Goal: Task Accomplishment & Management: Use online tool/utility

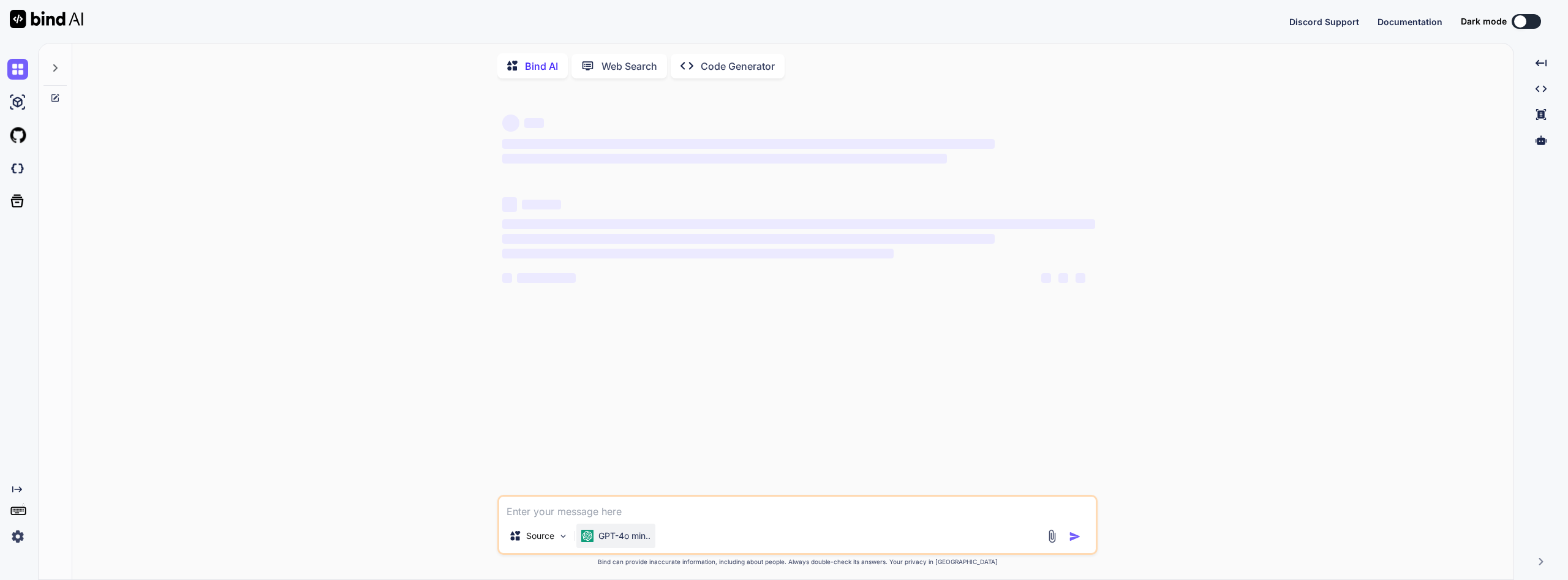
click at [655, 540] on div "GPT-4o min.." at bounding box center [615, 536] width 79 height 24
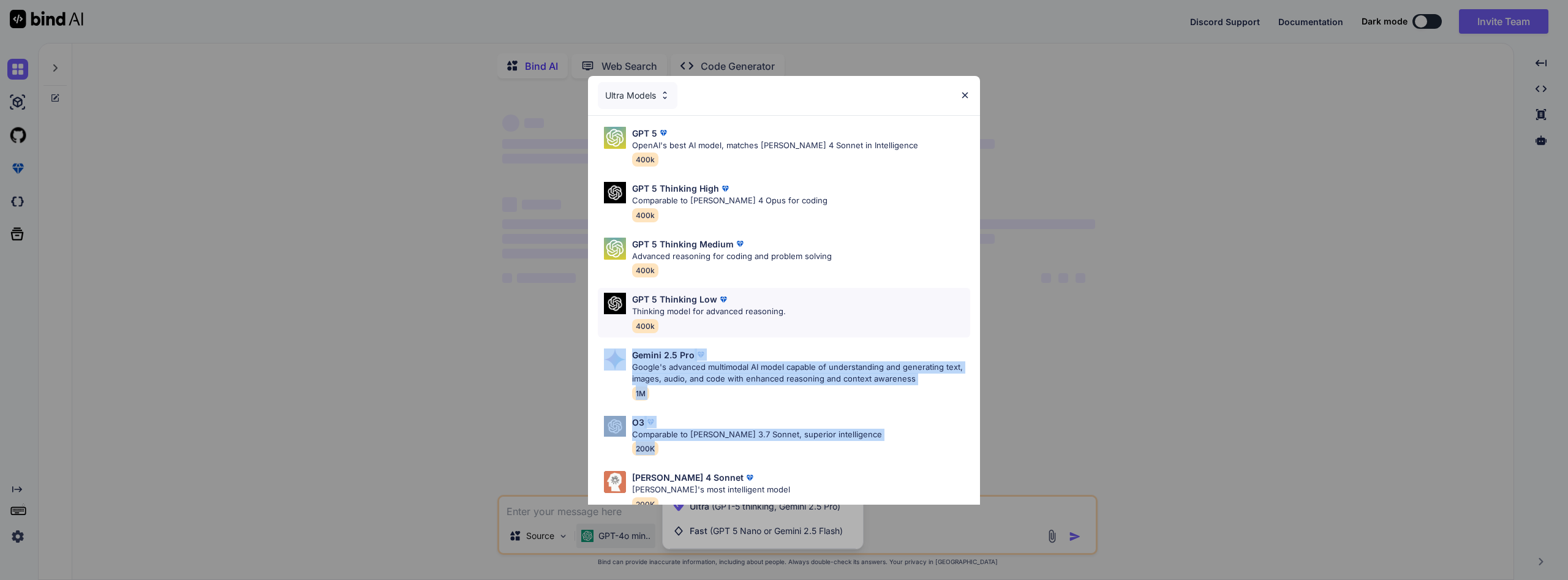
drag, startPoint x: 755, startPoint y: 463, endPoint x: 830, endPoint y: 317, distance: 164.1
click at [830, 317] on div "GPT 5 OpenAI's best AI model, matches Claude 4 Sonnet in Intelligence 400k GPT …" at bounding box center [784, 344] width 392 height 456
click at [966, 96] on img at bounding box center [964, 95] width 11 height 11
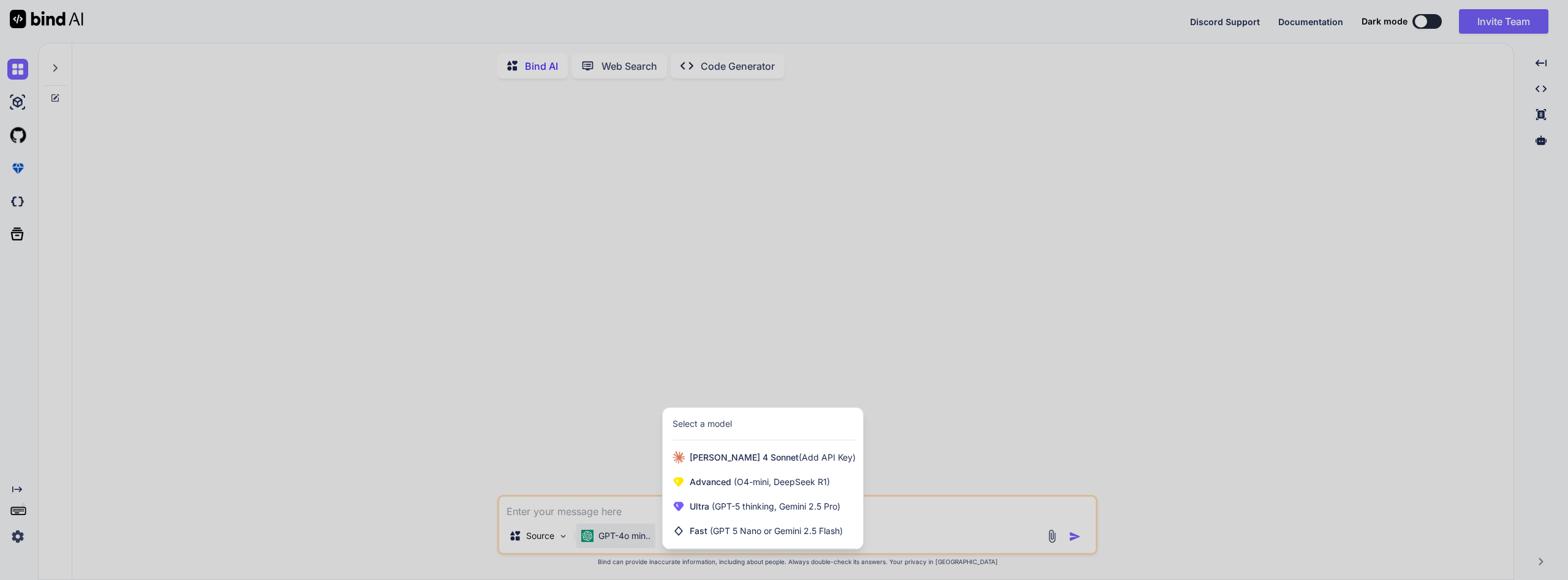
click at [180, 152] on div at bounding box center [784, 290] width 1568 height 580
type textarea "x"
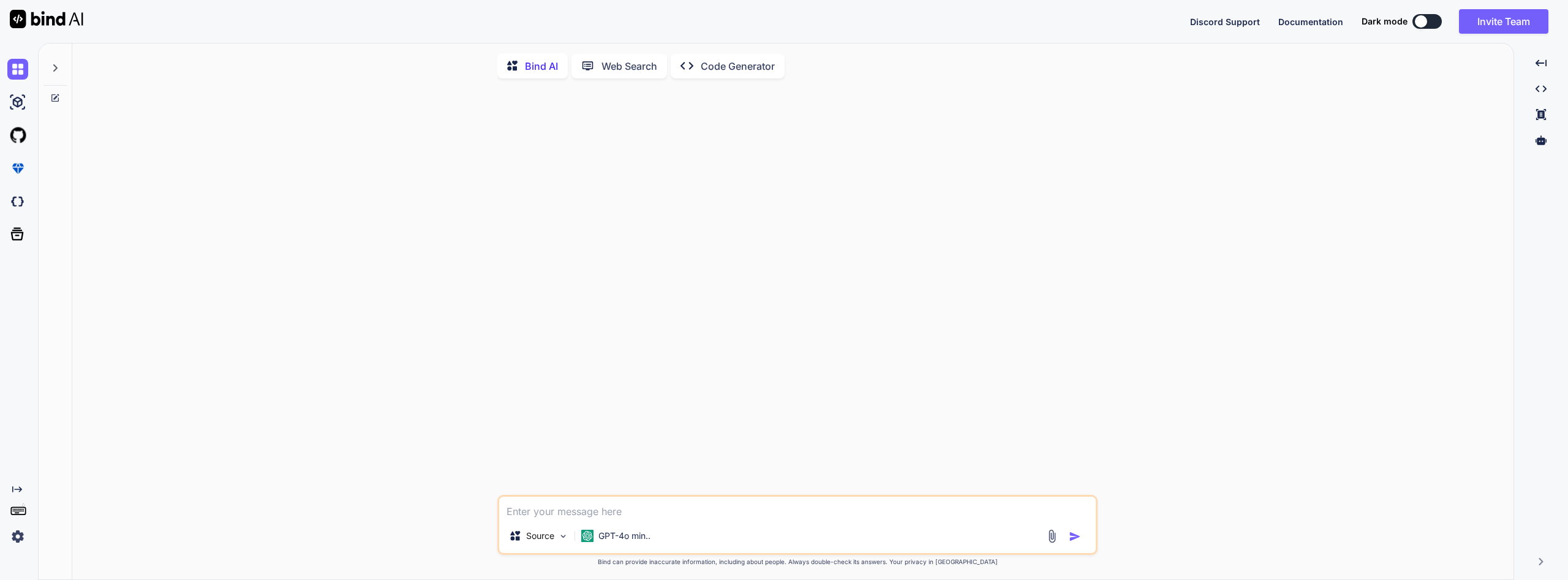
click at [21, 535] on img at bounding box center [18, 537] width 21 height 21
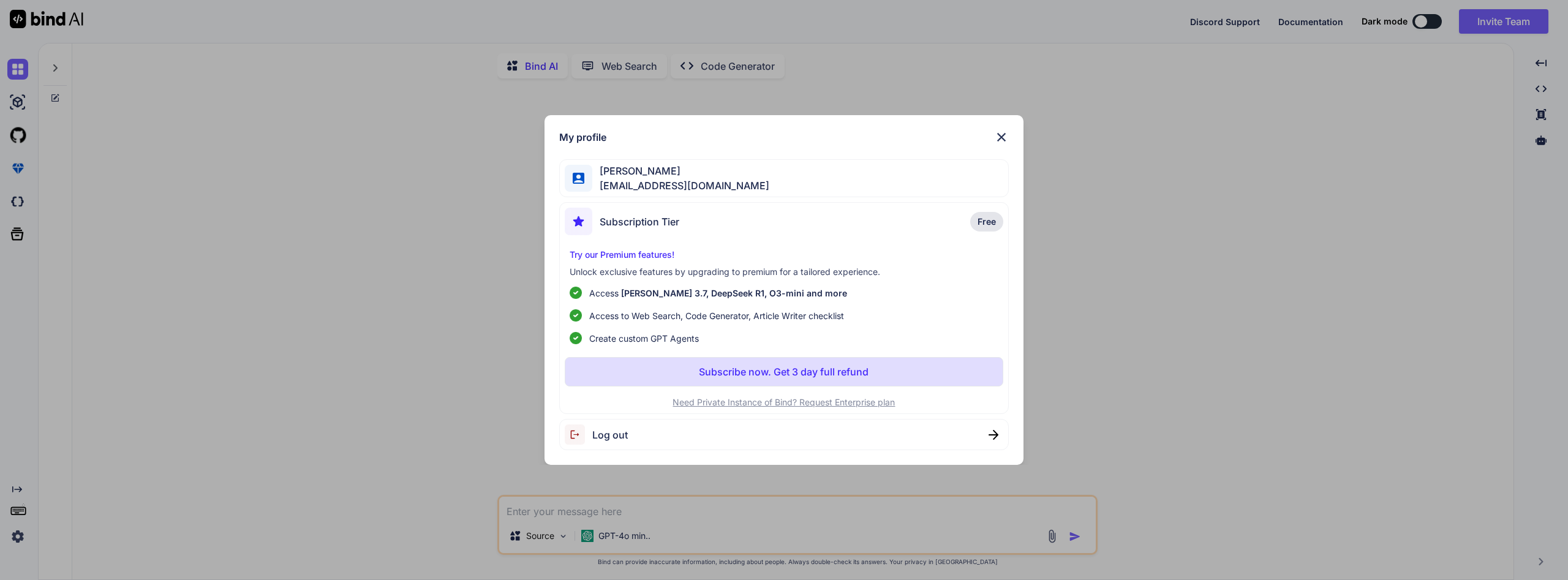
click at [780, 364] on button "Subscribe now. Get 3 day full refund" at bounding box center [784, 372] width 439 height 29
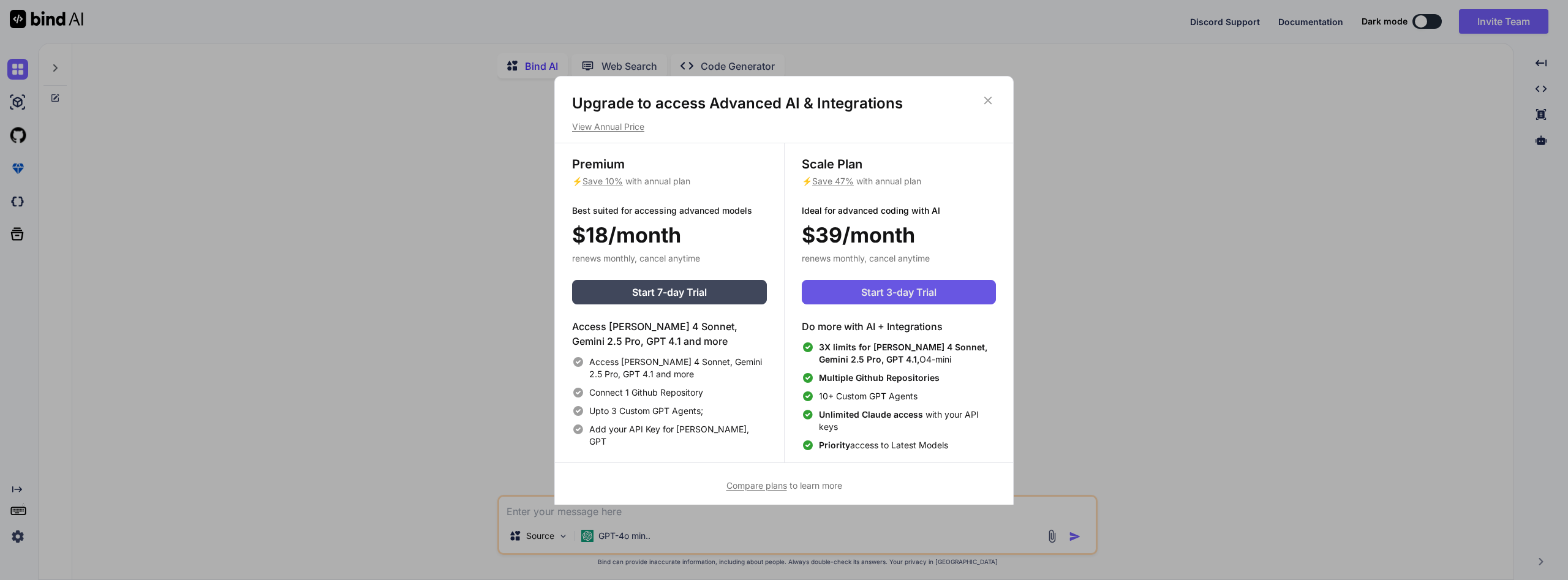
click at [894, 290] on span "Start 3-day Trial" at bounding box center [898, 292] width 75 height 14
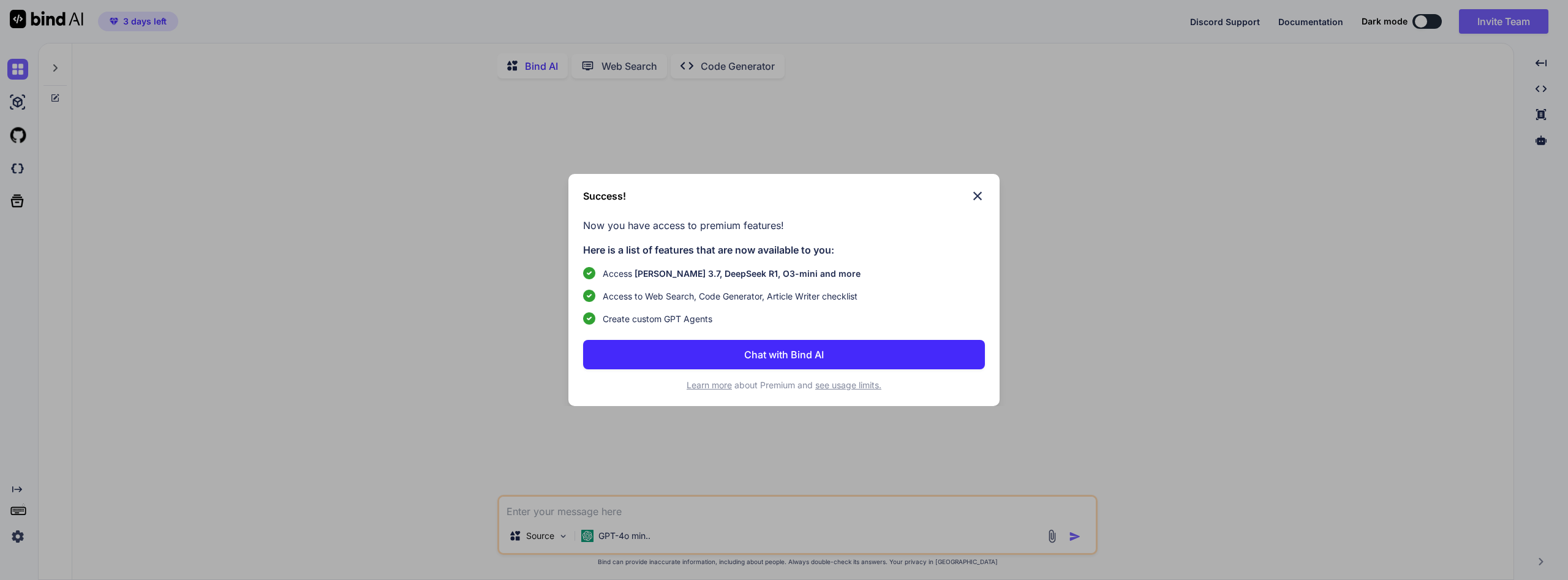
click at [813, 358] on p "Chat with Bind AI" at bounding box center [784, 354] width 79 height 14
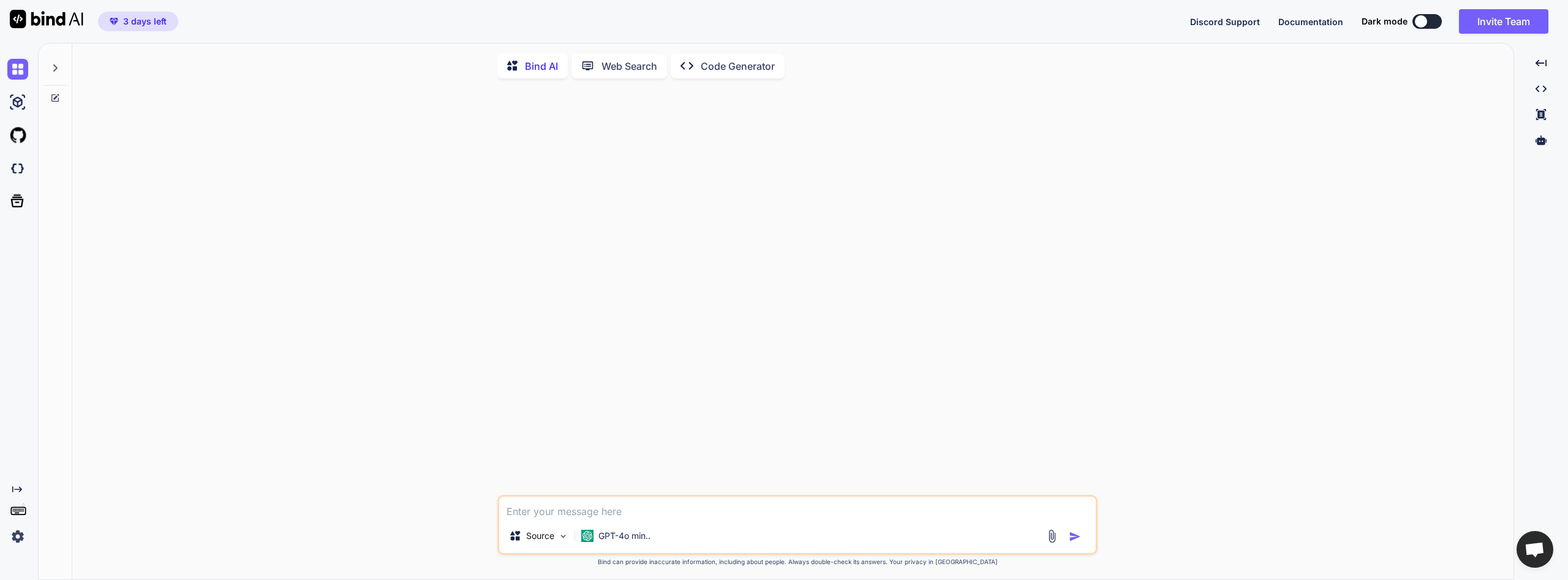
click at [55, 12] on img at bounding box center [46, 18] width 73 height 18
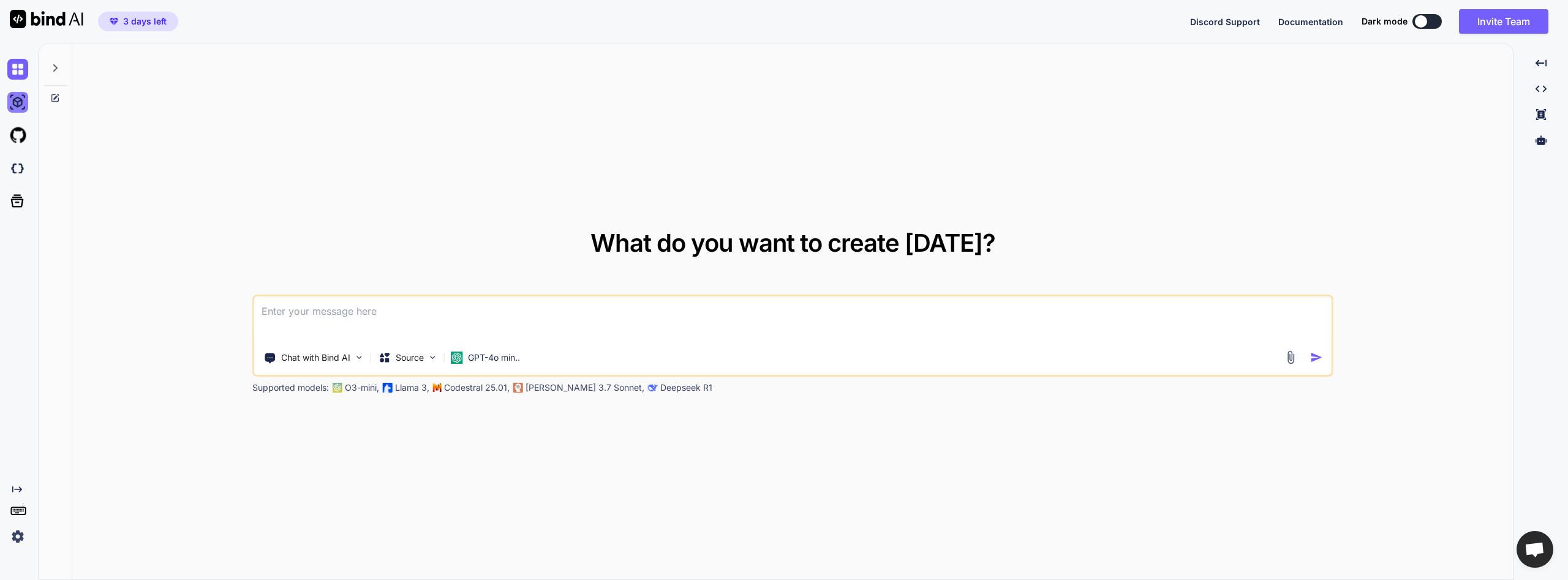
click at [21, 104] on img at bounding box center [18, 102] width 21 height 21
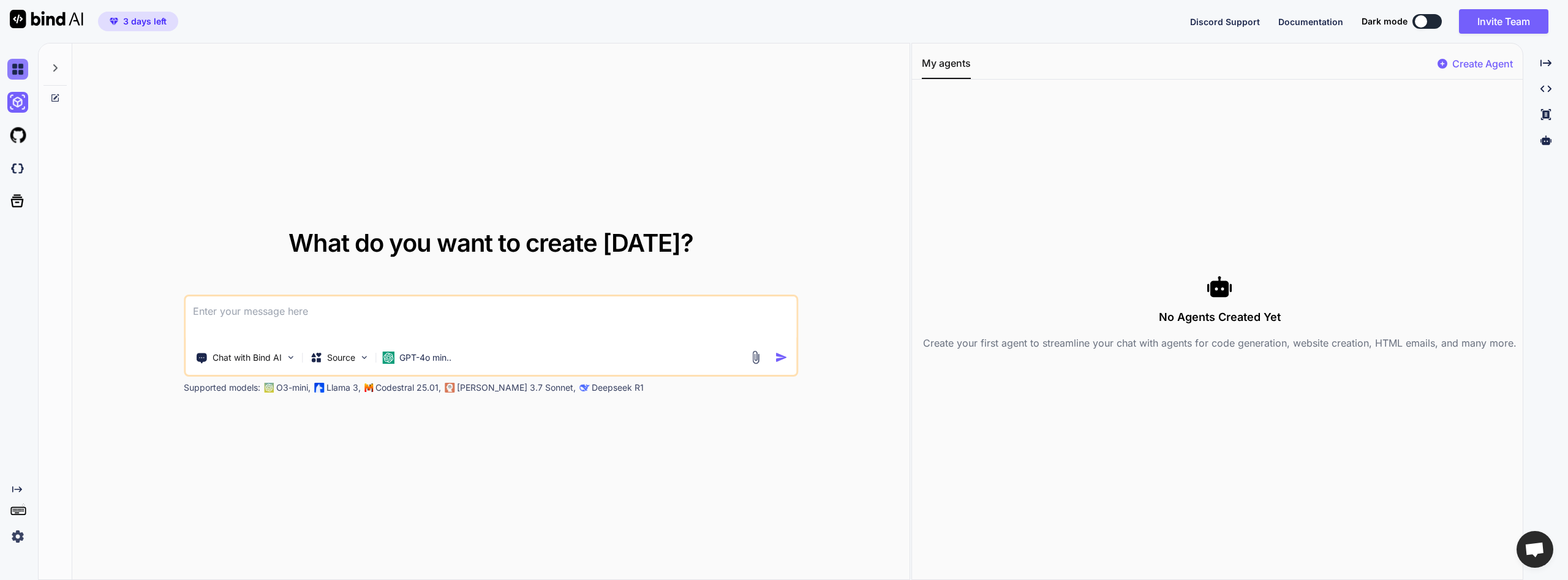
click at [22, 68] on img at bounding box center [18, 70] width 21 height 21
click at [22, 104] on img at bounding box center [18, 102] width 21 height 21
click at [22, 140] on img at bounding box center [18, 135] width 21 height 21
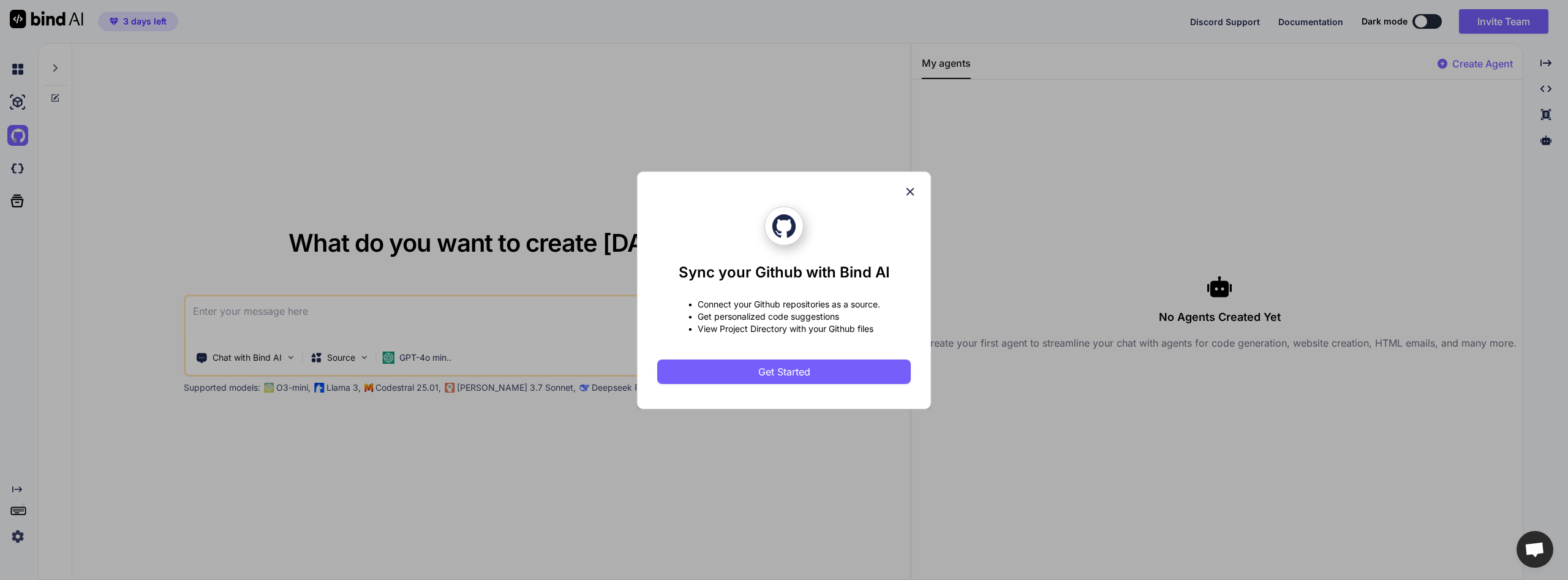
drag, startPoint x: 902, startPoint y: 195, endPoint x: 739, endPoint y: 214, distance: 164.1
click at [900, 195] on div "Sync your Github with Bind AI • Connect your Github repositories as a source. •…" at bounding box center [784, 290] width 253 height 237
click at [8, 194] on div "Sync your Github with Bind AI • Connect your Github repositories as a source. •…" at bounding box center [784, 290] width 1568 height 580
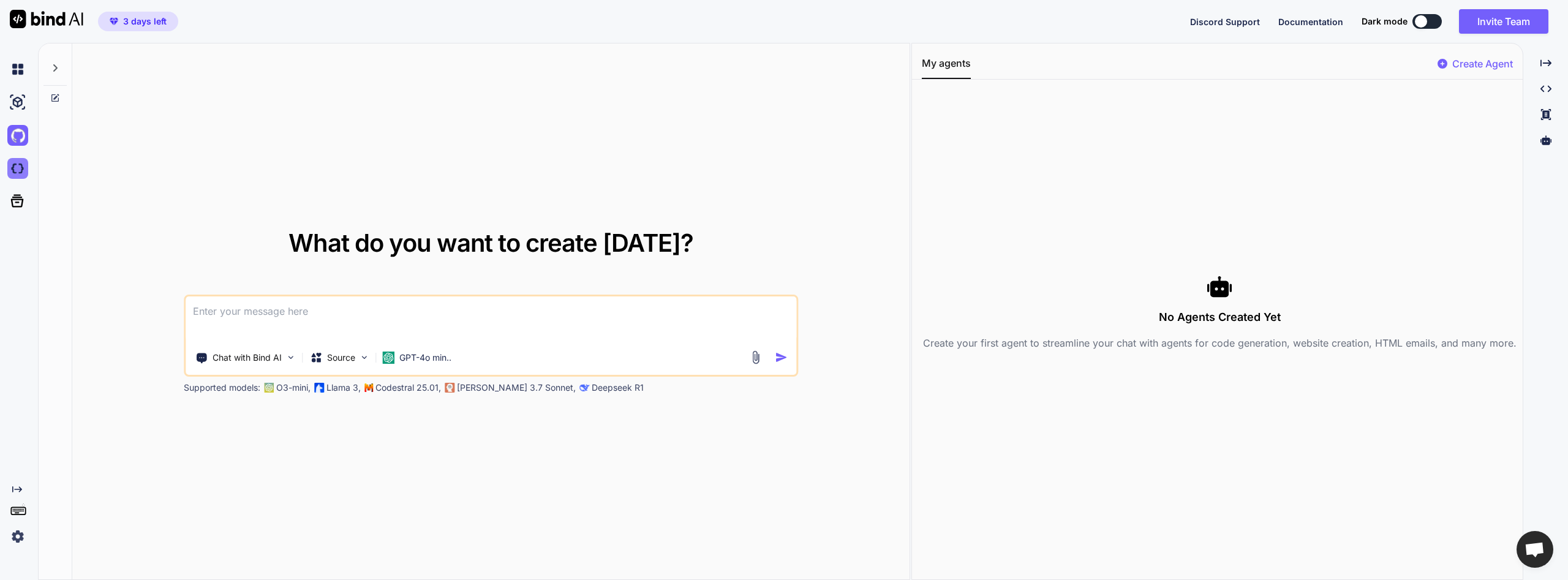
click at [24, 167] on img at bounding box center [18, 169] width 21 height 21
click at [64, 21] on img at bounding box center [46, 18] width 73 height 18
click at [13, 173] on img at bounding box center [18, 169] width 21 height 21
click at [424, 392] on p "Codestral 25.01," at bounding box center [409, 388] width 66 height 13
click at [17, 73] on img at bounding box center [18, 70] width 21 height 21
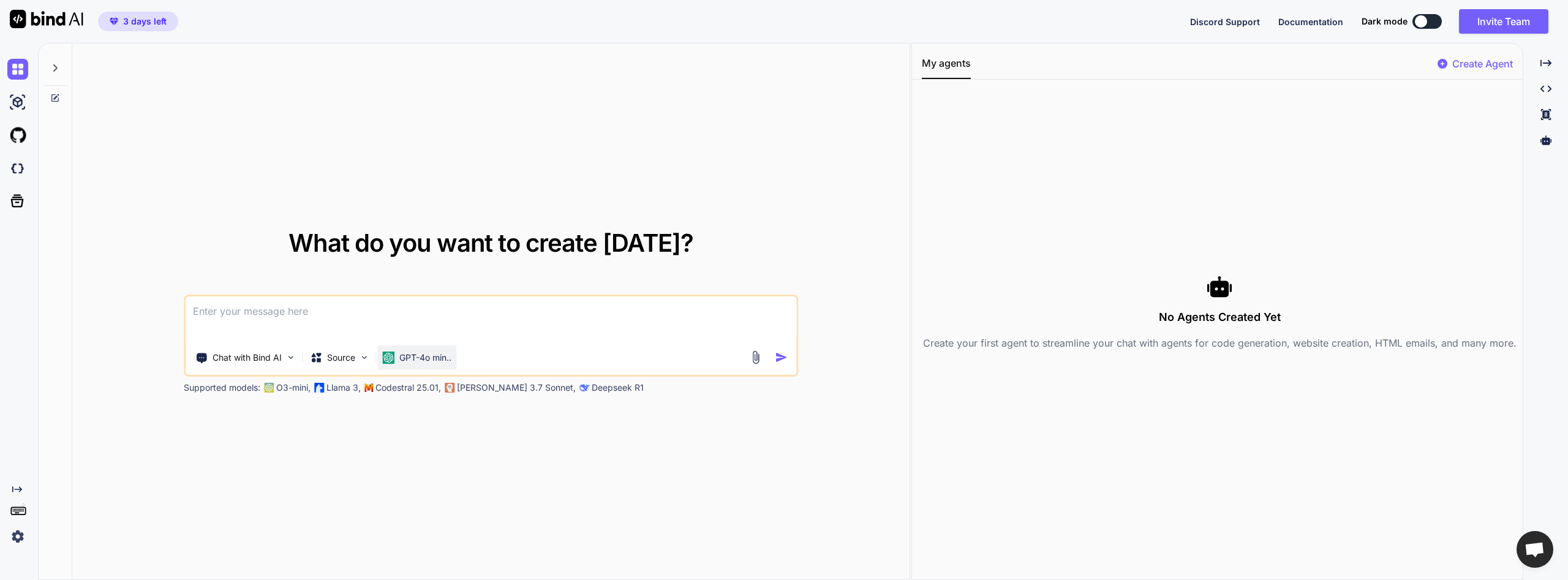
click at [438, 352] on p "GPT-4o min.." at bounding box center [425, 358] width 52 height 13
click at [374, 356] on div "Source" at bounding box center [340, 358] width 70 height 24
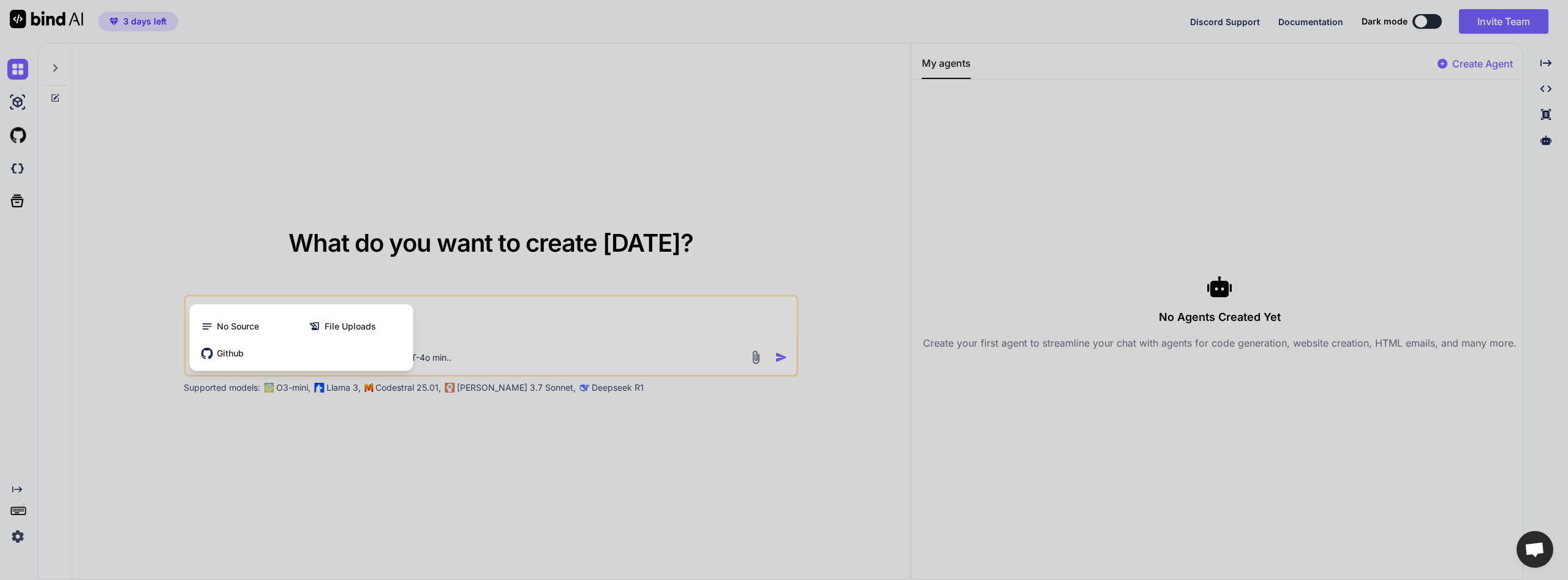
click at [252, 275] on div at bounding box center [784, 290] width 1568 height 580
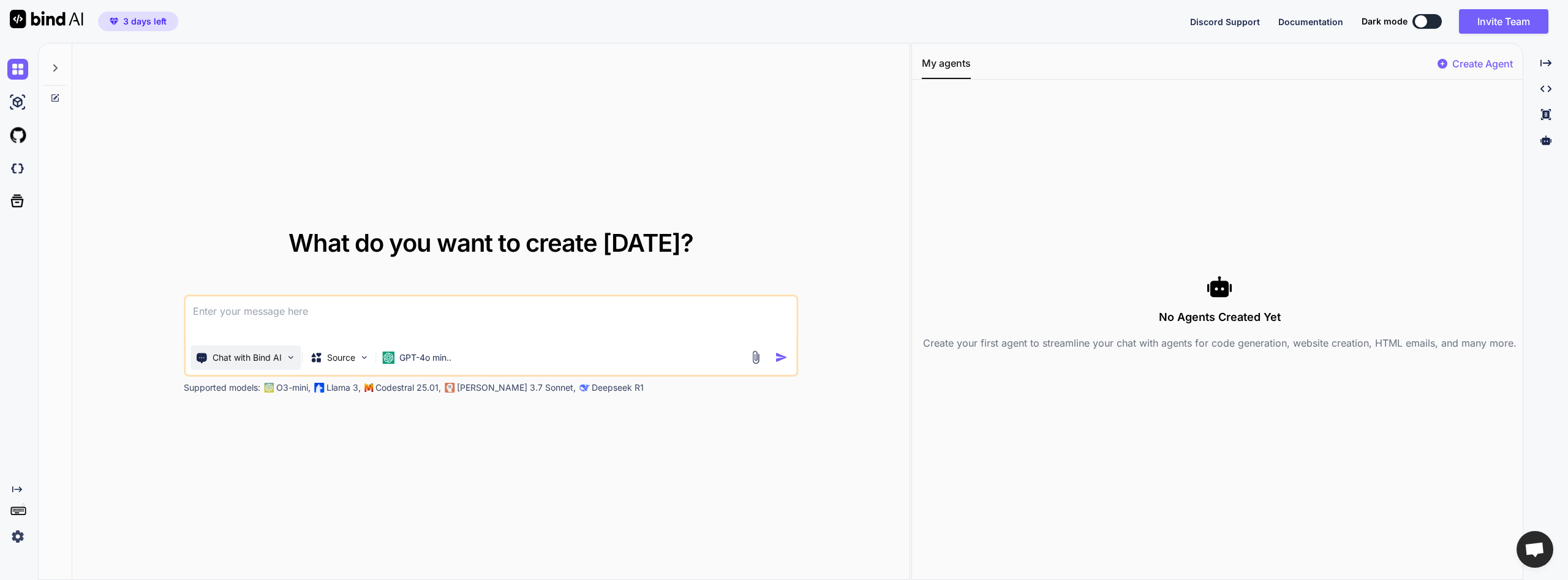
click at [234, 354] on p "Chat with Bind AI" at bounding box center [247, 358] width 70 height 13
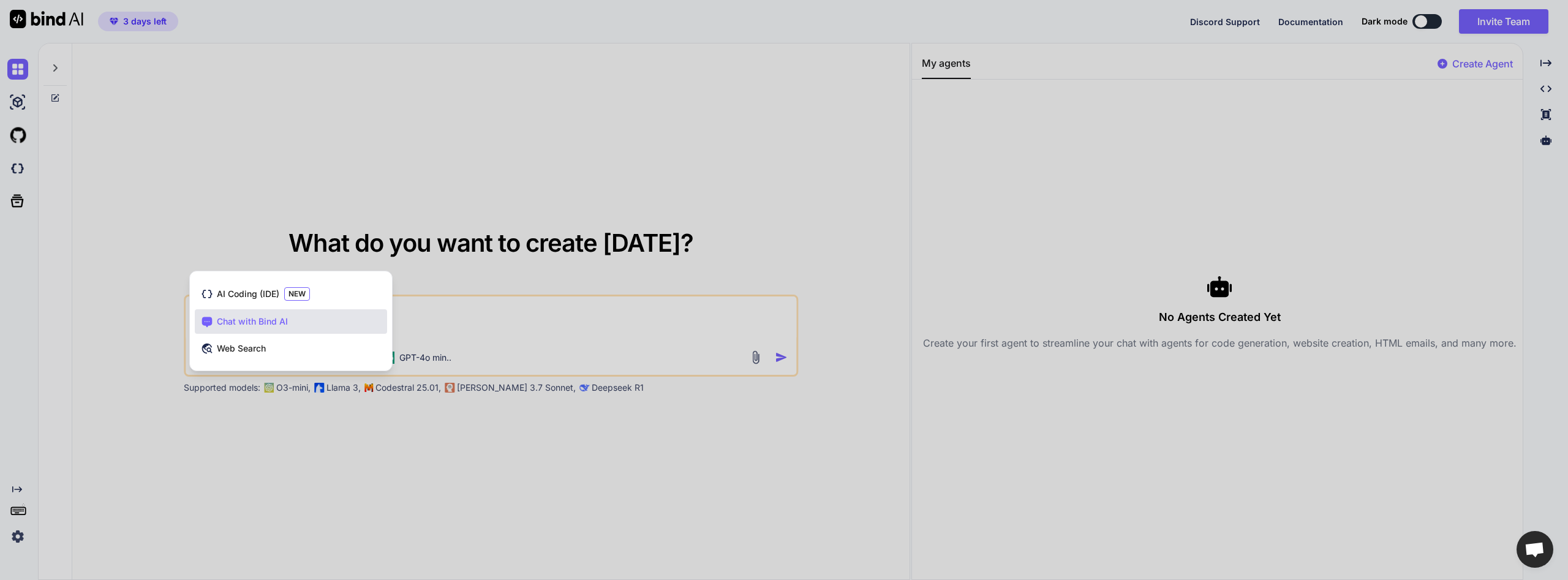
click at [305, 326] on div "Chat with Bind AI" at bounding box center [291, 321] width 192 height 24
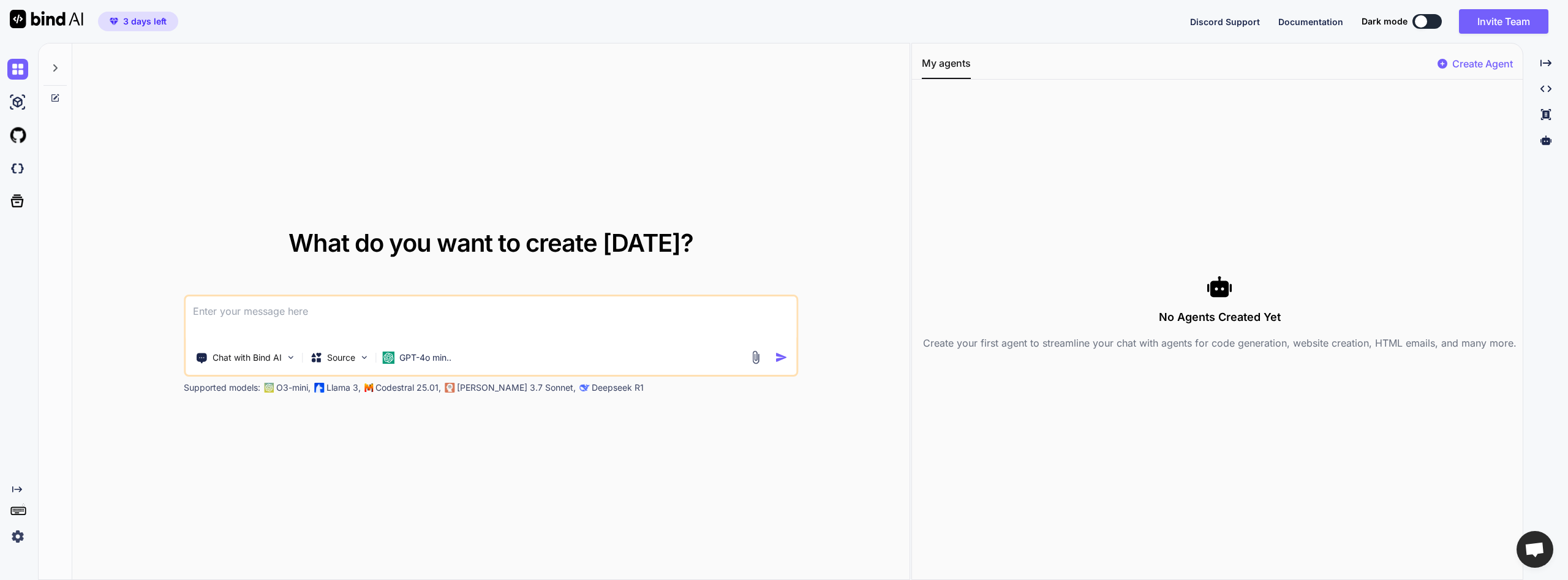
click at [445, 312] on textarea at bounding box center [491, 319] width 611 height 45
type textarea "x"
type textarea "c"
type textarea "x"
type textarea "cr"
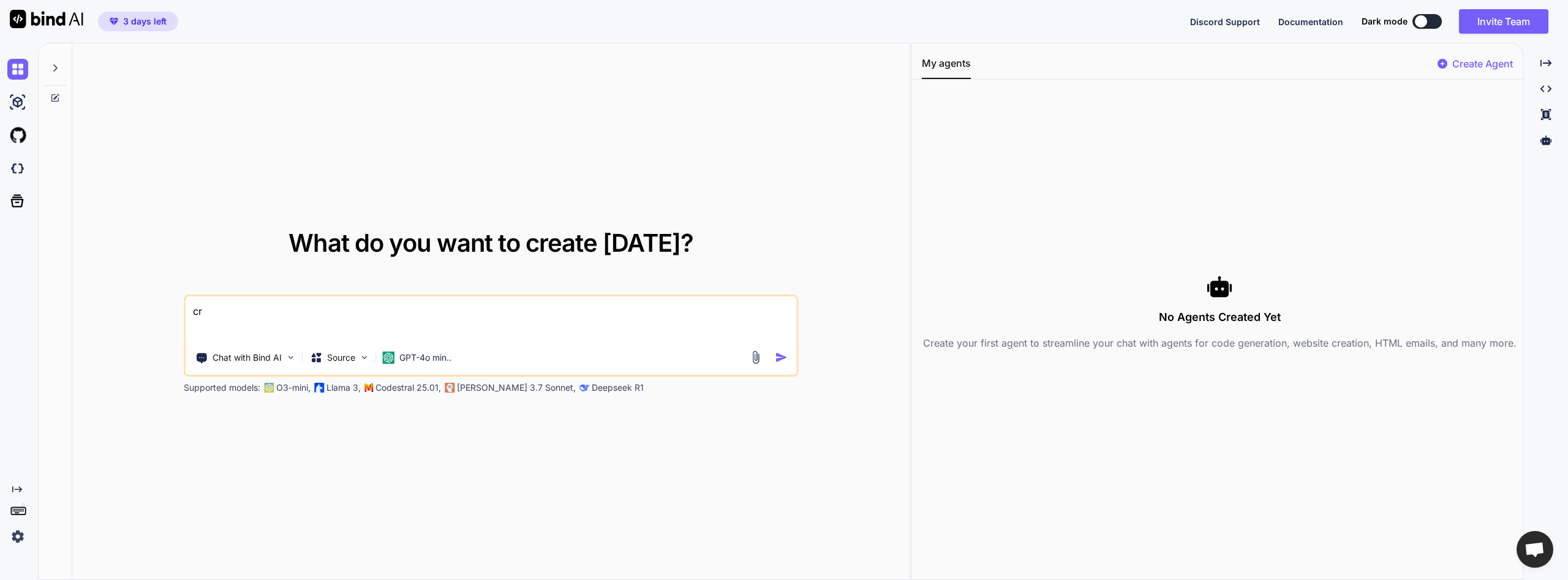
type textarea "x"
type textarea "cre"
type textarea "x"
type textarea "crea"
type textarea "x"
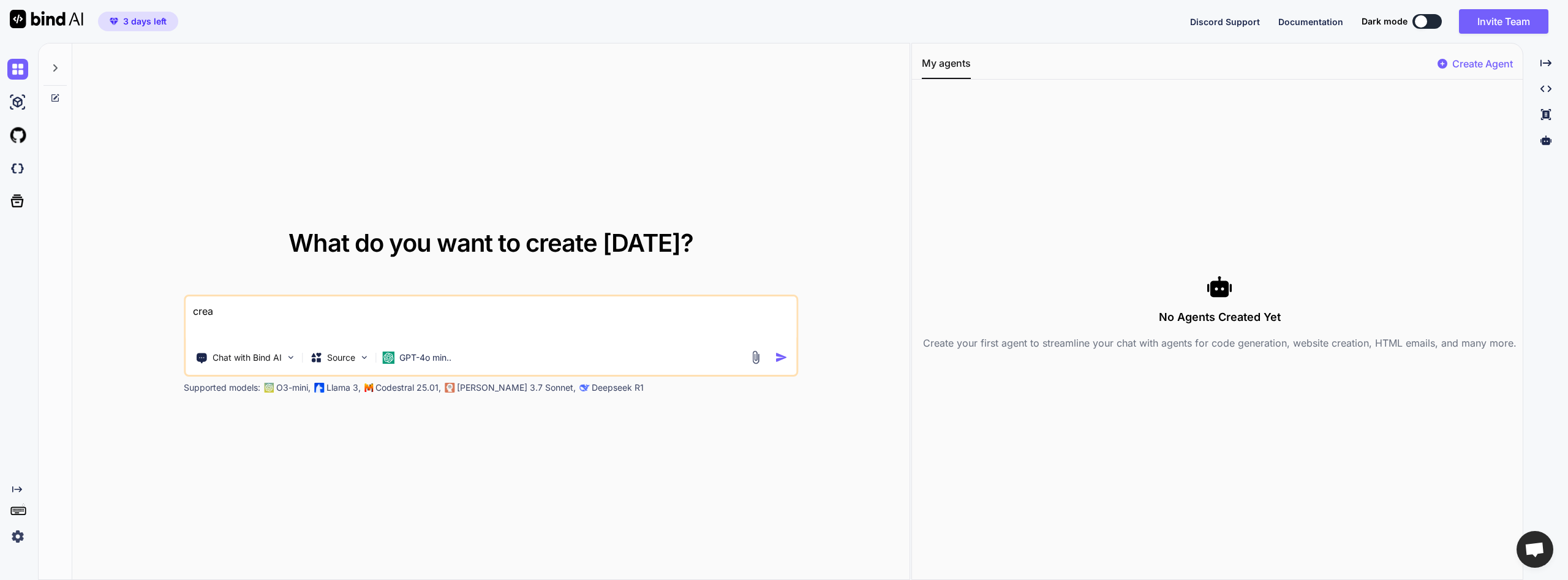
type textarea "crea"
type textarea "x"
type textarea "crea m"
type textarea "x"
type textarea "crea"
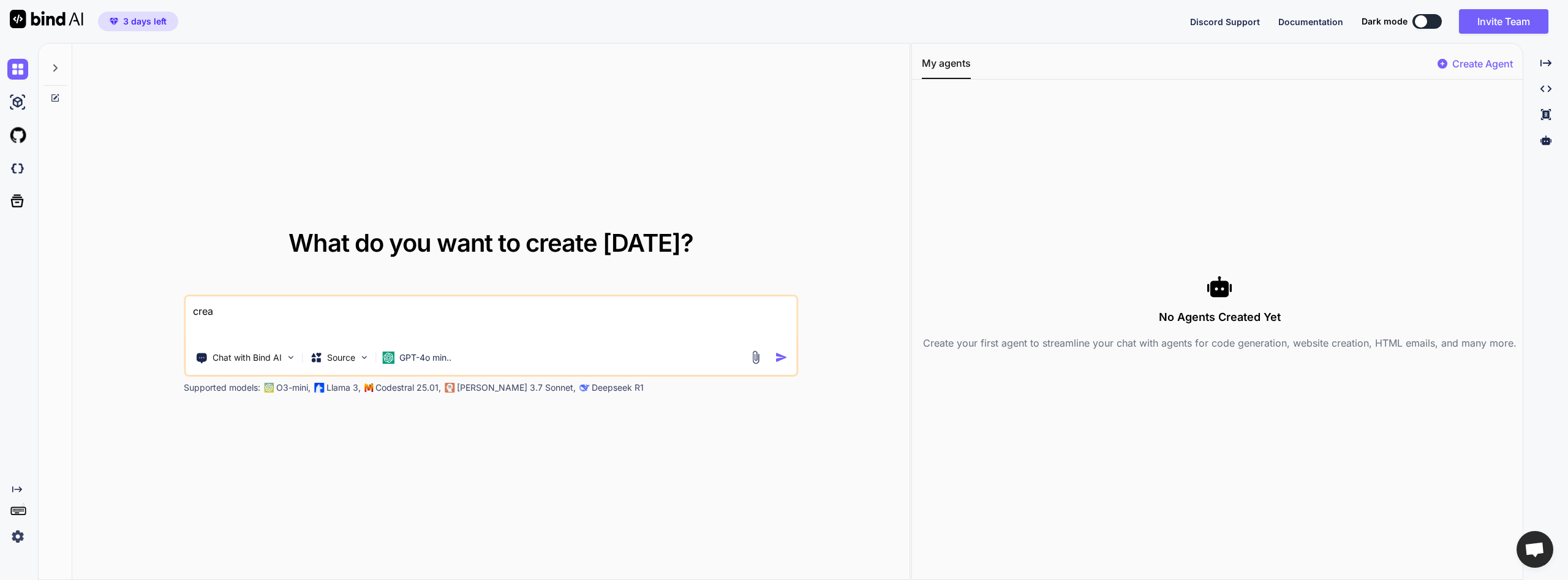
type textarea "x"
type textarea "crea"
type textarea "x"
type textarea "cream"
type textarea "x"
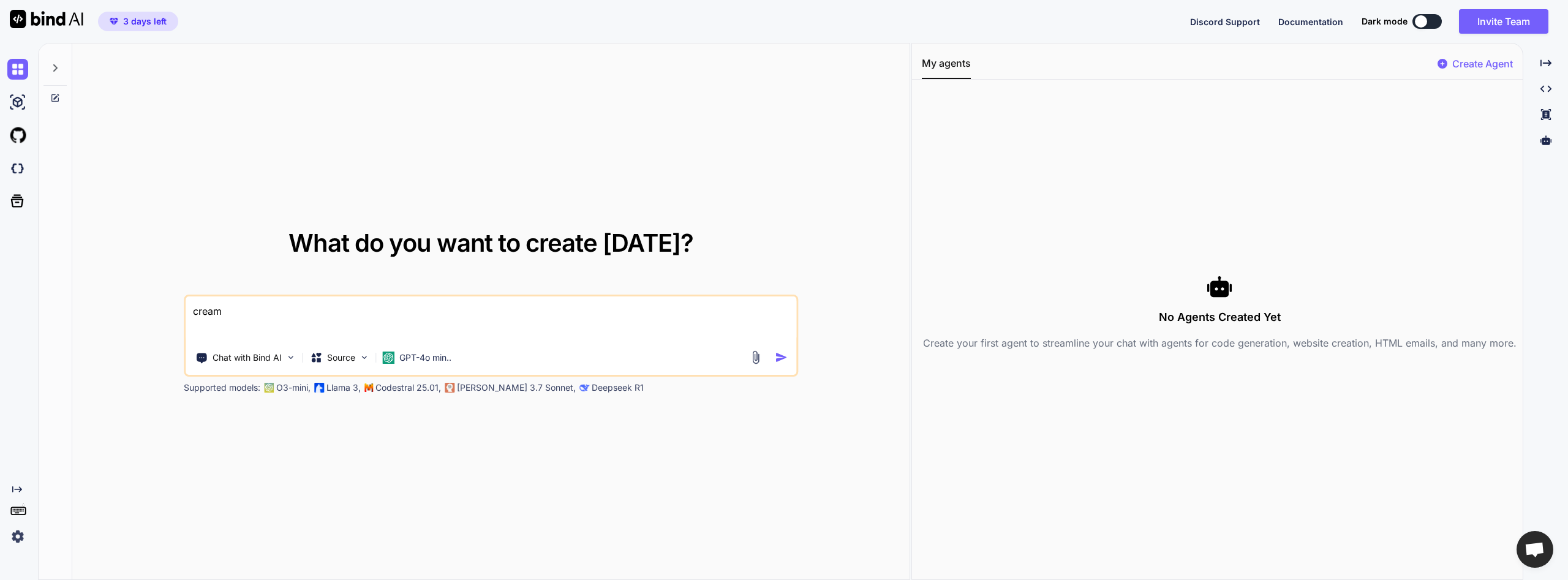
type textarea "creame"
type textarea "x"
type textarea "creame"
type textarea "x"
type textarea "creame u"
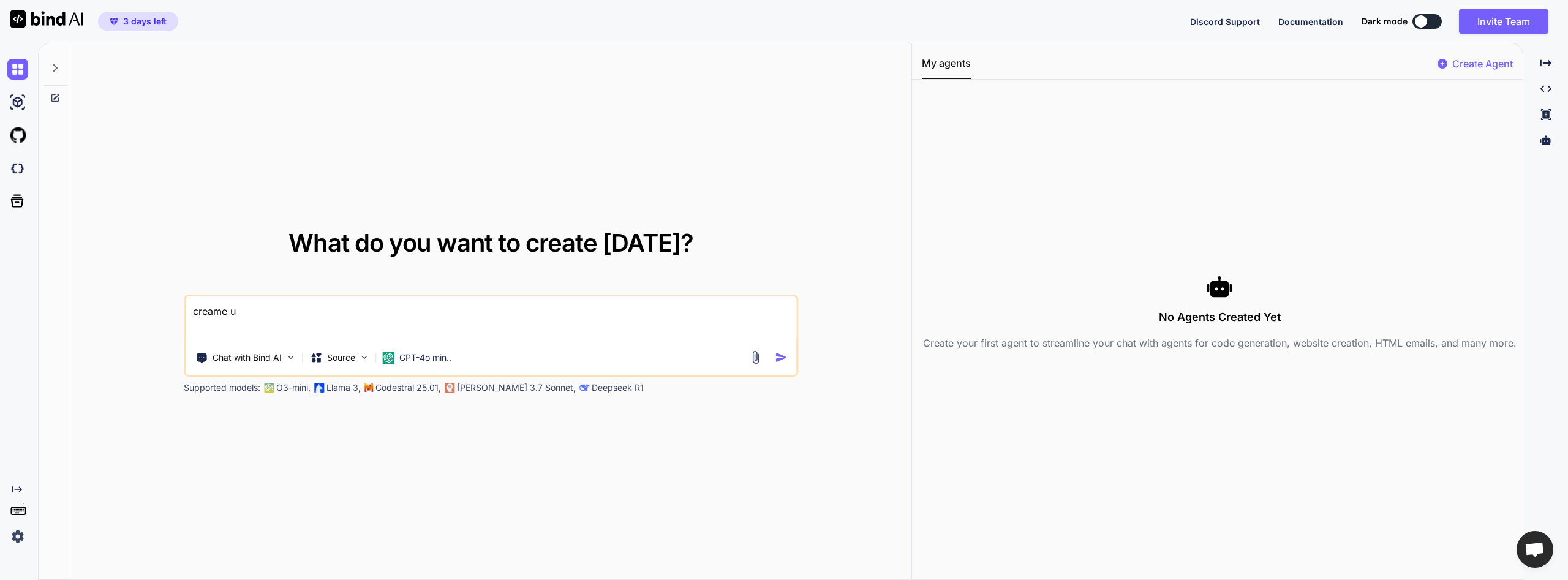
type textarea "x"
type textarea "creame un"
type textarea "x"
type textarea "creame un"
type textarea "x"
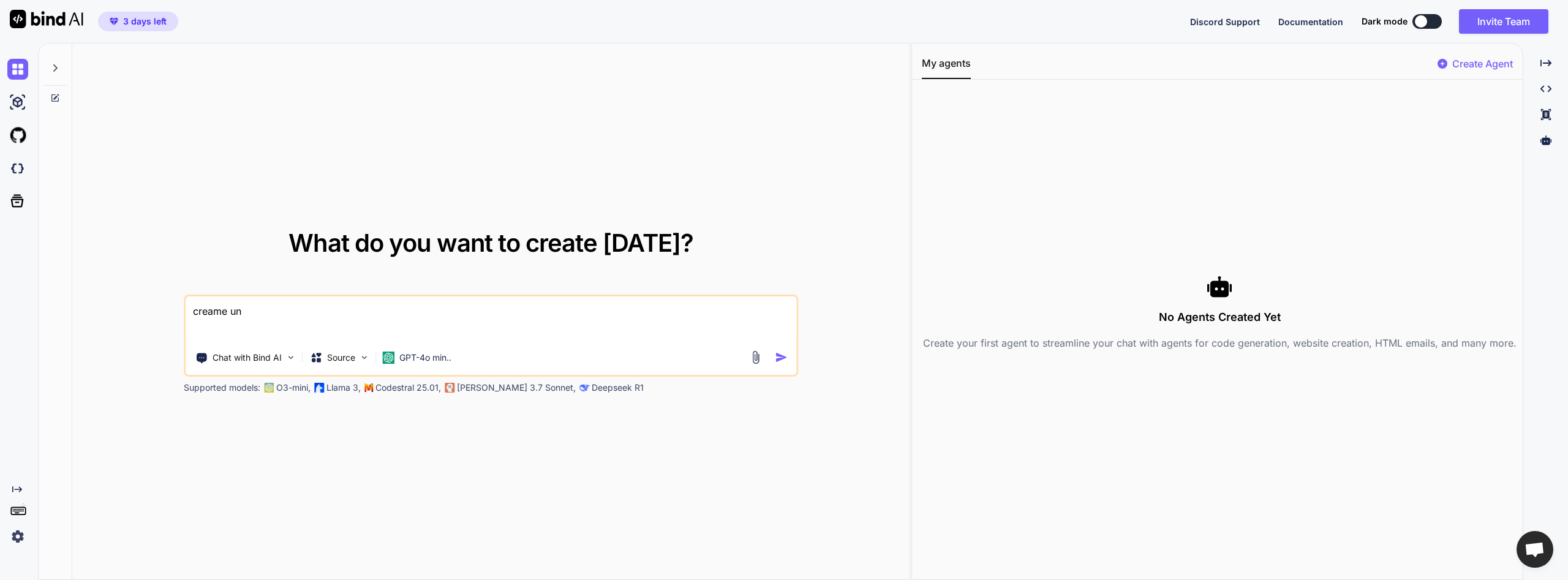
type textarea "creame un p"
type textarea "x"
type textarea "creame un pr"
type textarea "x"
type textarea "creame un pro"
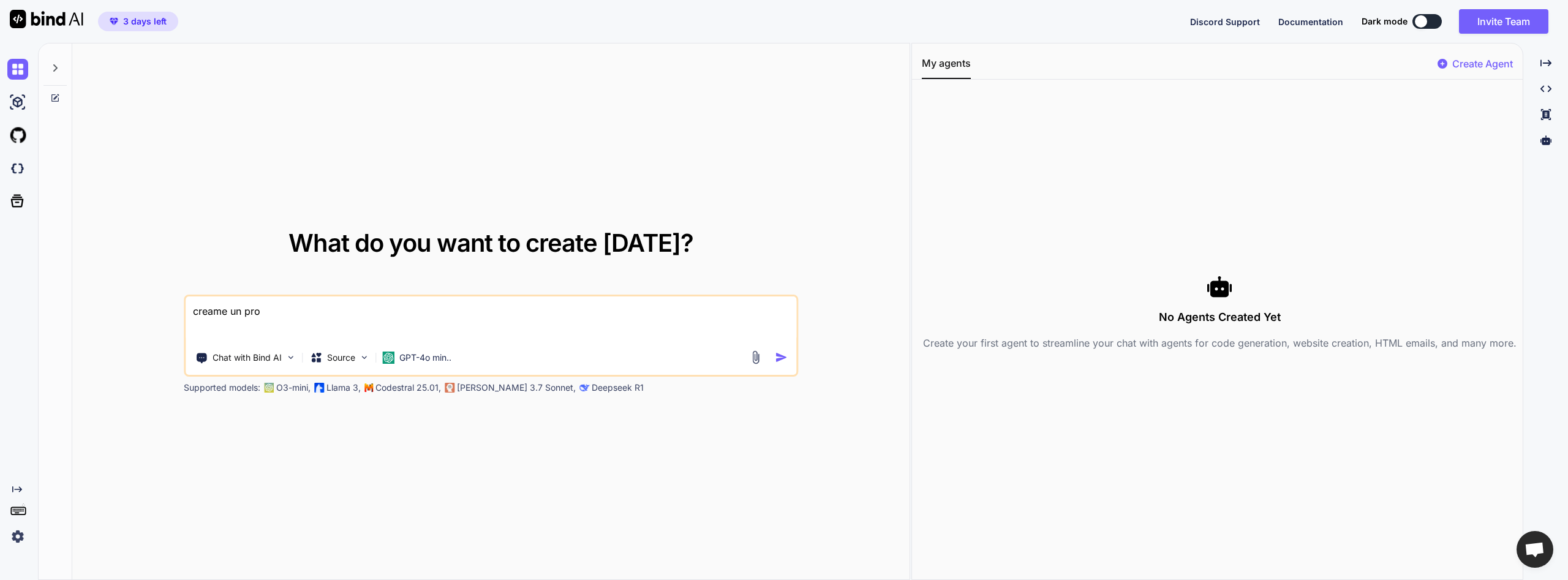
type textarea "x"
type textarea "creame un prom"
type textarea "x"
type textarea "creame un promp"
type textarea "x"
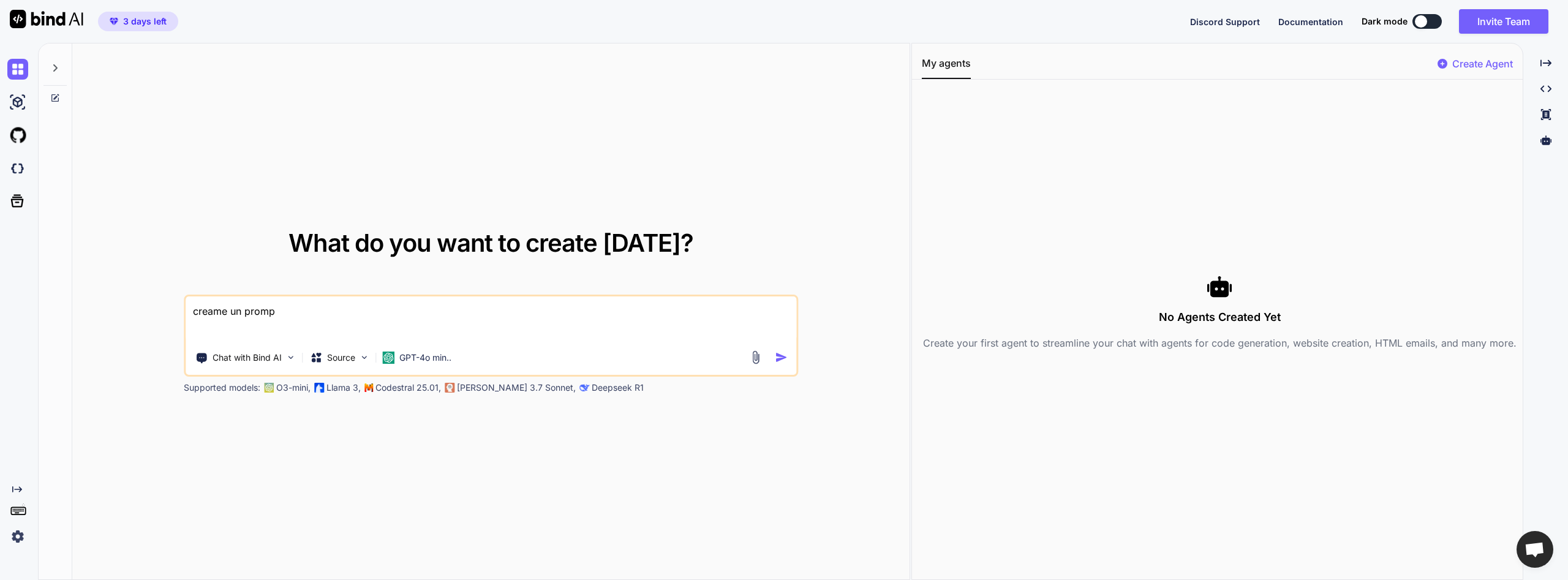
type textarea "creame un prompt"
type textarea "x"
type textarea "creame un prompt"
type textarea "x"
type textarea "creame un prompt p"
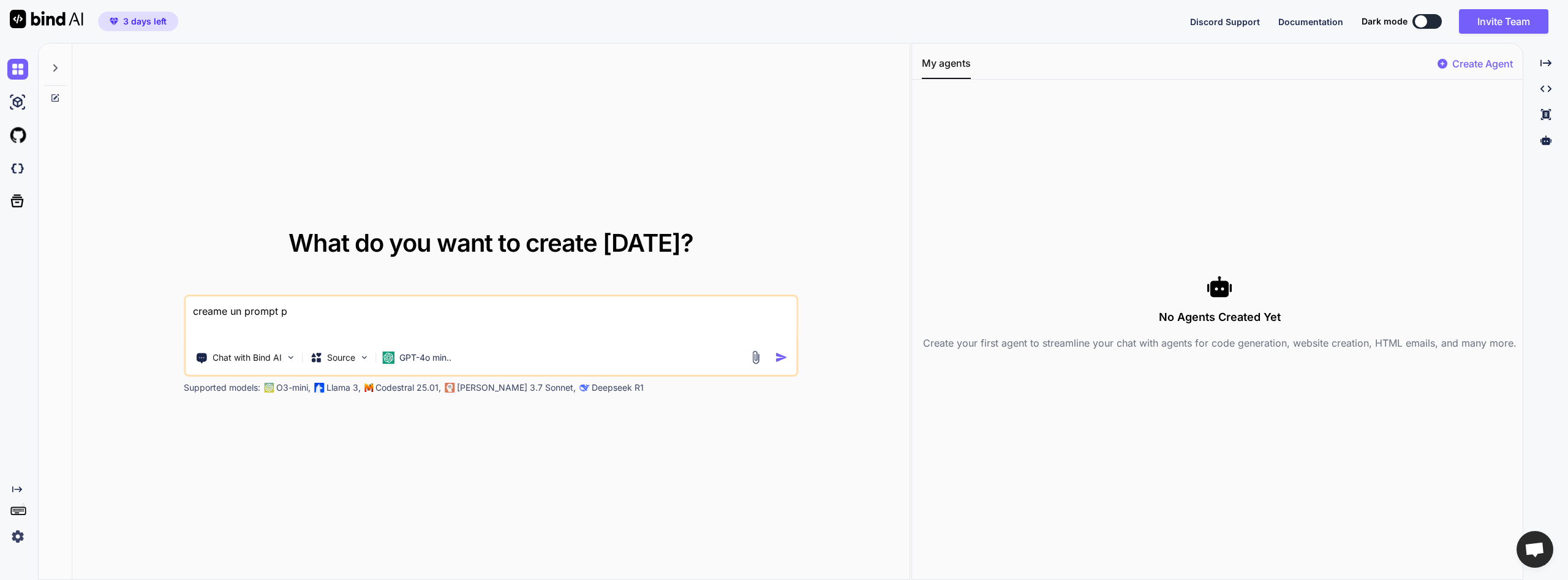
type textarea "x"
type textarea "creame un prompt pa"
type textarea "x"
type textarea "creame un prompt par"
type textarea "x"
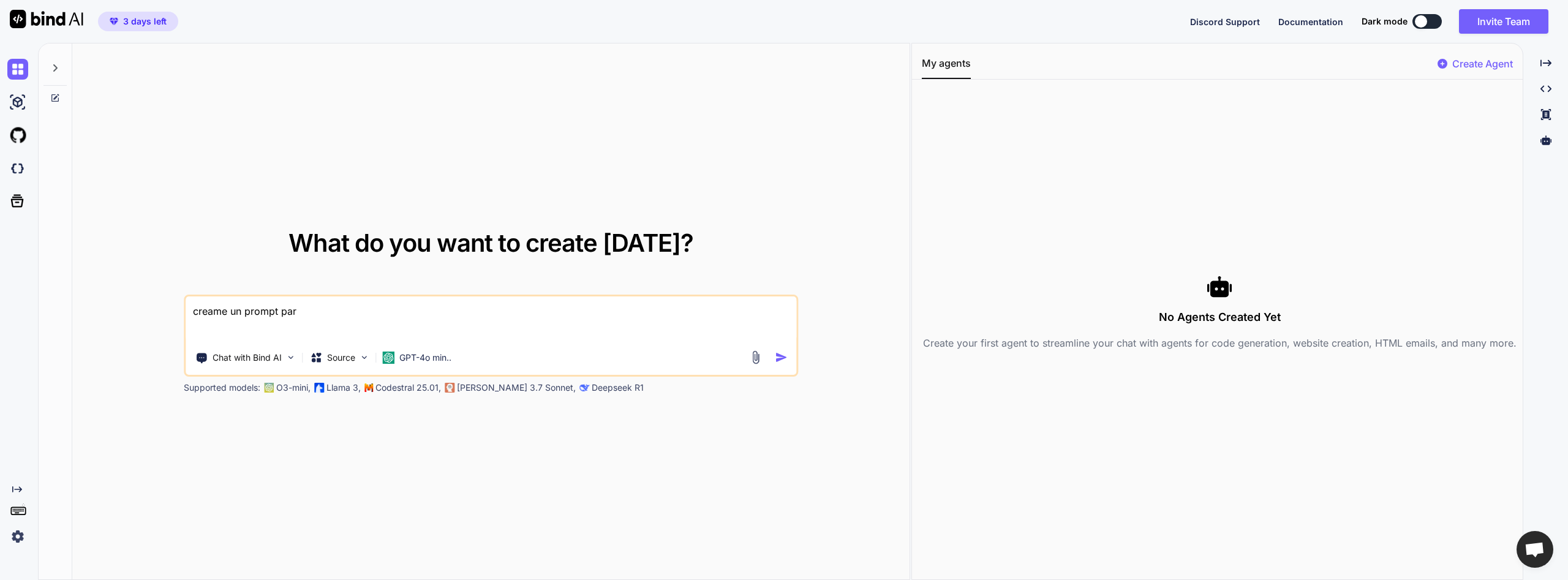
type textarea "creame un prompt para"
type textarea "x"
type textarea "creame un prompt para"
type textarea "x"
type textarea "creame un prompt para c"
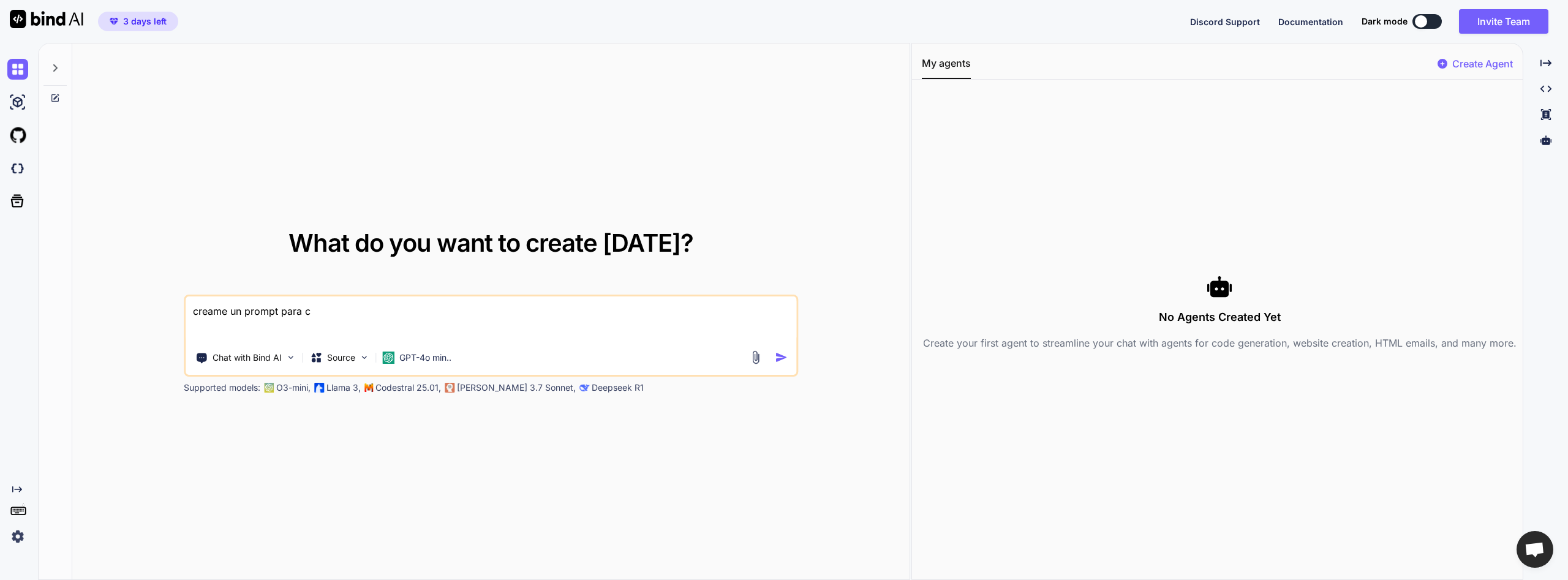
type textarea "x"
type textarea "creame un prompt para cr"
type textarea "x"
type textarea "creame un prompt para cre"
type textarea "x"
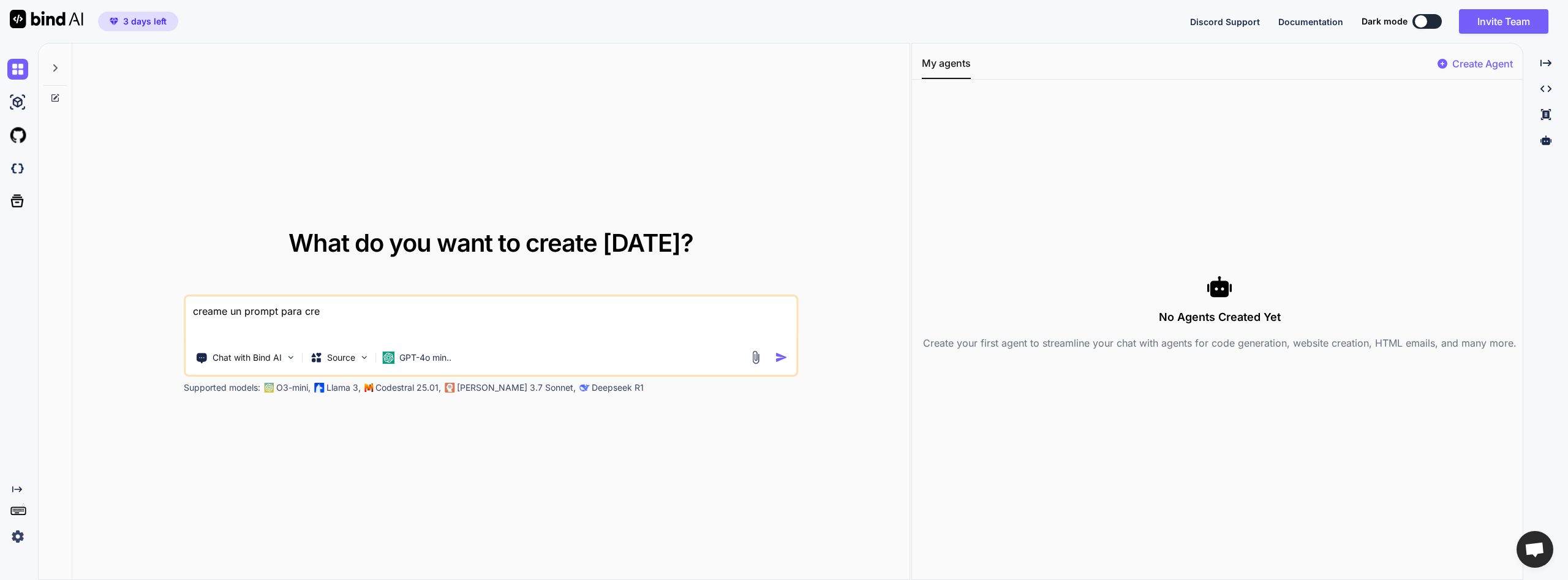
type textarea "creame un prompt para crea"
type textarea "x"
type textarea "creame un prompt para crear"
type textarea "x"
type textarea "creame un prompt para crear"
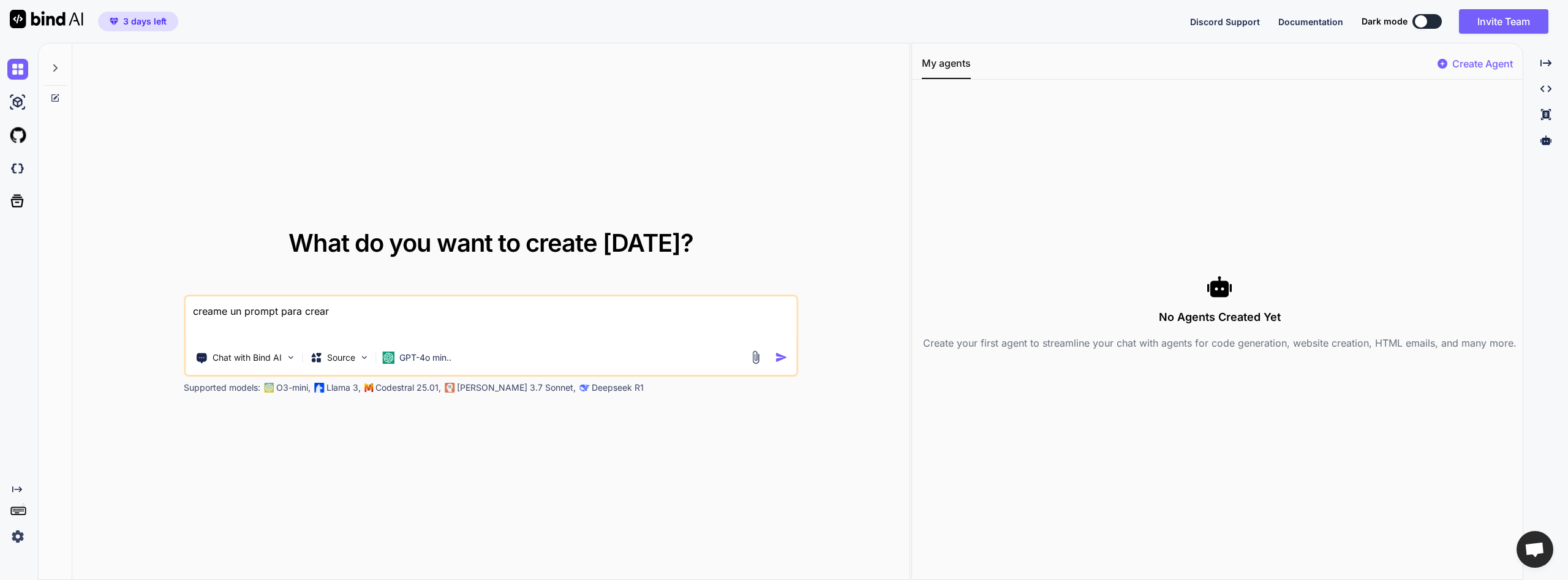
type textarea "x"
type textarea "creame un prompt para crear u"
type textarea "x"
type textarea "creame un prompt para crear un"
type textarea "x"
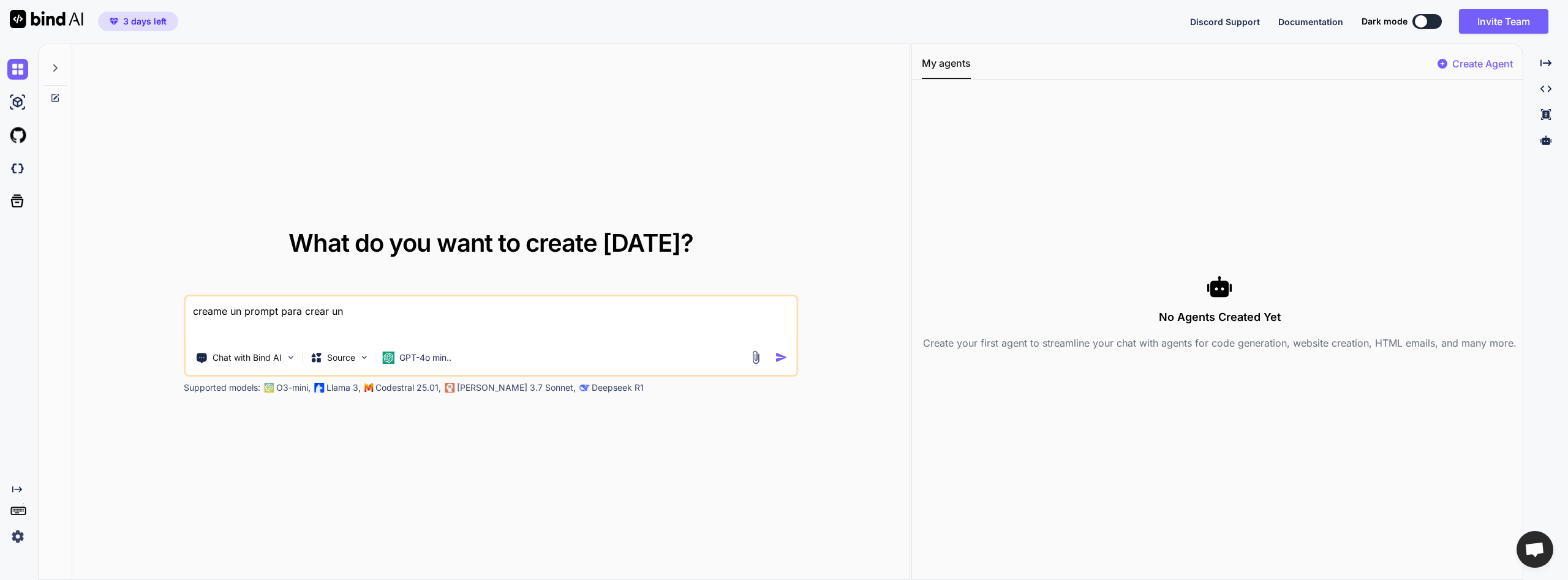
type textarea "creame un prompt para crear un"
type textarea "x"
type textarea "creame un prompt para crear un p"
type textarea "x"
type textarea "creame un prompt para crear un pr"
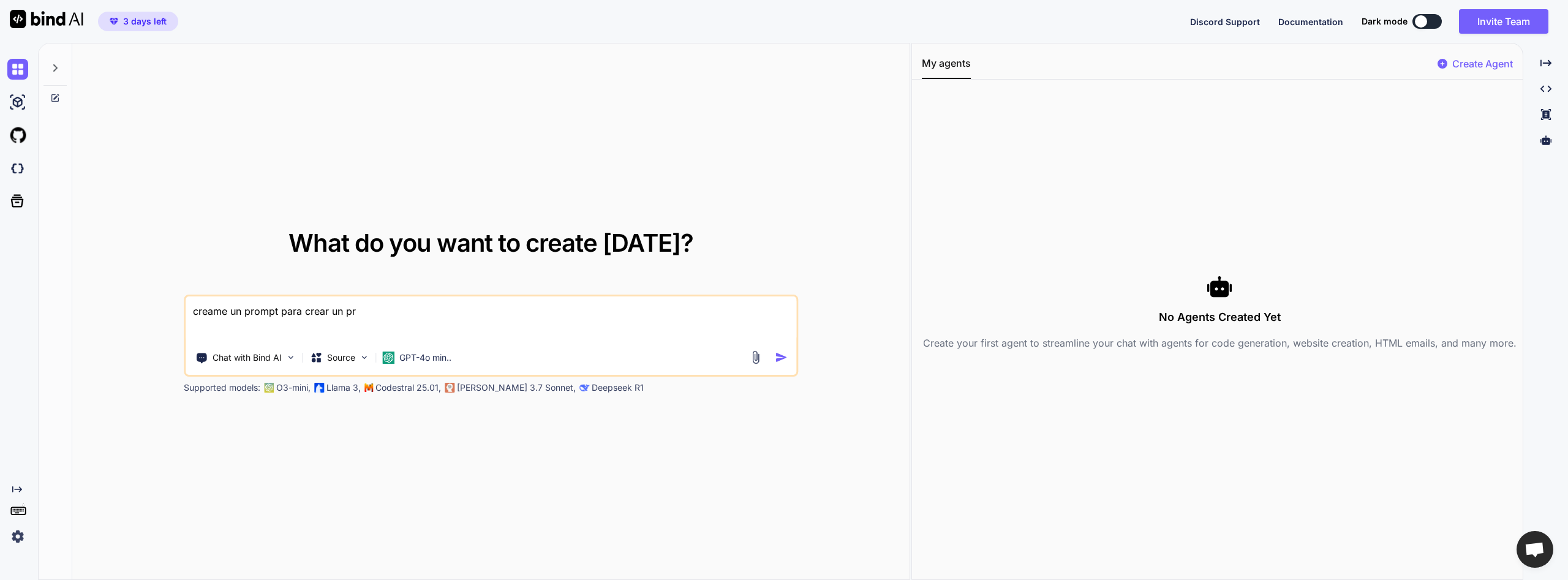
type textarea "x"
type textarea "creame un prompt para crear un pro"
type textarea "x"
type textarea "creame un prompt para crear un proy"
type textarea "x"
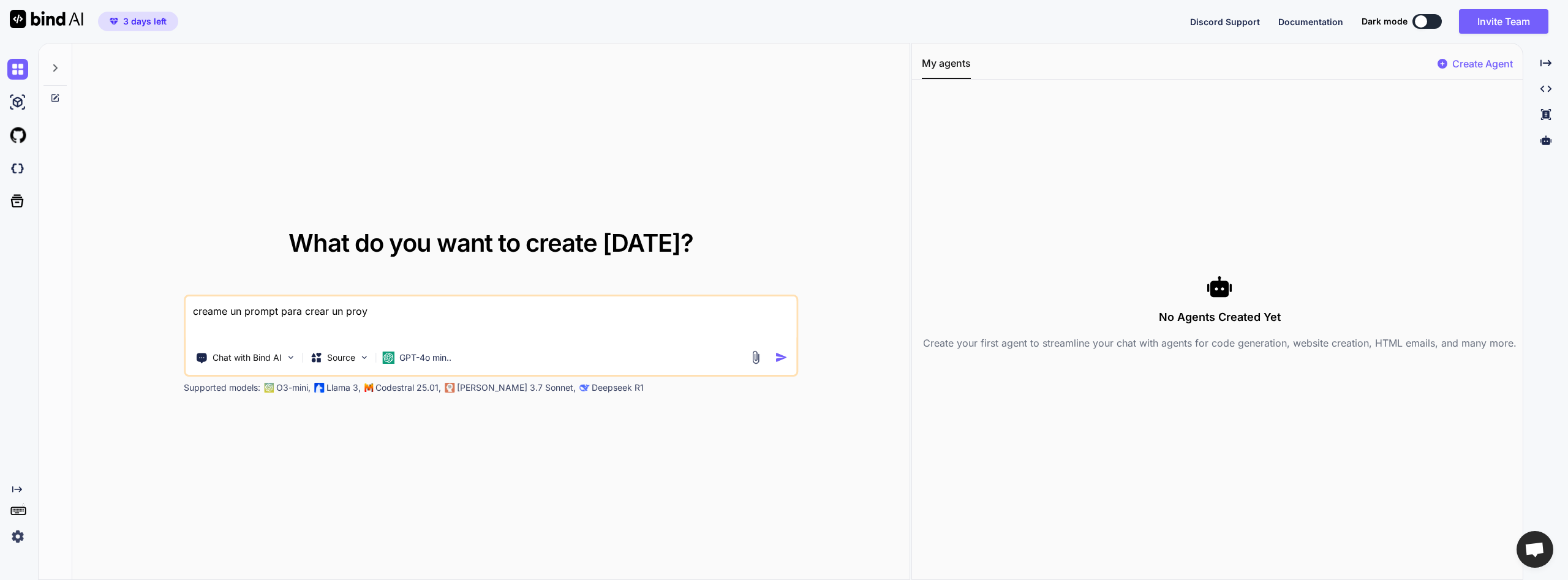
type textarea "creame un prompt para crear un proye"
type textarea "x"
type textarea "creame un prompt para crear un proyec"
type textarea "x"
type textarea "creame un prompt para crear un proyect"
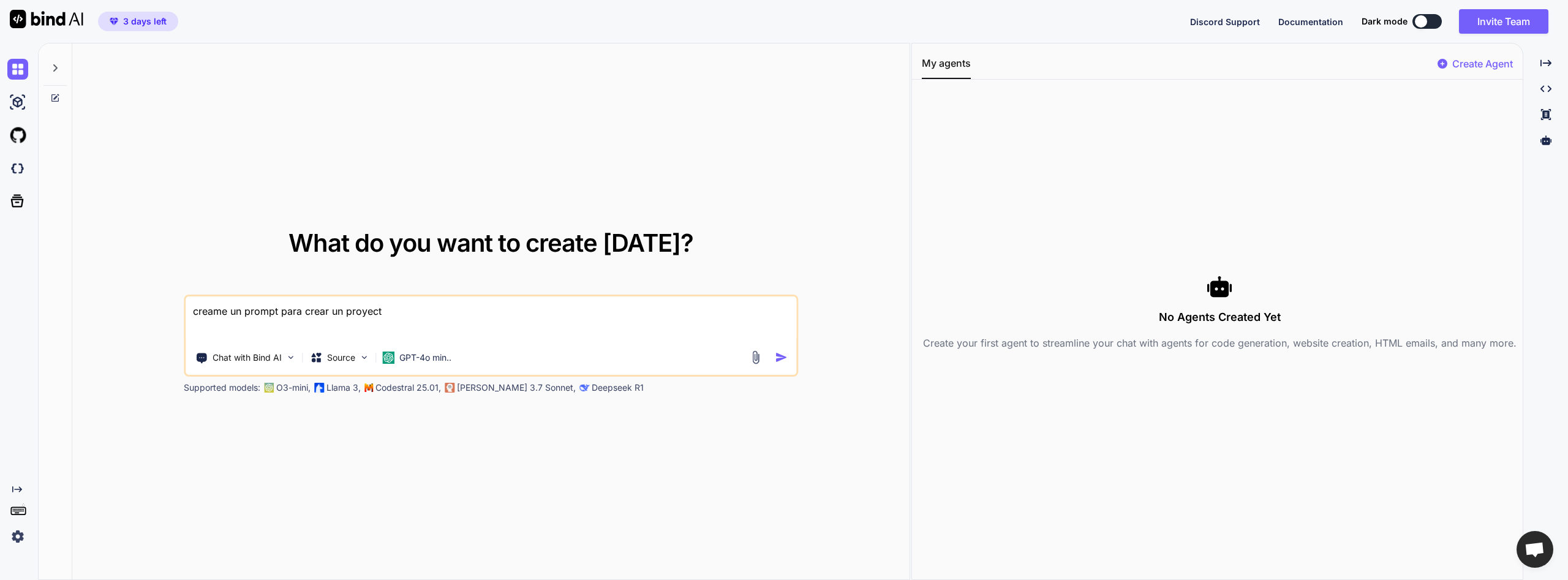
type textarea "x"
type textarea "creame un prompt para crear un proyecto"
type textarea "x"
type textarea "creame un prompt para crear un proyecto"
type textarea "x"
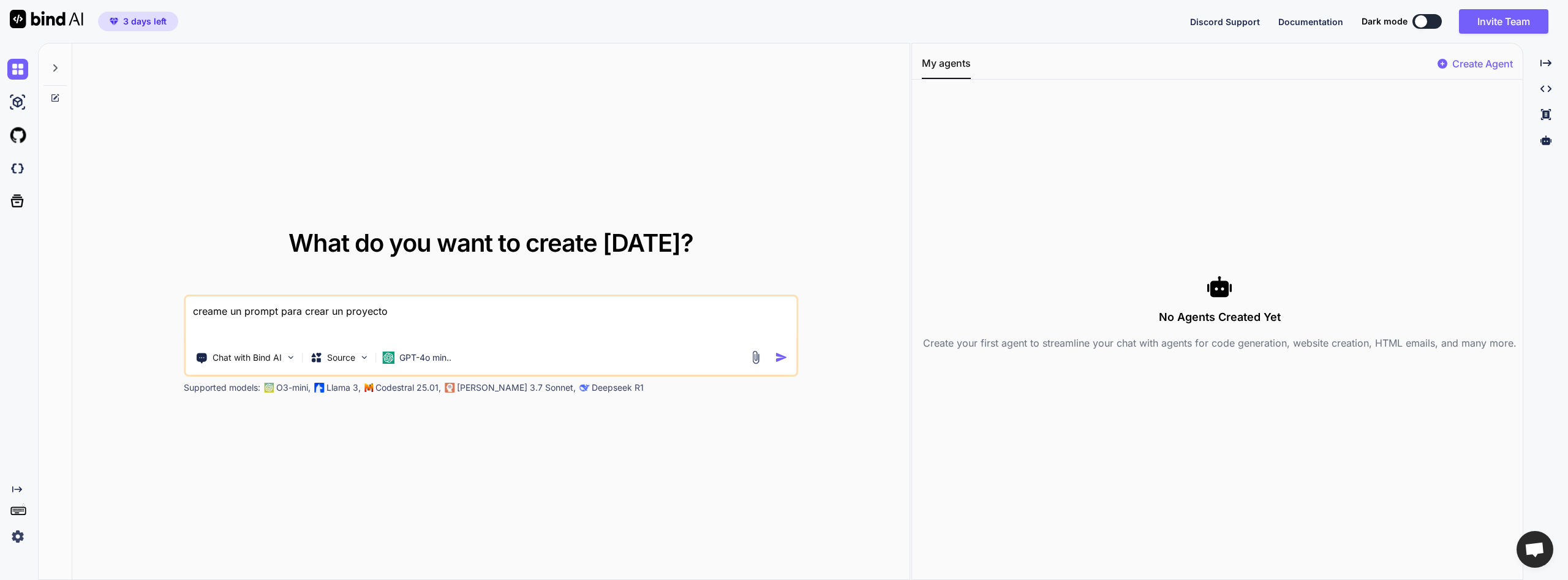
type textarea "creame un prompt para crear un proyecto s"
type textarea "x"
type textarea "creame un prompt para crear un proyecto si"
type textarea "x"
type textarea "creame un prompt para crear un proyecto sim"
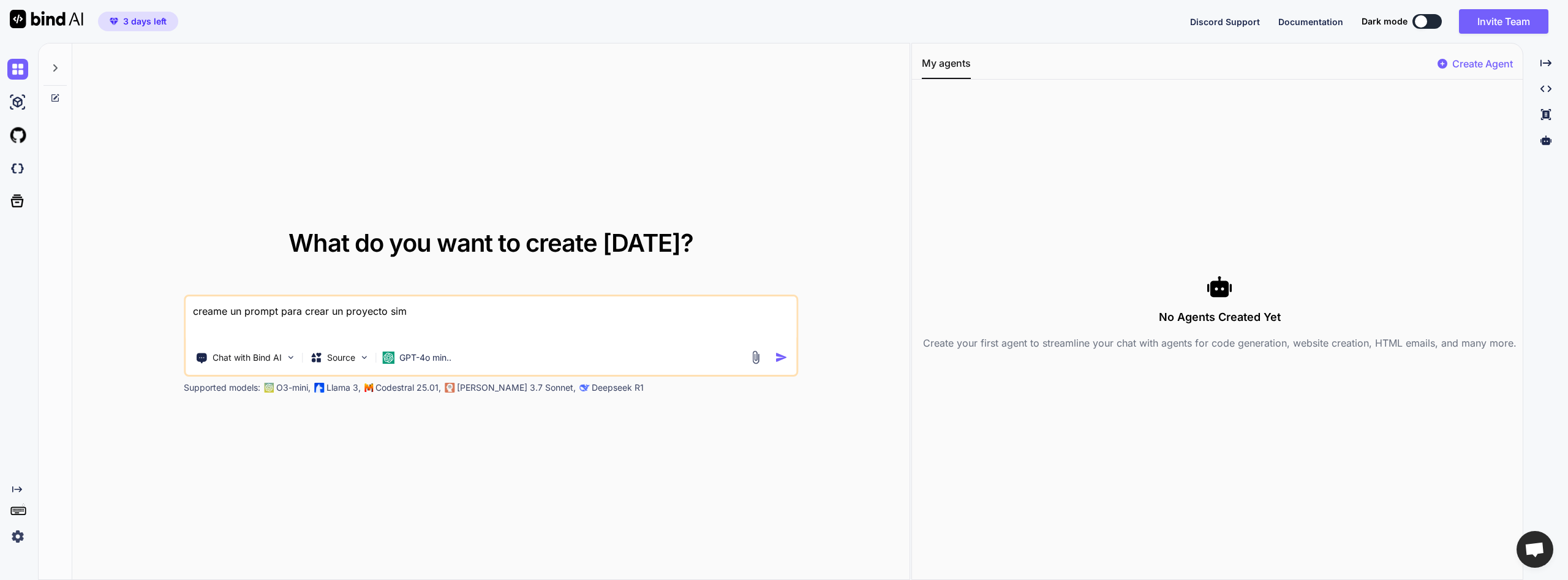
type textarea "x"
type textarea "creame un prompt para crear un proyecto simi"
type textarea "x"
type textarea "creame un prompt para crear un proyecto simil"
type textarea "x"
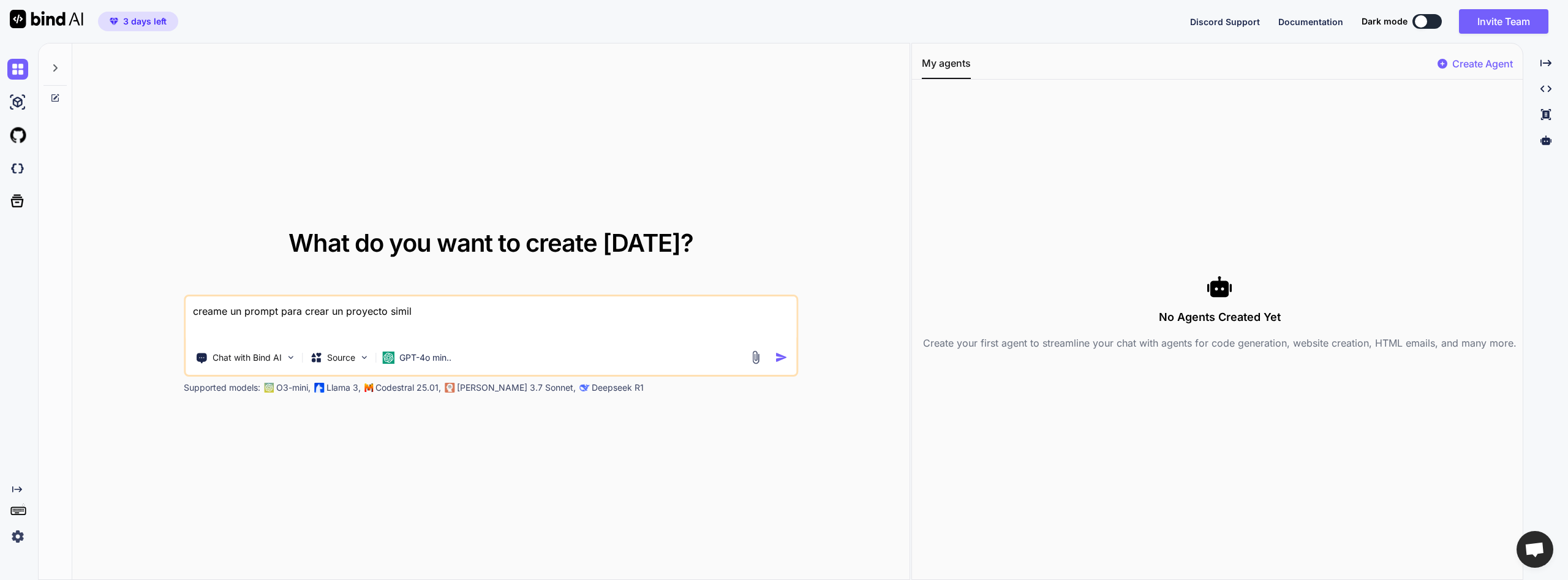
type textarea "creame un prompt para crear un proyecto simila"
type textarea "x"
type textarea "creame un prompt para crear un proyecto similar"
type textarea "x"
type textarea "creame un prompt para crear un proyecto similar"
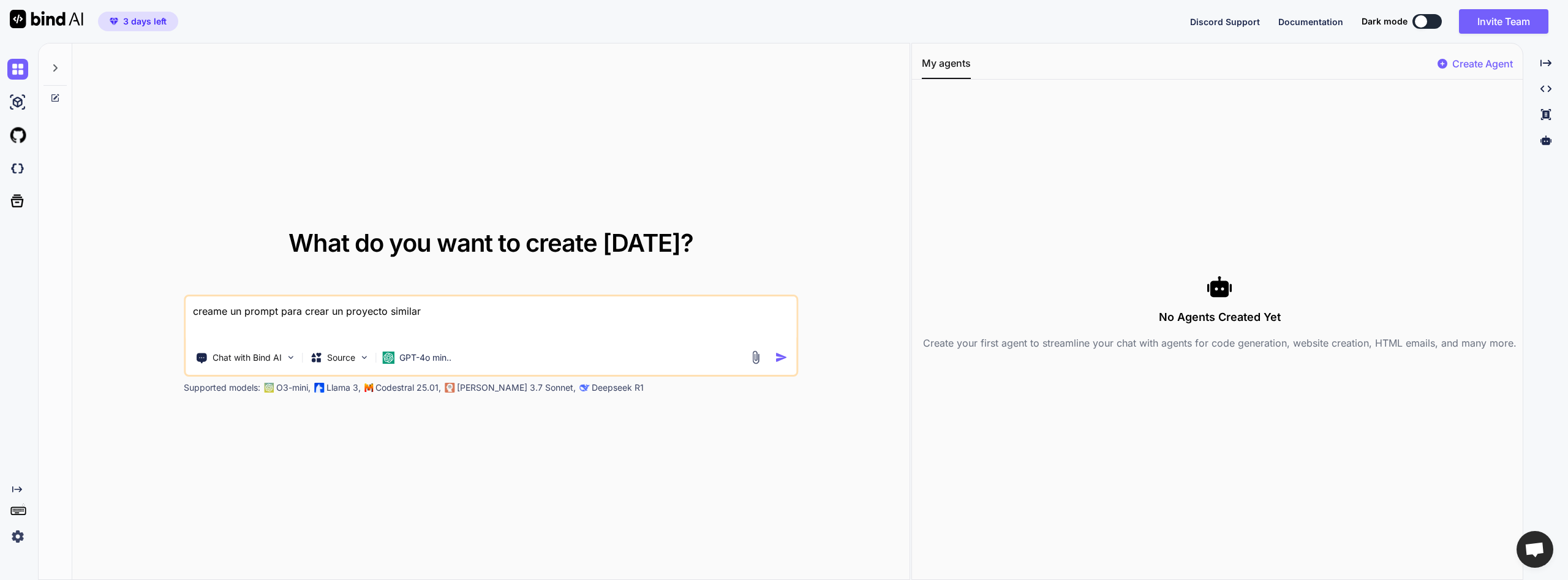
type textarea "x"
type textarea "creame un prompt para crear un proyecto similar a"
type textarea "x"
type textarea "creame un prompt para crear un proyecto similar a"
type textarea "x"
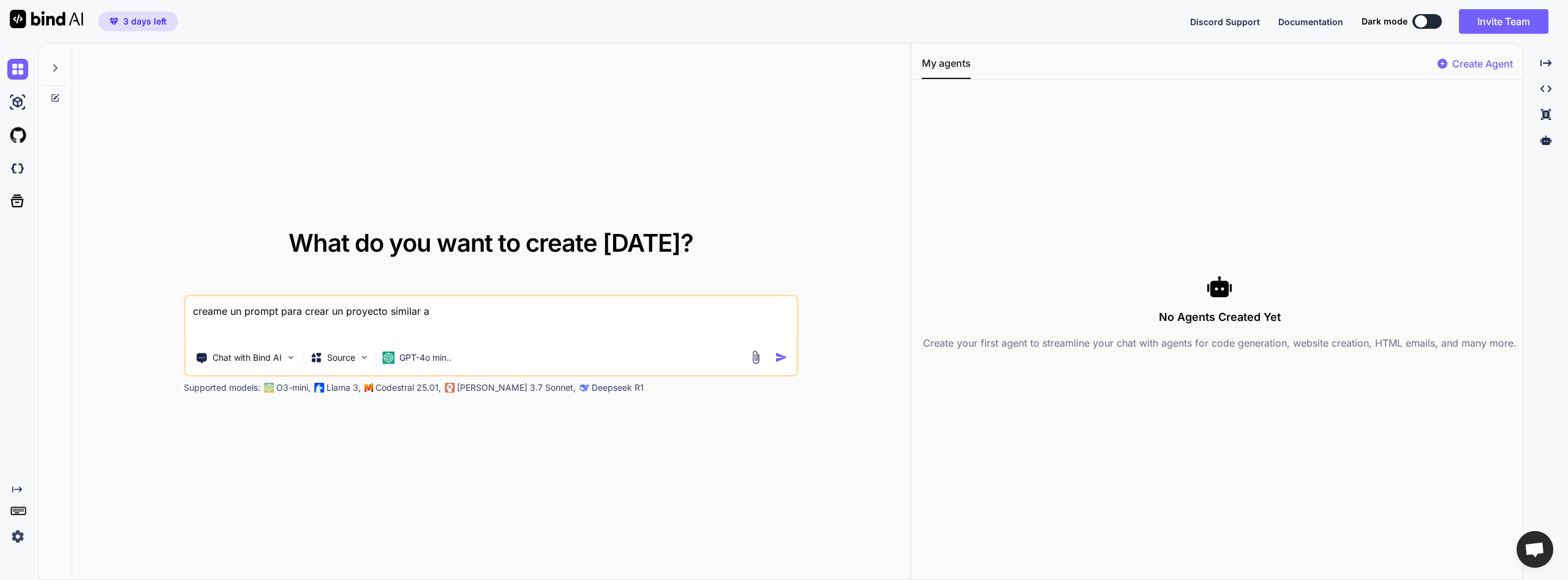
type textarea "creame un prompt para crear un proyecto similar a :"
type textarea "x"
type textarea "creame un prompt para crear un proyecto similar a :"
paste textarea "https://custom.typingmind.com/?ref=typingmind"
type textarea "x"
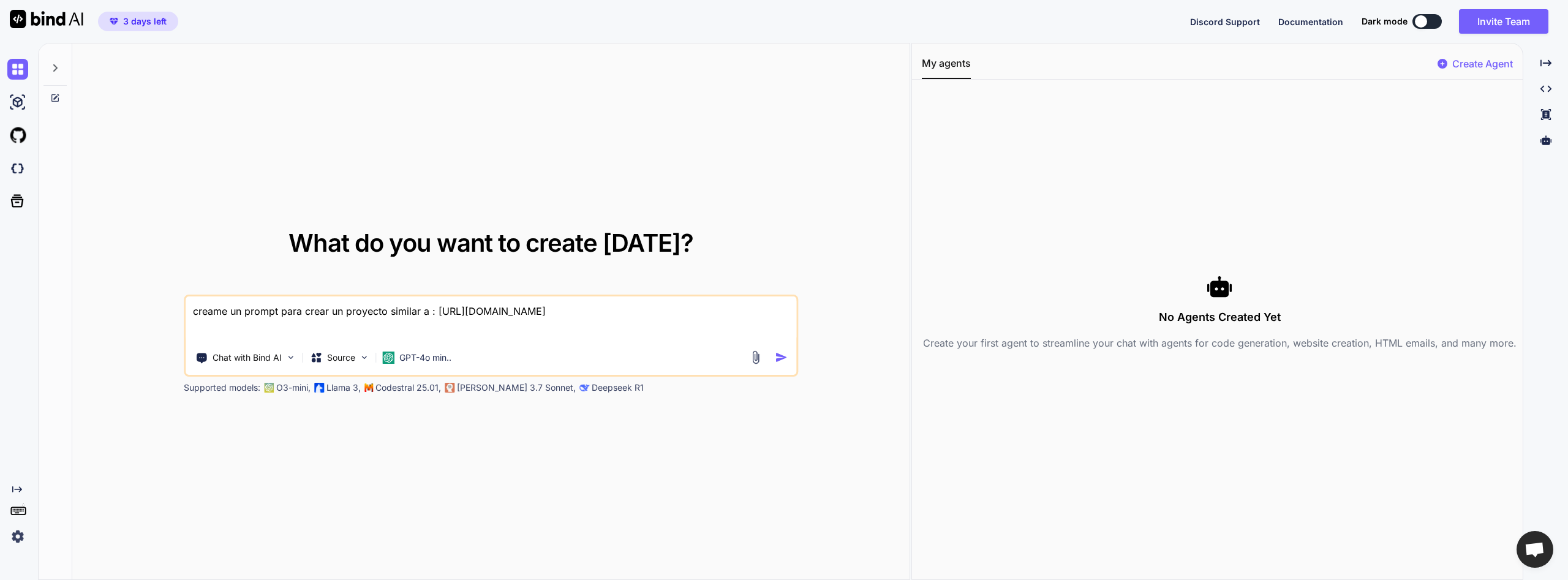
type textarea "creame un prompt para crear un proyecto similar a : https://custom.typingmind.c…"
click at [258, 374] on div "creame un prompt para crear un proyecto similar a : https://custom.typingmind.c…" at bounding box center [491, 335] width 614 height 82
click at [261, 362] on p "Chat with Bind AI" at bounding box center [247, 358] width 70 height 13
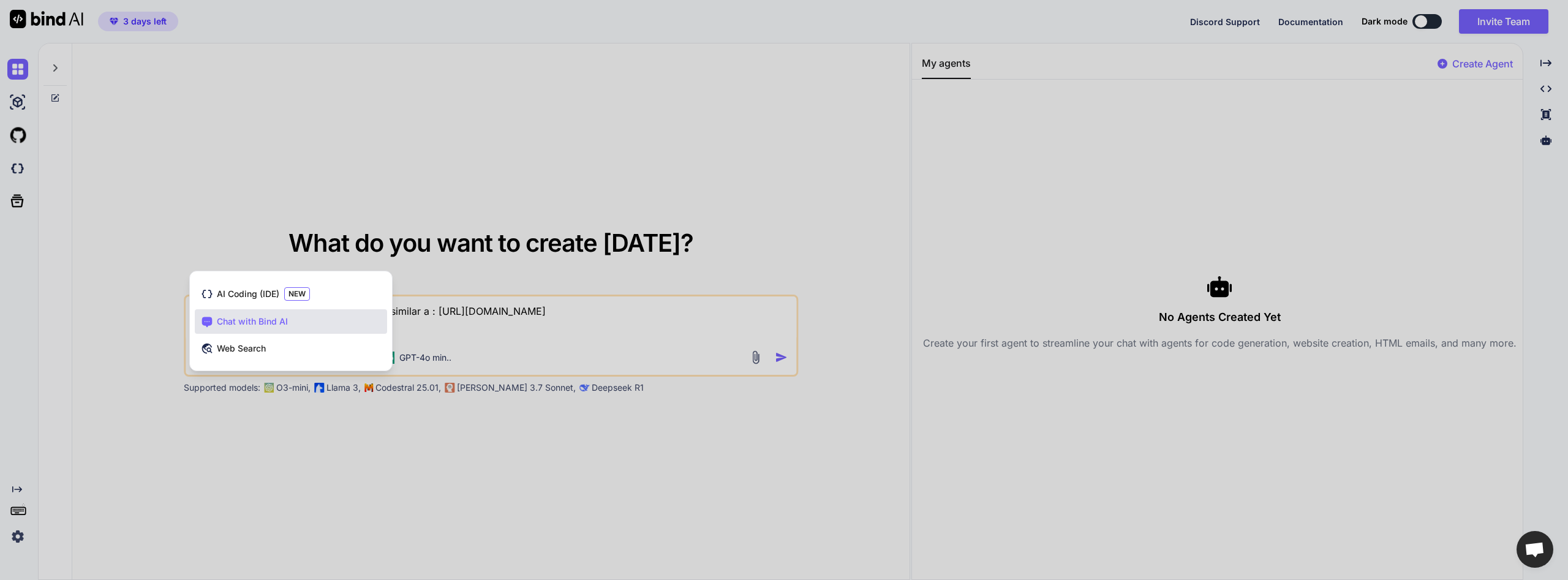
click at [260, 350] on span "Web Search" at bounding box center [241, 348] width 49 height 13
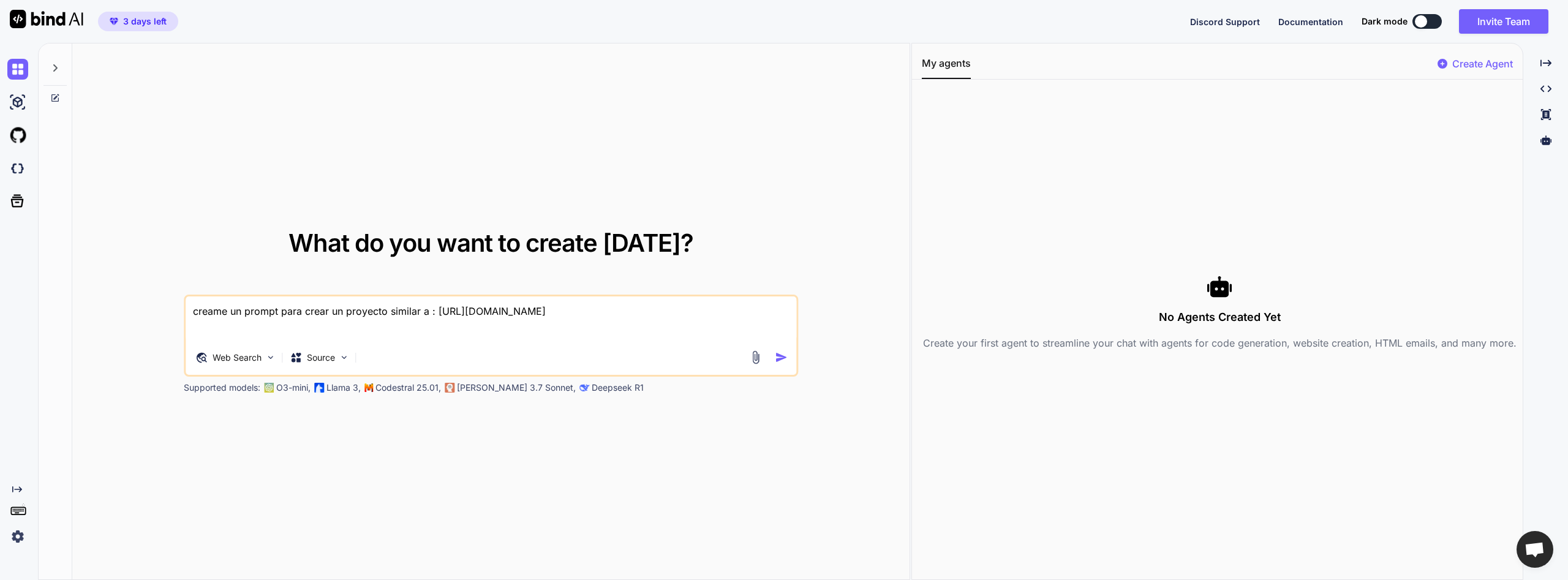
click at [777, 359] on img "button" at bounding box center [781, 357] width 13 height 13
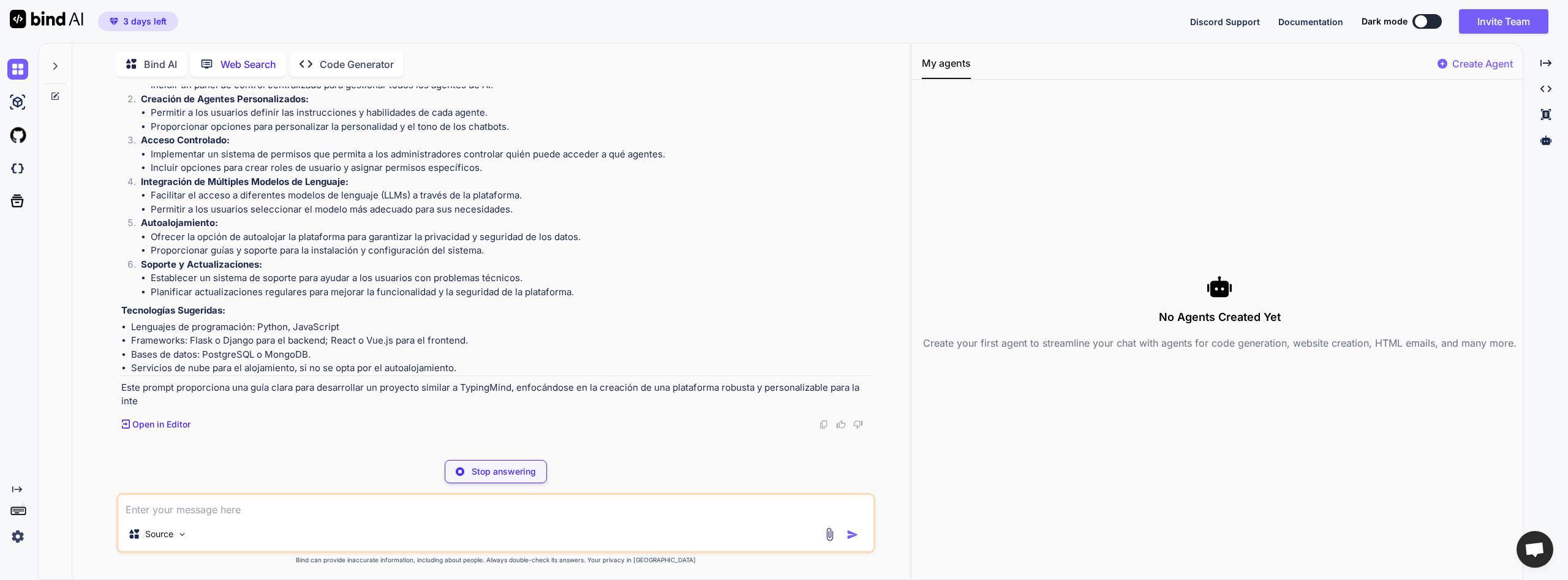
scroll to position [213, 0]
type textarea "x"
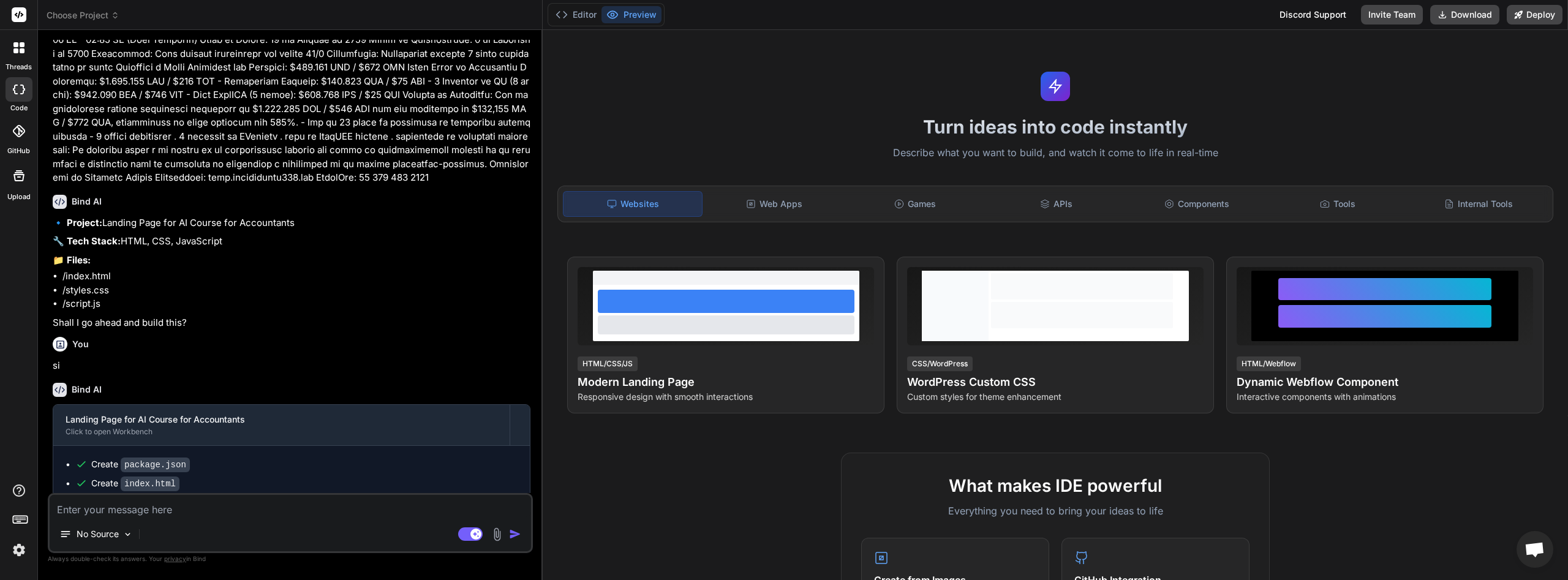
scroll to position [1569, 0]
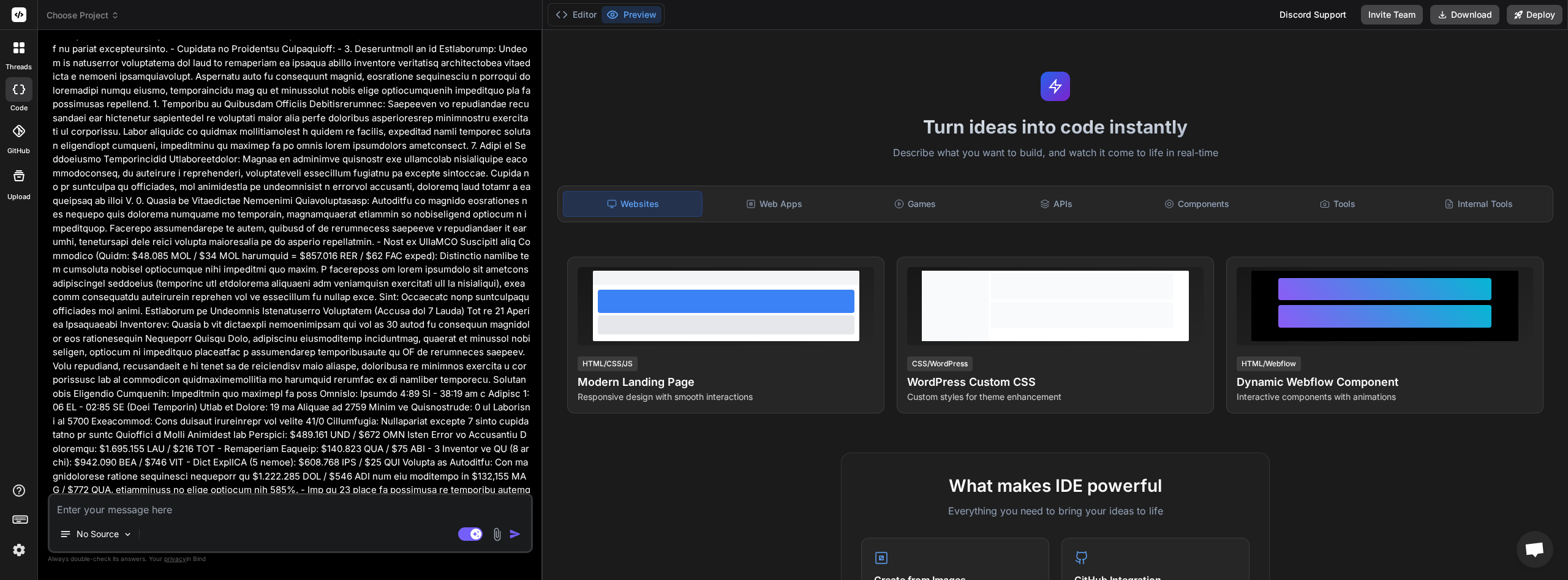
click at [14, 51] on icon at bounding box center [15, 50] width 5 height 5
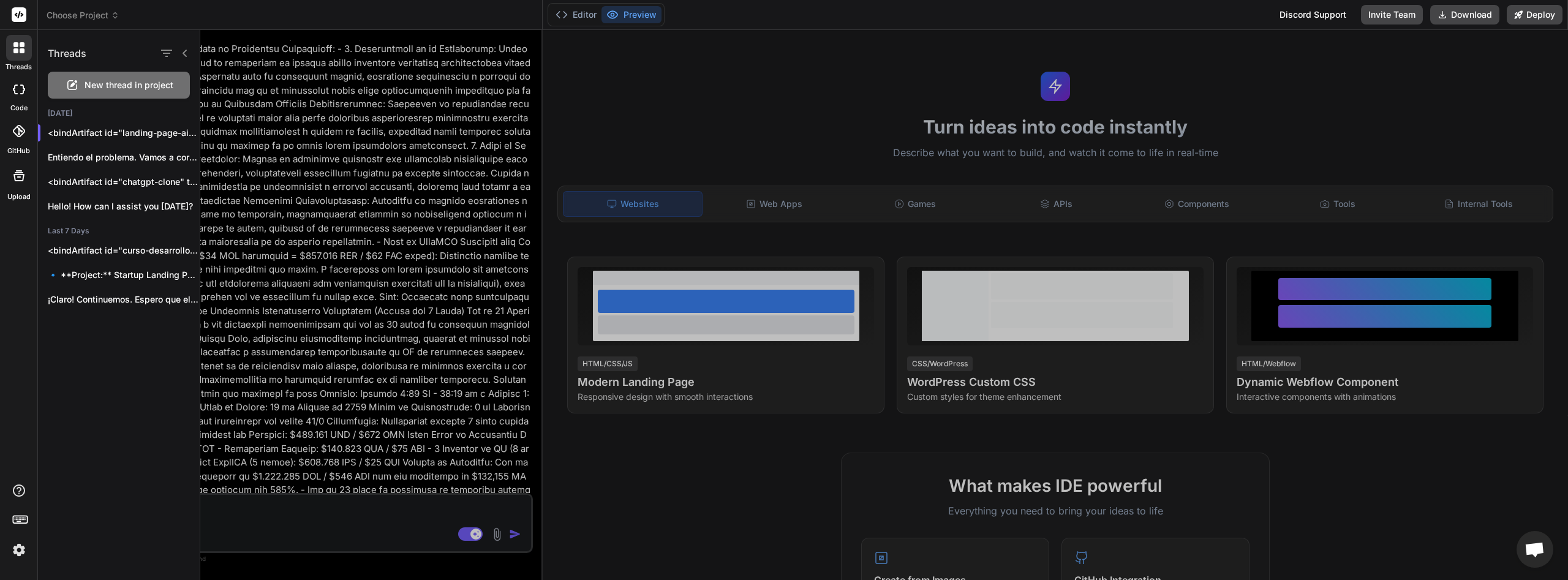
click at [111, 93] on div "New thread in project" at bounding box center [118, 85] width 142 height 27
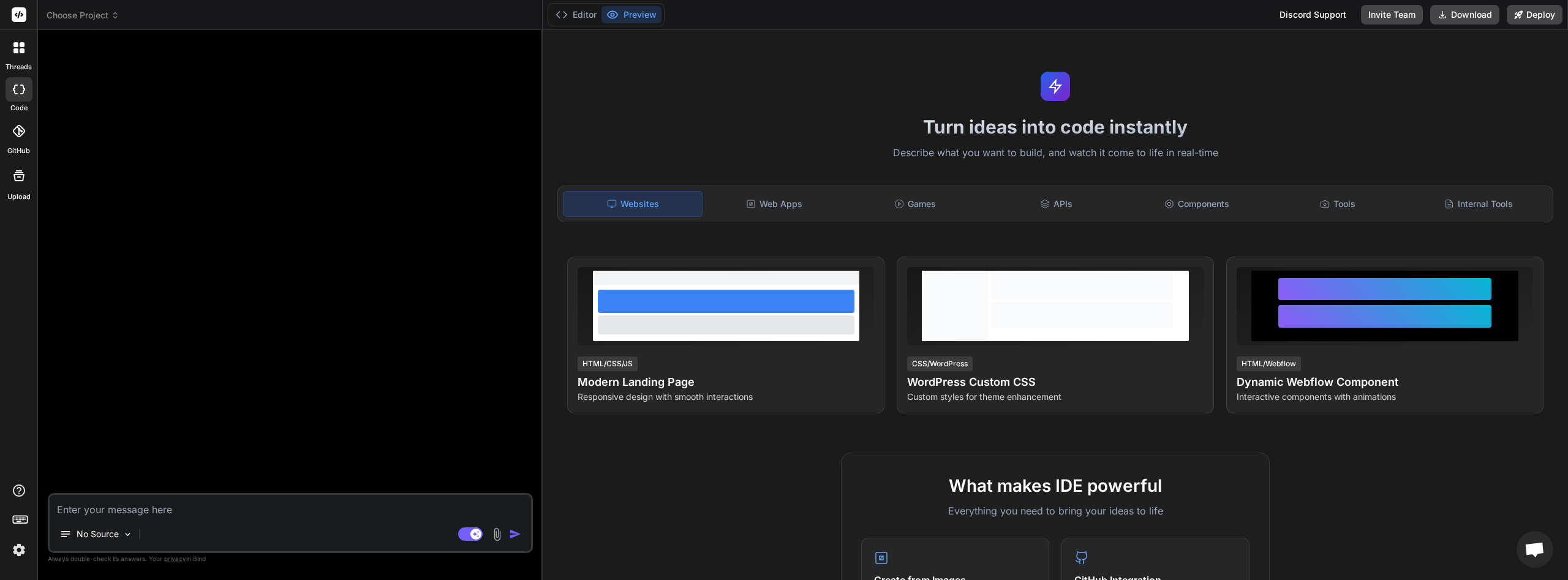
click at [20, 5] on div at bounding box center [18, 14] width 38 height 30
click at [20, 14] on rect at bounding box center [18, 14] width 14 height 14
click at [220, 516] on textarea at bounding box center [290, 506] width 481 height 22
click at [129, 534] on img at bounding box center [128, 535] width 11 height 11
type textarea "x"
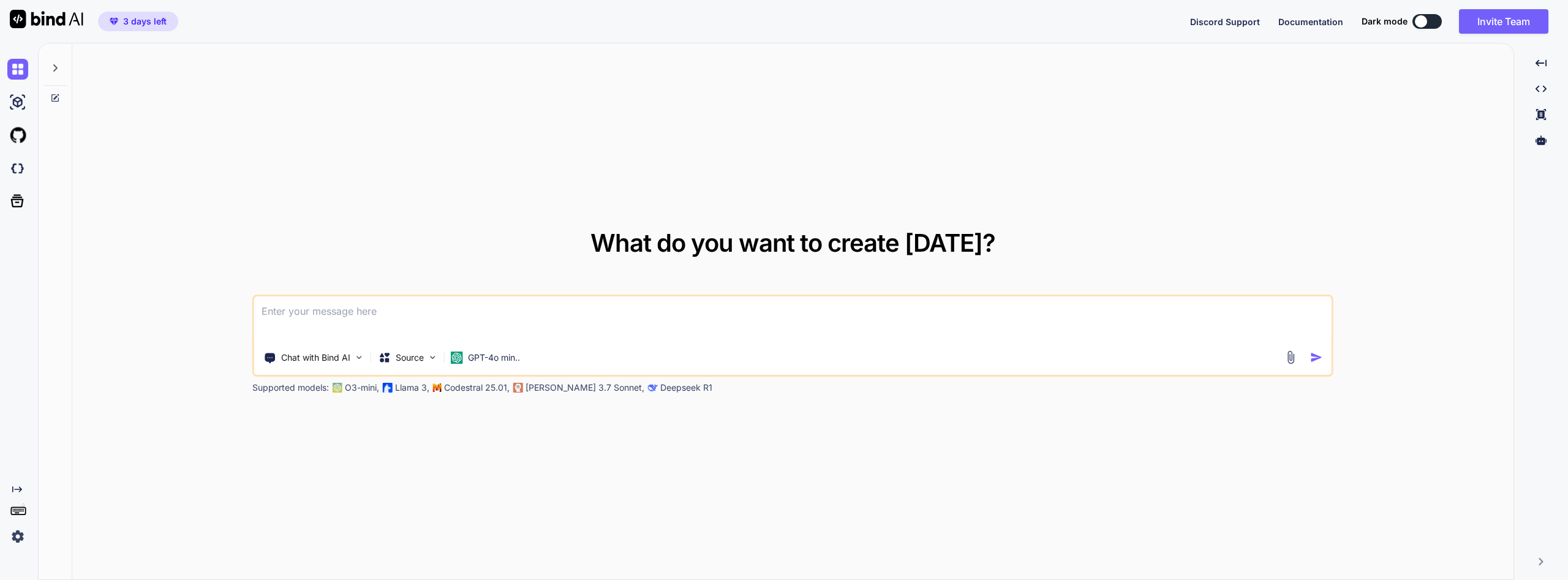
click at [538, 337] on textarea at bounding box center [792, 319] width 1077 height 45
click at [507, 358] on p "GPT-4o min.." at bounding box center [494, 358] width 52 height 13
click at [540, 384] on p "Claude 3.7 Sonnet," at bounding box center [584, 388] width 119 height 13
click at [494, 354] on p "GPT-4o min.." at bounding box center [494, 358] width 52 height 13
click at [483, 360] on p "GPT-4o min.." at bounding box center [494, 358] width 52 height 13
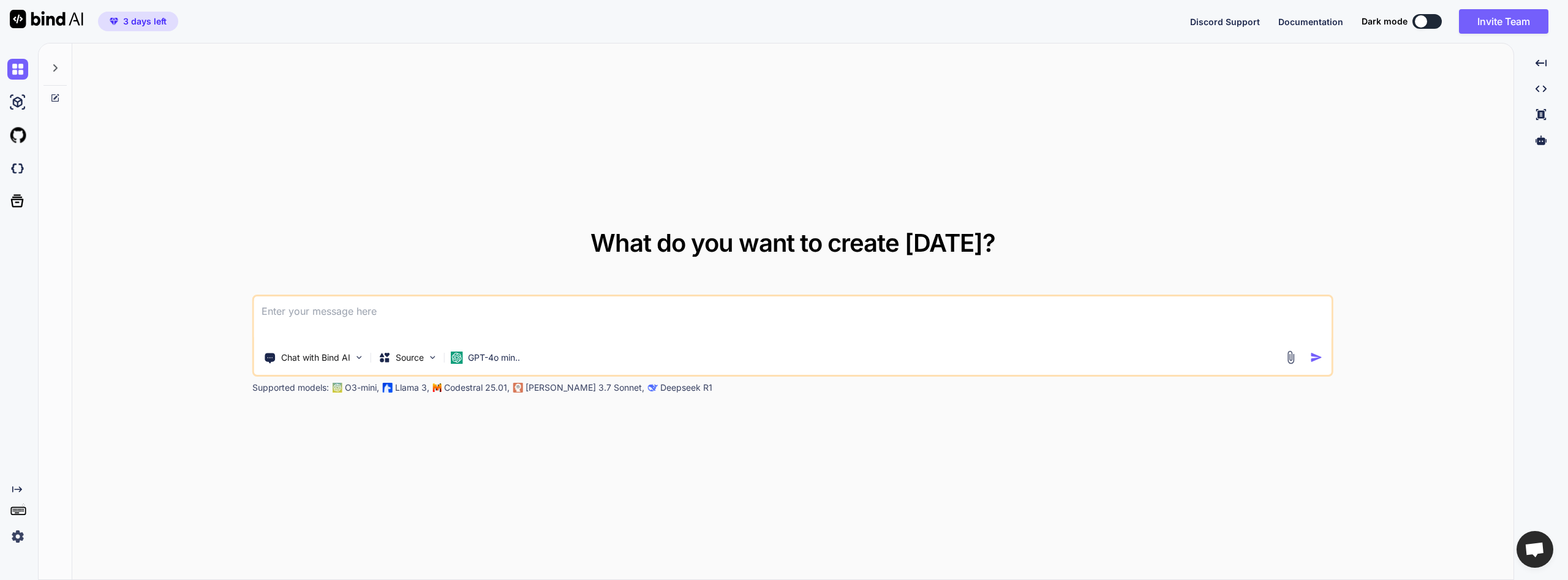
click at [660, 390] on p "Deepseek R1" at bounding box center [686, 388] width 52 height 13
click at [1437, 26] on button at bounding box center [1427, 21] width 29 height 14
click at [1433, 23] on button at bounding box center [1427, 21] width 29 height 14
click at [1436, 22] on button at bounding box center [1427, 21] width 29 height 14
click at [1426, 21] on button at bounding box center [1427, 21] width 29 height 14
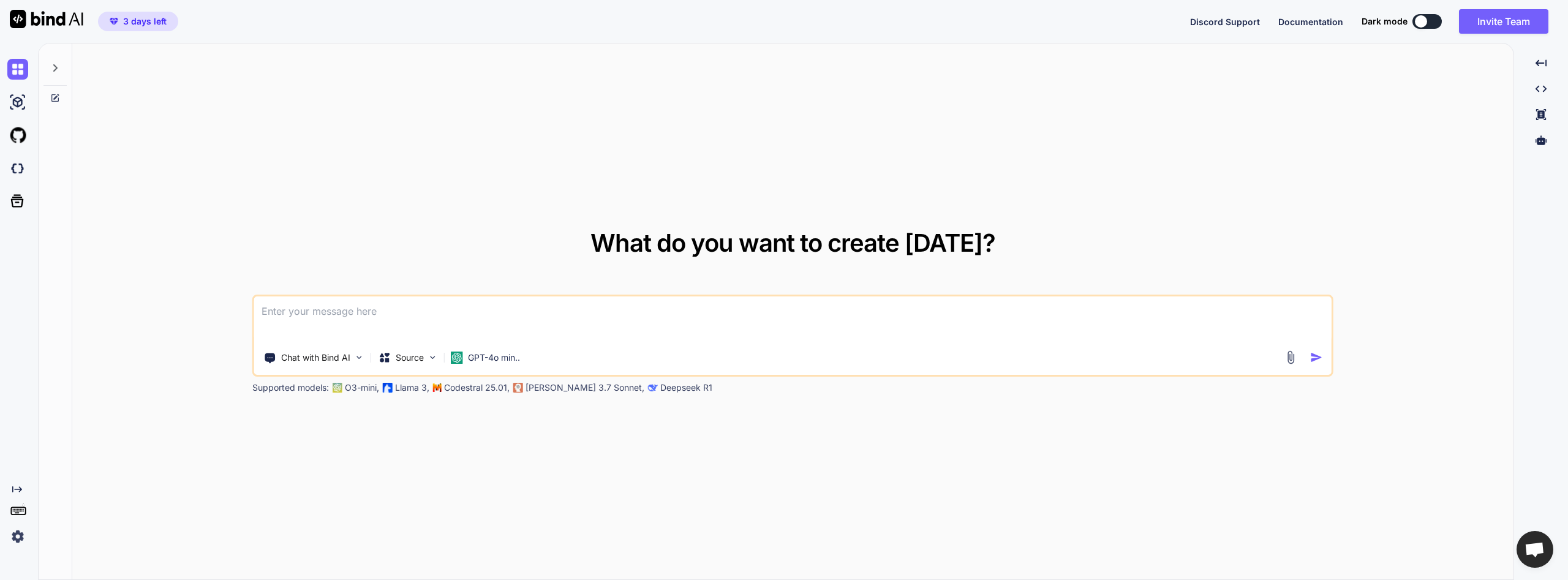
type textarea "x"
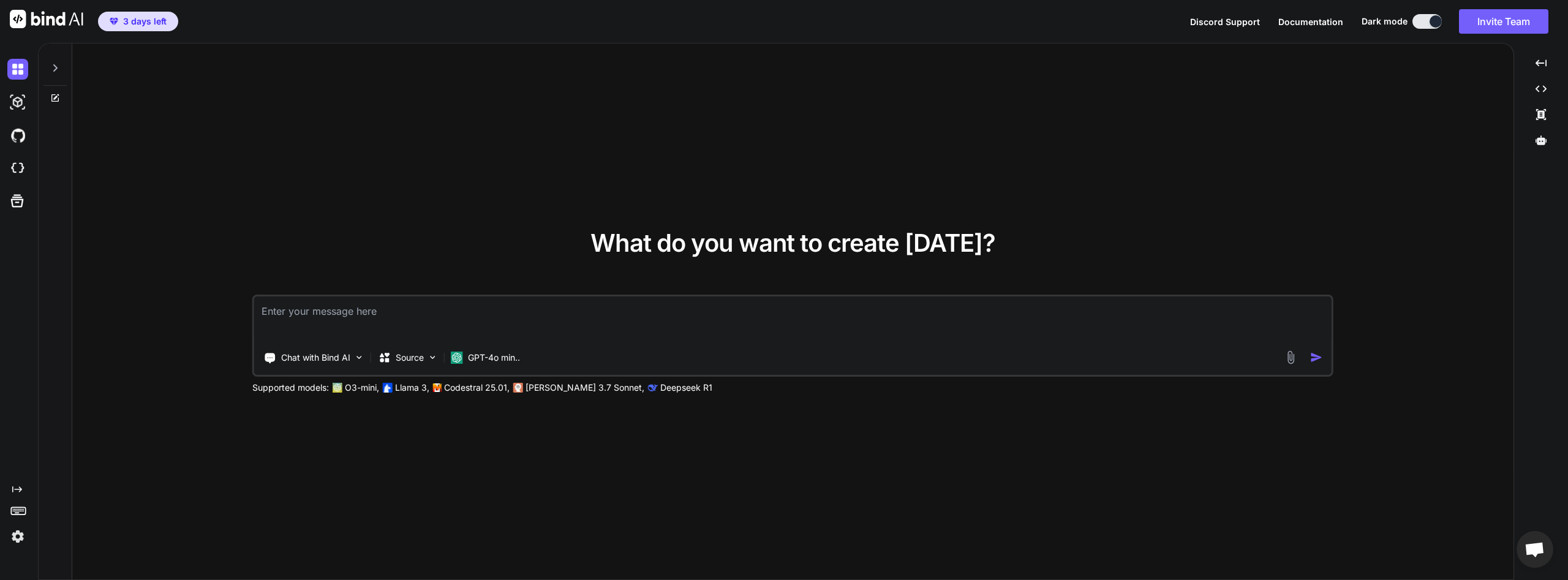
click at [568, 320] on textarea at bounding box center [792, 319] width 1077 height 45
type textarea "q"
type textarea "x"
type textarea "qu"
type textarea "x"
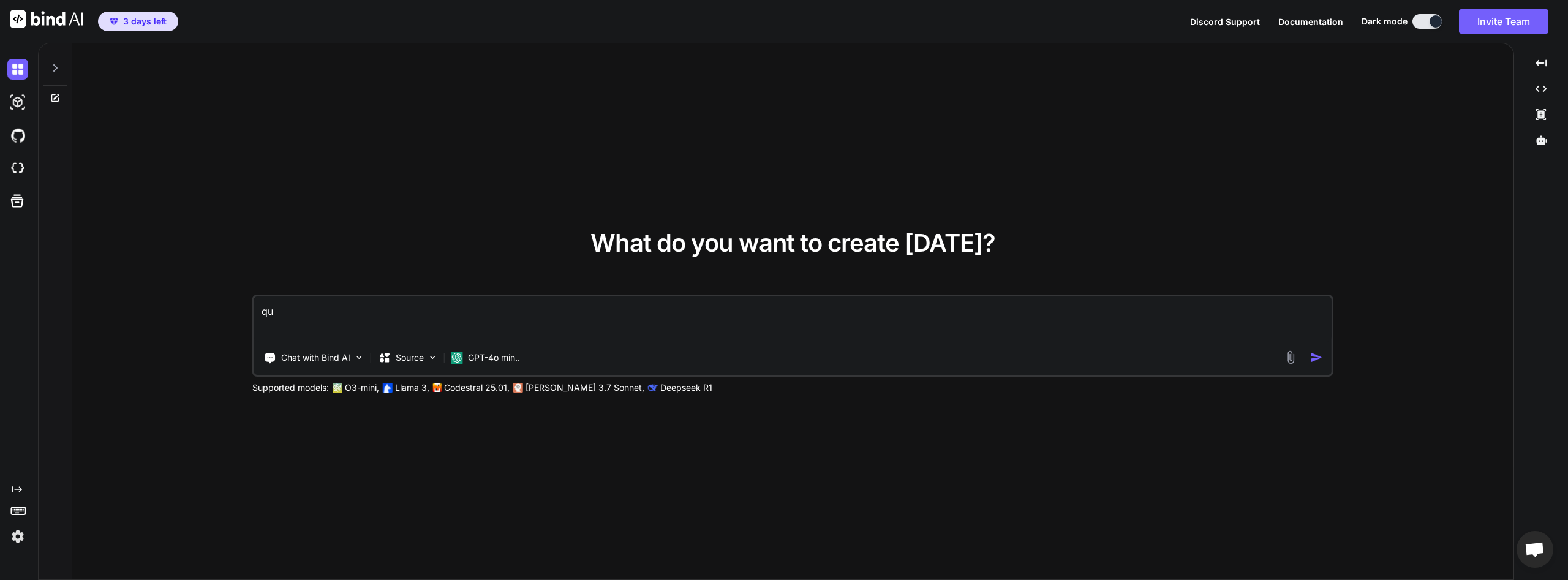
type textarea "qui"
type textarea "x"
type textarea "quie"
type textarea "x"
type textarea "quier"
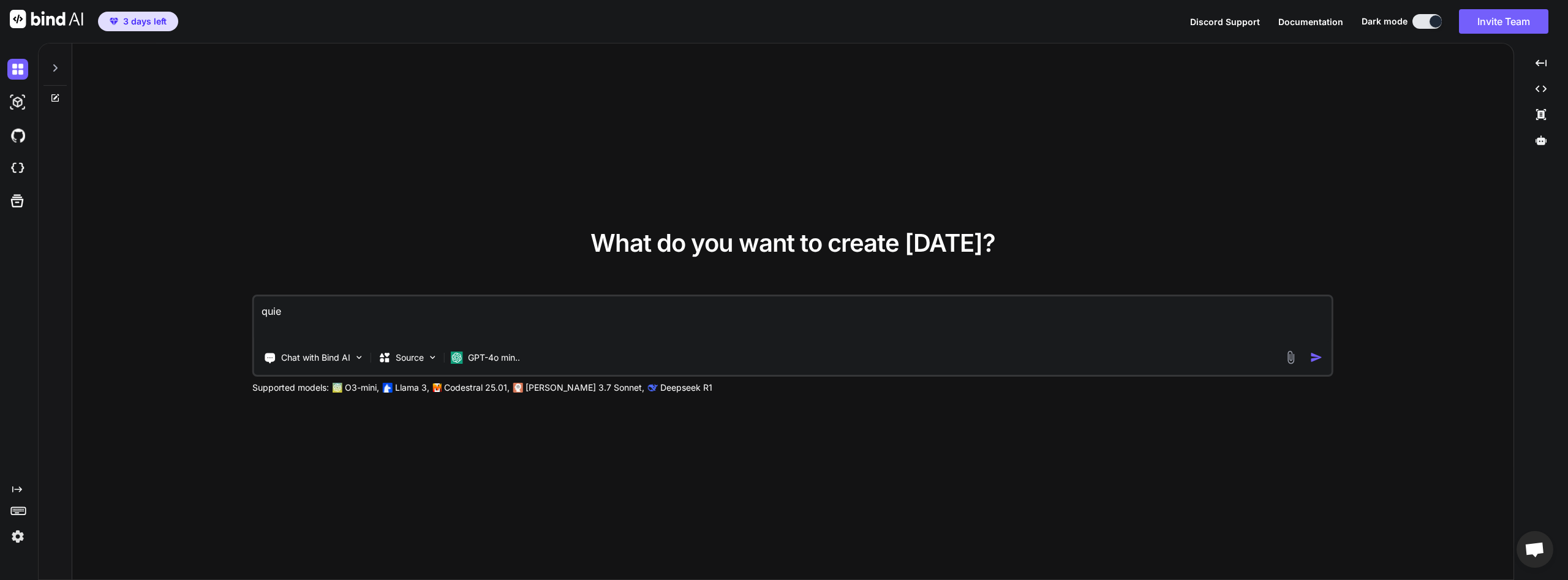
type textarea "x"
type textarea "quiero"
type textarea "x"
type textarea "quiero"
type textarea "x"
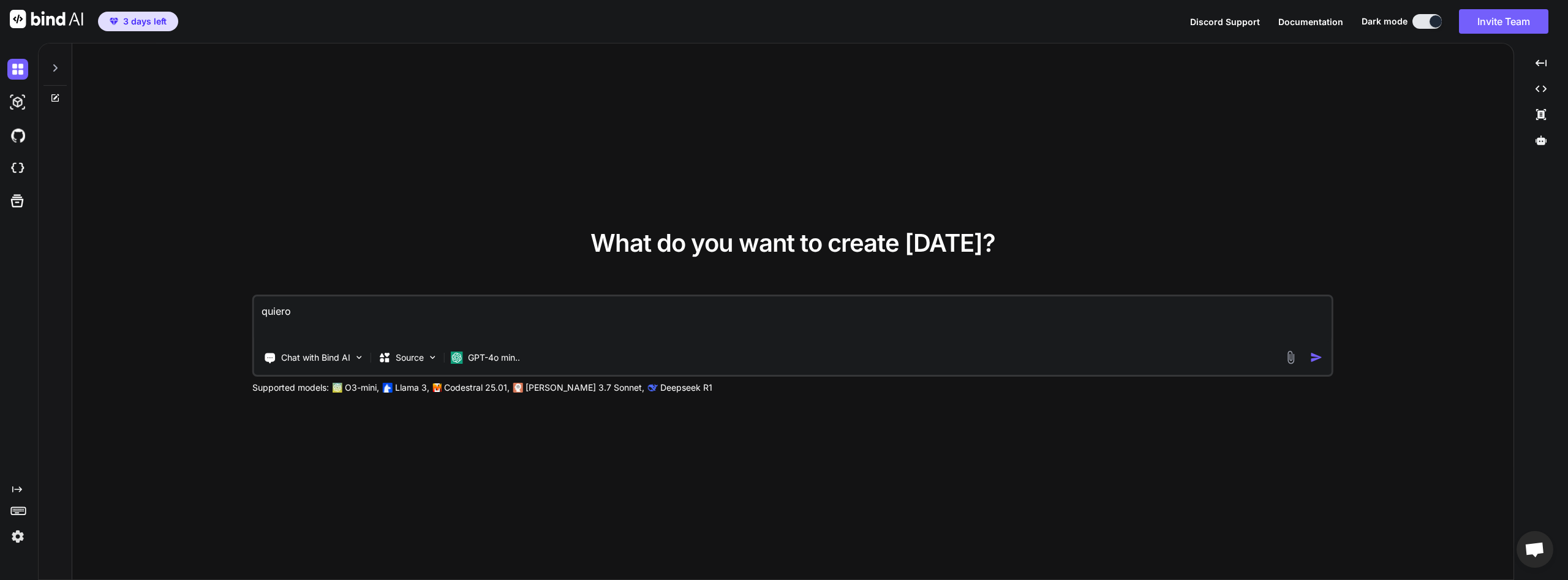
type textarea "quiero q"
type textarea "x"
type textarea "quiero qu"
type textarea "x"
type textarea "quiero que"
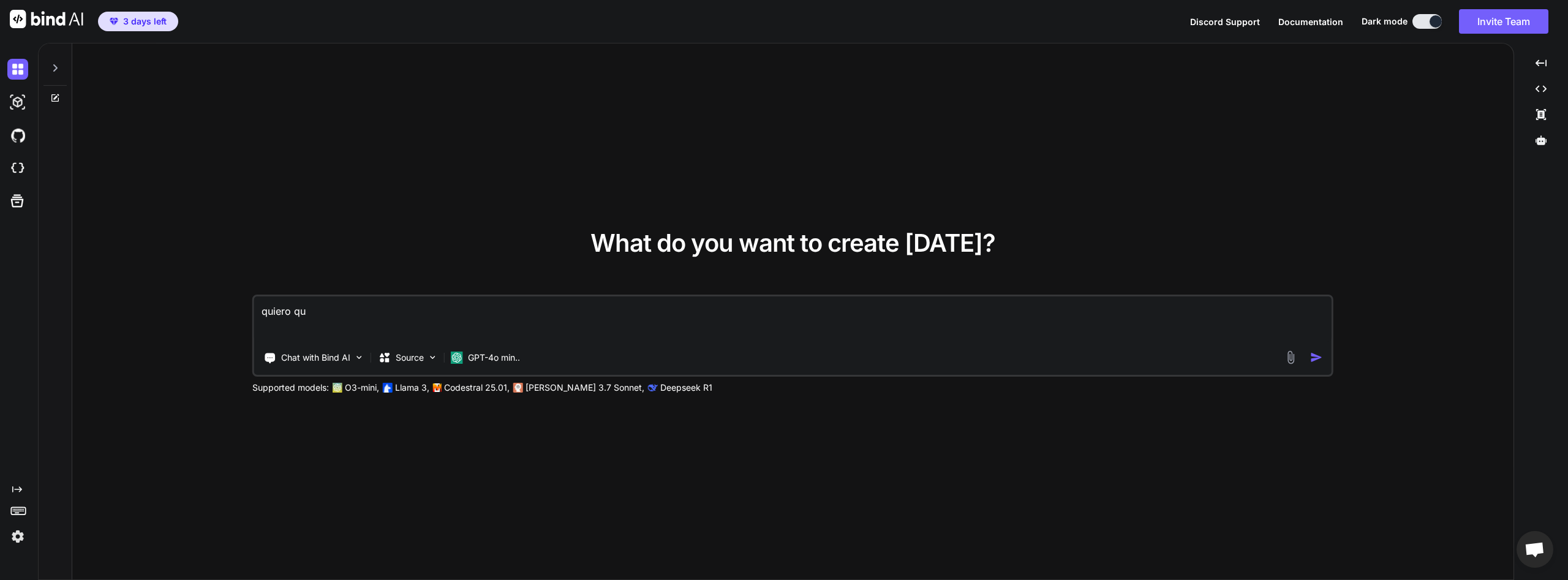
type textarea "x"
type textarea "quiero que"
type textarea "x"
type textarea "quiero que c"
type textarea "x"
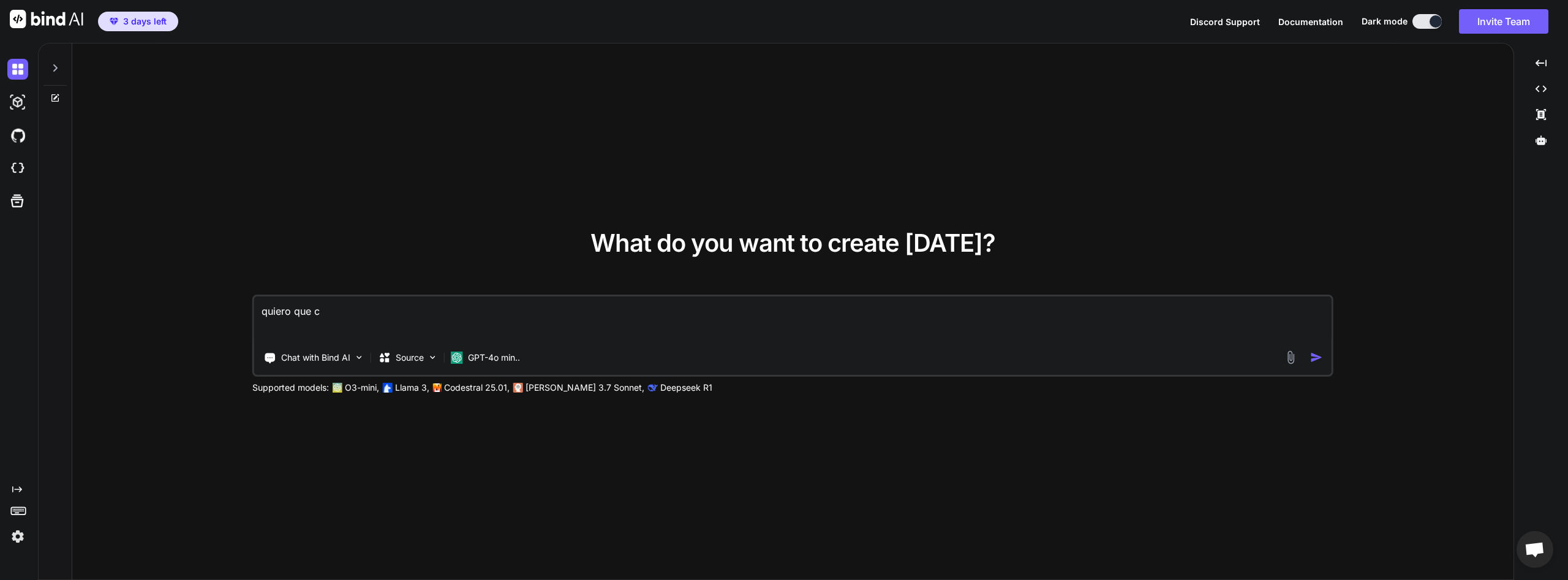
type textarea "quiero que cr"
type textarea "x"
type textarea "quiero que cre"
type textarea "x"
type textarea "quiero que crea"
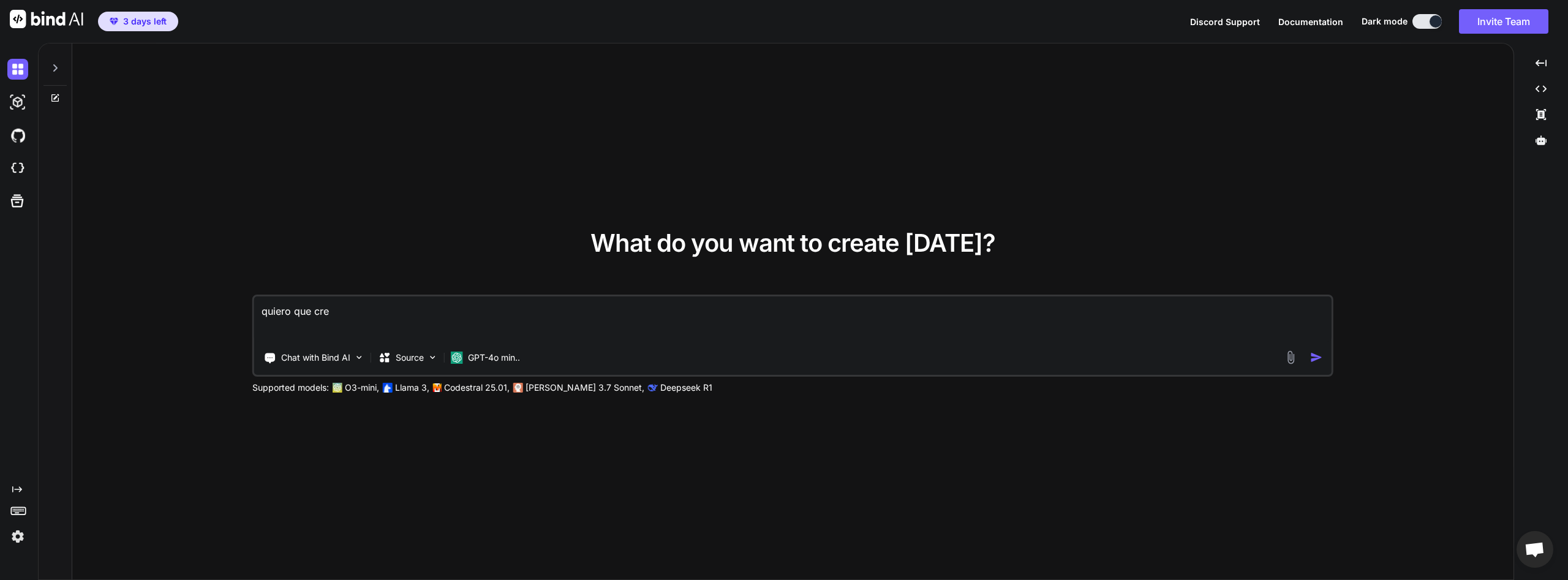
type textarea "x"
type textarea "quiero que crear"
type textarea "x"
type textarea "quiero que crear"
type textarea "x"
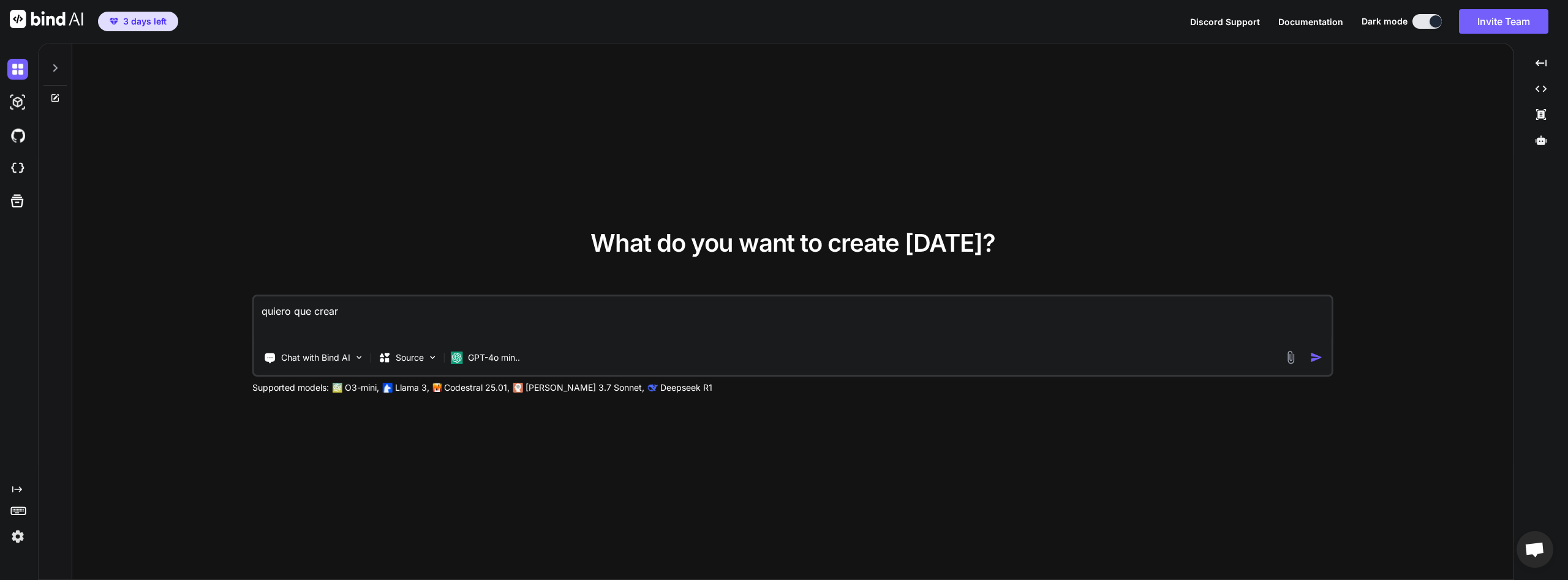
type textarea "quiero que crear u"
type textarea "x"
type textarea "quiero que crear un"
type textarea "x"
type textarea "quiero que crear un"
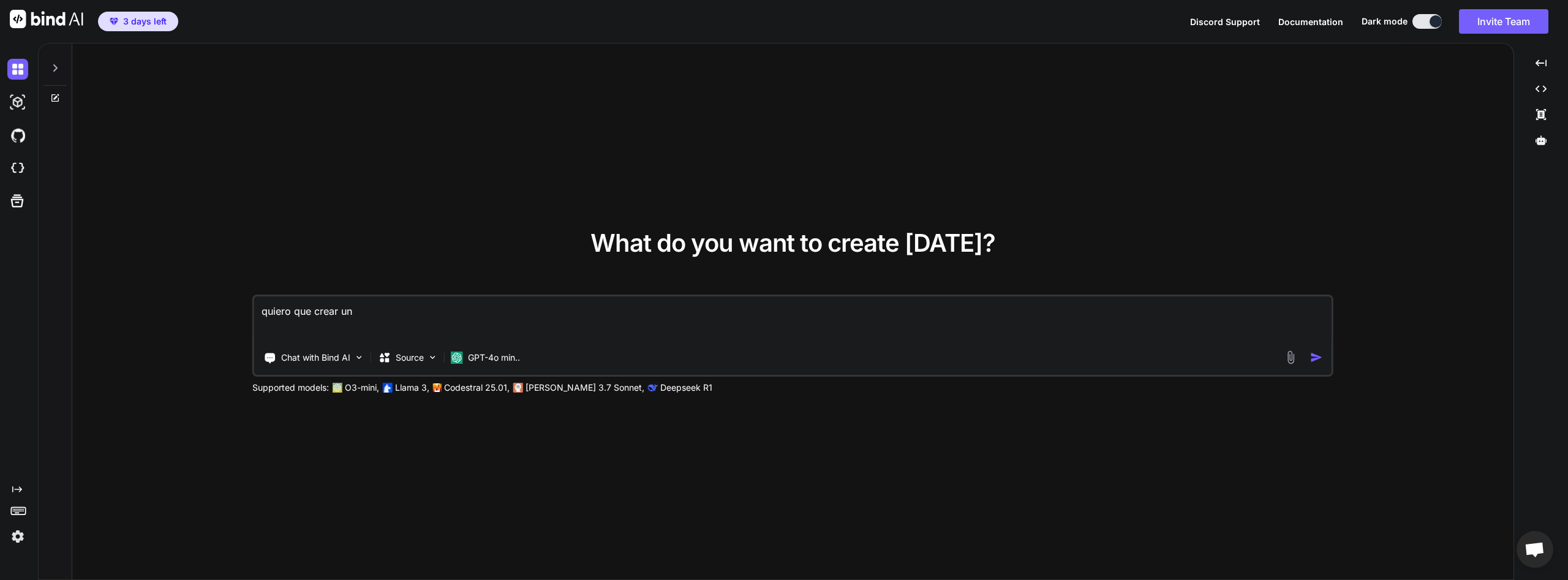
type textarea "x"
type textarea "quiero que crear un c"
type textarea "x"
type textarea "quiero que crear un cl"
type textarea "x"
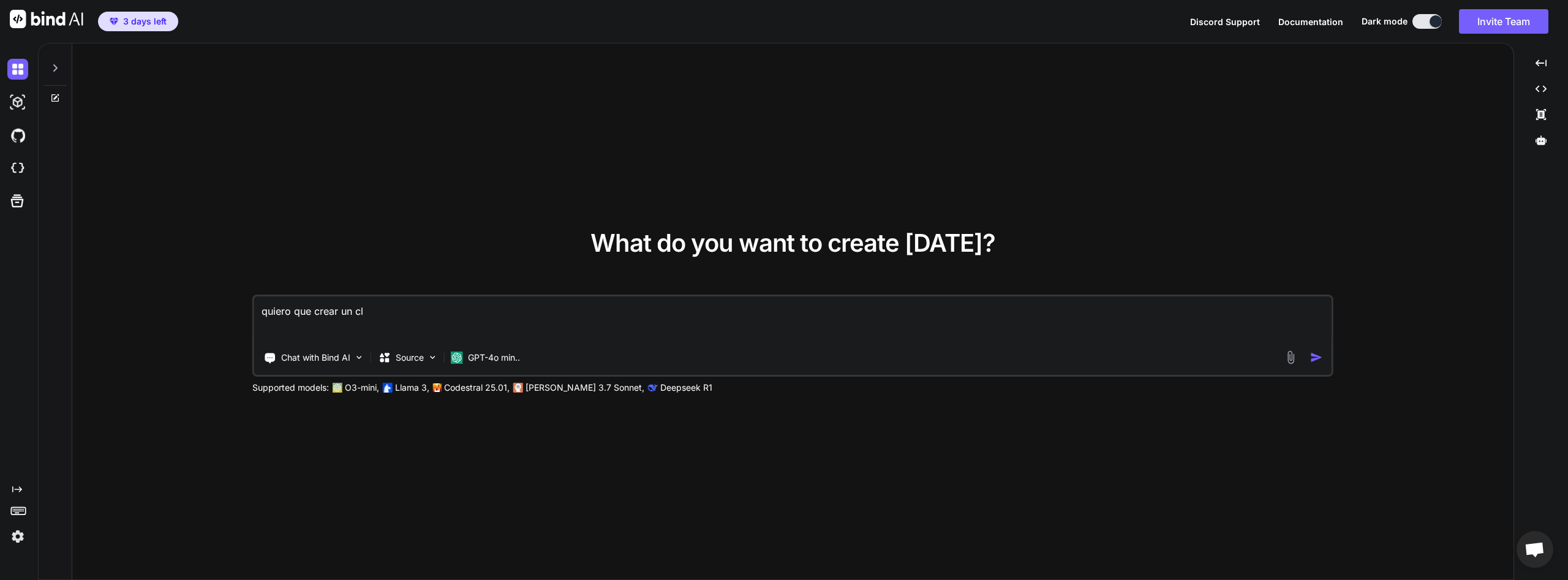
type textarea "quiero que crear un clo"
type textarea "x"
type textarea "quiero que crear un clon"
type textarea "x"
type textarea "quiero que crear un clon"
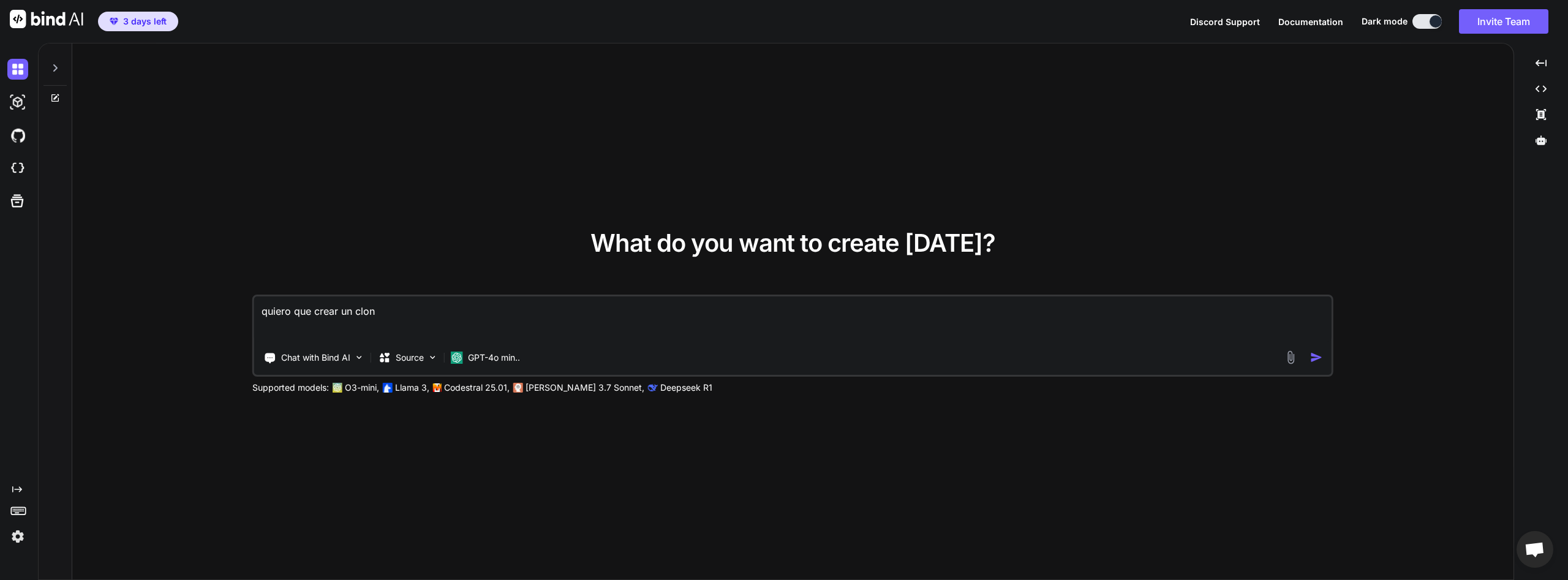
type textarea "x"
type textarea "quiero que crear un clon d"
type textarea "x"
type textarea "quiero que crear un clon de"
type textarea "x"
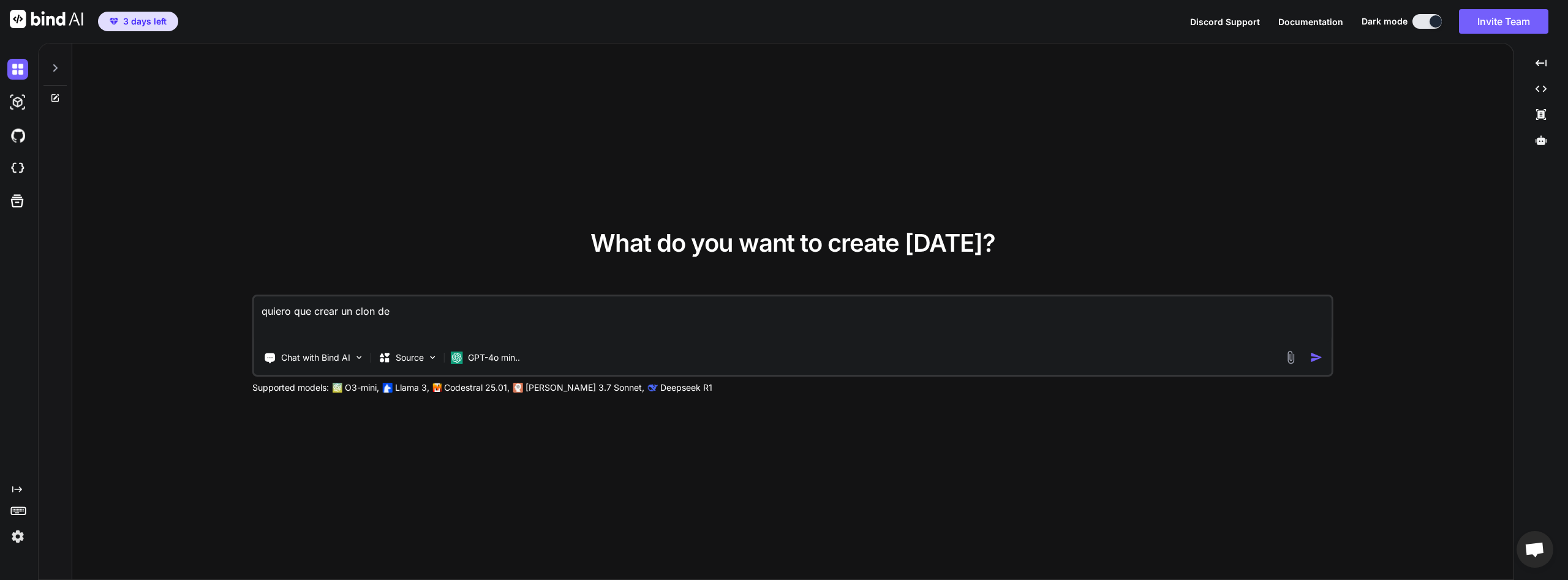
type textarea "quiero que crear un clon de"
type textarea "x"
type textarea "quiero que crear un clon de c"
type textarea "x"
type textarea "quiero que crear un clon de ch"
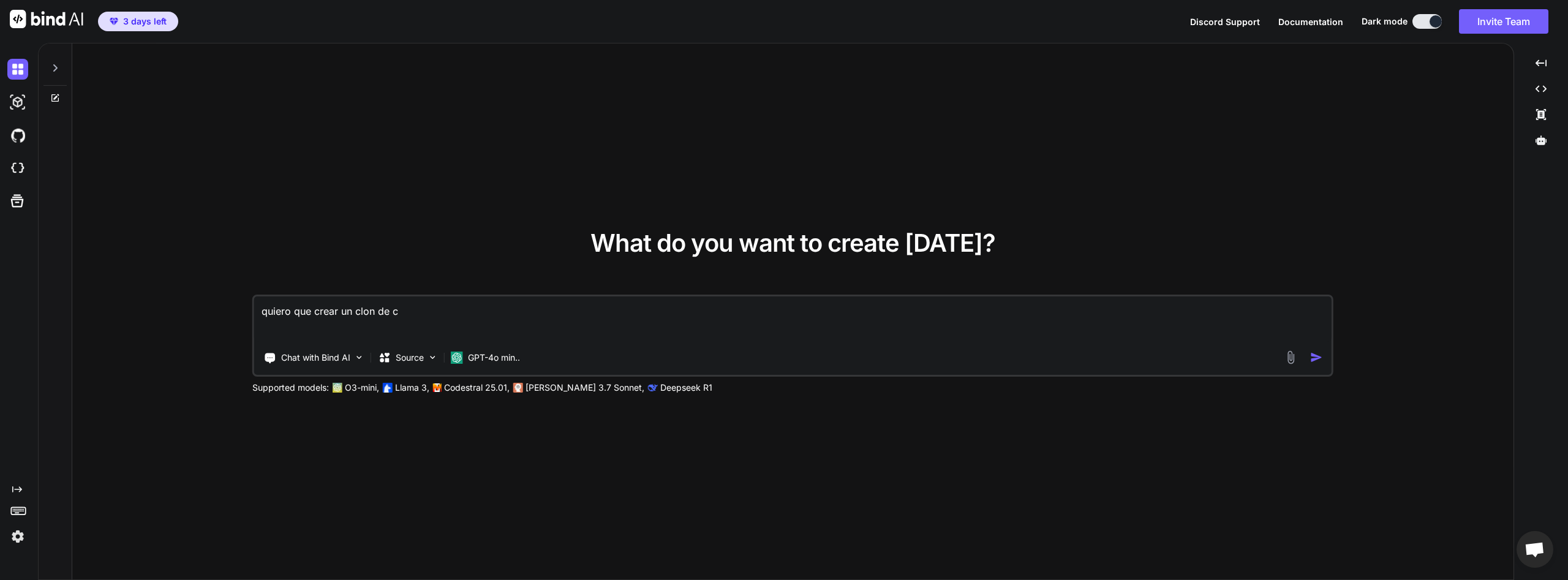
type textarea "x"
type textarea "quiero que crear un clon de cha"
type textarea "x"
type textarea "quiero que crear un clon de chat"
type textarea "x"
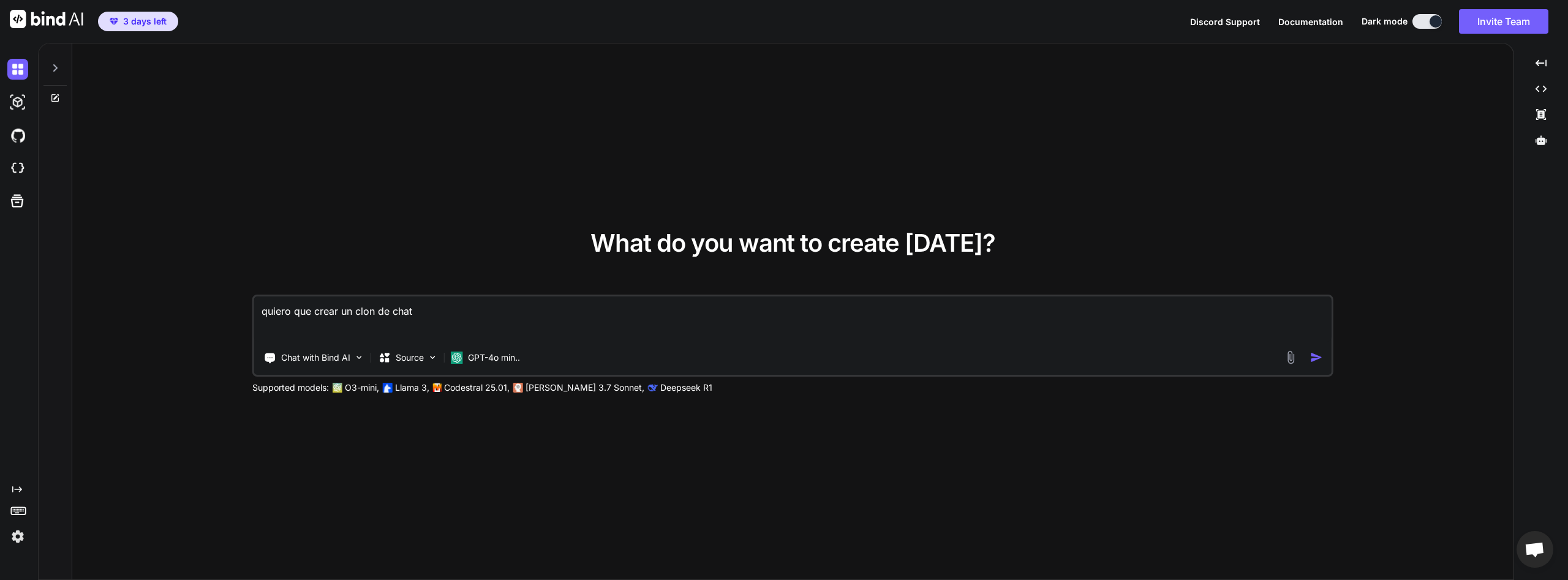
type textarea "quiero que crear un clon de chatg"
type textarea "x"
type textarea "quiero que crear un clon de chatgp"
type textarea "x"
type textarea "quiero que crear un clon de chatgpt"
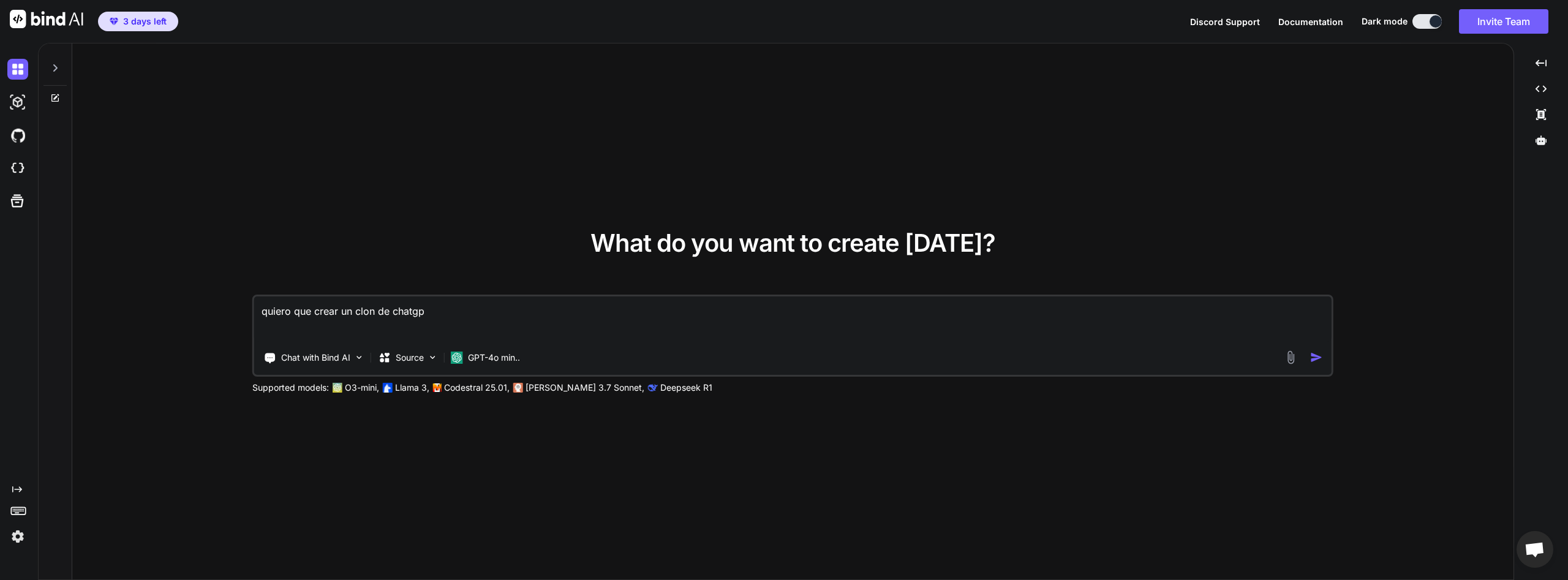
type textarea "x"
type textarea "quiero que crear un clon de chatgpt"
type textarea "x"
type textarea "quiero que crear un clon de chatgpt c"
type textarea "x"
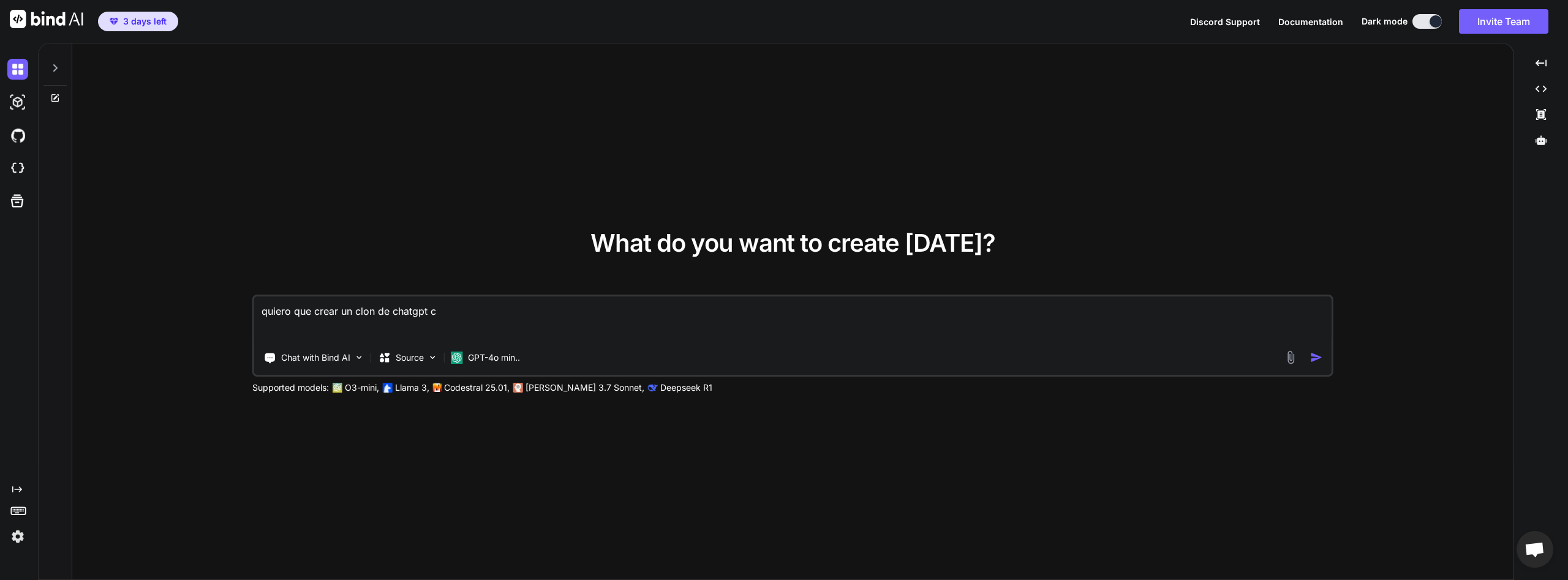
type textarea "quiero que crear un clon de chatgpt co"
type textarea "x"
type textarea "quiero que crear un clon de chatgpt con"
type textarea "x"
type textarea "quiero que crear un clon de chatgpt con"
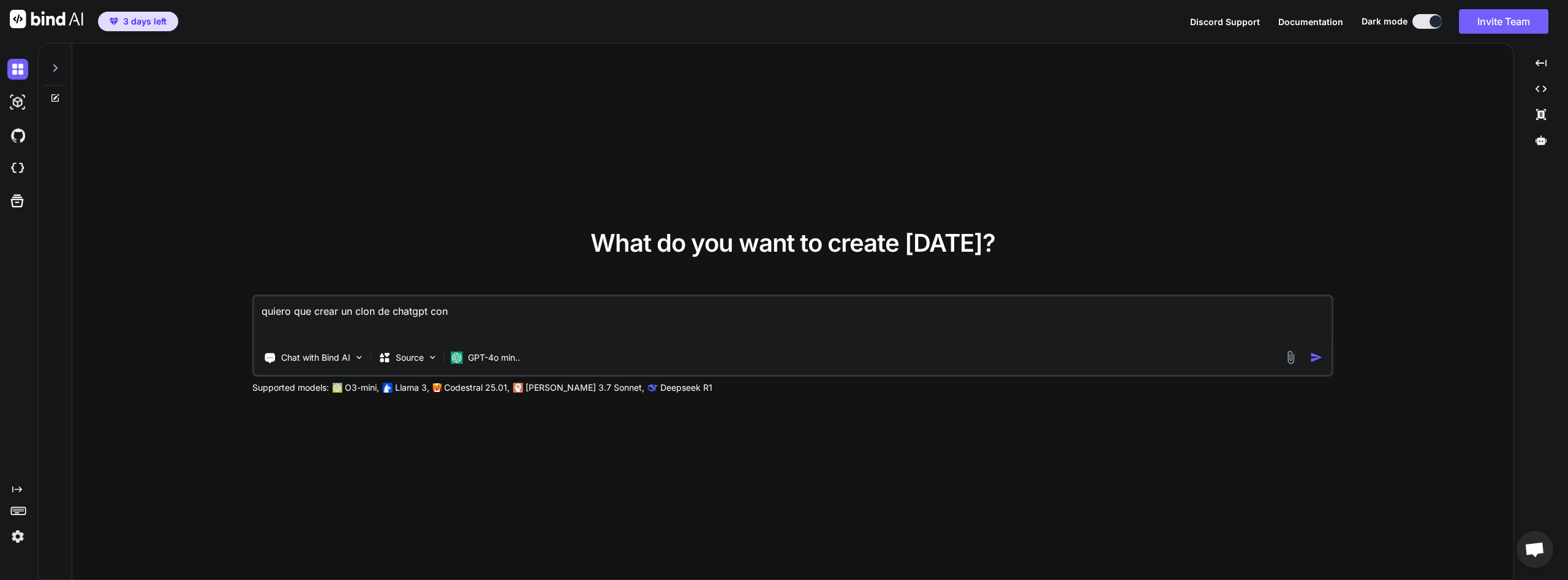
type textarea "x"
type textarea "quiero que crear un clon de chatgpt con u"
type textarea "x"
type textarea "quiero que crear un clon de chatgpt con ui"
type textarea "x"
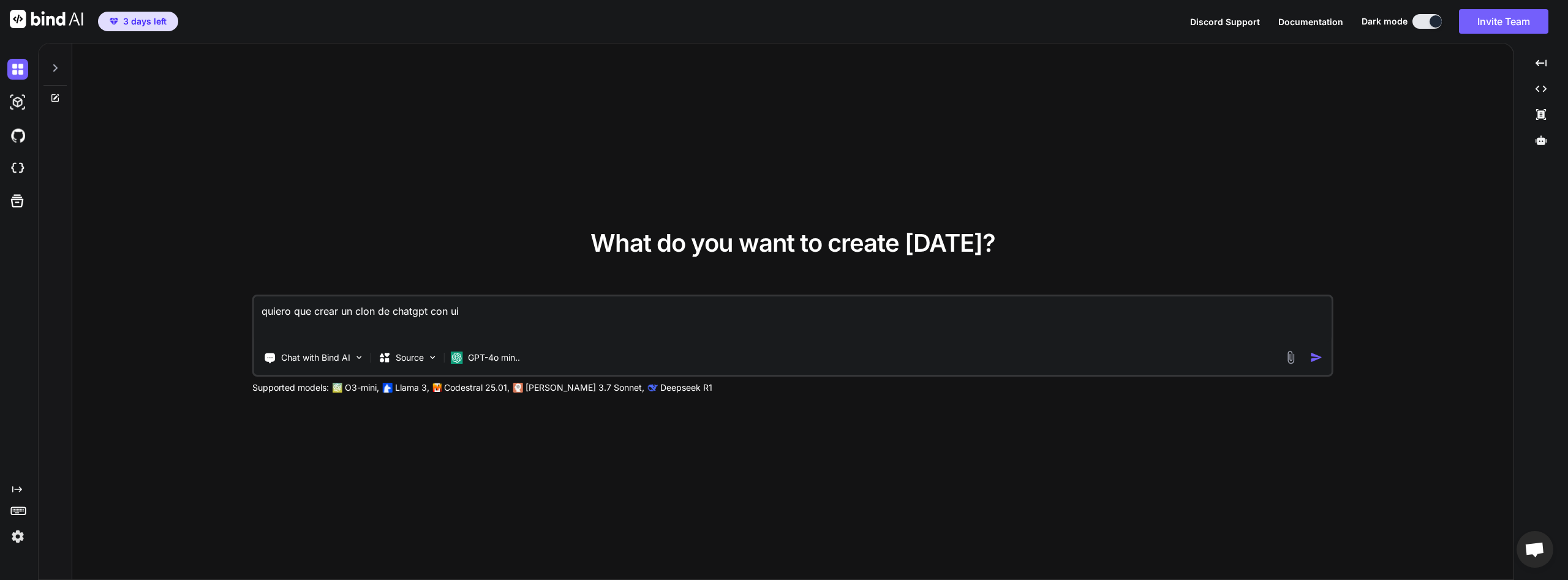
type textarea "quiero que crear un clon de chatgpt con uin"
type textarea "x"
type textarea "quiero que crear un clon de chatgpt con ui"
type textarea "x"
type textarea "quiero que crear un clon de chatgpt con u"
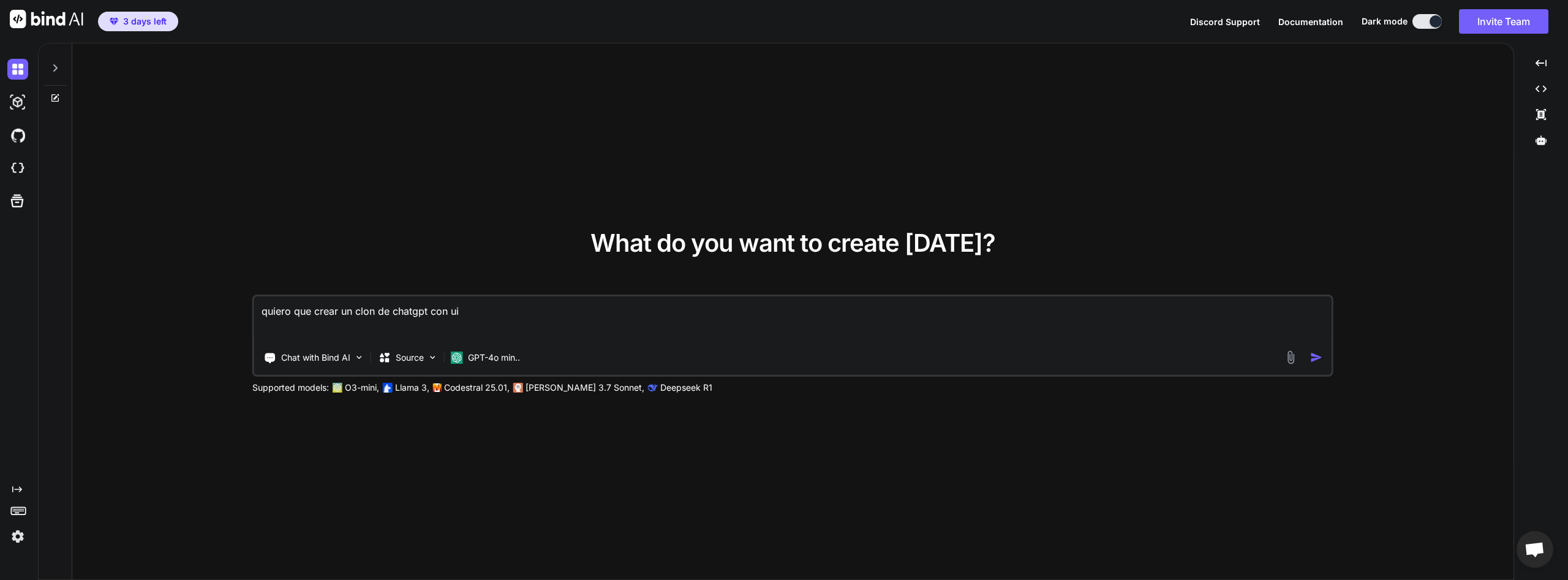
type textarea "x"
type textarea "quiero que crear un clon de chatgpt con un"
type textarea "x"
type textarea "quiero que crear un clon de chatgpt con un"
type textarea "x"
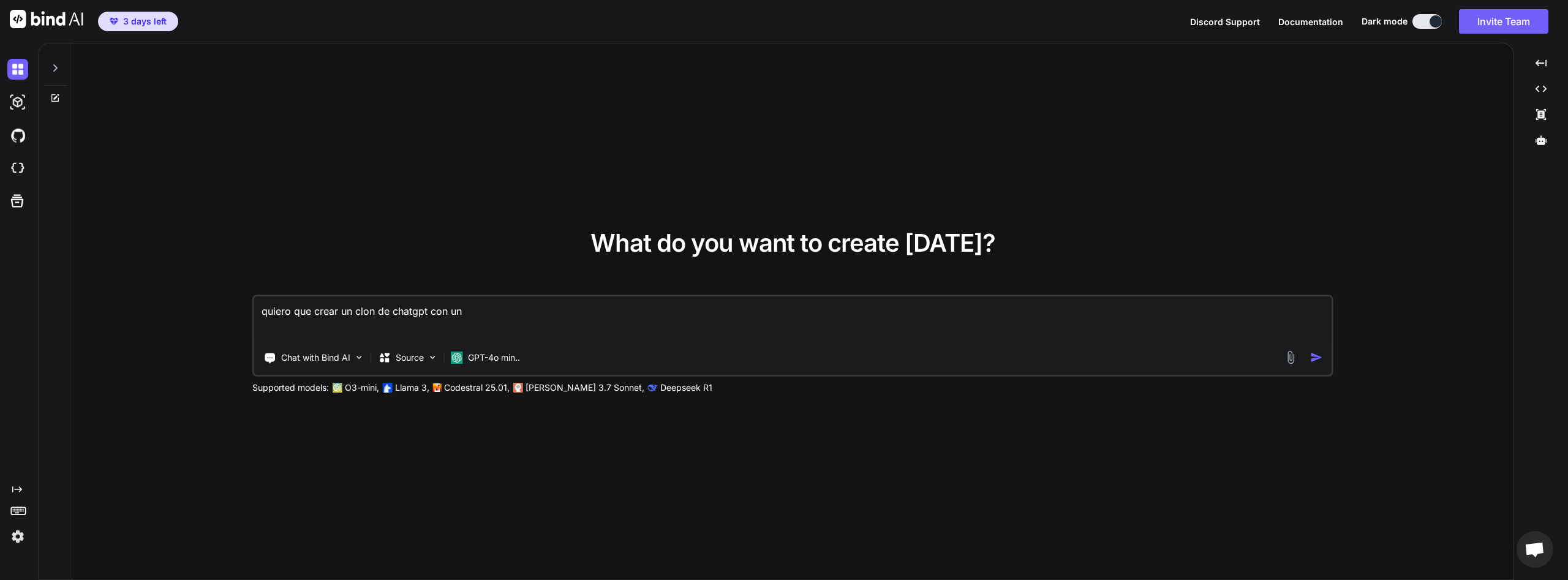
type textarea "quiero que crear un clon de chatgpt con un p"
type textarea "x"
type textarea "quiero que crear un clon de chatgpt con un pa"
type textarea "x"
type textarea "quiero que crear un clon de chatgpt con un pan"
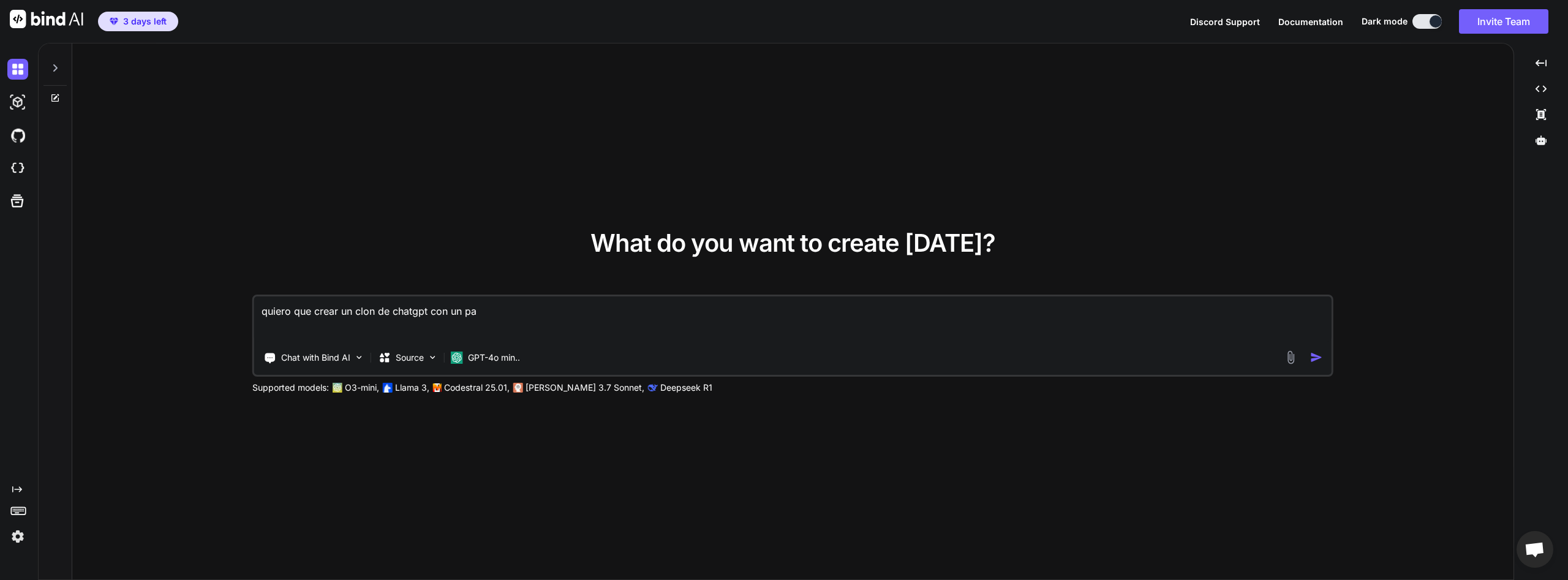
type textarea "x"
type textarea "quiero que crear un clon de chatgpt con un pane"
type textarea "x"
type textarea "quiero que crear un clon de chatgpt con un panel"
type textarea "x"
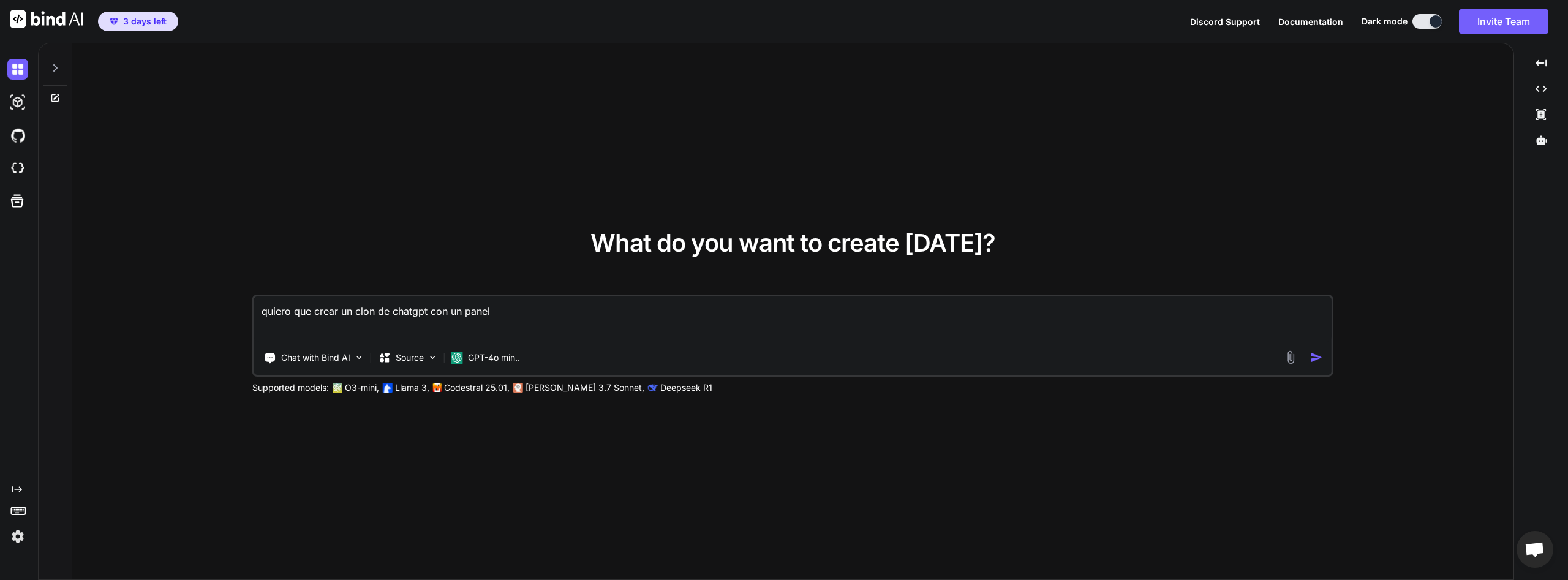
type textarea "quiero que crear un clon de chatgpt con un panel"
type textarea "x"
type textarea "quiero que crear un clon de chatgpt con un panel d"
type textarea "x"
type textarea "quiero que crear un clon de chatgpt con un panel d"
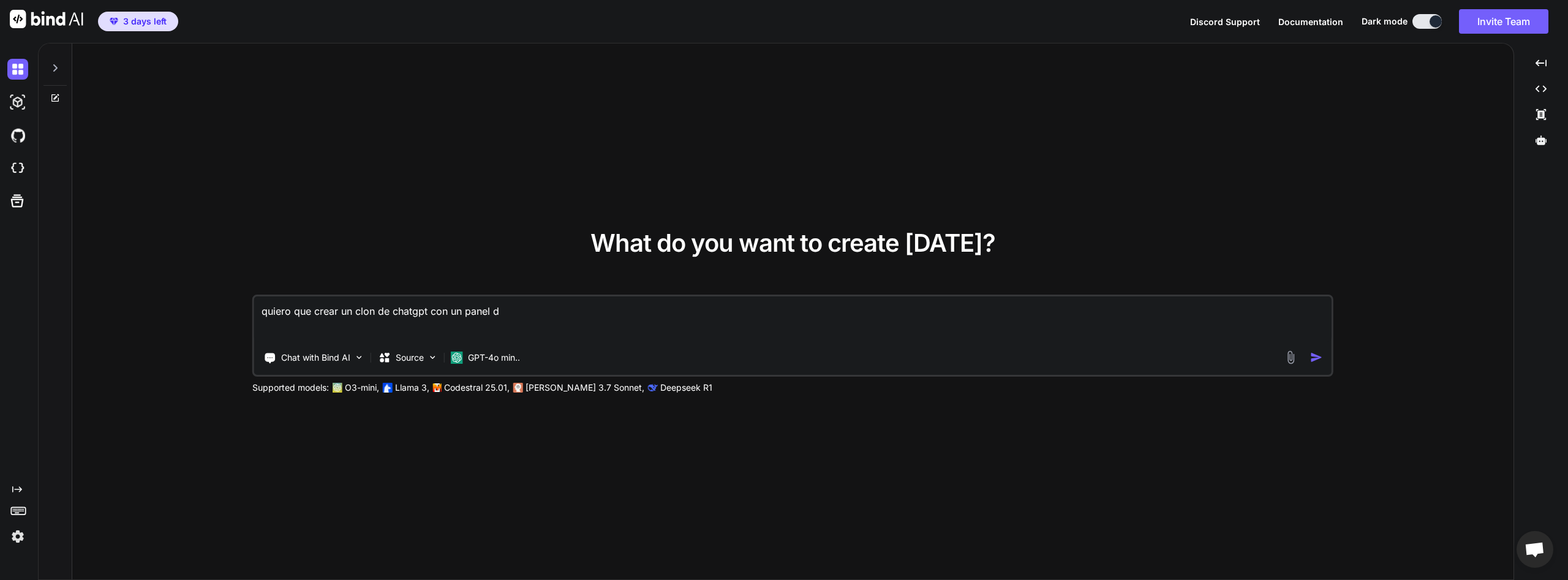
type textarea "x"
type textarea "quiero que crear un clon de chatgpt con un panel d"
type textarea "x"
type textarea "quiero que crear un clon de chatgpt con un panel de"
type textarea "x"
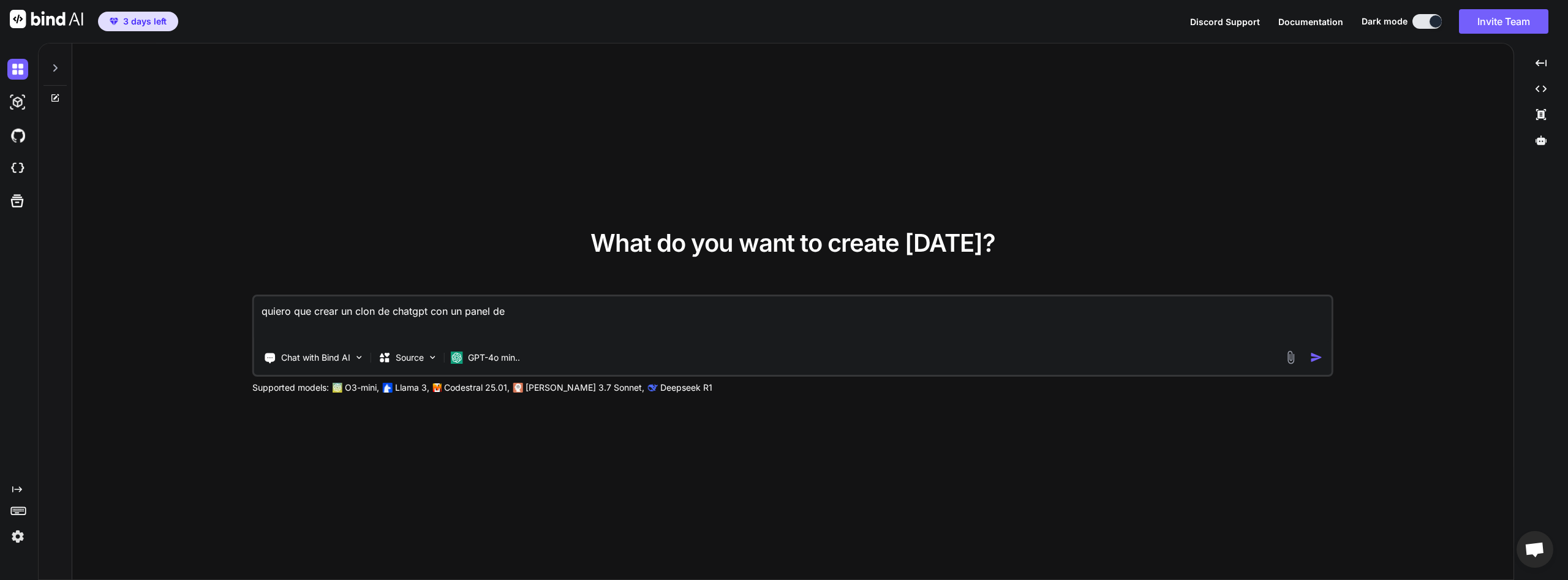
type textarea "quiero que crear un clon de chatgpt con un panel de"
type textarea "x"
type textarea "quiero que crear un clon de chatgpt con un panel de u"
type textarea "x"
type textarea "quiero que crear un clon de chatgpt con un panel de us"
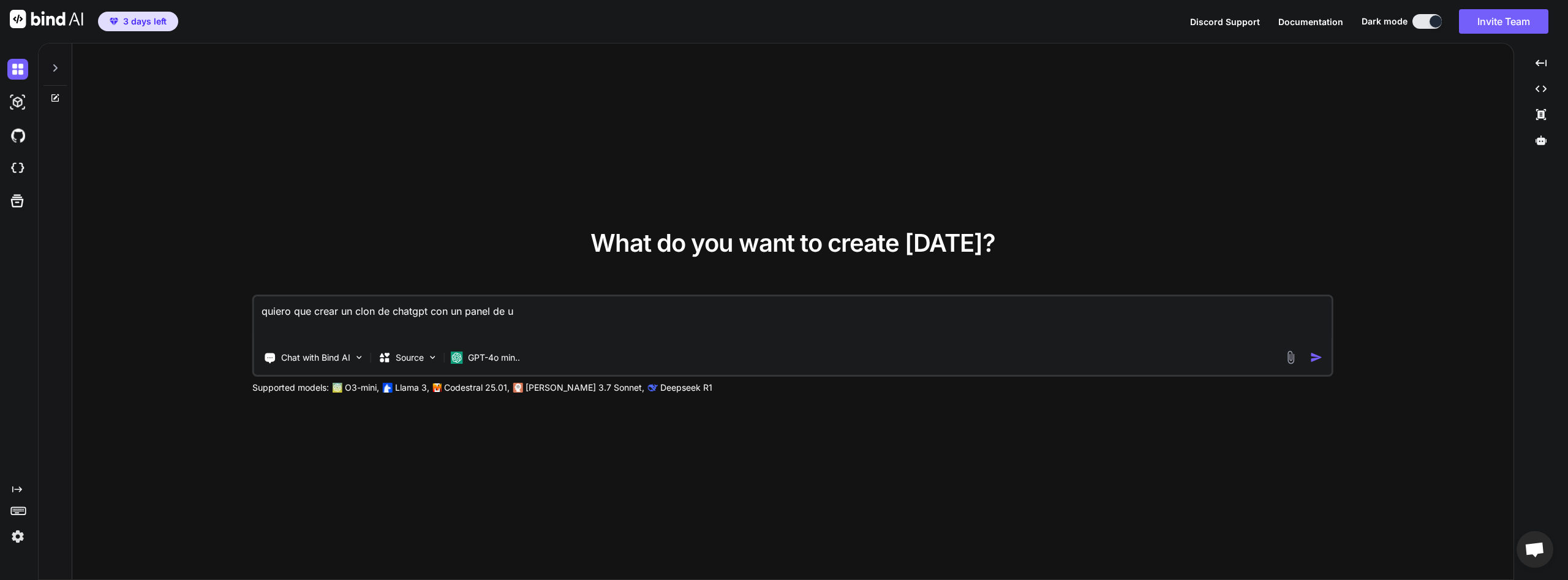
type textarea "x"
type textarea "quiero que crear un clon de chatgpt con un panel de usu"
type textarea "x"
type textarea "quiero que crear un clon de chatgpt con un panel de usua"
type textarea "x"
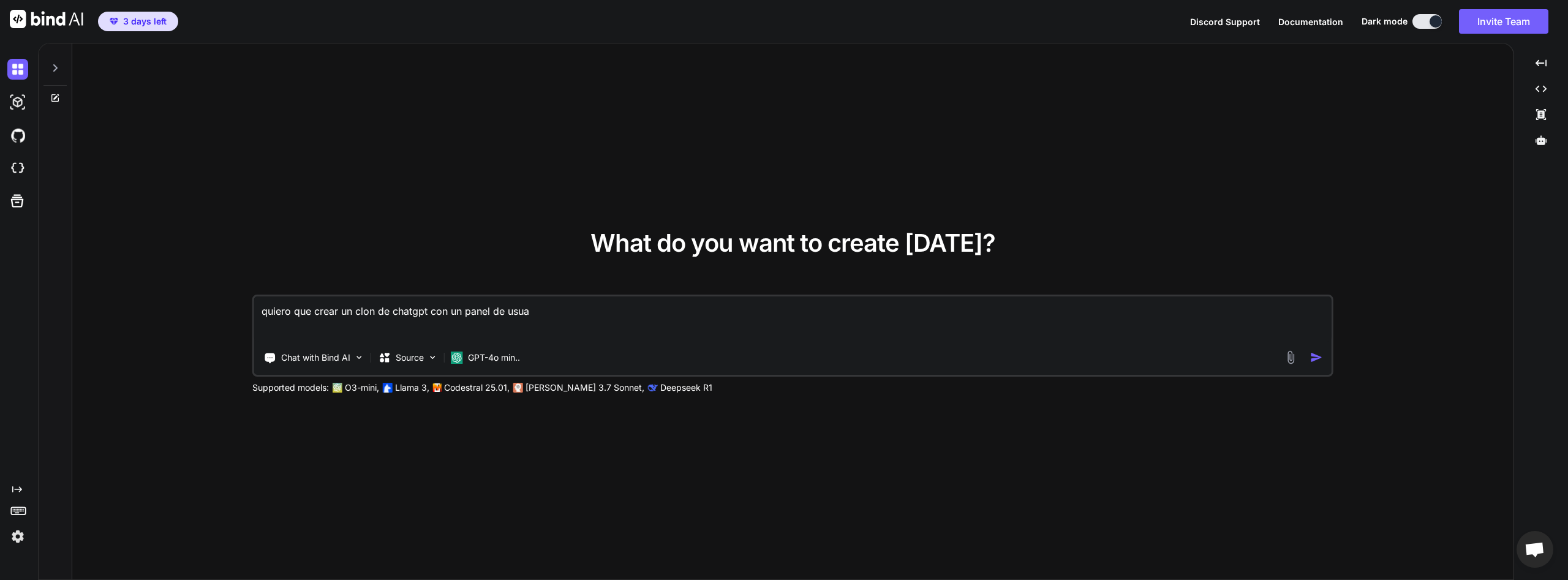
type textarea "quiero que crear un clon de chatgpt con un panel de usuar"
type textarea "x"
type textarea "quiero que crear un clon de chatgpt con un panel de usuari"
type textarea "x"
type textarea "quiero que crear un clon de chatgpt con un panel de usuario"
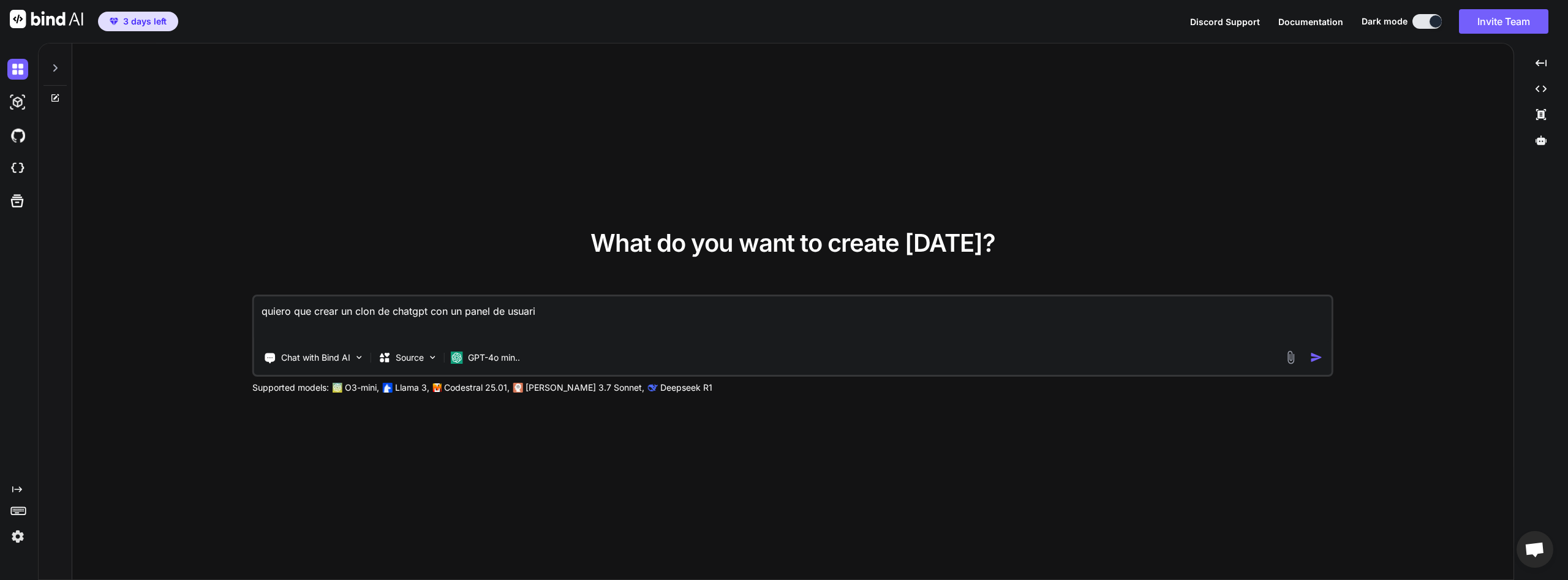
type textarea "x"
type textarea "quiero que crear un clon de chatgpt con un panel de usuario"
type textarea "x"
type textarea "quiero que crear un clon de chatgpt con un panel de usuario d"
type textarea "x"
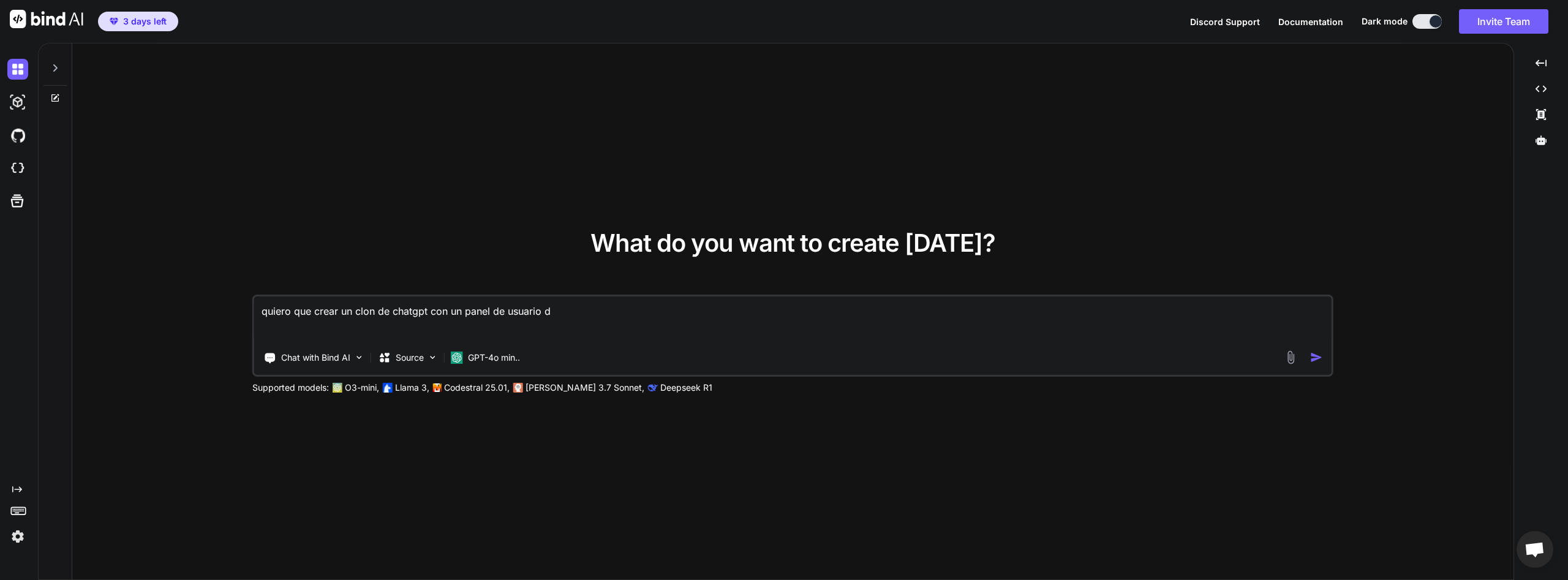
type textarea "quiero que crear un clon de chatgpt con un panel de usuario do"
type textarea "x"
type textarea "quiero que crear un clon de chatgpt con un panel de usuario don"
type textarea "x"
type textarea "quiero que crear un clon de chatgpt con un panel de usuario dond"
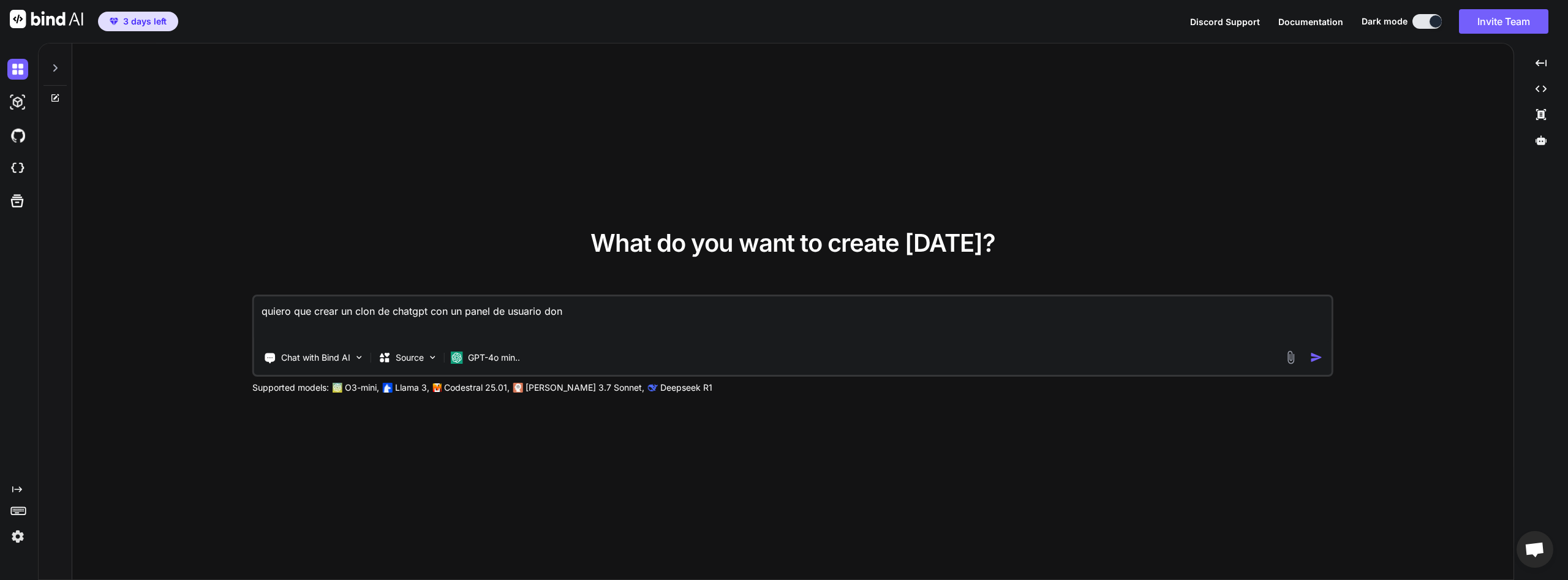
type textarea "x"
type textarea "quiero que crear un clon de chatgpt con un panel de usuario donde"
type textarea "x"
type textarea "quiero que crear un clon de chatgpt con un panel de usuario donde"
type textarea "x"
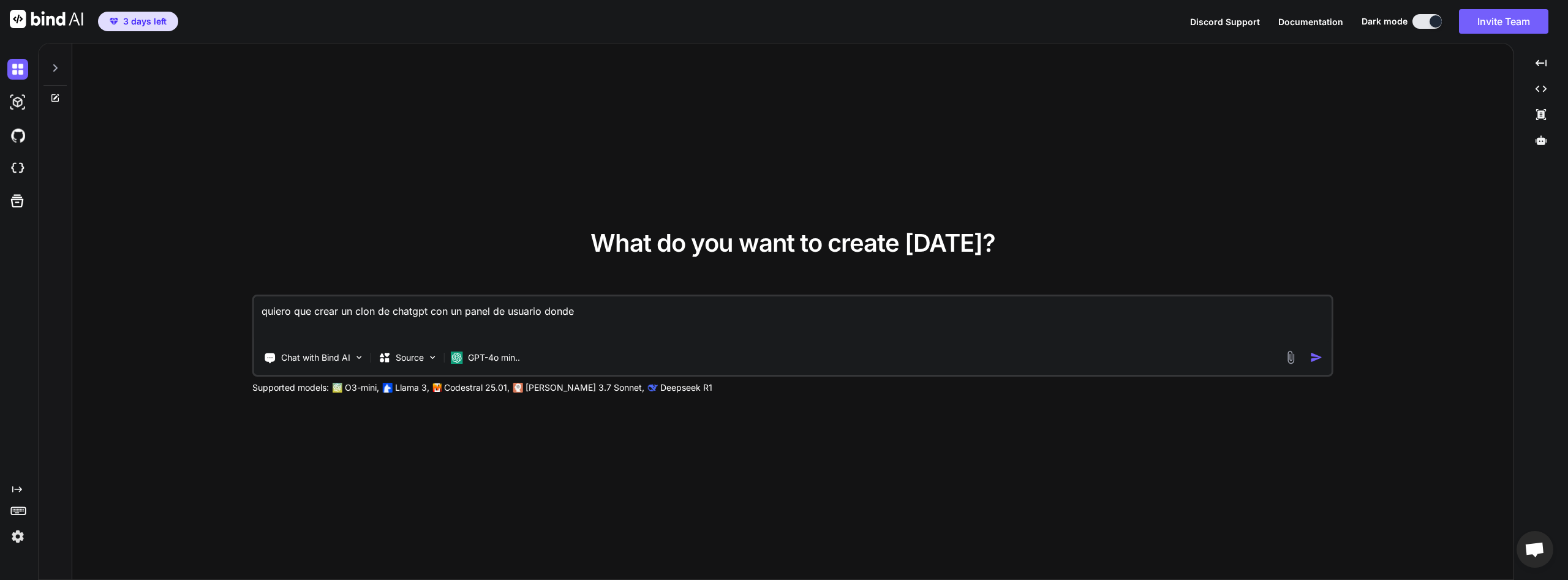
type textarea "quiero que crear un clon de chatgpt con un panel de usuario donde y"
type textarea "x"
type textarea "quiero que crear un clon de chatgpt con un panel de usuario donde yo"
type textarea "x"
type textarea "quiero que crear un clon de chatgpt con un panel de usuario donde yo"
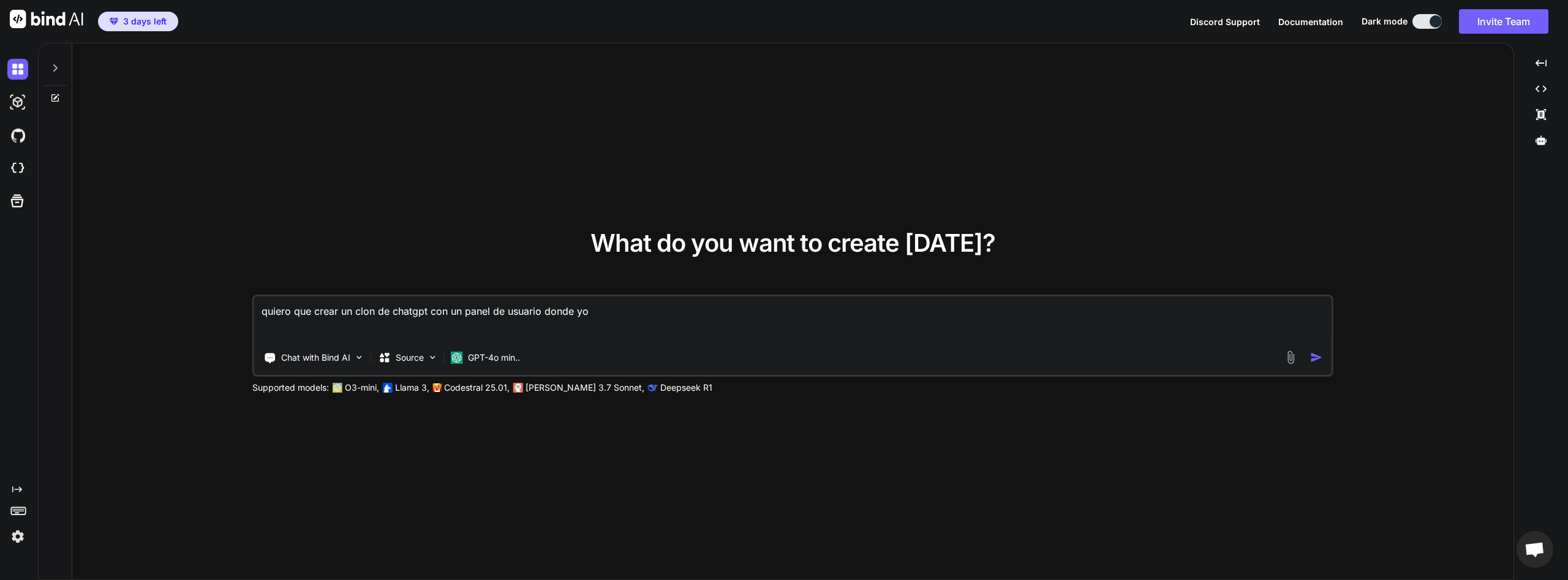
type textarea "x"
type textarea "quiero que crear un clon de chatgpt con un panel de usuario donde yo l"
type textarea "x"
type textarea "quiero que crear un clon de chatgpt con un panel de usuario donde yo le"
type textarea "x"
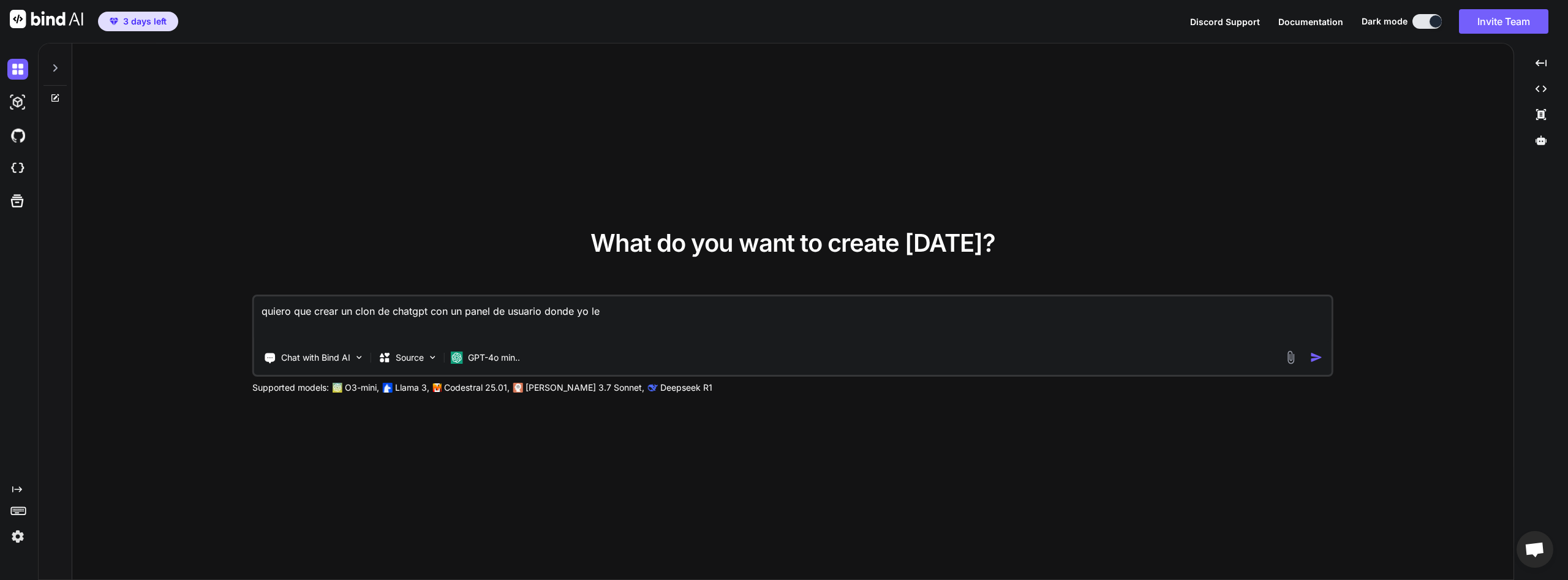
type textarea "quiero que crear un clon de chatgpt con un panel de usuario donde yo le"
type textarea "x"
type textarea "quiero que crear un clon de chatgpt con un panel de usuario donde yo le c"
type textarea "x"
type textarea "quiero que crear un clon de chatgpt con un panel de usuario donde yo le co"
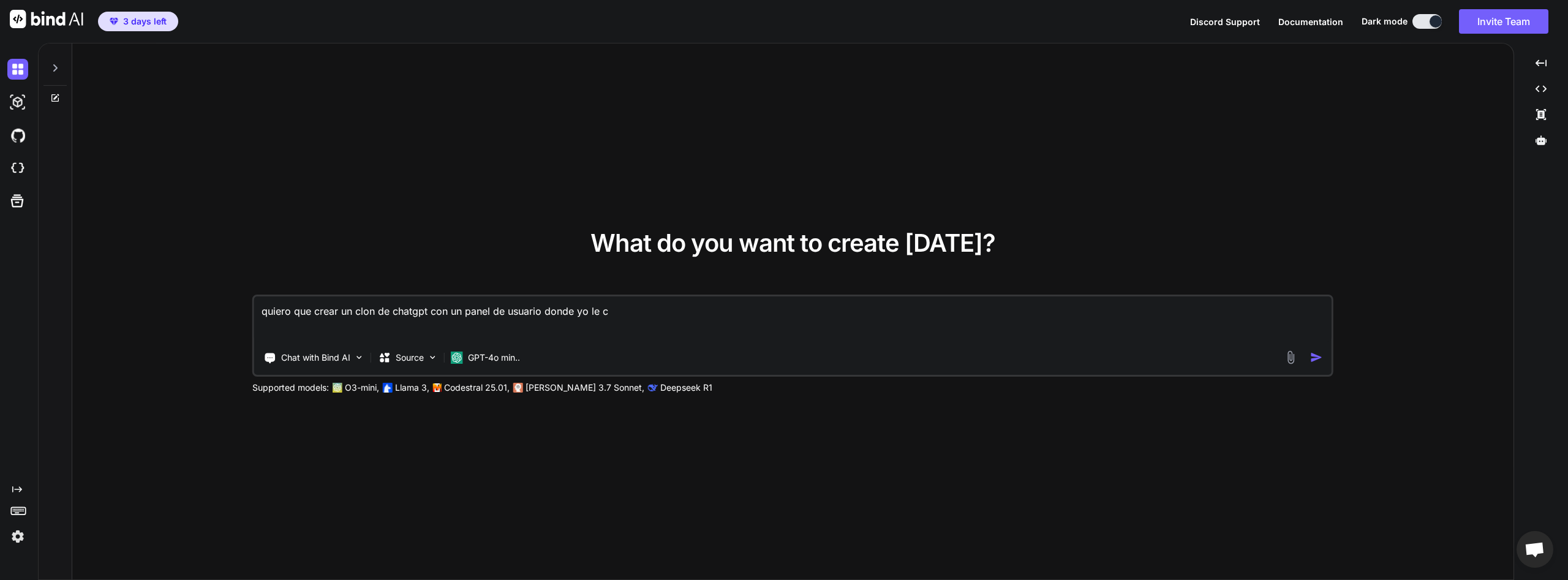
type textarea "x"
type textarea "quiero que crear un clon de chatgpt con un panel de usuario donde yo le col"
type textarea "x"
type textarea "quiero que crear un clon de chatgpt con un panel de usuario donde yo le colo"
type textarea "x"
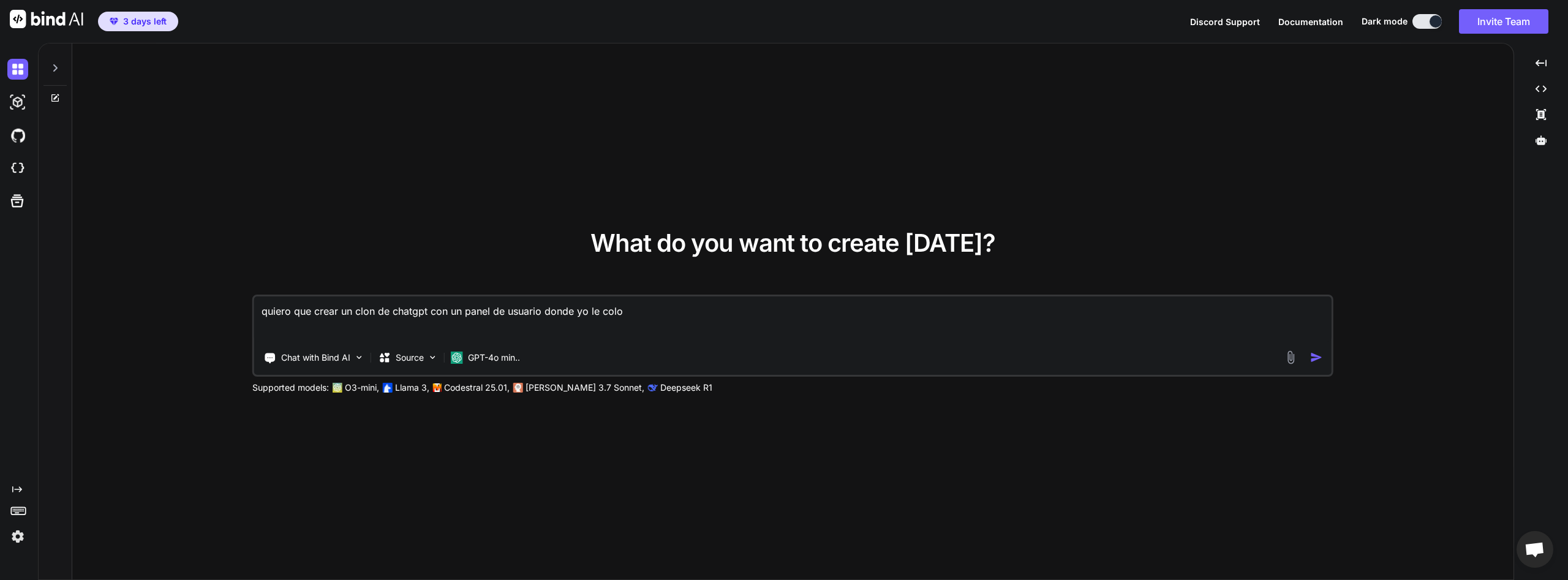
type textarea "quiero que crear un clon de chatgpt con un panel de usuario donde yo le coloc"
type textarea "x"
type textarea "quiero que crear un clon de chatgpt con un panel de usuario donde yo le coloce"
type textarea "x"
type textarea "quiero que crear un clon de chatgpt con un panel de usuario donde yo le coloc"
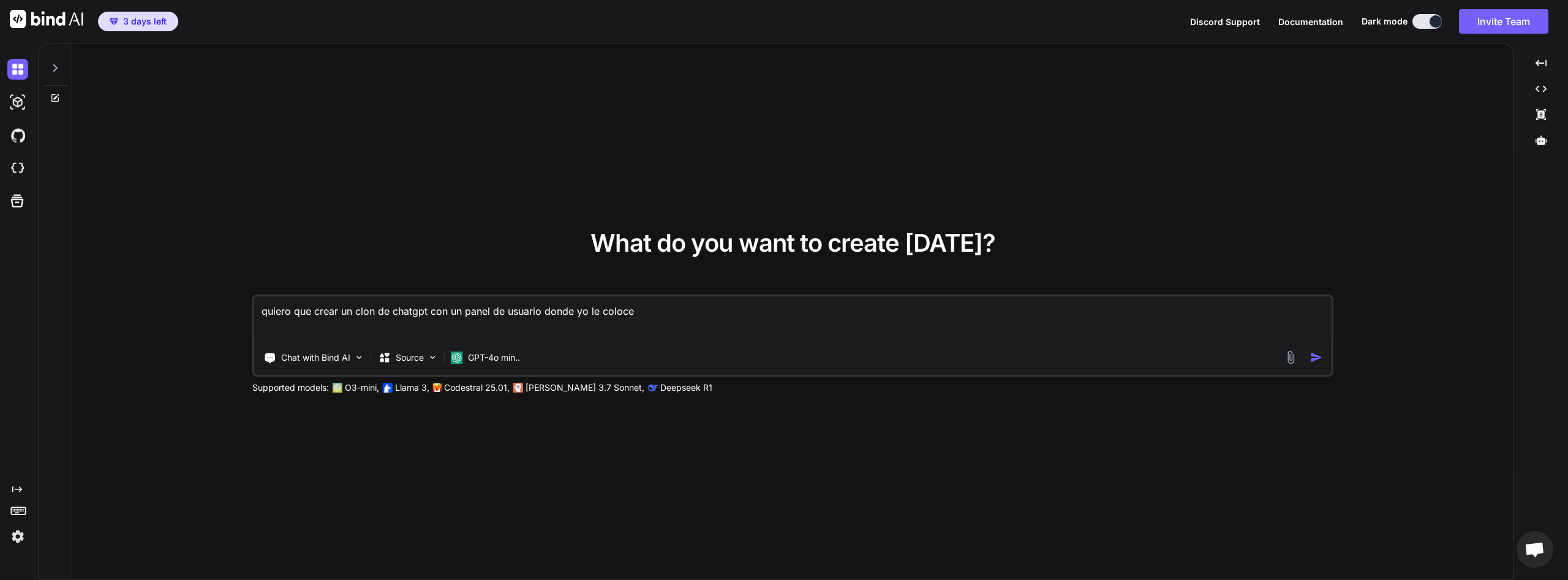
type textarea "x"
type textarea "quiero que crear un clon de chatgpt con un panel de usuario donde yo le colo"
type textarea "x"
type textarea "quiero que crear un clon de chatgpt con un panel de usuario donde yo le coloq"
type textarea "x"
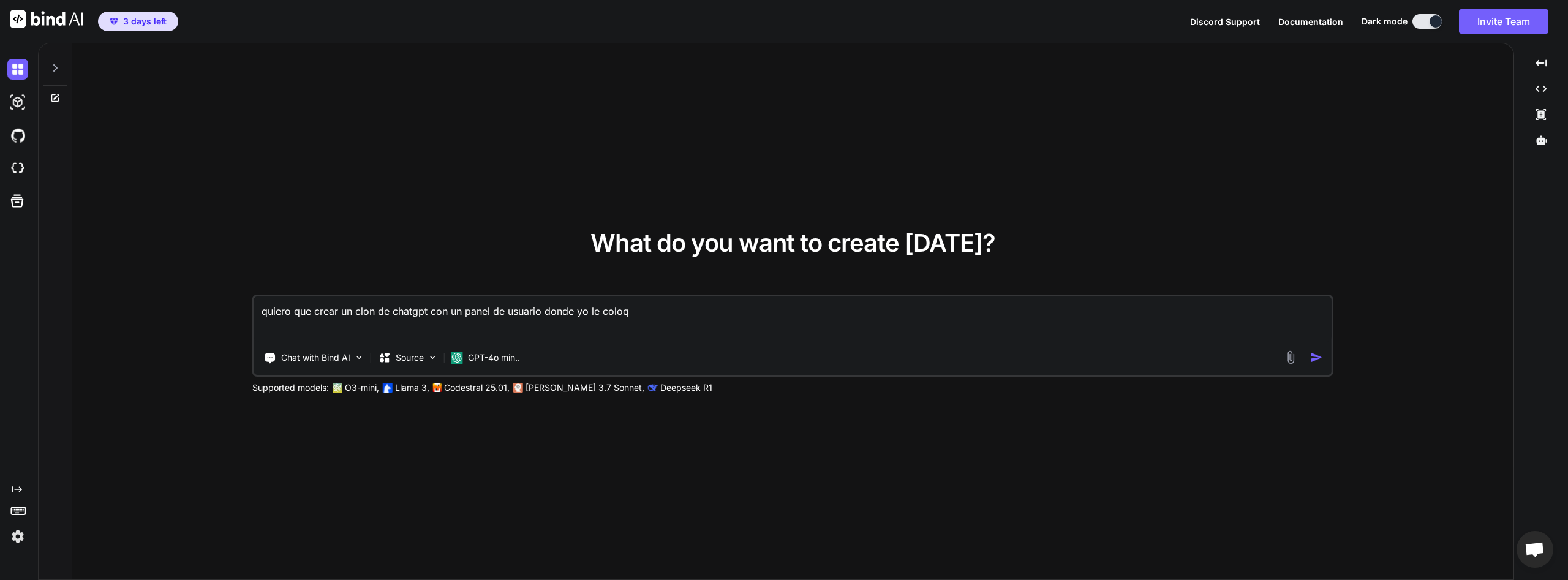
type textarea "quiero que crear un clon de chatgpt con un panel de usuario donde yo le colo"
type textarea "x"
type textarea "quiero que crear un clon de chatgpt con un panel de usuario donde yo le coloc"
type textarea "x"
type textarea "quiero que crear un clon de chatgpt con un panel de usuario donde yo le coloco"
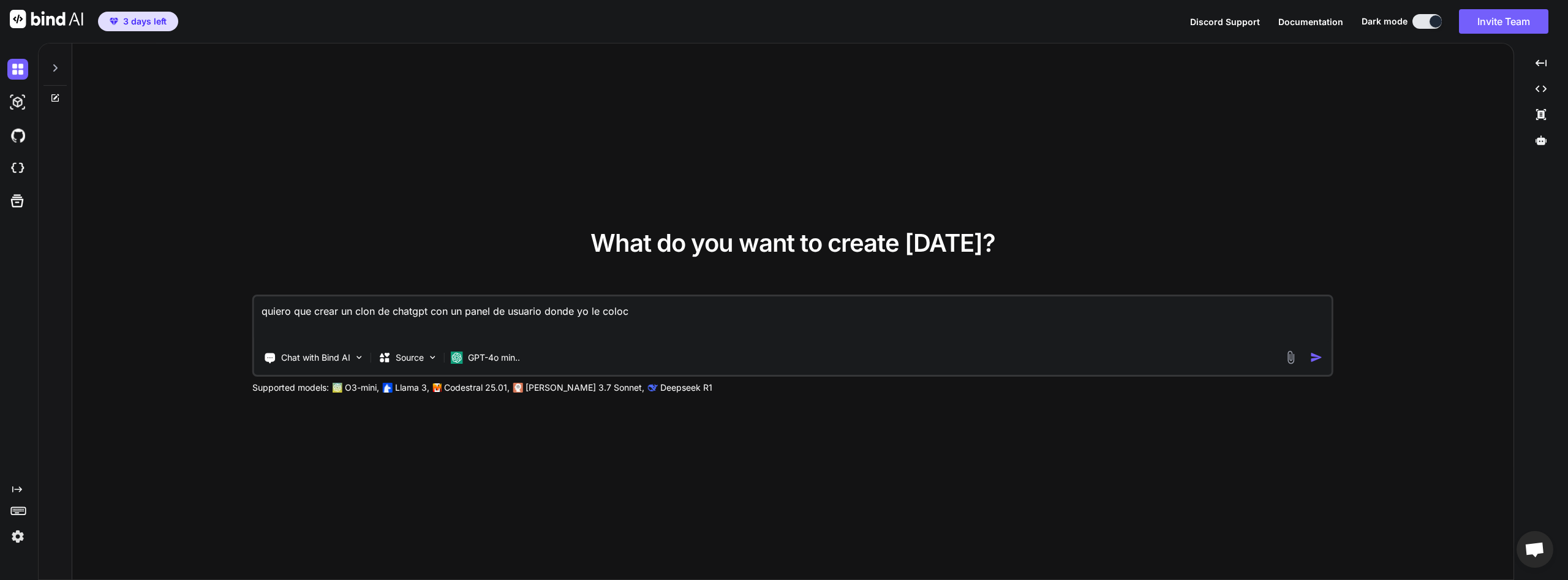
type textarea "x"
type textarea "quiero que crear un clon de chatgpt con un panel de usuario donde yo le coloco"
type textarea "x"
type textarea "quiero que crear un clon de chatgpt con un panel de usuario donde yo le coloco e"
type textarea "x"
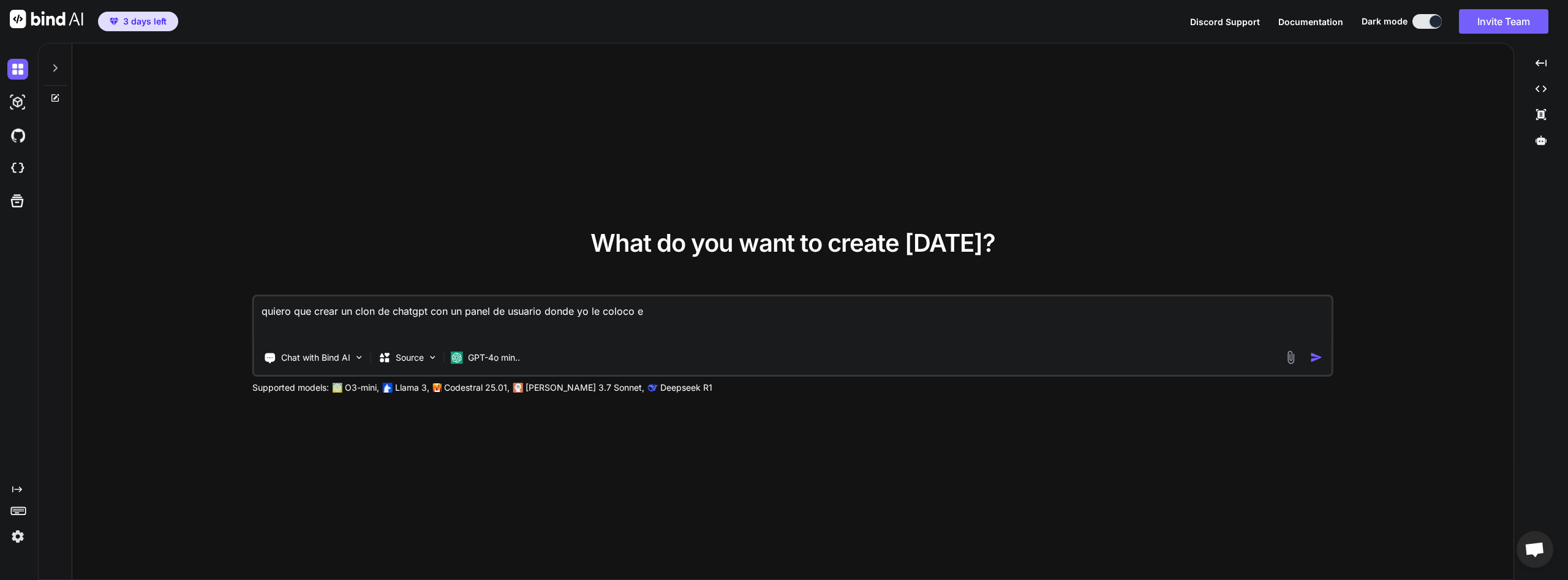
type textarea "quiero que crear un clon de chatgpt con un panel de usuario donde yo le coloco …"
type textarea "x"
type textarea "quiero que crear un clon de chatgpt con un panel de usuario donde yo le coloco …"
type textarea "x"
type textarea "quiero que crear un clon de chatgpt con un panel de usuario donde yo le coloco …"
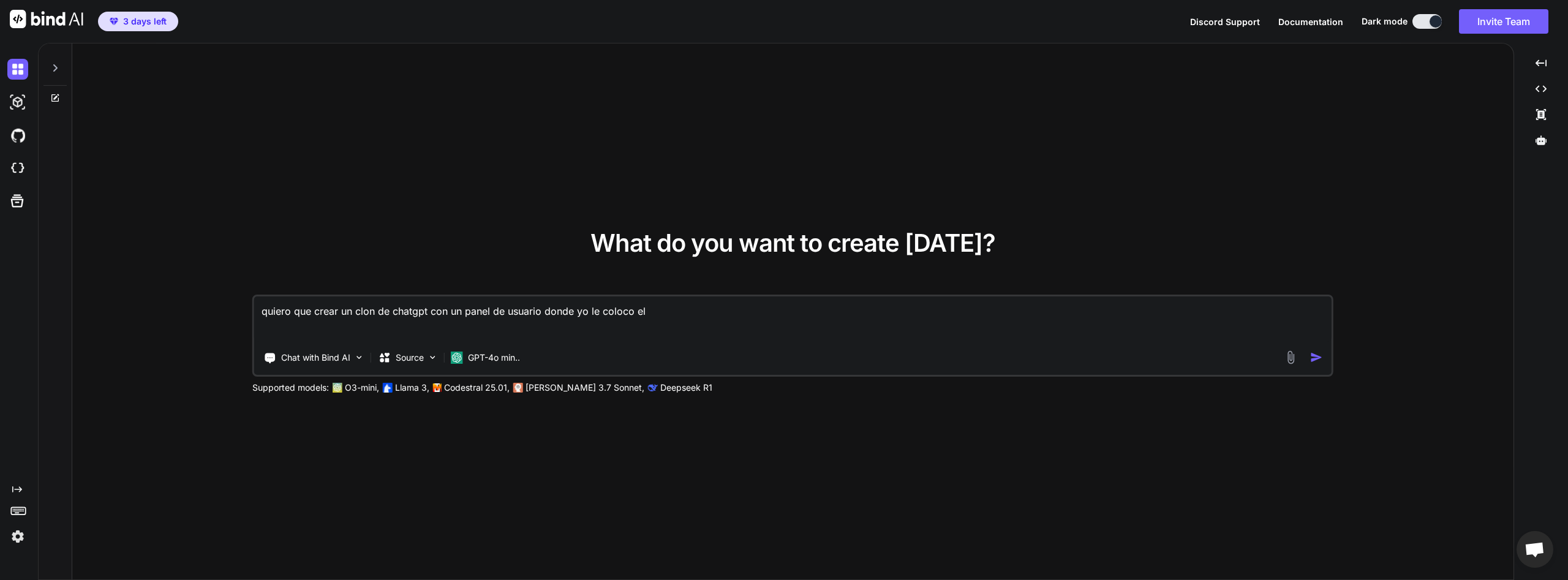
type textarea "x"
type textarea "quiero que crear un clon de chatgpt con un panel de usuario donde yo le coloco …"
type textarea "x"
type textarea "quiero que crear un clon de chatgpt con un panel de usuario donde yo le coloco …"
type textarea "x"
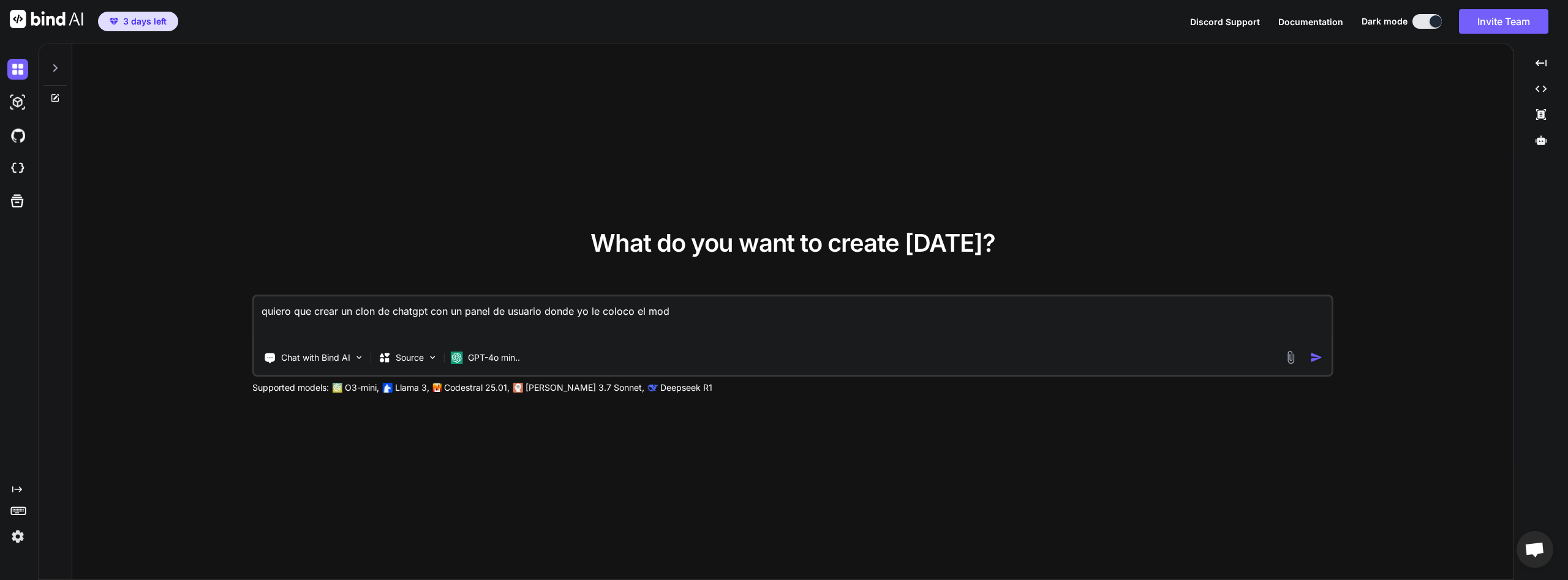
type textarea "quiero que crear un clon de chatgpt con un panel de usuario donde yo le coloco …"
type textarea "x"
type textarea "quiero que crear un clon de chatgpt con un panel de usuario donde yo le coloco …"
type textarea "x"
type textarea "quiero que crear un clon de chatgpt con un panel de usuario donde yo le coloco …"
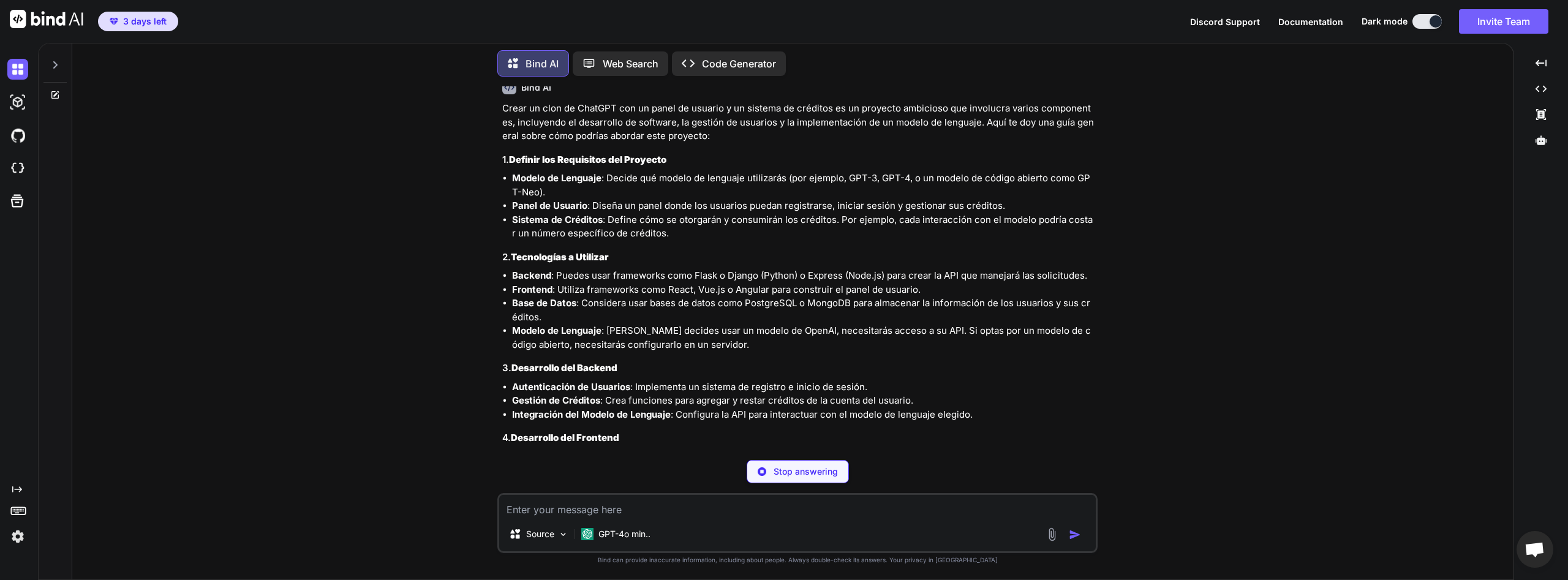
scroll to position [73, 0]
click at [623, 543] on div "GPT-4o min.." at bounding box center [615, 534] width 79 height 24
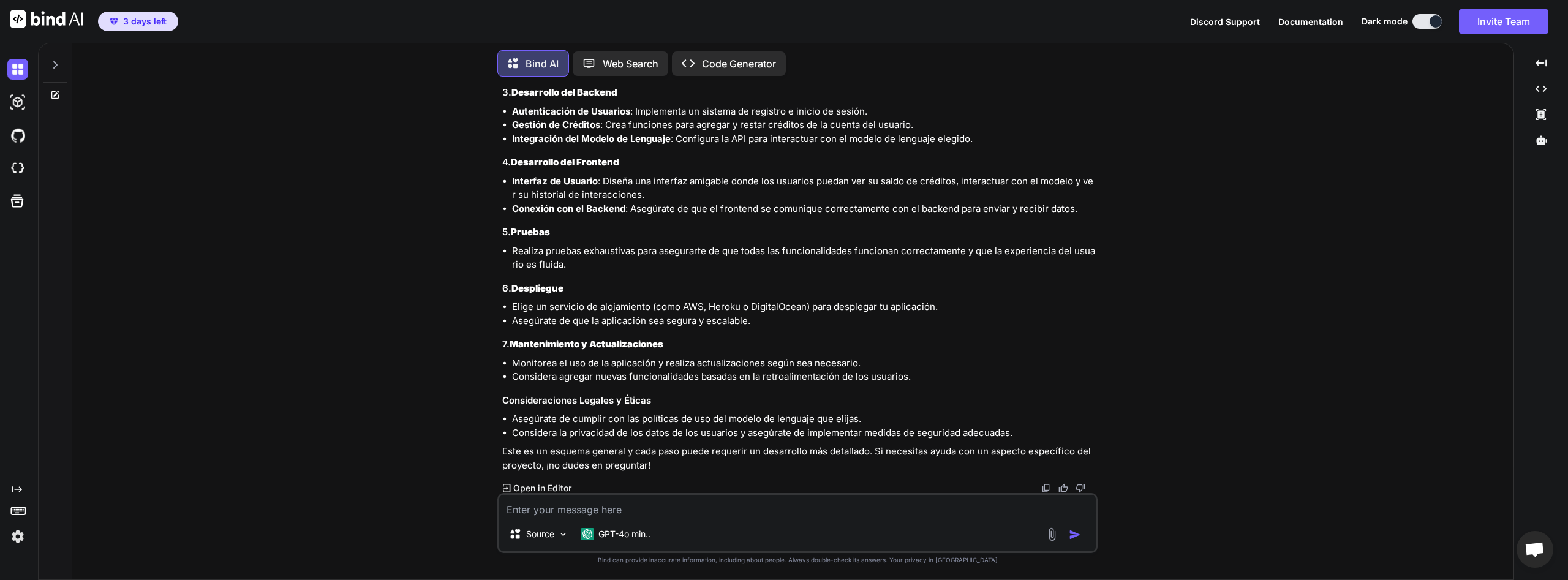
scroll to position [350, 0]
click at [769, 292] on h3 "6. Despliegue" at bounding box center [799, 287] width 593 height 14
click at [10, 74] on img at bounding box center [18, 70] width 21 height 21
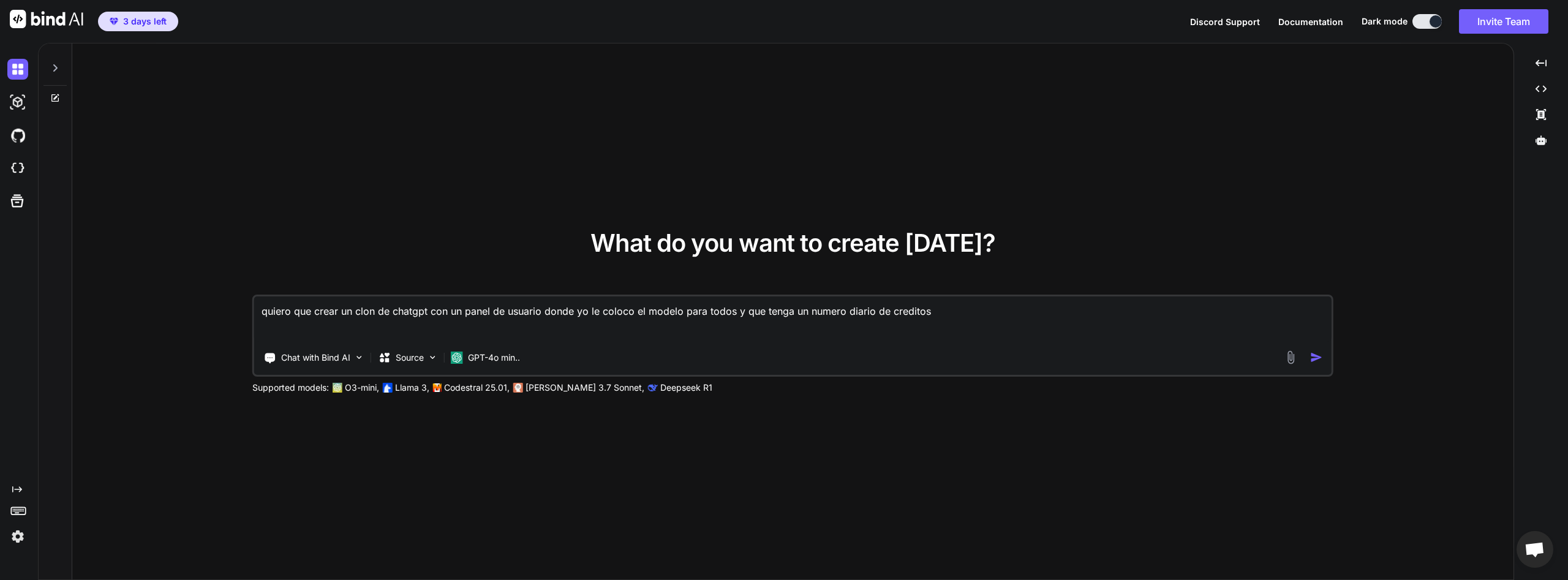
drag, startPoint x: 1019, startPoint y: 304, endPoint x: 163, endPoint y: 296, distance: 856.0
click at [254, 297] on textarea "quiero que crear un clon de chatgpt con un panel de usuario donde yo le coloco …" at bounding box center [792, 319] width 1077 height 45
click at [474, 357] on p "GPT-4o min.." at bounding box center [494, 358] width 52 height 13
click at [52, 102] on div at bounding box center [55, 312] width 34 height 537
click at [53, 100] on icon at bounding box center [55, 98] width 10 height 10
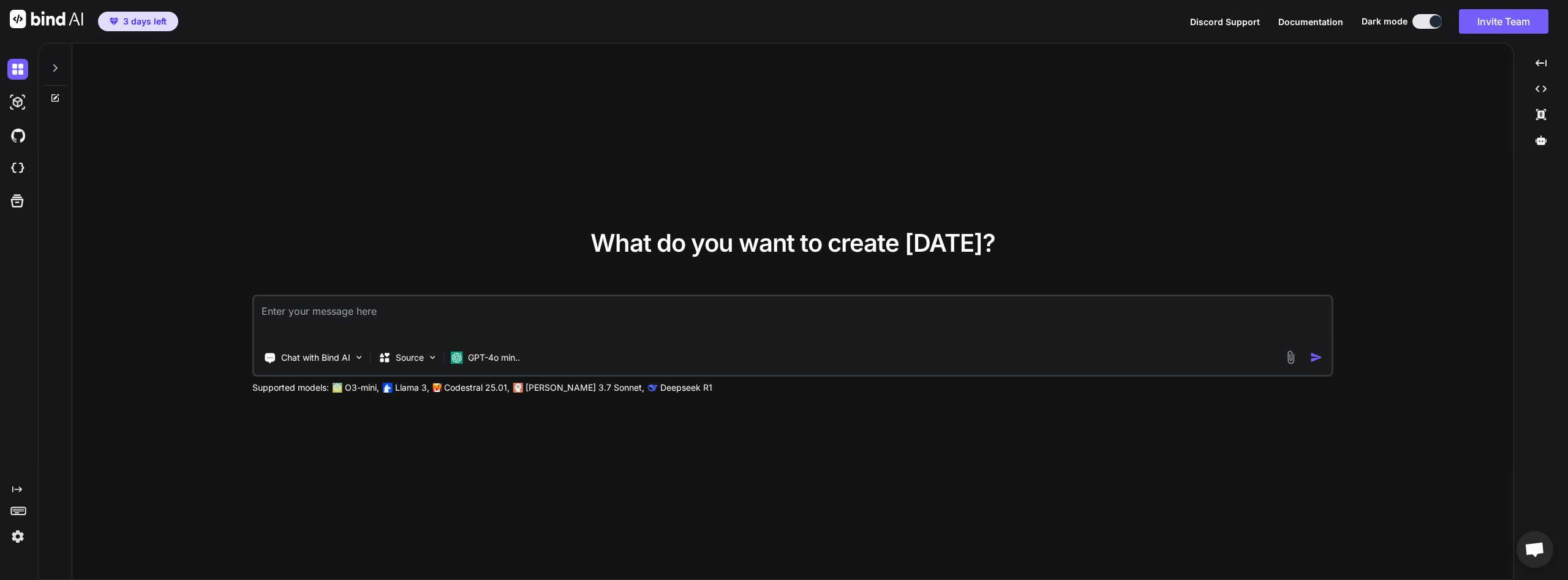
click at [436, 317] on textarea at bounding box center [792, 319] width 1077 height 45
click at [1292, 361] on img at bounding box center [1291, 358] width 14 height 14
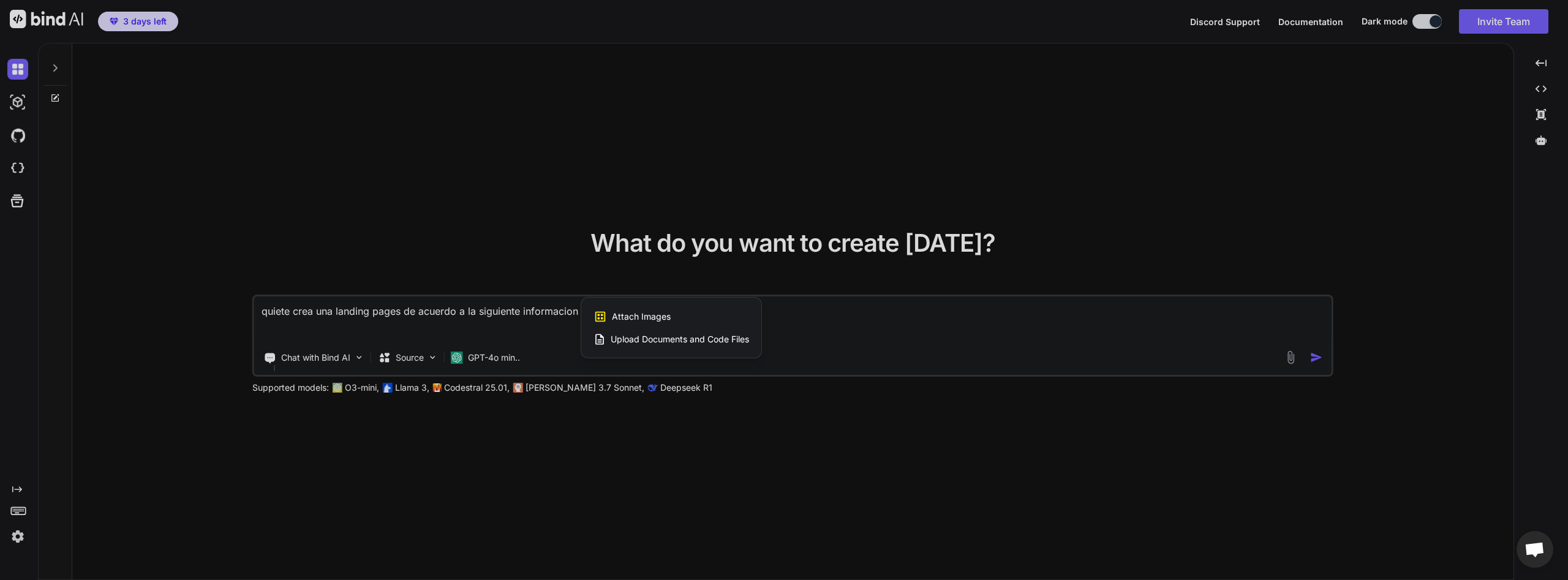
click at [669, 336] on span "Upload Documents and Code Files" at bounding box center [679, 339] width 138 height 13
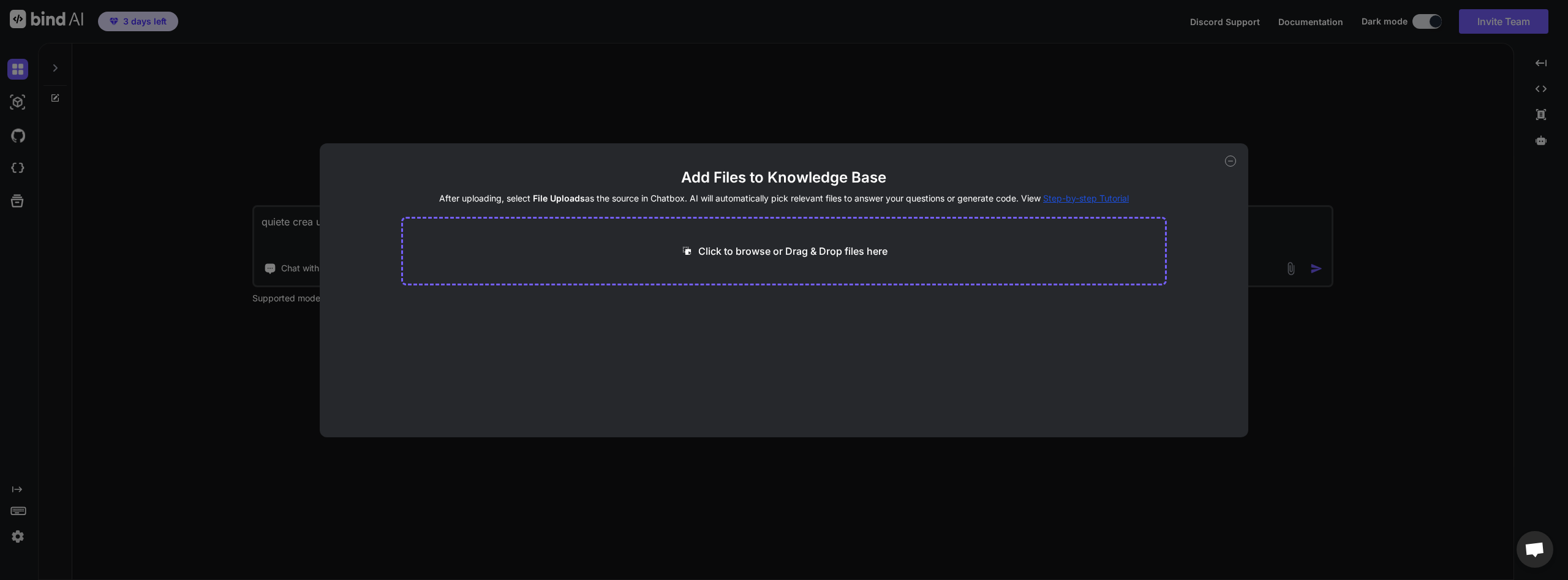
click at [737, 253] on p "Click to browse or Drag & Drop files here" at bounding box center [793, 250] width 189 height 14
click at [1165, 391] on button "Finish" at bounding box center [1145, 388] width 43 height 24
click at [1230, 160] on icon at bounding box center [1230, 160] width 11 height 11
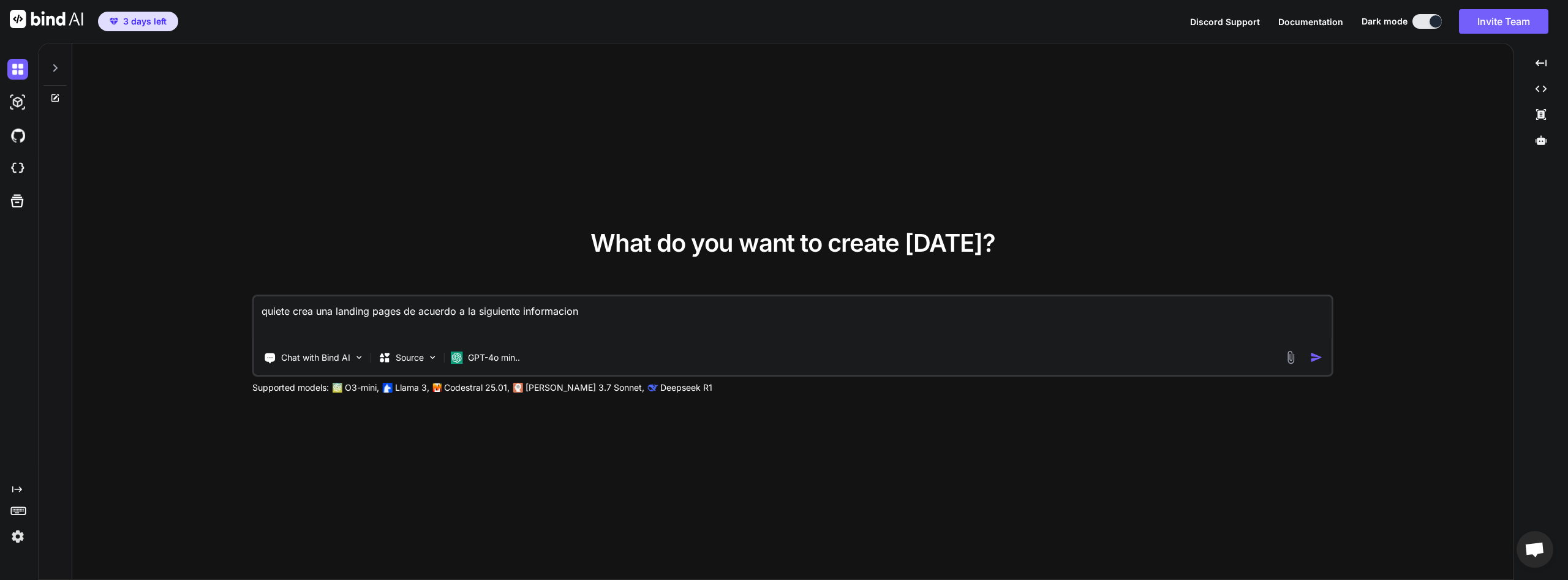
click at [1323, 356] on button "button" at bounding box center [1319, 357] width 17 height 13
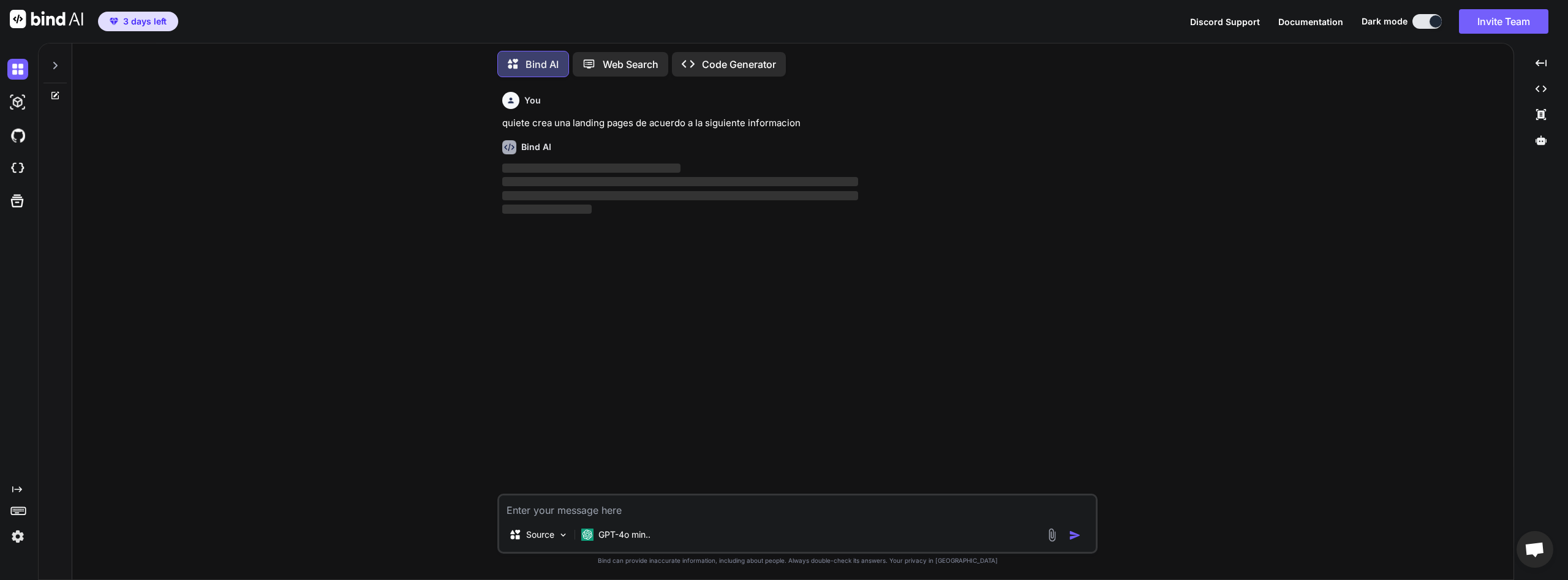
scroll to position [3, 0]
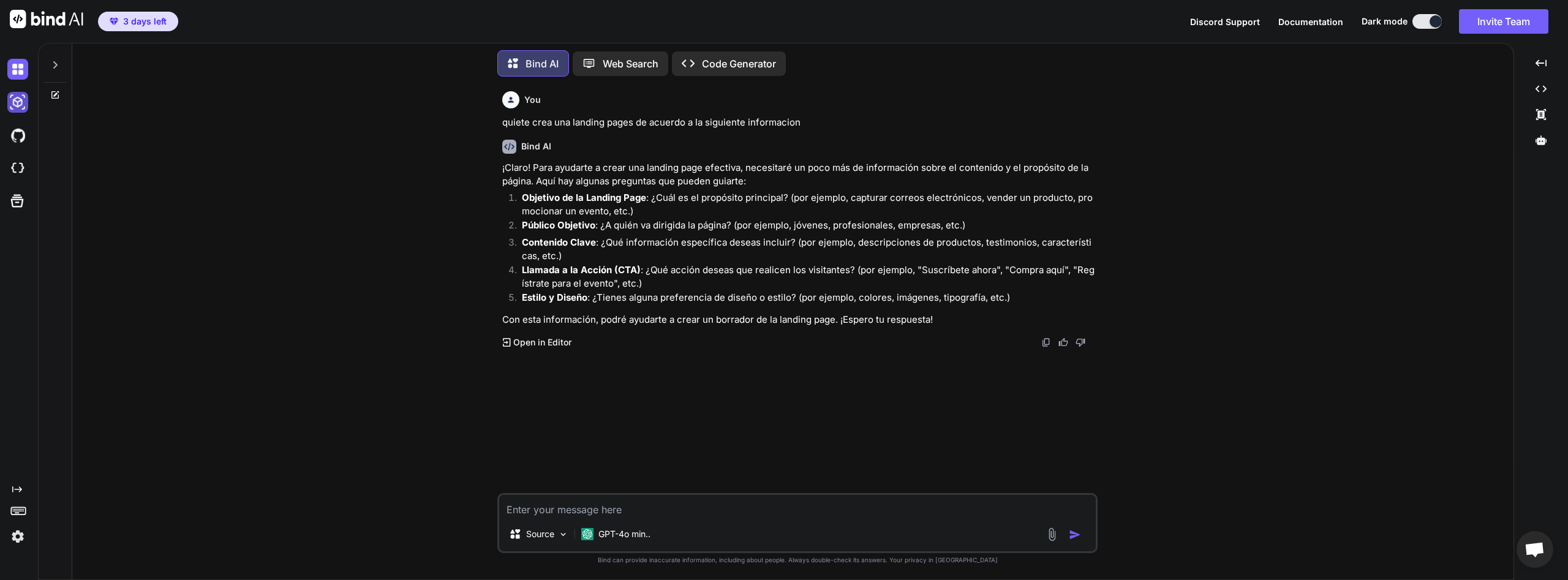
click at [9, 104] on img at bounding box center [18, 102] width 21 height 21
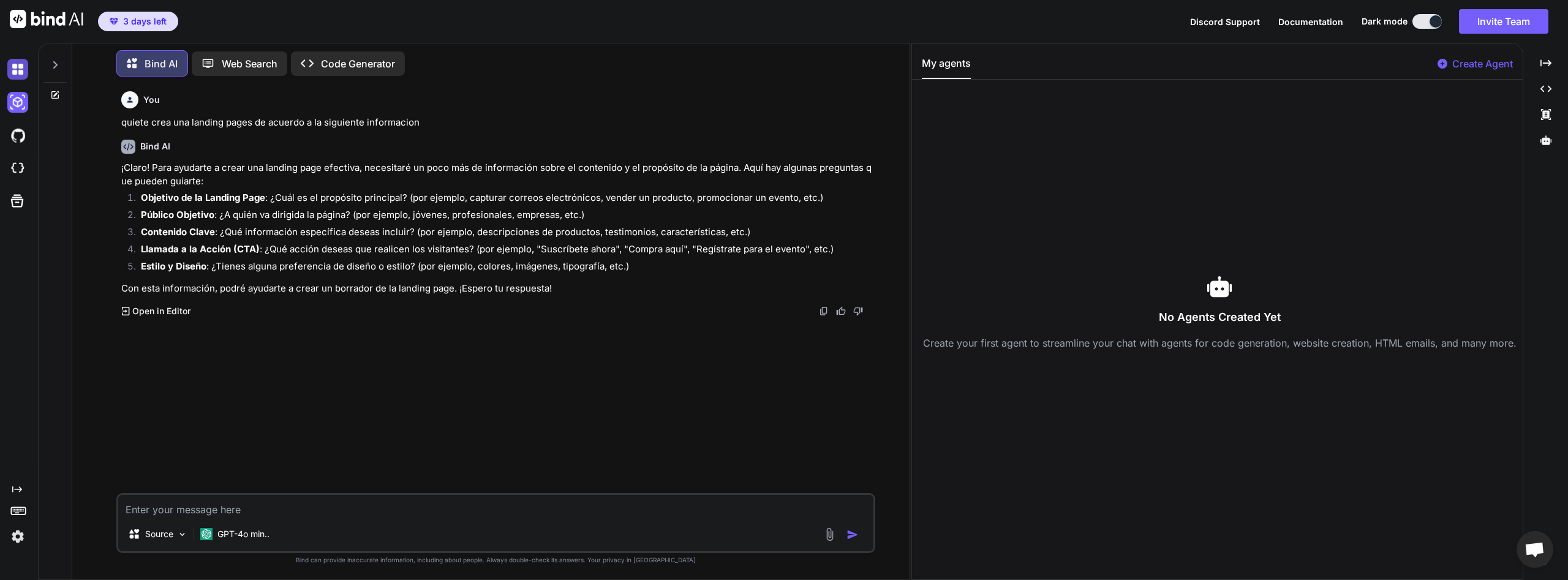
click at [15, 66] on img at bounding box center [18, 70] width 21 height 21
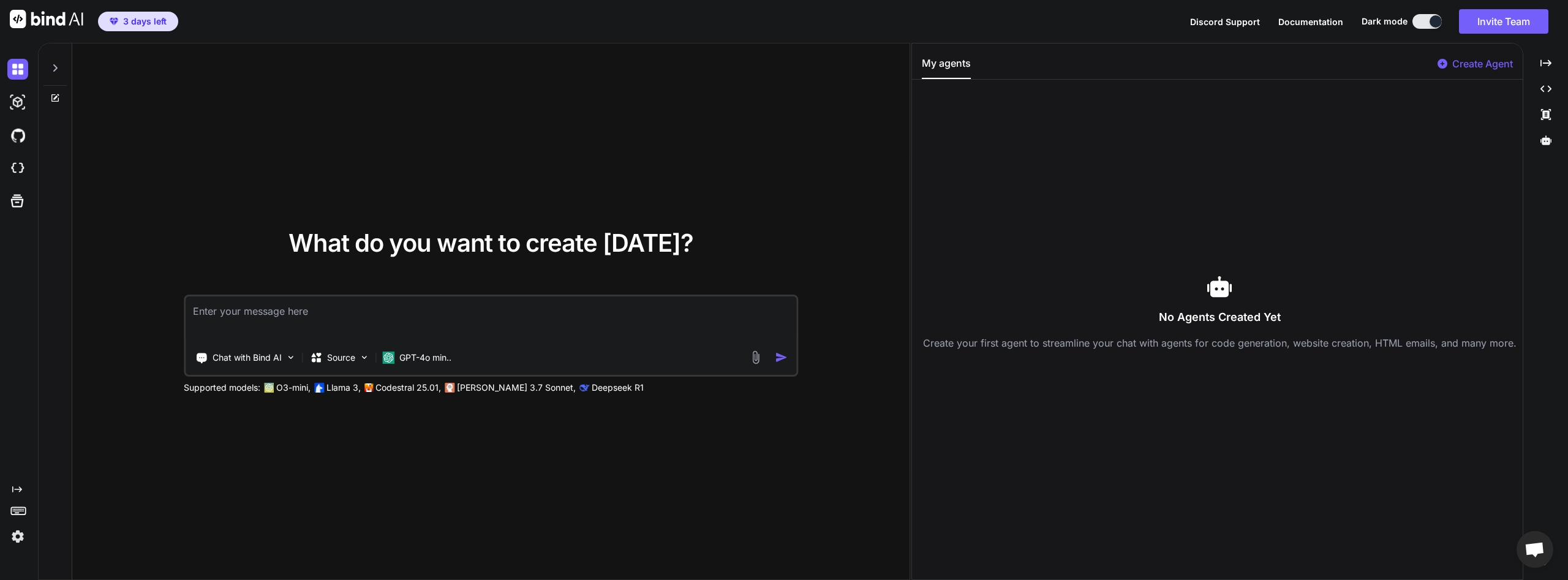
click at [287, 329] on textarea at bounding box center [491, 319] width 611 height 45
click at [19, 99] on img at bounding box center [18, 102] width 21 height 21
click at [15, 100] on img at bounding box center [18, 102] width 21 height 21
click at [420, 327] on textarea at bounding box center [491, 319] width 611 height 45
click at [15, 69] on img at bounding box center [18, 70] width 21 height 21
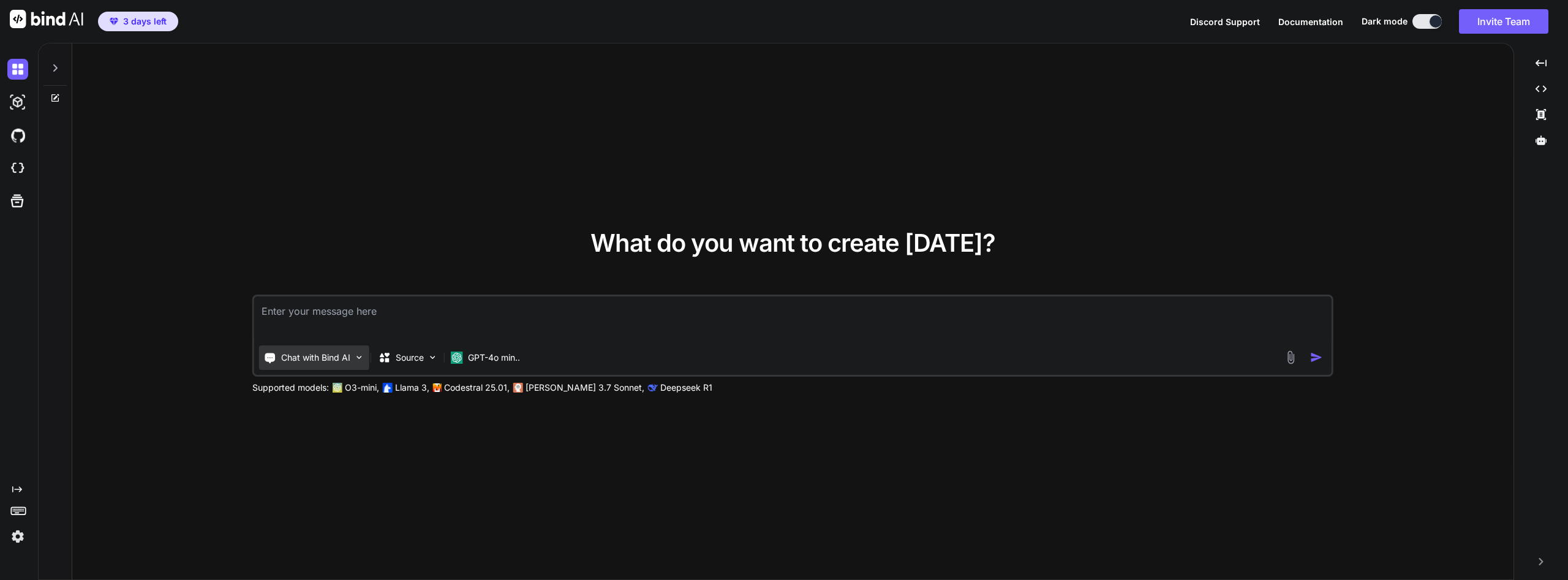
click at [316, 358] on p "Chat with Bind AI" at bounding box center [316, 358] width 70 height 13
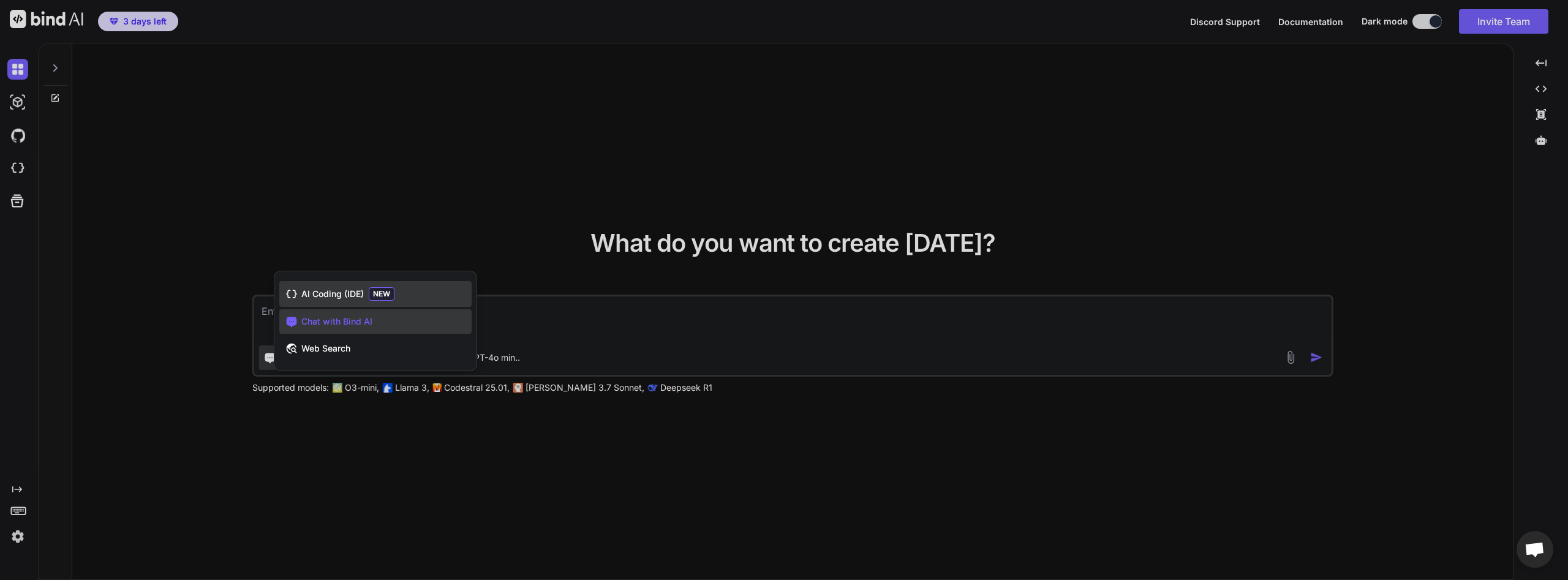
click at [384, 294] on span "NEW" at bounding box center [382, 294] width 26 height 14
type textarea "x"
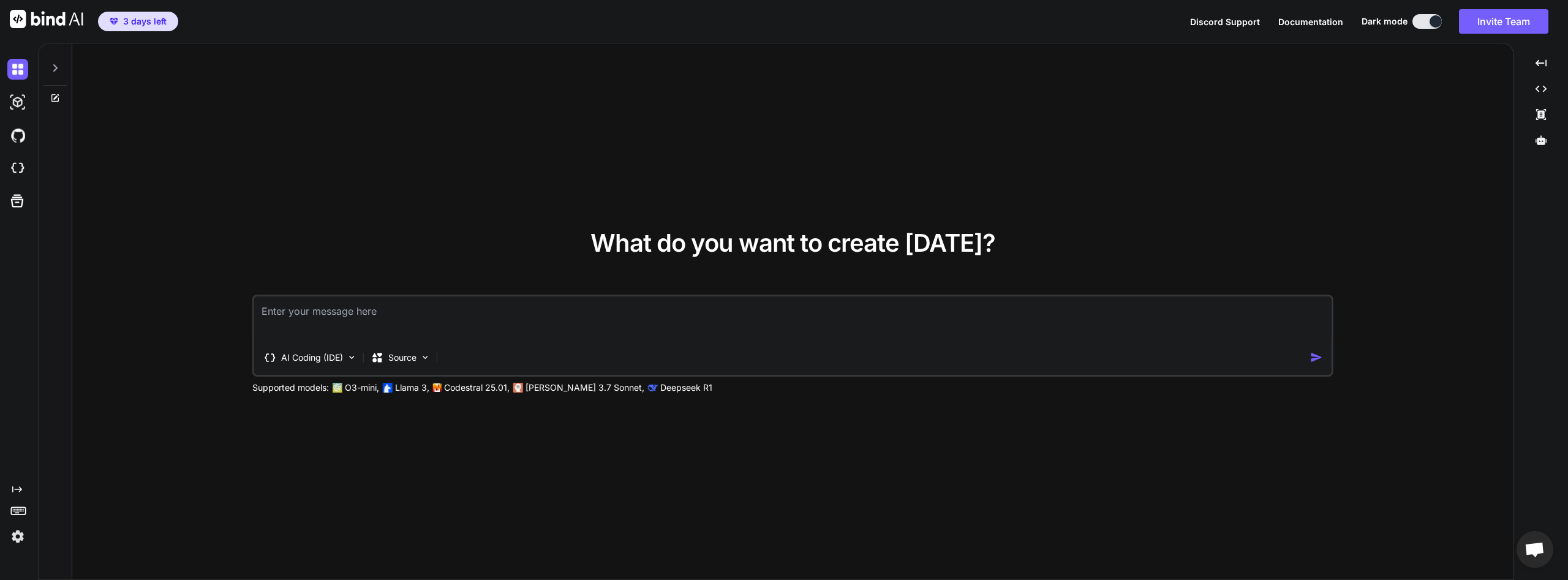
click at [355, 315] on textarea at bounding box center [792, 319] width 1077 height 45
type textarea "c"
type textarea "x"
type textarea "cr"
type textarea "x"
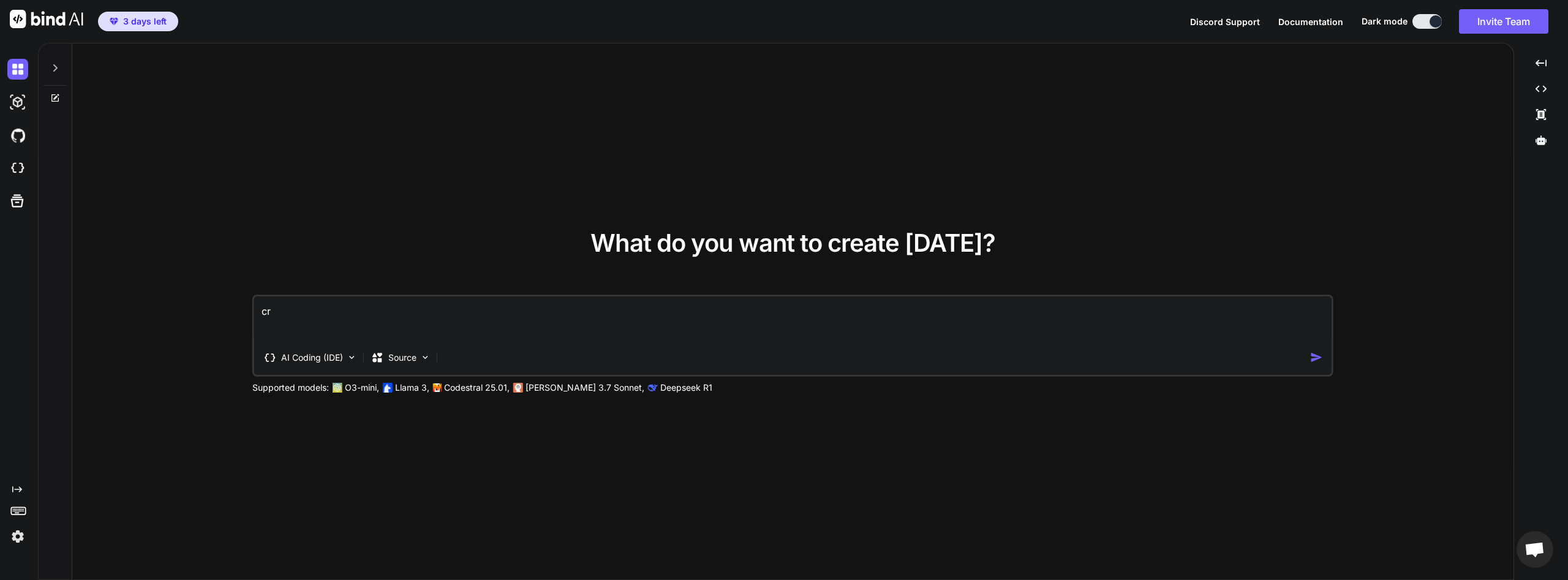
type textarea "cre"
type textarea "x"
type textarea "crea"
type textarea "x"
type textarea "crea"
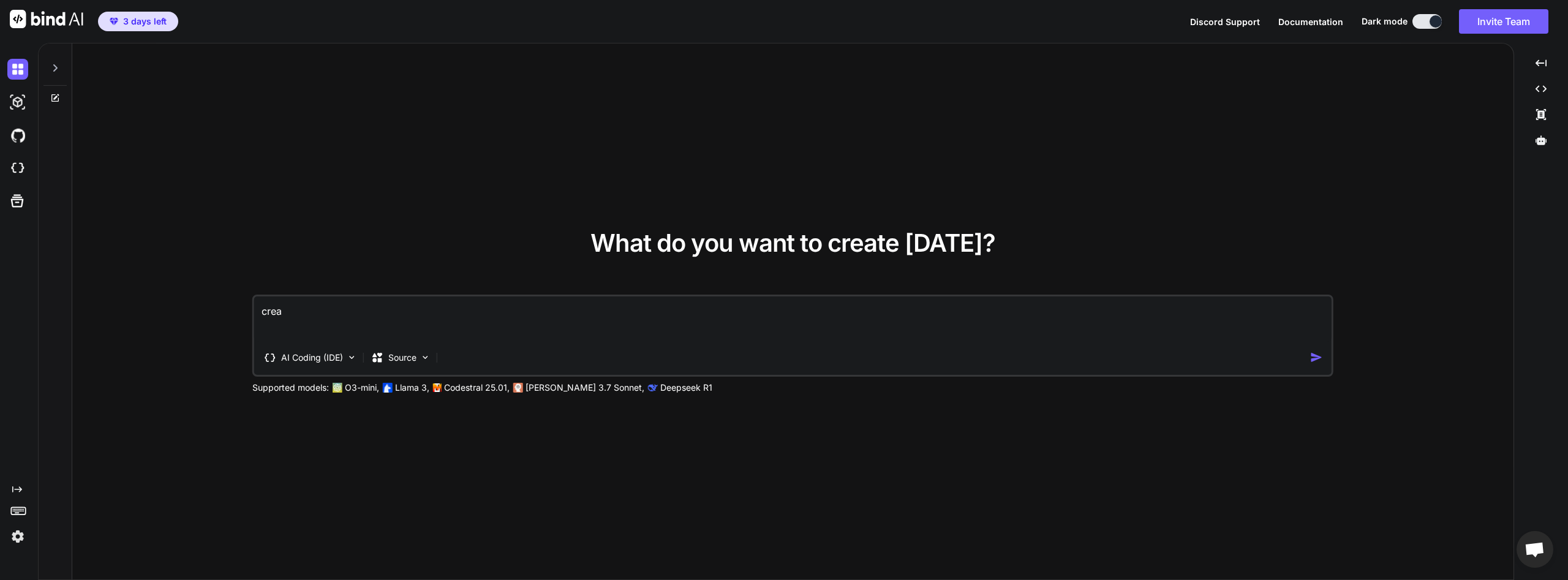
type textarea "x"
type textarea "crea u"
type textarea "x"
type textarea "crea un"
type textarea "x"
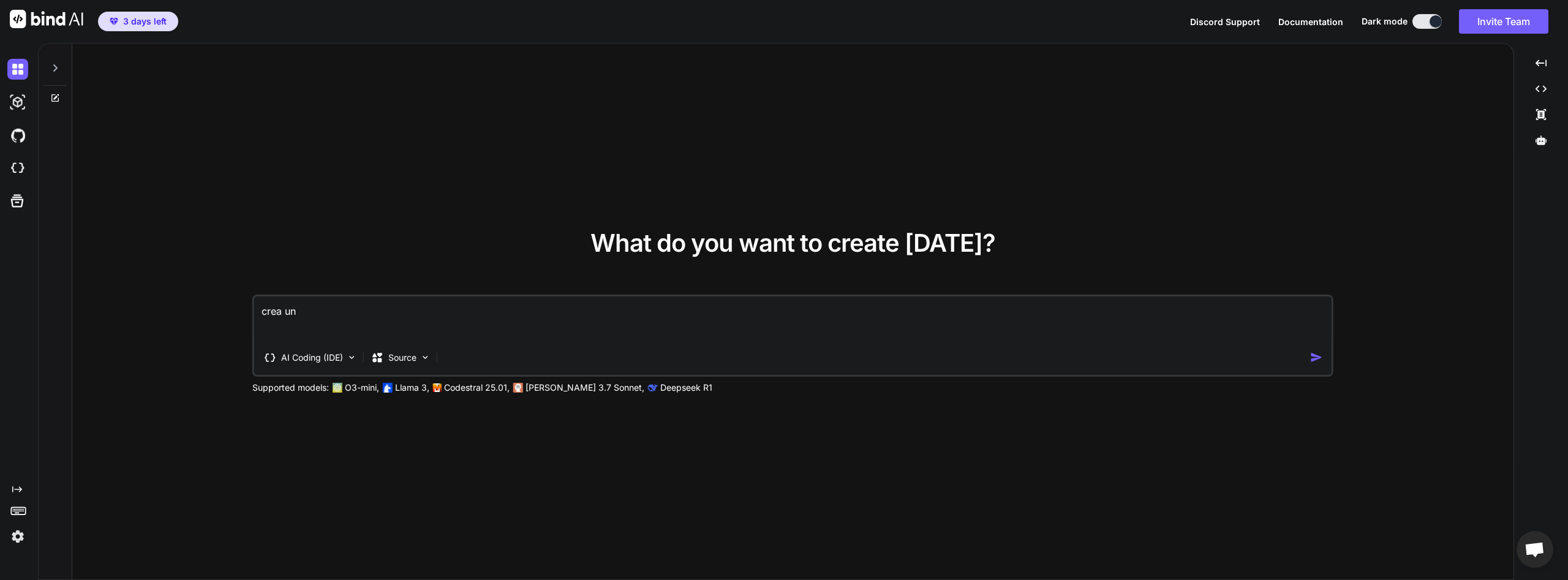
type textarea "crea un"
type textarea "x"
type textarea "crea un"
type textarea "x"
type textarea "crea una"
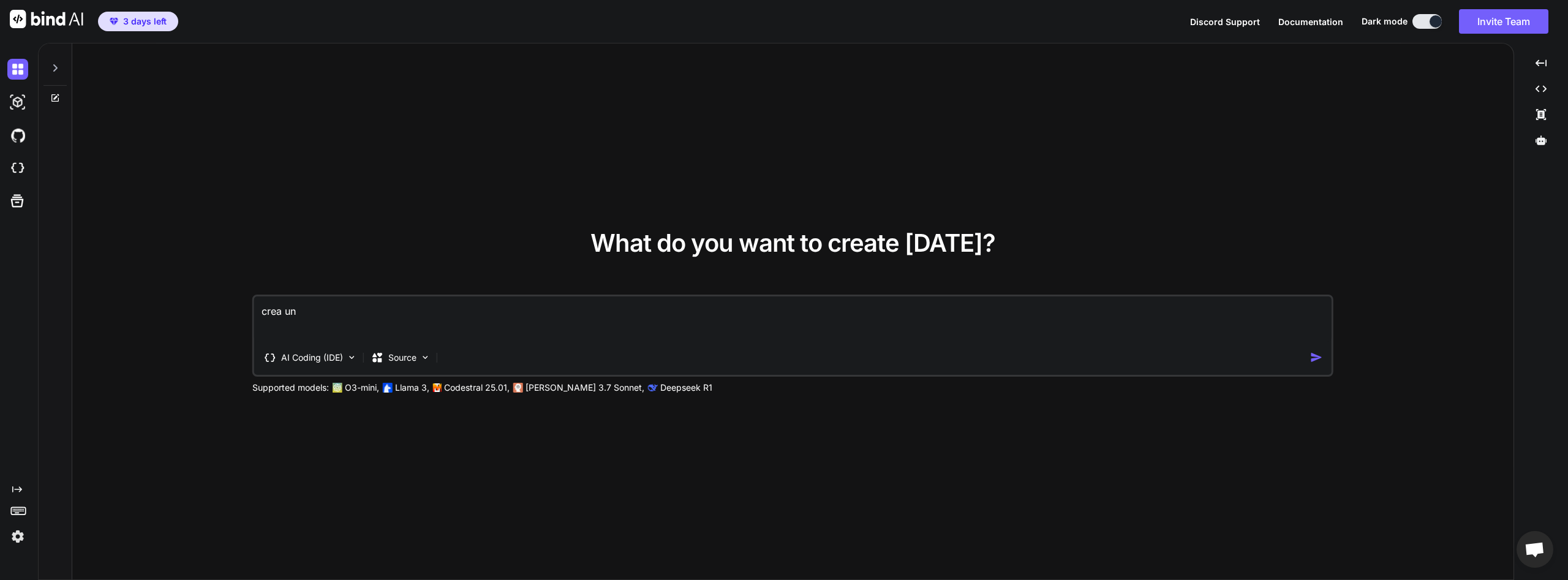
type textarea "x"
type textarea "crea una"
type textarea "x"
type textarea "crea una l"
type textarea "x"
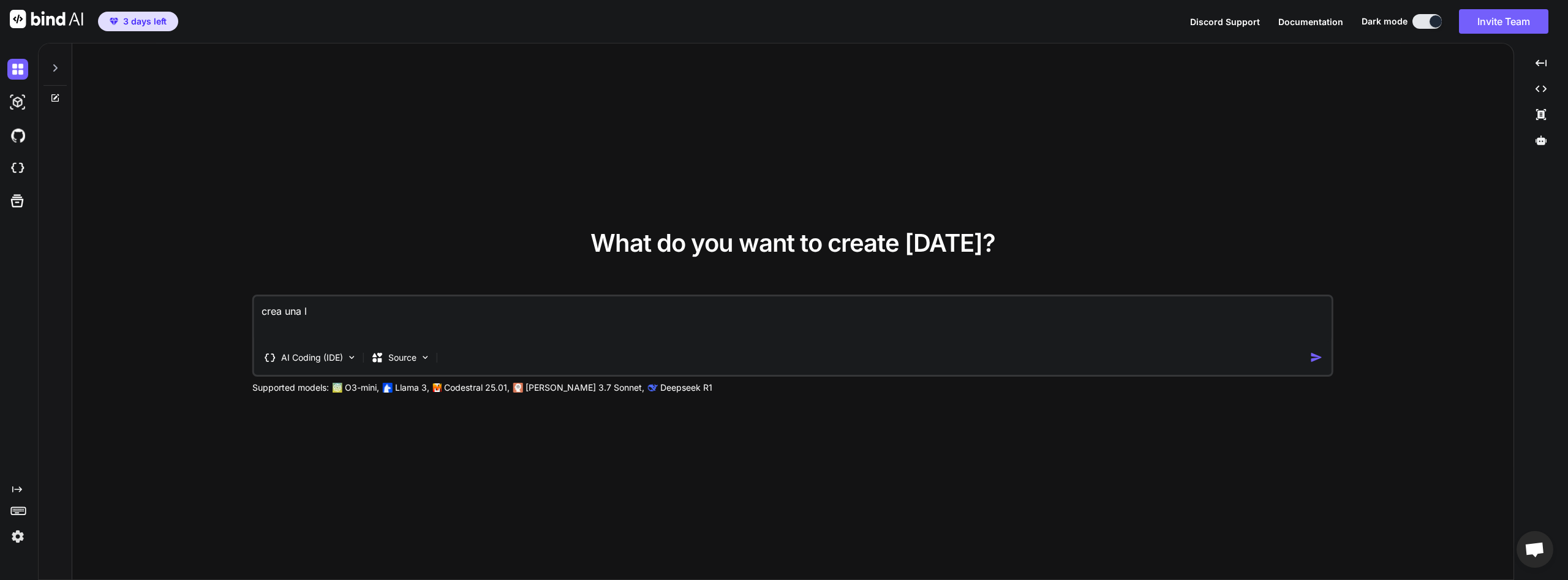
type textarea "crea una la"
type textarea "x"
type textarea "crea una lan"
type textarea "x"
type textarea "crea una land"
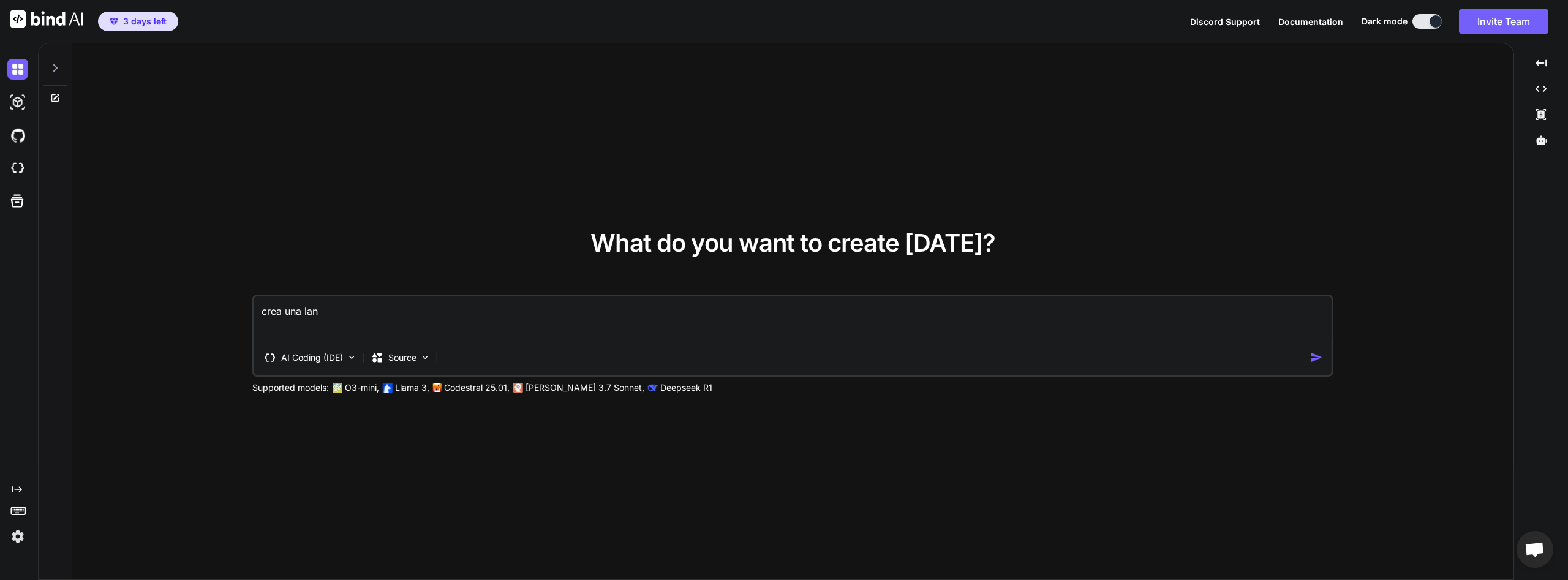
type textarea "x"
type textarea "crea una [PERSON_NAME]"
type textarea "x"
type textarea "crea una [PERSON_NAME]"
type textarea "x"
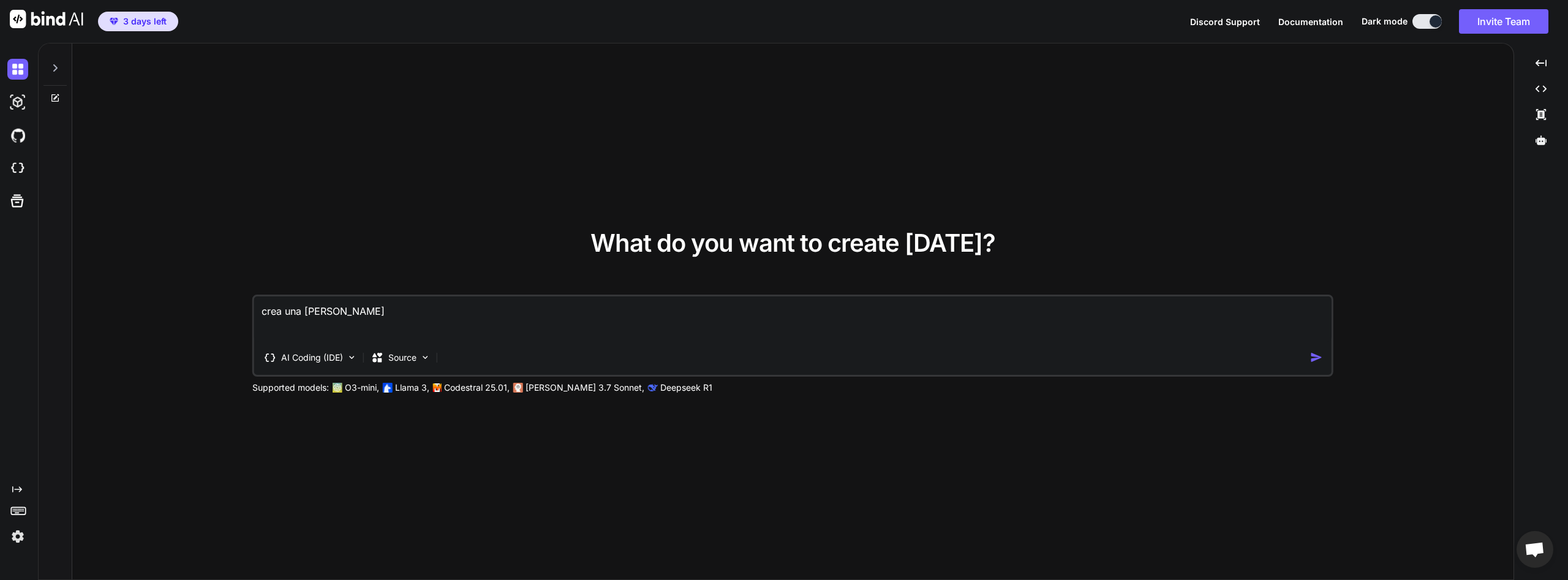
type textarea "crea una landing"
type textarea "x"
type textarea "crea una landing"
type textarea "x"
type textarea "crea una landing p"
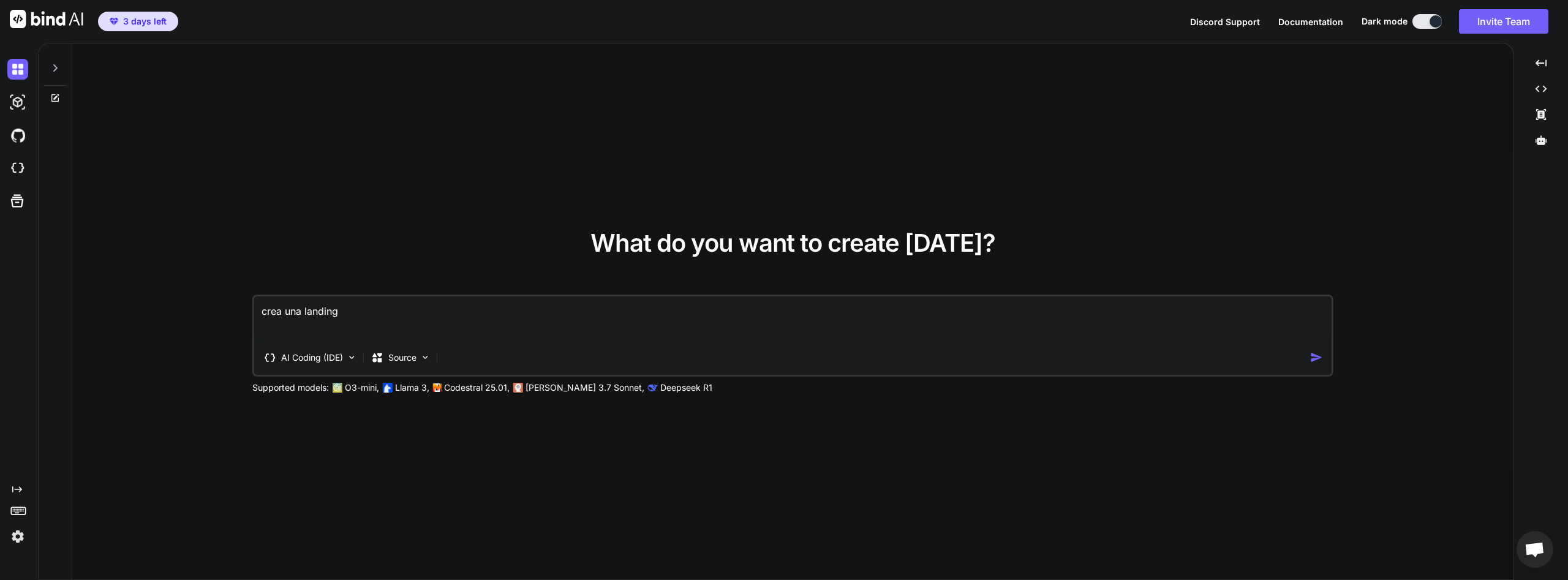
type textarea "x"
type textarea "crea una landing pa"
type textarea "x"
type textarea "crea una landing pag"
type textarea "x"
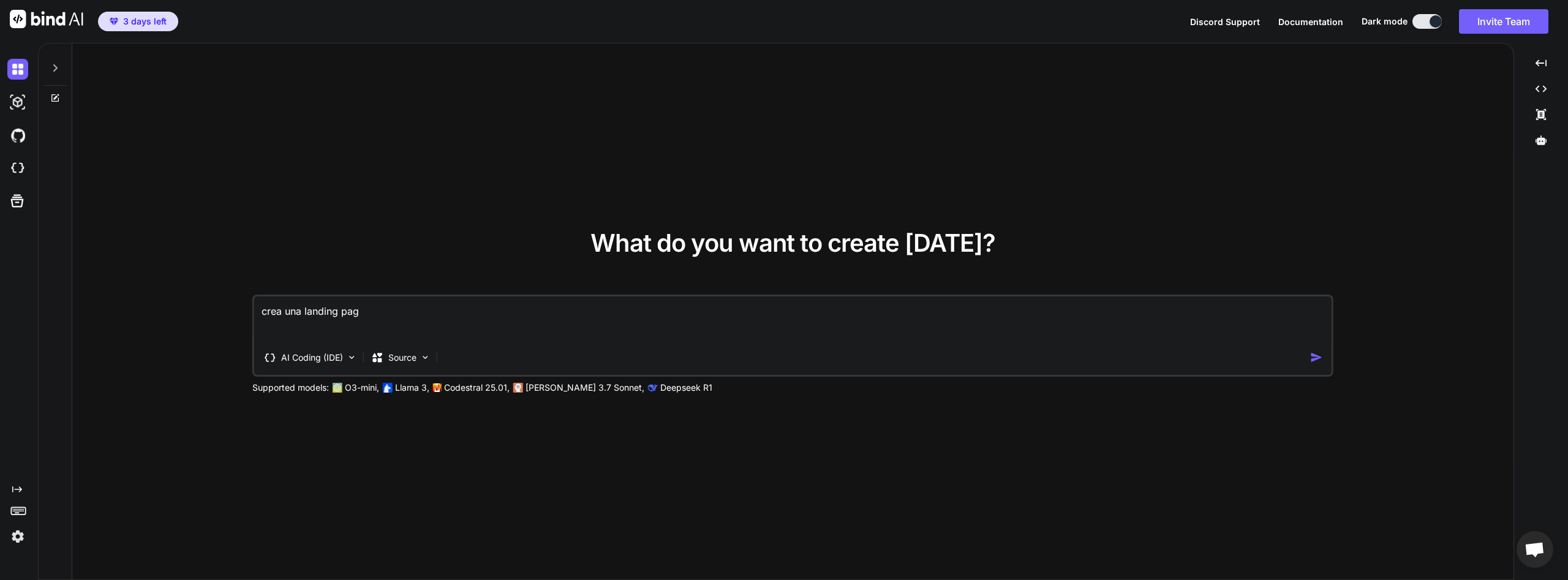
type textarea "crea una landing page"
type textarea "x"
type textarea "crea una landing page"
type textarea "x"
type textarea "crea una landing page c"
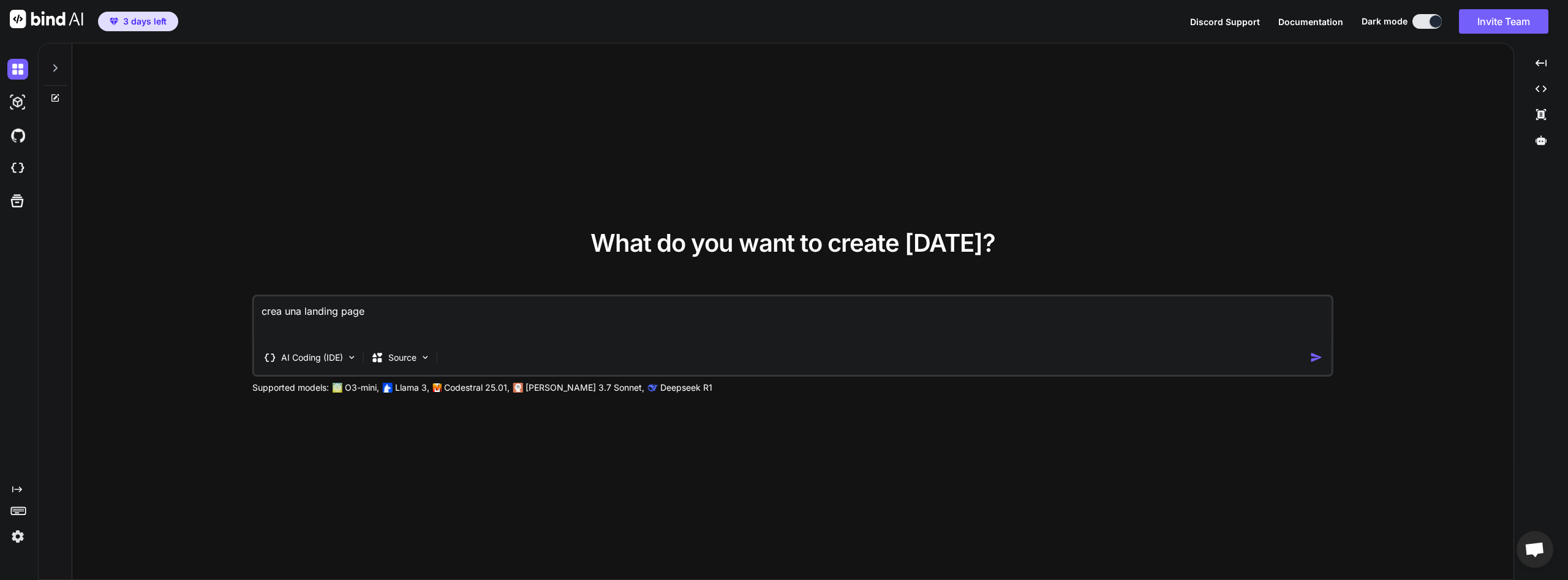
type textarea "x"
type textarea "crea una landing page co"
type textarea "x"
type textarea "crea una landing page co"
type textarea "x"
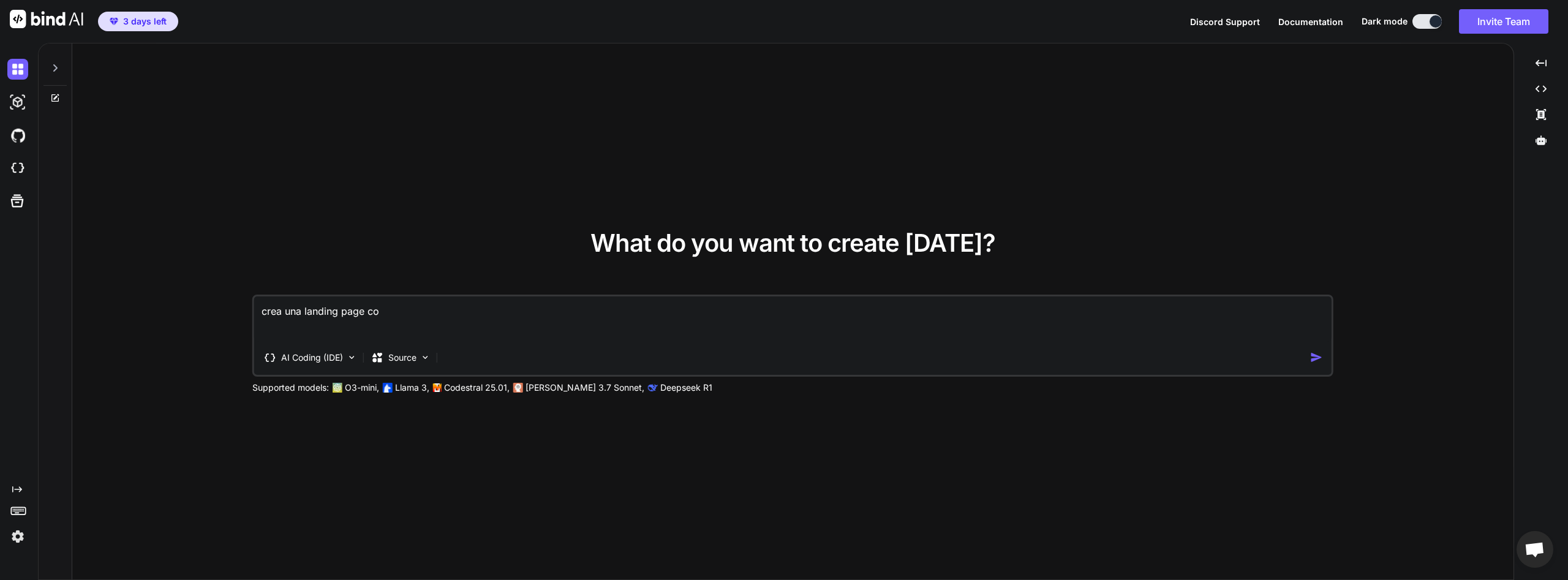
type textarea "crea una landing page co l"
type textarea "x"
type textarea "crea una landing page co la"
type textarea "x"
type textarea "crea una landing page co la"
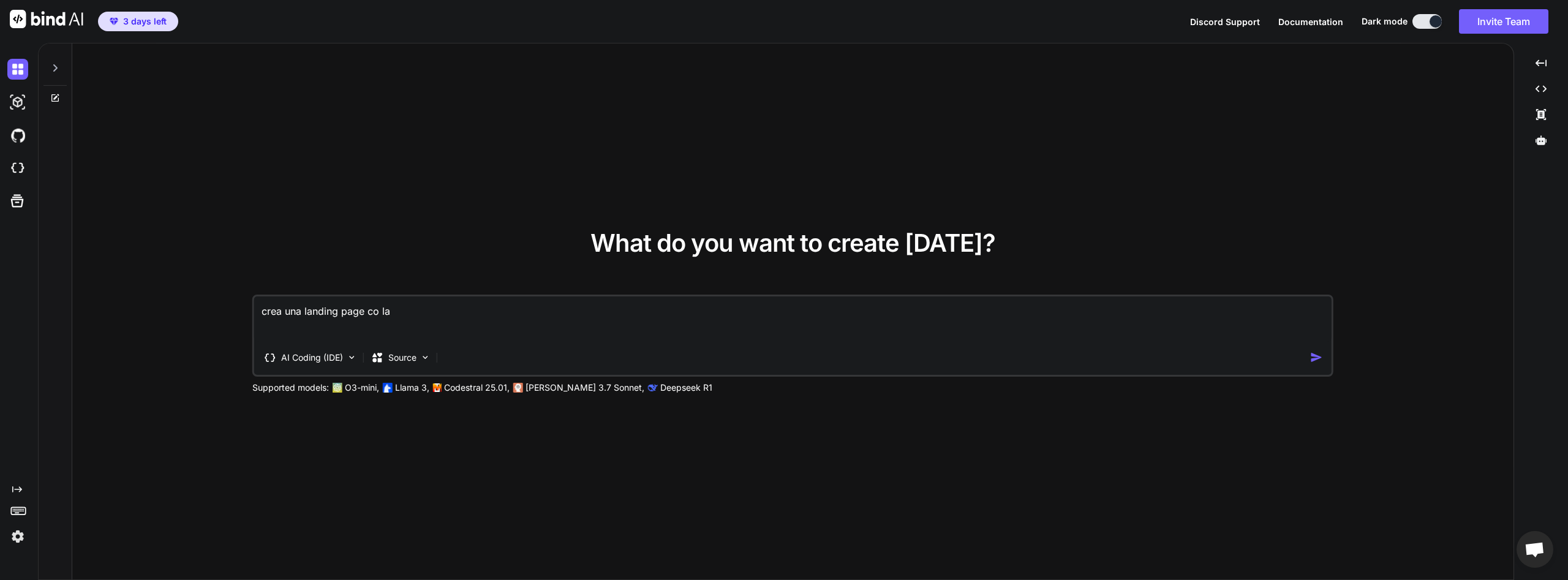
type textarea "x"
type textarea "crea una landing page co la i"
type textarea "x"
type textarea "crea una landing page co la in"
type textarea "x"
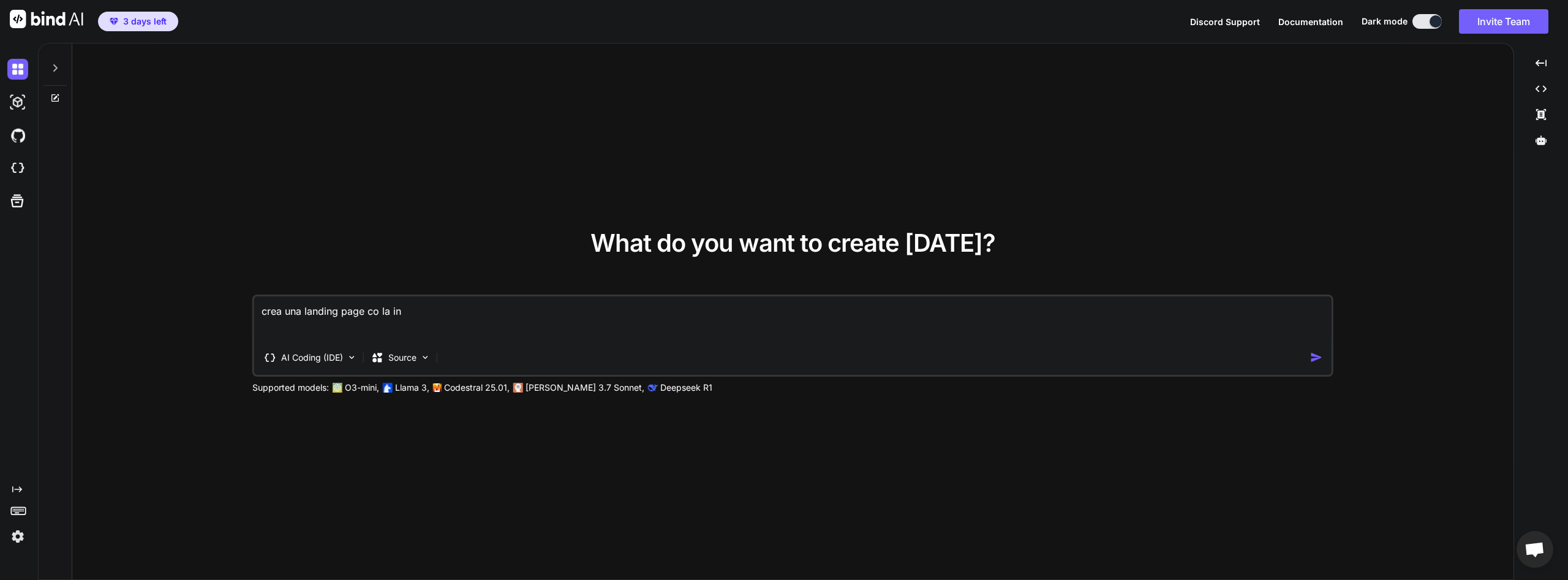
type textarea "crea una landing page co la inf"
type textarea "x"
type textarea "crea una landing page co la info"
type textarea "x"
type textarea "crea una landing page co la infor"
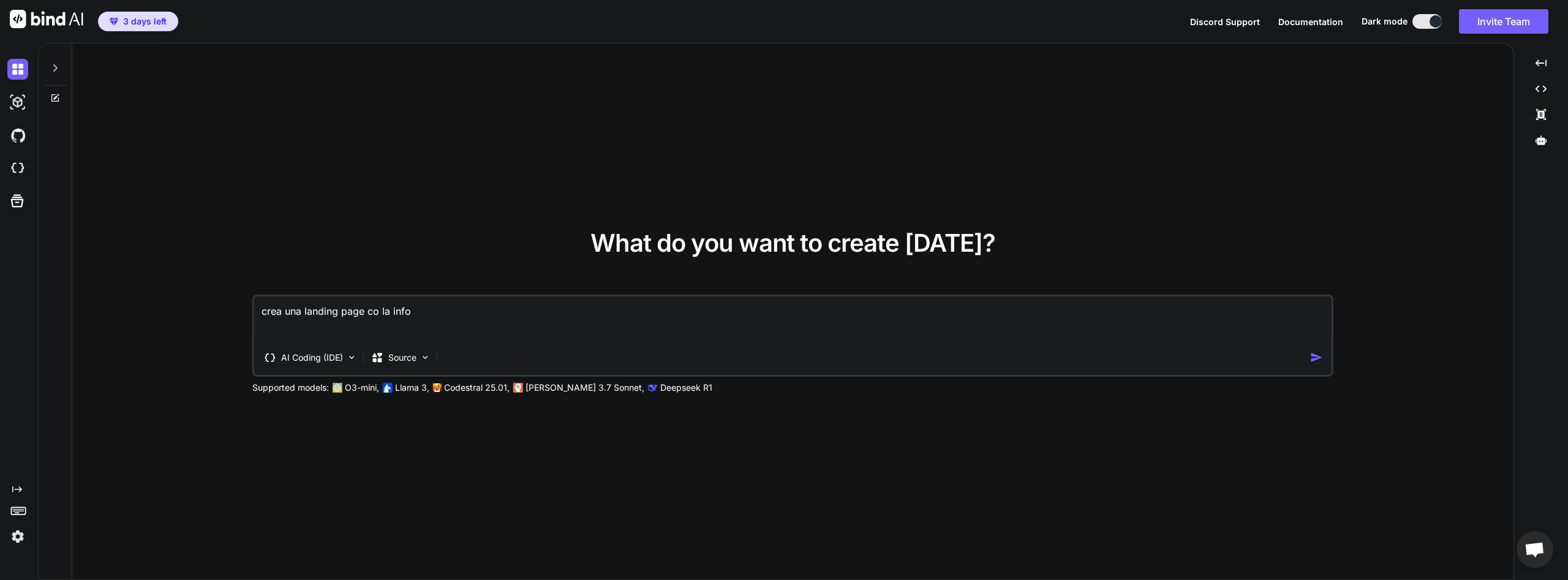
type textarea "x"
type textarea "crea una landing page co la inform"
type textarea "x"
type textarea "crea una landing page co la informa"
type textarea "x"
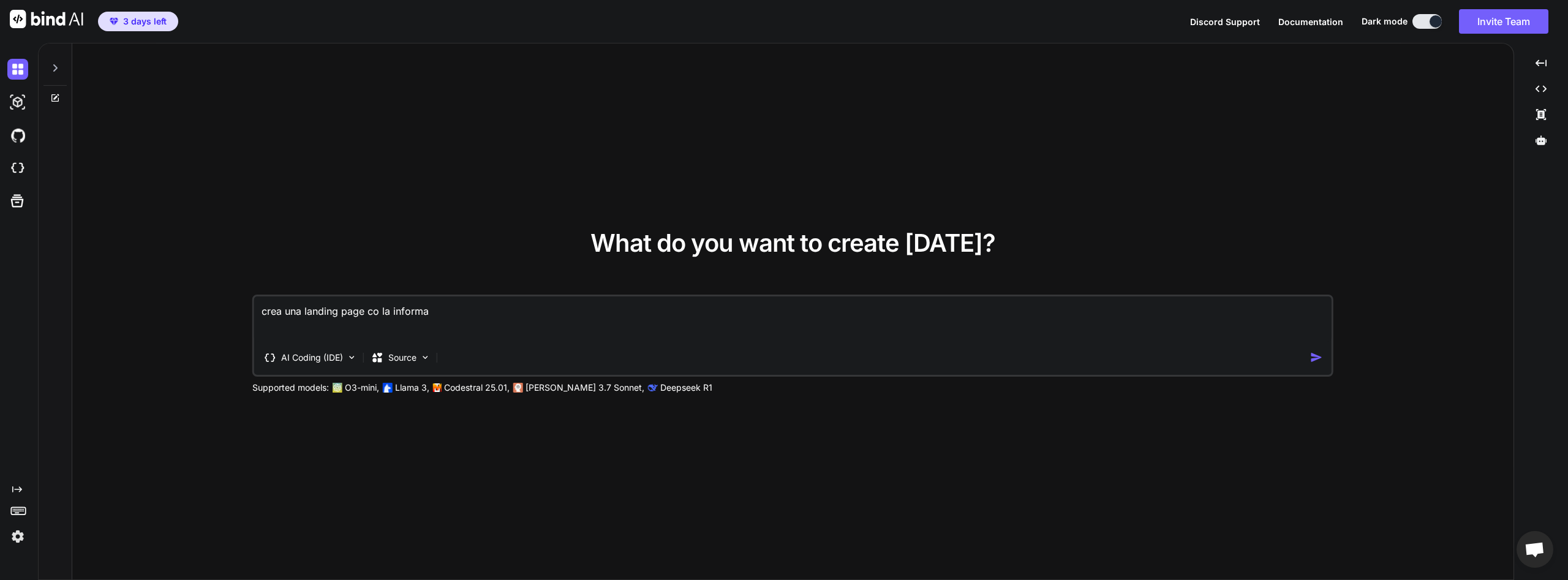
type textarea "crea una landing page co la informac"
type textarea "x"
type textarea "crea una landing page co la informaci"
type textarea "x"
type textarea "crea una landing page co la informacio"
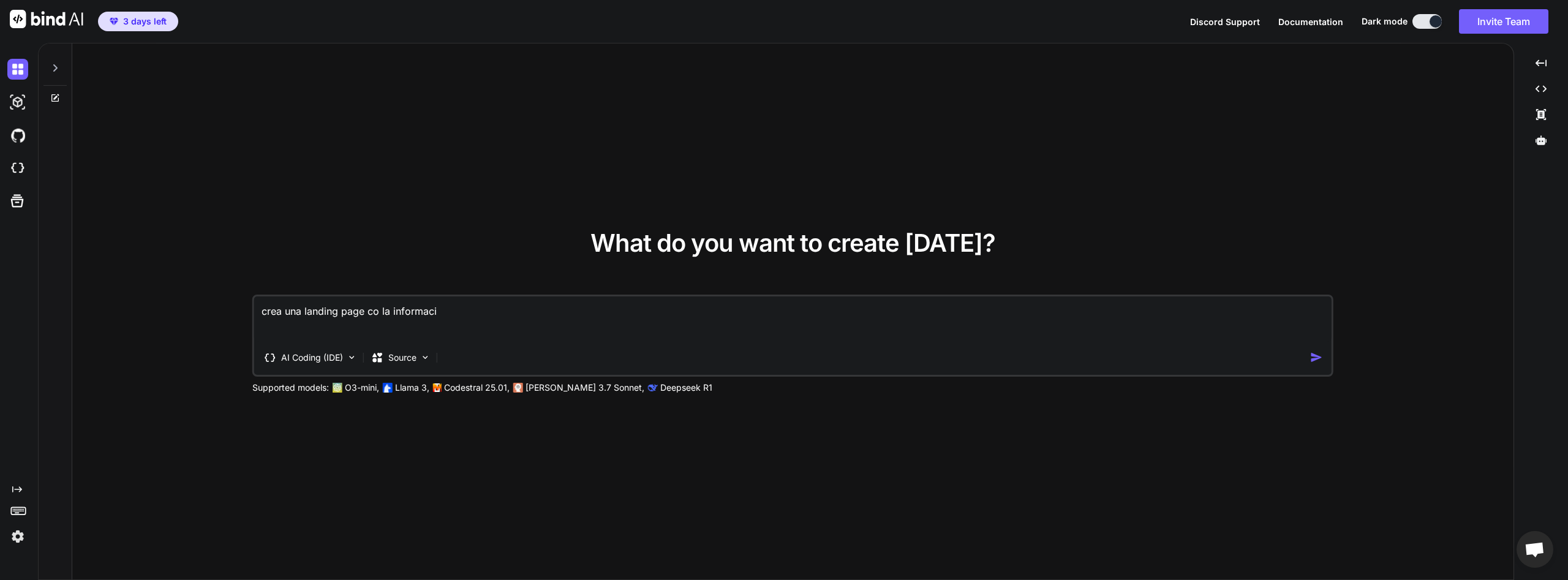
type textarea "x"
type textarea "crea una landing page co la informacion"
type textarea "x"
type textarea "crea una landing page co la informacion"
type textarea "x"
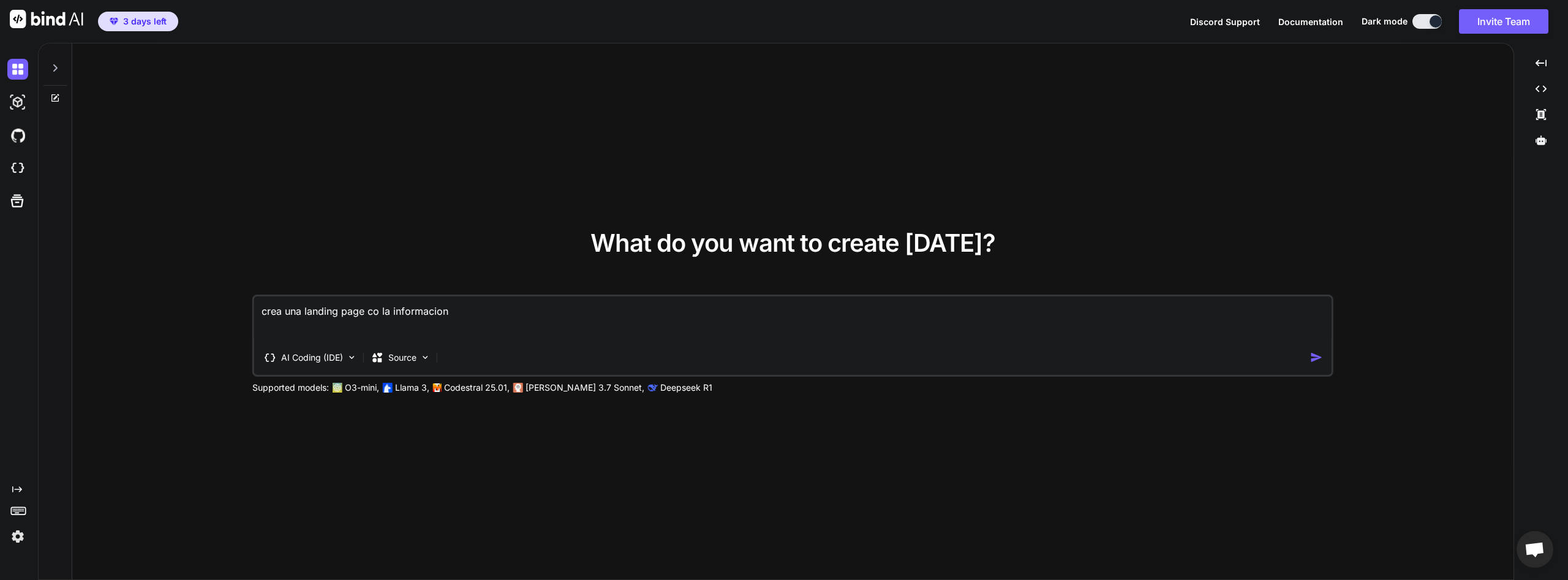
type textarea "crea una landing page co la informacion q"
type textarea "x"
type textarea "crea una landing page co la informacion qu"
type textarea "x"
type textarea "crea una landing page co la informacion que"
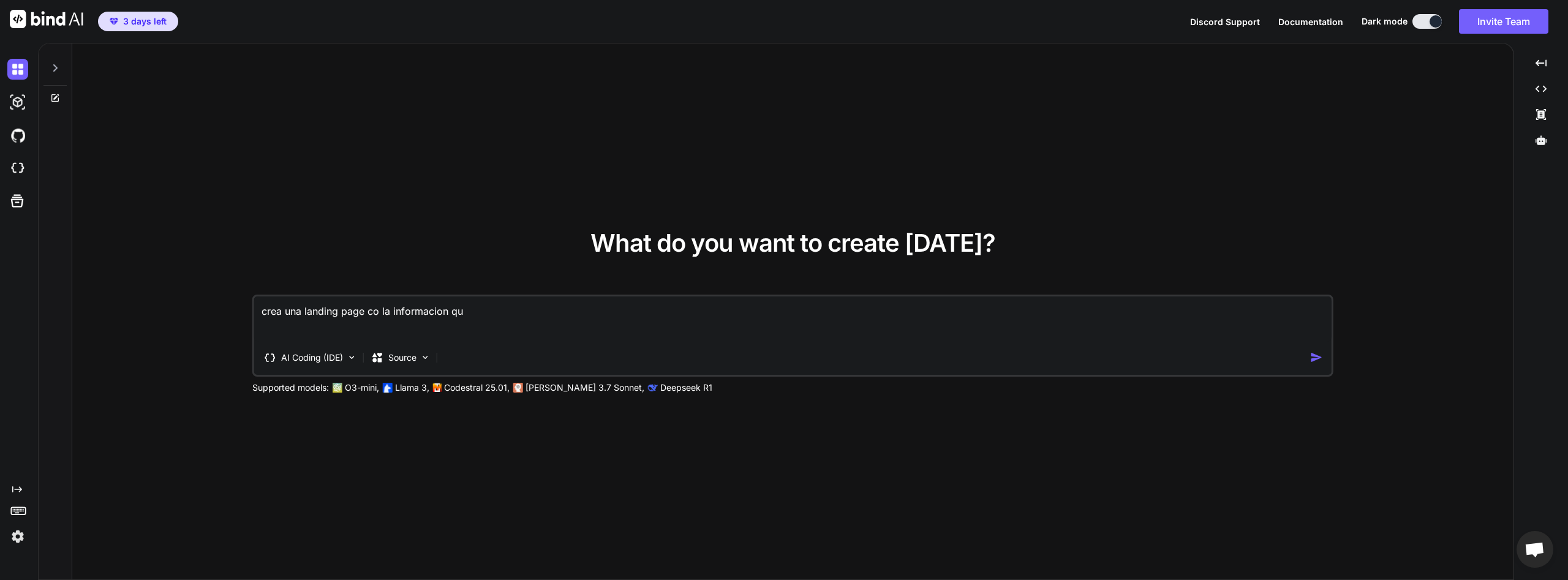
type textarea "x"
type textarea "crea una landing page co la informacion que"
type textarea "x"
type textarea "crea una landing page co la informacion que t"
type textarea "x"
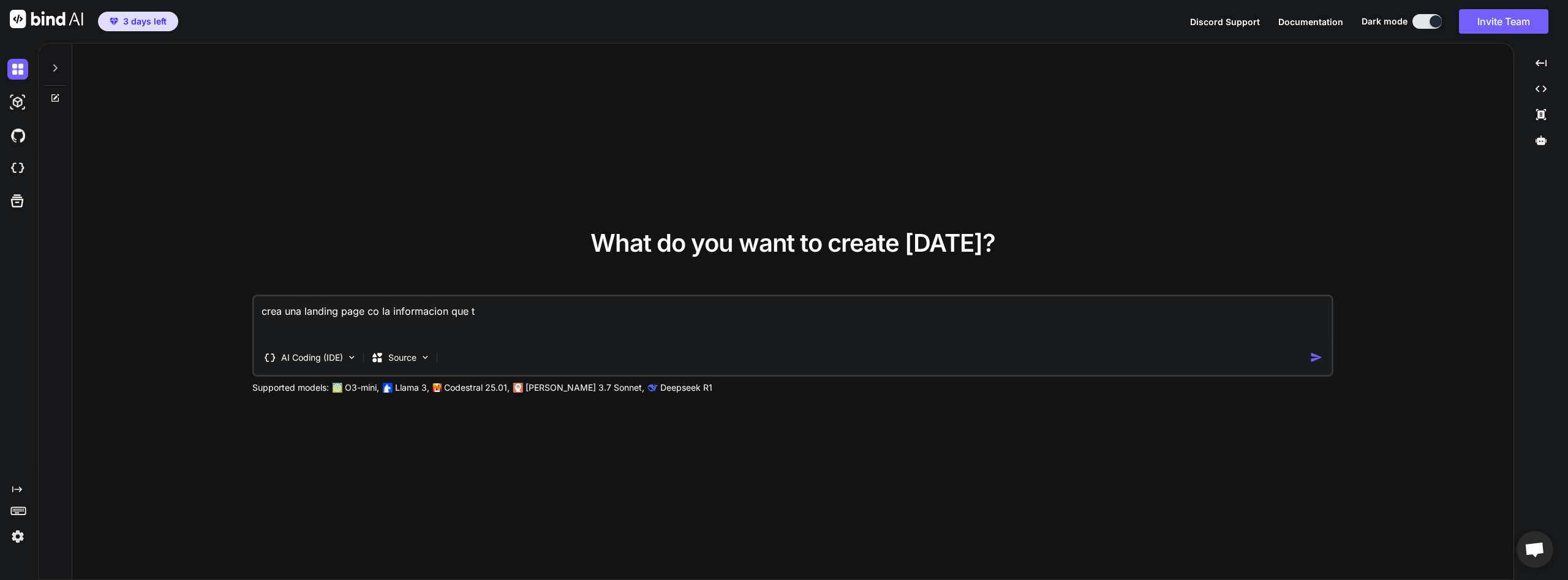
type textarea "crea una landing page co la informacion que te"
type textarea "x"
type textarea "crea una landing page co la informacion que te"
type textarea "x"
type textarea "crea una landing page co la informacion que te d"
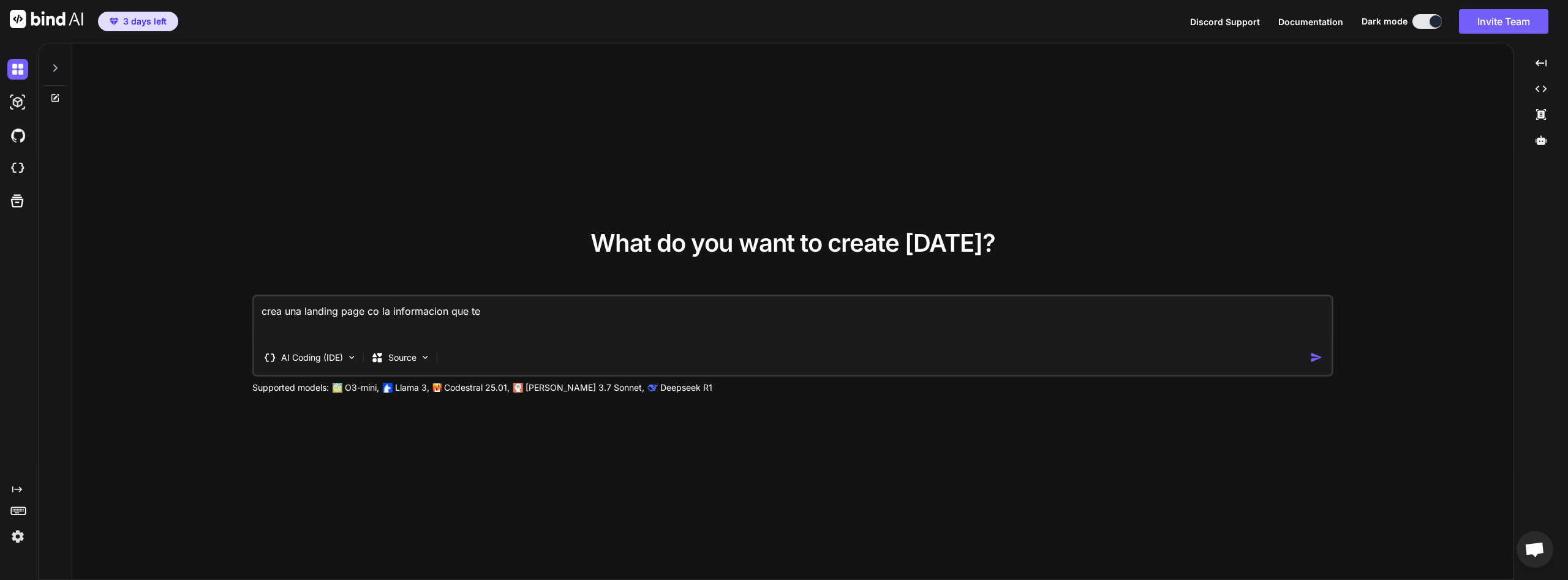
type textarea "x"
type textarea "crea una landing page co la informacion que te da"
type textarea "x"
type textarea "crea una landing page co la informacion que te dar"
type textarea "x"
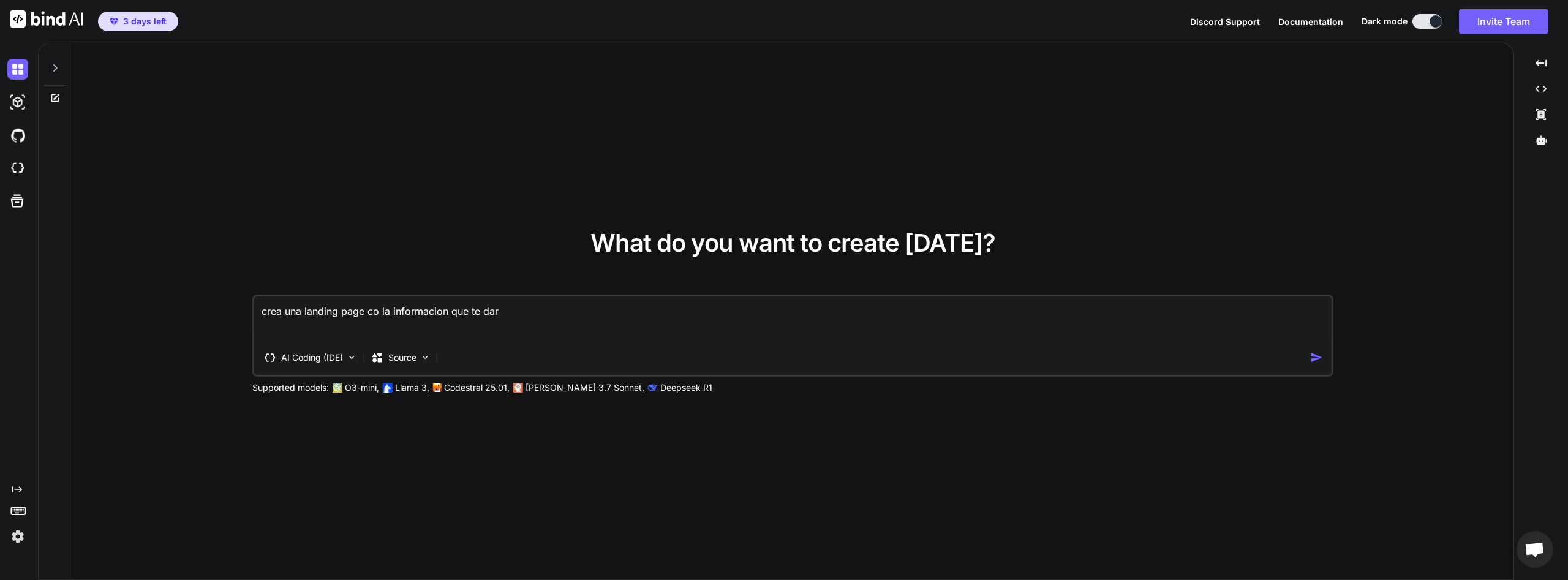
type textarea "crea una landing page co la informacion que te dare"
type textarea "x"
type textarea "crea una landing page co la informacion que te dare,"
type textarea "x"
type textarea "crea una landing page co la informacion que te dare,"
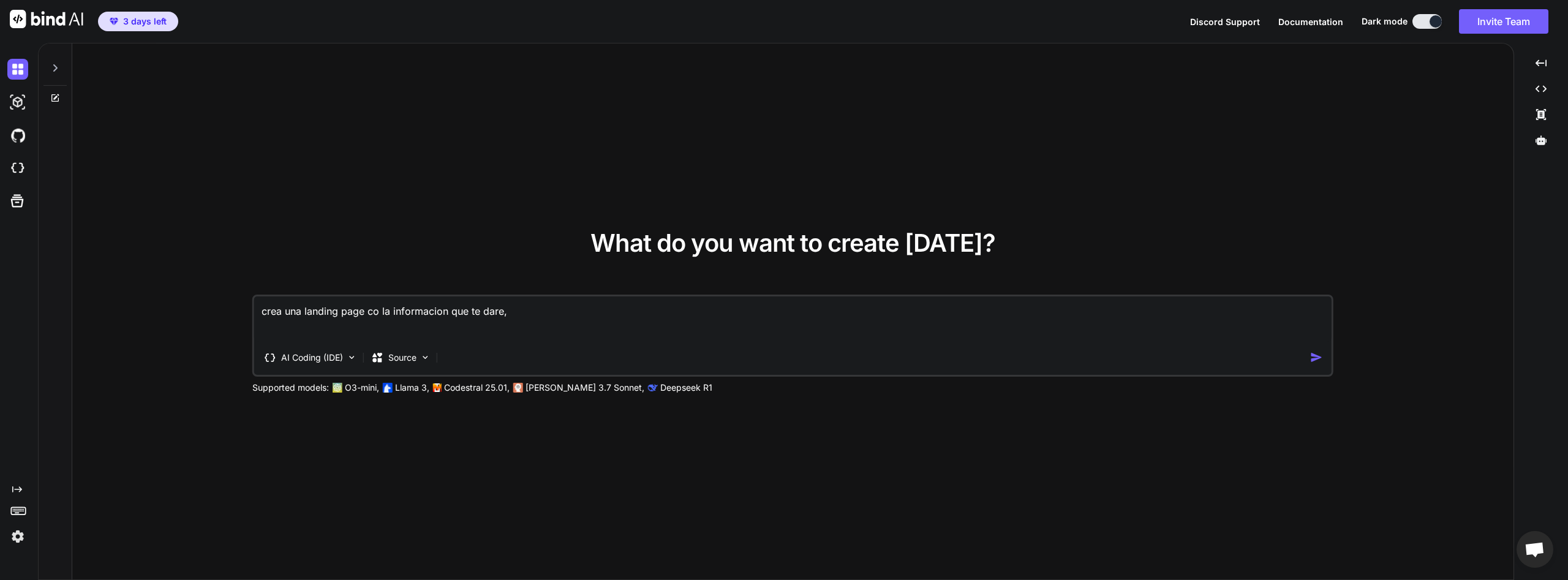
type textarea "x"
type textarea "crea una landing page co la informacion que te dare, p"
type textarea "x"
type textarea "crea una landing page co la informacion que te dare, pa"
type textarea "x"
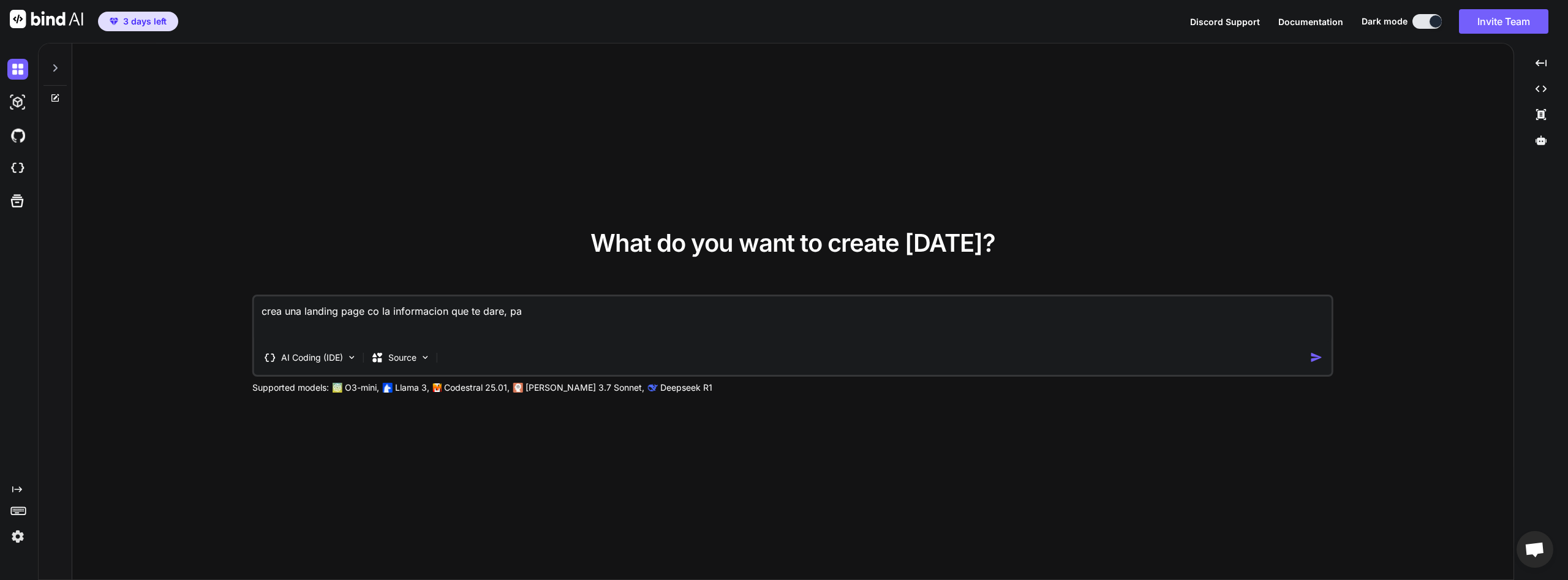
type textarea "crea una landing page co la informacion que te dare, par"
type textarea "x"
type textarea "crea una landing page co la informacion que te dare, par"
type textarea "x"
type textarea "crea una landing page co la informacion que te dare, par e"
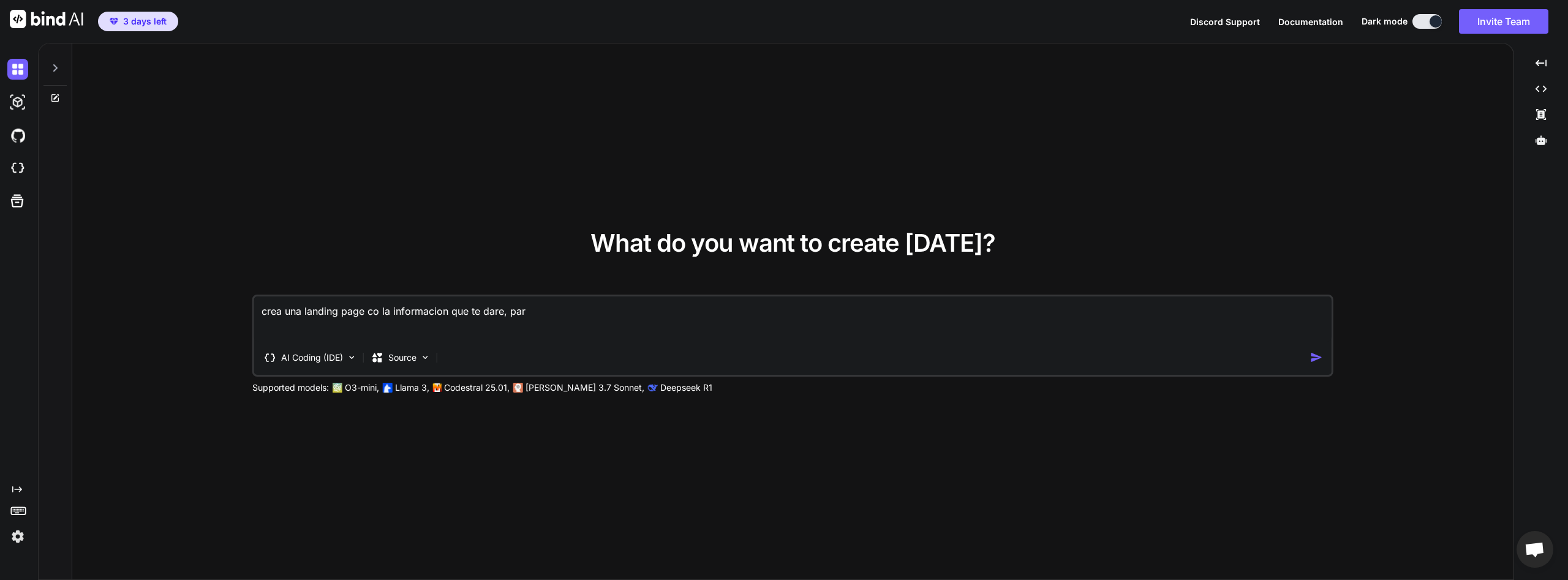
type textarea "x"
type textarea "crea una landing page co la informacion que te dare, par es"
type textarea "x"
type textarea "crea una landing page co la informacion que te dare, par est"
type textarea "x"
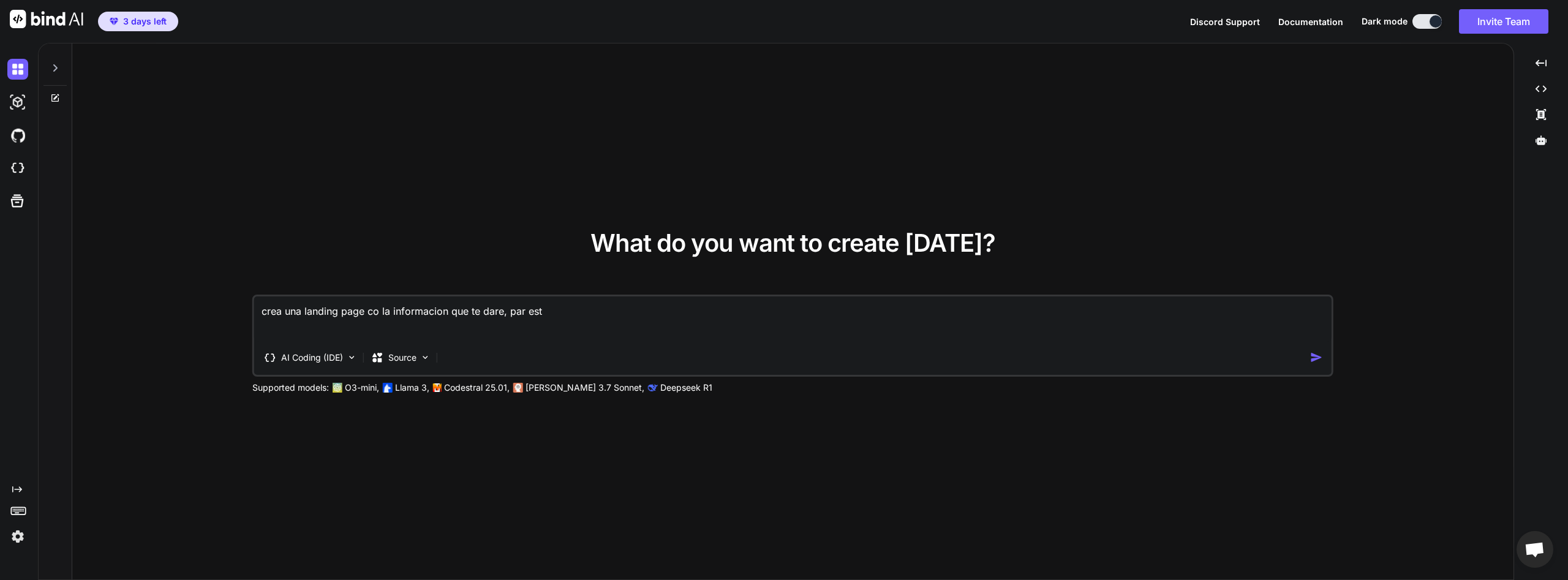
type textarea "crea una landing page co la informacion que te dare, par es"
type textarea "x"
type textarea "crea una landing page co la informacion que te dare, par e"
type textarea "x"
type textarea "crea una landing page co la informacion que te dare, par"
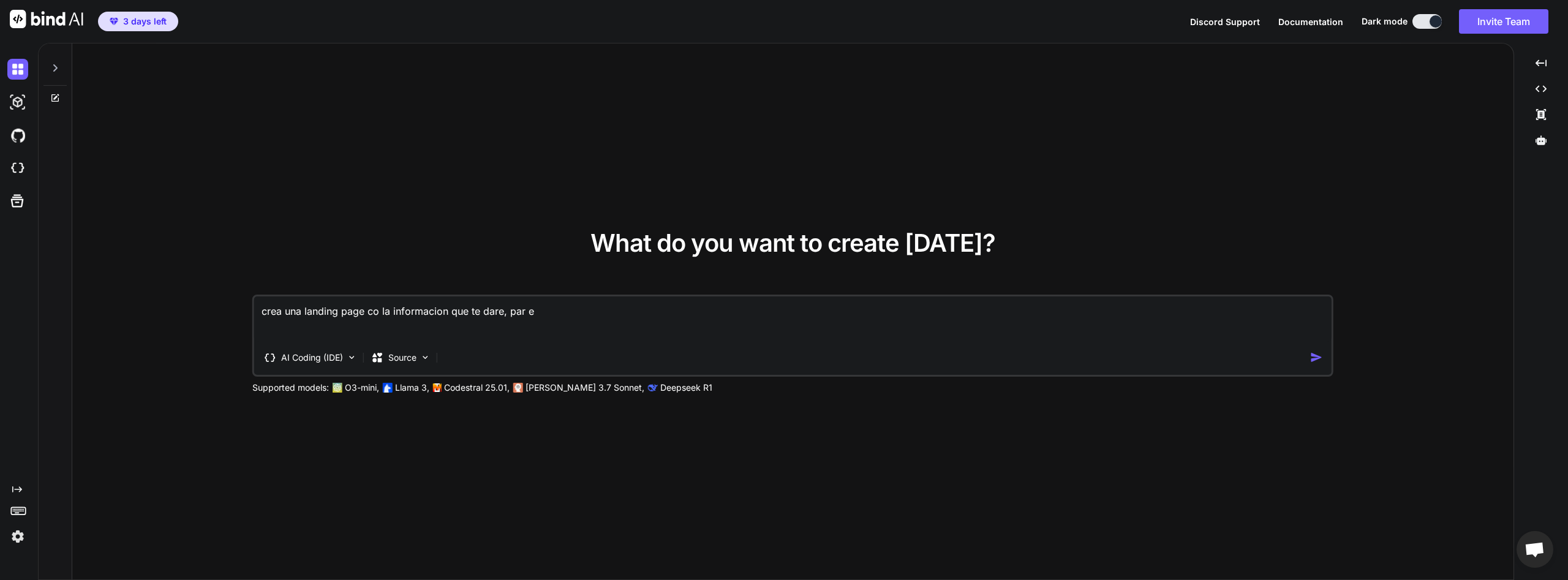
type textarea "x"
type textarea "crea una landing page co la informacion que te dare, par"
type textarea "x"
type textarea "crea una landing page co la informacion que te dare, para"
type textarea "x"
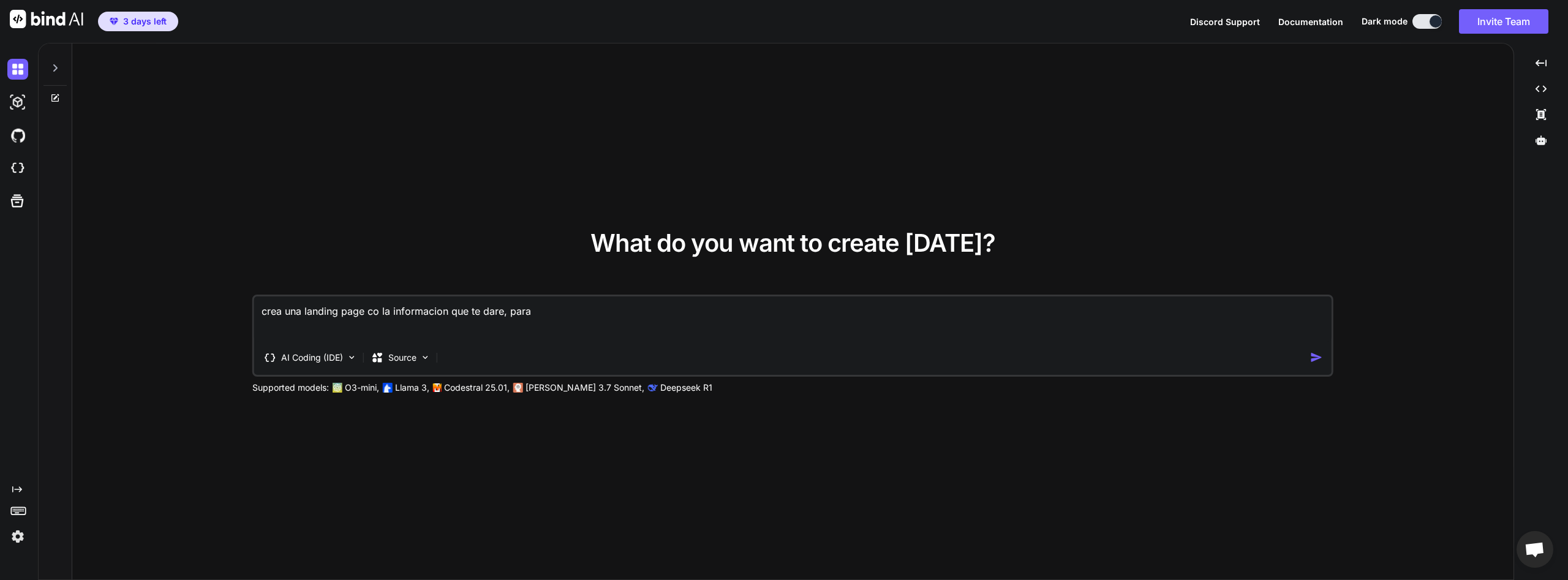
type textarea "crea una landing page co la informacion que te dare, para"
type textarea "x"
type textarea "crea una landing page co la informacion que te dare, para e"
type textarea "x"
type textarea "crea una landing page co la informacion que te dare, para es"
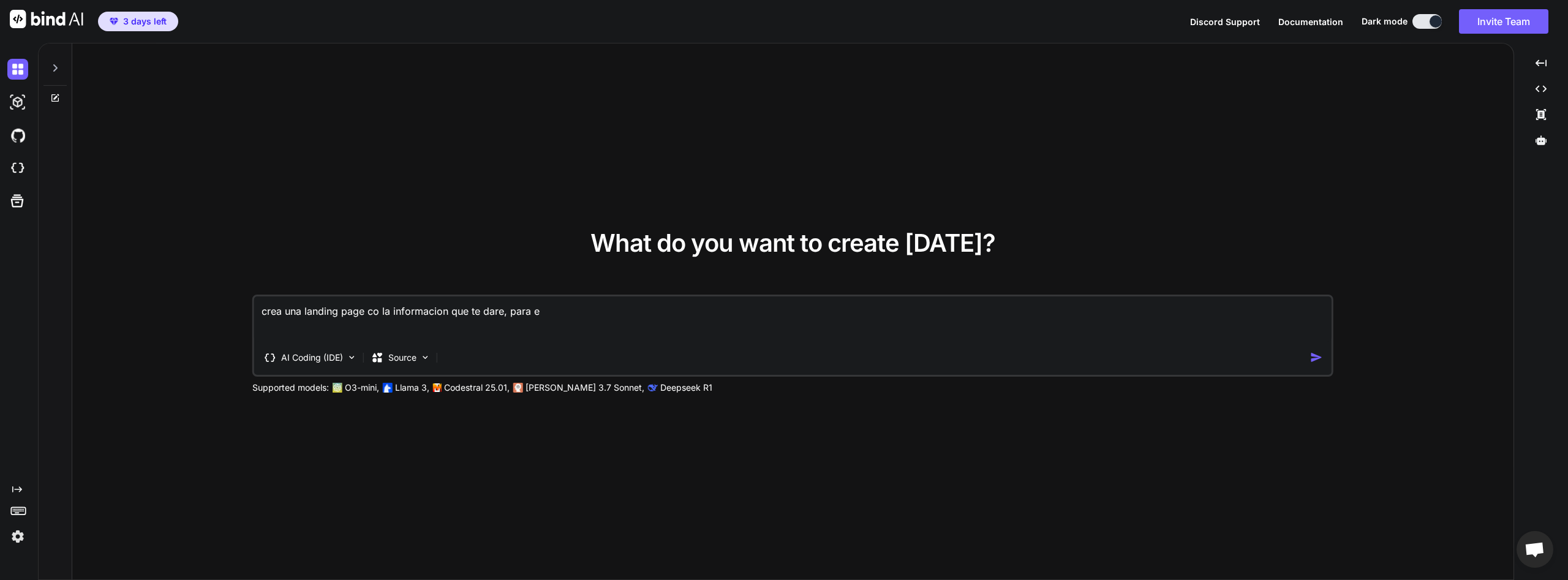
type textarea "x"
type textarea "crea una landing page co la informacion que te dare, para est"
type textarea "x"
type textarea "crea una landing page co la informacion que te dare, para esto"
type textarea "x"
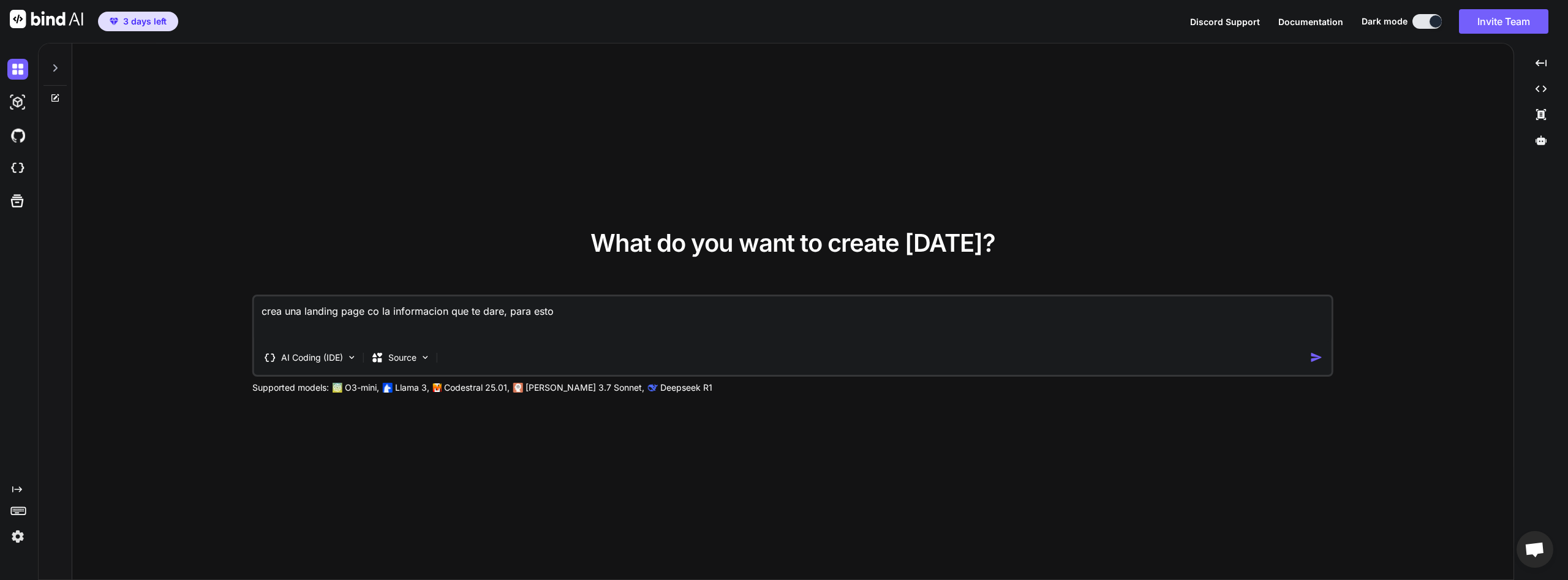
type textarea "crea una landing page co la informacion que te dare, para estoy"
type textarea "x"
type textarea "crea una landing page co la informacion que te dare, para estoy"
type textarea "x"
type textarea "crea una landing page co la informacion que te dare, para estoy a"
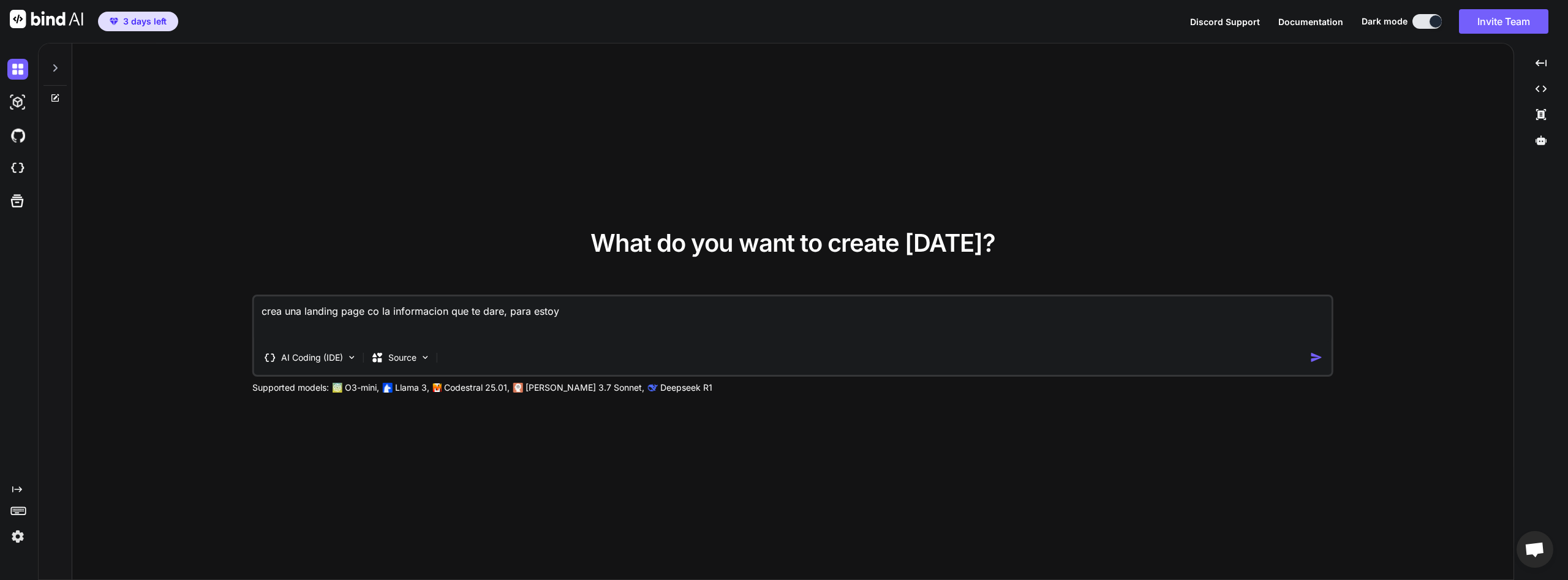
type textarea "x"
type textarea "crea una landing page co la informacion que te dare, para estoy as"
type textarea "x"
type textarea "crea una landing page co la informacion que te dare, para estoy asu"
type textarea "x"
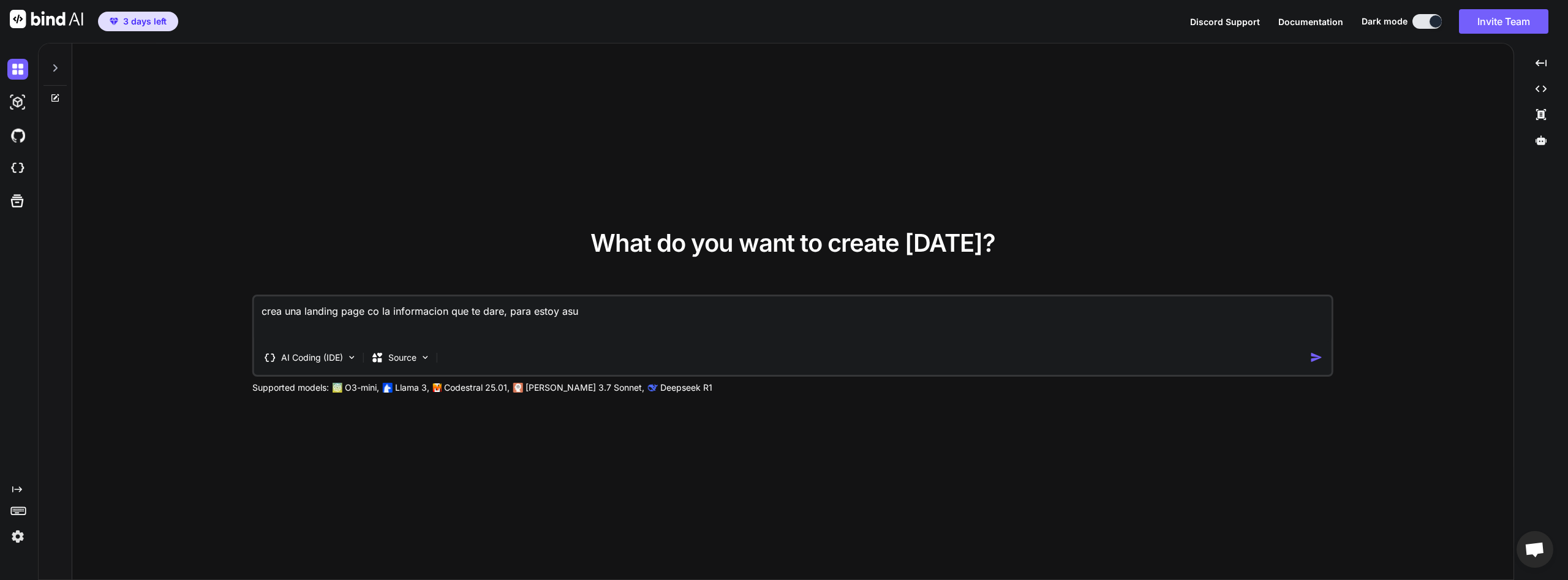
type textarea "crea una landing page co la informacion que te dare, para estoy asum"
type textarea "x"
type textarea "crea una landing page co la informacion que te dare, para estoy asuma"
type textarea "x"
type textarea "crea una landing page co la informacion que te dare, para estoy asuma"
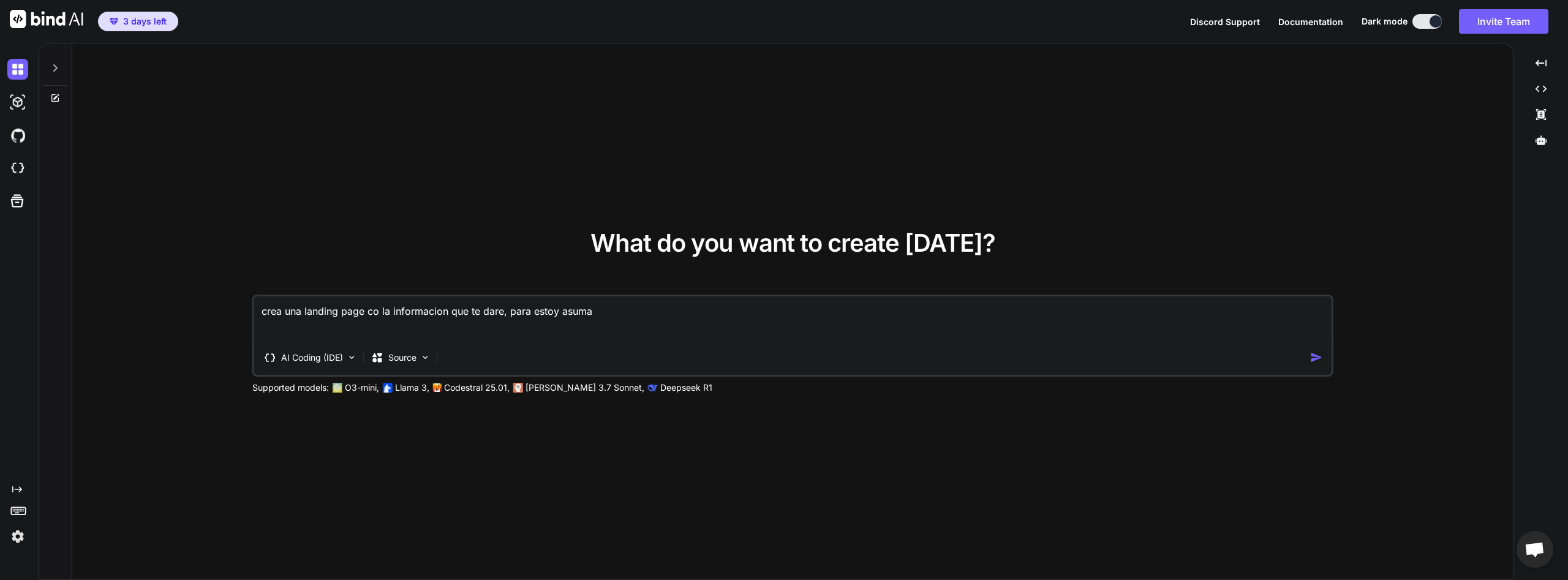
type textarea "x"
type textarea "crea una landing page co la informacion que te dare, para estoy asuma e"
type textarea "x"
type textarea "crea una landing page co la informacion que te dare, para estoy asuma el"
type textarea "x"
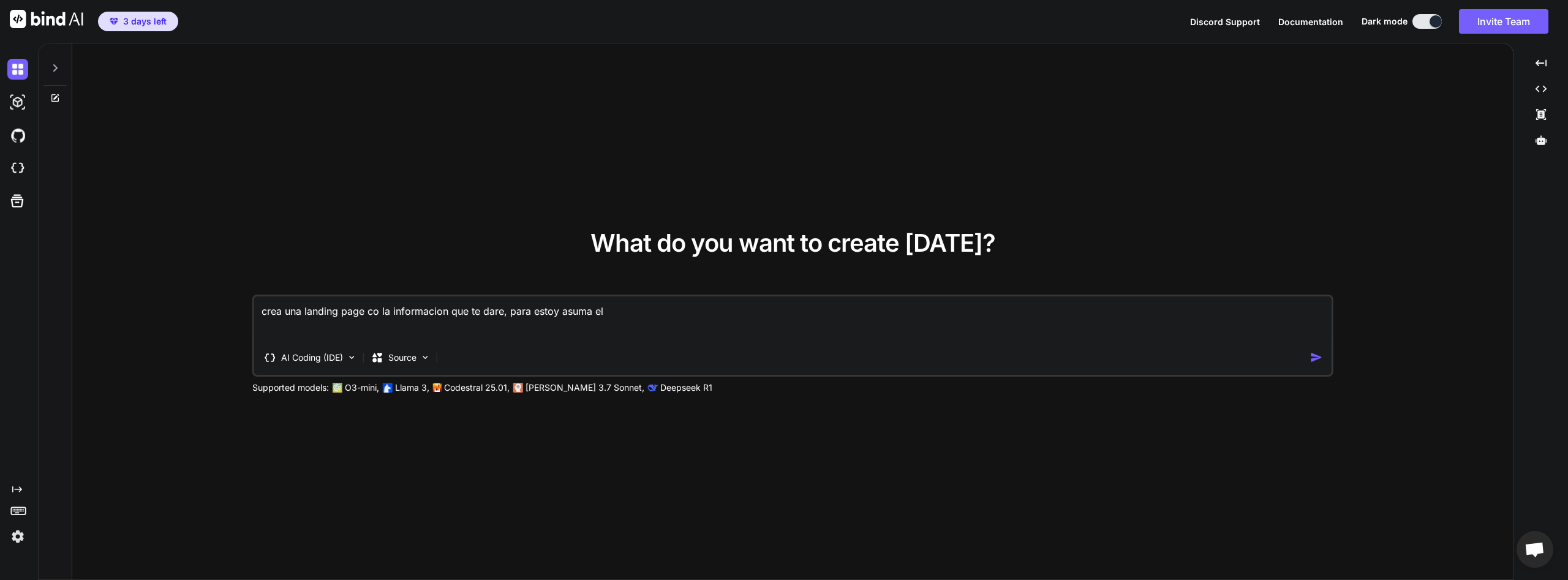
type textarea "crea una landing page co la informacion que te dare, para estoy asuma el"
type textarea "x"
type textarea "crea una landing page co la informacion que te dare, para estoy asuma el r"
type textarea "x"
type textarea "crea una landing page co la informacion que te dare, para estoy asuma el ro"
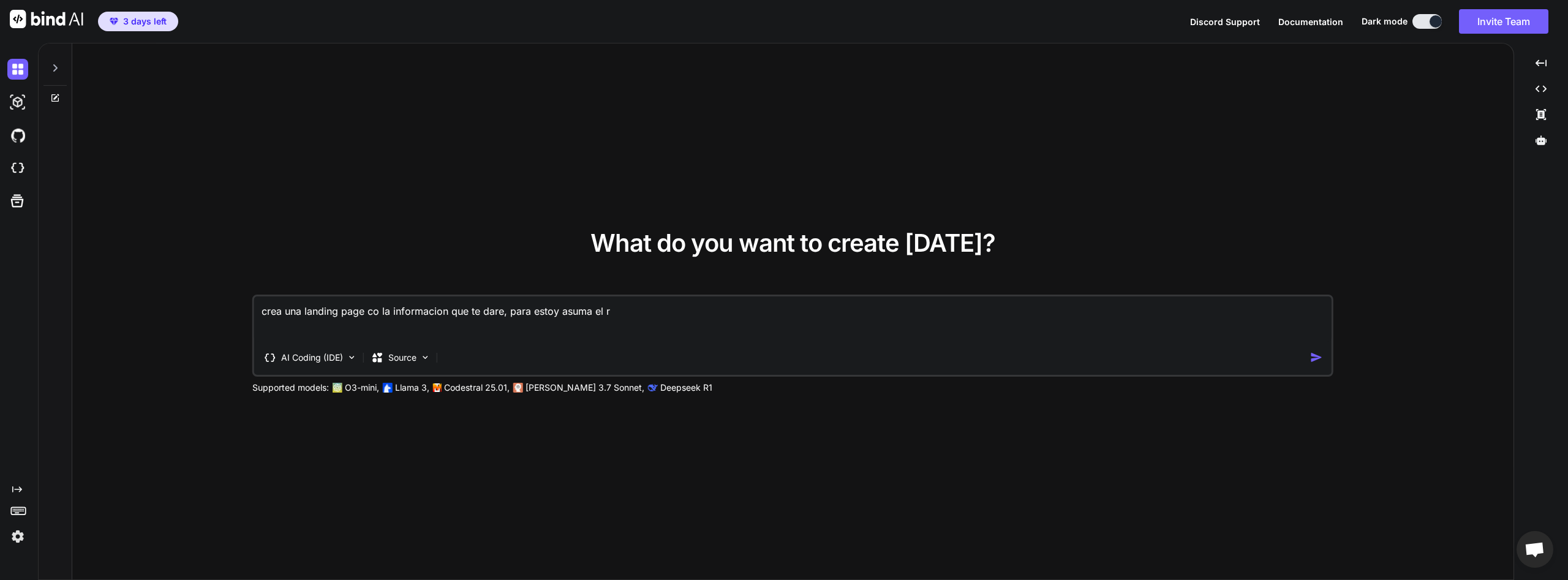
type textarea "x"
type textarea "crea una landing page co la informacion que te dare, para estoy asuma el rol"
type textarea "x"
type textarea "crea una landing page co la informacion que te dare, para estoy asuma el rol"
type textarea "x"
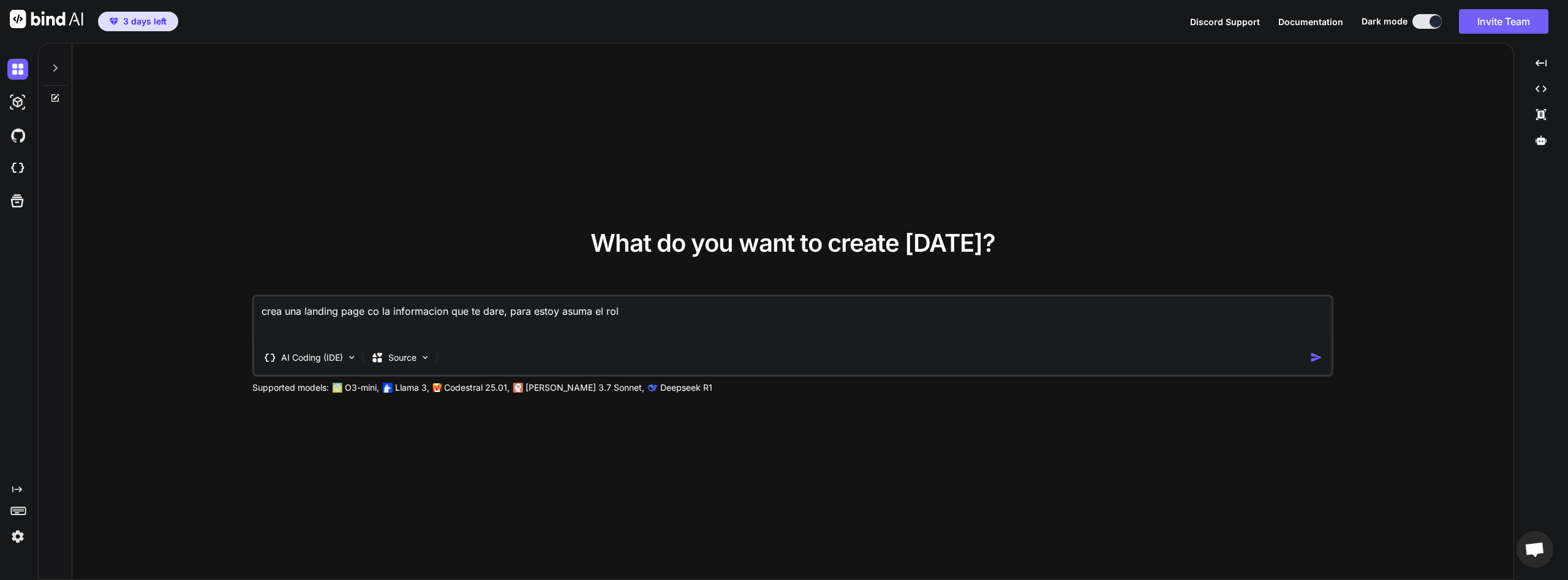
type textarea "crea una landing page co la informacion que te dare, para estoy asuma el rol d"
type textarea "x"
type textarea "crea una landing page co la informacion que te dare, para estoy asuma el rol de"
type textarea "x"
type textarea "crea una landing page co la informacion que te dare, para estoy asuma el rol de"
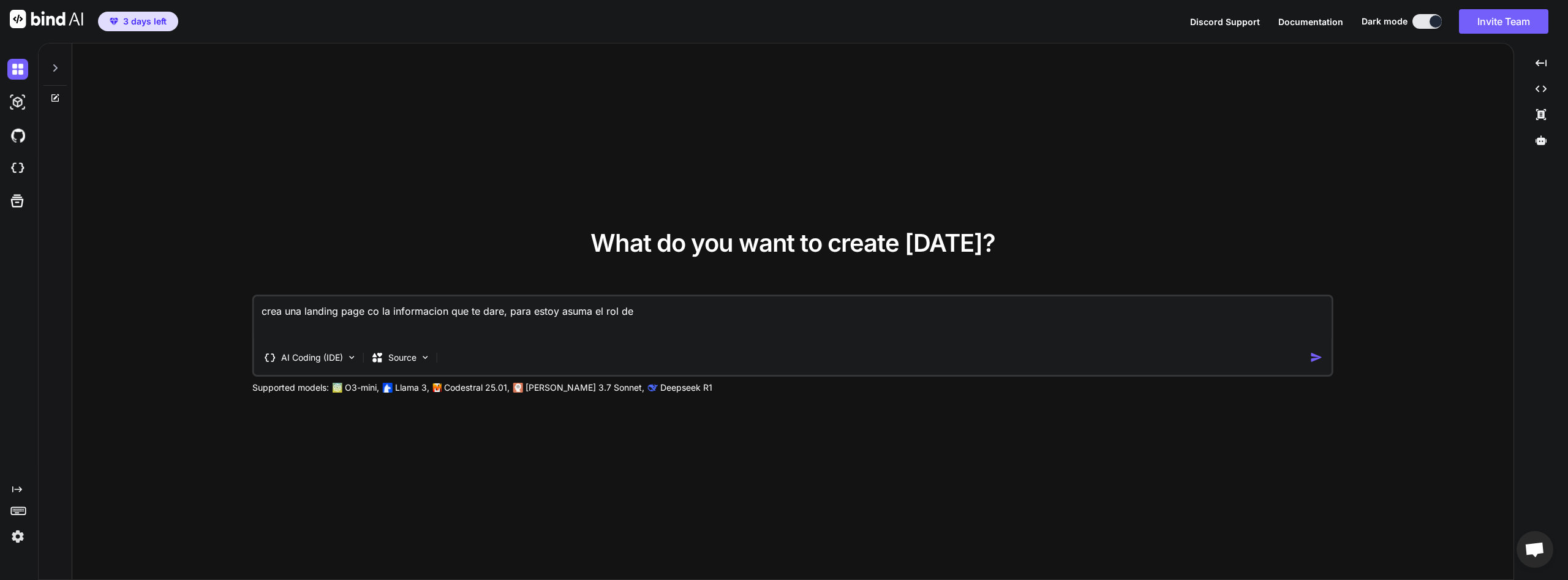
type textarea "x"
type textarea "crea una landing page co la informacion que te dare, para estoy asuma el rol de…"
type textarea "x"
type textarea "crea una landing page co la informacion que te dare, para estoy asuma el rol de…"
type textarea "x"
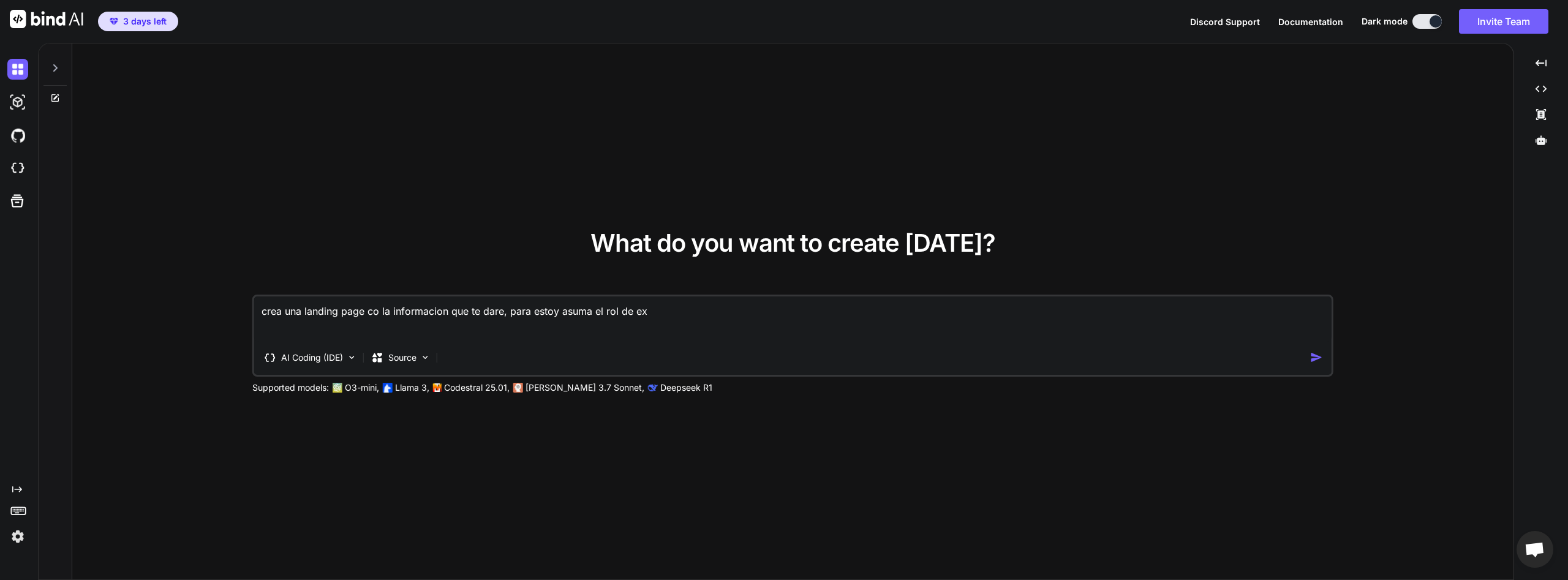
type textarea "crea una landing page co la informacion que te dare, para estoy asuma el rol de…"
type textarea "x"
type textarea "crea una landing page co la informacion que te dare, para estoy asuma el rol de…"
type textarea "x"
type textarea "crea una landing page co la informacion que te dare, para estoy asuma el rol de…"
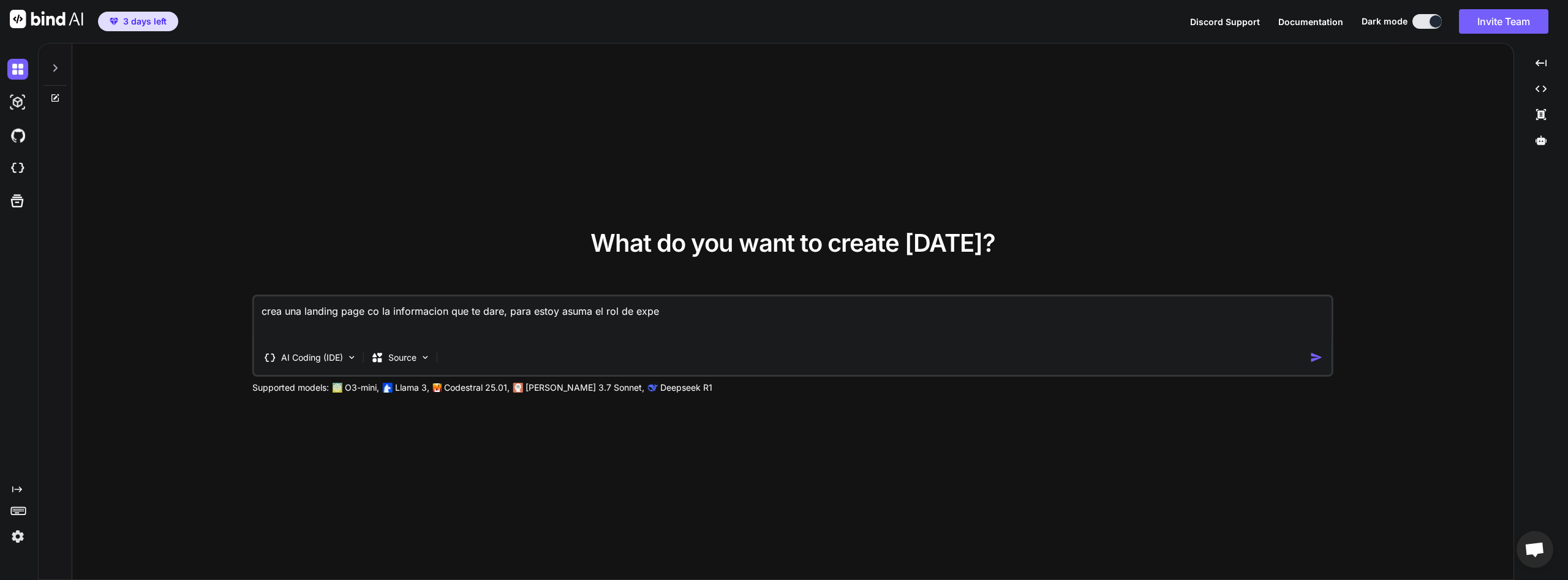
type textarea "x"
type textarea "crea una landing page co la informacion que te dare, para estoy asuma el rol de…"
type textarea "x"
type textarea "crea una landing page co la informacion que te dare, para estoy asuma el rol de…"
type textarea "x"
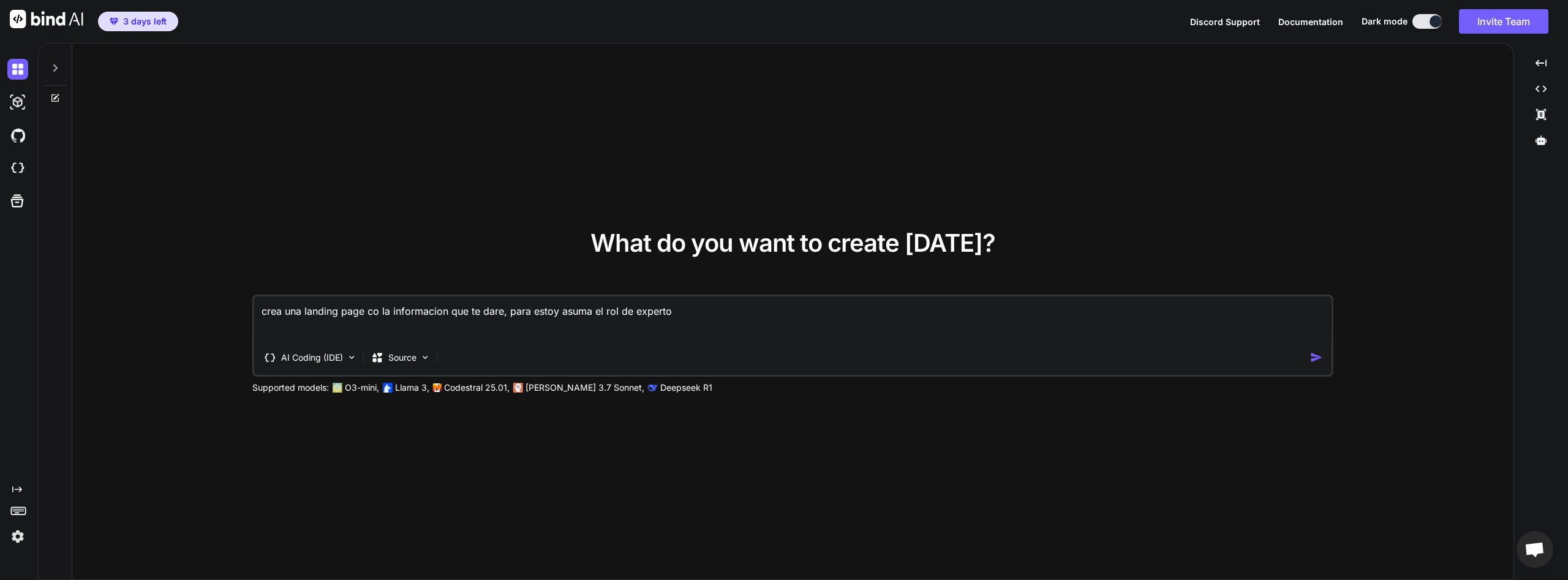
type textarea "crea una landing page co la informacion que te dare, para estoy asuma el rol de…"
type textarea "x"
type textarea "crea una landing page co la informacion que te dare, para estoy asuma el rol de…"
type textarea "x"
type textarea "crea una landing page co la informacion que te dare, para estoy asuma el rol de…"
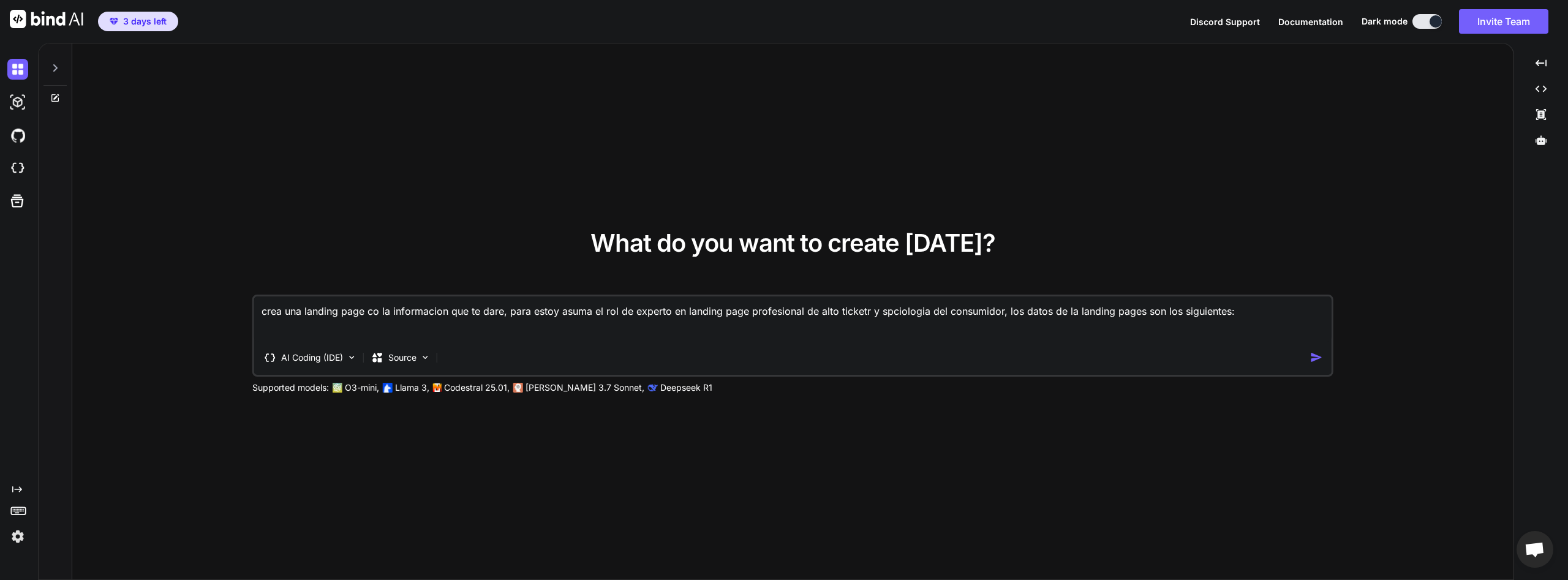
paste textarea "Programa Ejecutivo: Inteligencia Artificial para la Contaduría Estratégica Tran…"
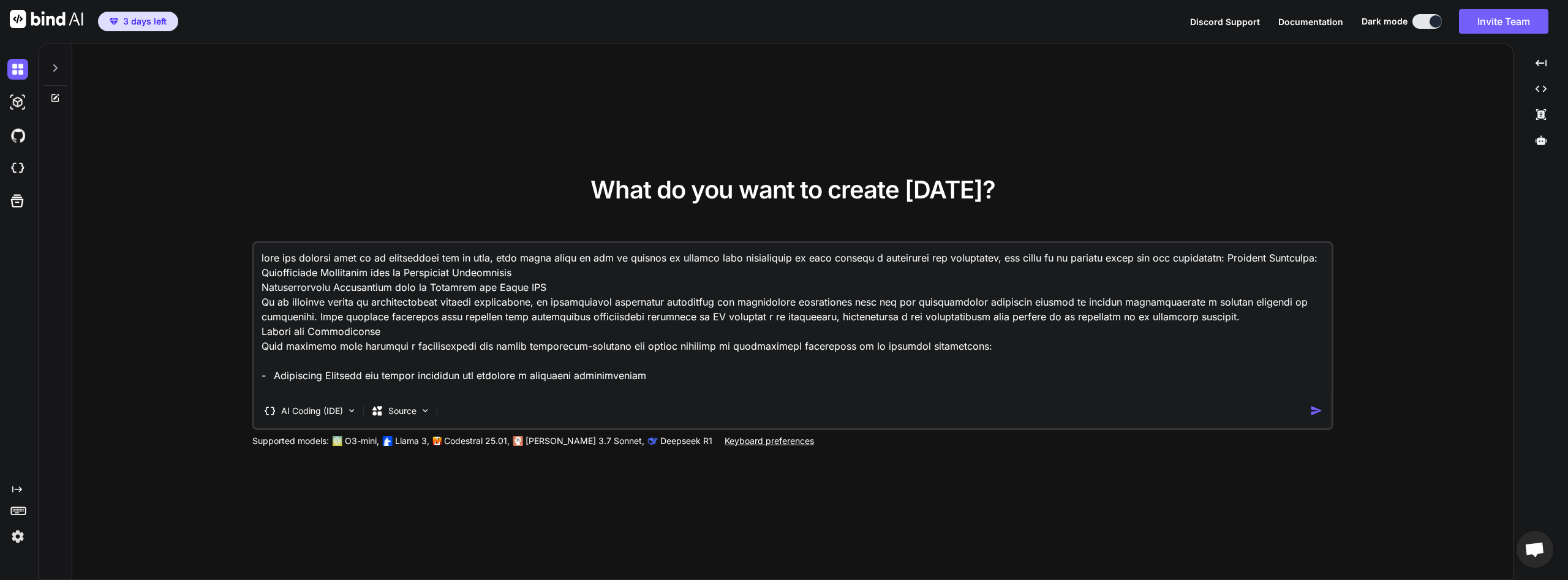
scroll to position [3649, 0]
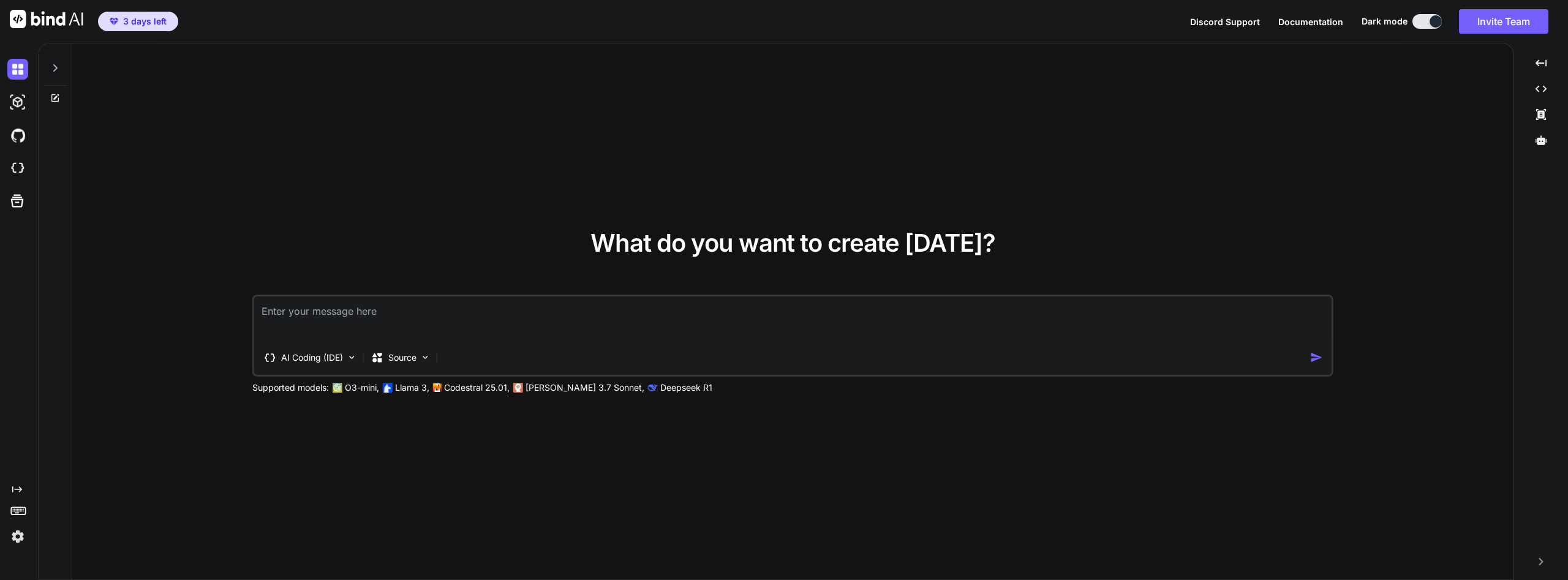
click at [389, 326] on textarea at bounding box center [792, 319] width 1077 height 45
type textarea "x"
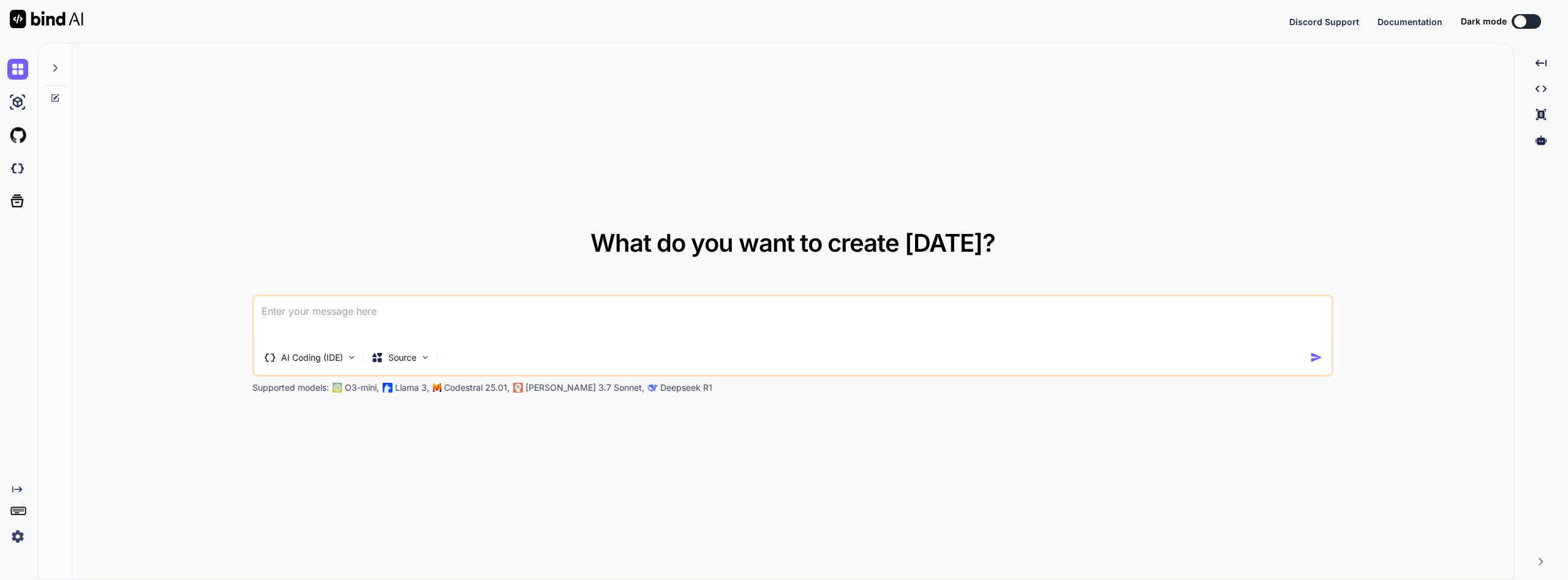
click at [401, 319] on textarea at bounding box center [792, 319] width 1077 height 45
type textarea "x"
type textarea "c"
type textarea "x"
type textarea "cr"
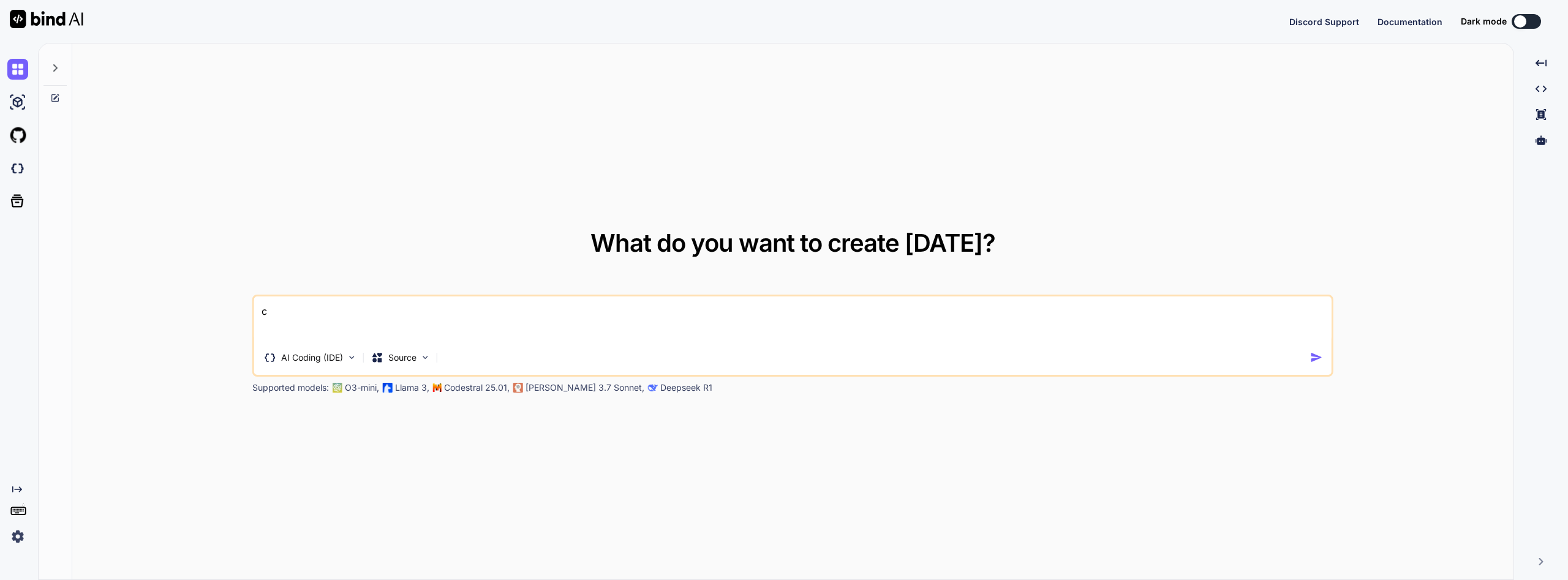
type textarea "x"
type textarea "cre"
type textarea "x"
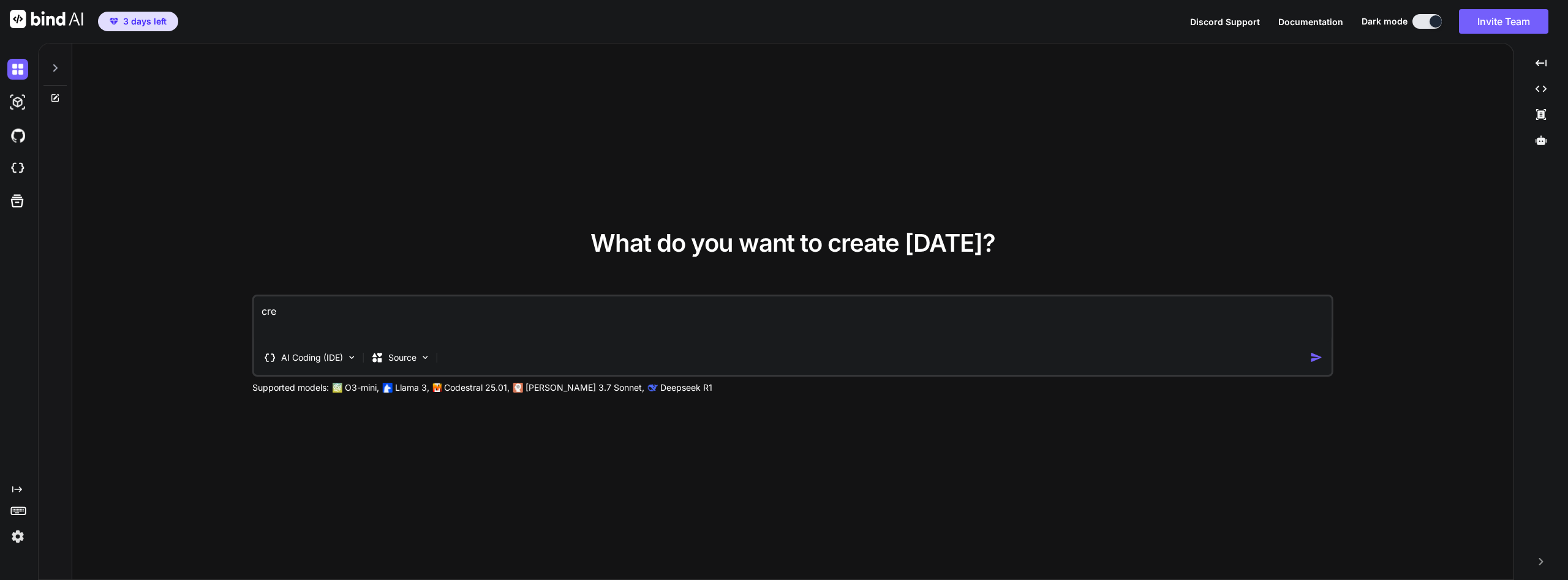
type textarea "crea"
type textarea "x"
type textarea "crea"
type textarea "x"
type textarea "crea u"
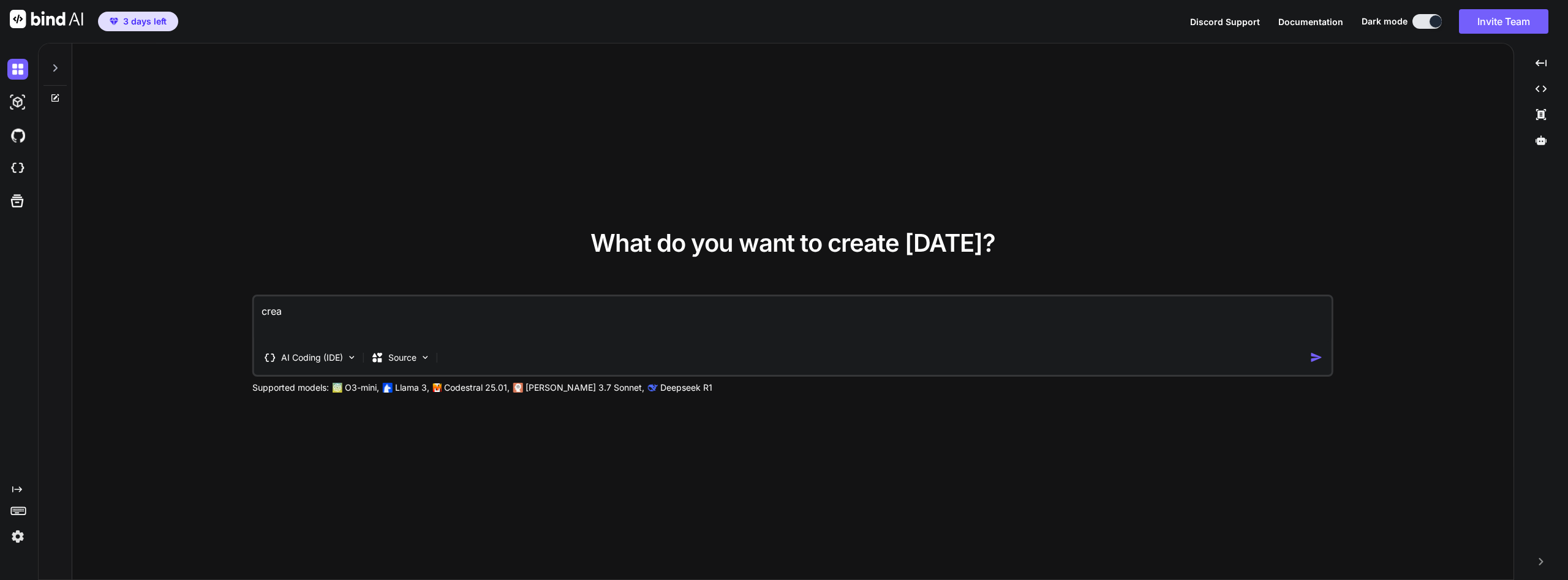
type textarea "x"
type textarea "crea un"
type textarea "x"
type textarea "crea un"
type textarea "x"
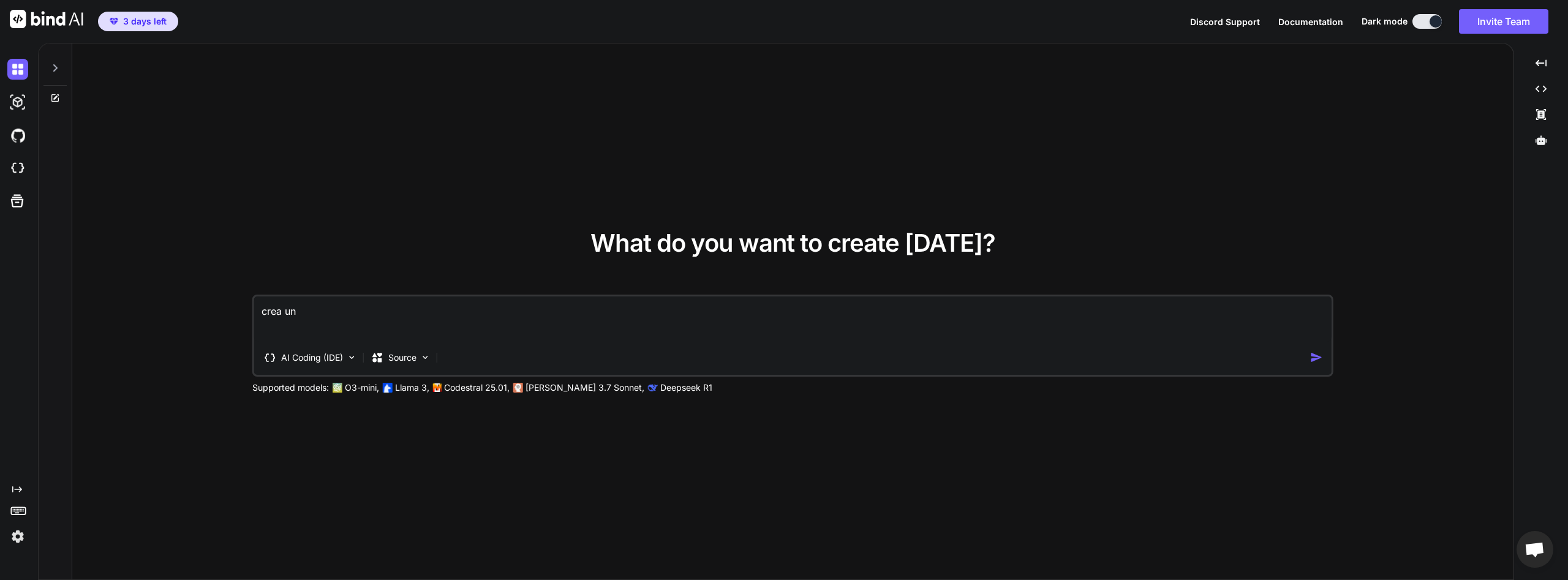
type textarea "crea un"
type textarea "x"
type textarea "crea una"
type textarea "x"
type textarea "crea una"
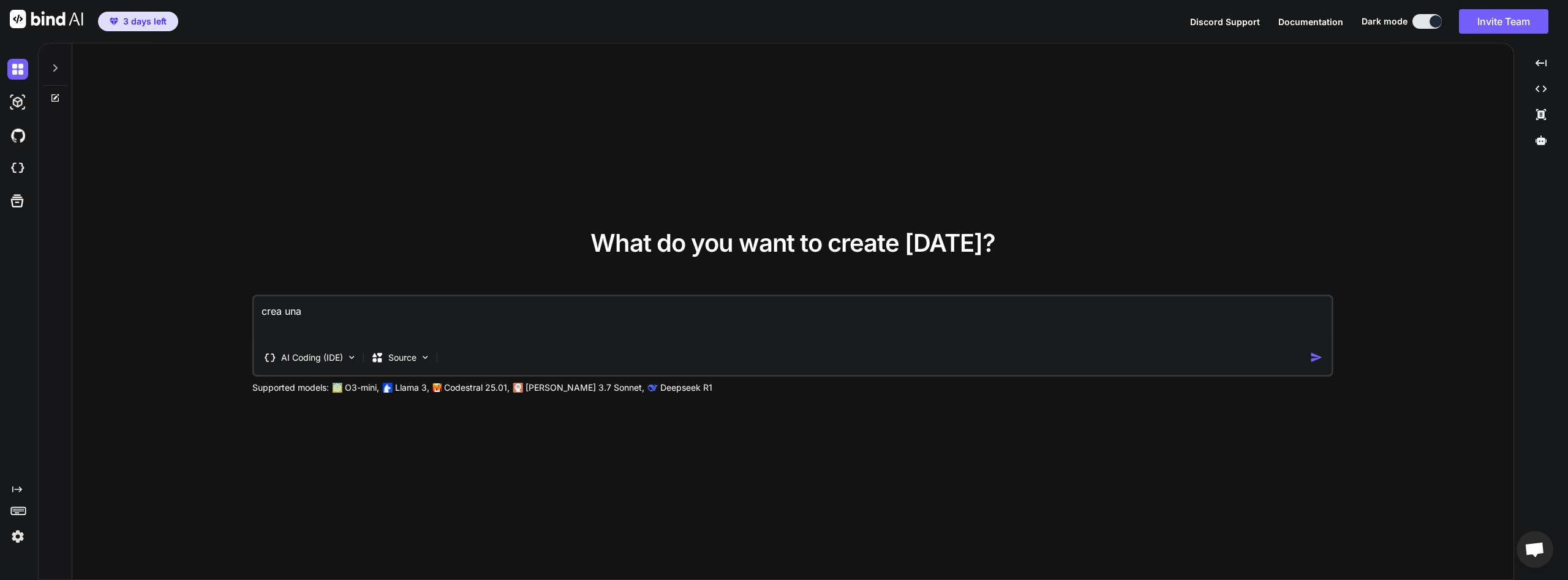
type textarea "x"
type textarea "crea una l"
type textarea "x"
type textarea "crea una la"
type textarea "x"
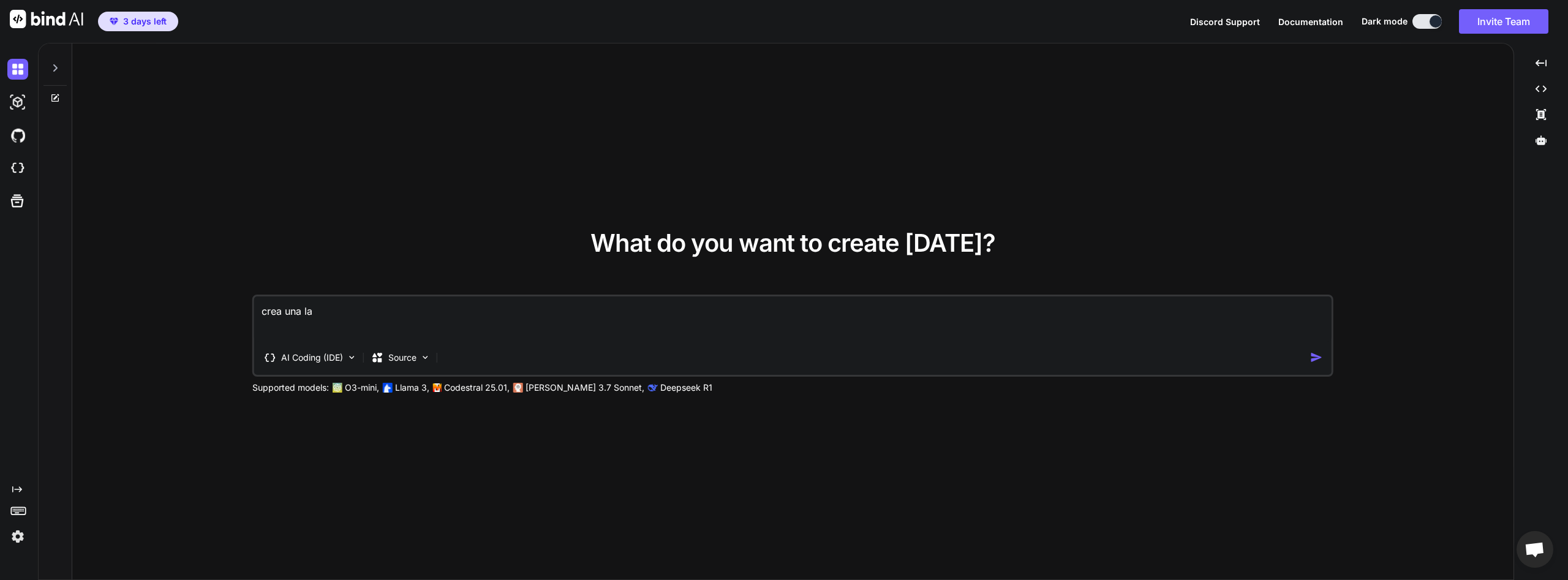
type textarea "crea una lan"
type textarea "x"
type textarea "crea una land"
type textarea "x"
type textarea "crea una [PERSON_NAME]"
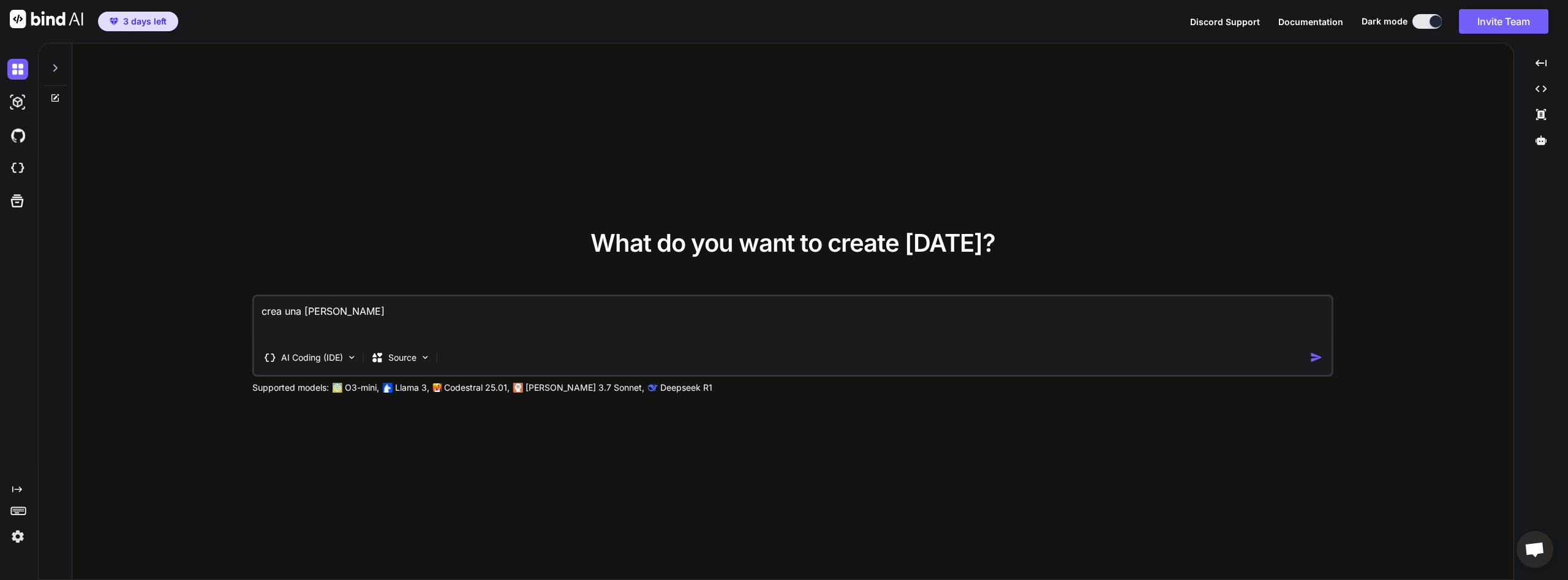
type textarea "x"
type textarea "crea una [PERSON_NAME]"
type textarea "x"
type textarea "crea una landing"
type textarea "x"
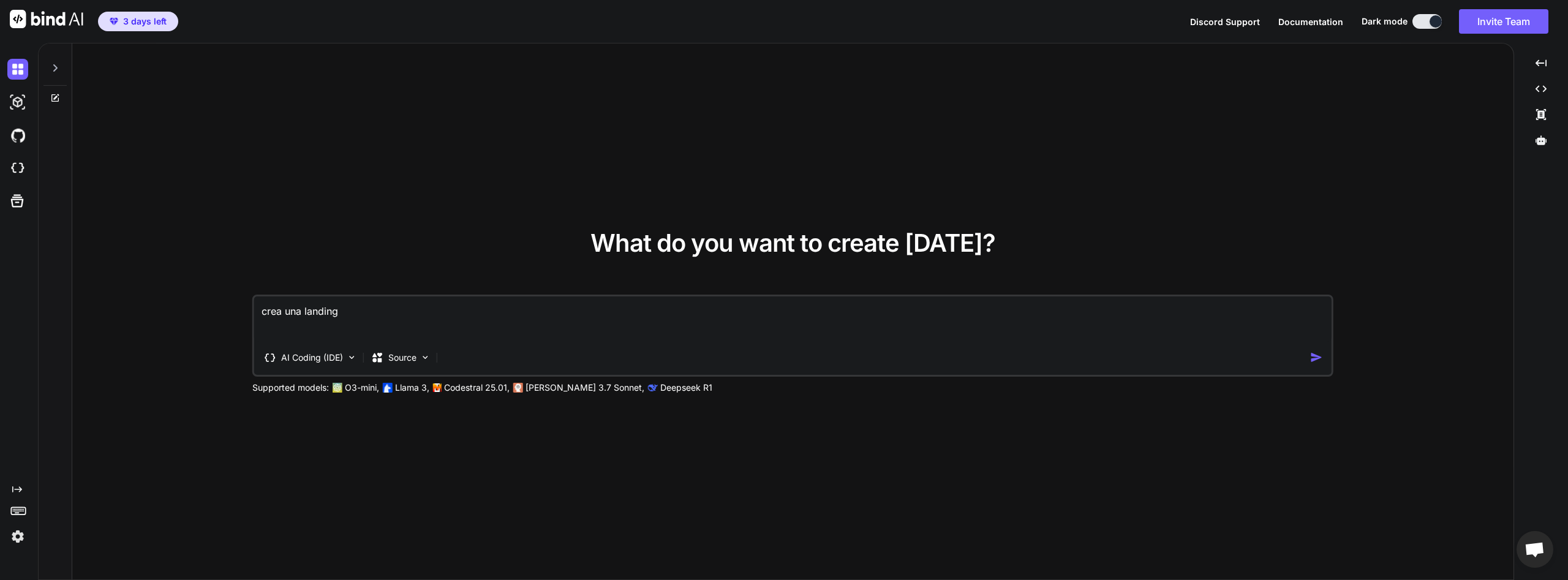
type textarea "crea una landing"
type textarea "x"
type textarea "crea una landing p"
type textarea "x"
type textarea "crea una landing pa"
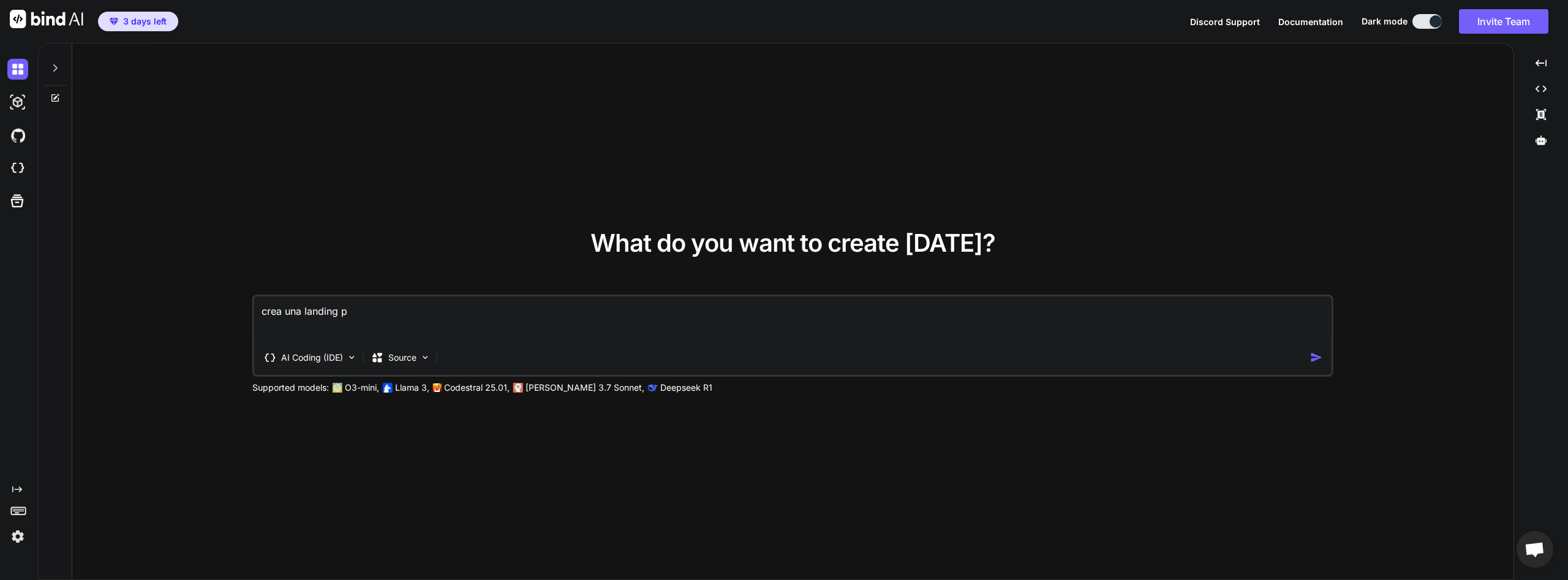
type textarea "x"
type textarea "crea una landing pag"
type textarea "x"
type textarea "crea una landing page"
type textarea "x"
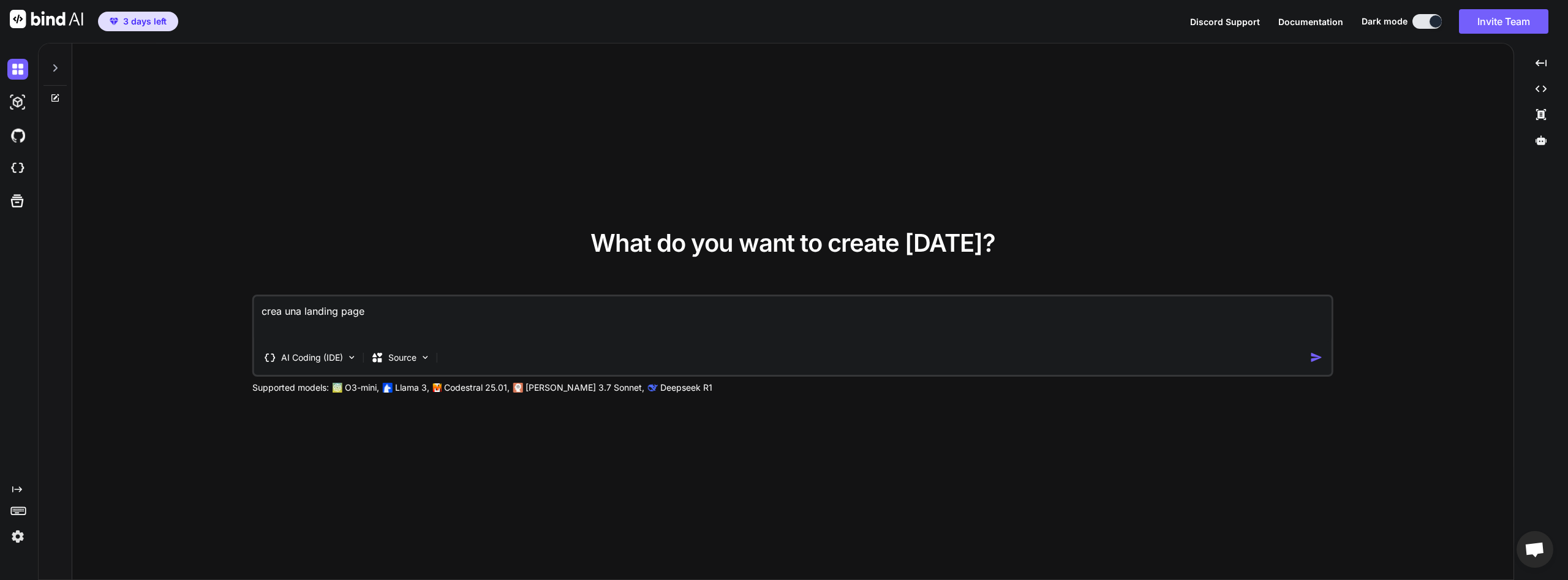
type textarea "crea una landing page"
type textarea "x"
type textarea "crea una landing page p"
type textarea "x"
type textarea "crea una landing page pa"
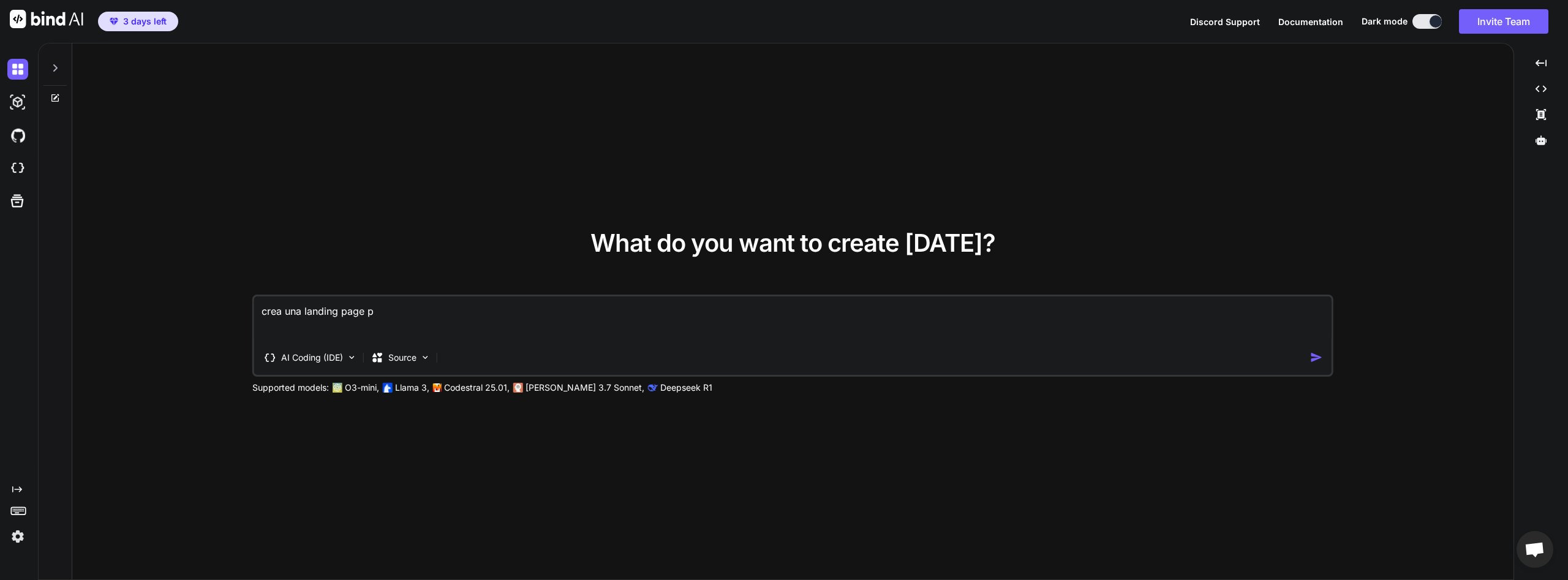
type textarea "x"
type textarea "crea una landing page par"
type textarea "x"
type textarea "crea una landing page para"
type textarea "x"
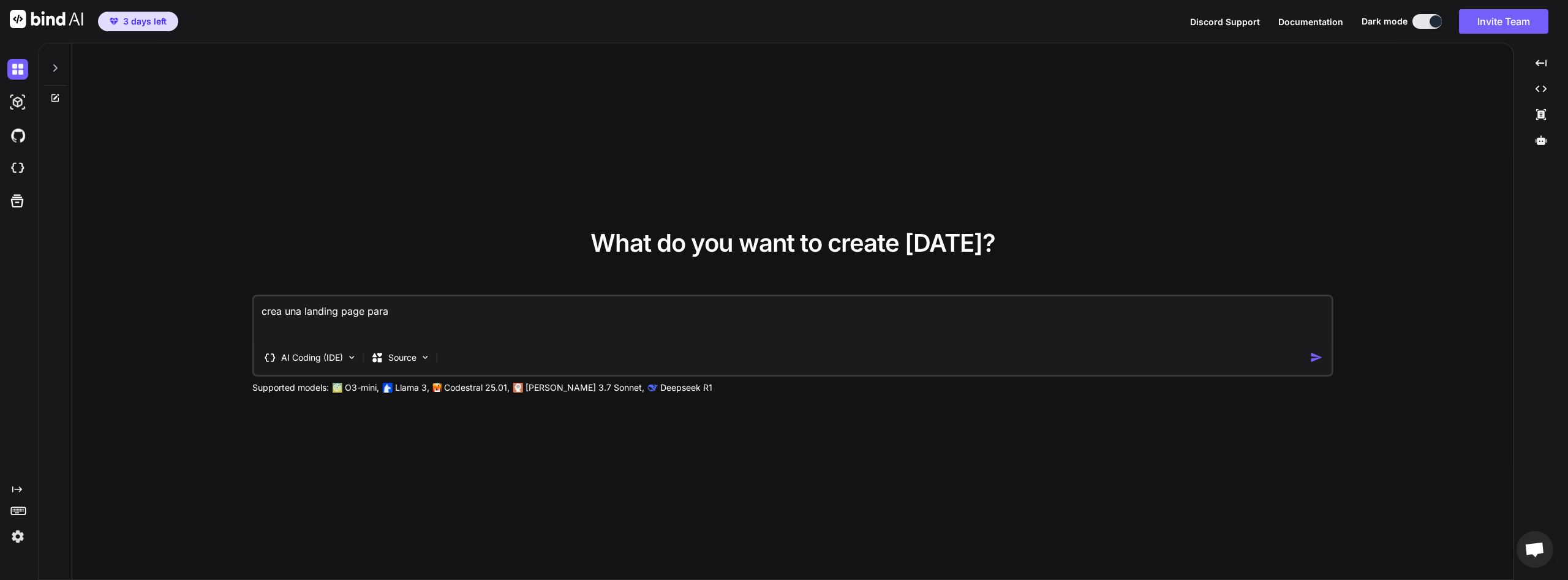
type textarea "crea una landing page para"
type textarea "x"
type textarea "crea una landing page para p"
type textarea "x"
type textarea "crea una landing page para pr"
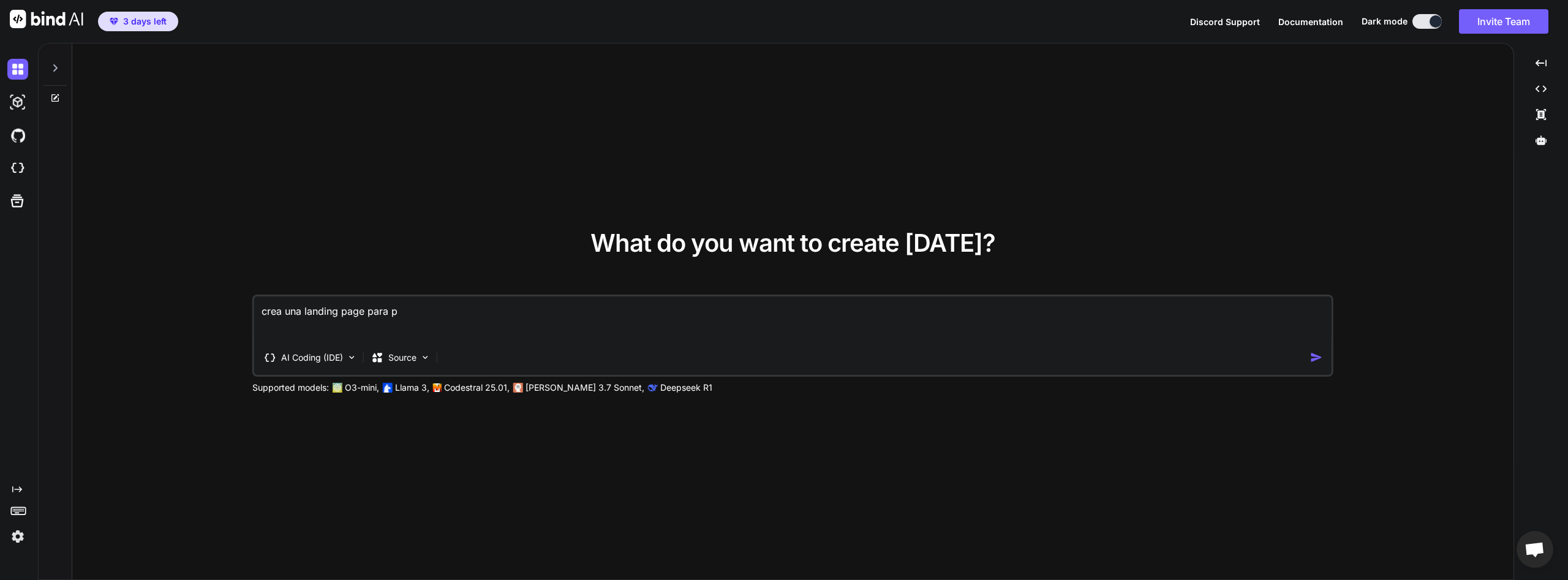
type textarea "x"
type textarea "crea una landing page para pro"
type textarea "x"
type textarea "crea una landing page para prom"
type textarea "x"
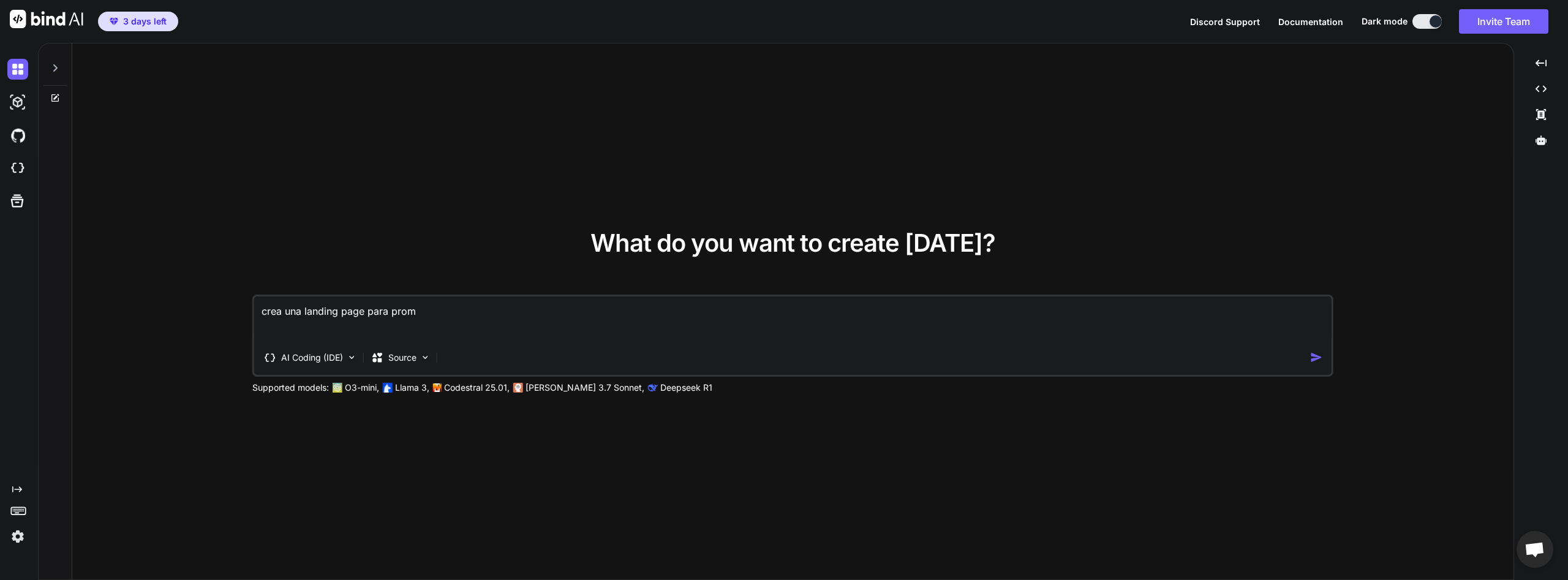
type textarea "crea una landing page para promo"
type textarea "x"
type textarea "crea una landing page para promoi"
type textarea "x"
type textarea "crea una landing page para promoic"
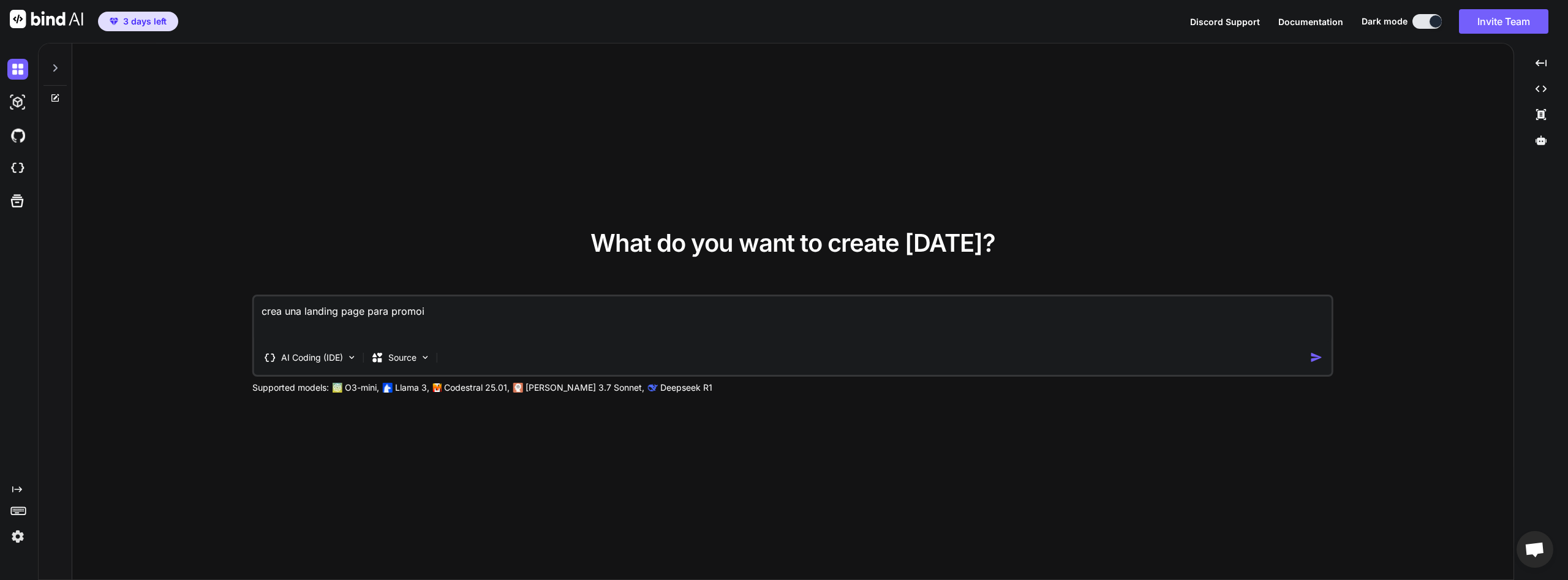
type textarea "x"
type textarea "crea una landing page para promoici"
type textarea "x"
type textarea "crea una landing page para promoicio"
type textarea "x"
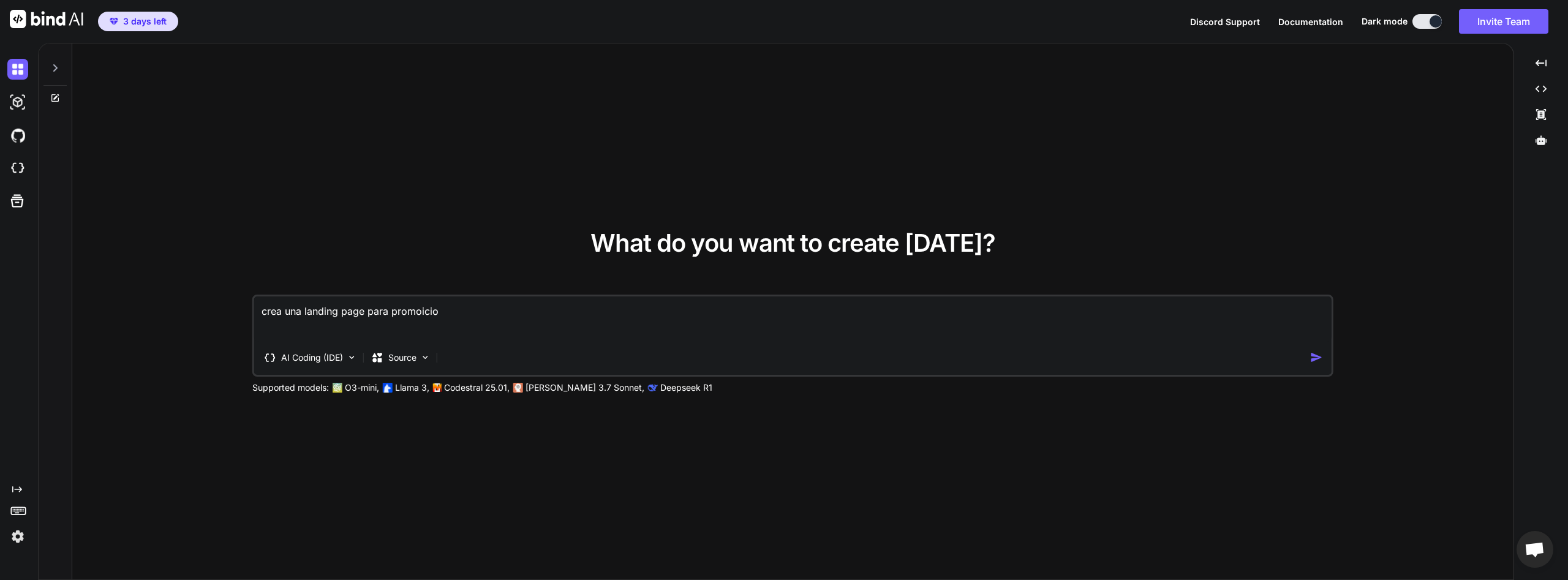
type textarea "crea una landing page para promoicion"
type textarea "x"
type textarea "crea una landing page para promoiciona"
type textarea "x"
type textarea "crea una landing page para promoiciona"
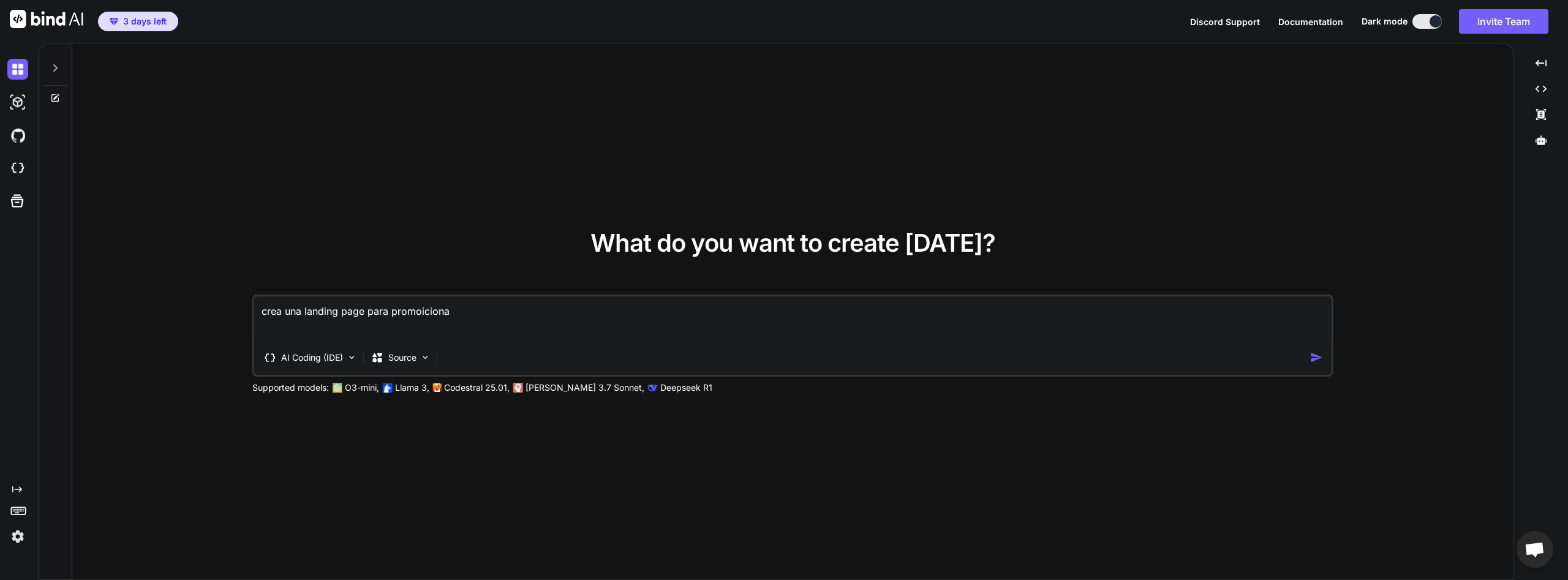
type textarea "x"
type textarea "crea una landing page para promoiciona"
type textarea "x"
type textarea "crea una landing page para promoicionar"
type textarea "x"
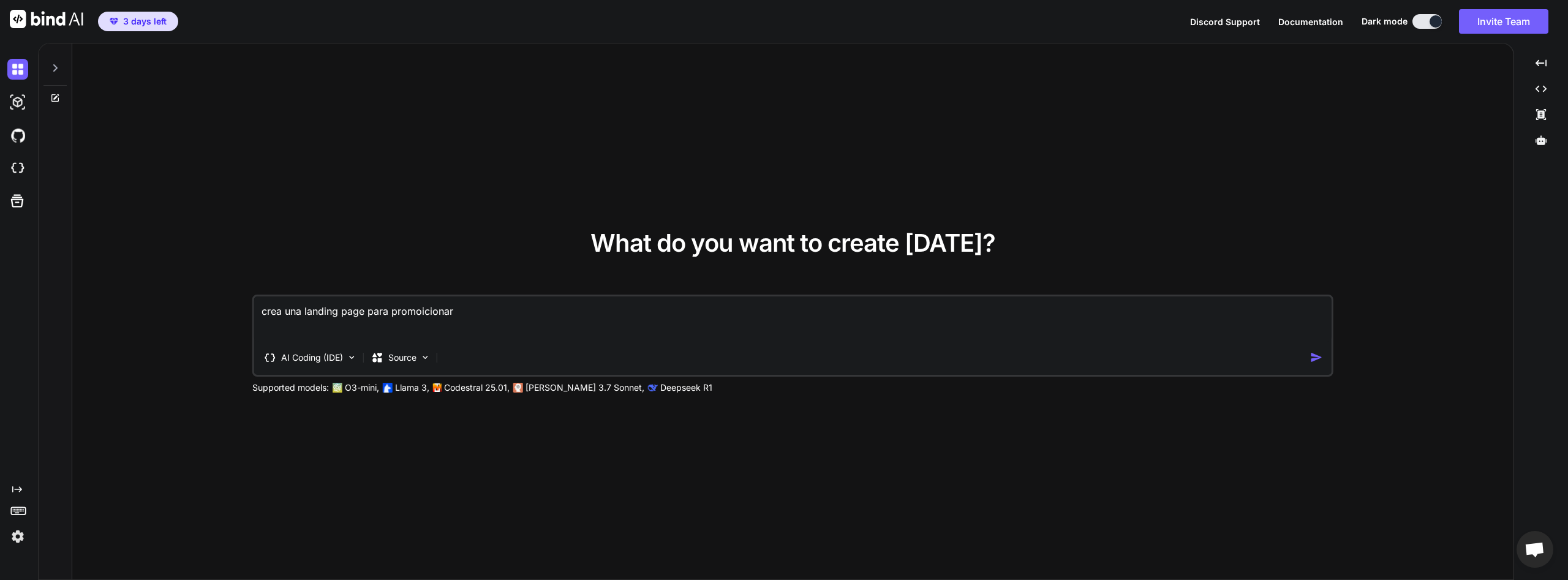
type textarea "crea una landing page para promoicionar"
type textarea "x"
type textarea "crea una landing page para promoicionar u"
type textarea "x"
type textarea "crea una landing page para promoicionar un"
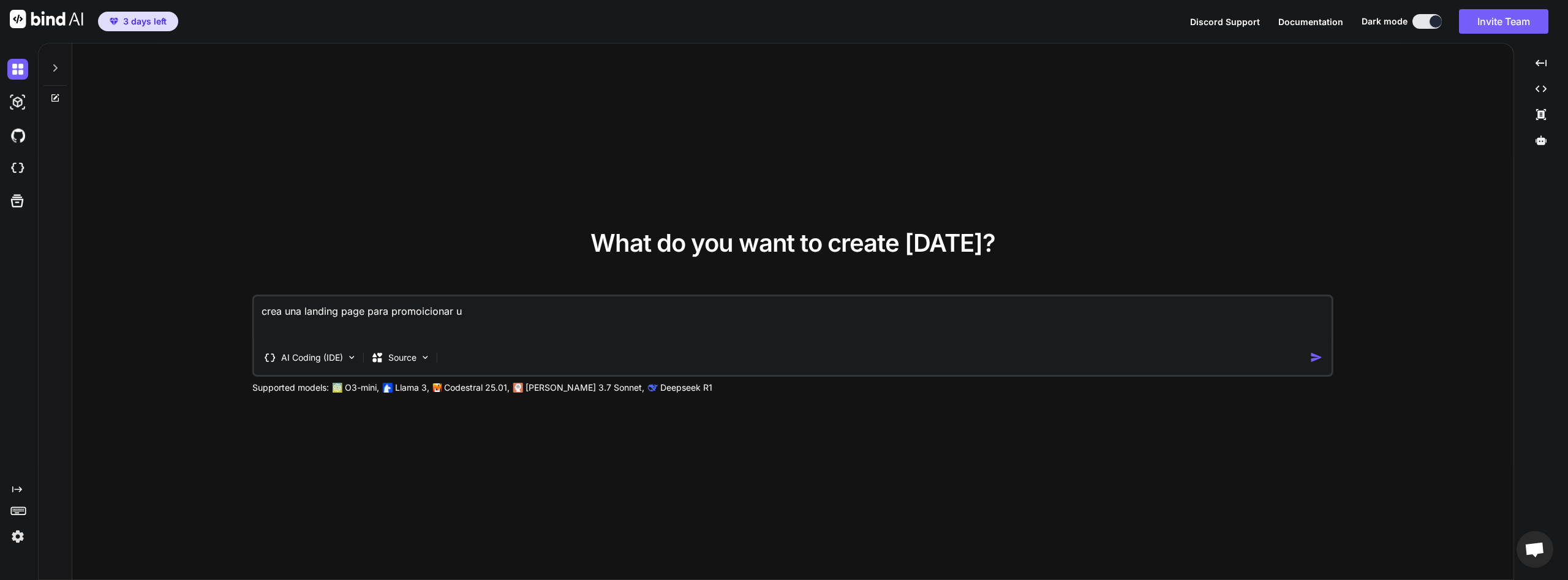
type textarea "x"
type textarea "crea una landing page para promoicionar un"
type textarea "x"
type textarea "crea una landing page para promoicionar un c"
type textarea "x"
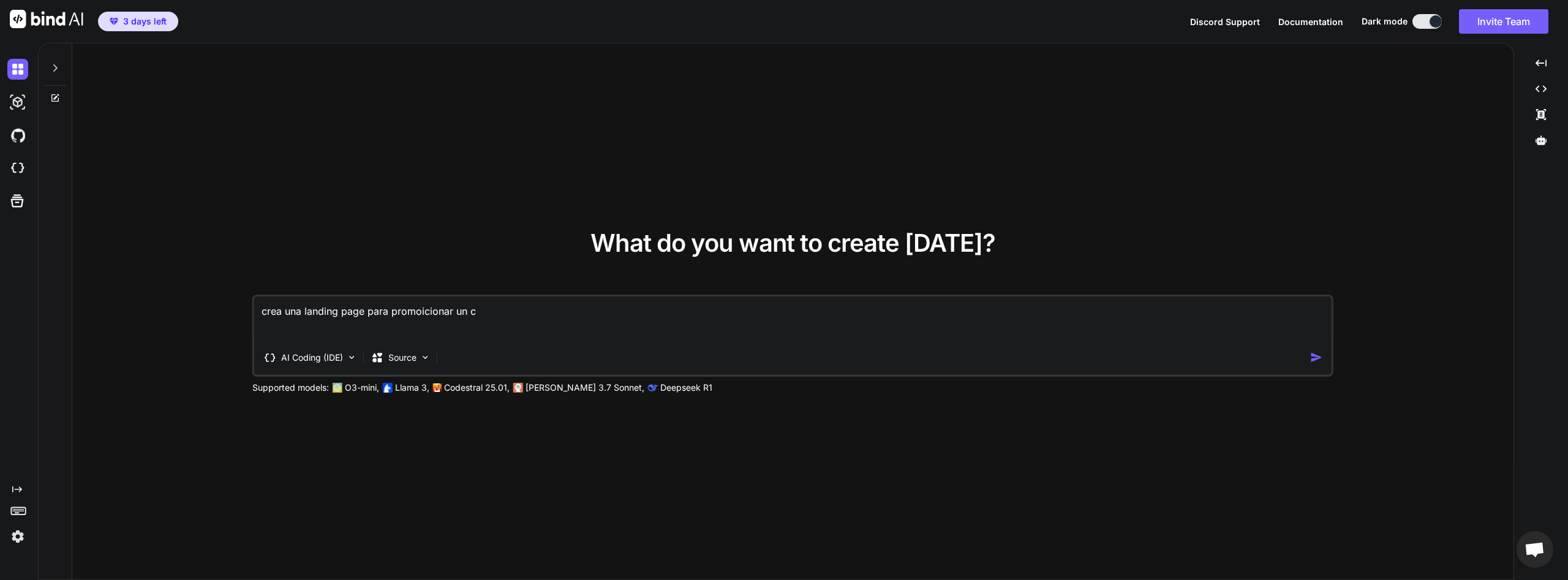
type textarea "crea una landing page para promoicionar un cu"
type textarea "x"
type textarea "crea una landing page para promoicionar un cur"
type textarea "x"
type textarea "crea una landing page para promoicionar un curs"
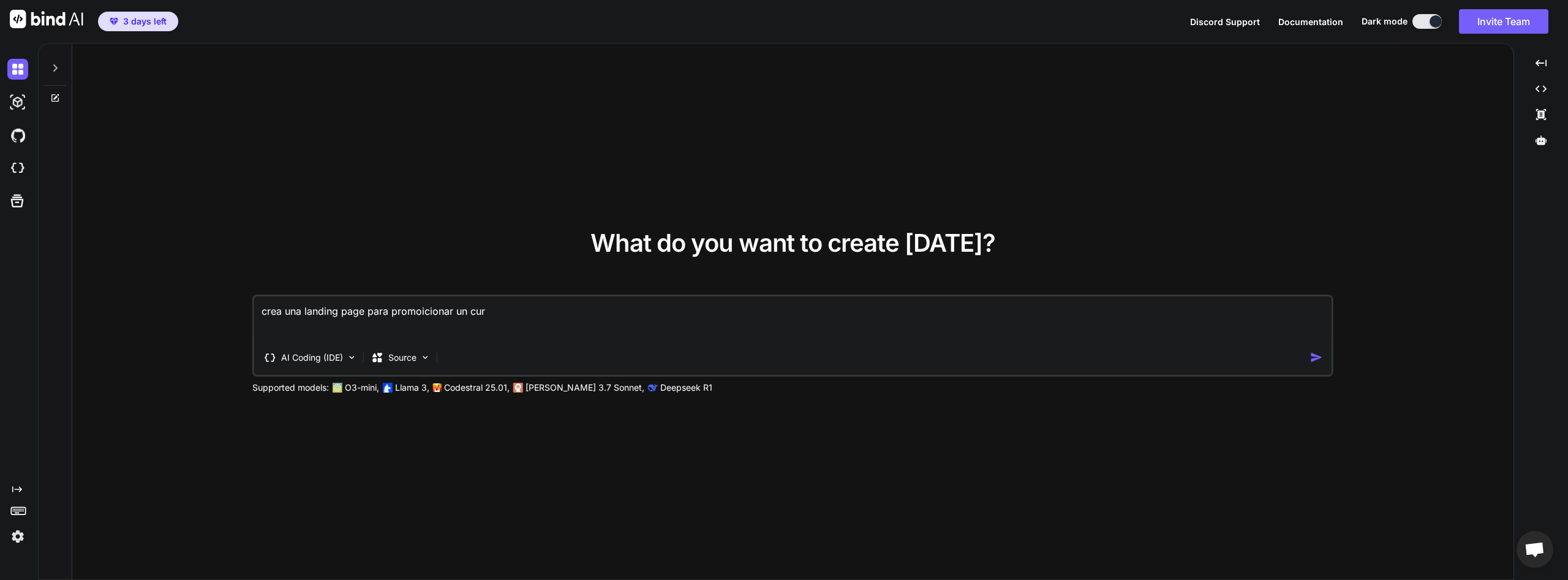
type textarea "x"
type textarea "crea una landing page para promoicionar un curso"
type textarea "x"
type textarea "crea una landing page para promoicionar un curso"
type textarea "x"
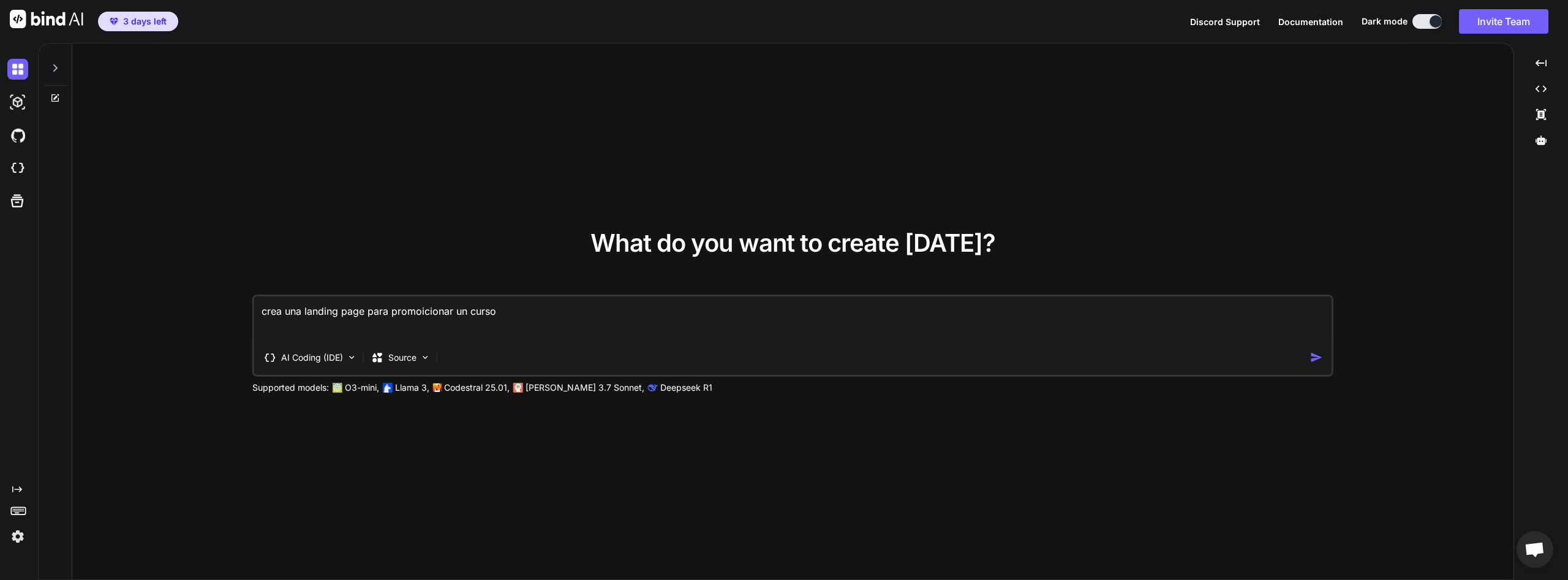
type textarea "crea una landing page para promoicionar un curso q"
type textarea "x"
type textarea "crea una landing page para promoicionar un curso qu"
type textarea "x"
type textarea "crea una landing page para promoicionar un curso que"
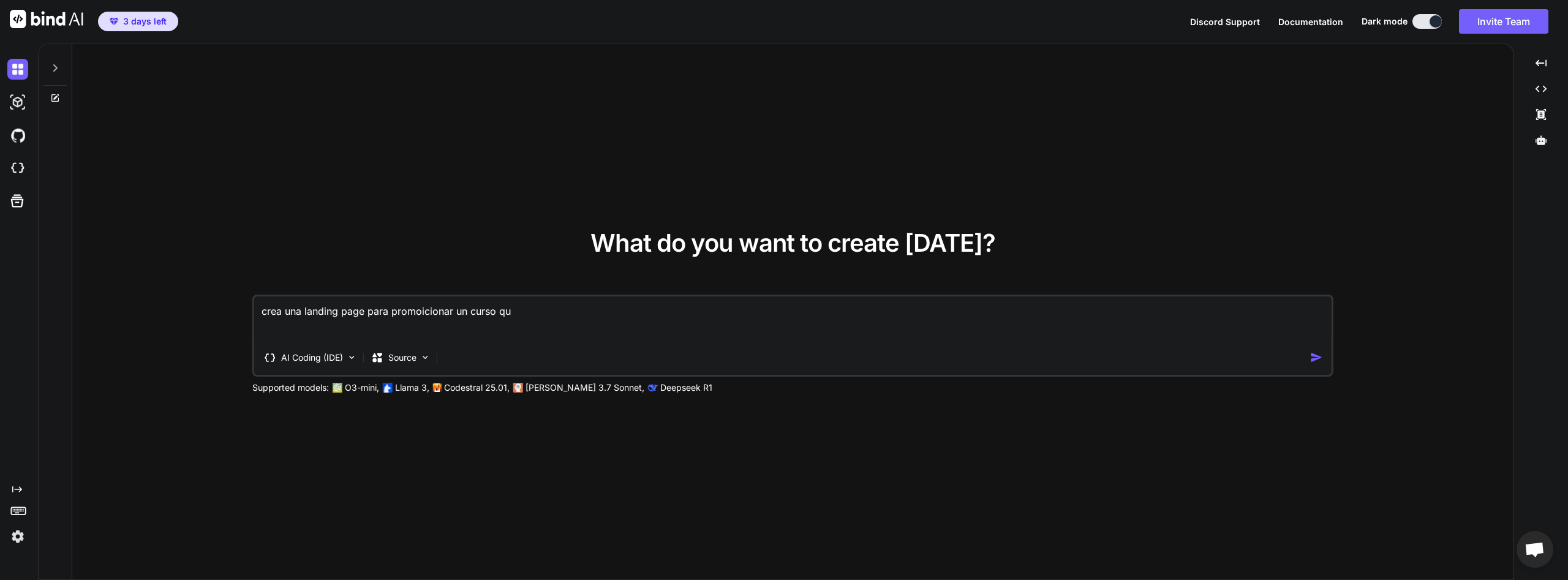
type textarea "x"
type textarea "crea una landing page para promoicionar un curso que"
type textarea "x"
type textarea "crea una landing page para promoicionar un curso que t"
type textarea "x"
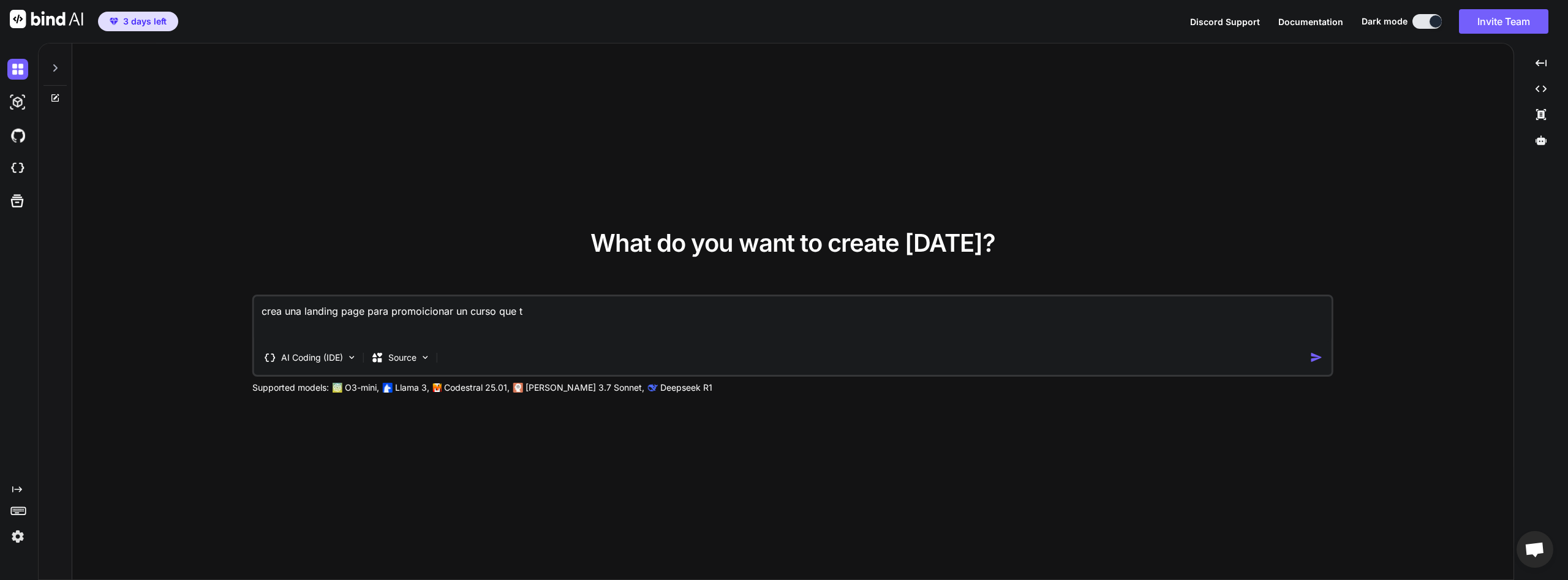
type textarea "crea una landing page para promoicionar un curso que te"
type textarea "x"
type textarea "crea una landing page para promoicionar un curso que te"
type textarea "x"
type textarea "crea una landing page para promoicionar un curso que te d"
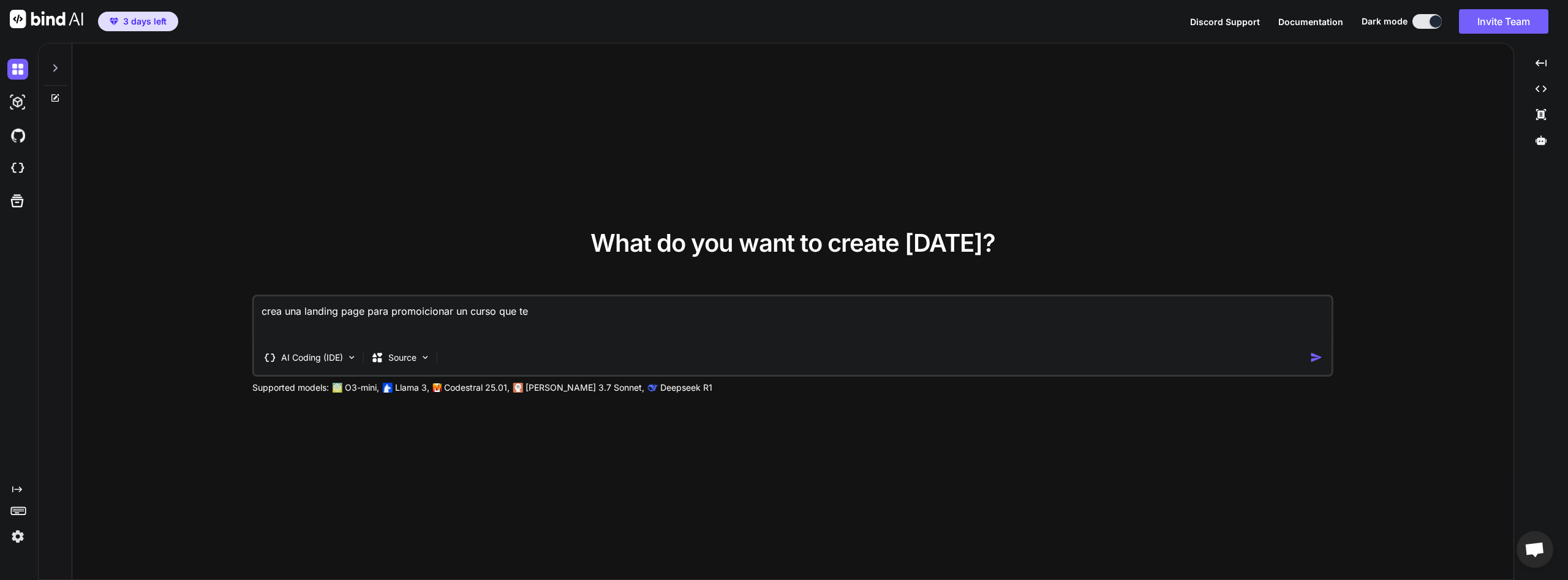
type textarea "x"
type textarea "crea una landing page para promoicionar un curso que te da"
type textarea "x"
type textarea "crea una landing page para promoicionar un curso que te dar"
type textarea "x"
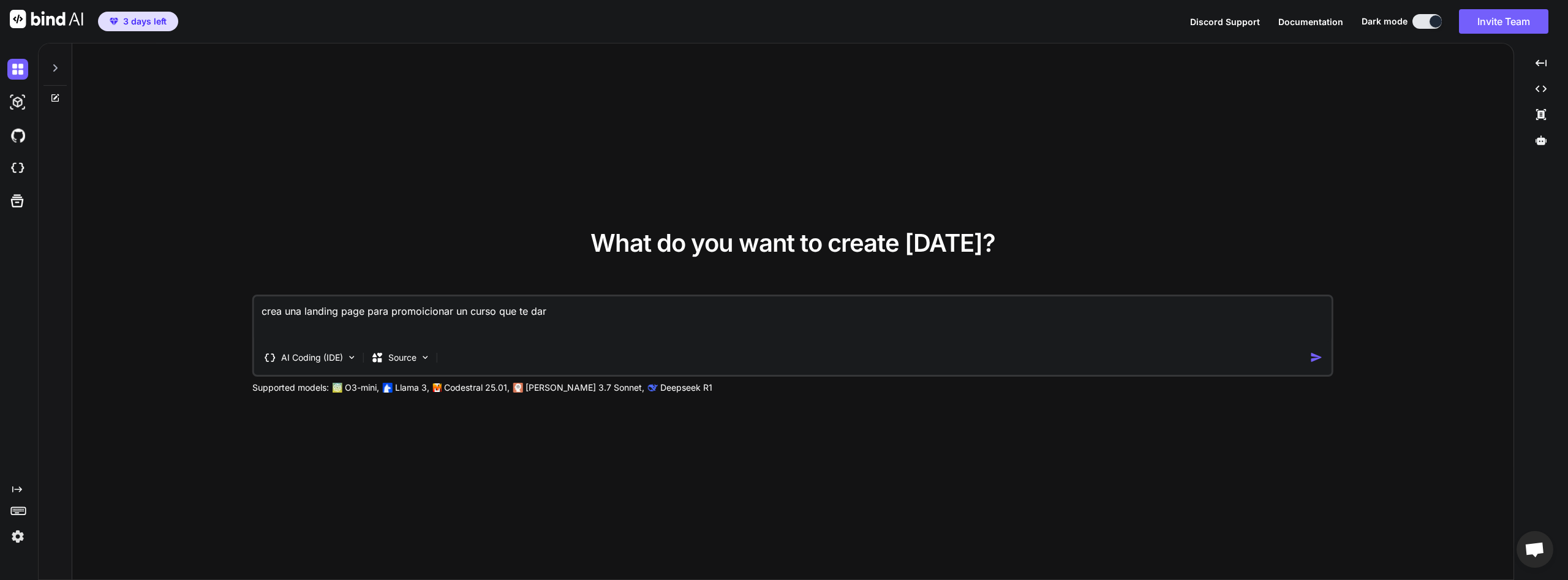
type textarea "crea una landing page para promoicionar un curso que te dare"
type textarea "x"
type textarea "crea una landing page para promoicionar un curso que te dare,"
type textarea "x"
type textarea "crea una landing page para promoicionar un curso que te dare,"
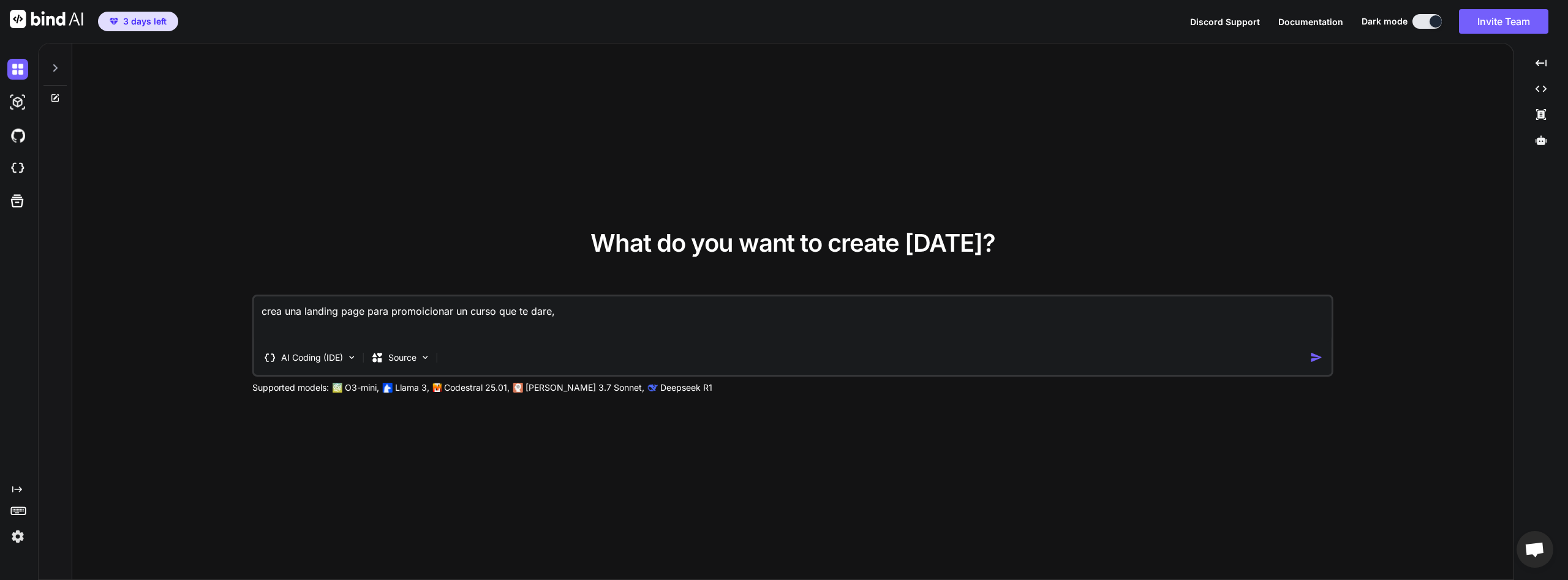
type textarea "x"
type textarea "crea una landing page para promoicionar un curso que te dare, p"
type textarea "x"
type textarea "crea una landing page para promoicionar un curso que te dare, pa"
type textarea "x"
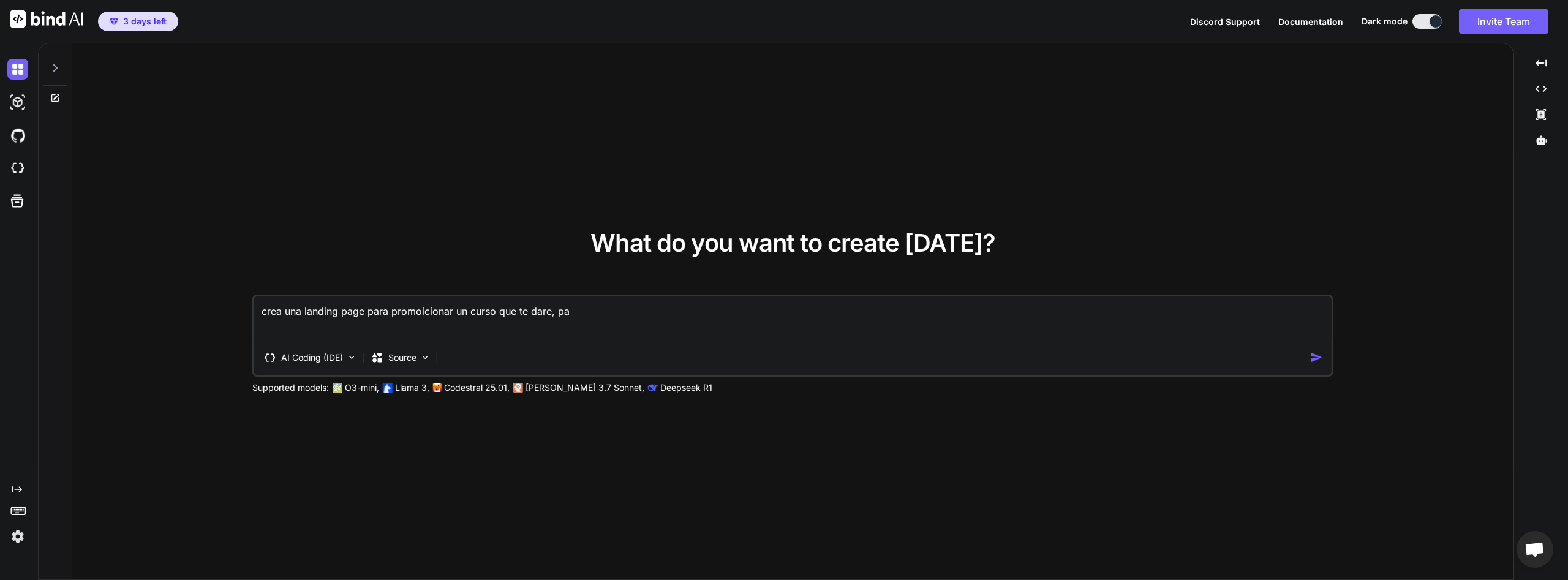
type textarea "crea una landing page para promoicionar un curso que te dare, par"
type textarea "x"
type textarea "crea una landing page para promoicionar un curso que te dare, para"
type textarea "x"
type textarea "crea una landing page para promoicionar un curso que te dare, para"
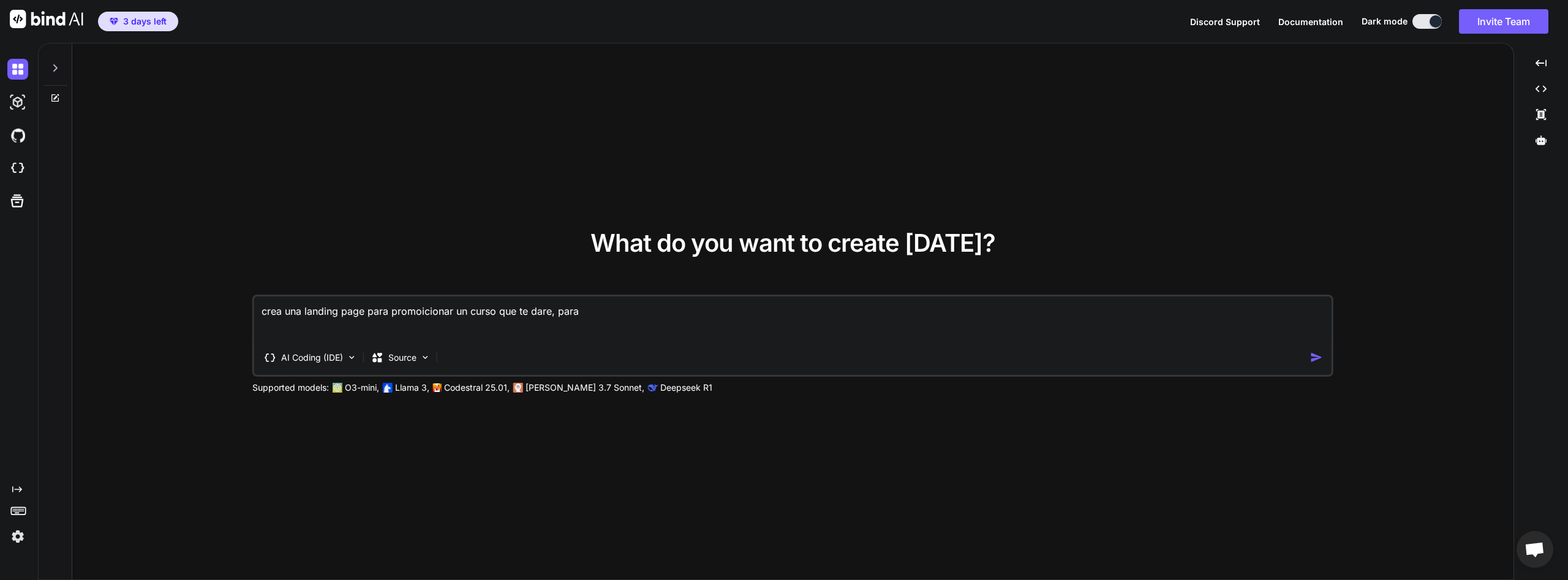
type textarea "x"
type textarea "crea una landing page para promoicionar un curso que te dare, para e"
type textarea "x"
type textarea "crea una landing page para promoicionar un curso que te dare, para es"
type textarea "x"
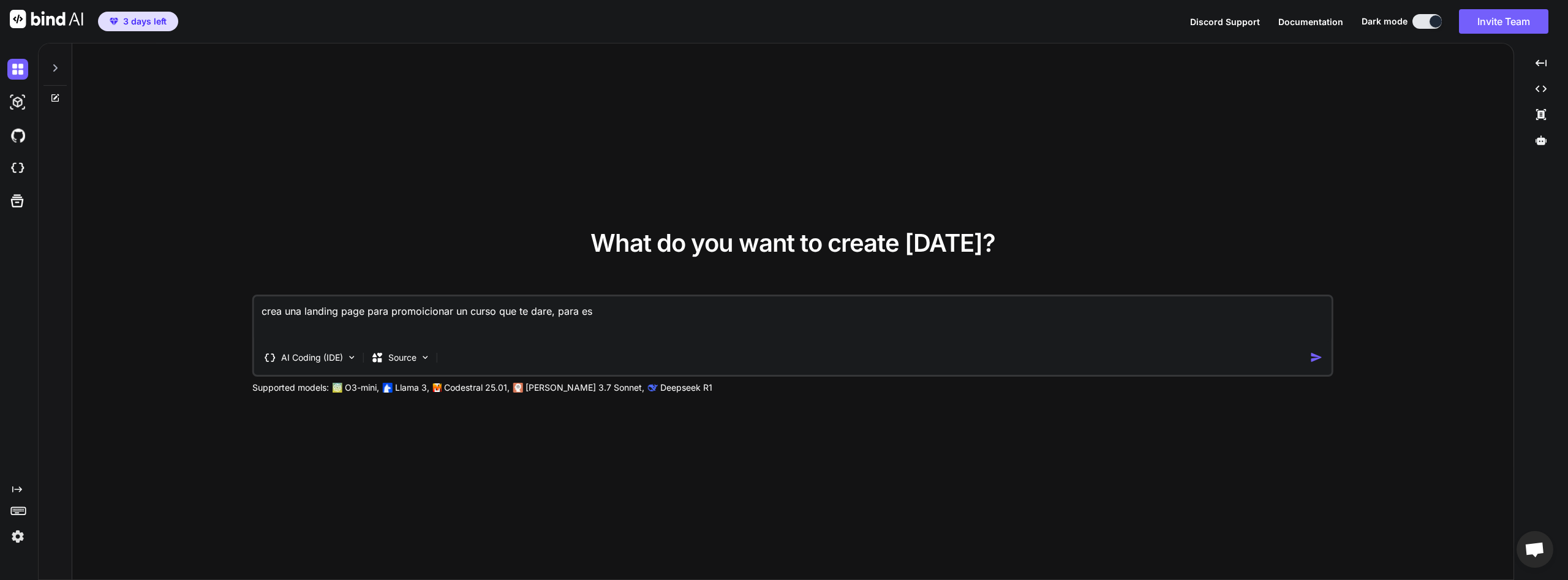
type textarea "crea una landing page para promoicionar un curso que te dare, para est"
type textarea "x"
type textarea "crea una landing page para promoicionar un curso que te dare, para esto"
type textarea "x"
type textarea "crea una landing page para promoicionar un curso que te dare, para esto"
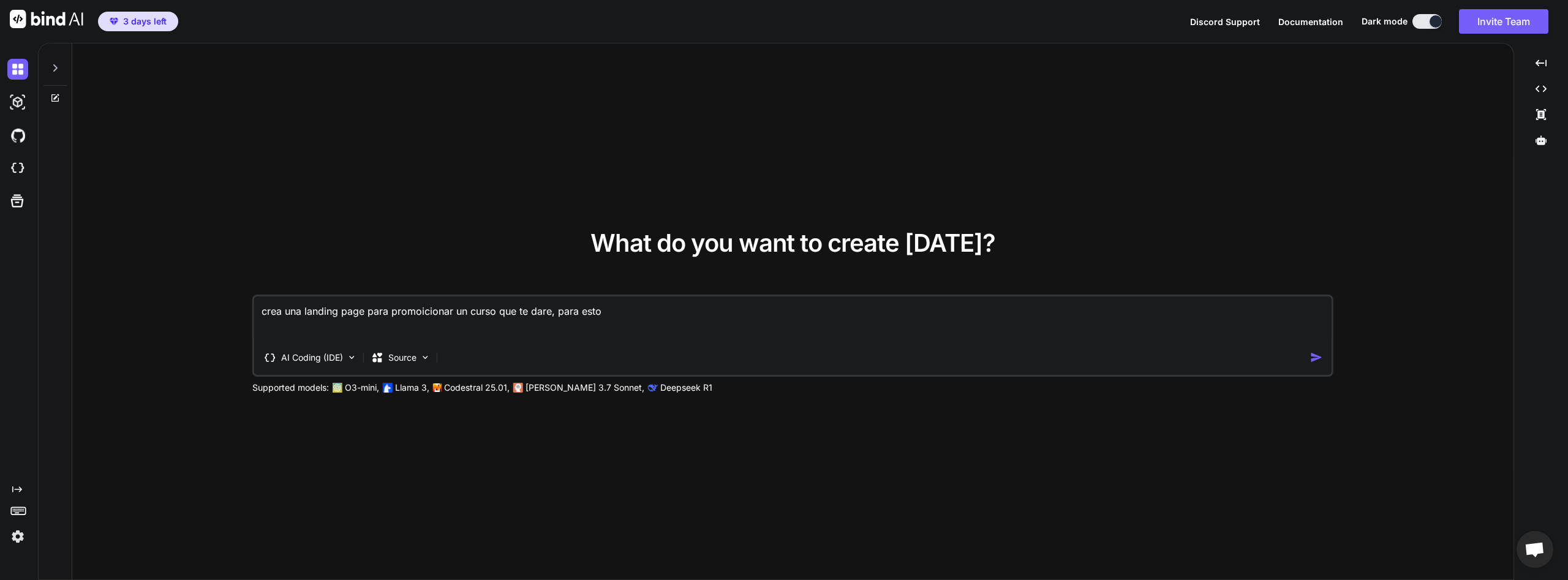
type textarea "x"
type textarea "crea una landing page para promoicionar un curso que te dare, para esto a"
type textarea "x"
type textarea "crea una landing page para promoicionar un curso que te dare, para esto as"
type textarea "x"
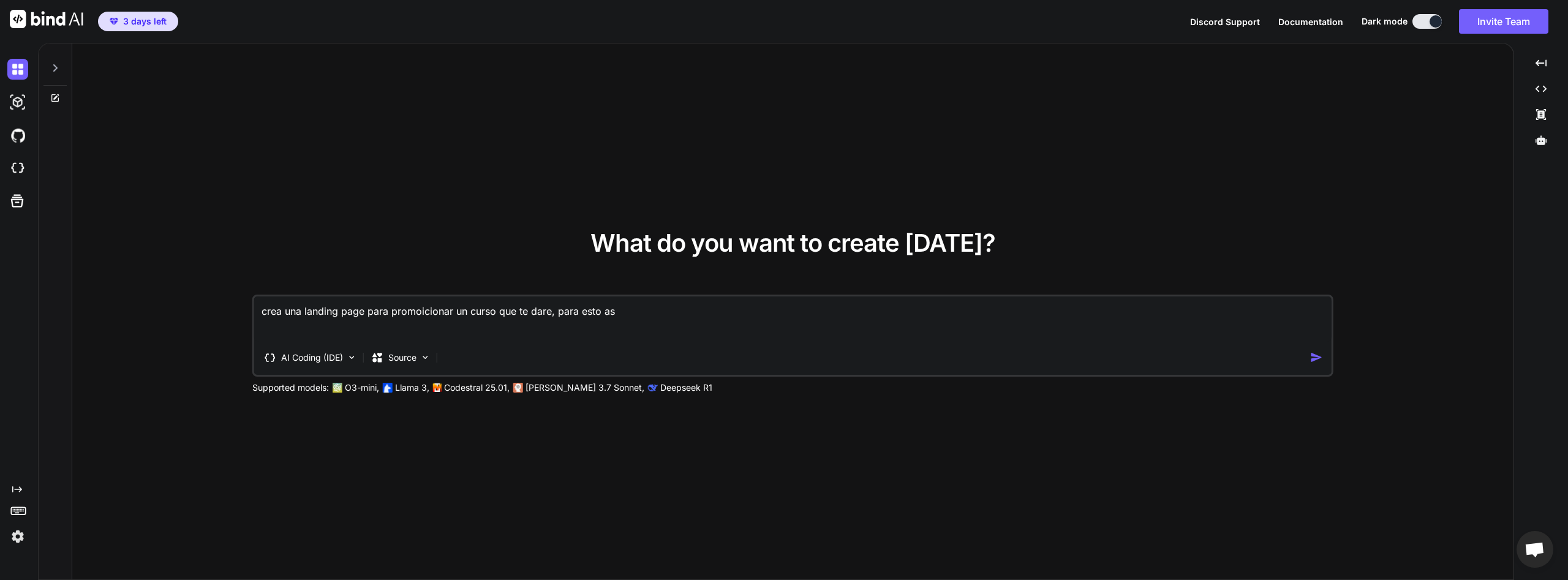
type textarea "crea una landing page para promoicionar un curso que te dare, para esto asu"
type textarea "x"
type textarea "crea una landing page para promoicionar un curso que te dare, para esto asum"
type textarea "x"
type textarea "crea una landing page para promoicionar un curso que te dare, para esto asuma"
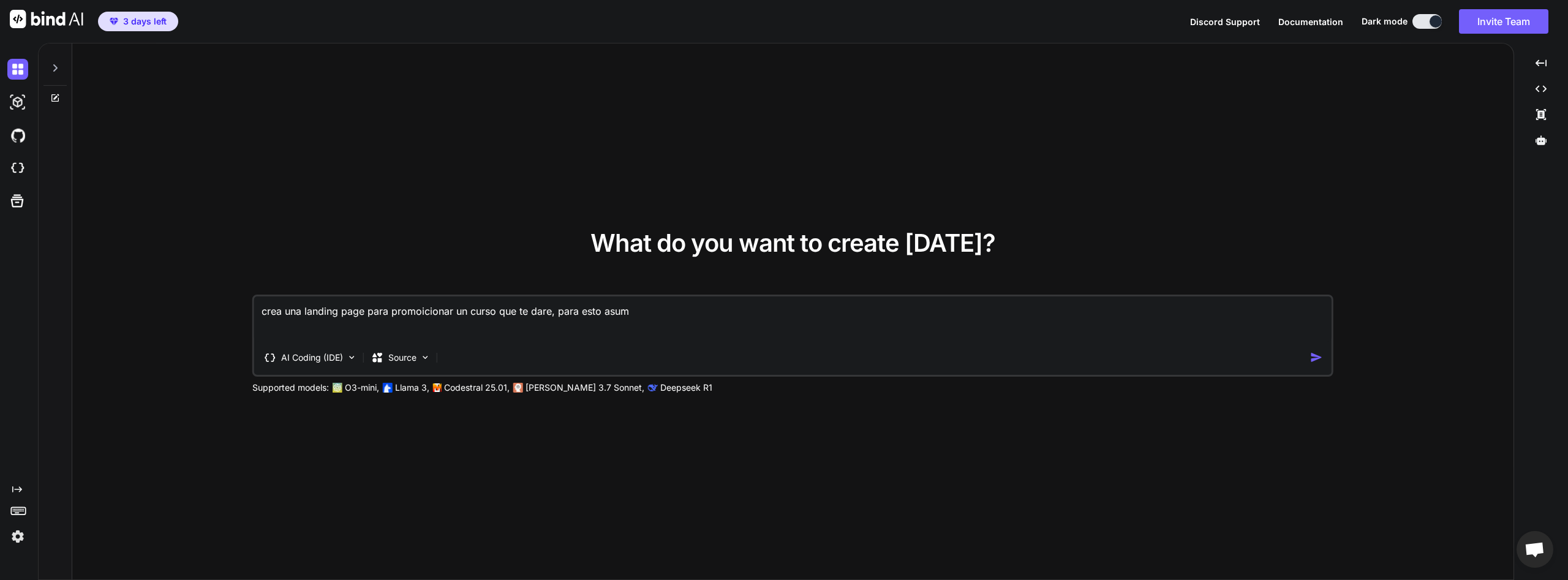
type textarea "x"
type textarea "crea una landing page para promoicionar un curso que te dare, para esto asuma"
type textarea "x"
type textarea "crea una landing page para promoicionar un curso que te dare, para esto asuma e"
type textarea "x"
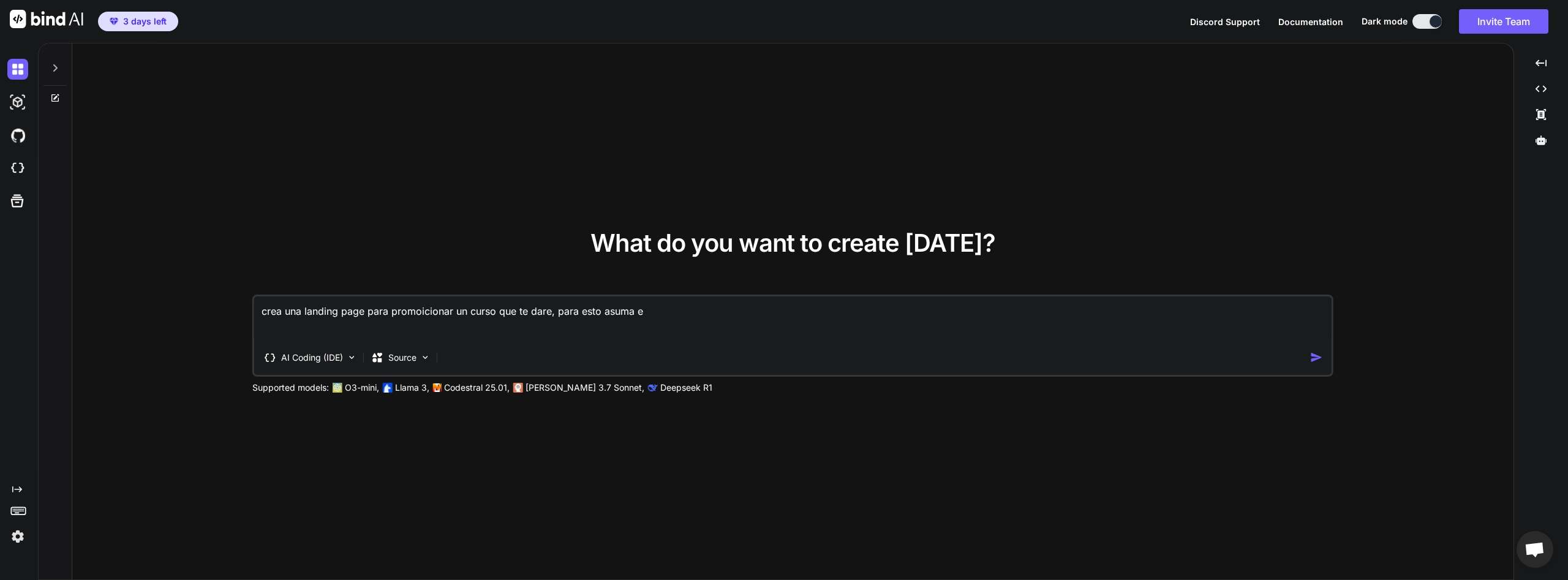
type textarea "crea una landing page para promoicionar un curso que te dare, para esto asuma el"
type textarea "x"
type textarea "crea una landing page para promoicionar un curso que te dare, para esto asuma el"
type textarea "x"
type textarea "crea una landing page para promoicionar un curso que te dare, para esto asuma e…"
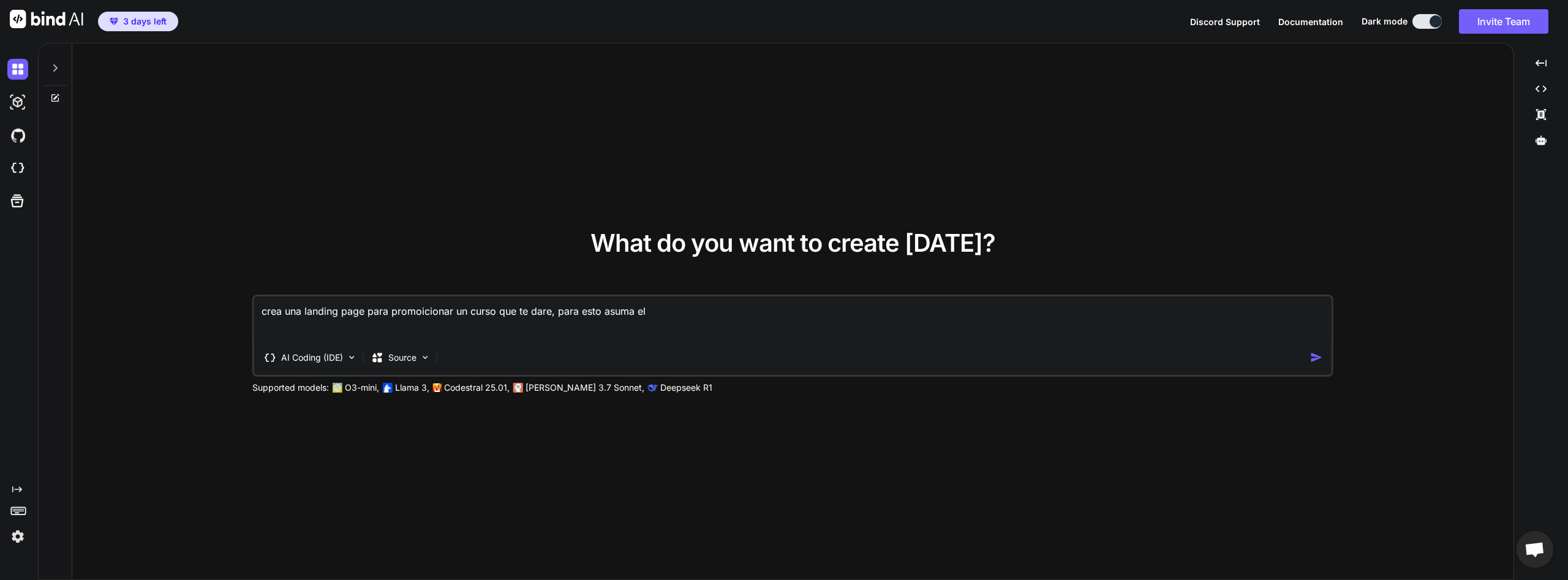
type textarea "x"
type textarea "crea una landing page para promoicionar un curso que te dare, para esto asuma e…"
type textarea "x"
type textarea "crea una landing page para promoicionar un curso que te dare, para esto asuma e…"
type textarea "x"
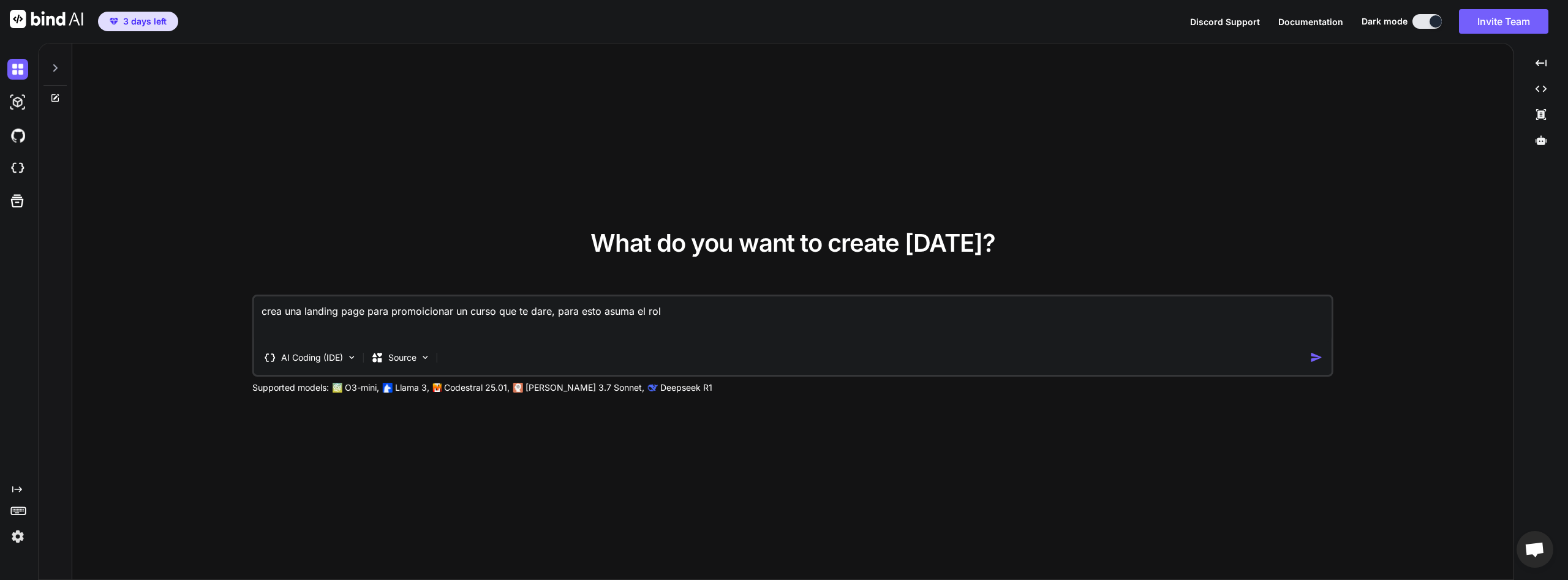
type textarea "crea una landing page para promoicionar un curso que te dare, para esto asuma e…"
type textarea "x"
type textarea "crea una landing page para promoicionar un curso que te dare, para esto asuma e…"
type textarea "x"
type textarea "crea una landing page para promoicionar un curso que te dare, para esto asuma e…"
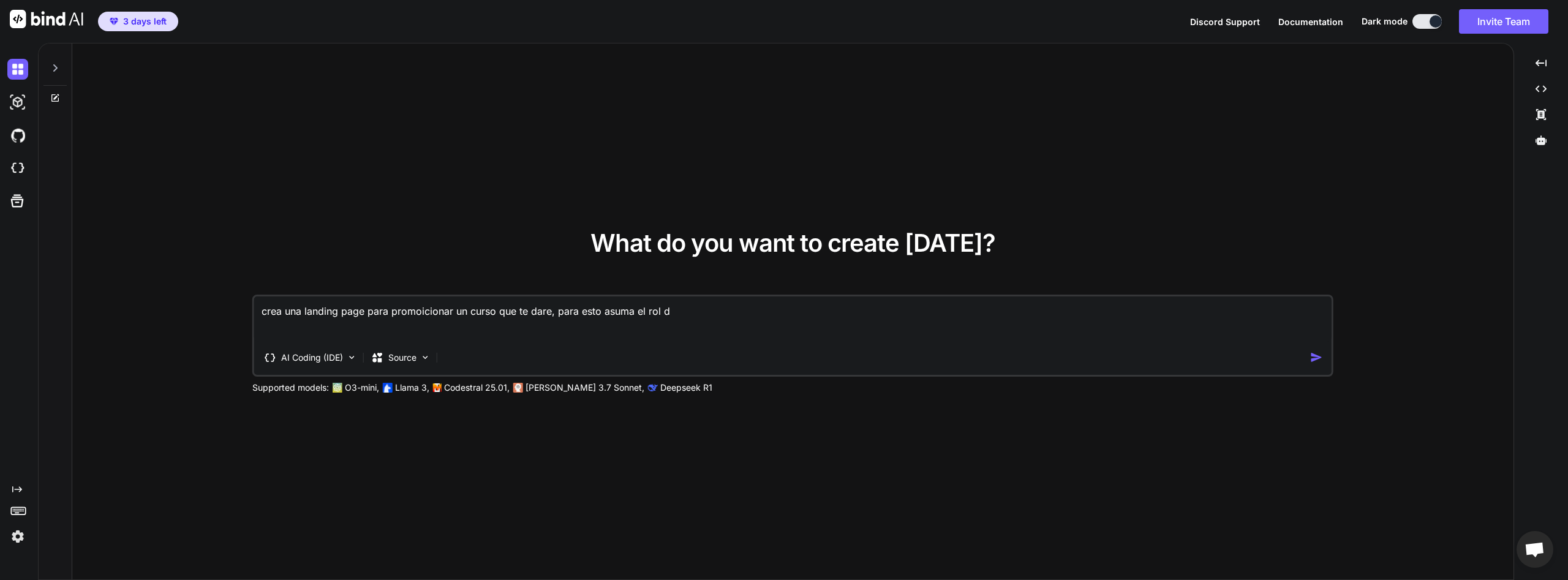
type textarea "x"
type textarea "crea una landing page para promoicionar un curso que te dare, para esto asuma e…"
type textarea "x"
type textarea "crea una landing page para promoicionar un curso que te dare, para esto asuma e…"
type textarea "x"
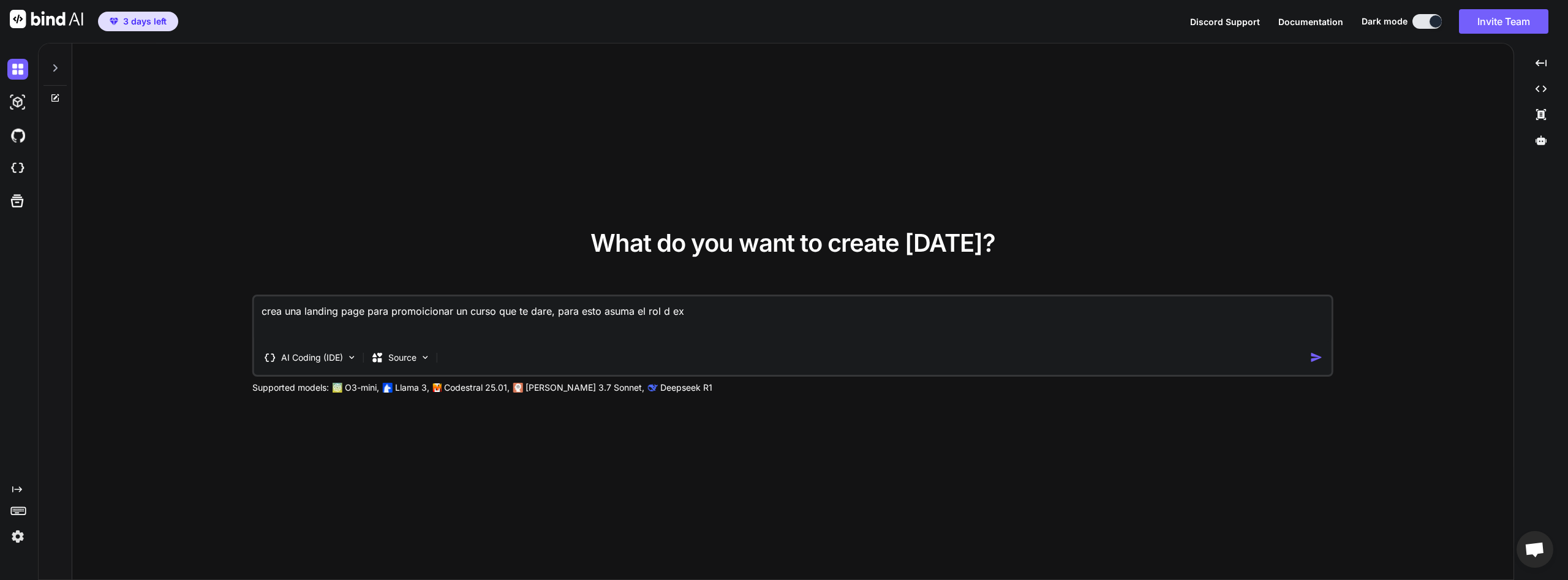
type textarea "crea una landing page para promoicionar un curso que te dare, para esto asuma e…"
type textarea "x"
type textarea "crea una landing page para promoicionar un curso que te dare, para esto asuma e…"
type textarea "x"
type textarea "crea una landing page para promoicionar un curso que te dare, para esto asuma e…"
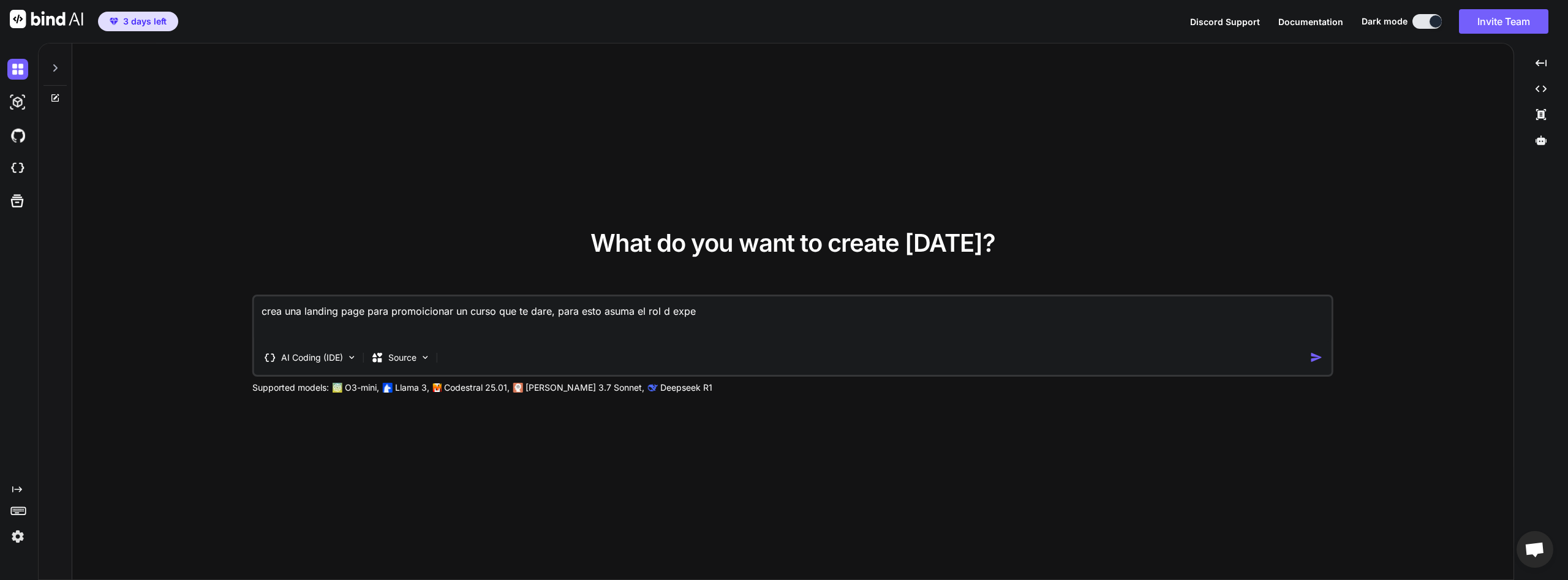
type textarea "x"
type textarea "crea una landing page para promoicionar un curso que te dare, para esto asuma e…"
type textarea "x"
type textarea "crea una landing page para promoicionar un curso que te dare, para esto asuma e…"
type textarea "x"
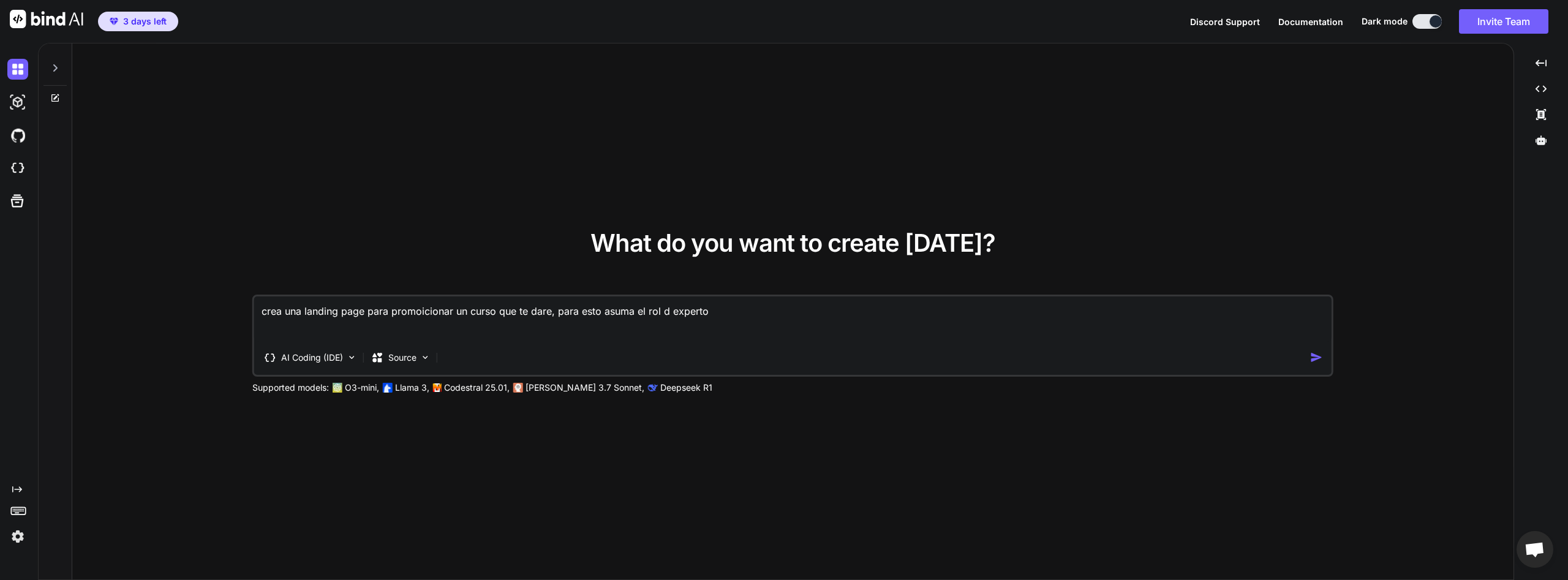
type textarea "crea una landing page para promoicionar un curso que te dare, para esto asuma e…"
type textarea "x"
type textarea "crea una landing page para promoicionar un curso que te dare, para esto asuma e…"
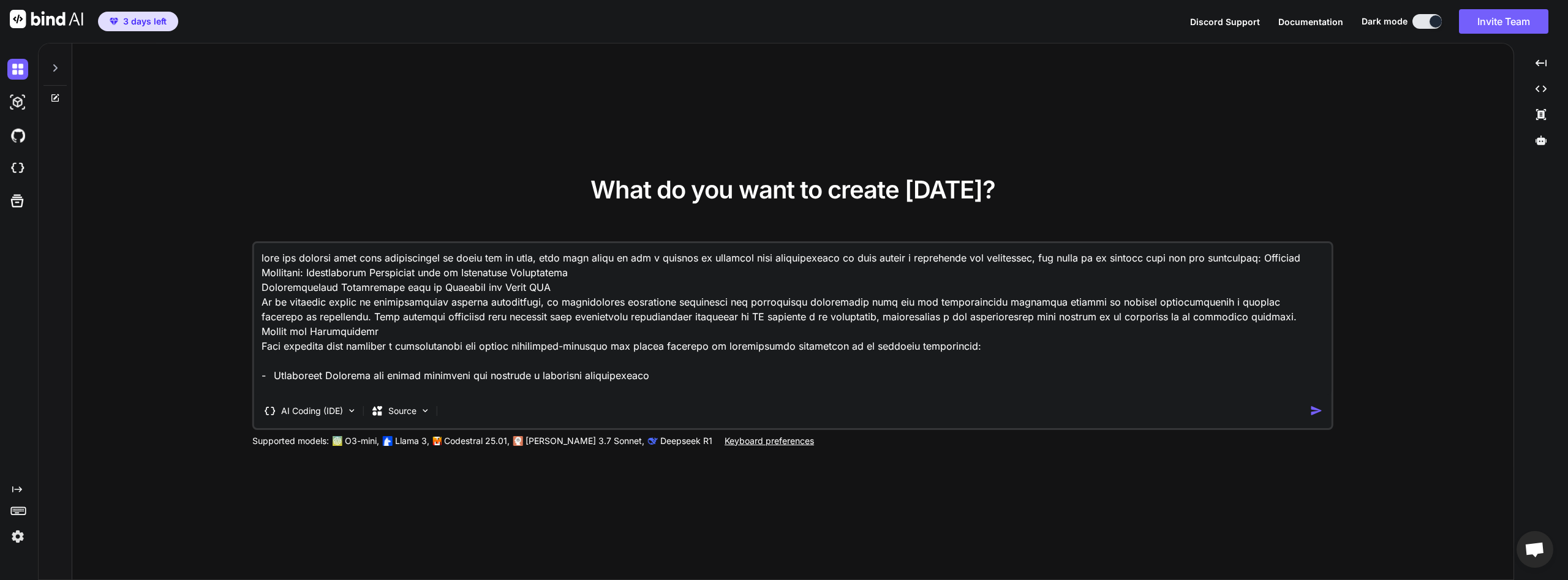
scroll to position [3649, 0]
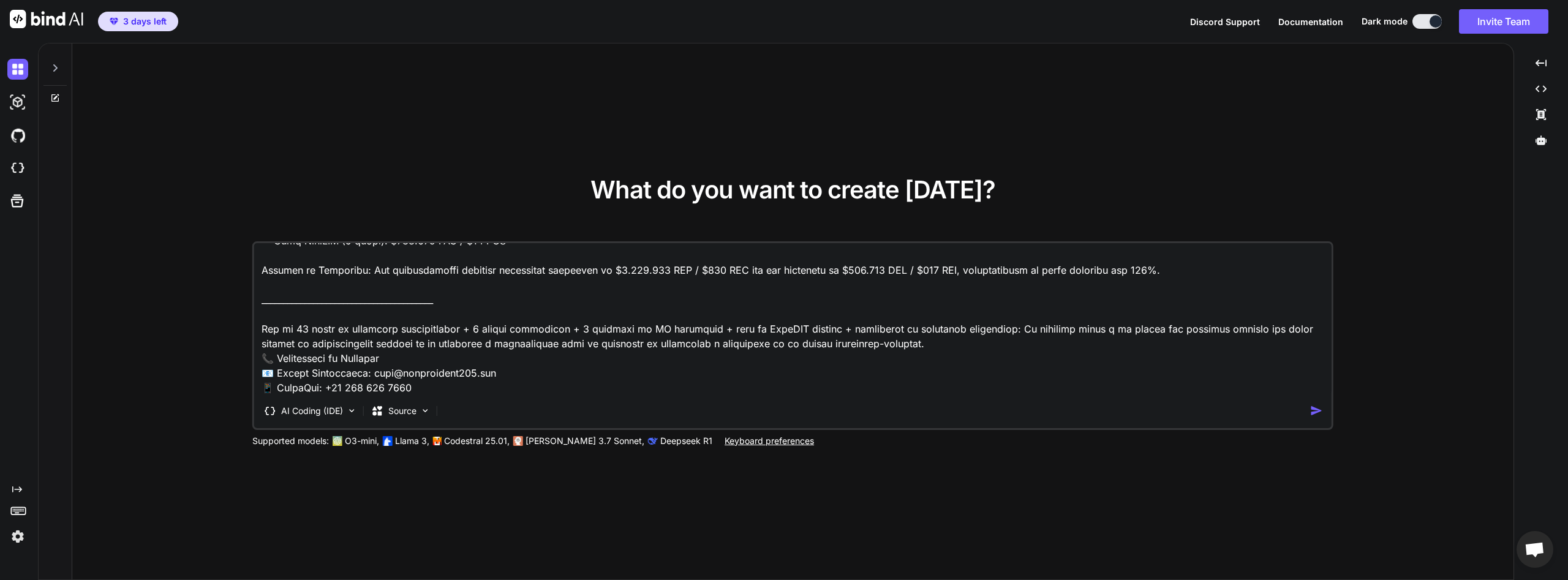
click at [1317, 404] on img "button" at bounding box center [1316, 410] width 13 height 13
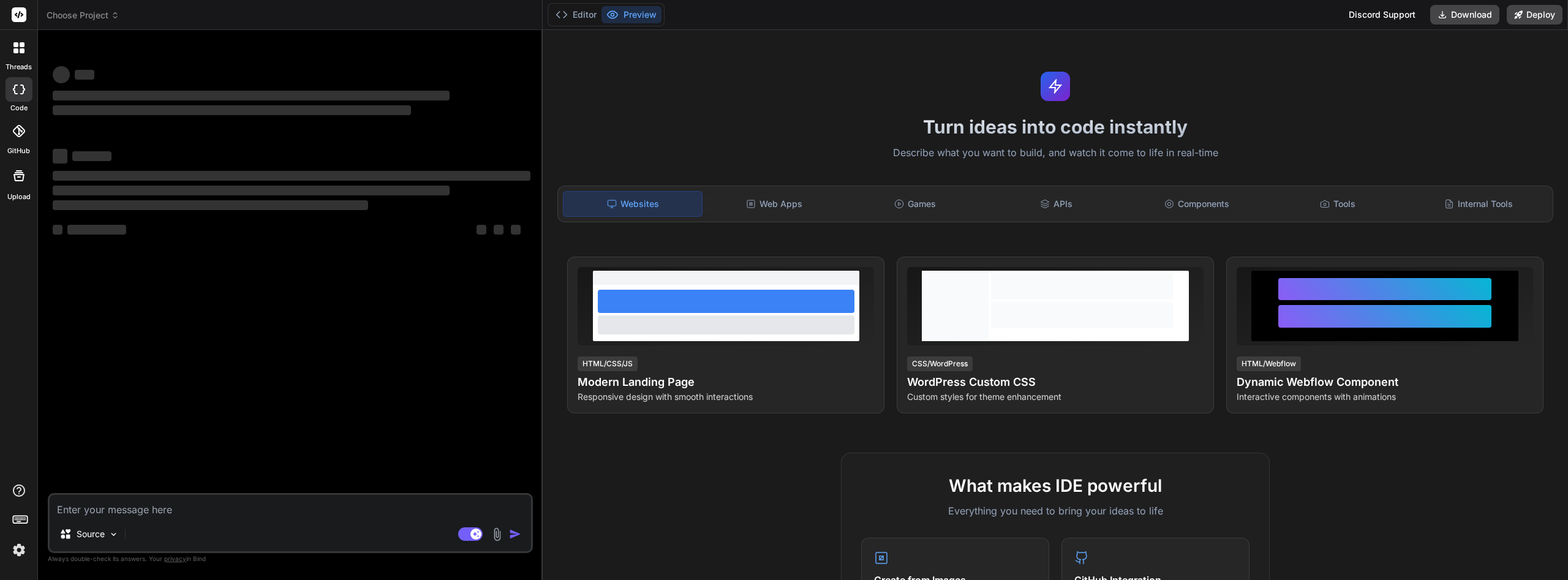
click at [221, 504] on textarea at bounding box center [290, 506] width 481 height 22
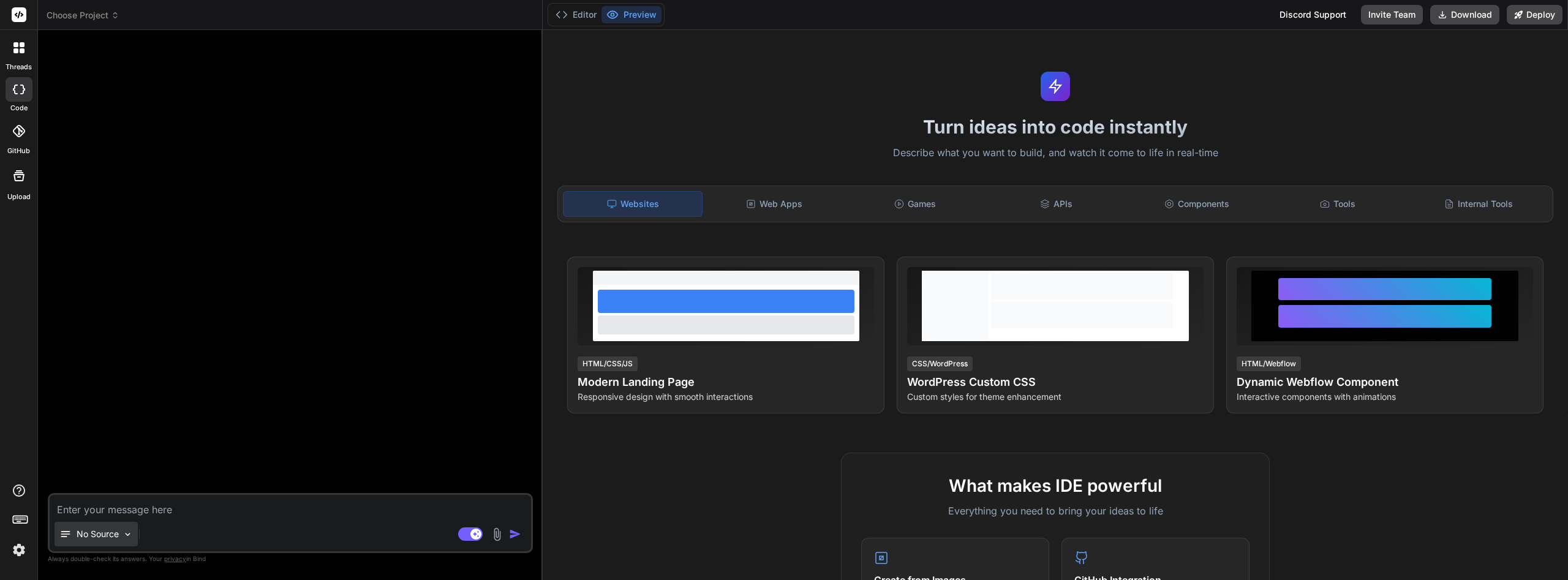
click at [128, 533] on img at bounding box center [128, 535] width 11 height 11
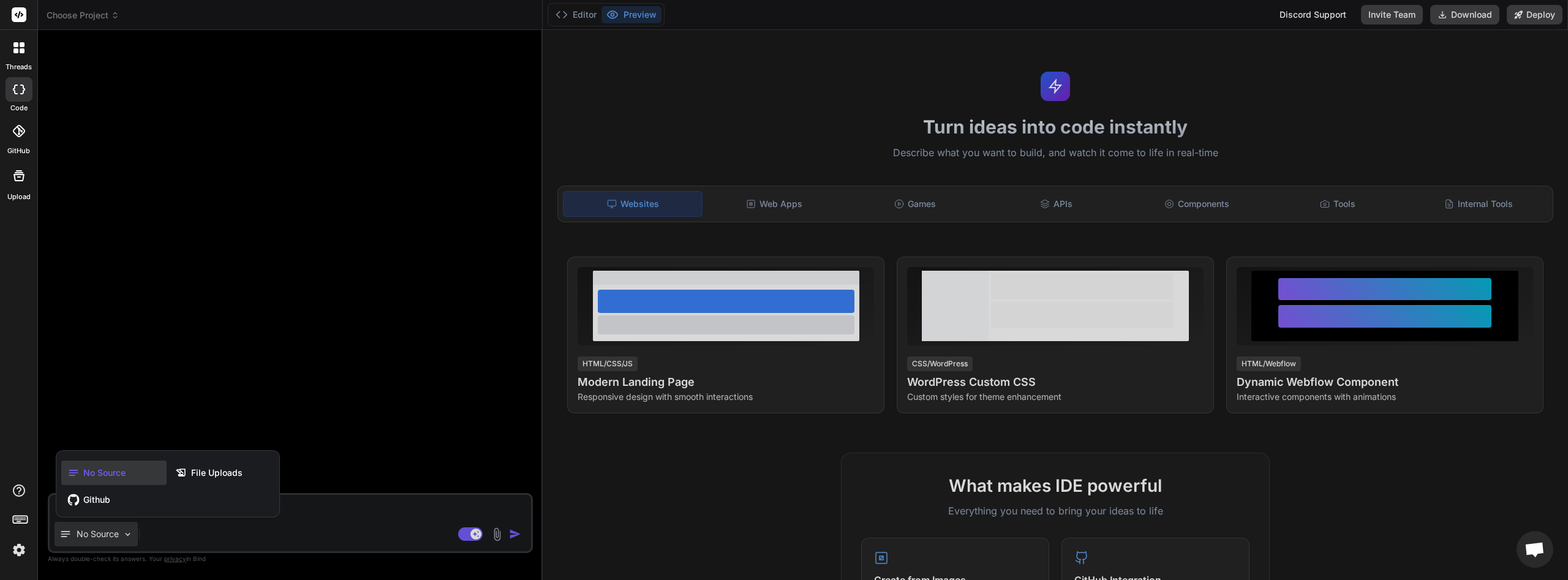
click at [784, 195] on div at bounding box center [784, 290] width 1568 height 580
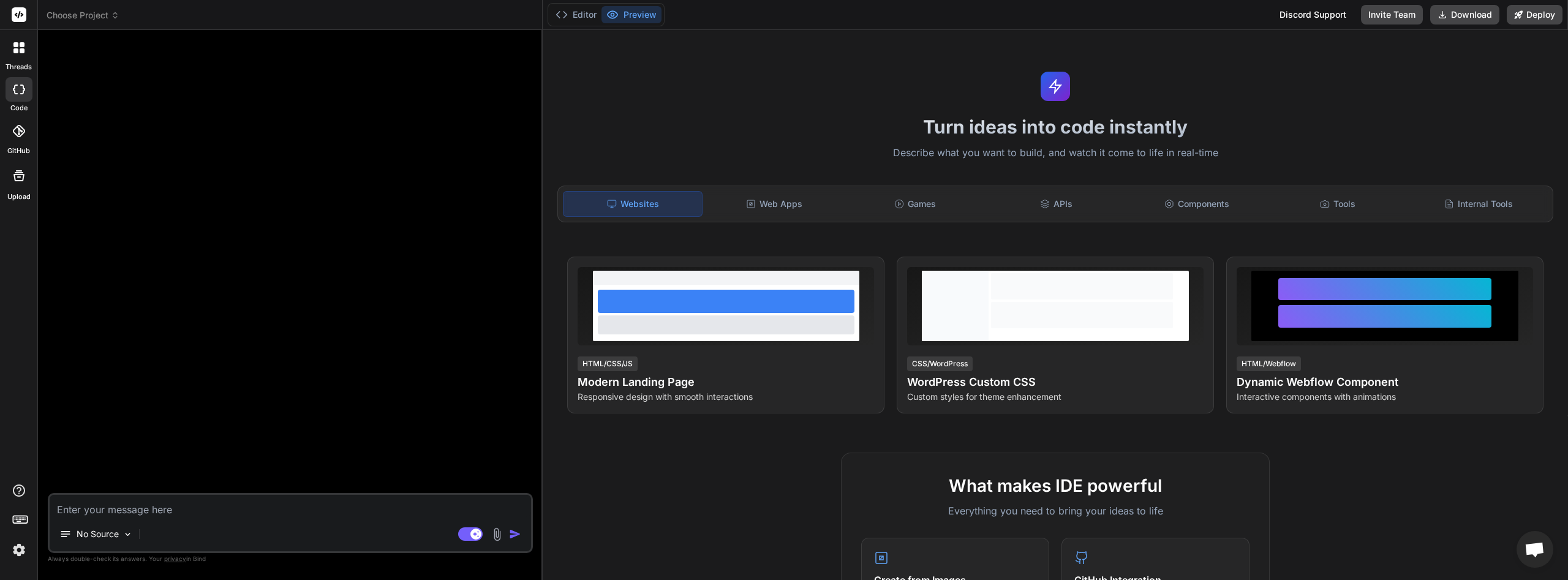
click at [656, 193] on div "Websites" at bounding box center [633, 204] width 140 height 26
click at [18, 142] on div at bounding box center [19, 131] width 27 height 27
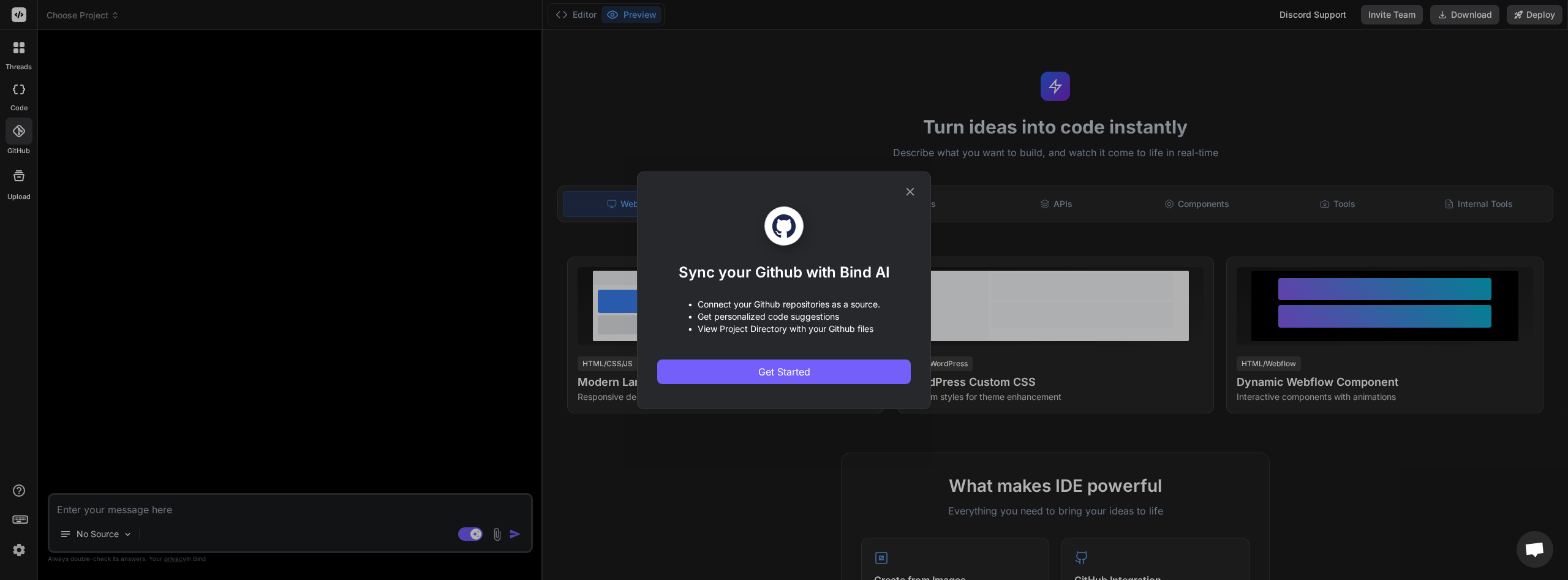
click at [906, 193] on icon at bounding box center [910, 191] width 14 height 14
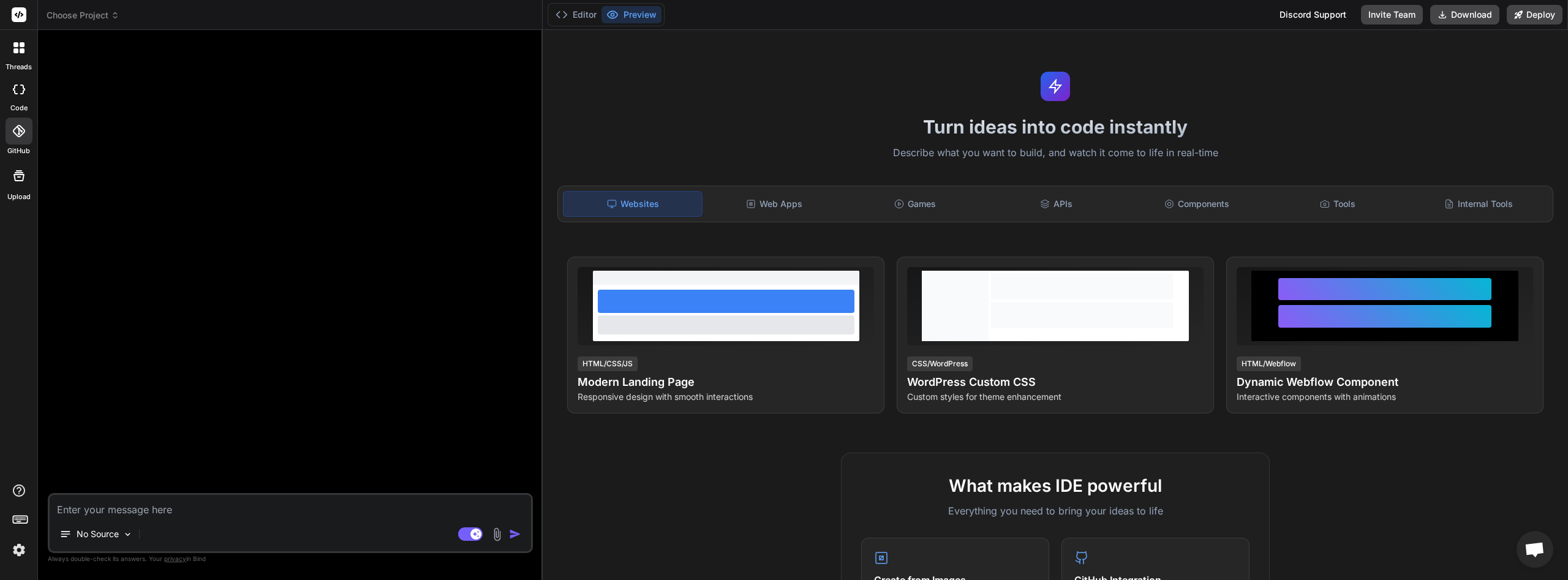
click at [27, 191] on label "Upload" at bounding box center [19, 196] width 23 height 11
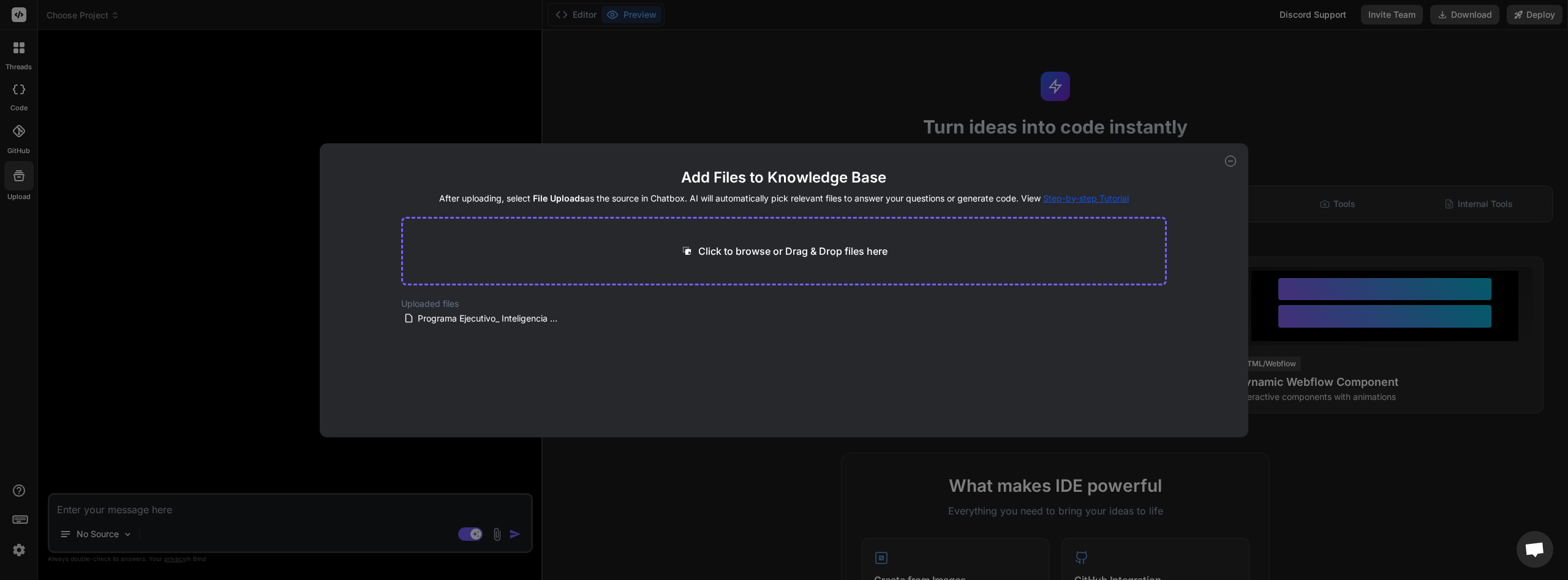
click at [1229, 160] on icon at bounding box center [1230, 160] width 11 height 11
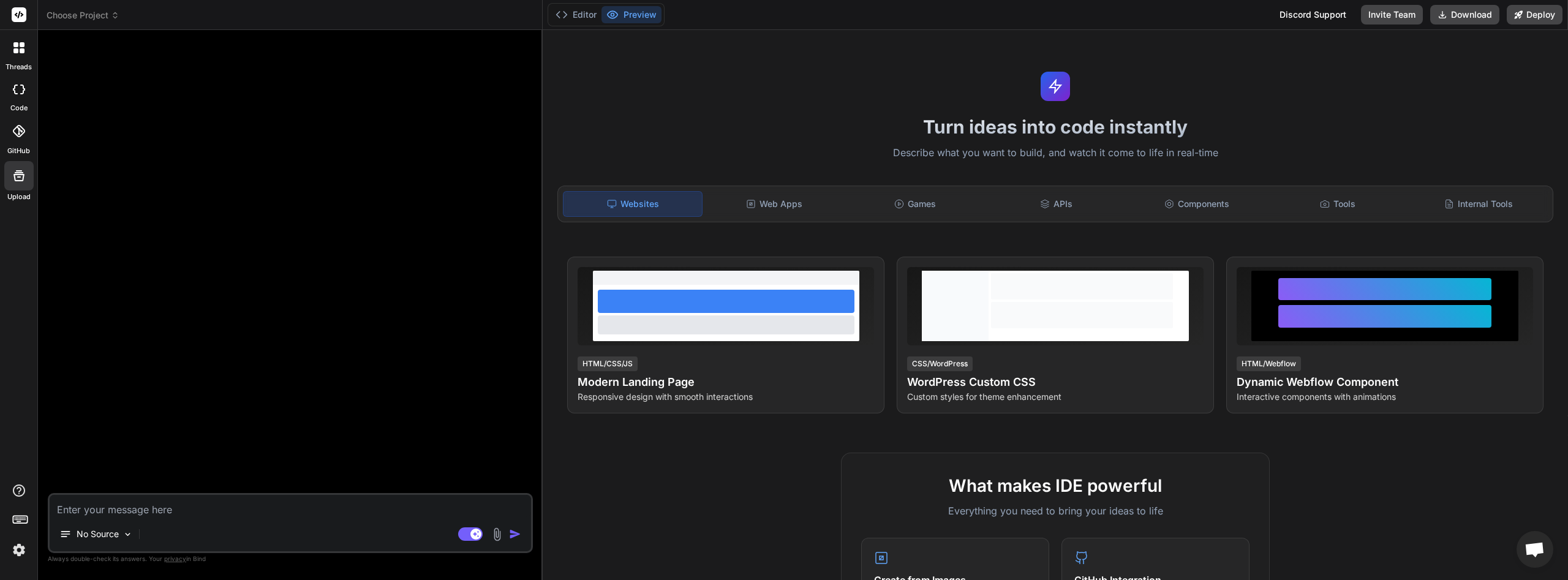
click at [19, 49] on icon at bounding box center [18, 47] width 11 height 11
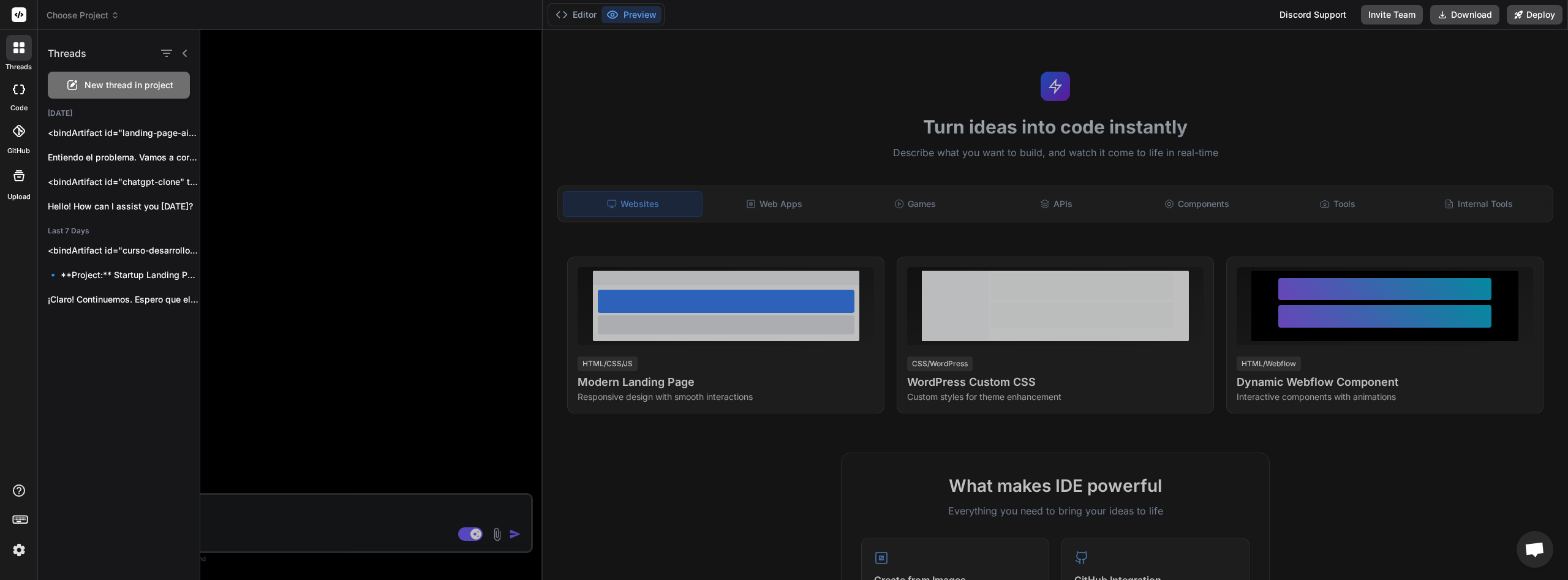
click at [129, 94] on div "New thread in project" at bounding box center [118, 85] width 142 height 27
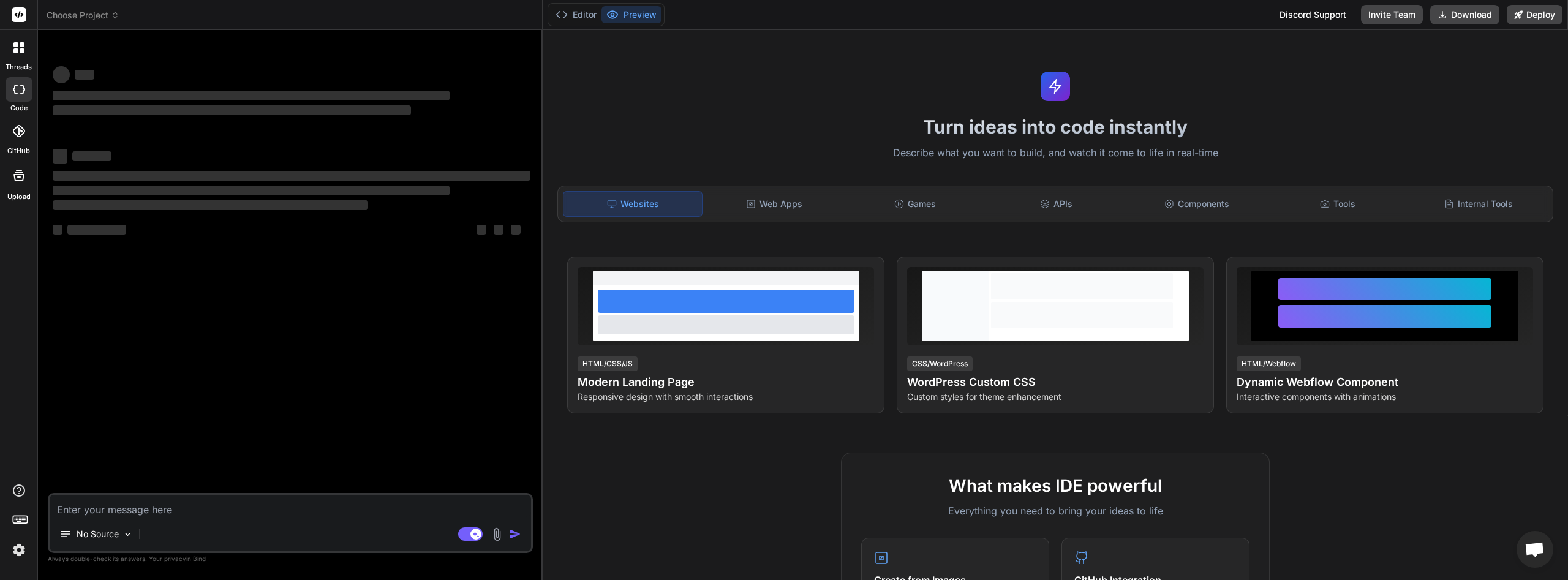
click at [21, 49] on icon at bounding box center [21, 50] width 5 height 5
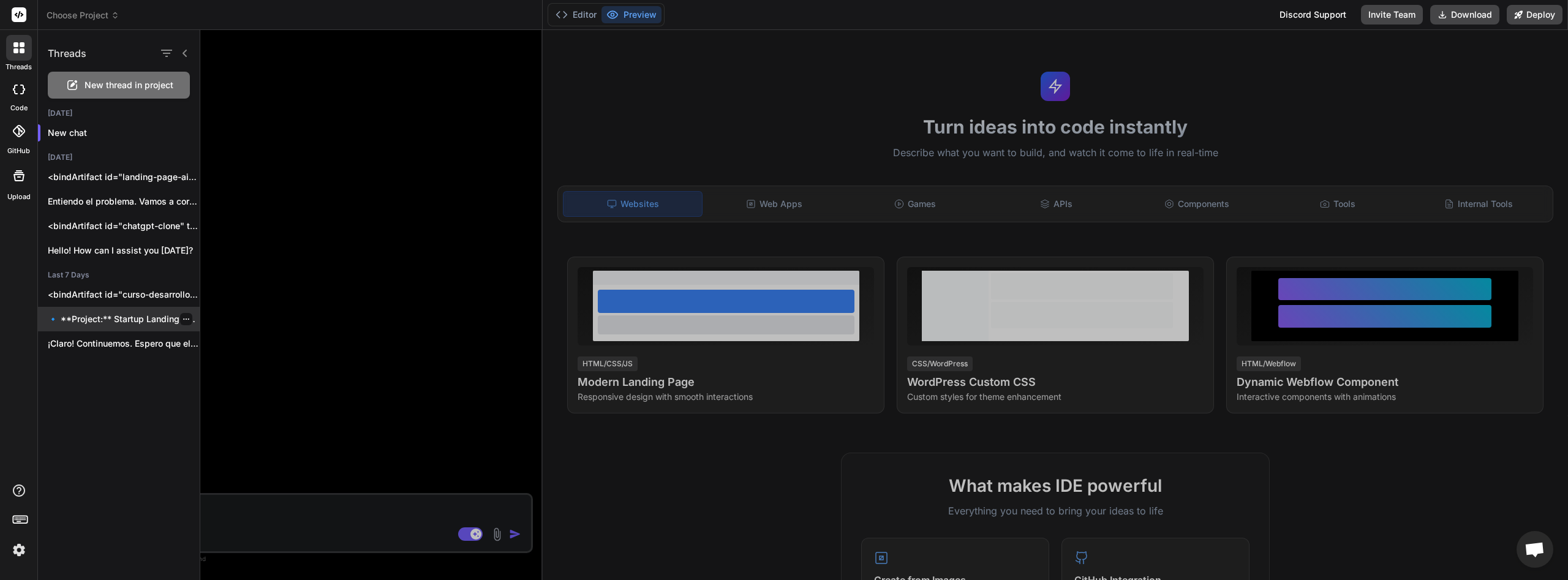
click at [123, 322] on p "🔹 **Project:** Startup Landing Page 🔧 **Tech..." at bounding box center [123, 319] width 152 height 13
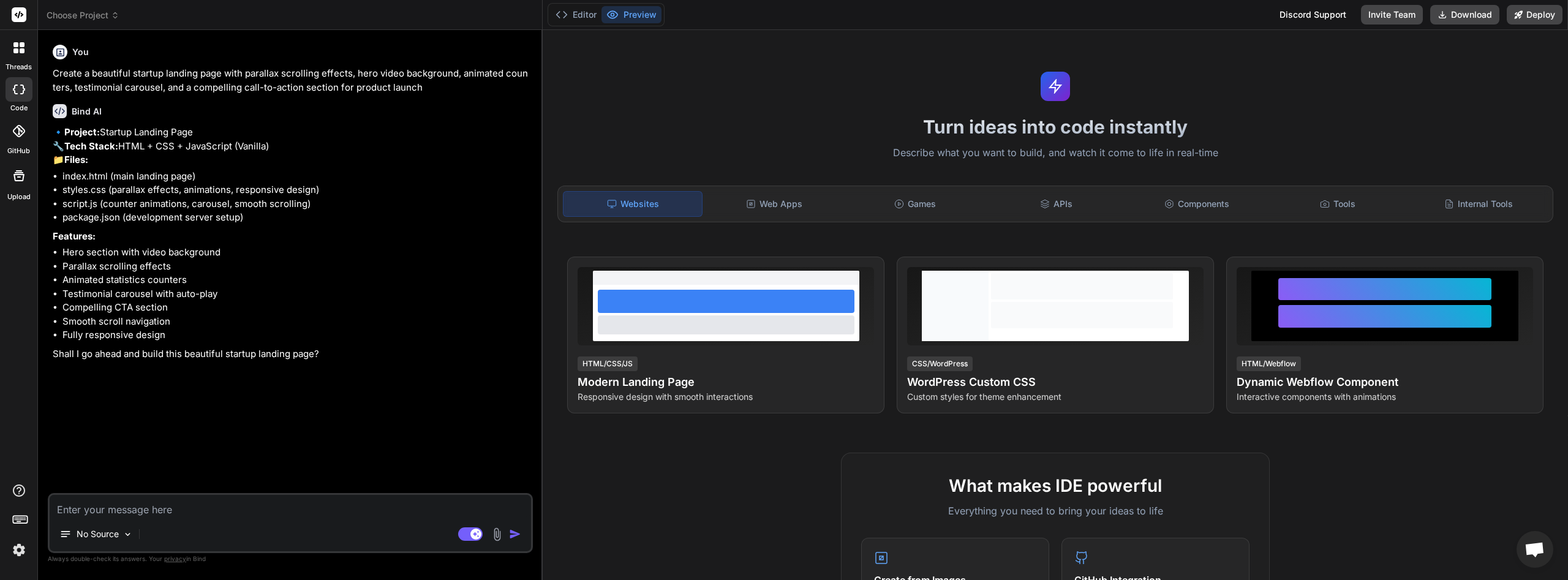
click at [618, 18] on icon at bounding box center [613, 14] width 13 height 13
click at [570, 13] on button "Editor" at bounding box center [576, 14] width 51 height 17
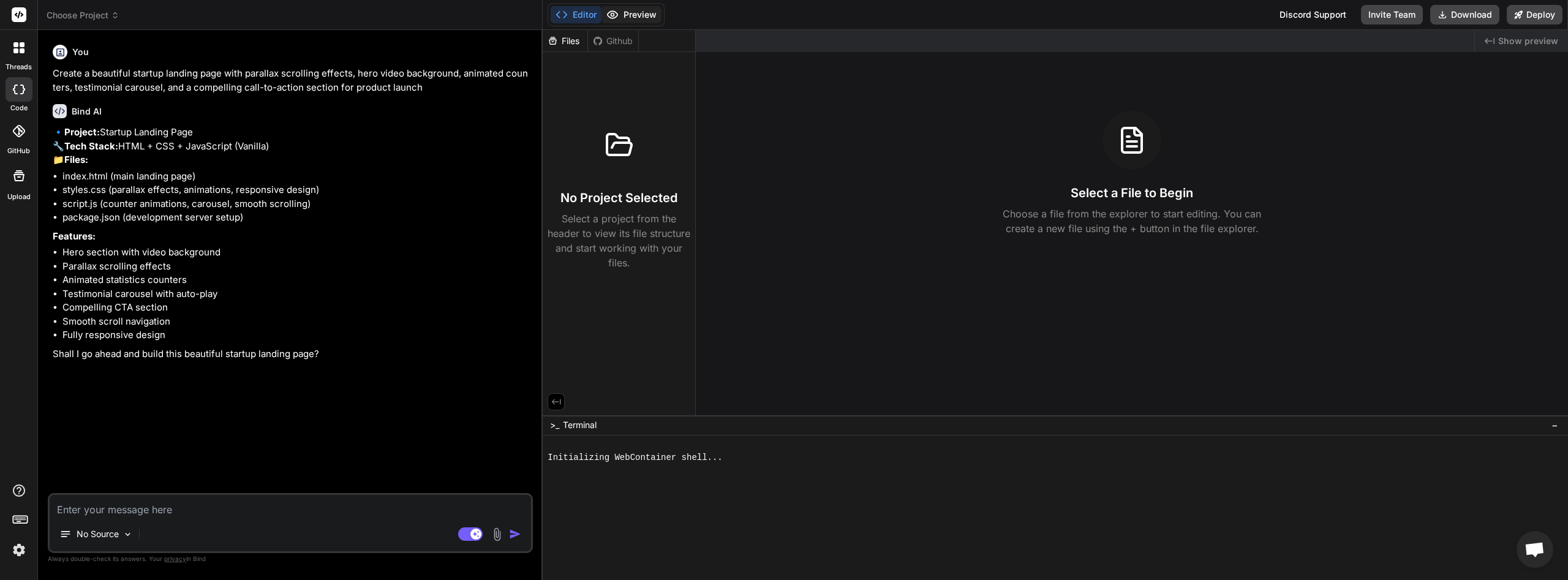
click at [625, 14] on button "Preview" at bounding box center [631, 14] width 60 height 17
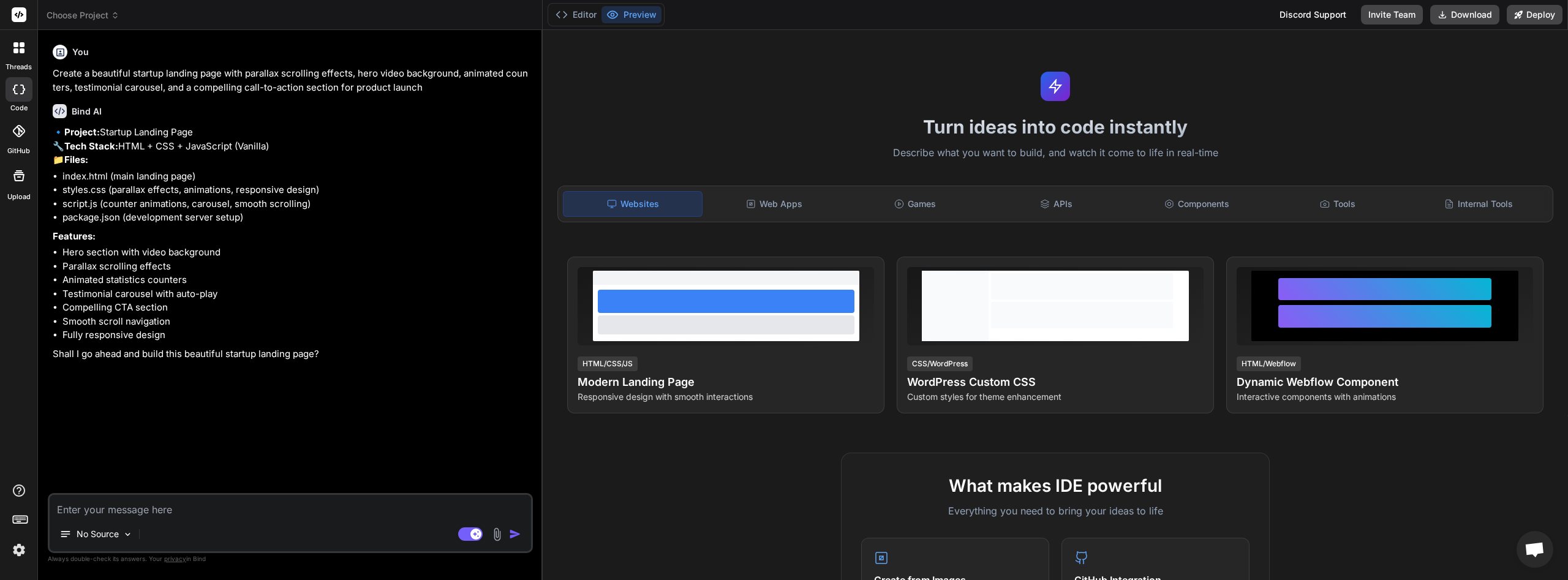
click at [20, 95] on div at bounding box center [19, 89] width 27 height 24
click at [22, 146] on label "GitHub" at bounding box center [18, 151] width 22 height 11
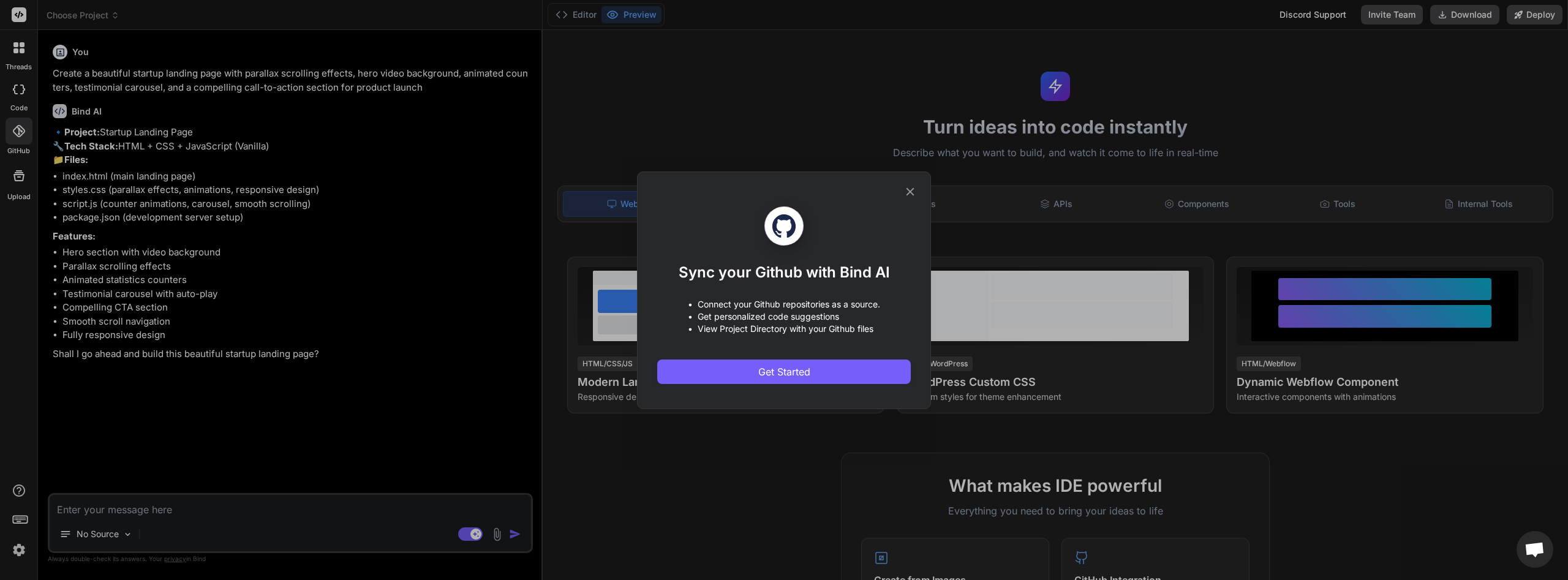
drag, startPoint x: 910, startPoint y: 184, endPoint x: 908, endPoint y: 196, distance: 12.2
click at [911, 191] on div "Sync your Github with Bind AI • Connect your Github repositories as a source. •…" at bounding box center [784, 290] width 253 height 237
click at [8, 55] on div "Sync your Github with Bind AI • Connect your Github repositories as a source. •…" at bounding box center [784, 290] width 1568 height 580
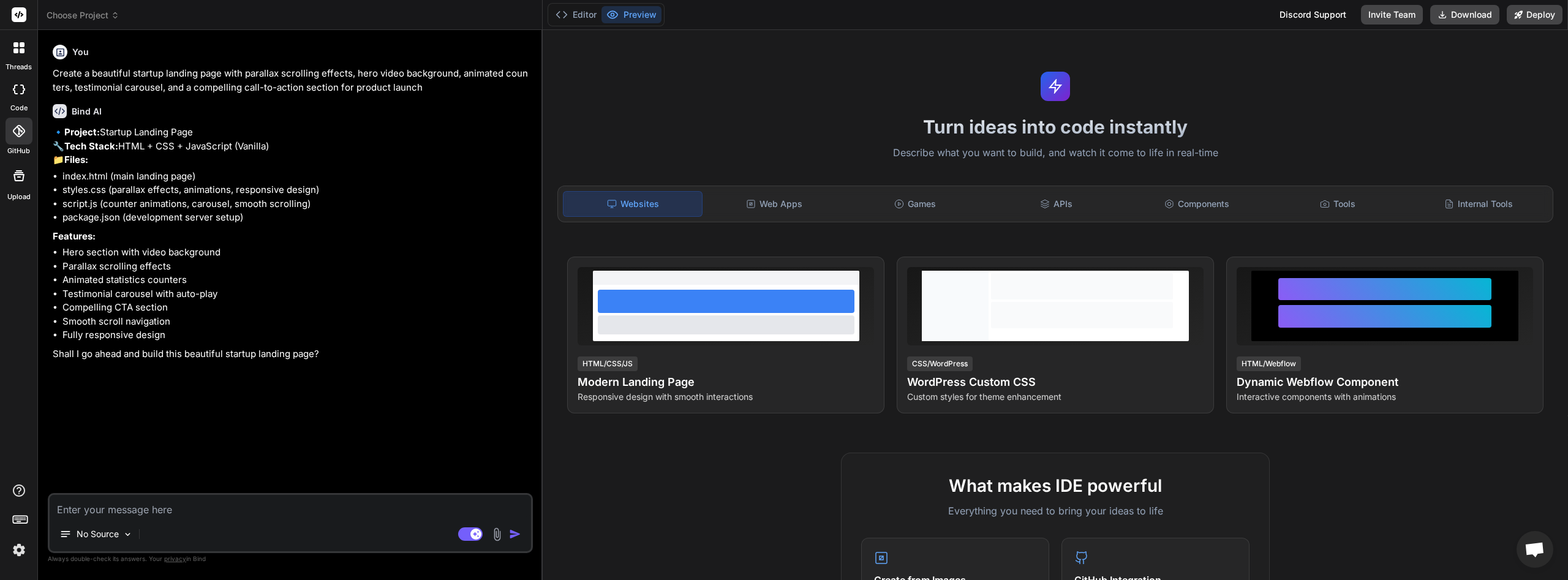
click at [10, 52] on div at bounding box center [18, 47] width 26 height 26
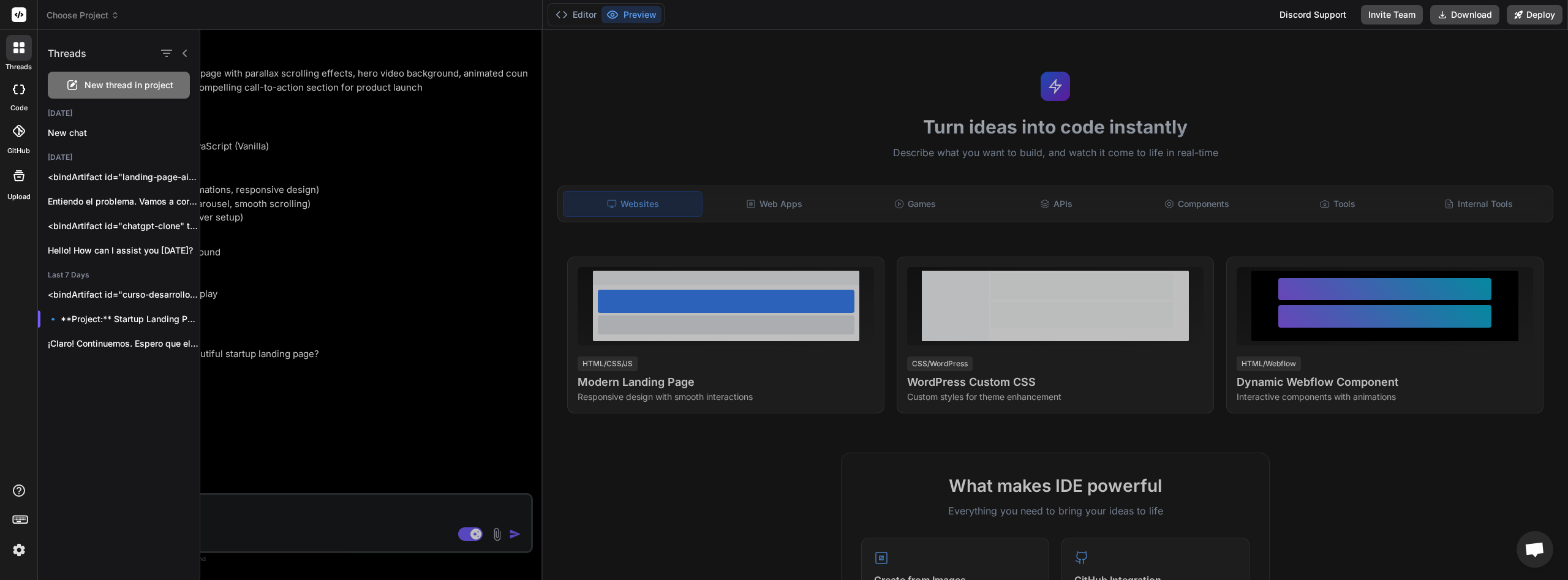
click at [135, 86] on span "New thread in project" at bounding box center [128, 85] width 89 height 13
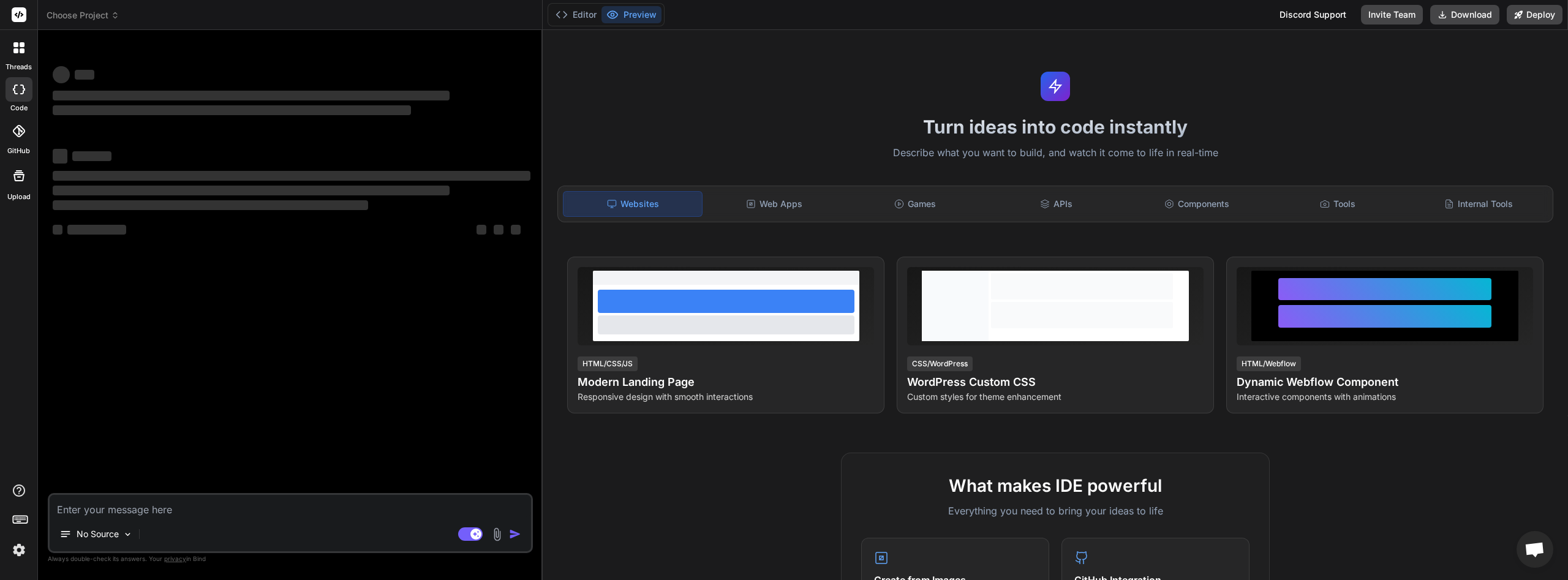
click at [156, 510] on textarea at bounding box center [290, 506] width 481 height 22
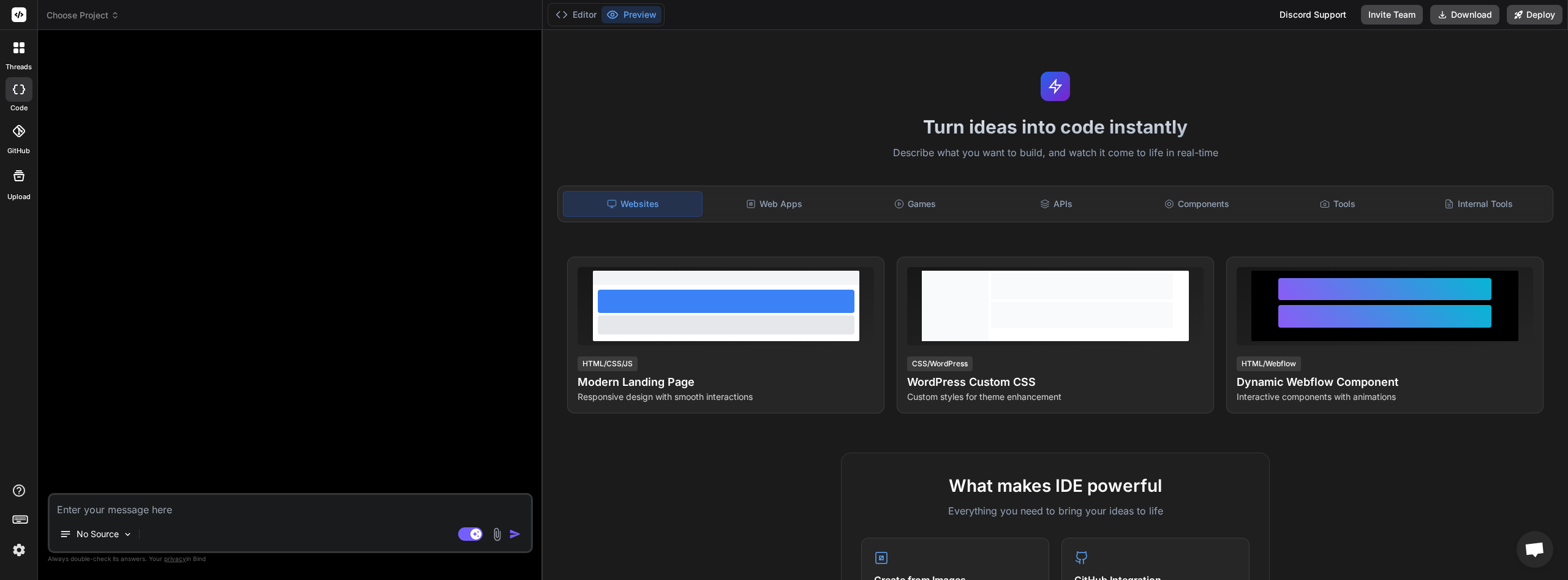
paste textarea "lore ips dolorsi amet cons adipiscingel se doeiu tem in utla, etdo magn aliqu e…"
type textarea "x"
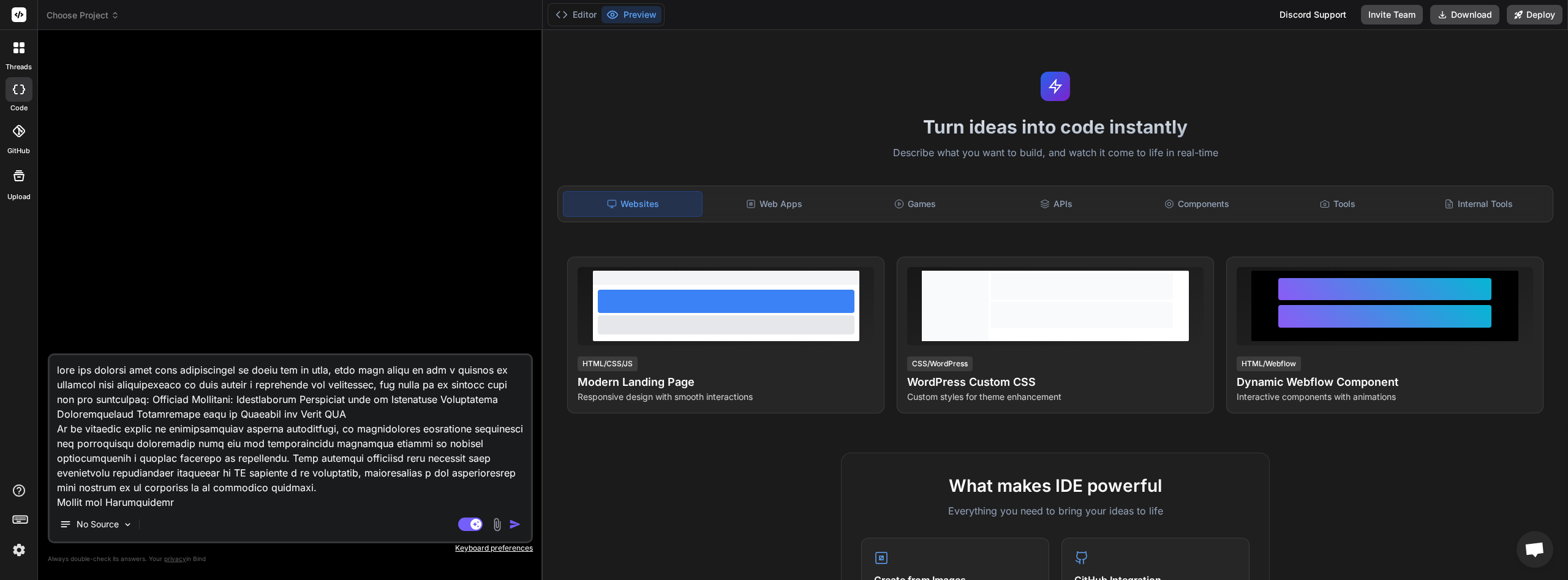
scroll to position [4694, 0]
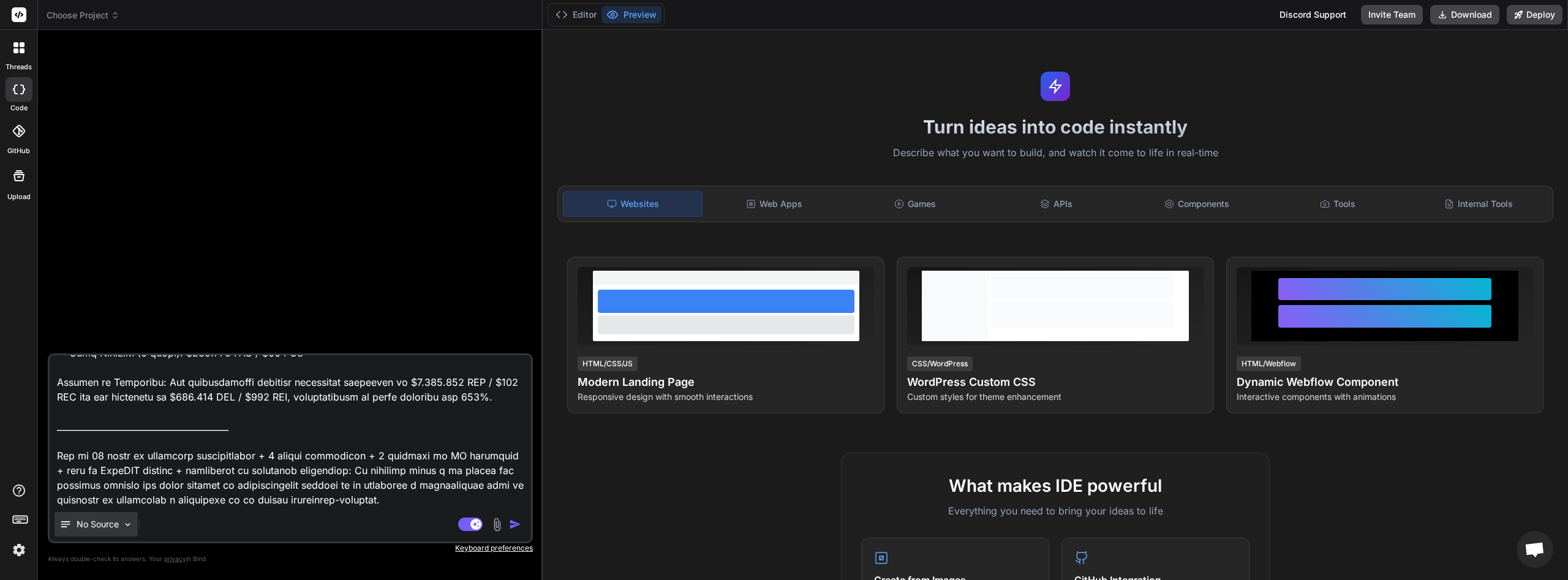
type textarea "lore ips dolorsi amet cons adipiscingel se doeiu tem in utla, etdo magn aliqu e…"
click at [130, 529] on img at bounding box center [128, 525] width 11 height 11
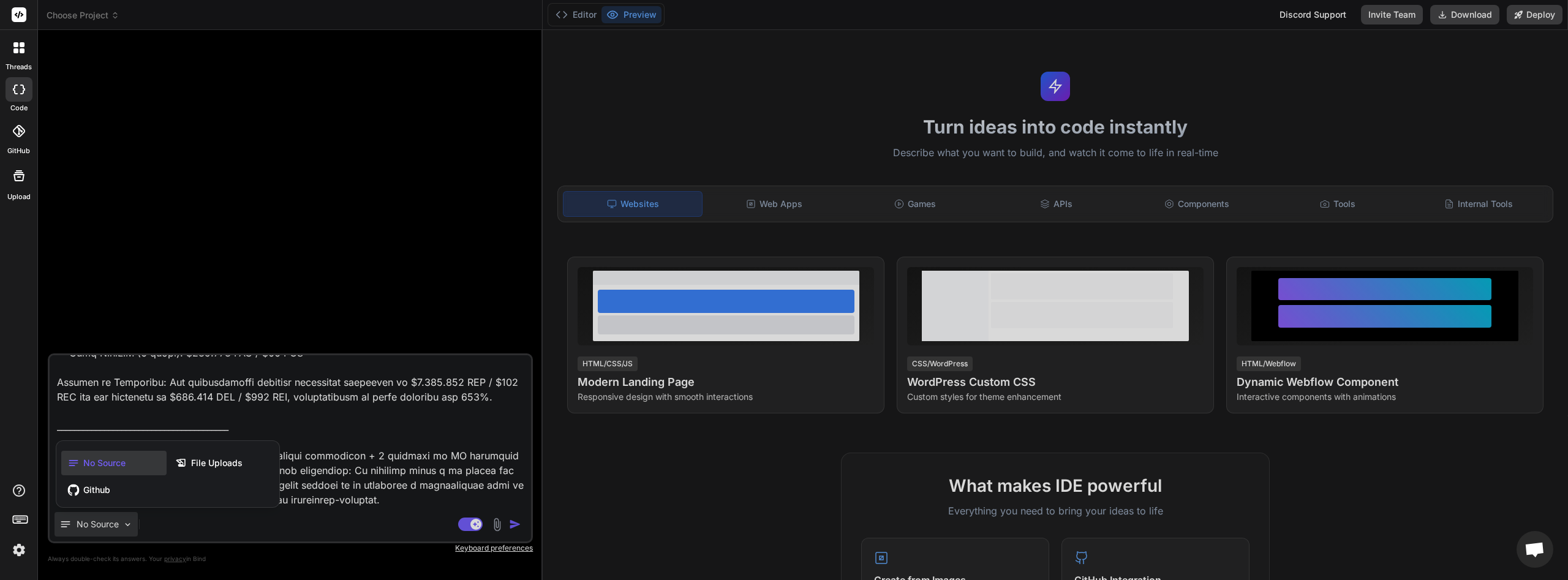
click at [434, 491] on div at bounding box center [784, 290] width 1568 height 580
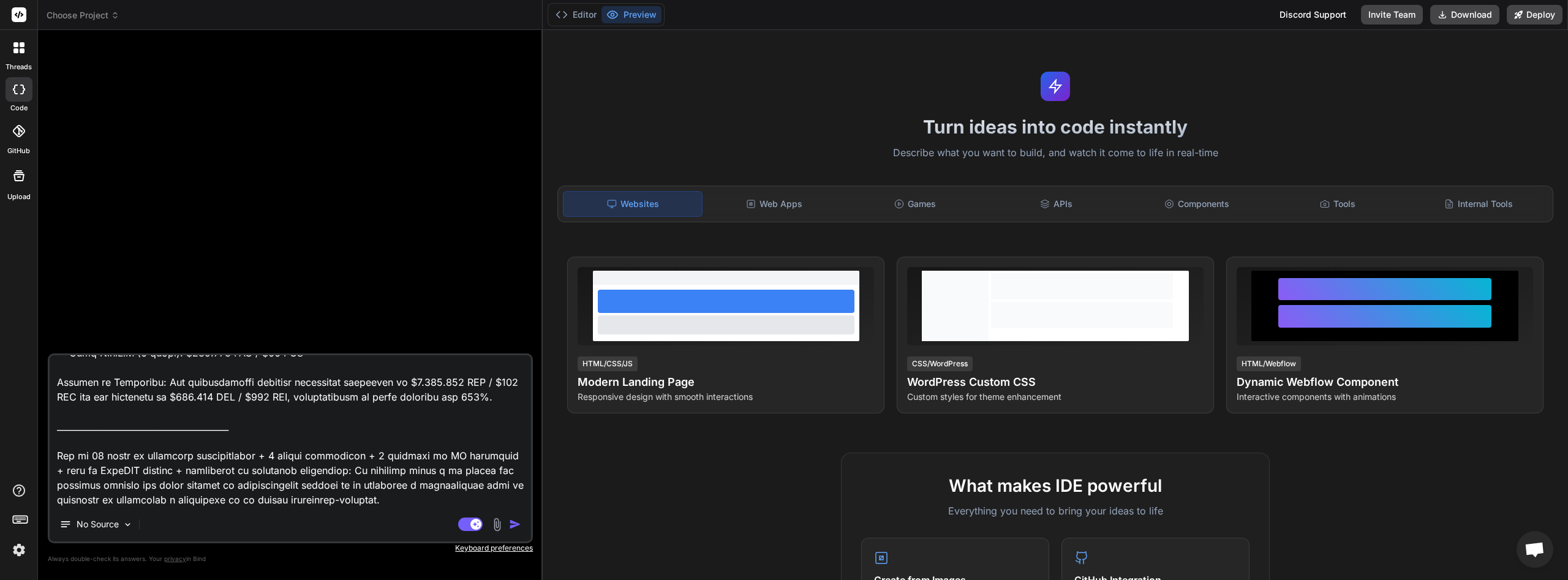
click at [480, 548] on p "Keyboard preferences" at bounding box center [290, 548] width 485 height 10
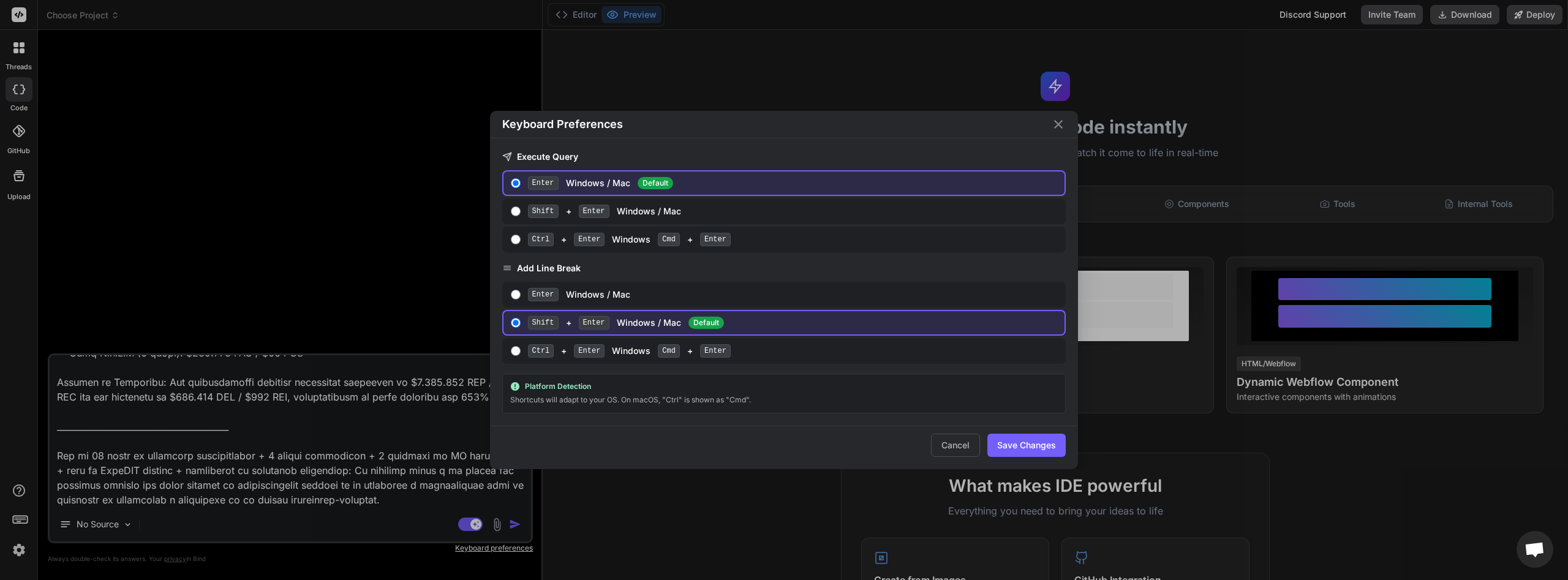
click at [1059, 120] on icon "Close" at bounding box center [1058, 124] width 14 height 14
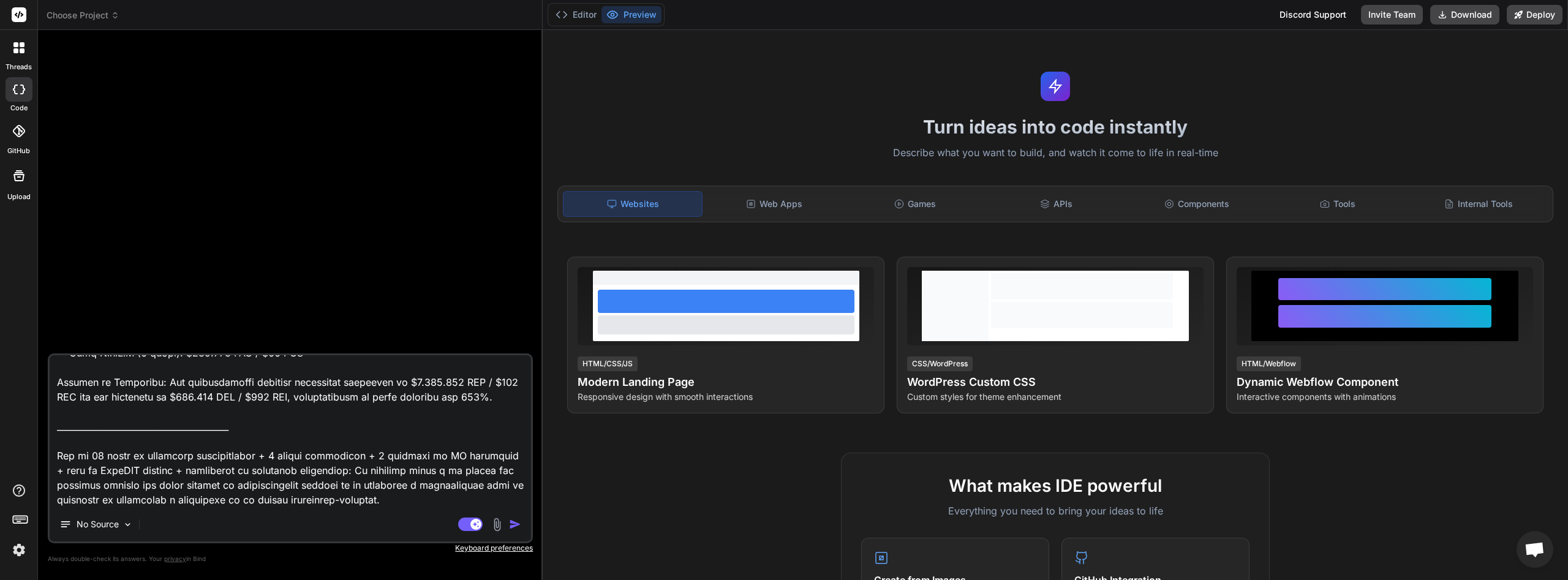
click at [513, 523] on img "button" at bounding box center [515, 524] width 13 height 13
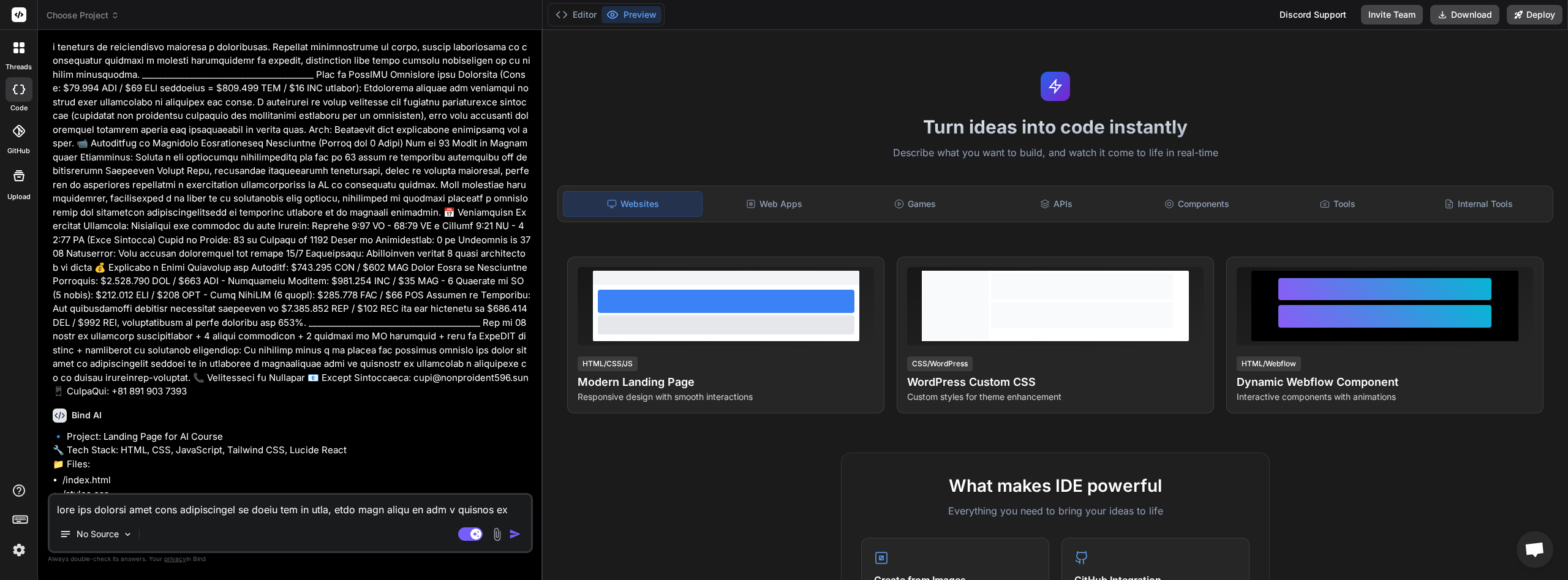
scroll to position [1862, 0]
type textarea "x"
click at [261, 522] on div "No Source" at bounding box center [290, 536] width 481 height 29
click at [228, 508] on textarea at bounding box center [290, 506] width 481 height 22
type textarea "x"
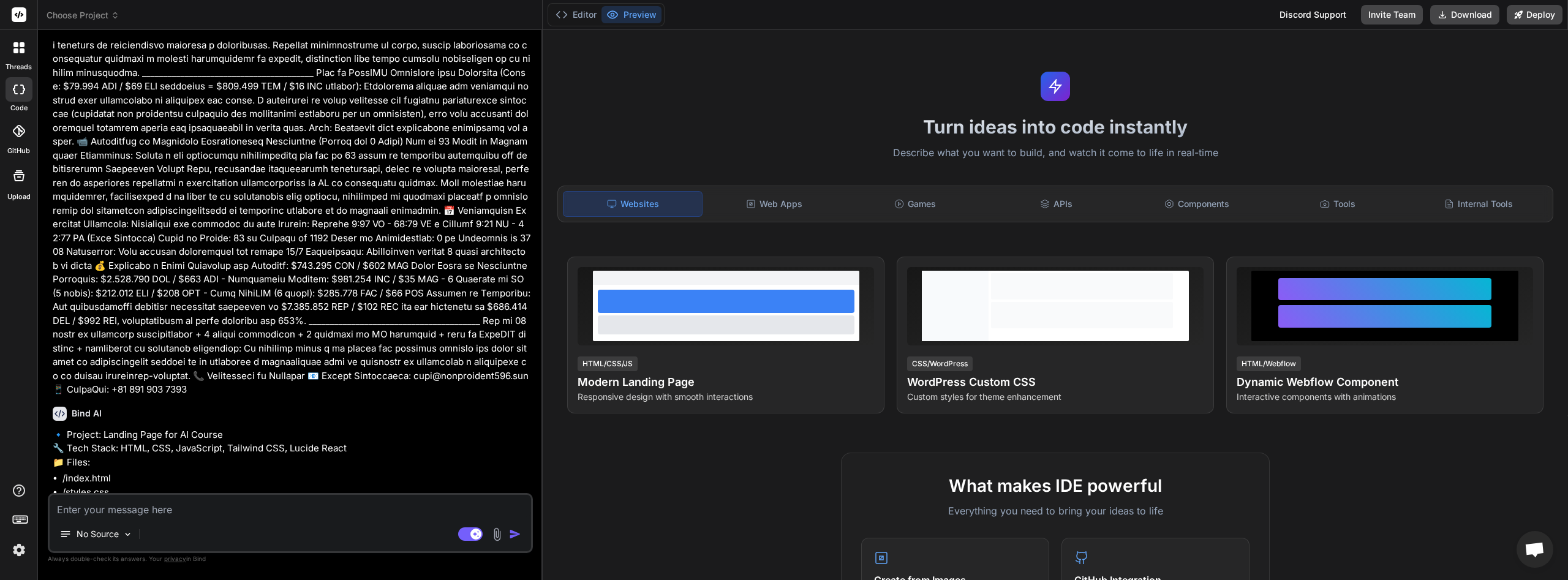
type textarea "s"
type textarea "x"
type textarea "si"
type textarea "x"
type textarea "si"
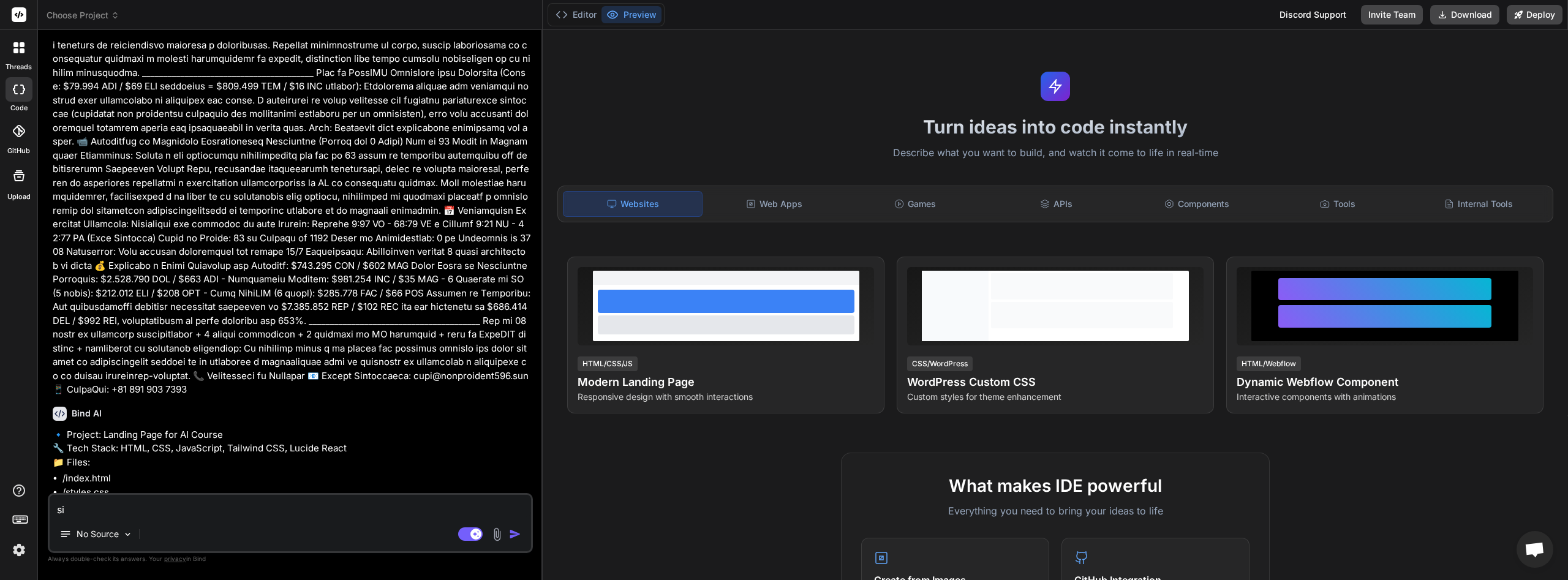
type textarea "x"
type textarea "si c"
type textarea "x"
type textarea "si cl"
type textarea "x"
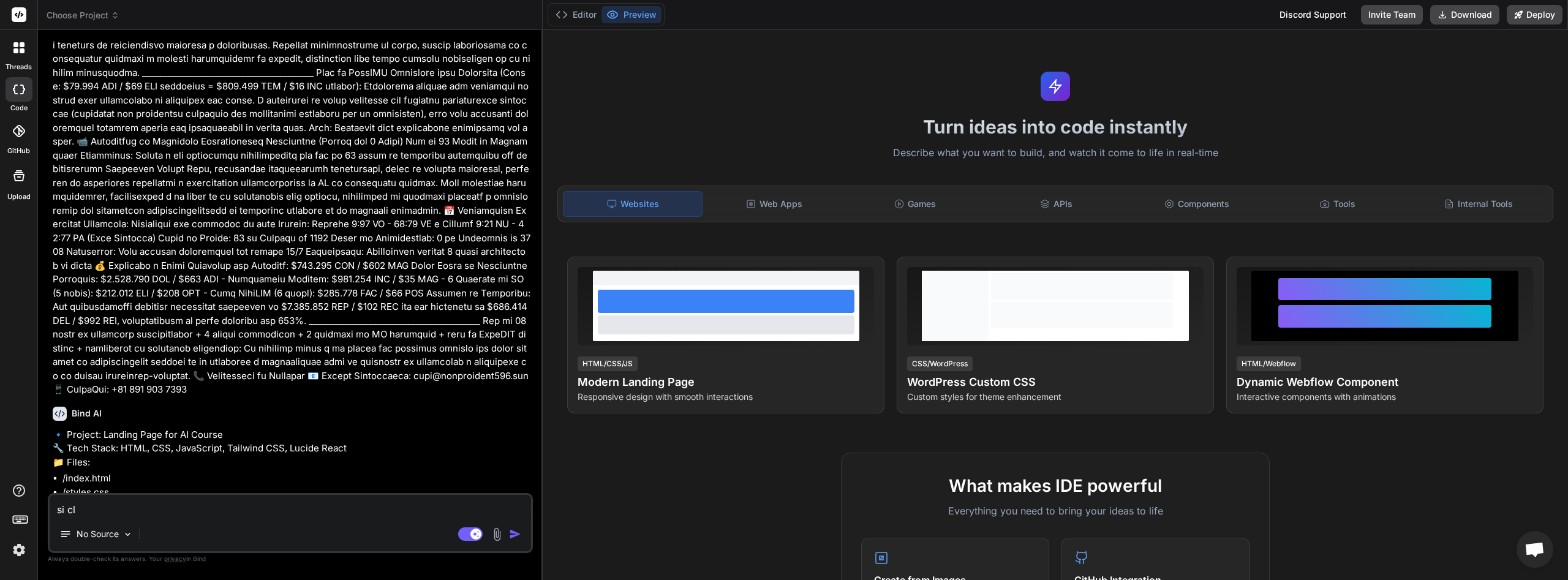
type textarea "si cla"
type textarea "x"
type textarea "si cl"
type textarea "x"
type textarea "si c"
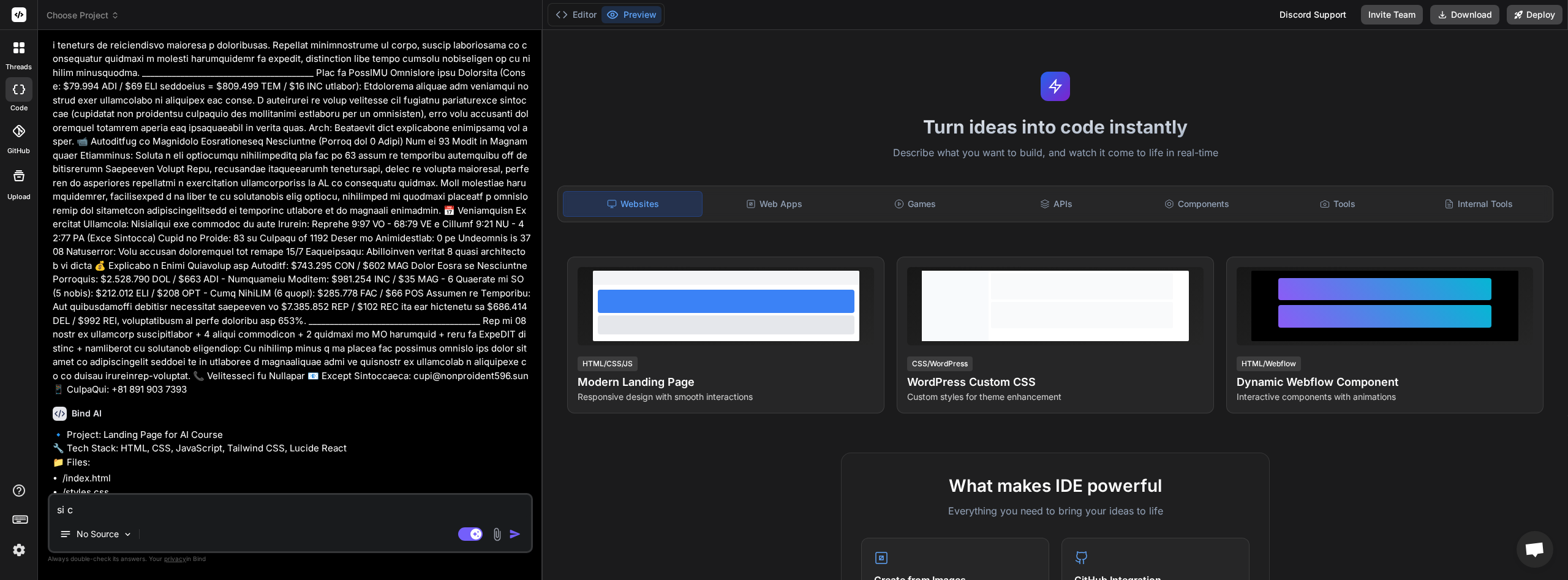
type textarea "x"
type textarea "si"
type textarea "x"
type textarea "si"
type textarea "x"
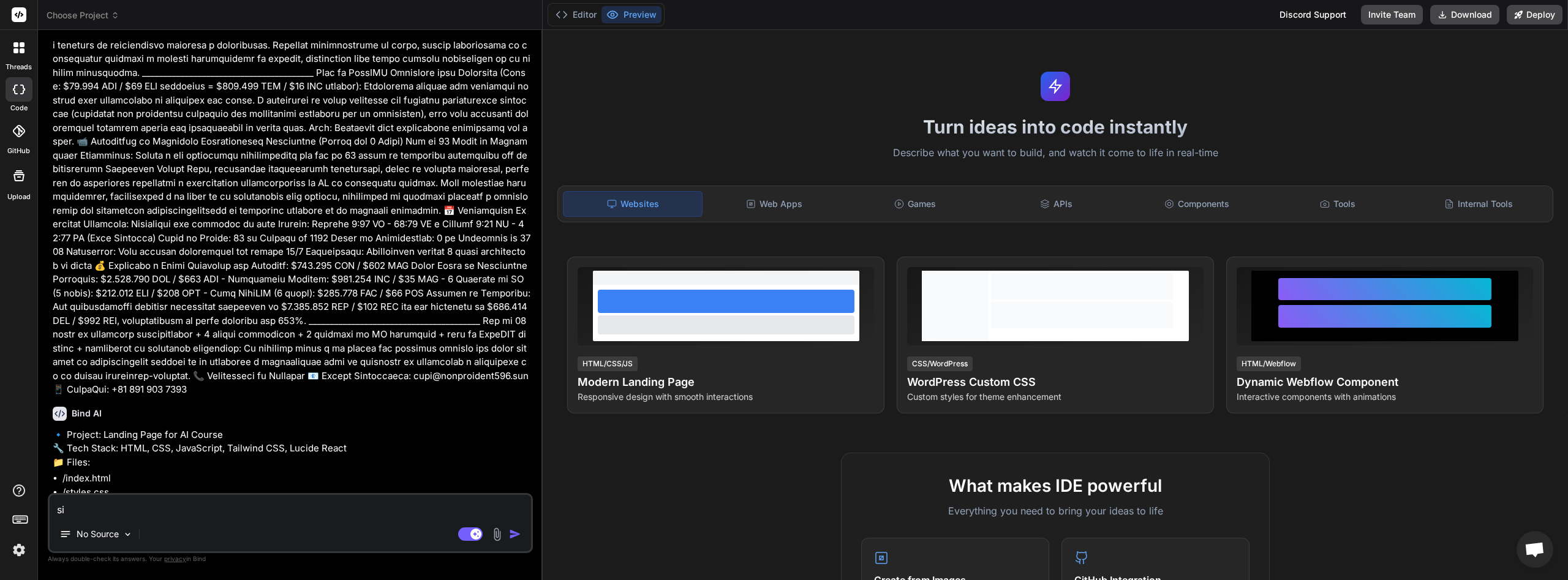
type textarea "si a"
type textarea "x"
type textarea "si ad"
type textarea "x"
type textarea "si ade"
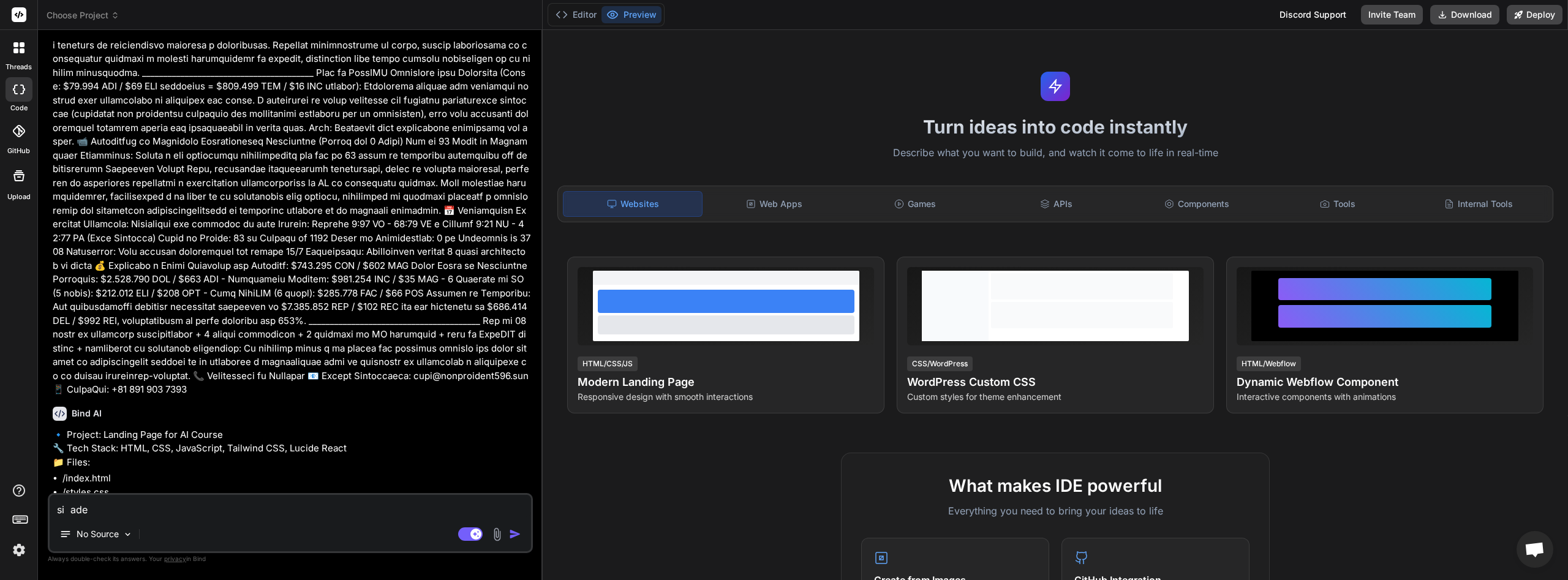
type textarea "x"
type textarea "si adel"
type textarea "x"
type textarea "si adela"
type textarea "x"
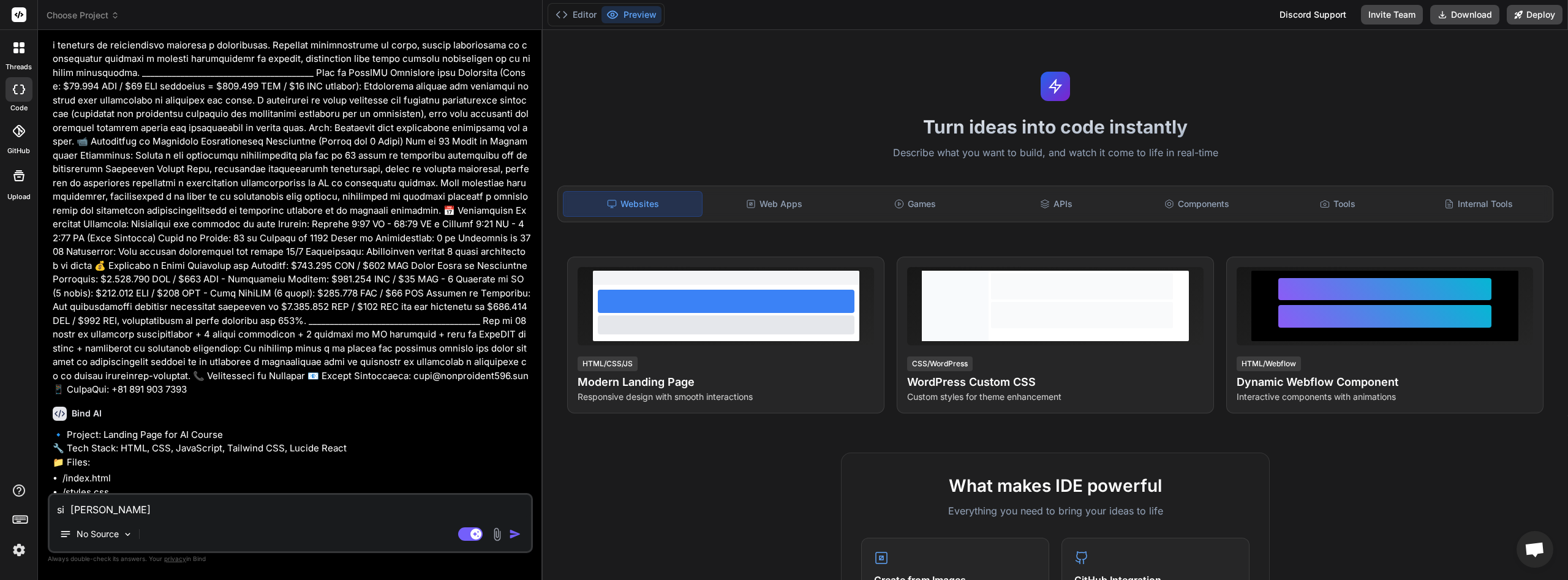
type textarea "si adelan"
type textarea "x"
type textarea "si adelant"
type textarea "x"
type textarea "si adelante"
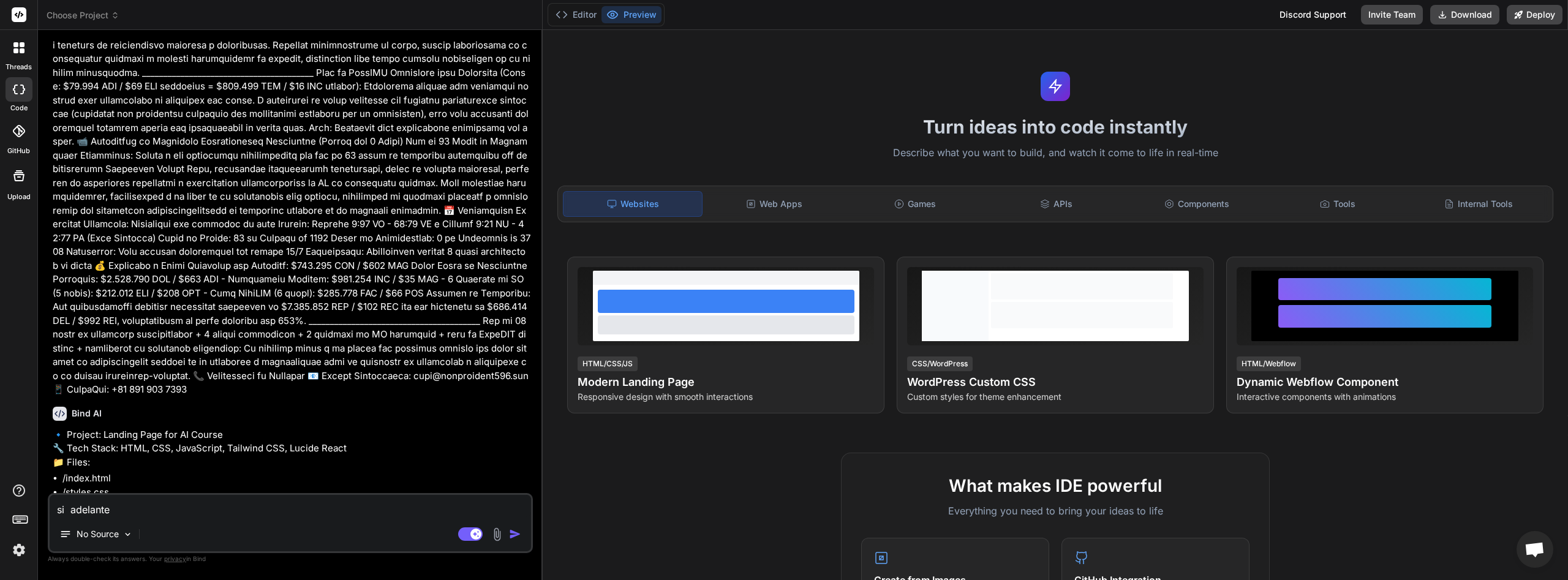
type textarea "x"
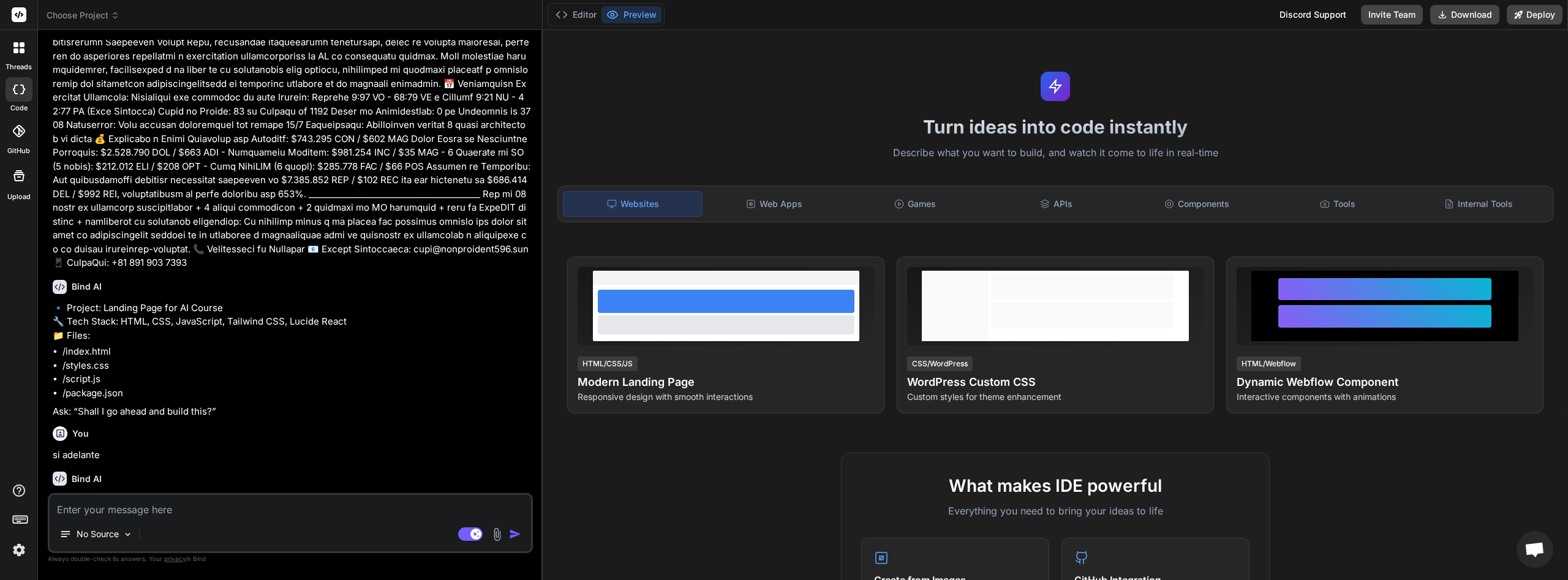
scroll to position [1977, 0]
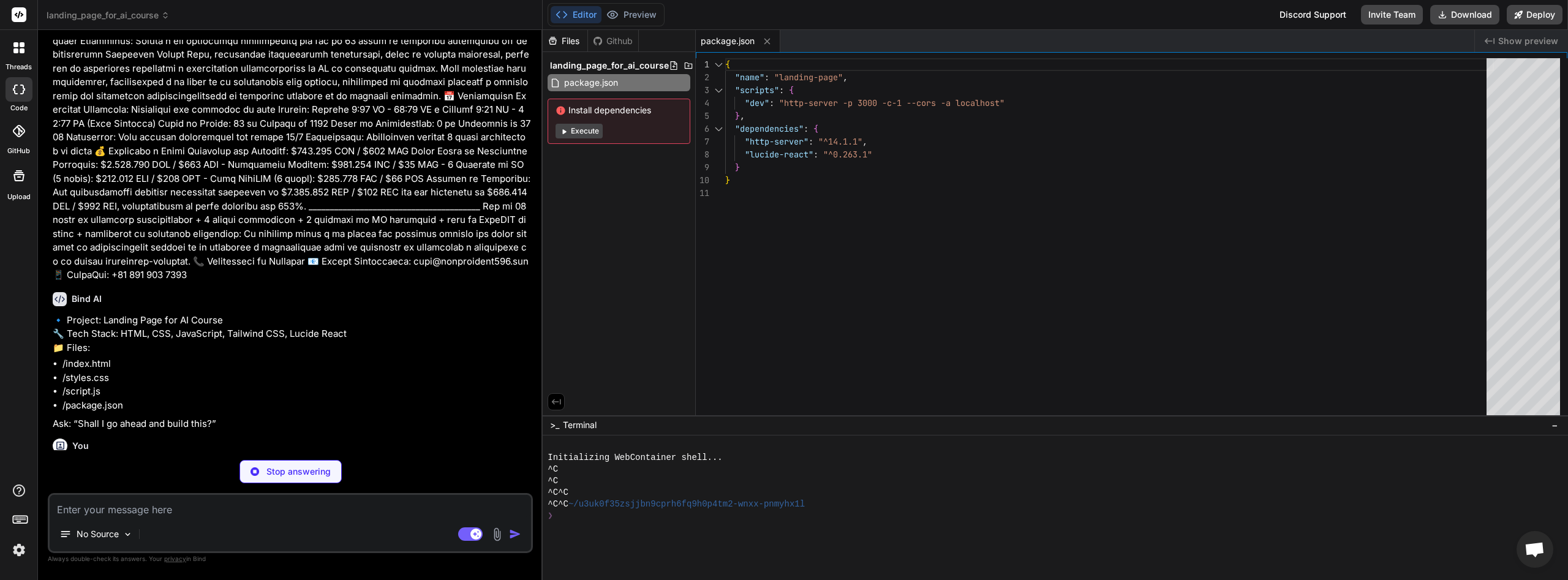
click at [592, 131] on button "Execute" at bounding box center [579, 130] width 47 height 14
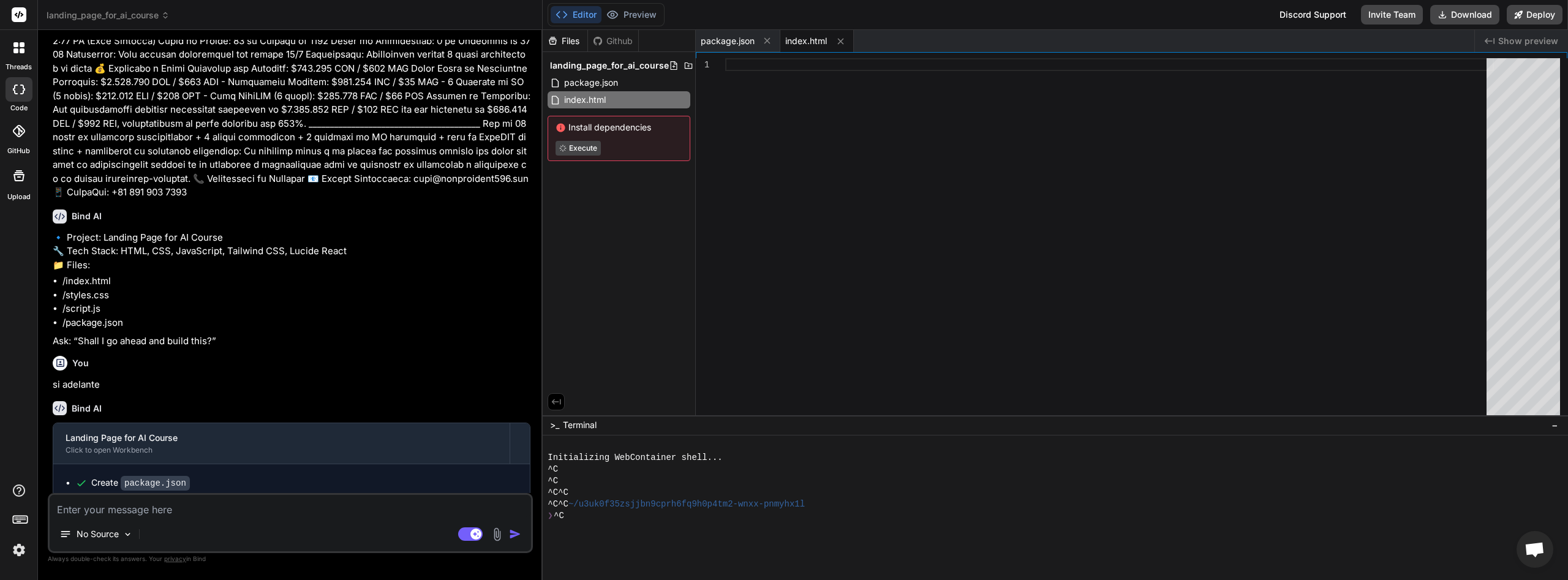
scroll to position [2065, 0]
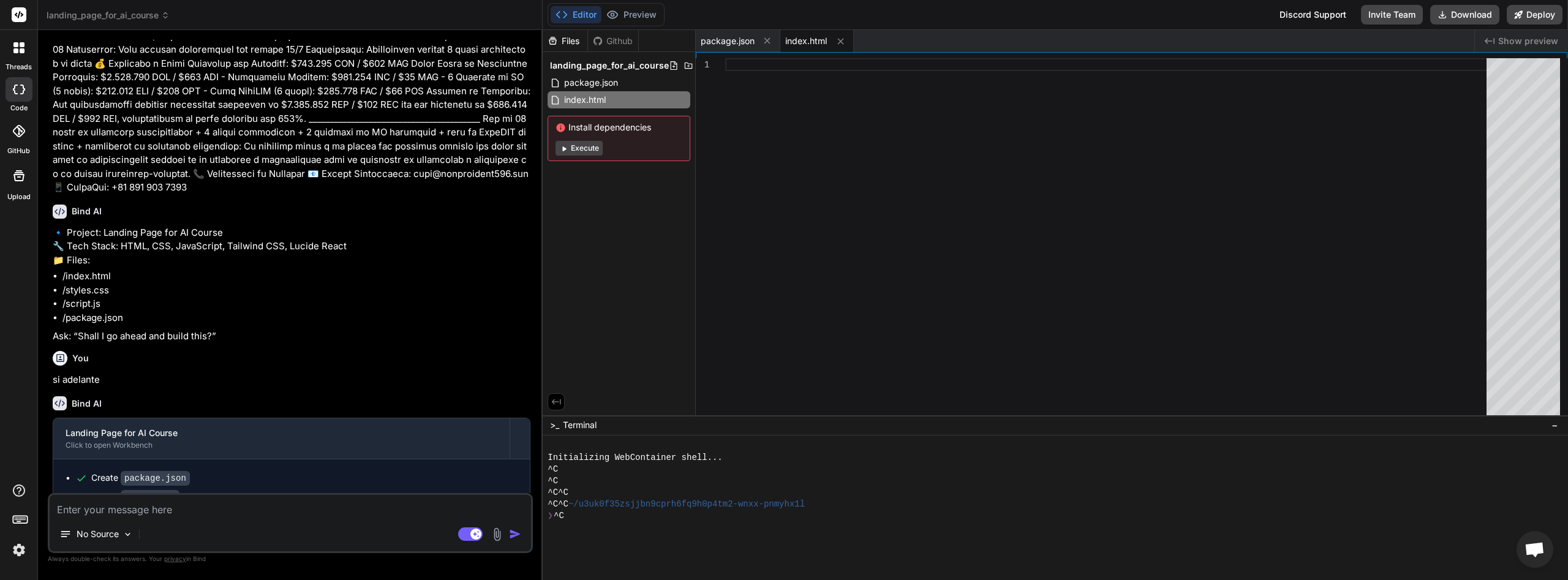
click at [591, 148] on button "Execute" at bounding box center [579, 148] width 47 height 14
click at [20, 12] on icon at bounding box center [19, 14] width 10 height 8
click at [19, 51] on icon at bounding box center [21, 50] width 5 height 5
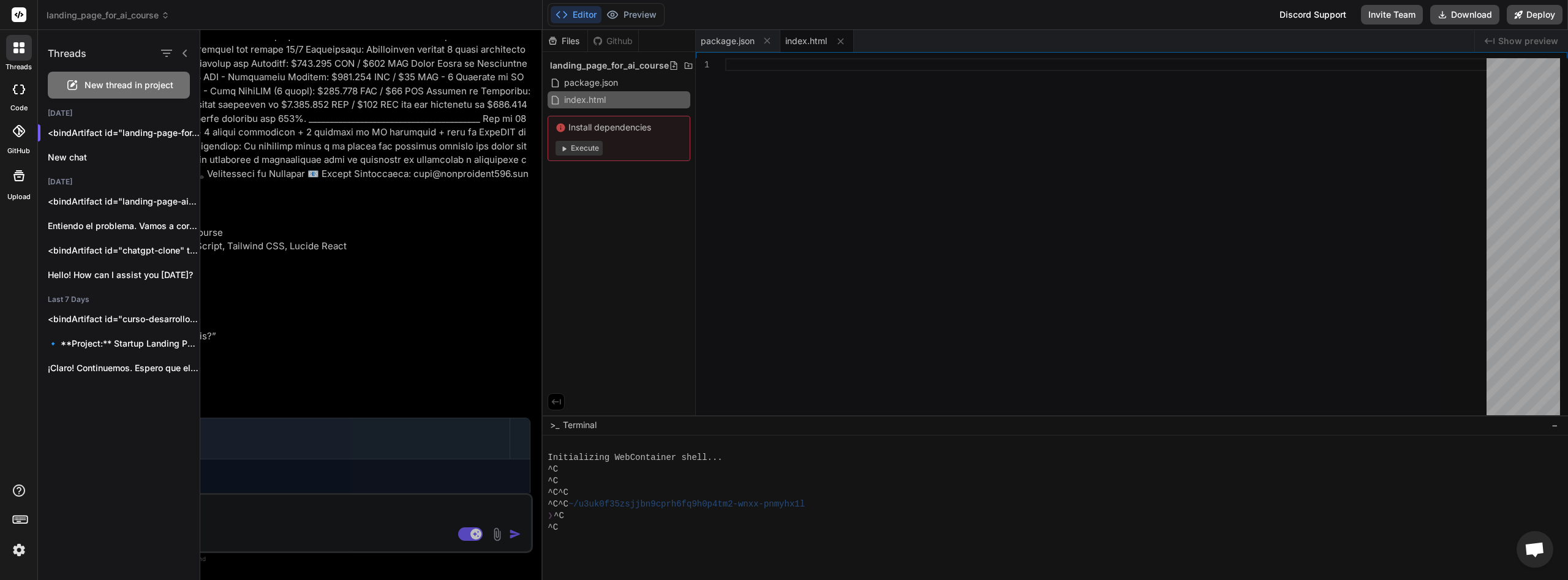
click at [102, 90] on span "New thread in project" at bounding box center [128, 85] width 89 height 13
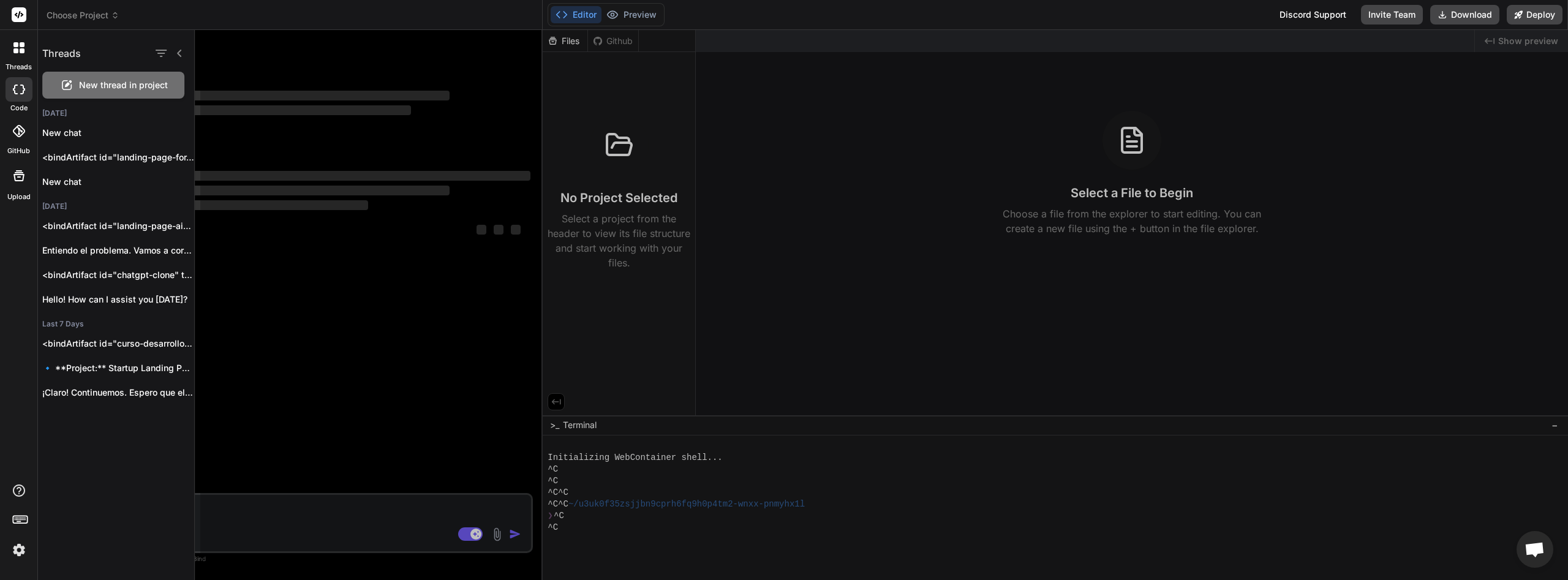
scroll to position [0, 0]
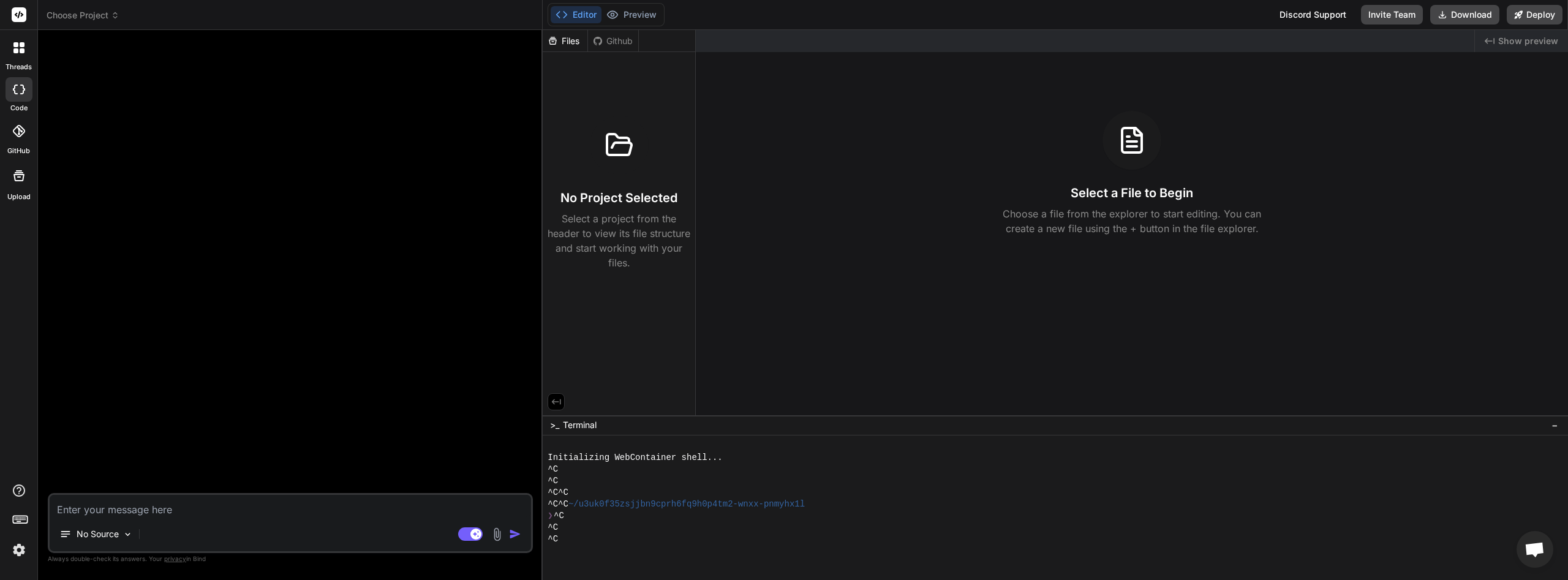
click at [21, 47] on icon at bounding box center [18, 47] width 11 height 11
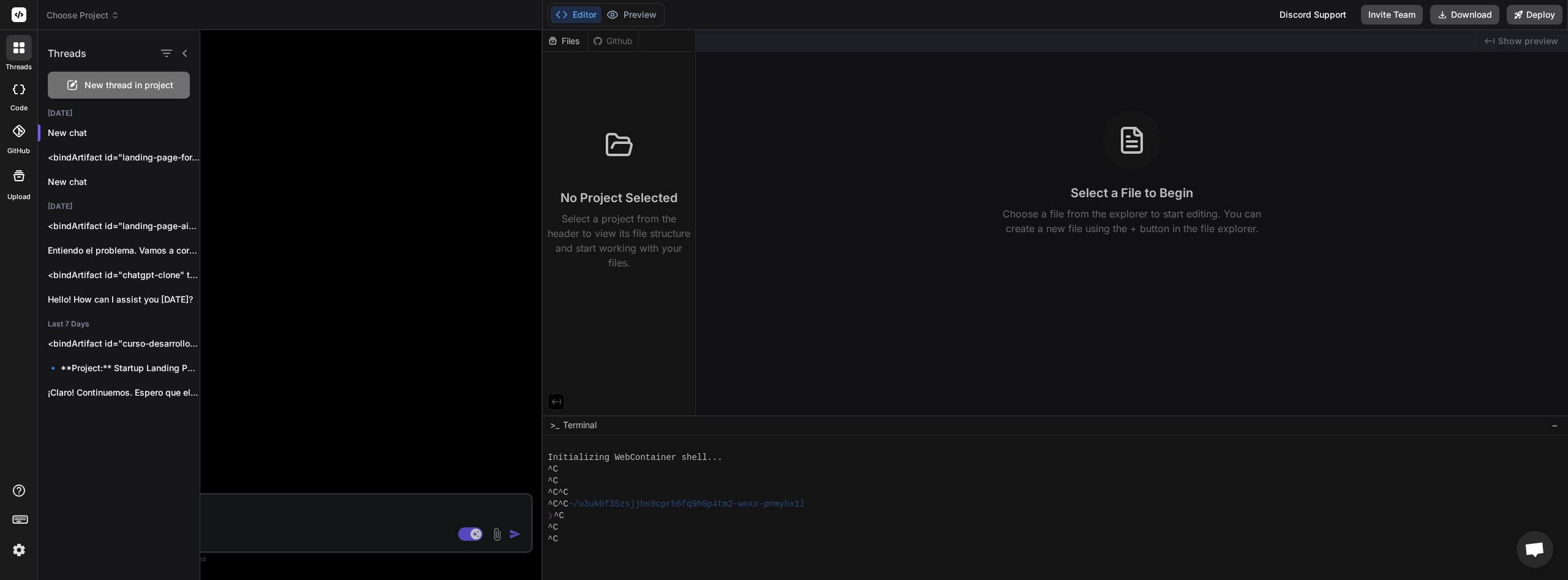
click at [97, 95] on div "New thread in project" at bounding box center [118, 85] width 142 height 27
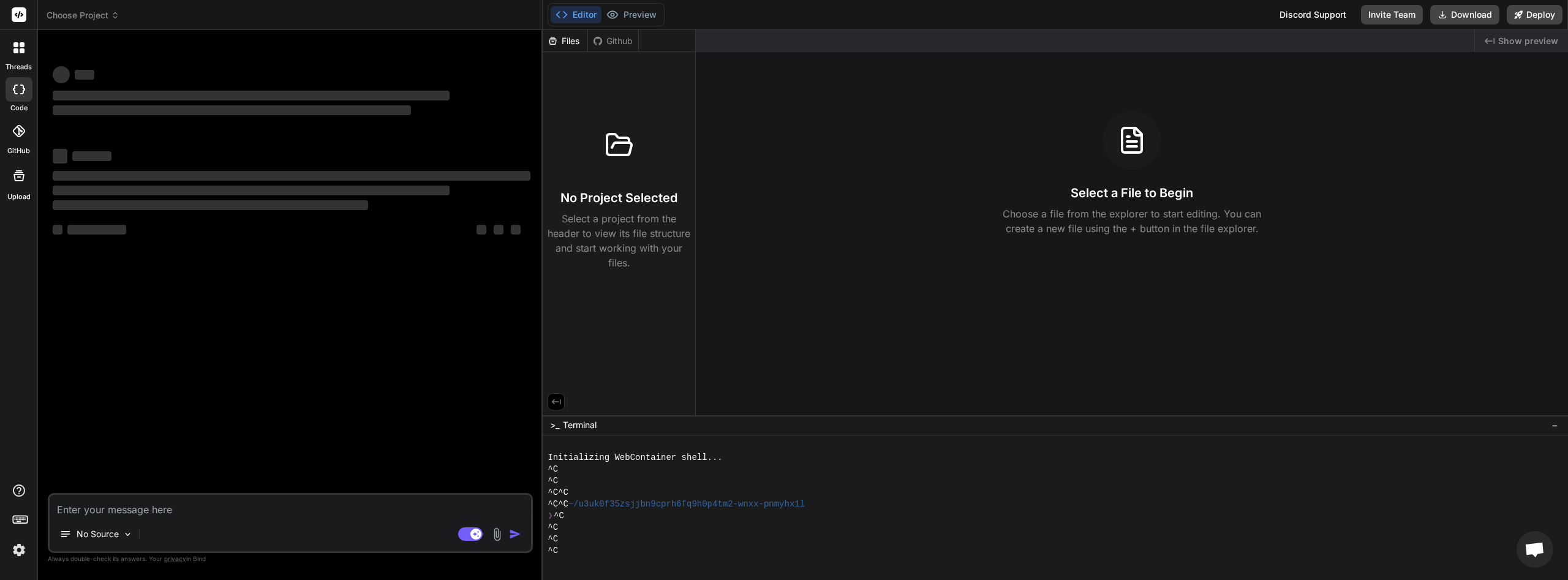
click at [10, 98] on div at bounding box center [19, 89] width 27 height 24
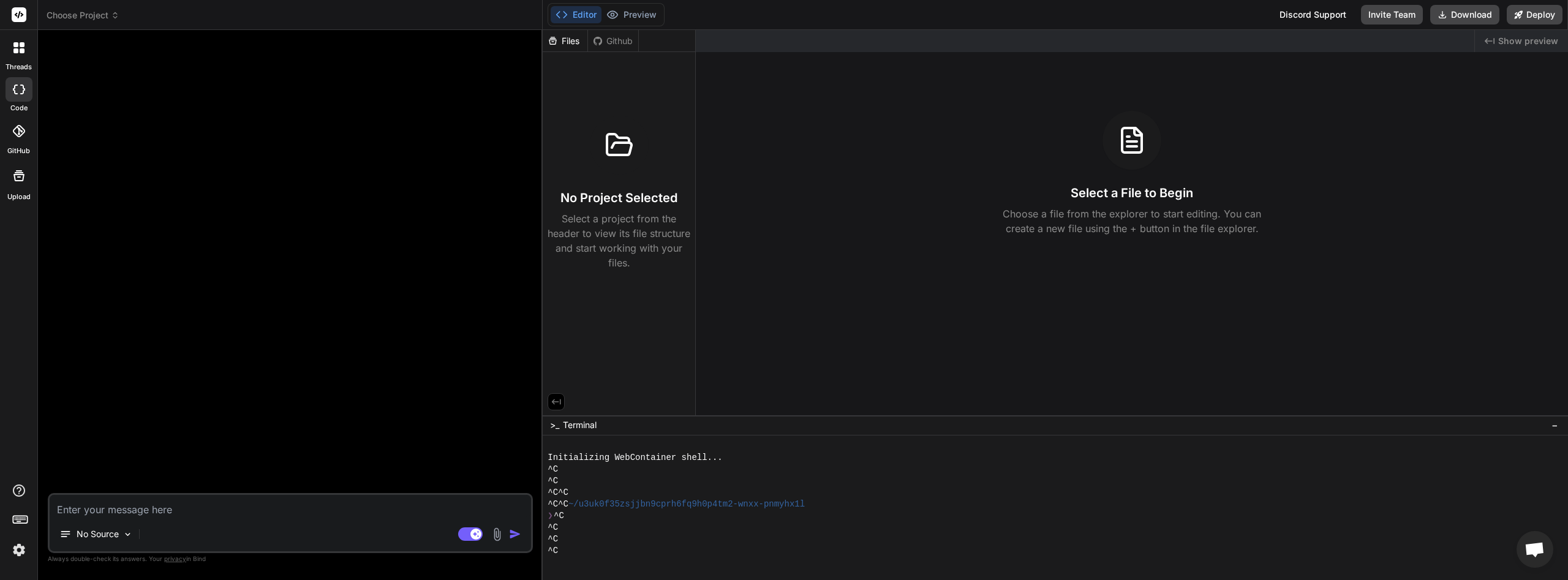
click at [13, 96] on div at bounding box center [19, 89] width 27 height 24
type textarea "x"
click at [21, 126] on icon at bounding box center [18, 130] width 13 height 13
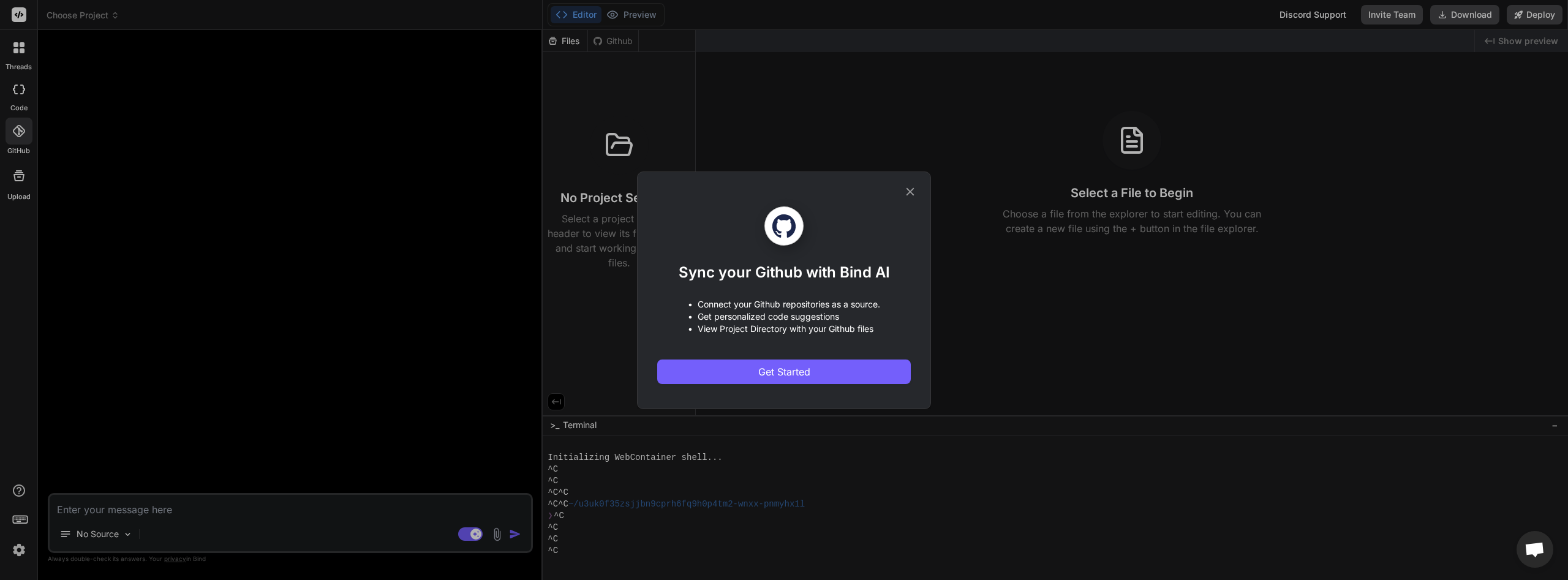
click at [913, 185] on icon at bounding box center [910, 191] width 14 height 14
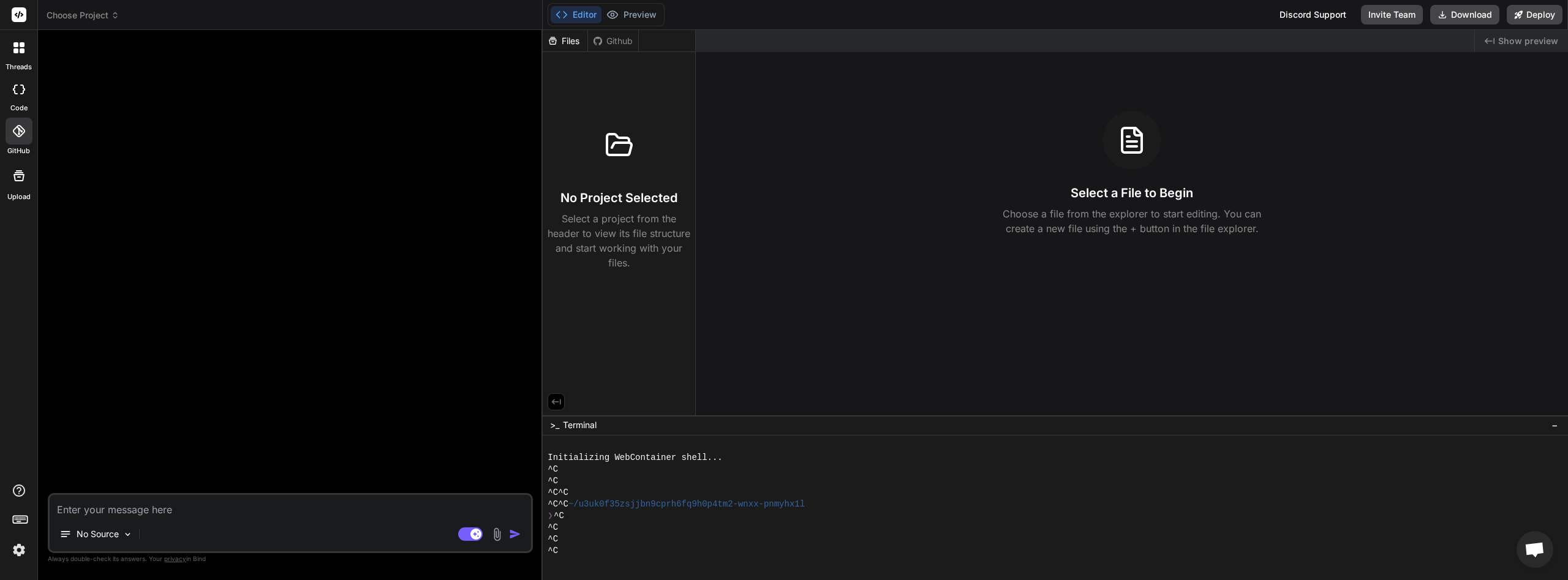
click at [17, 553] on img at bounding box center [19, 550] width 21 height 21
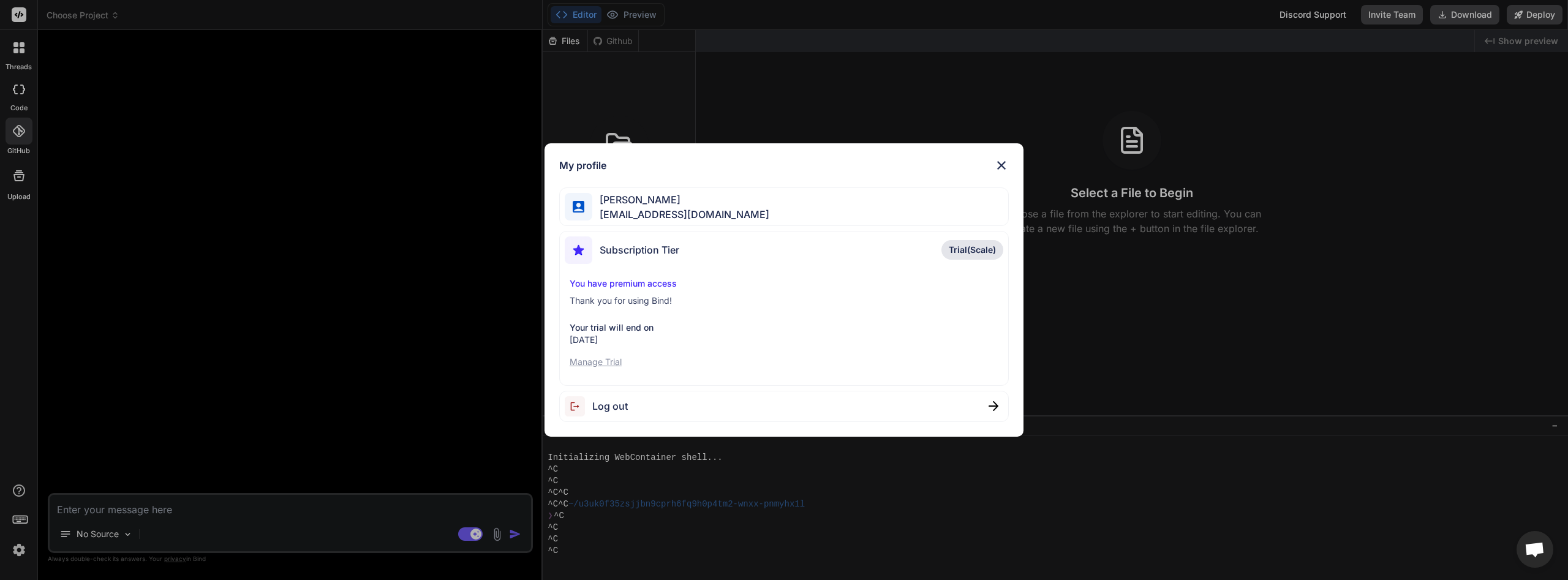
click at [999, 168] on img at bounding box center [1001, 165] width 14 height 14
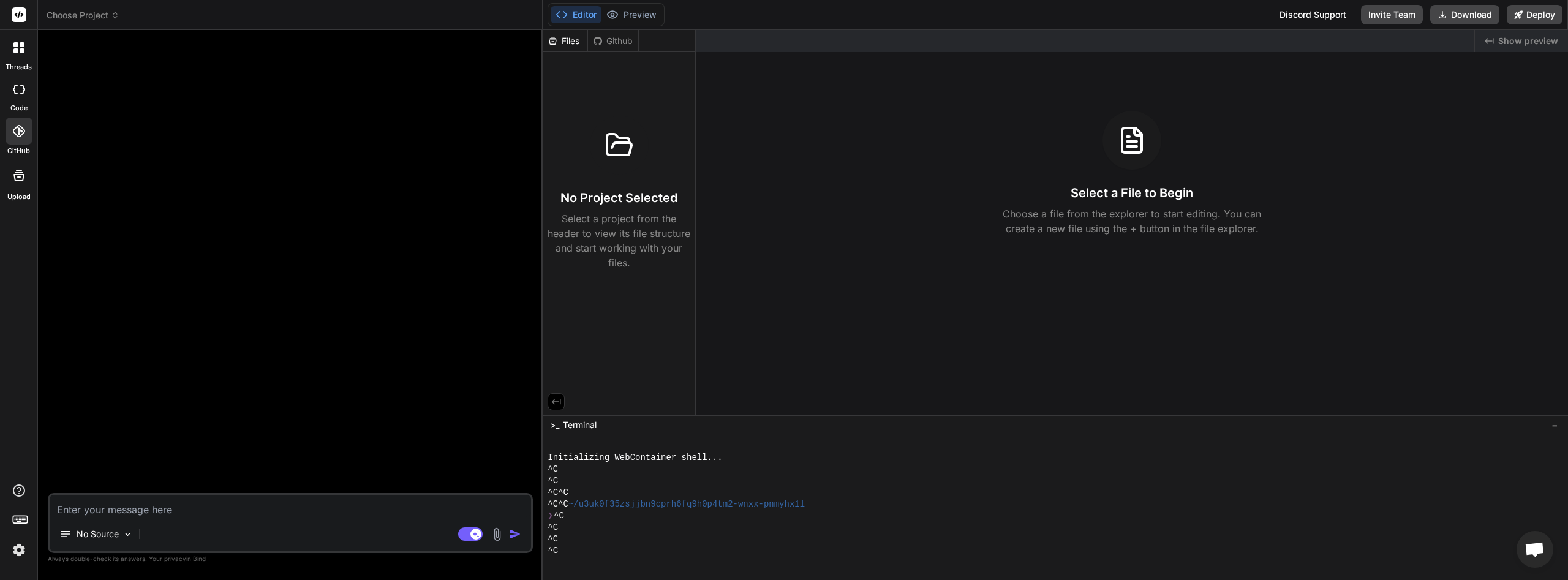
click at [11, 8] on div at bounding box center [18, 14] width 38 height 30
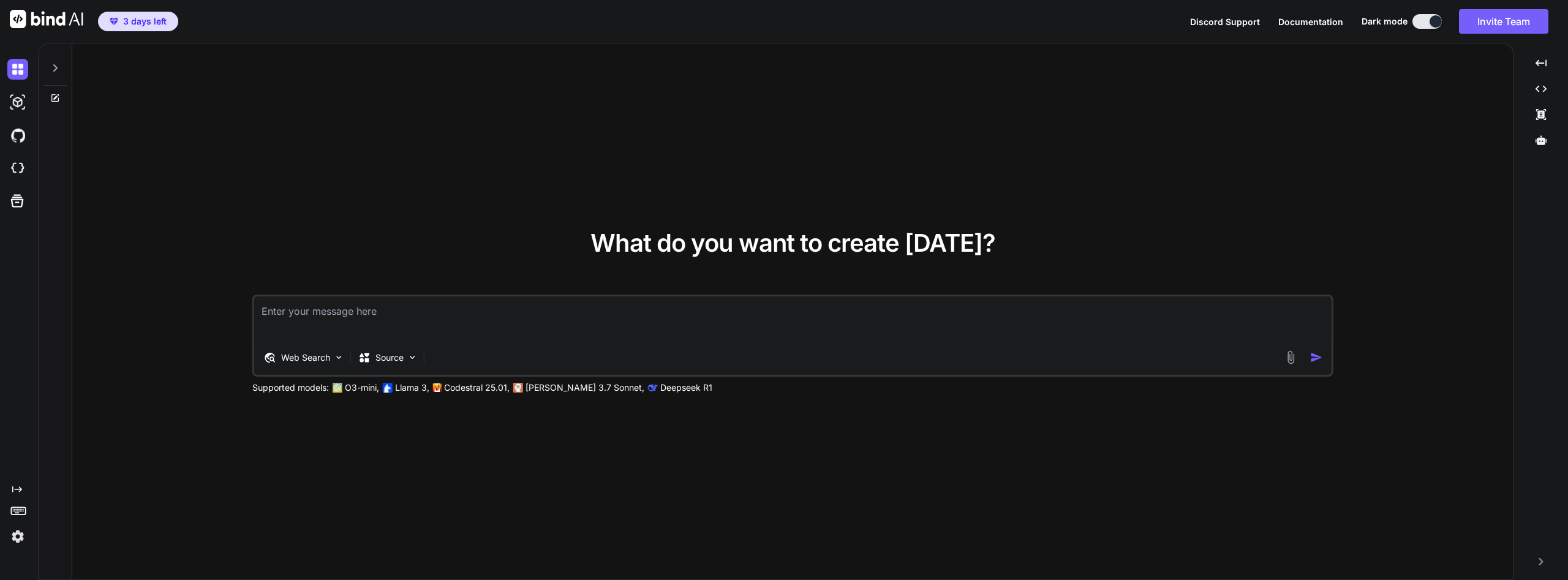
type textarea "x"
click at [404, 344] on div "Web Search Source" at bounding box center [792, 335] width 1081 height 82
click at [124, 19] on span "3 days left" at bounding box center [144, 21] width 43 height 13
click at [18, 110] on img at bounding box center [18, 102] width 21 height 21
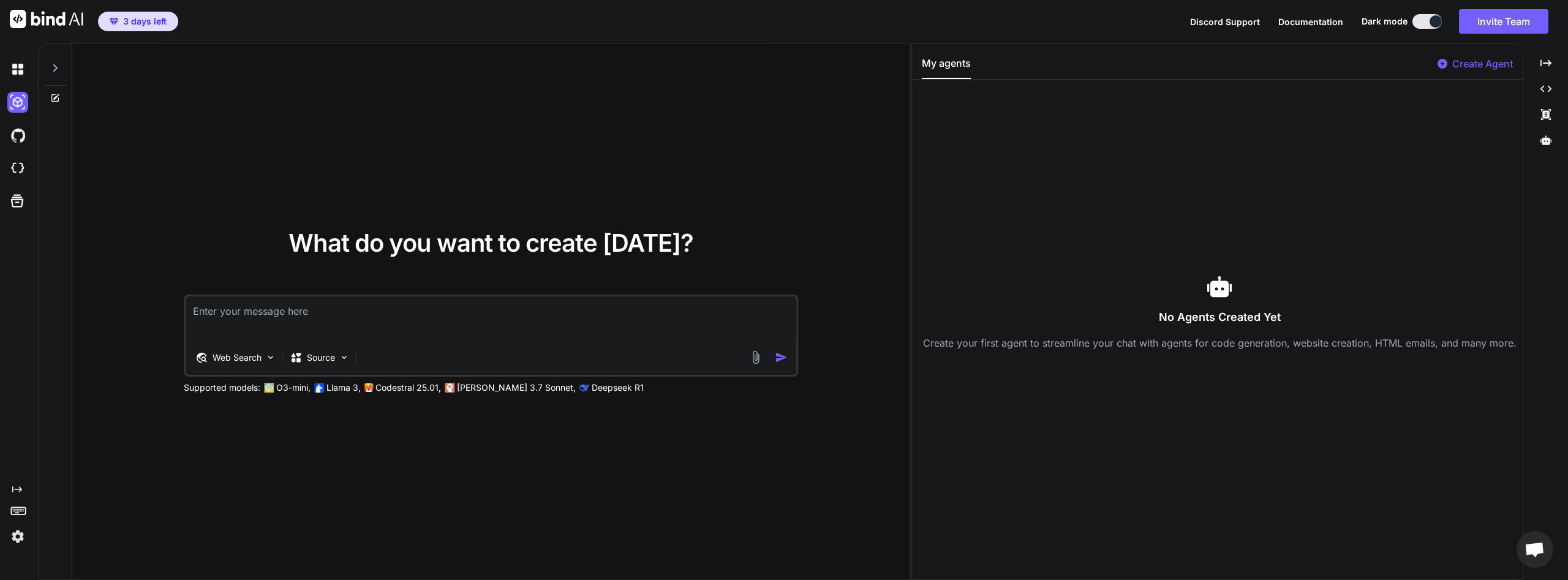
click at [356, 304] on textarea at bounding box center [491, 319] width 611 height 45
click at [266, 360] on img at bounding box center [270, 357] width 11 height 11
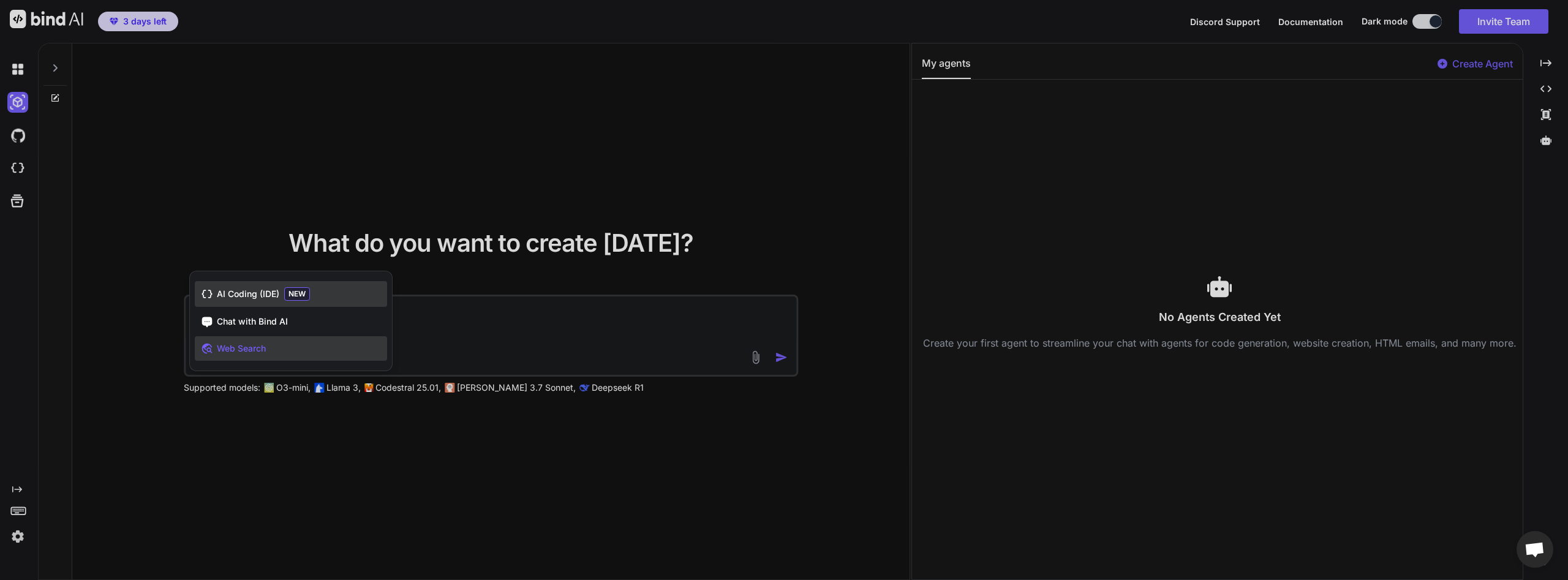
click at [271, 292] on span "AI Coding (IDE)" at bounding box center [247, 294] width 63 height 13
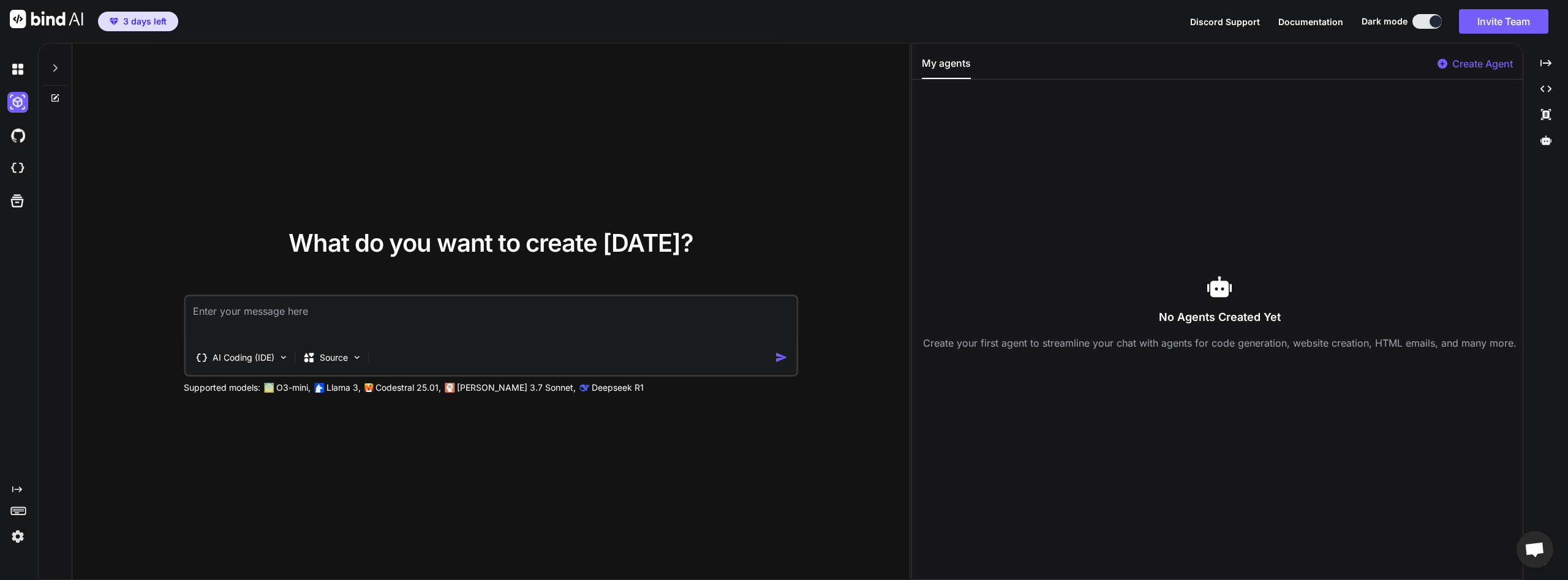
click at [408, 317] on textarea at bounding box center [491, 319] width 611 height 45
click at [36, 18] on img at bounding box center [46, 18] width 73 height 18
click at [445, 314] on textarea "crea un clon de chatgpt donde yo coloco" at bounding box center [491, 319] width 611 height 45
type textarea "crea un clon de chatgpt donde yo coloco mi api de chatgpt"
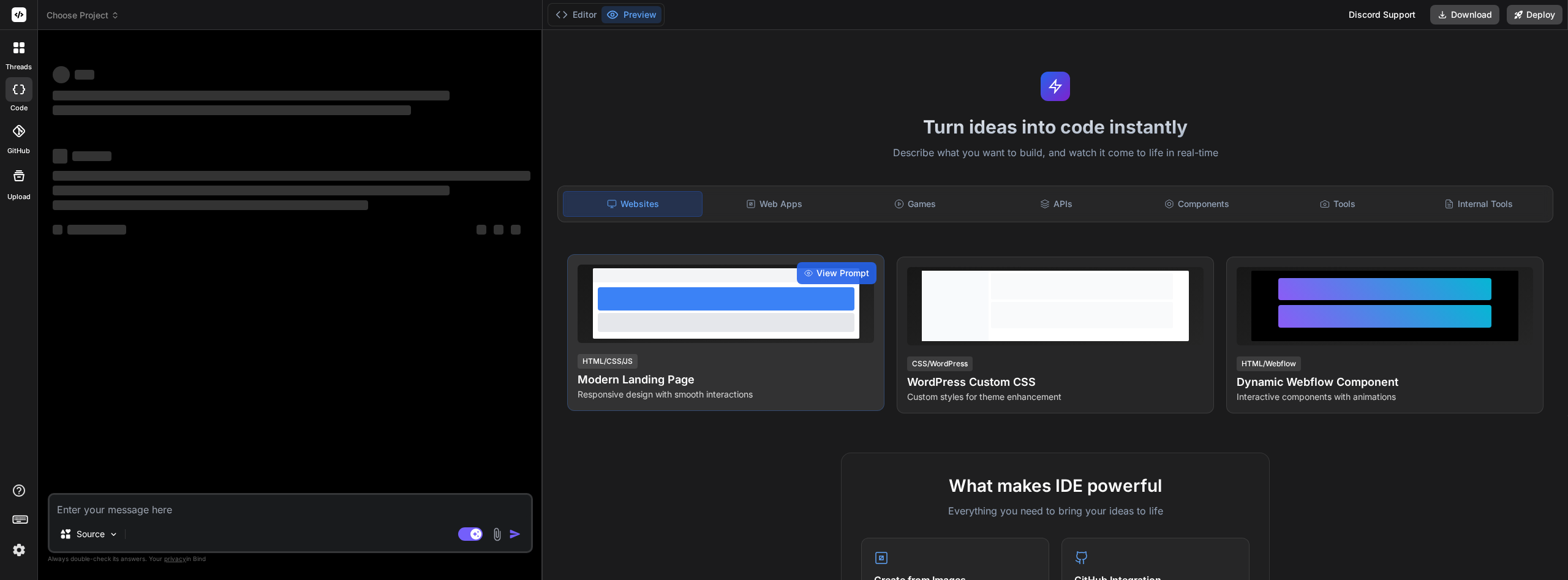
click at [825, 321] on div at bounding box center [727, 322] width 257 height 18
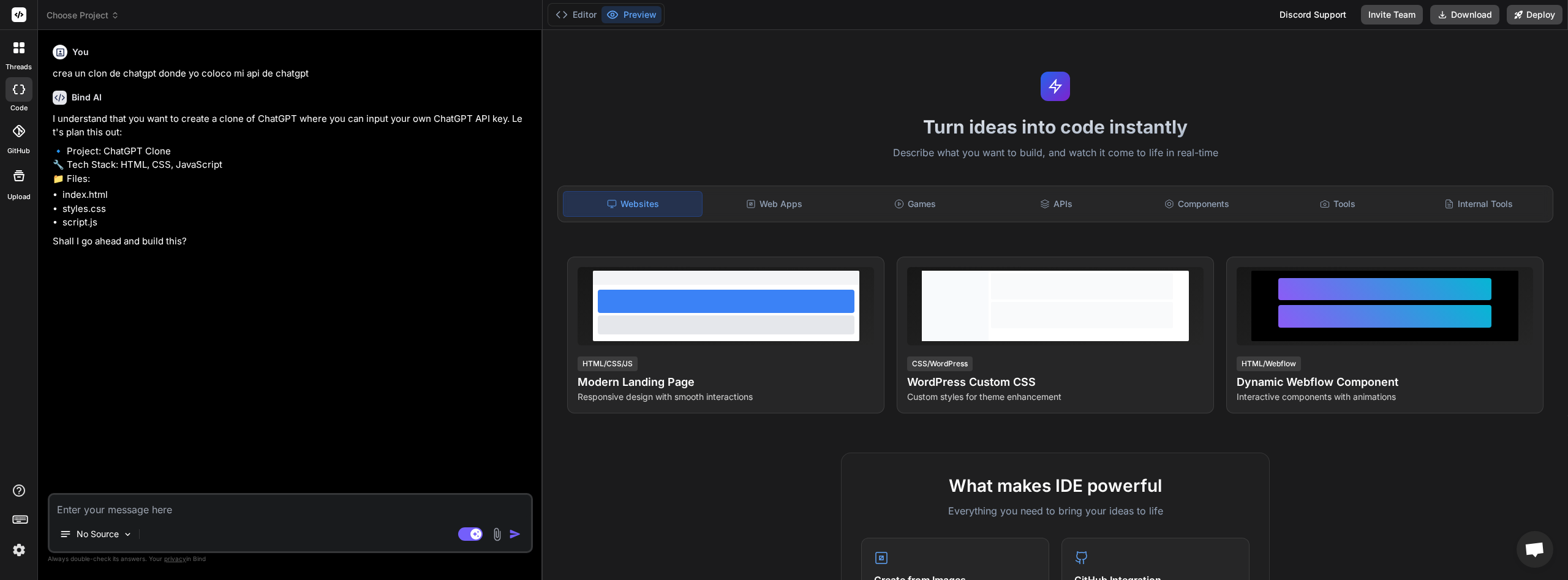
click at [17, 120] on div at bounding box center [19, 131] width 27 height 27
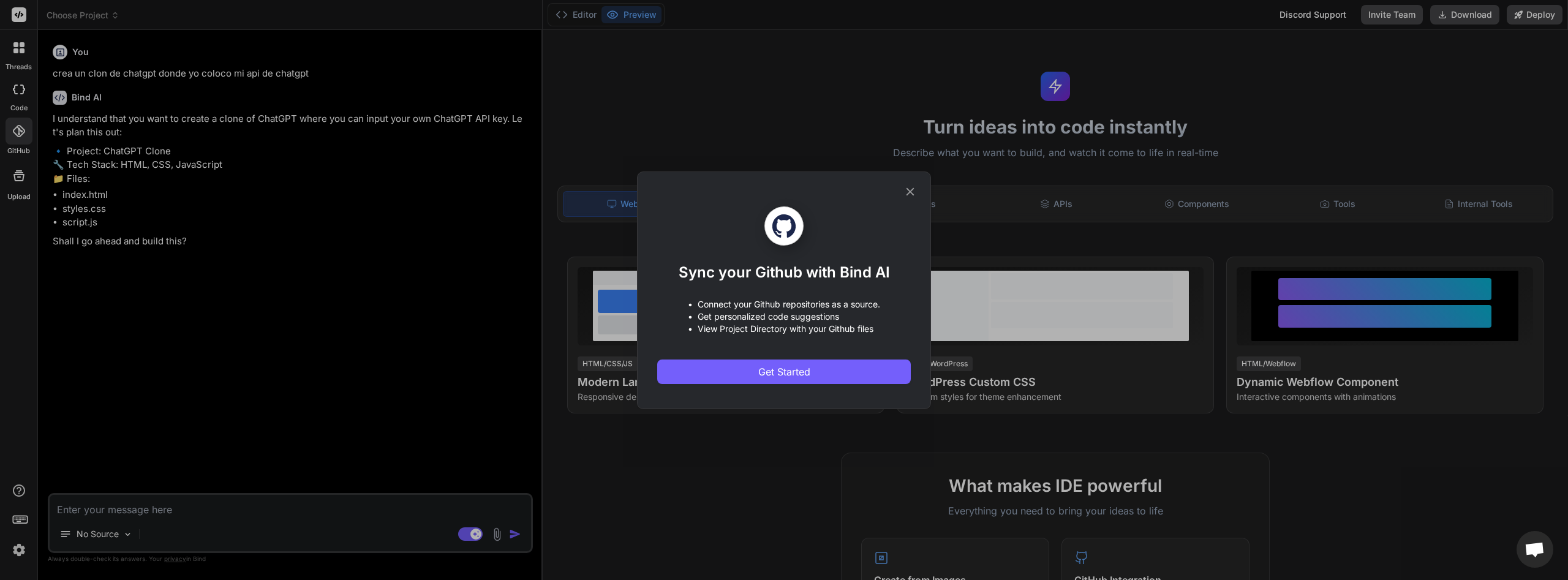
click at [907, 193] on icon at bounding box center [910, 191] width 14 height 14
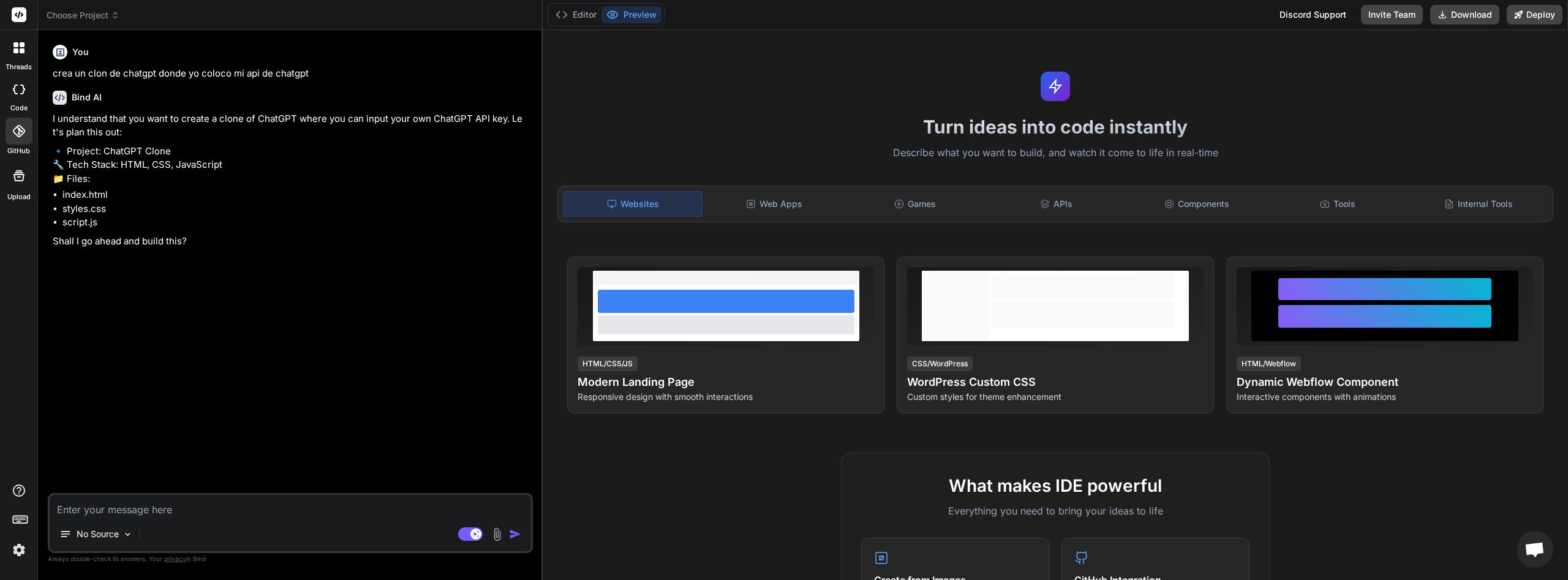
click at [28, 54] on div at bounding box center [18, 47] width 26 height 26
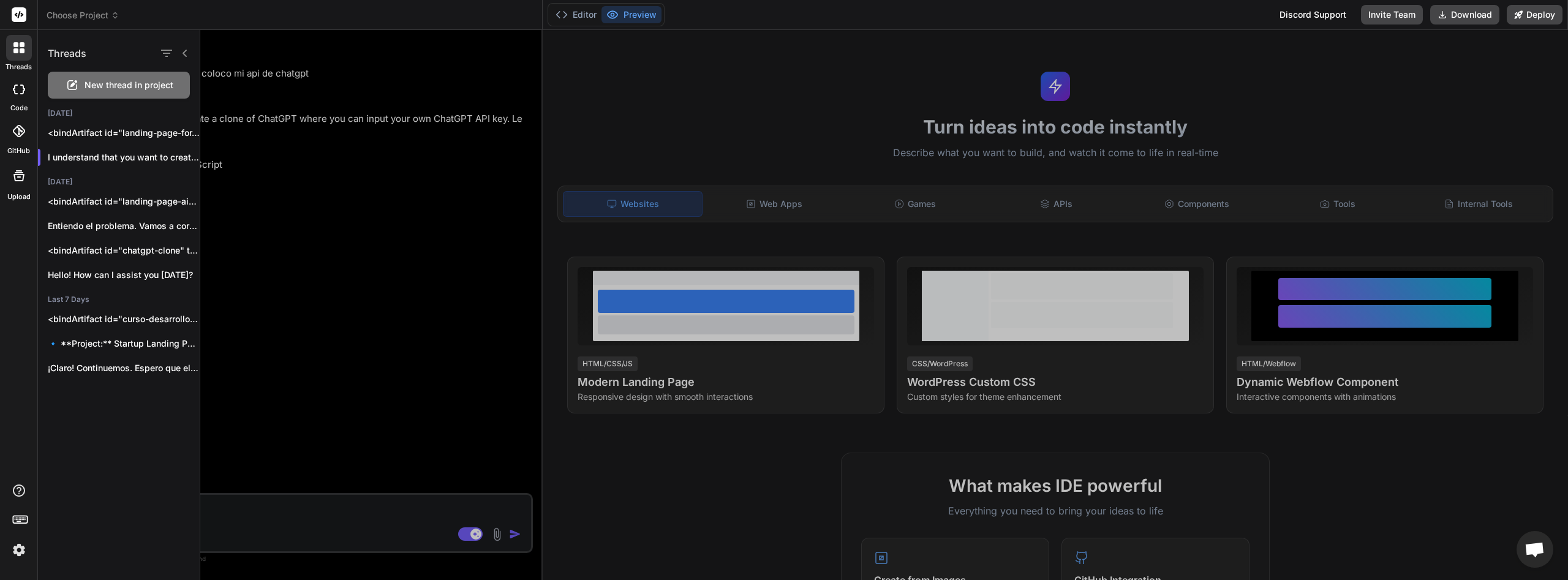
click at [422, 392] on div at bounding box center [883, 304] width 1367 height 550
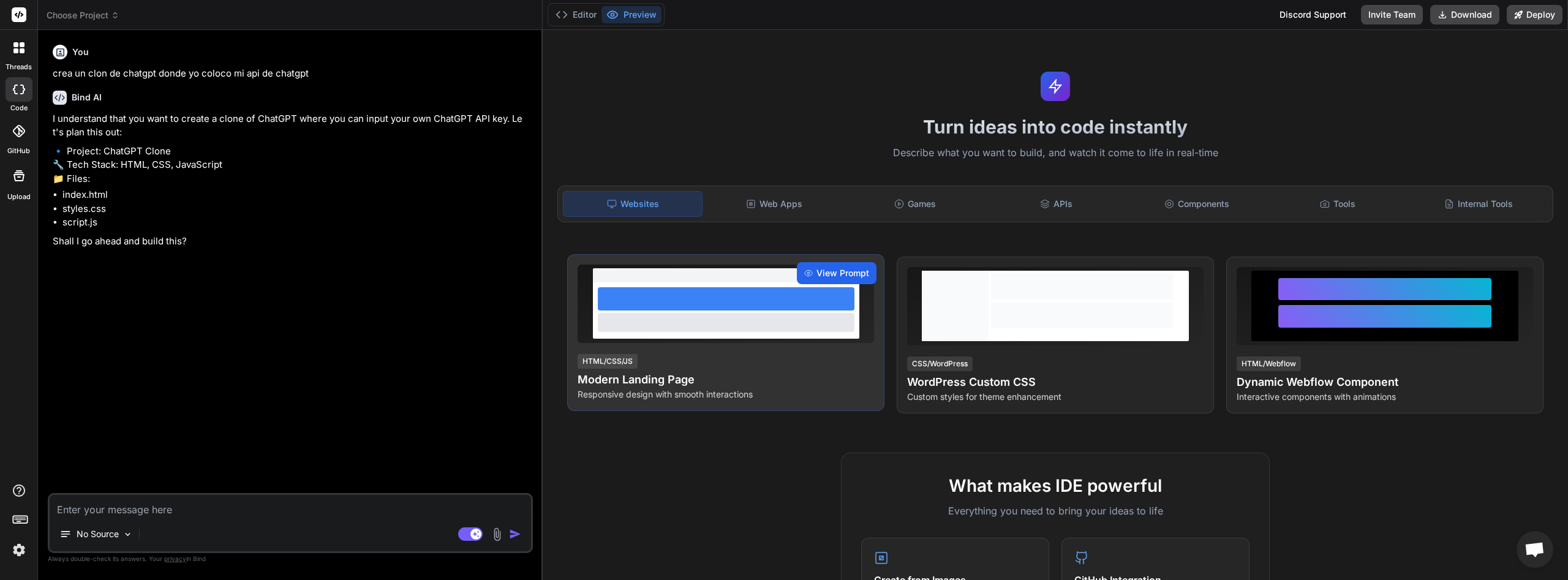
click at [814, 272] on div "View Prompt" at bounding box center [837, 273] width 79 height 22
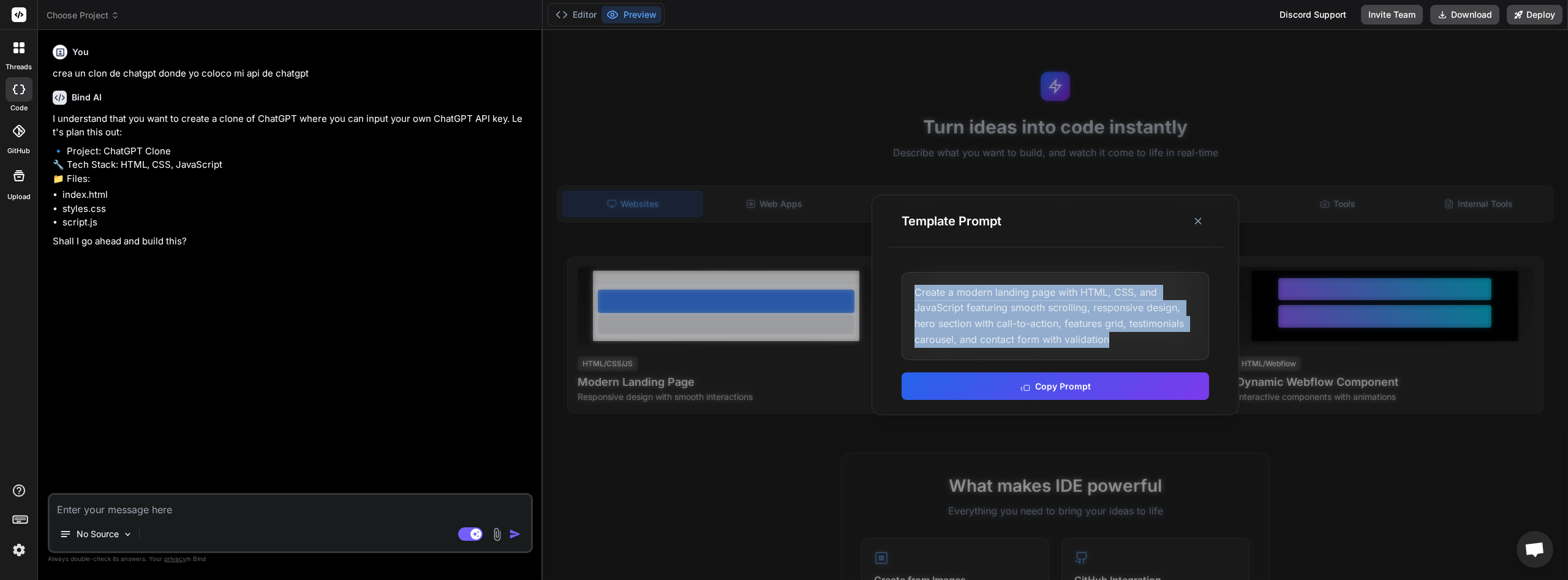
drag, startPoint x: 915, startPoint y: 294, endPoint x: 1126, endPoint y: 344, distance: 216.8
click at [1126, 344] on div "Create a modern landing page with HTML, CSS, and JavaScript featuring smooth sc…" at bounding box center [1055, 315] width 307 height 88
click at [1090, 388] on button "Copy Prompt" at bounding box center [1055, 385] width 307 height 28
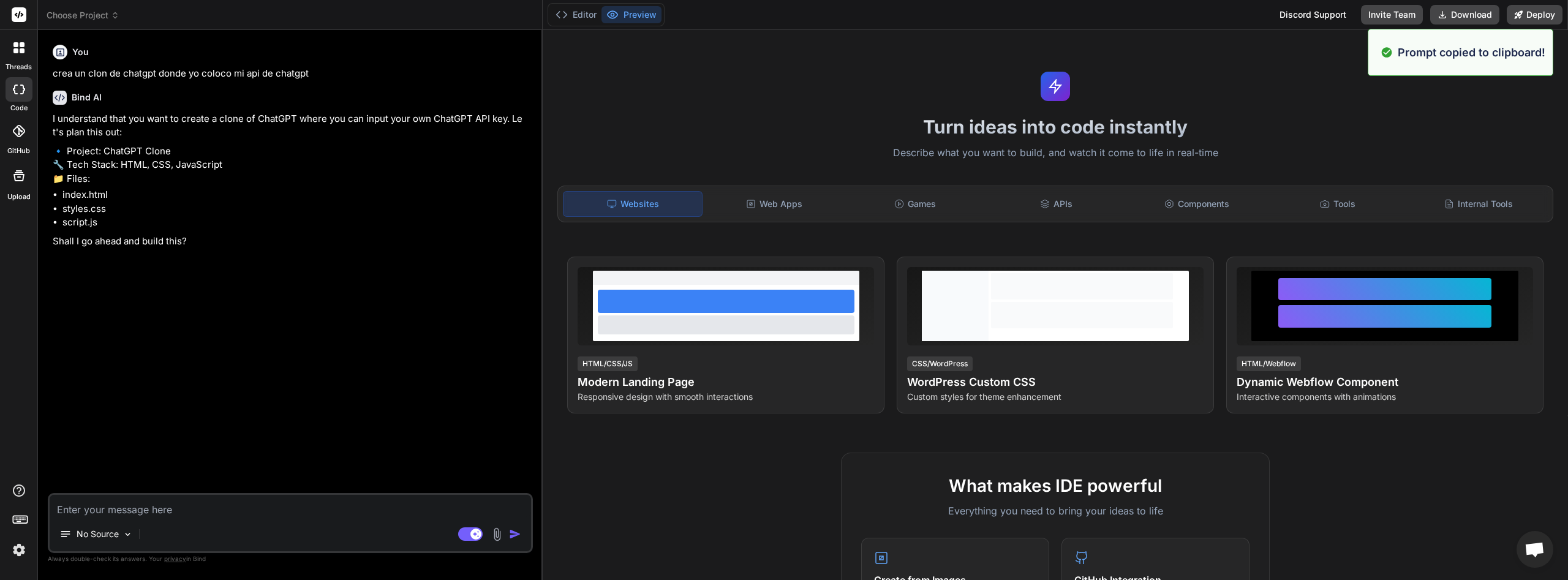
click at [18, 48] on icon at bounding box center [18, 47] width 11 height 11
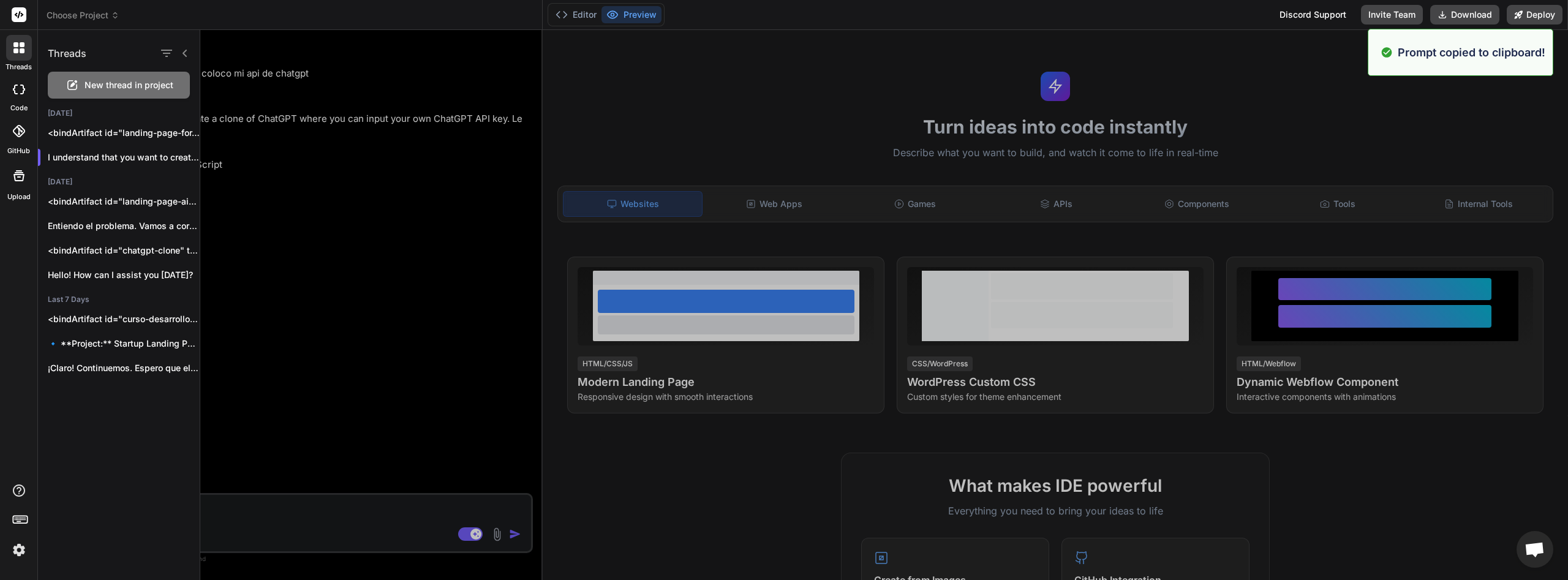
click at [17, 84] on icon at bounding box center [18, 89] width 13 height 10
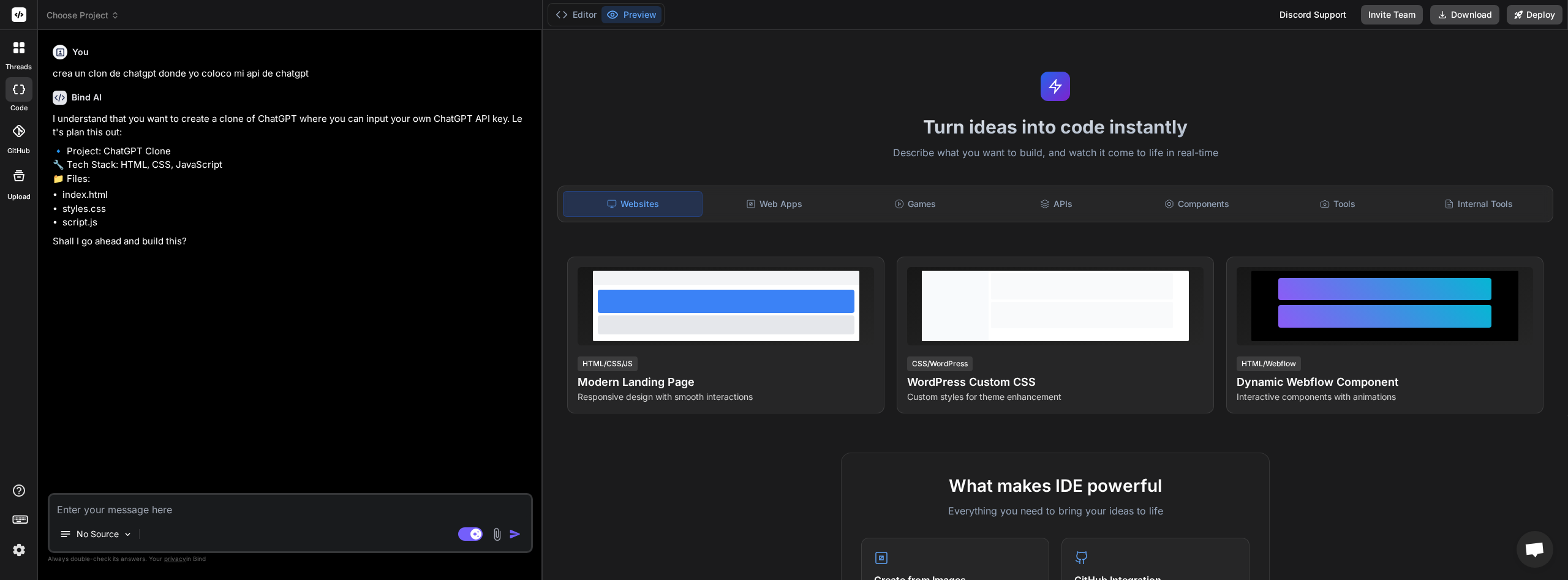
click at [24, 55] on div at bounding box center [18, 47] width 26 height 26
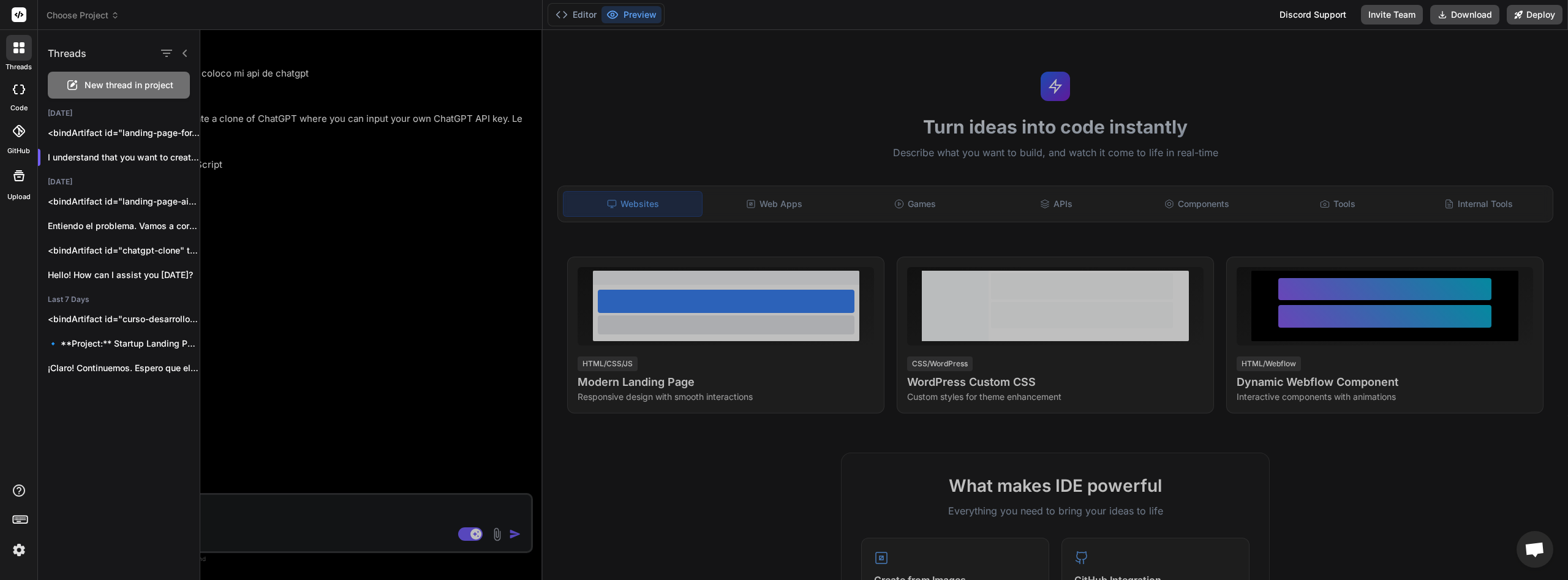
click at [170, 90] on span "New thread in project" at bounding box center [128, 85] width 89 height 13
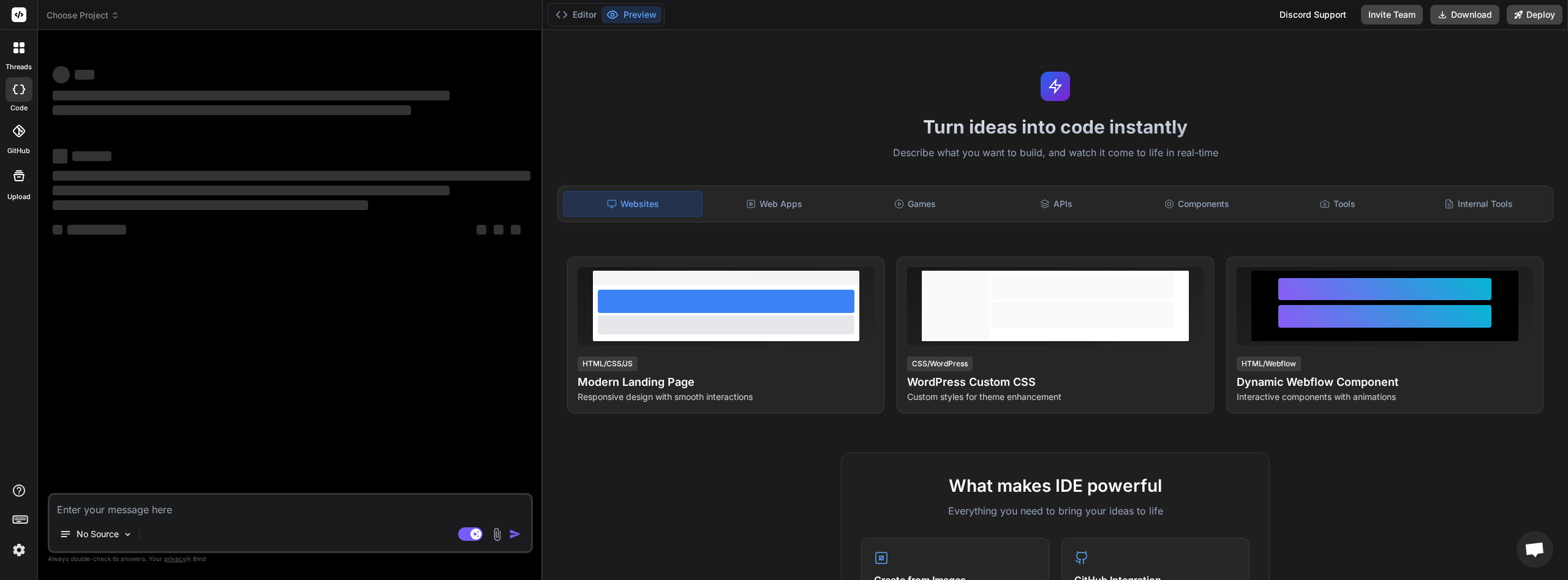
click at [11, 89] on div at bounding box center [19, 89] width 27 height 24
click at [196, 507] on textarea at bounding box center [290, 506] width 481 height 22
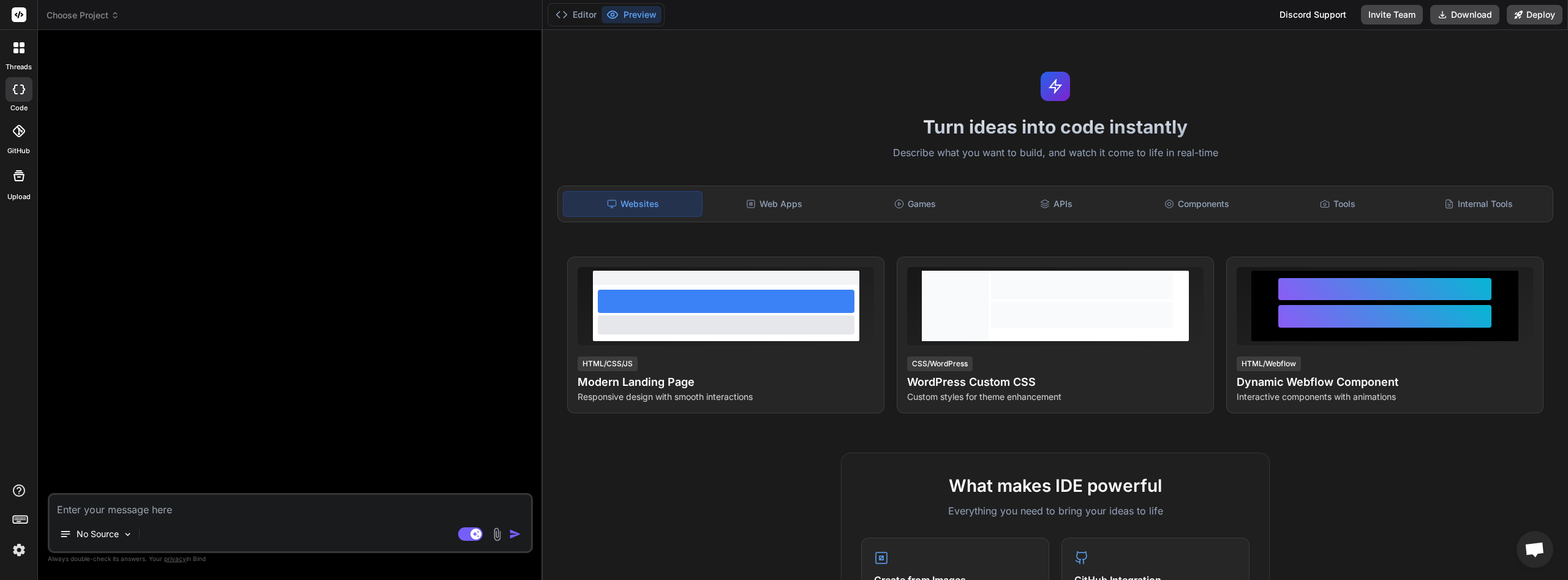
type textarea "x"
paste textarea "Create a modern landing page with HTML, CSS, and JavaScript featuring smooth sc…"
type textarea "Create a modern landing page with HTML, CSS, and JavaScript featuring smooth sc…"
type textarea "x"
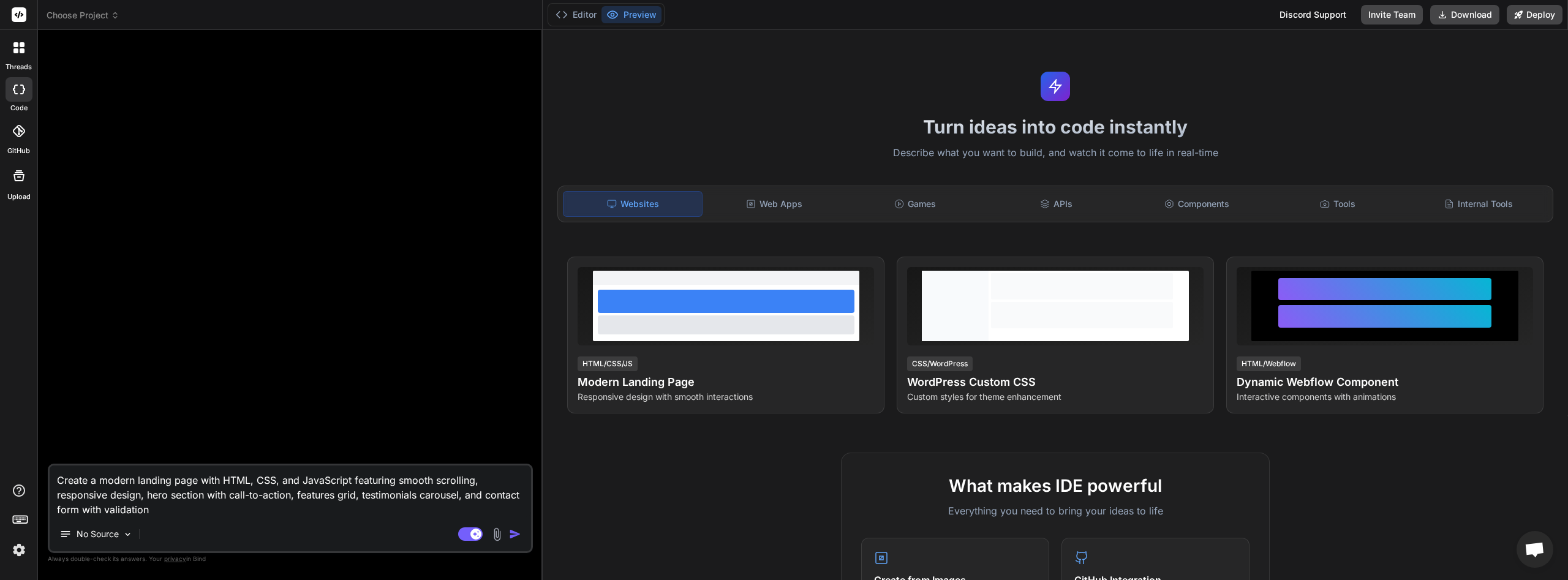
type textarea "Create a modern landing page with HTML, CSS, and JavaScript featuring smooth sc…"
type textarea "x"
type textarea "Create a modern landing page with HTML, CSS, and JavaScript featuring smooth sc…"
type textarea "x"
type textarea "Create a modern landing page with HTML, CSS, and JavaScript featuring smooth sc…"
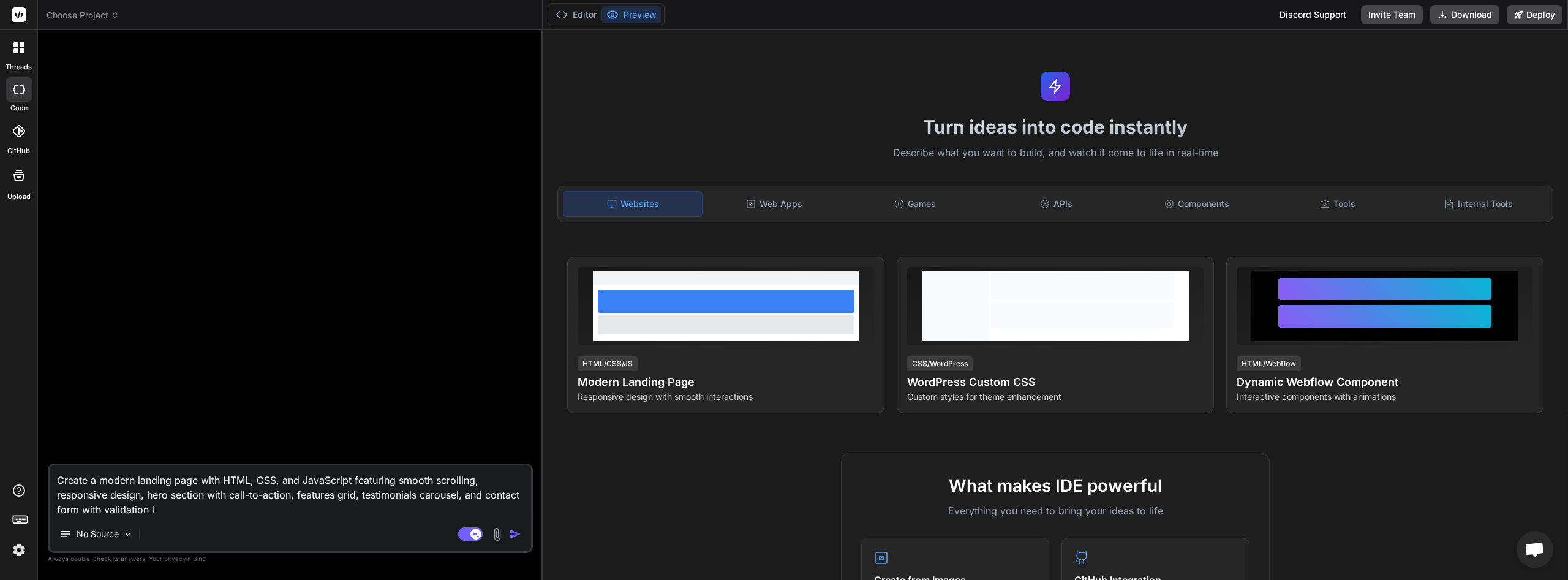
type textarea "x"
type textarea "Create a modern landing page with HTML, CSS, and JavaScript featuring smooth sc…"
type textarea "x"
type textarea "Create a modern landing page with HTML, CSS, and JavaScript featuring smooth sc…"
type textarea "x"
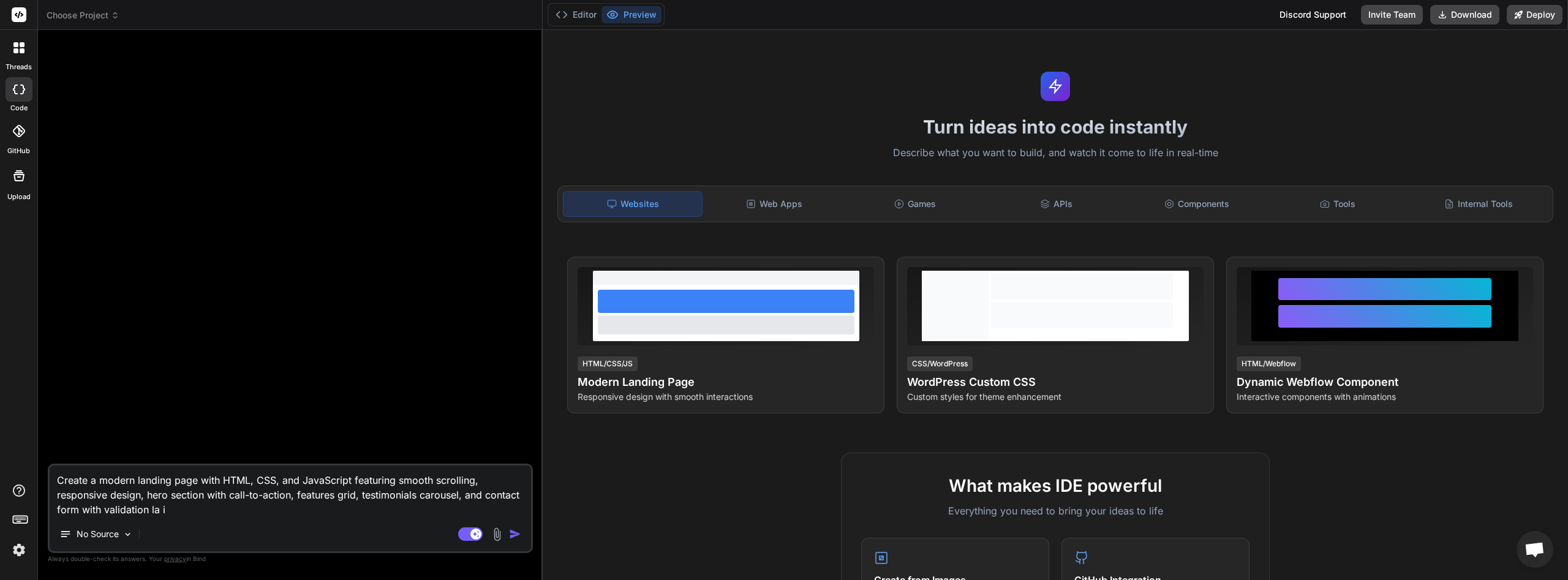
type textarea "Create a modern landing page with HTML, CSS, and JavaScript featuring smooth sc…"
type textarea "x"
type textarea "Create a modern landing page with HTML, CSS, and JavaScript featuring smooth sc…"
type textarea "x"
type textarea "Create a modern landing page with HTML, CSS, and JavaScript featuring smooth sc…"
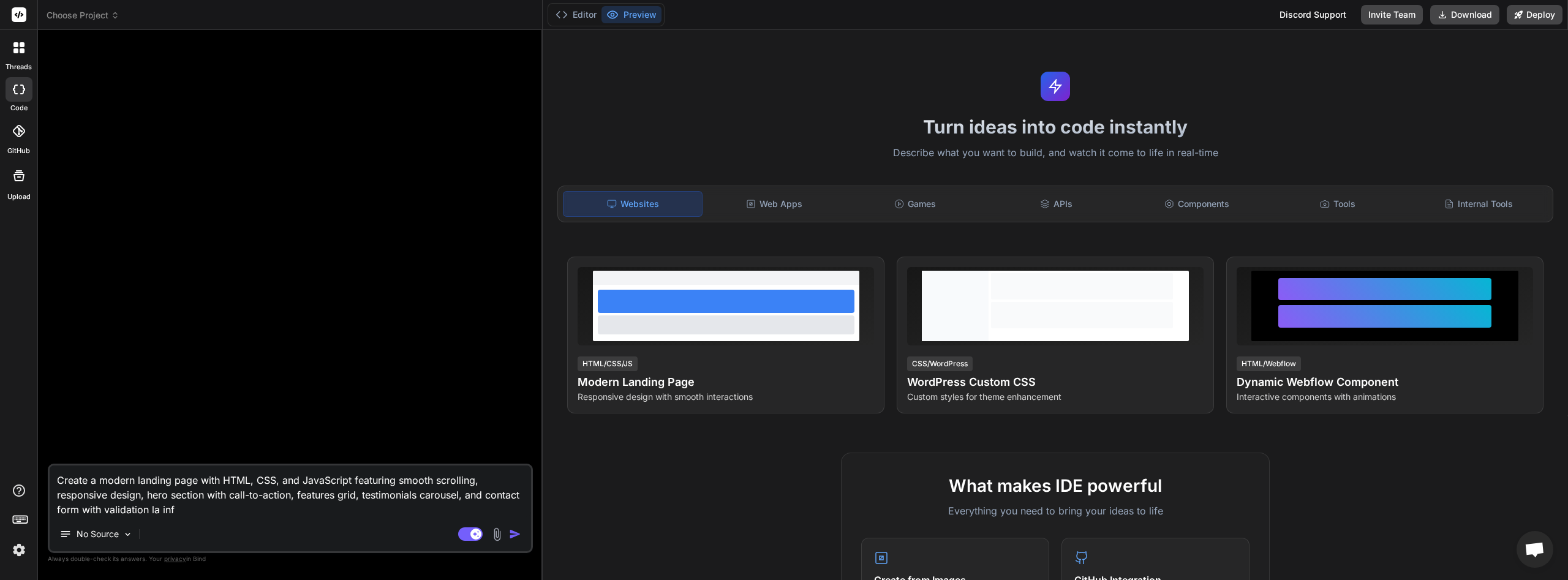
type textarea "x"
type textarea "Create a modern landing page with HTML, CSS, and JavaScript featuring smooth sc…"
type textarea "x"
type textarea "Create a modern landing page with HTML, CSS, and JavaScript featuring smooth sc…"
type textarea "x"
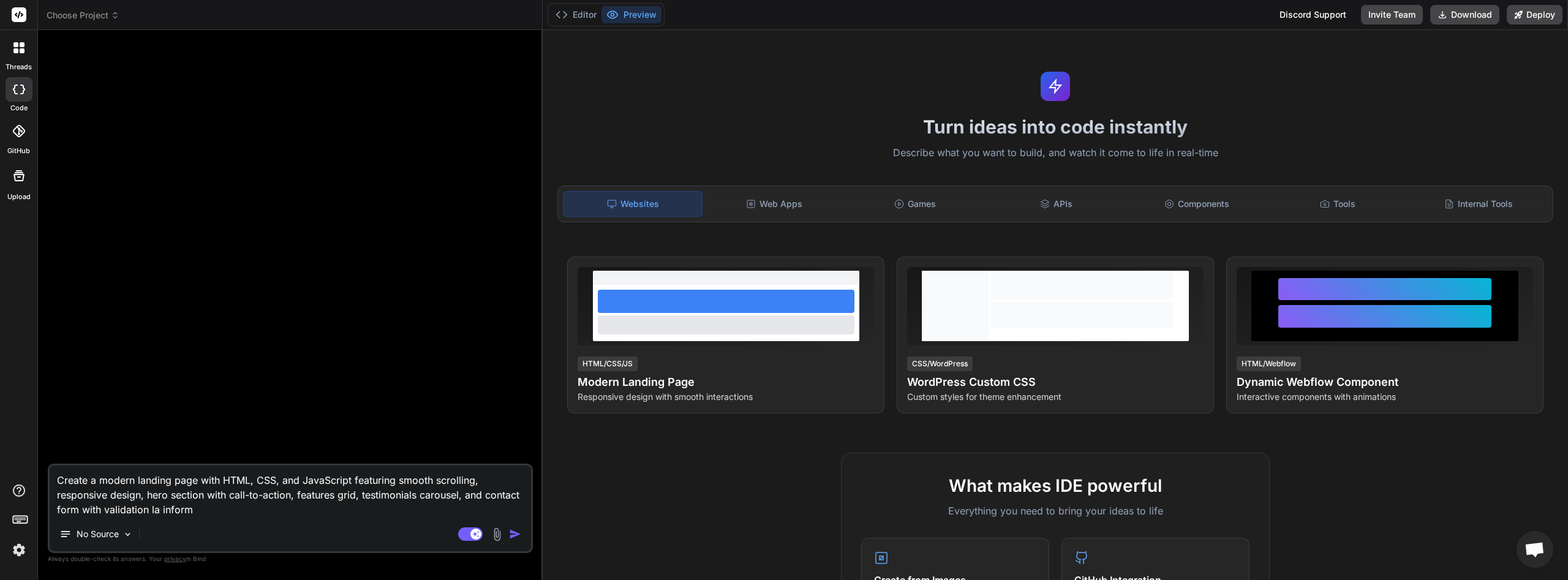
type textarea "Create a modern landing page with HTML, CSS, and JavaScript featuring smooth sc…"
type textarea "x"
type textarea "Create a modern landing page with HTML, CSS, and JavaScript featuring smooth sc…"
type textarea "x"
type textarea "Create a modern landing page with HTML, CSS, and JavaScript featuring smooth sc…"
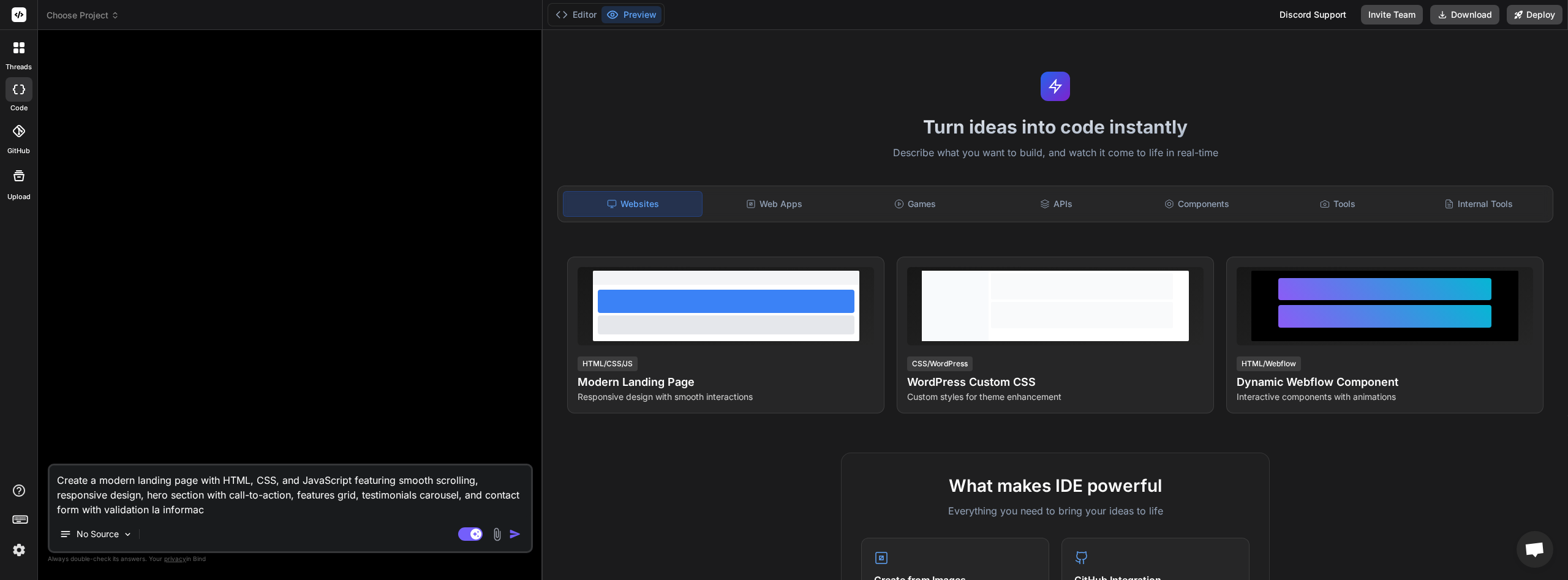
type textarea "x"
type textarea "Create a modern landing page with HTML, CSS, and JavaScript featuring smooth sc…"
type textarea "x"
type textarea "Create a modern landing page with HTML, CSS, and JavaScript featuring smooth sc…"
type textarea "x"
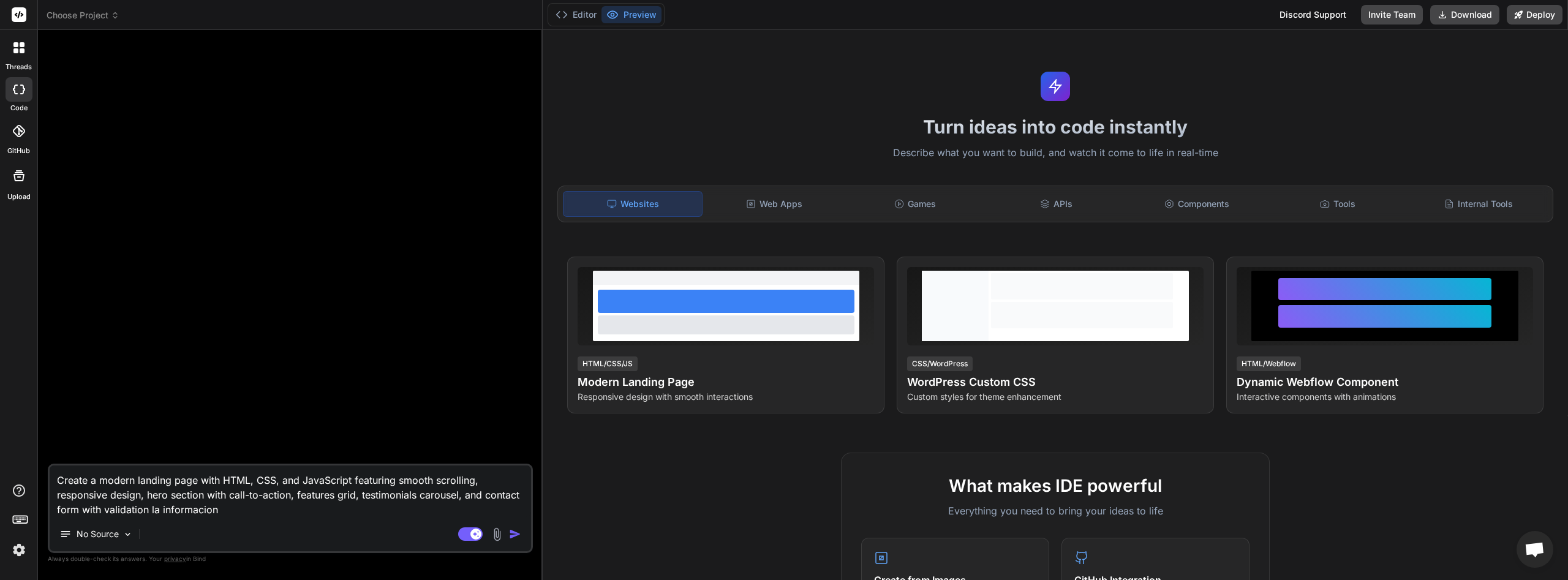
type textarea "Create a modern landing page with HTML, CSS, and JavaScript featuring smooth sc…"
type textarea "x"
type textarea "Create a modern landing page with HTML, CSS, and JavaScript featuring smooth sc…"
type textarea "x"
type textarea "Create a modern landing page with HTML, CSS, and JavaScript featuring smooth sc…"
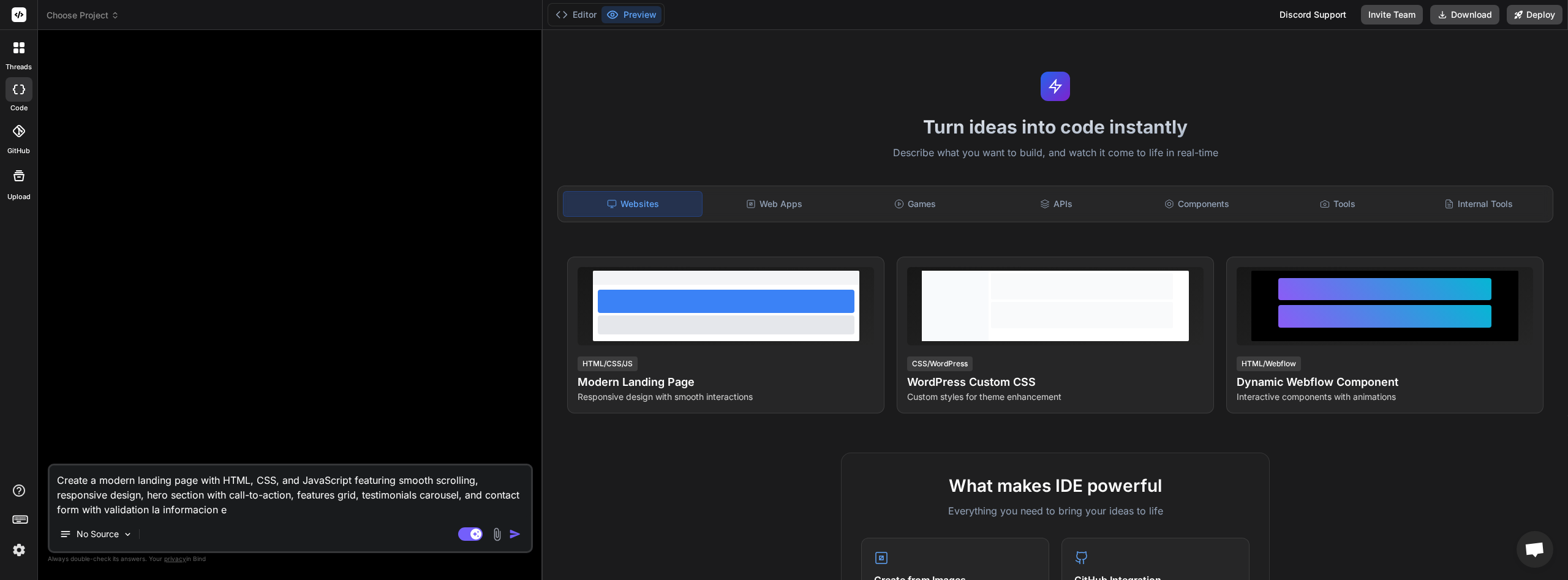
type textarea "x"
type textarea "Create a modern landing page with HTML, CSS, and JavaScript featuring smooth sc…"
type textarea "x"
type textarea "Create a modern landing page with HTML, CSS, and JavaScript featuring smooth sc…"
type textarea "x"
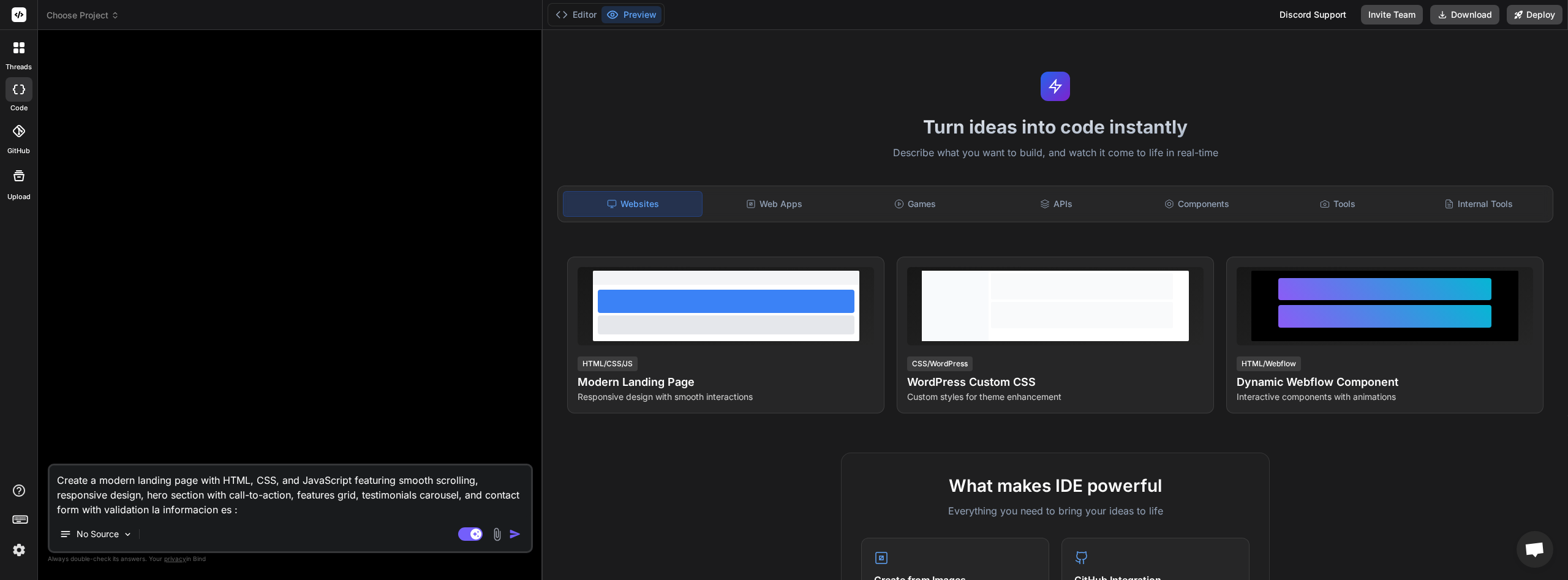
paste textarea "Loremips Dolorsita: Consectetura Elitseddoe temp in Utlaboreet Doloremagna Aliq…"
type textarea "Loremi d sitame consect adip elit SEDD, EIU, tem InciDidunt utlaboree dolore ma…"
type textarea "x"
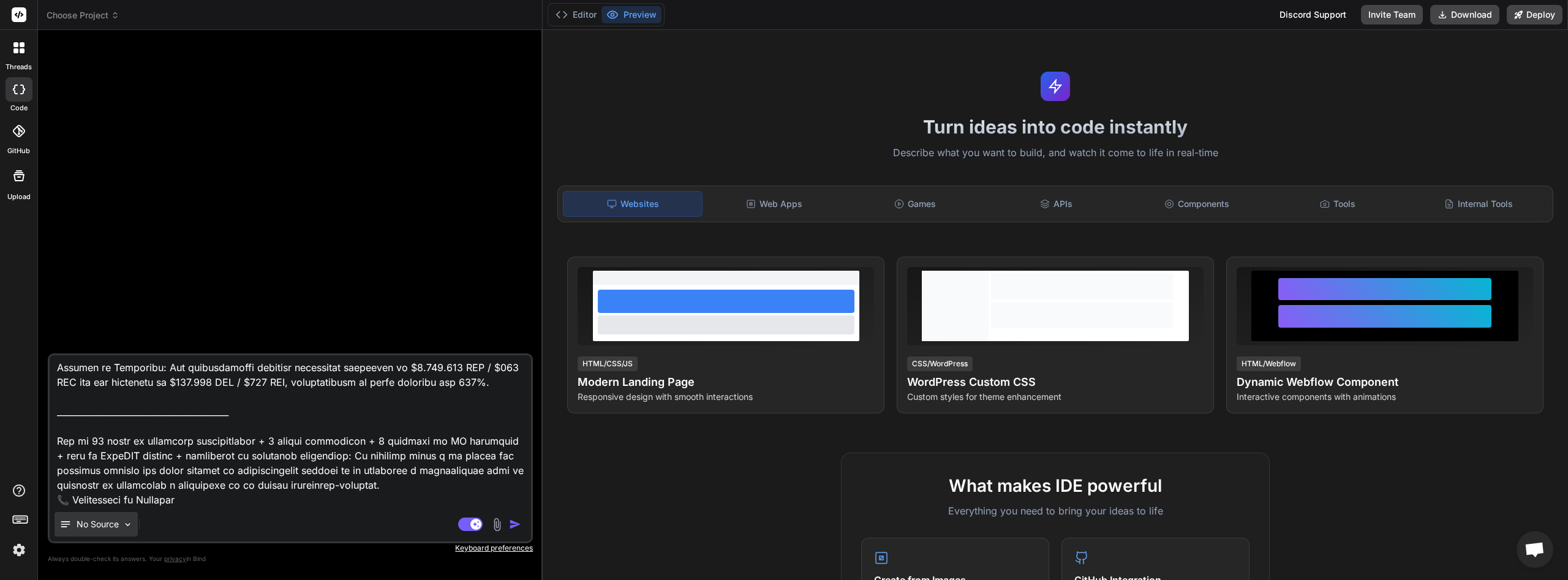
type textarea "Loremi d sitame consect adip elit SEDD, EIU, tem InciDidunt utlaboree dolore ma…"
click at [127, 526] on img at bounding box center [128, 525] width 11 height 11
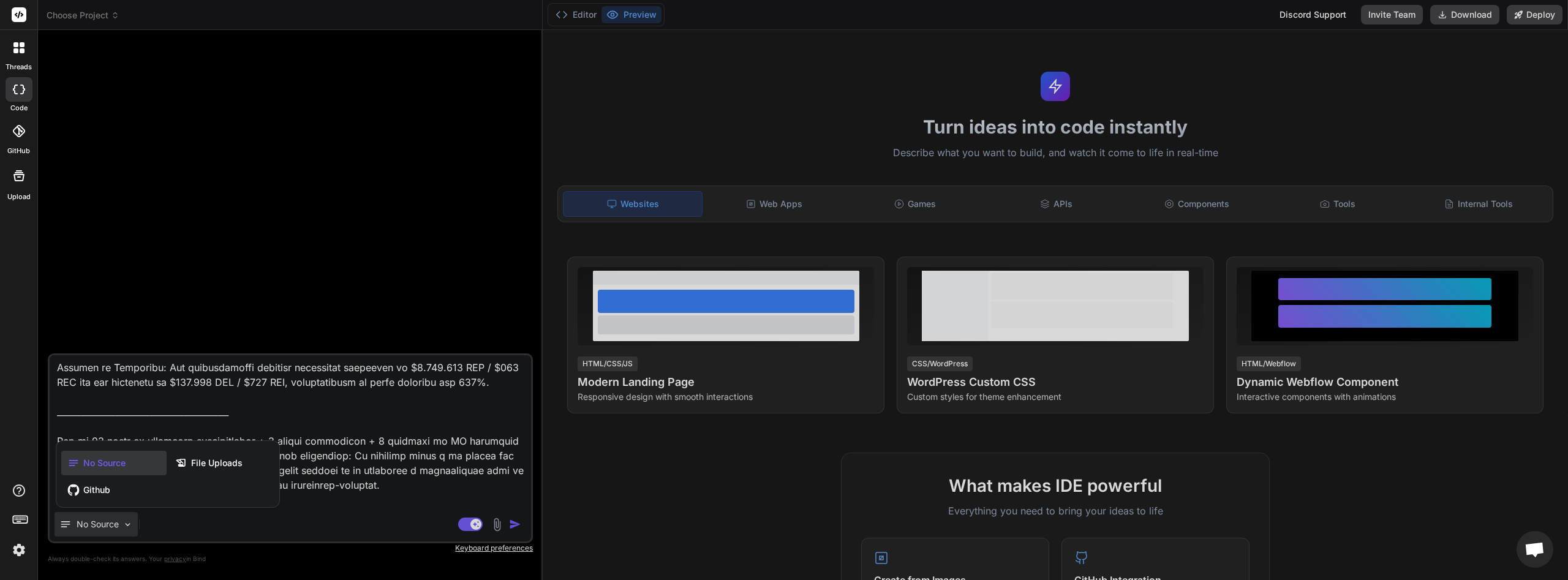
click at [127, 526] on div at bounding box center [784, 290] width 1568 height 580
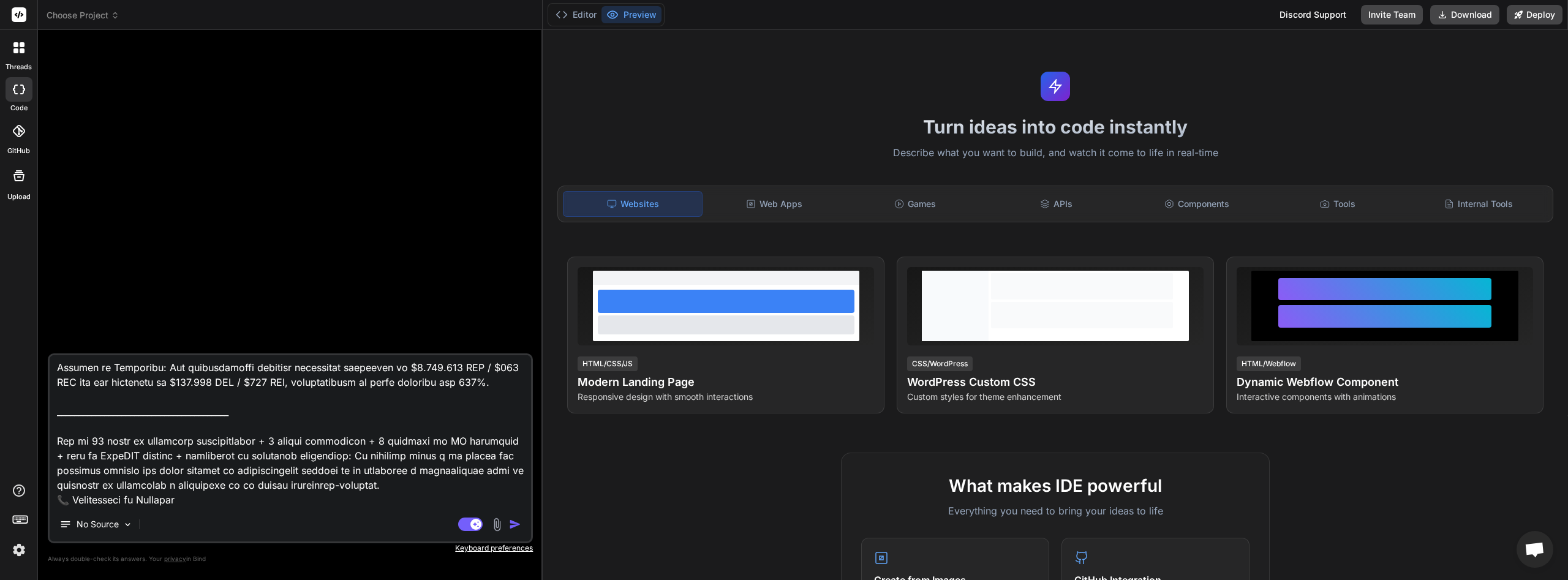
click at [513, 523] on img "button" at bounding box center [515, 524] width 13 height 13
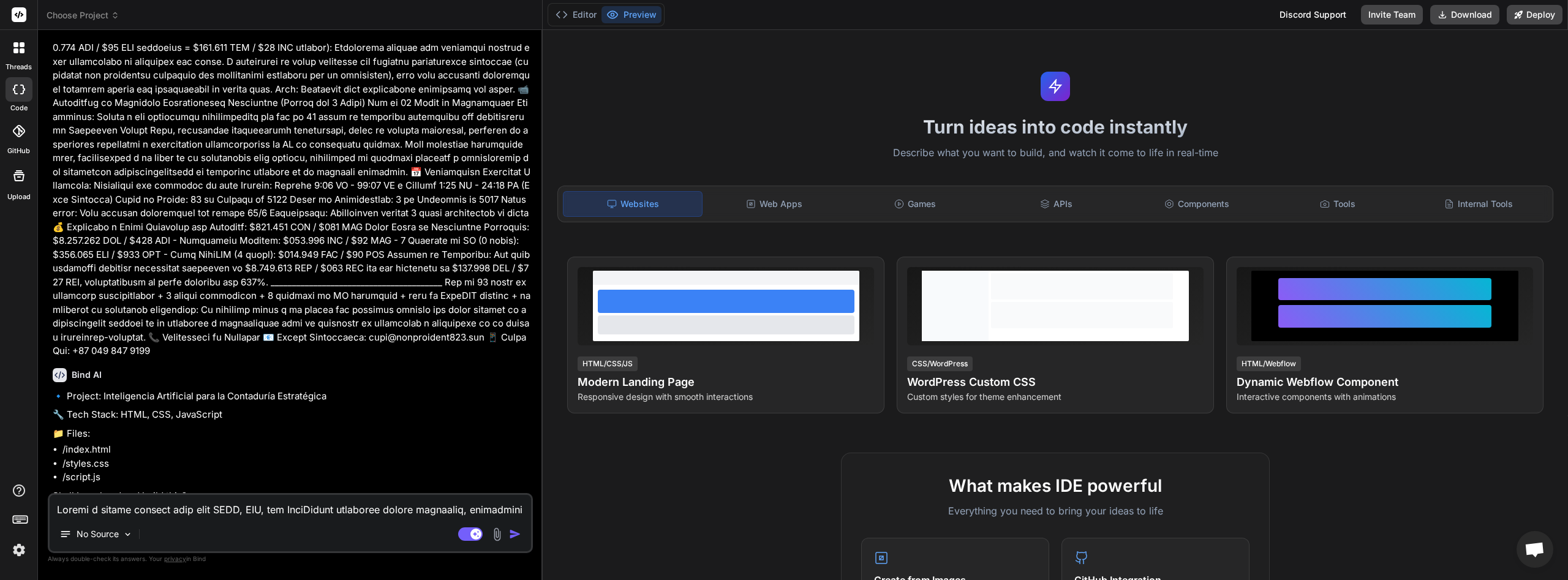
scroll to position [1858, 0]
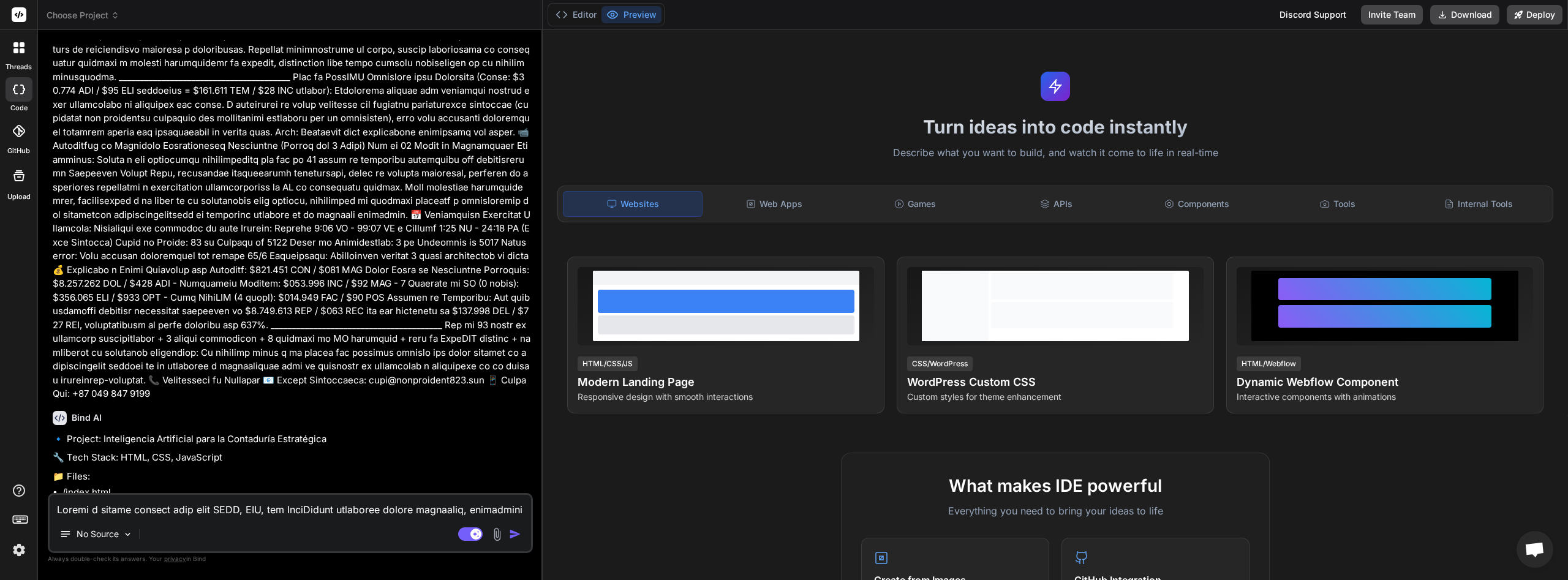
type textarea "x"
click at [278, 505] on textarea at bounding box center [290, 506] width 481 height 22
type textarea "s"
type textarea "x"
type textarea "si"
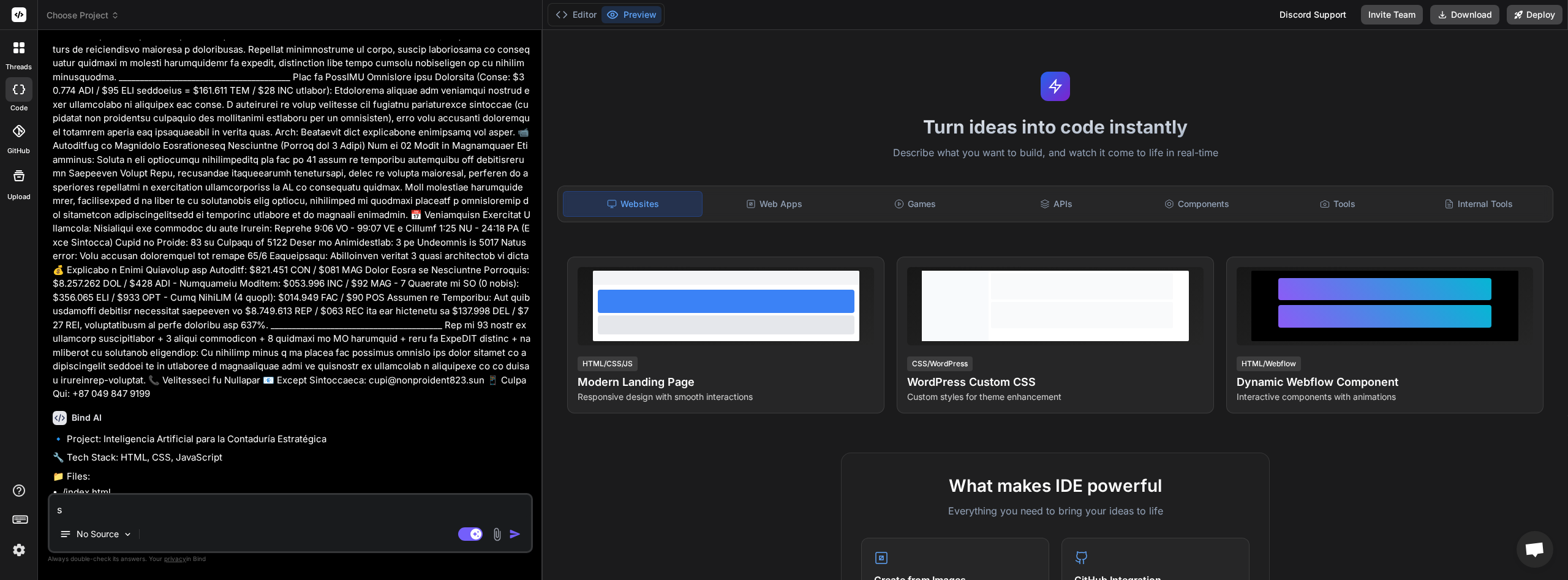
type textarea "x"
type textarea "si"
type textarea "x"
type textarea "si a"
type textarea "x"
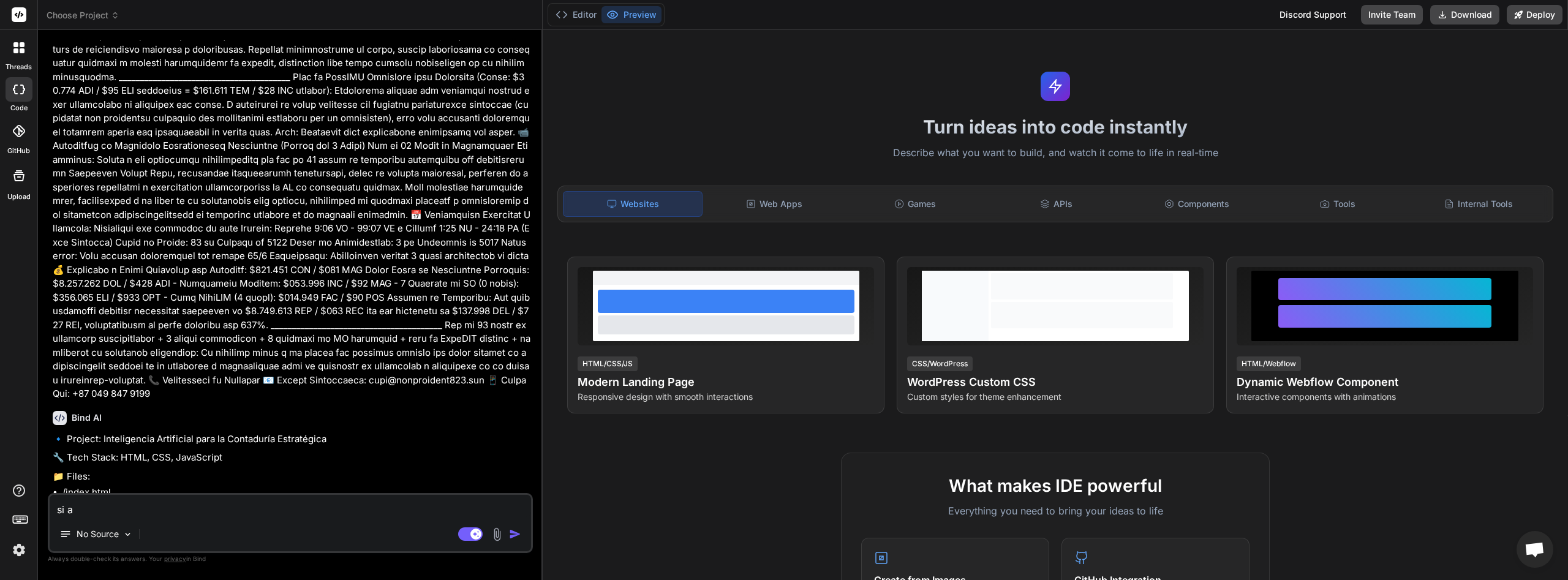
type textarea "si ad"
type textarea "x"
type textarea "si ade"
type textarea "x"
type textarea "si adel"
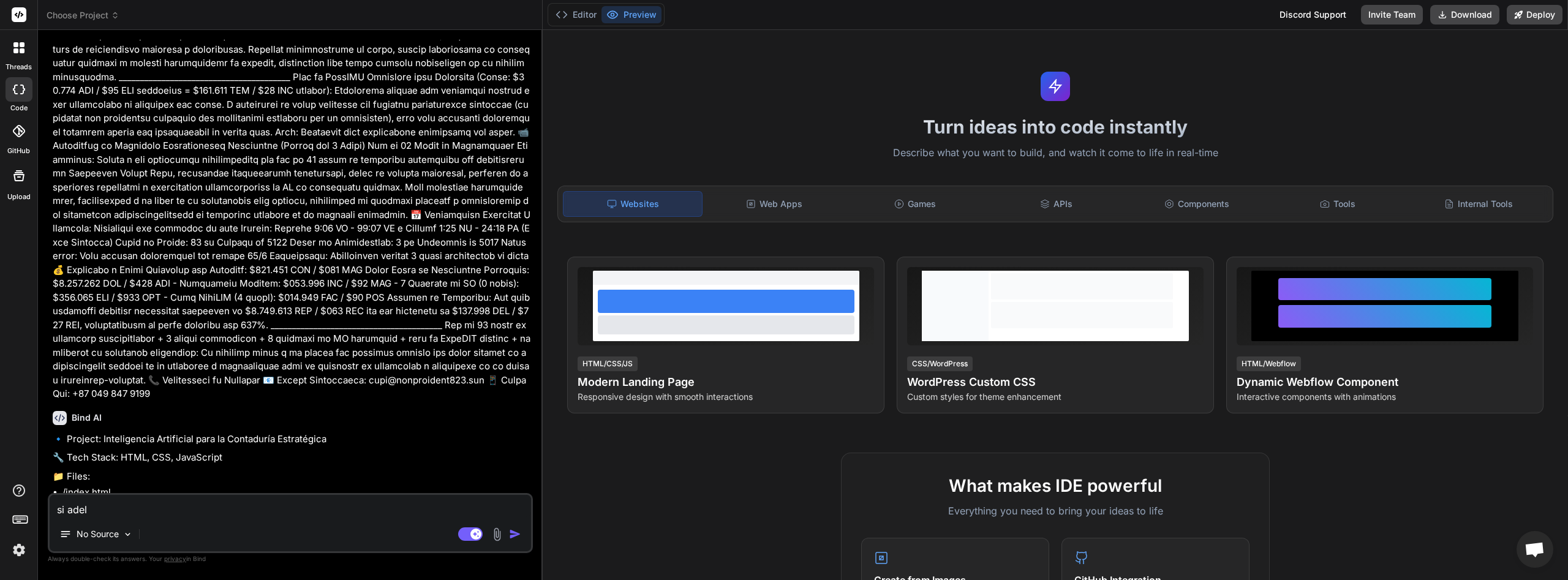
type textarea "x"
type textarea "si [PERSON_NAME]"
type textarea "x"
type textarea "si adelan"
type textarea "x"
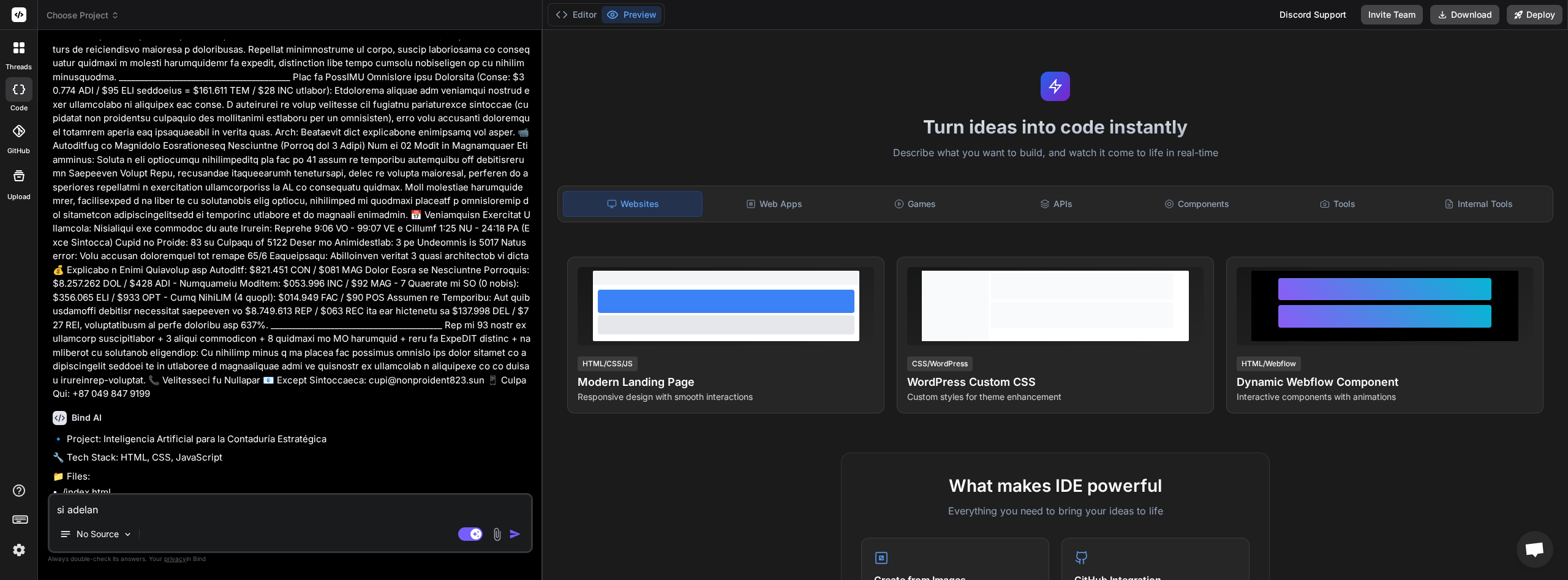
type textarea "si adelant"
type textarea "x"
type textarea "si adelante"
type textarea "x"
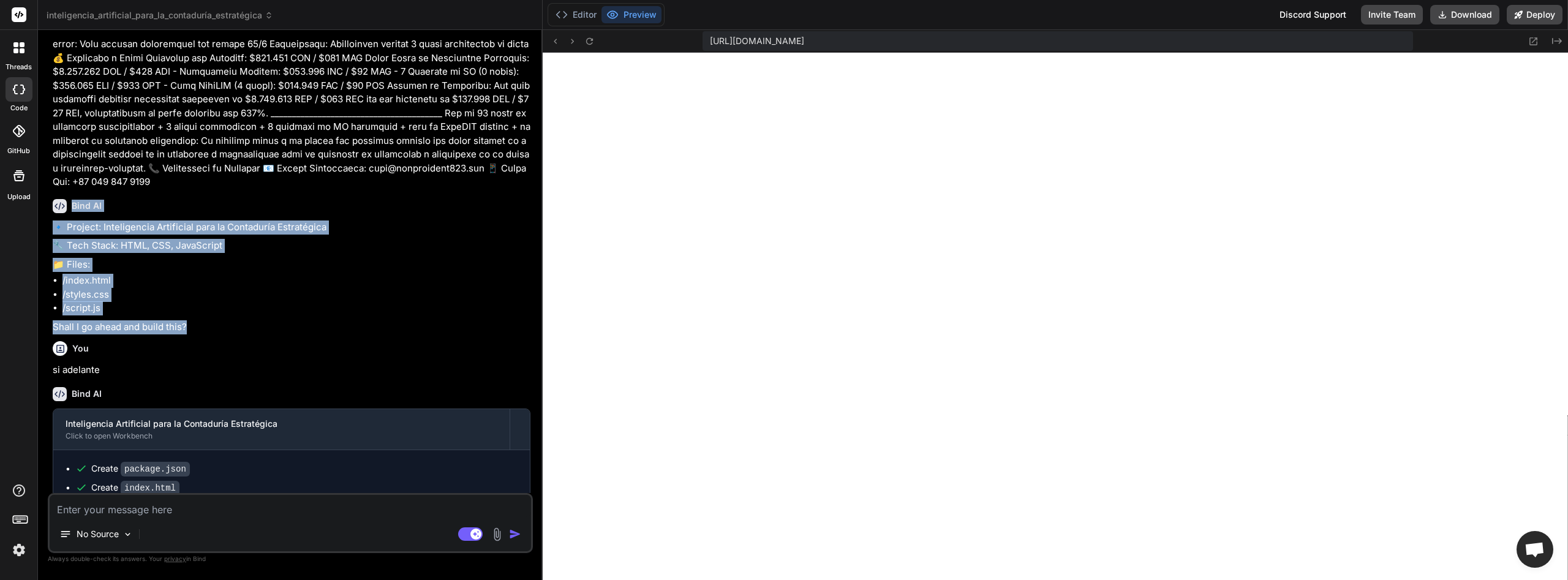
scroll to position [2011, 0]
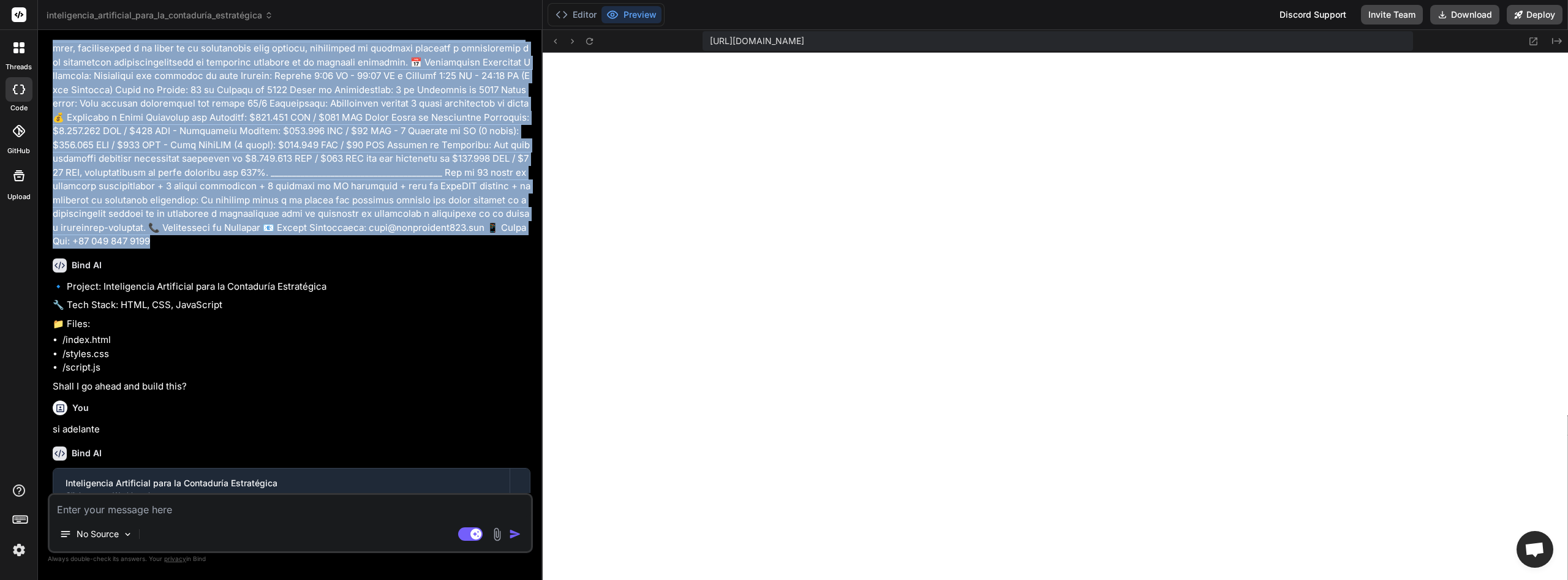
drag, startPoint x: 55, startPoint y: 70, endPoint x: 491, endPoint y: 183, distance: 450.4
copy p "Loremi d sitame consect adip elit SEDD, EIU, tem InciDidunt utlaboree dolore ma…"
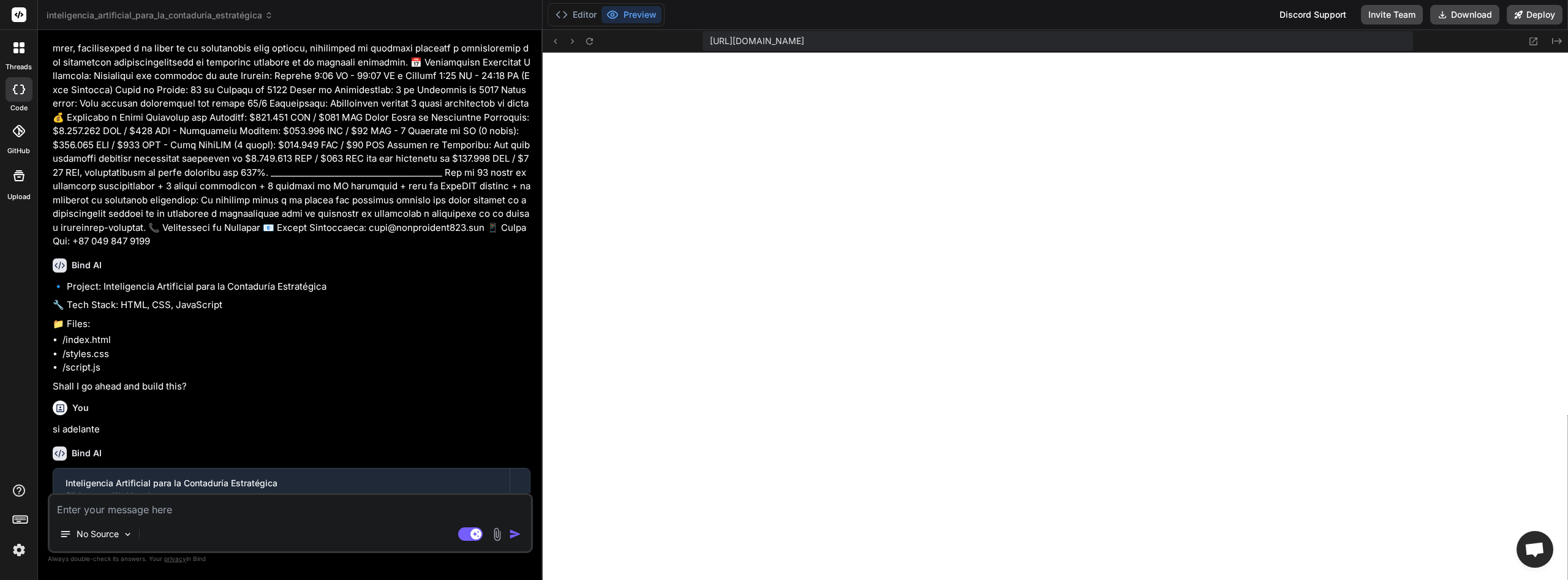
click at [15, 59] on div at bounding box center [18, 47] width 26 height 26
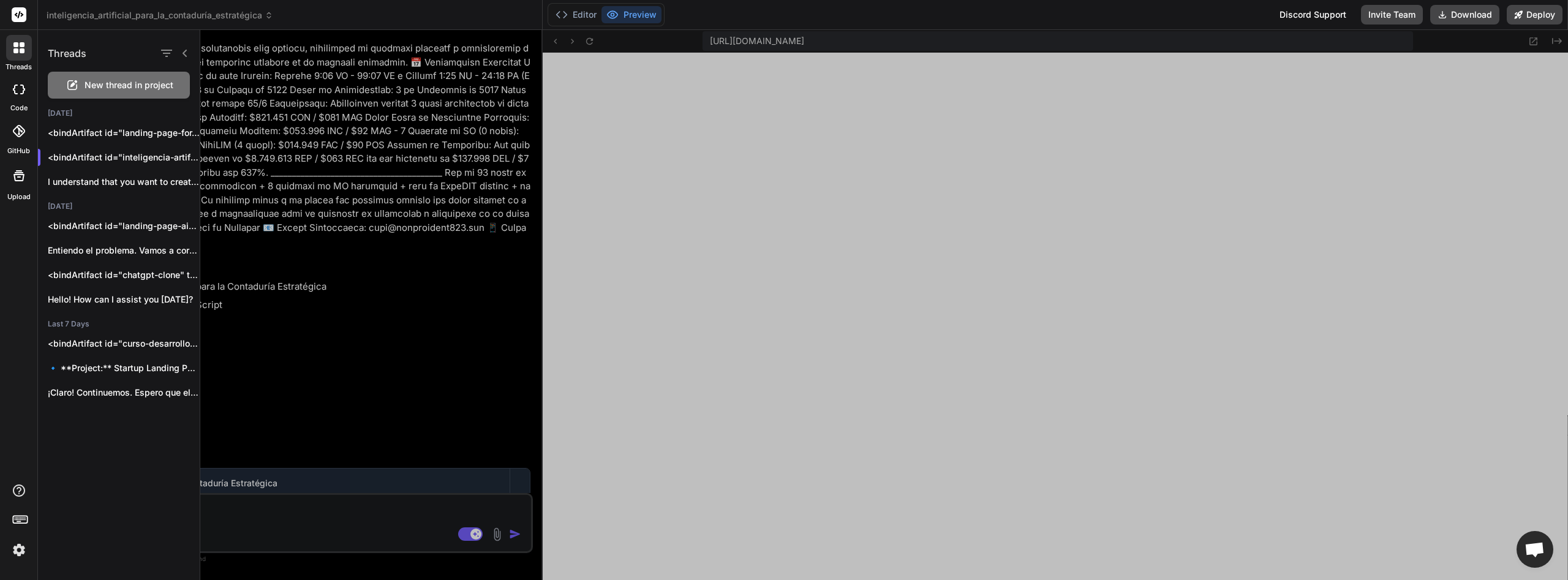
click at [99, 81] on span "New thread in project" at bounding box center [128, 85] width 89 height 13
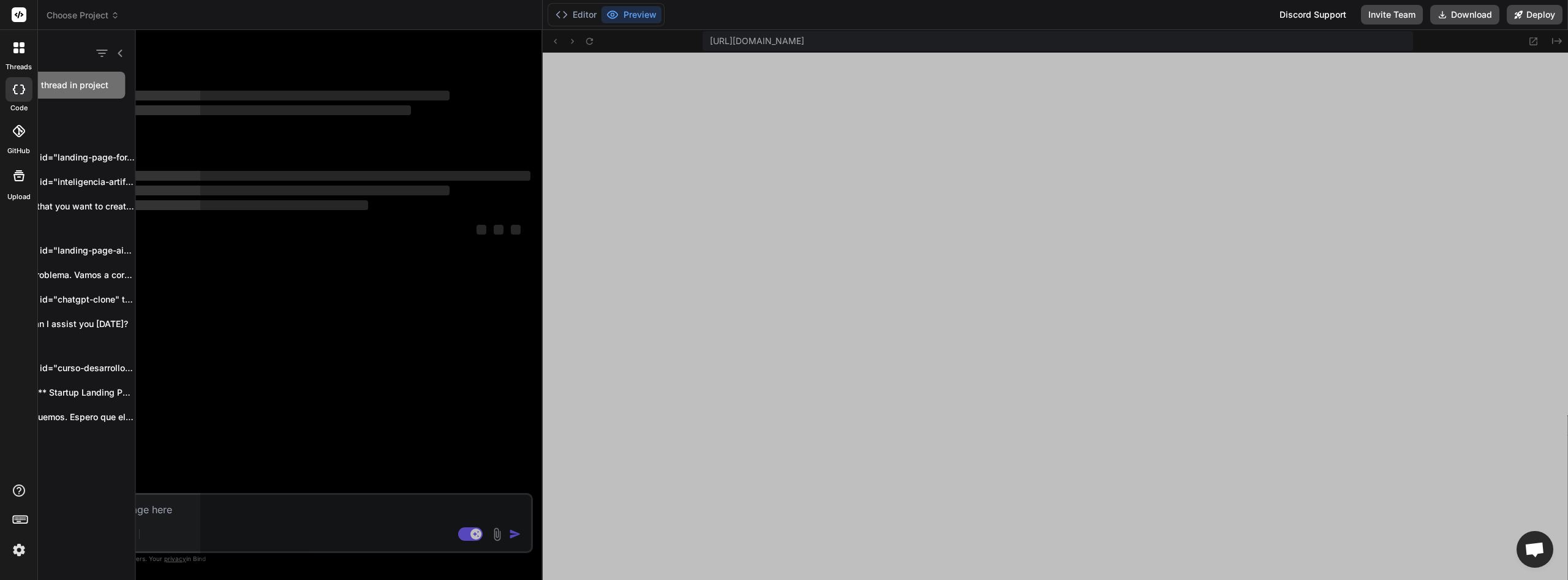
scroll to position [0, 0]
type textarea "x"
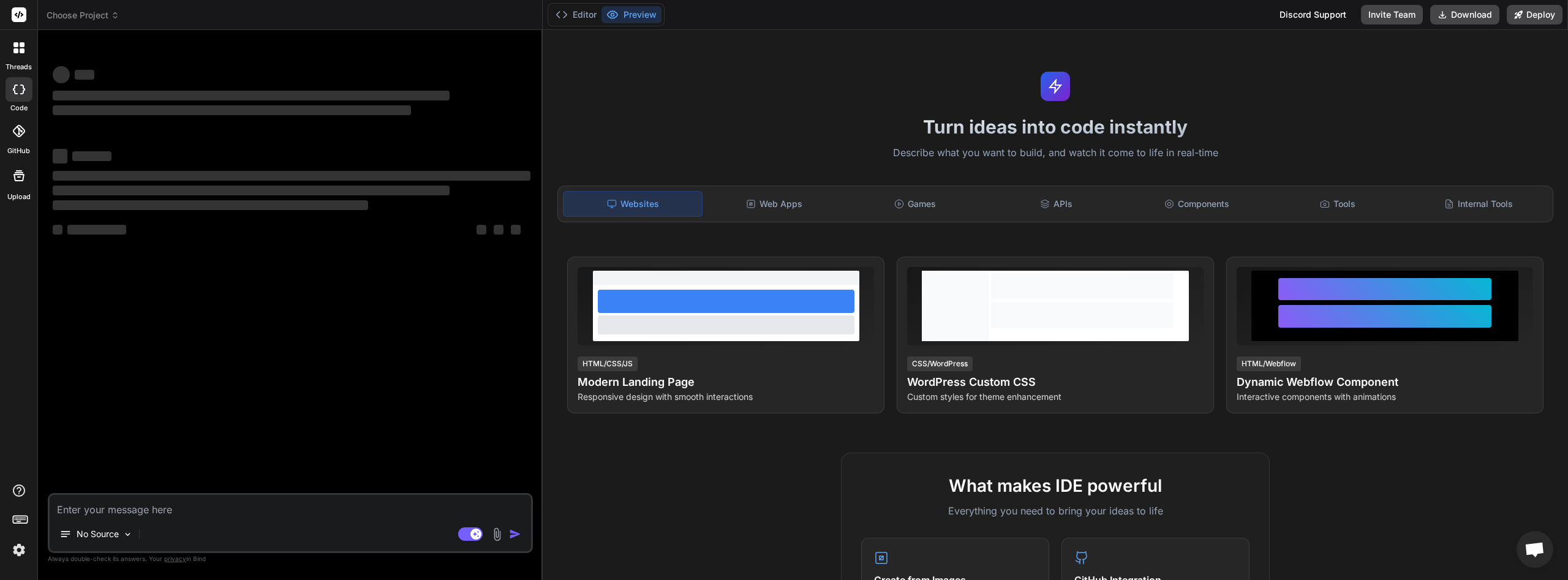
scroll to position [605, 0]
click at [267, 502] on textarea at bounding box center [290, 506] width 481 height 22
paste textarea "Loremi d sitame consect adip elit SEDD, EIU, tem InciDidunt utlaboree dolore ma…"
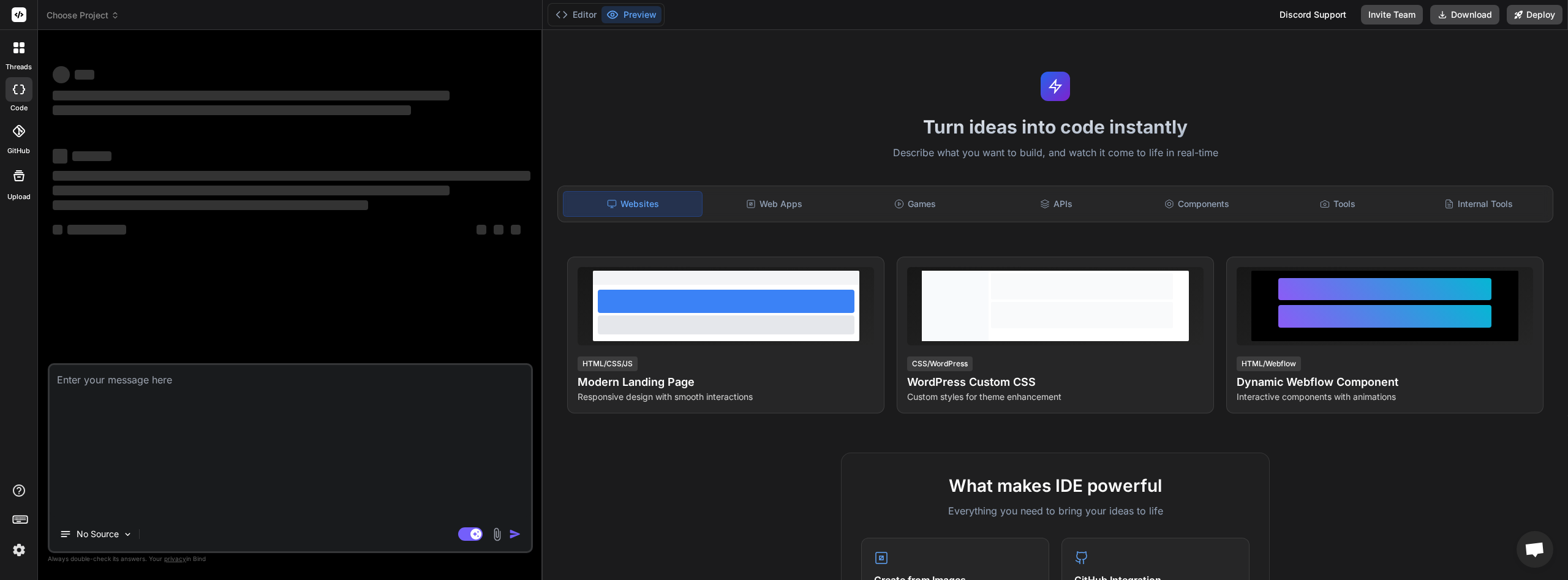
type textarea "Loremi d sitame consect adip elit SEDD, EIU, tem InciDidunt utlaboree dolore ma…"
type textarea "x"
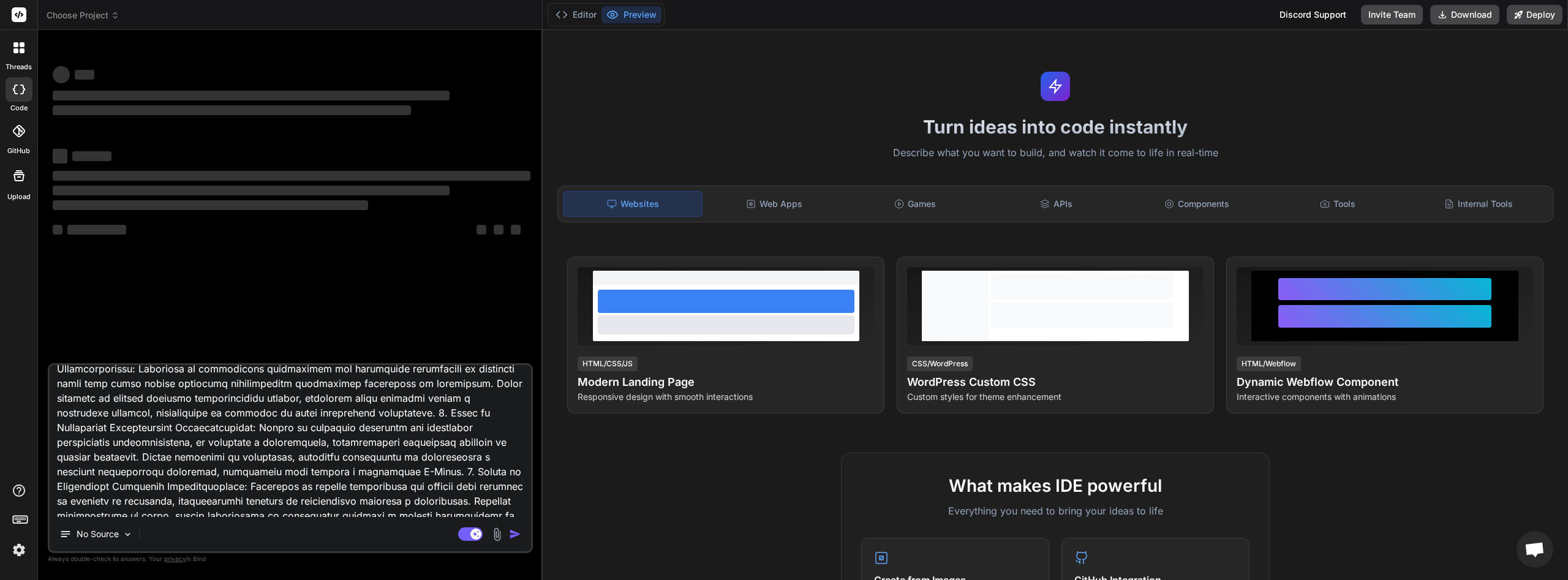
scroll to position [0, 0]
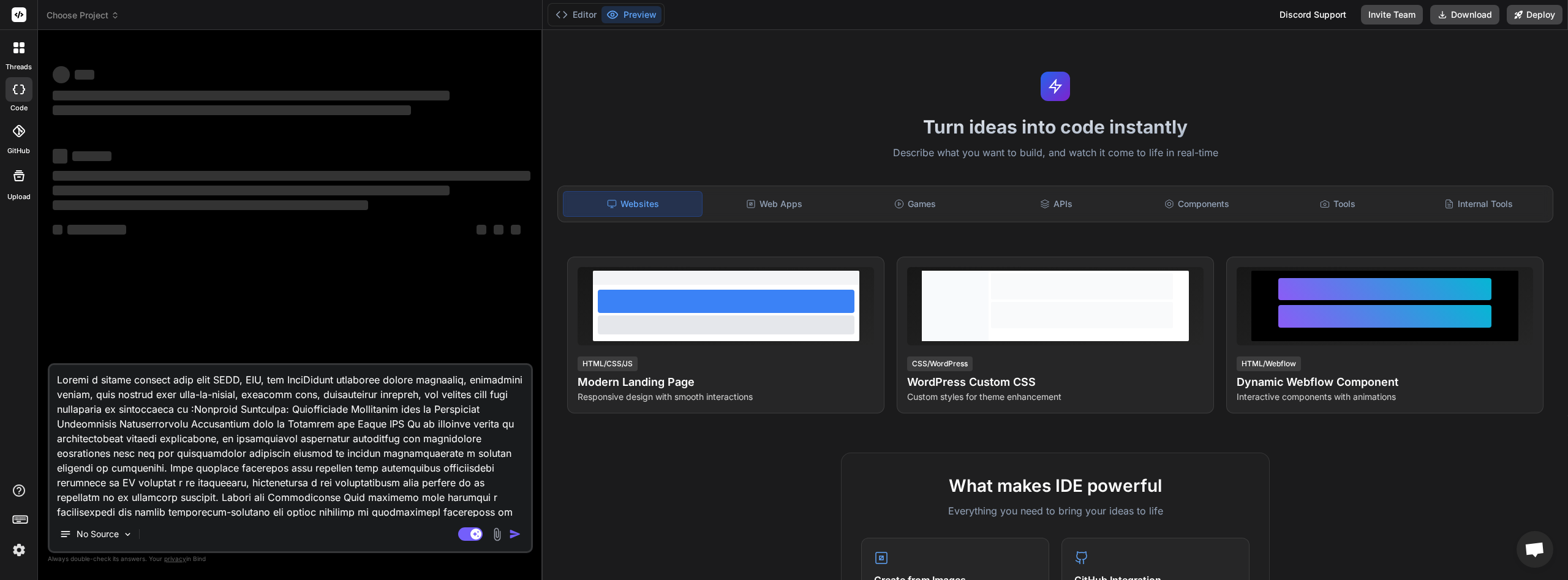
drag, startPoint x: 299, startPoint y: 395, endPoint x: 149, endPoint y: 411, distance: 150.9
click at [149, 411] on textarea at bounding box center [290, 441] width 481 height 152
type textarea "Loremi d sitame consect adip elit SEDD, EIU, tem InciDidunt utlaboree dolore ma…"
type textarea "x"
type textarea "Loremi d sitame consect adip elit SEDD, EIU, tem InciDidunt utlaboree dolore ma…"
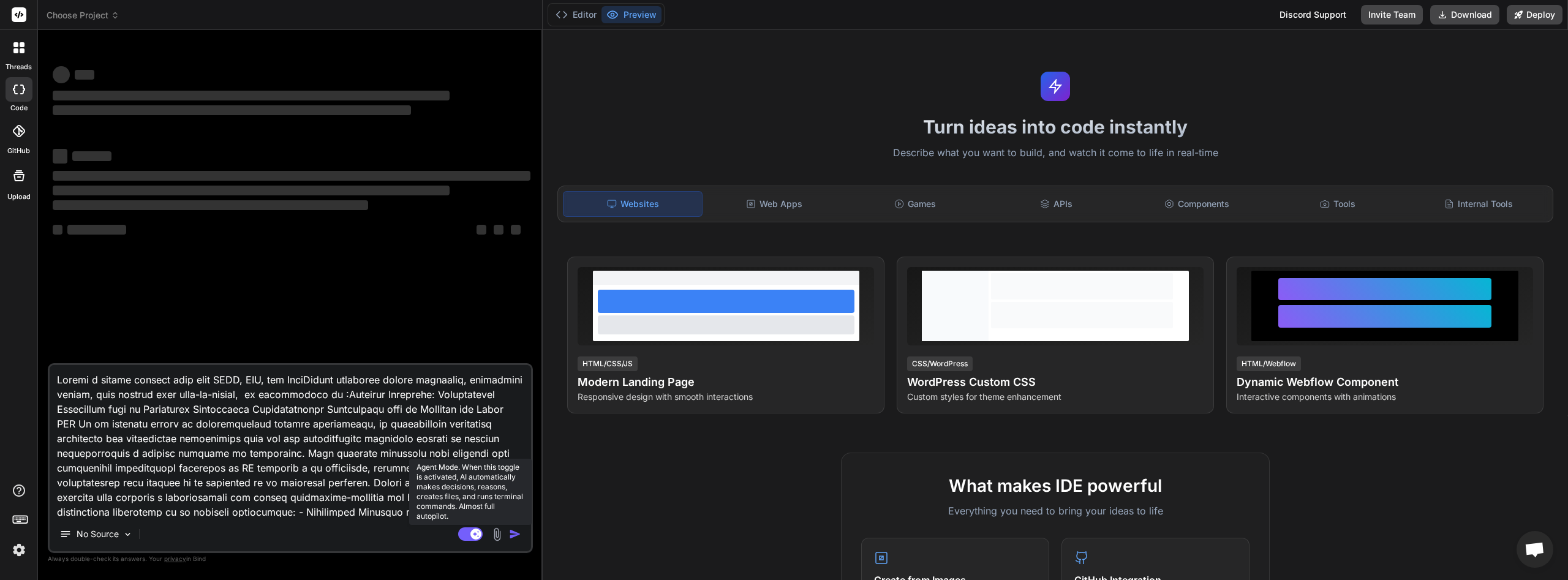
click at [472, 538] on rect at bounding box center [475, 534] width 11 height 11
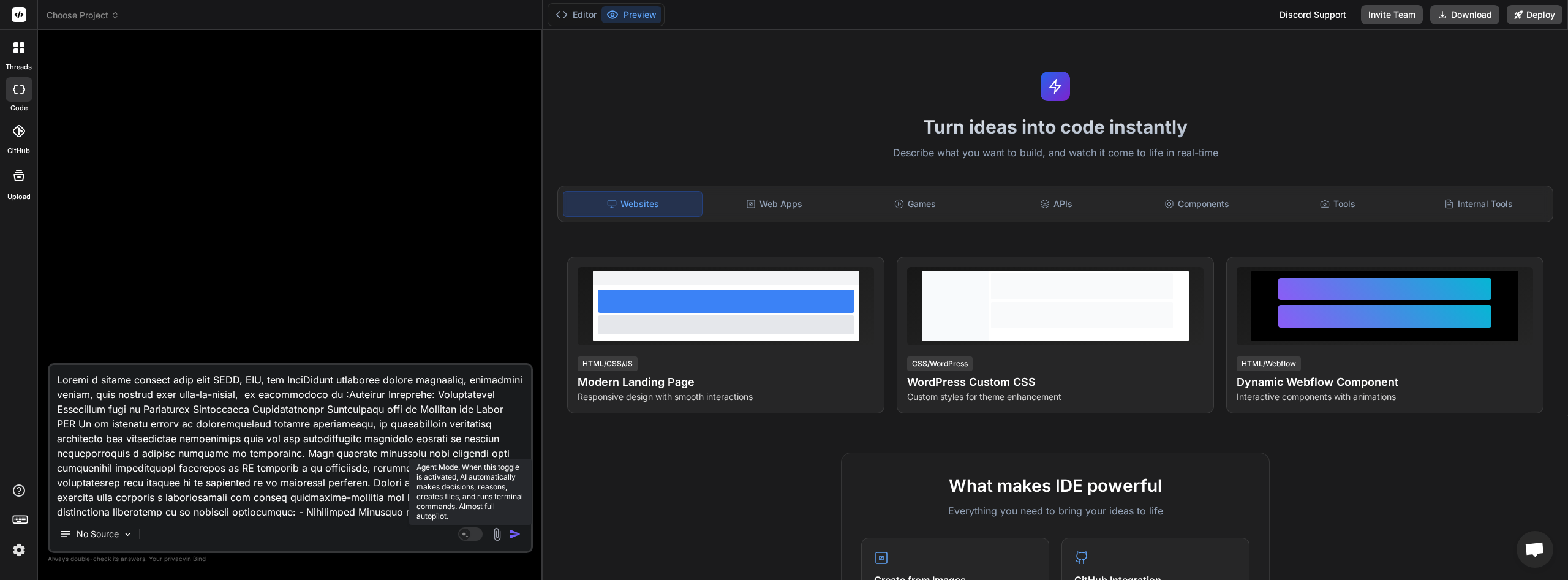
click at [477, 535] on rect at bounding box center [470, 535] width 24 height 14
click at [496, 533] on img at bounding box center [497, 535] width 14 height 14
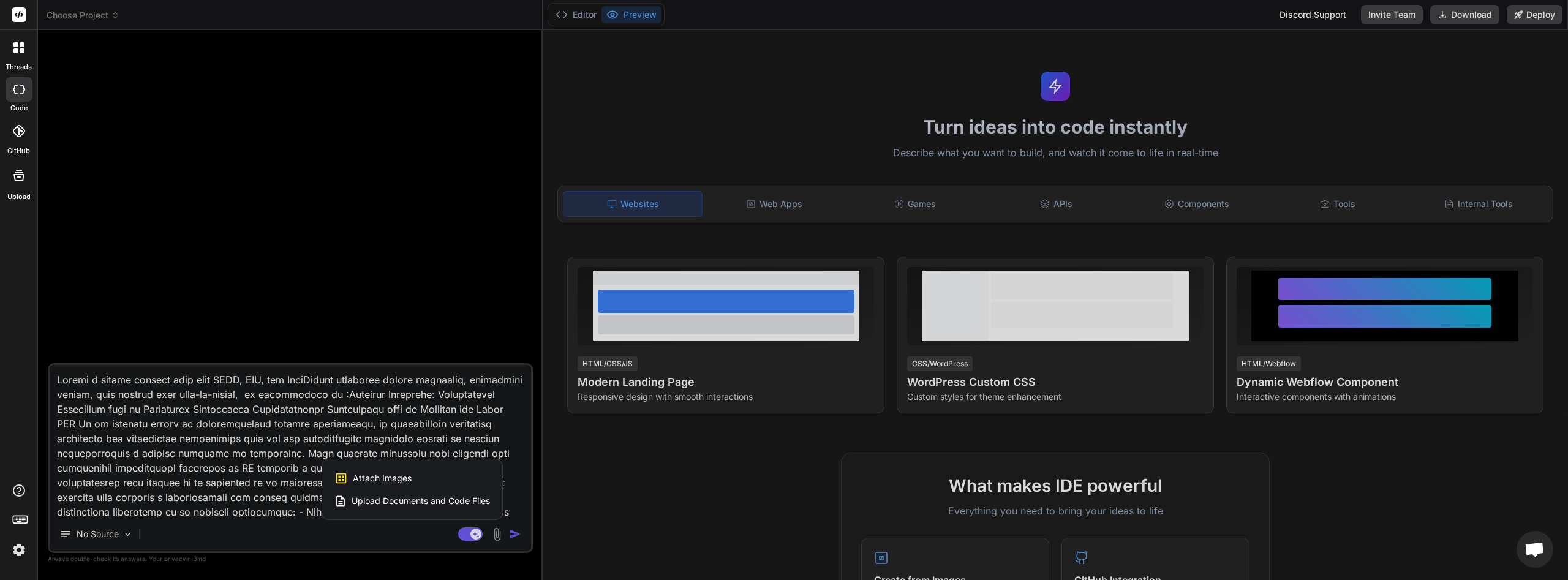
click at [131, 535] on div at bounding box center [784, 290] width 1568 height 580
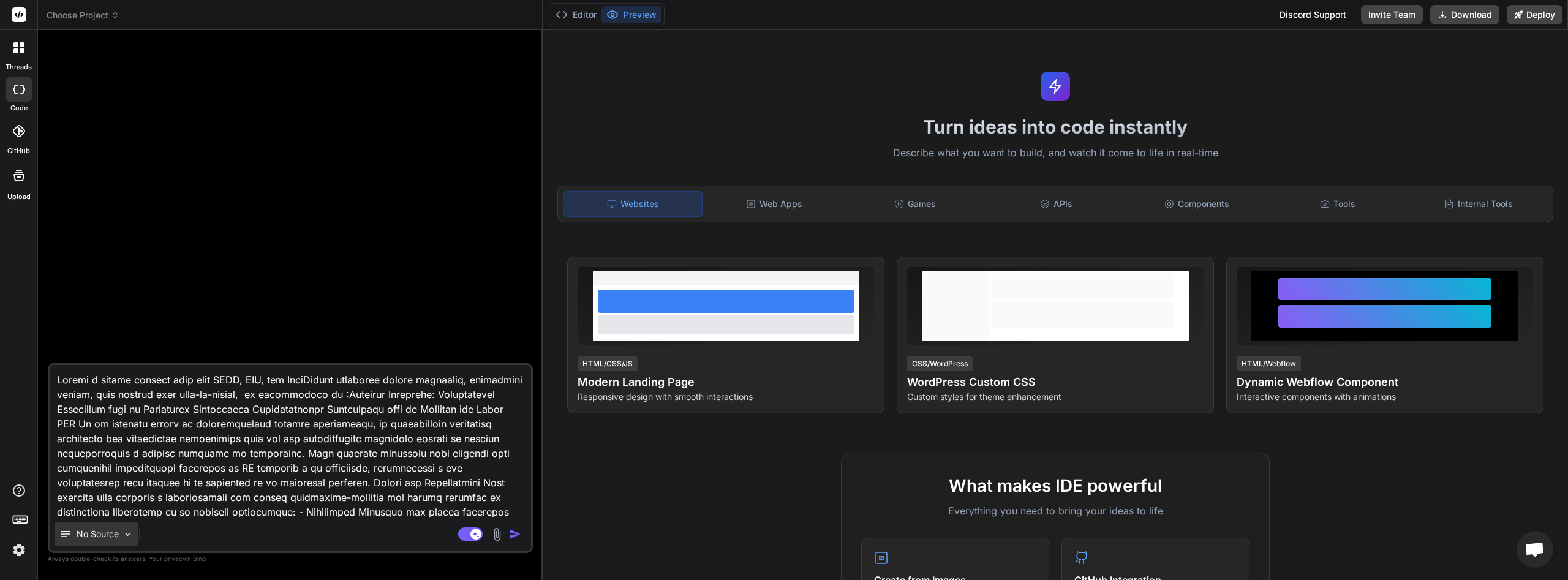
click at [128, 532] on img at bounding box center [128, 535] width 11 height 11
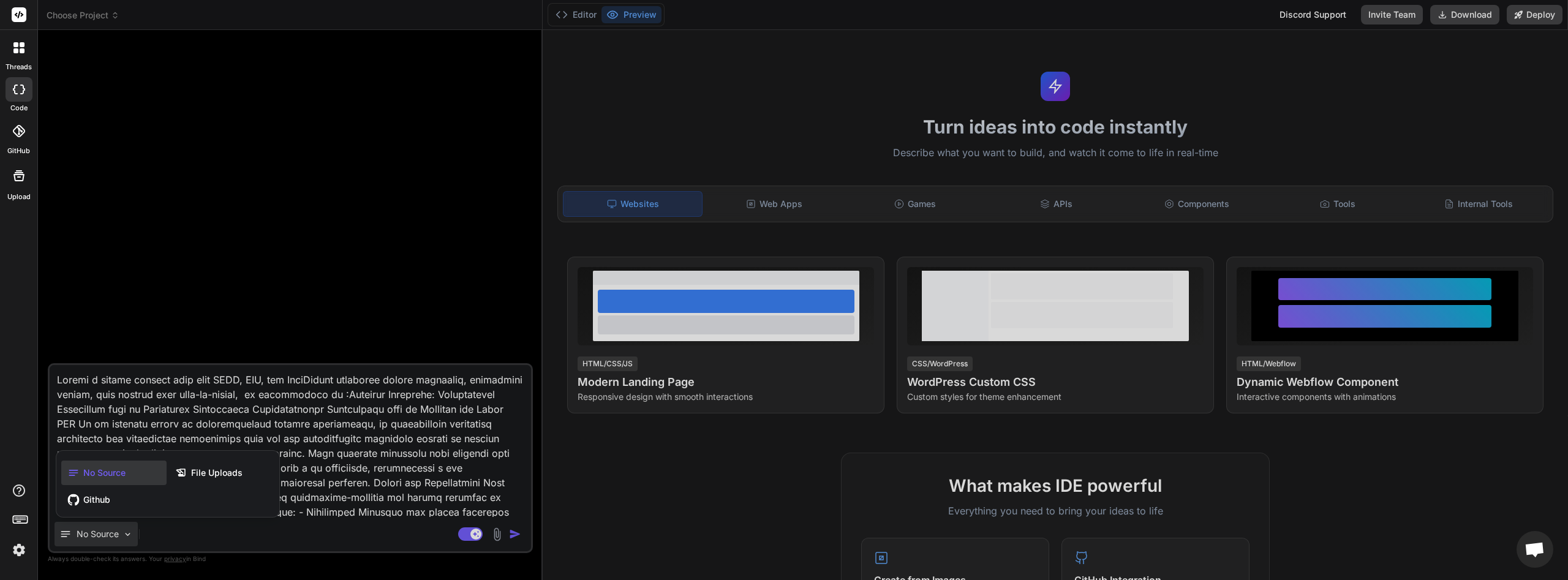
click at [67, 535] on div at bounding box center [784, 290] width 1568 height 580
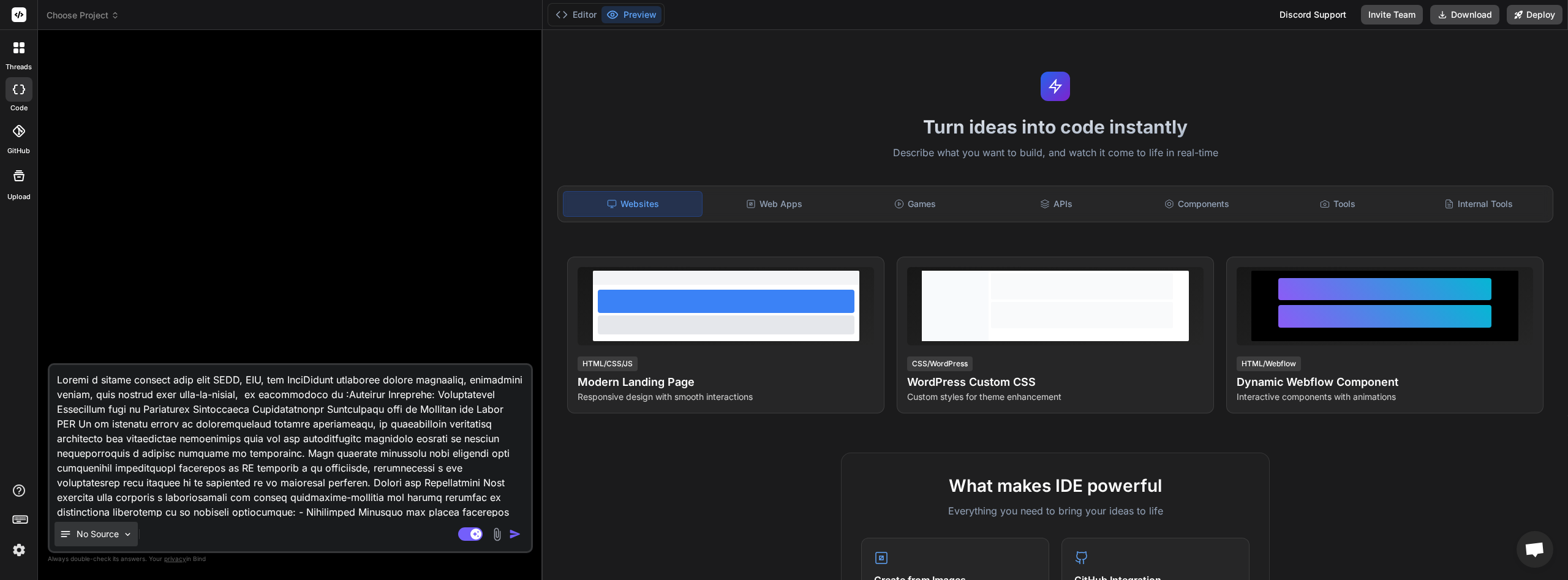
click at [89, 533] on p "No Source" at bounding box center [98, 534] width 43 height 13
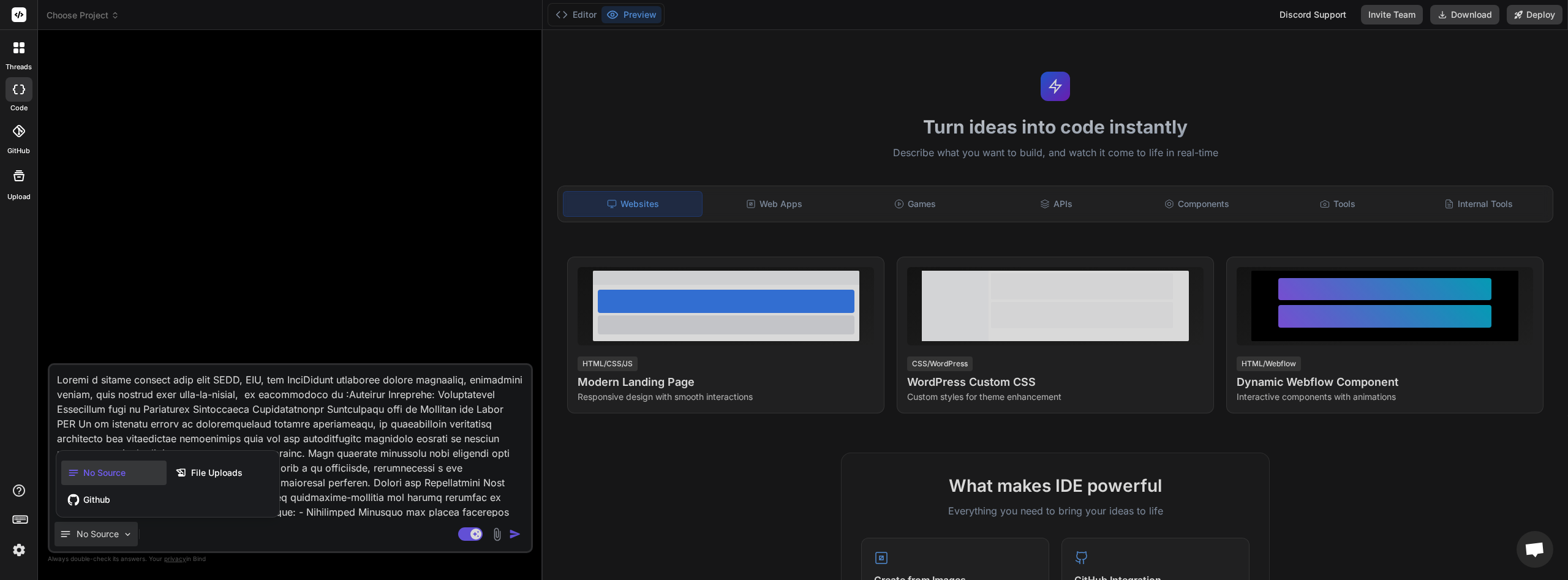
click at [516, 534] on div at bounding box center [784, 290] width 1568 height 580
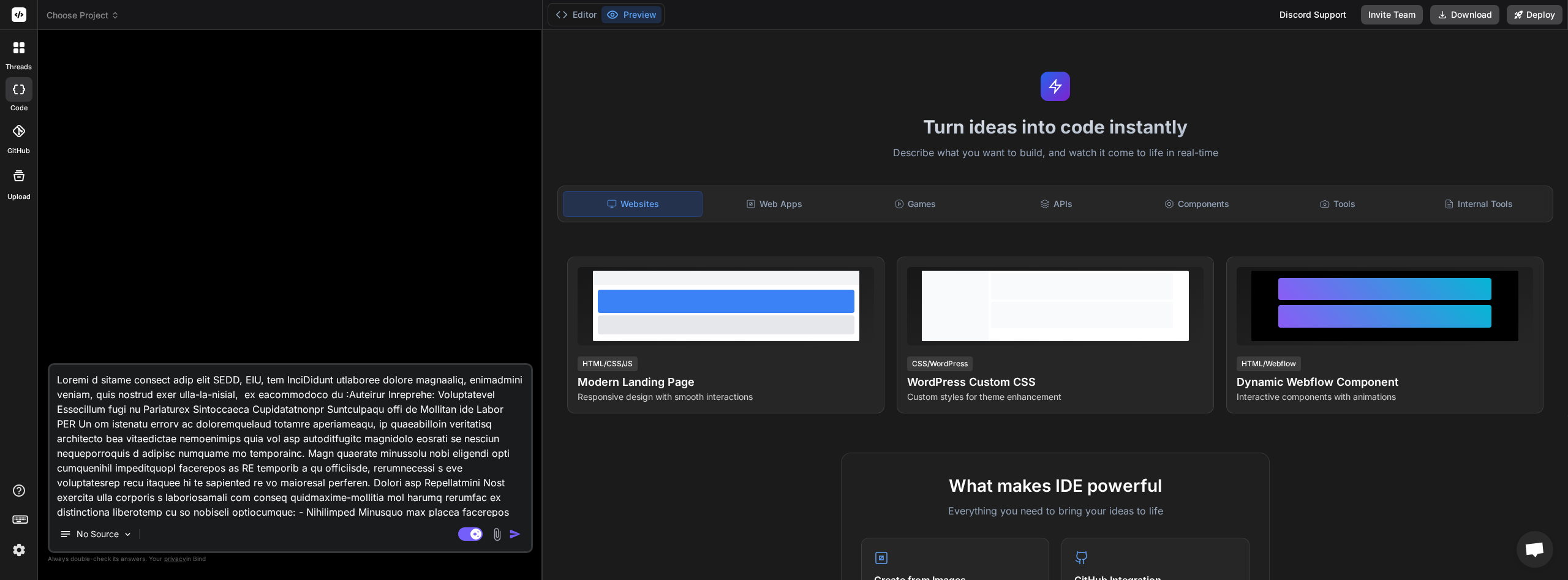
click at [514, 536] on img "button" at bounding box center [515, 534] width 13 height 13
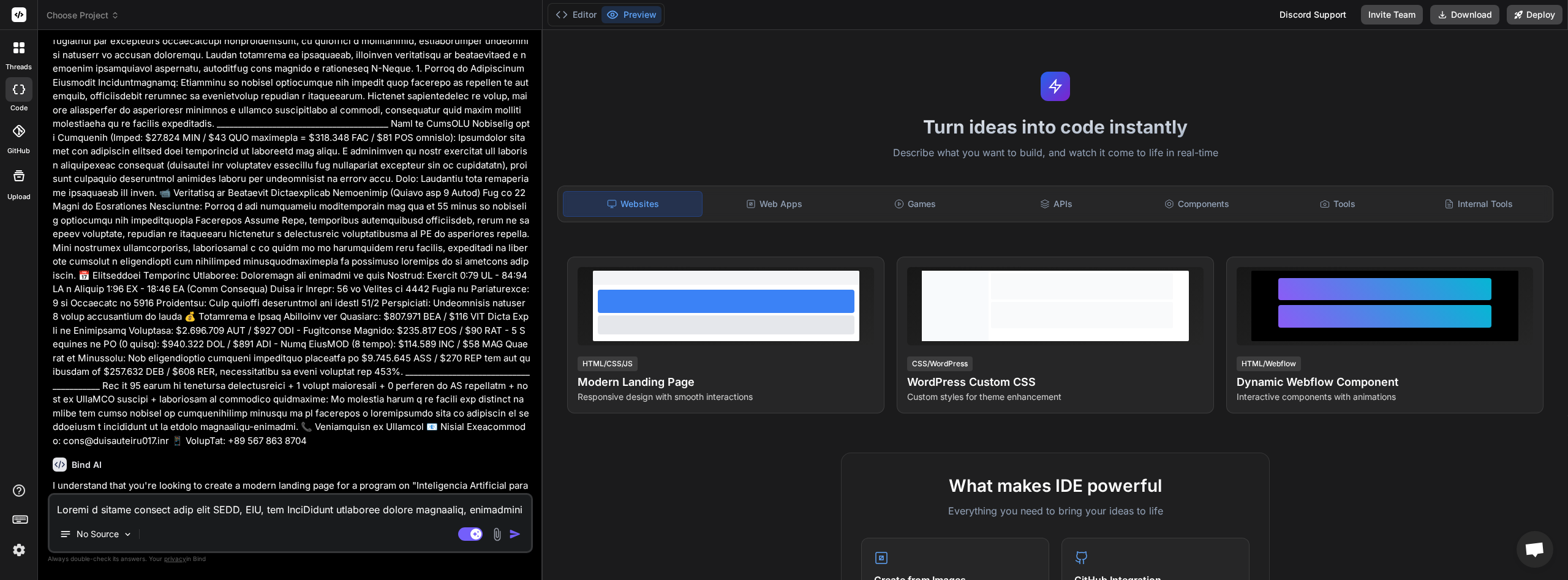
scroll to position [1891, 0]
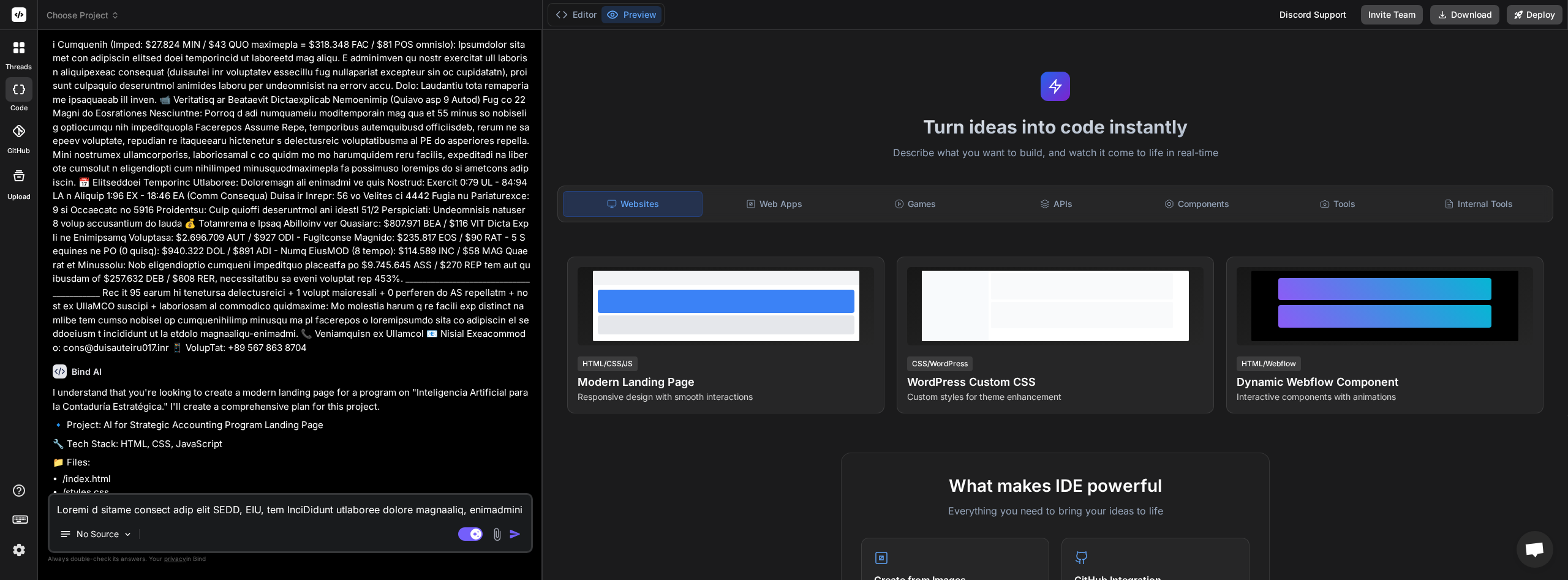
type textarea "x"
click at [258, 508] on textarea at bounding box center [290, 506] width 481 height 22
type textarea "s"
type textarea "x"
type textarea "si"
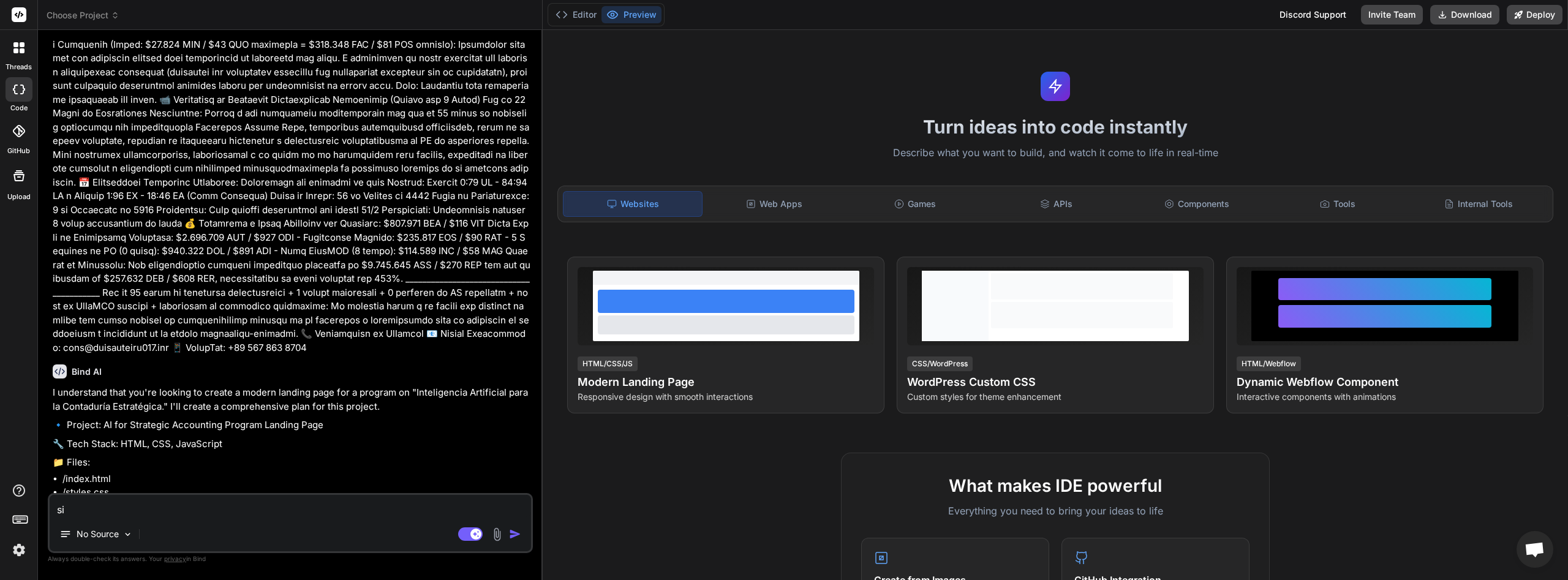
type textarea "x"
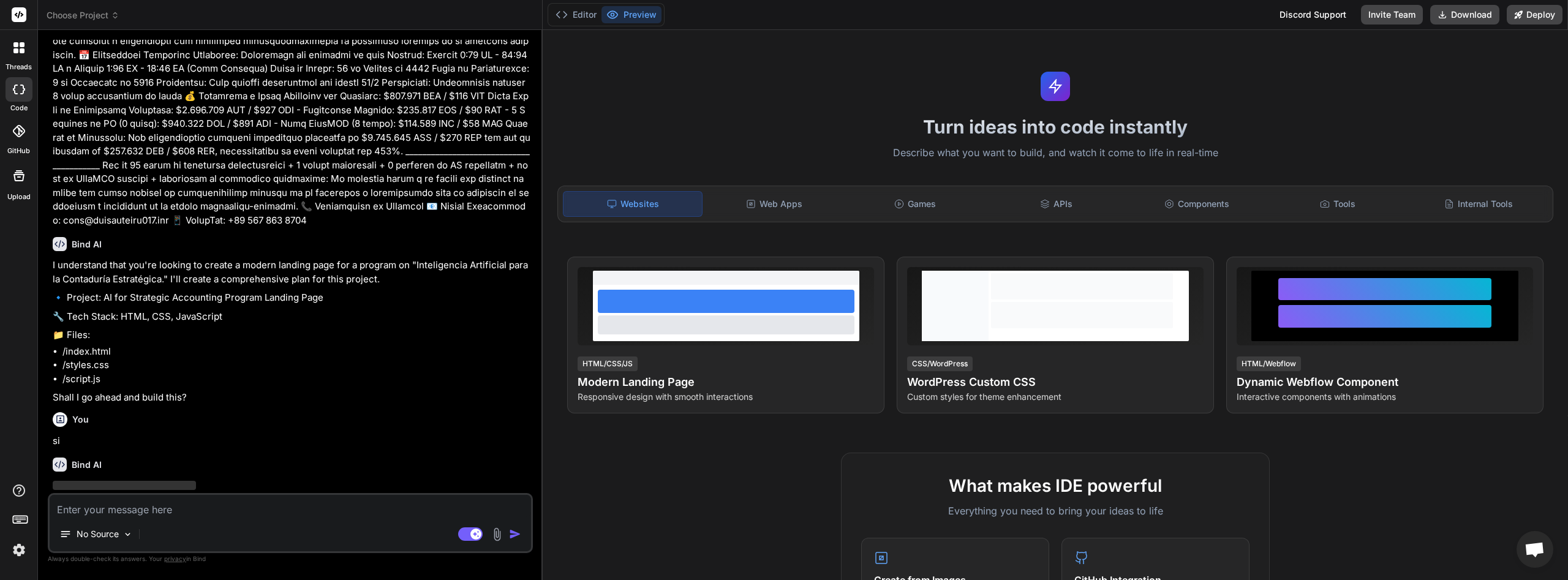
scroll to position [2006, 0]
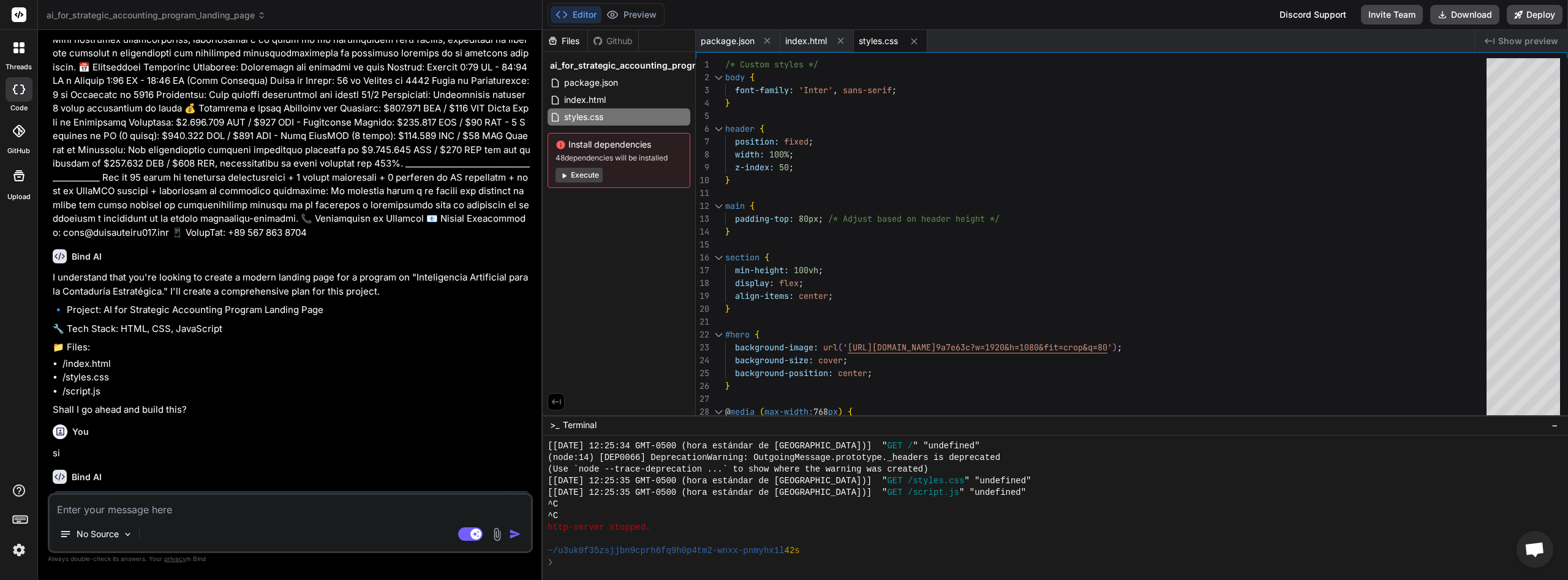
click at [588, 177] on button "Execute" at bounding box center [579, 175] width 47 height 14
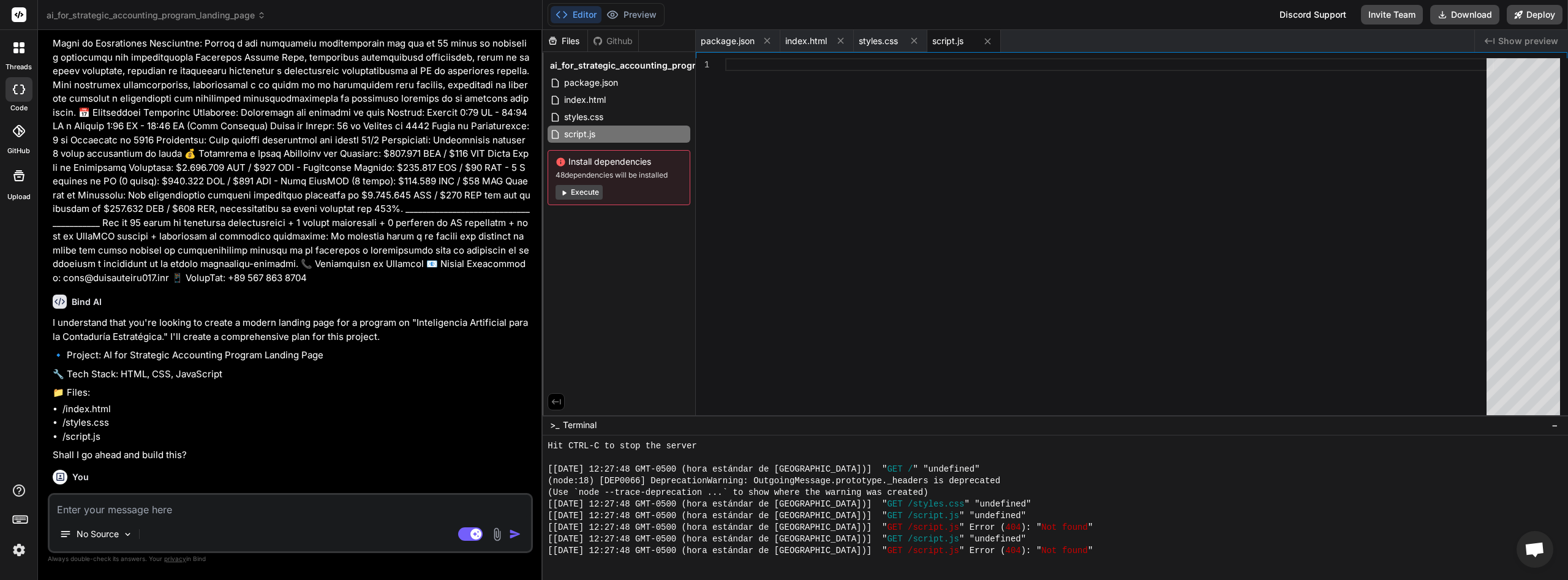
scroll to position [1953, 0]
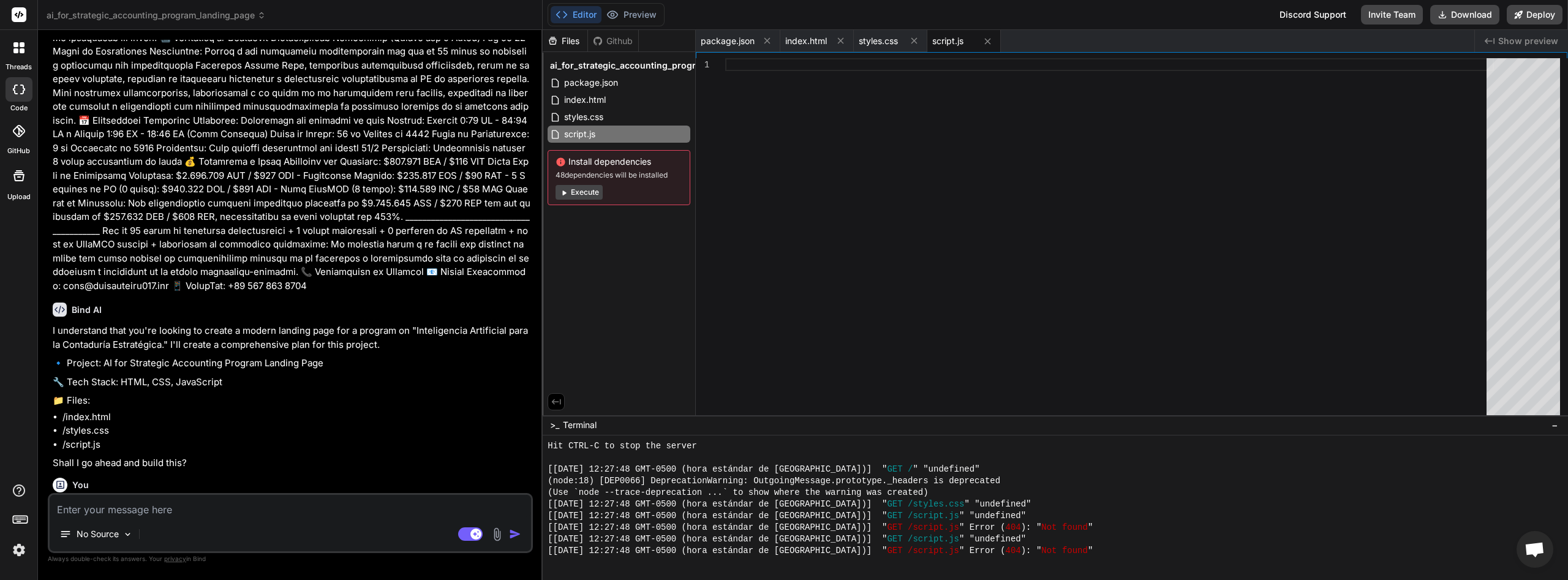
click at [589, 193] on button "Execute" at bounding box center [579, 191] width 47 height 14
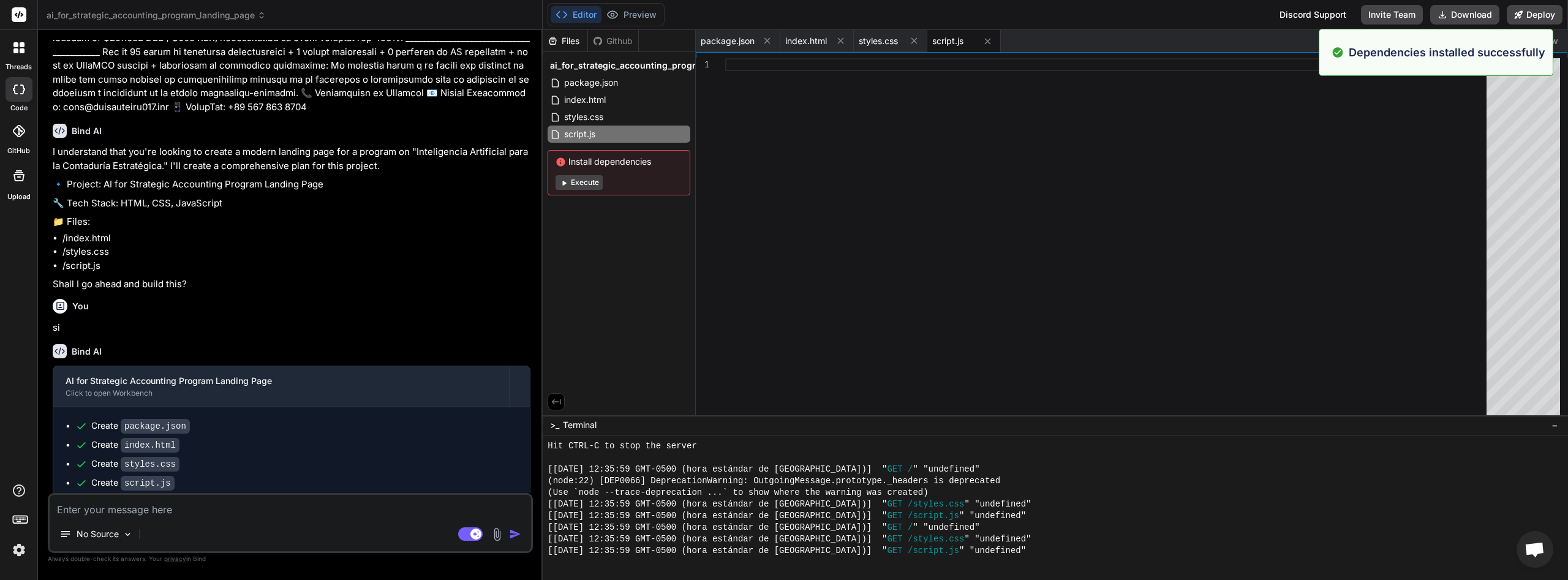
scroll to position [1630, 0]
click at [641, 14] on button "Preview" at bounding box center [631, 14] width 60 height 17
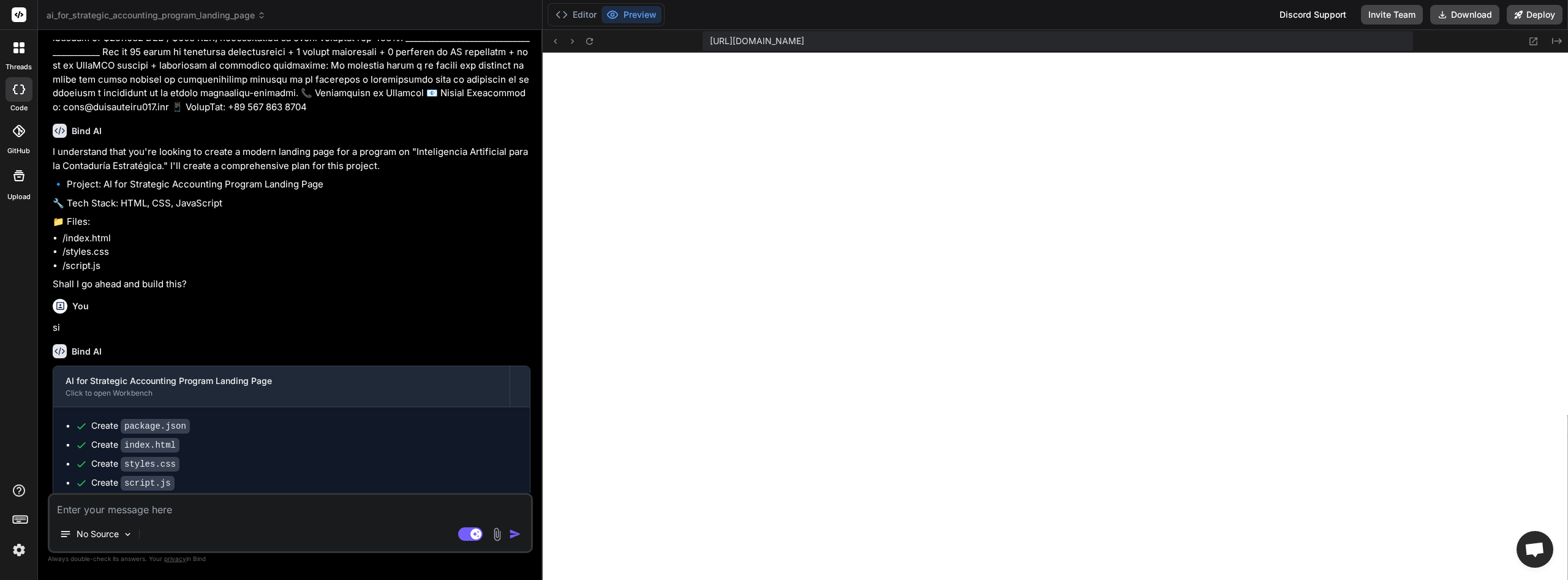
click at [243, 518] on div "No Source Agent Mode. When this toggle is activated, AI automatically makes dec…" at bounding box center [290, 523] width 485 height 60
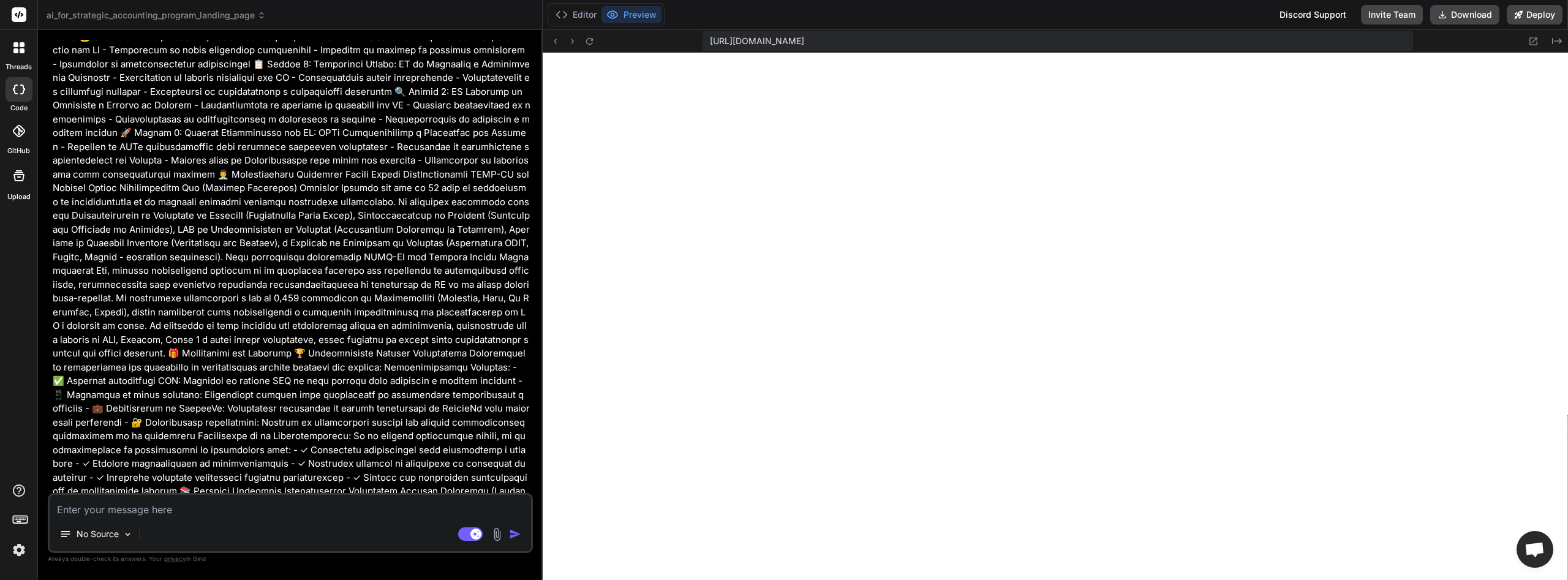
scroll to position [513, 0]
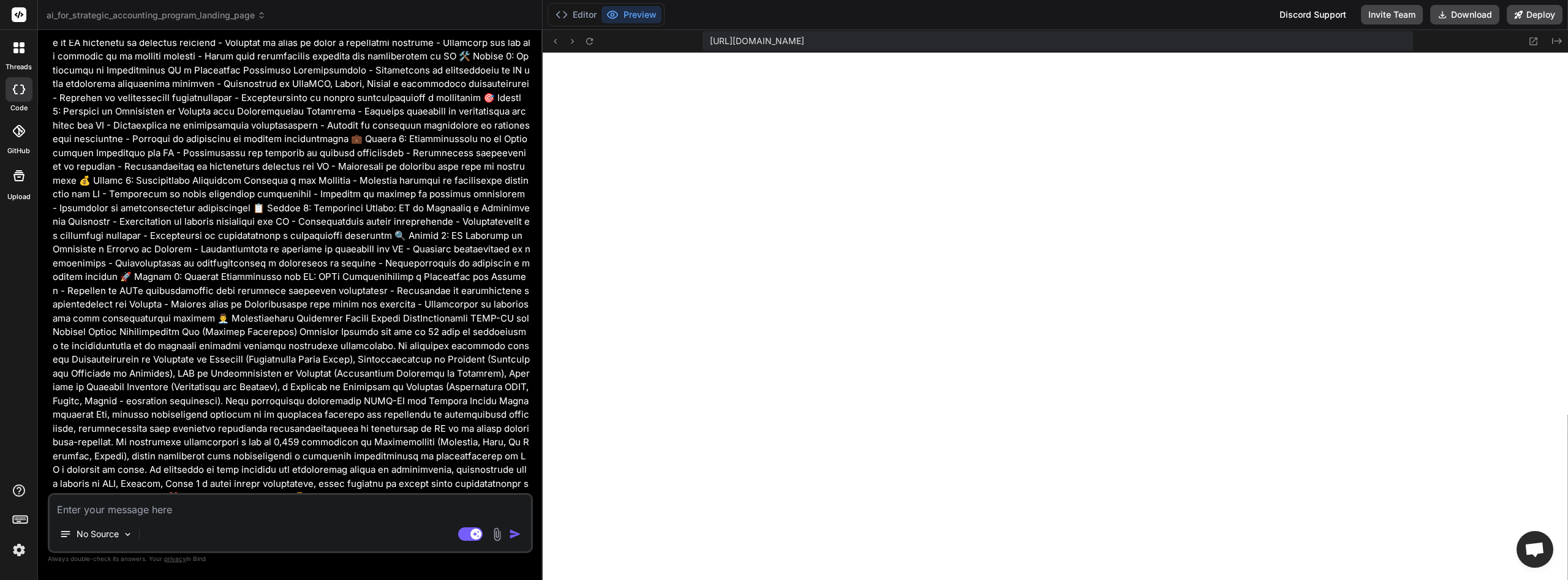
click at [21, 44] on icon at bounding box center [21, 44] width 5 height 5
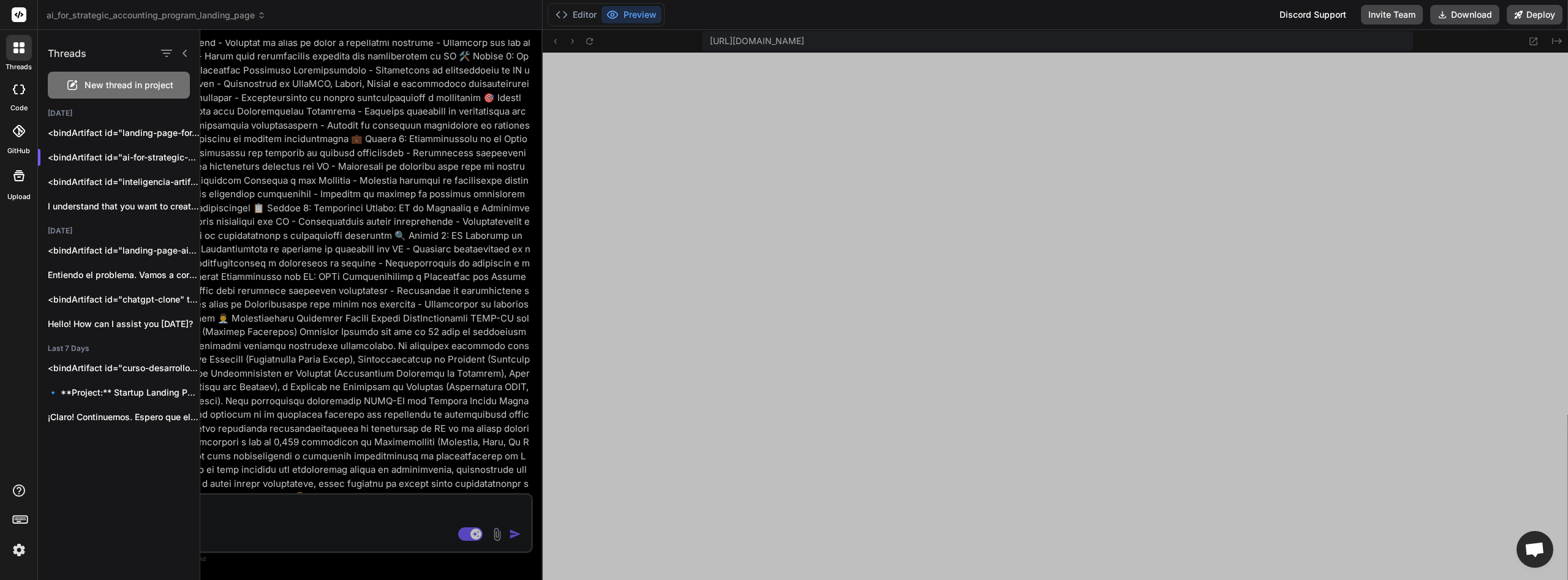
click at [10, 93] on div at bounding box center [19, 89] width 27 height 24
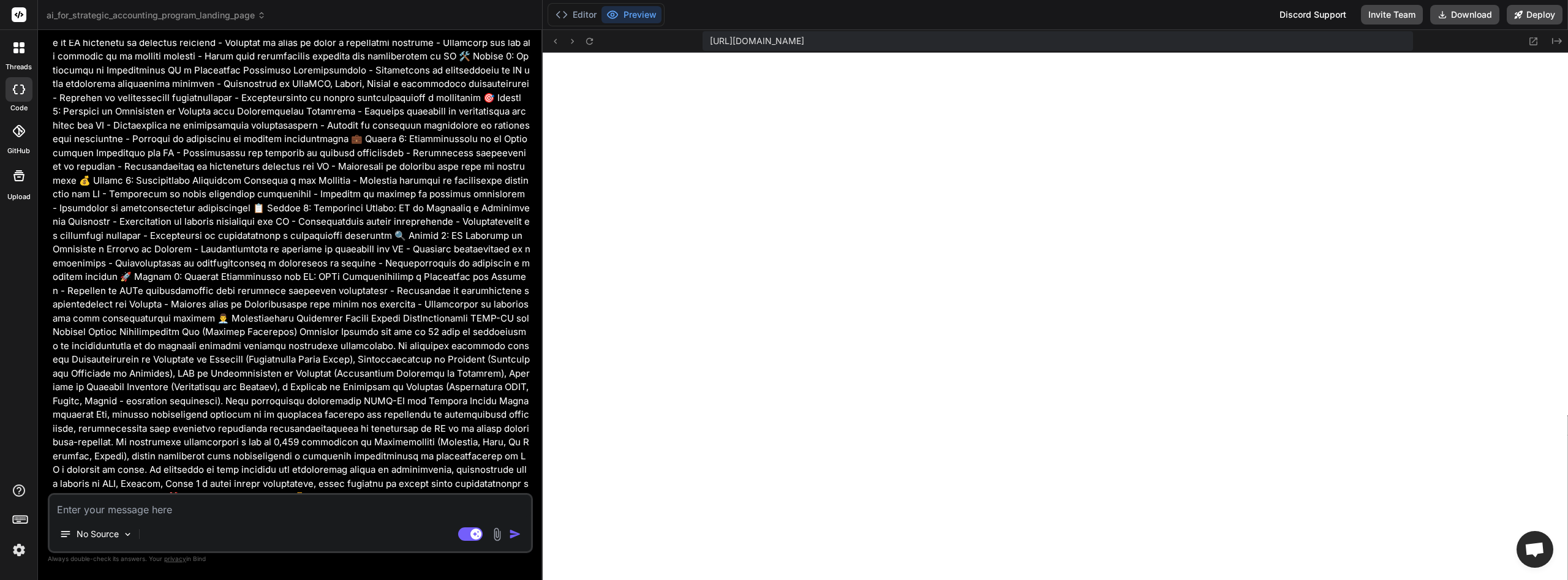
click at [22, 193] on label "Upload" at bounding box center [19, 196] width 23 height 11
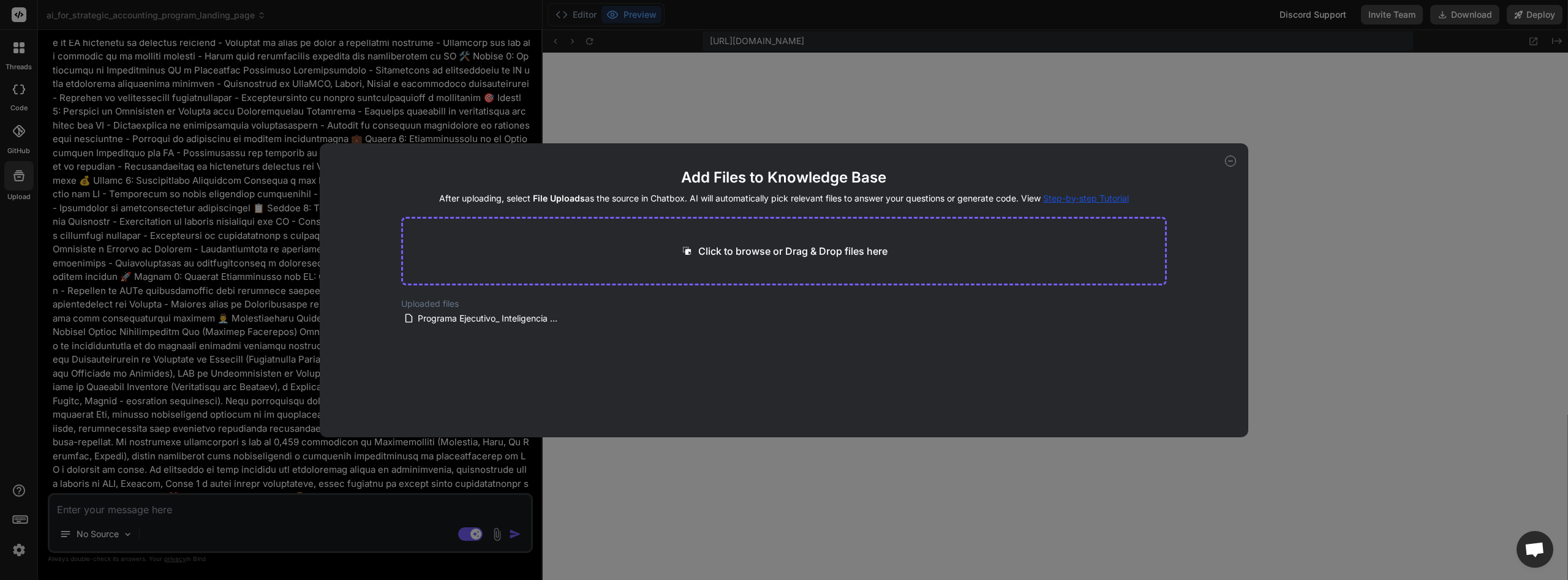
click at [1229, 163] on icon at bounding box center [1230, 160] width 11 height 11
type textarea "x"
